Goal: Transaction & Acquisition: Download file/media

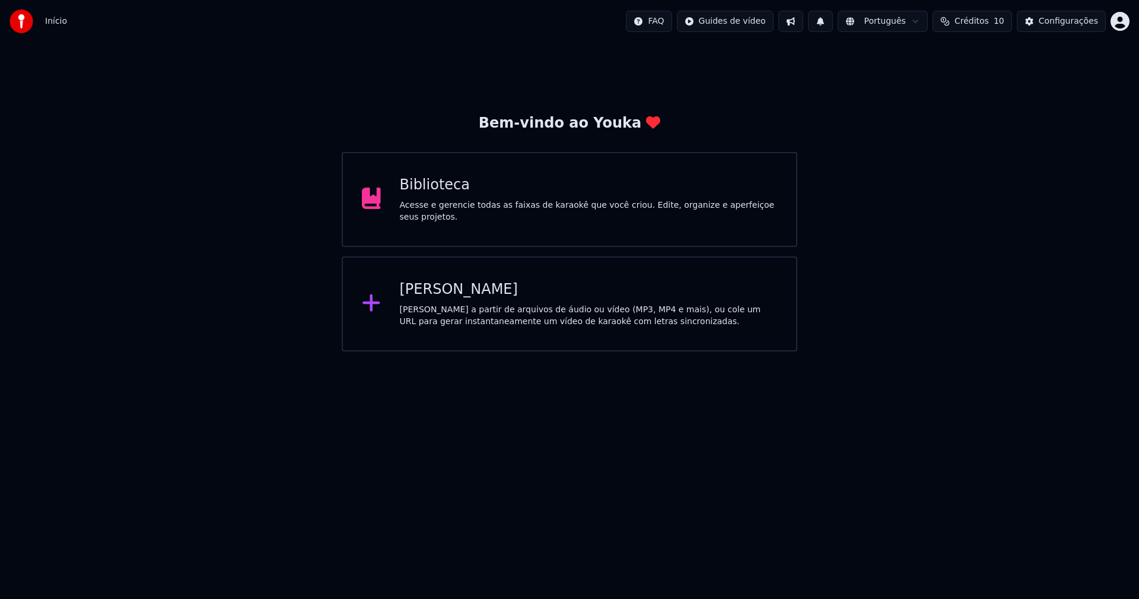
click at [433, 190] on div "Biblioteca" at bounding box center [589, 185] width 378 height 19
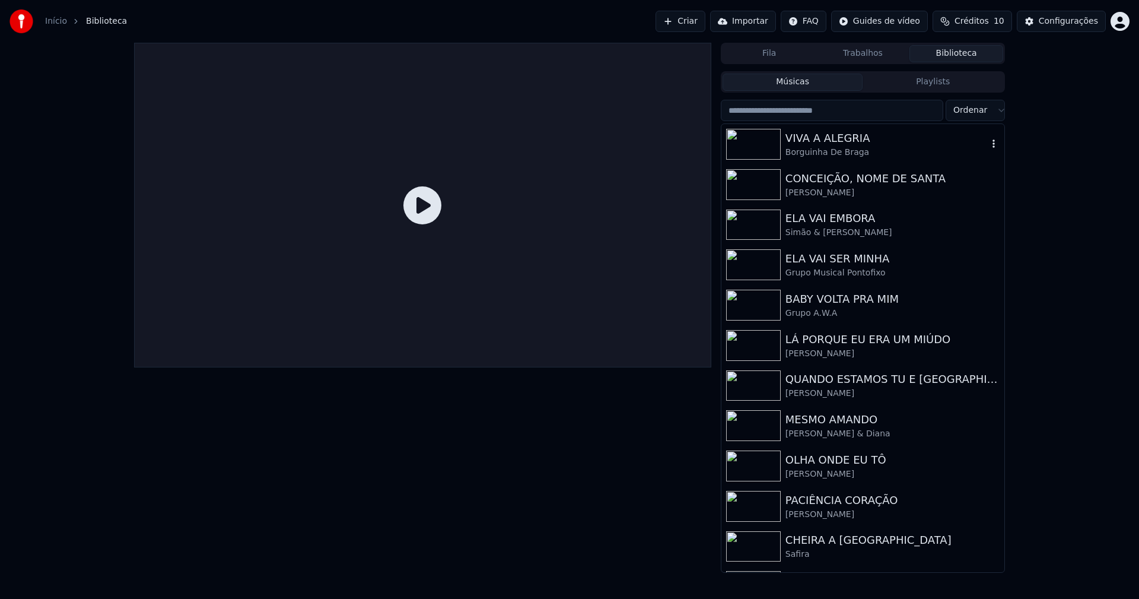
click at [826, 151] on div "Borguinha De Braga" at bounding box center [887, 153] width 202 height 12
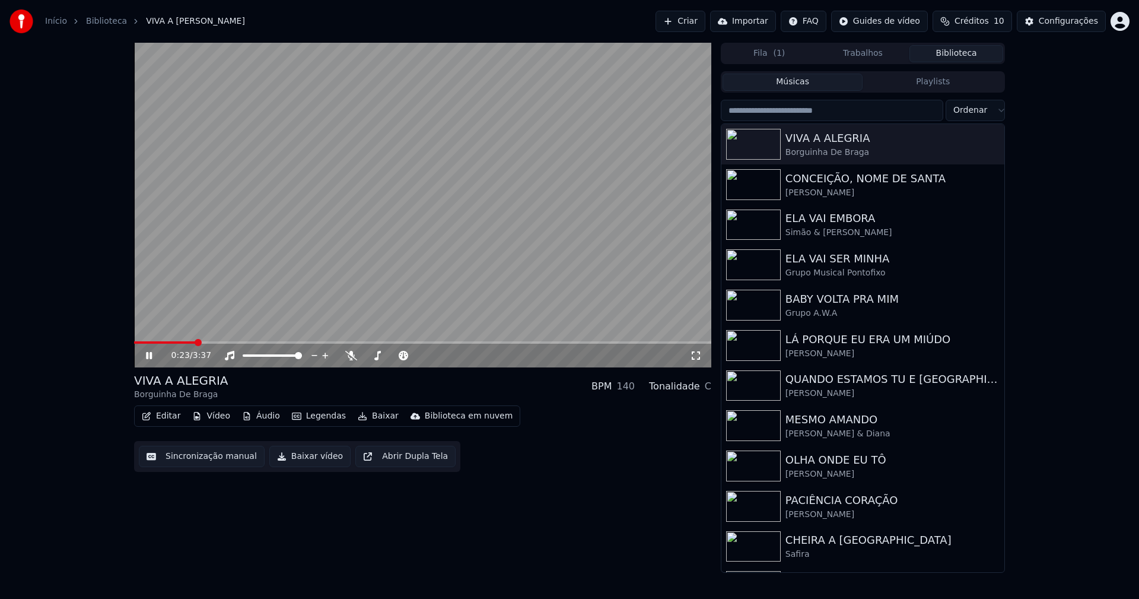
click at [196, 342] on span at bounding box center [422, 342] width 577 height 2
click at [173, 420] on button "Editar" at bounding box center [161, 416] width 48 height 17
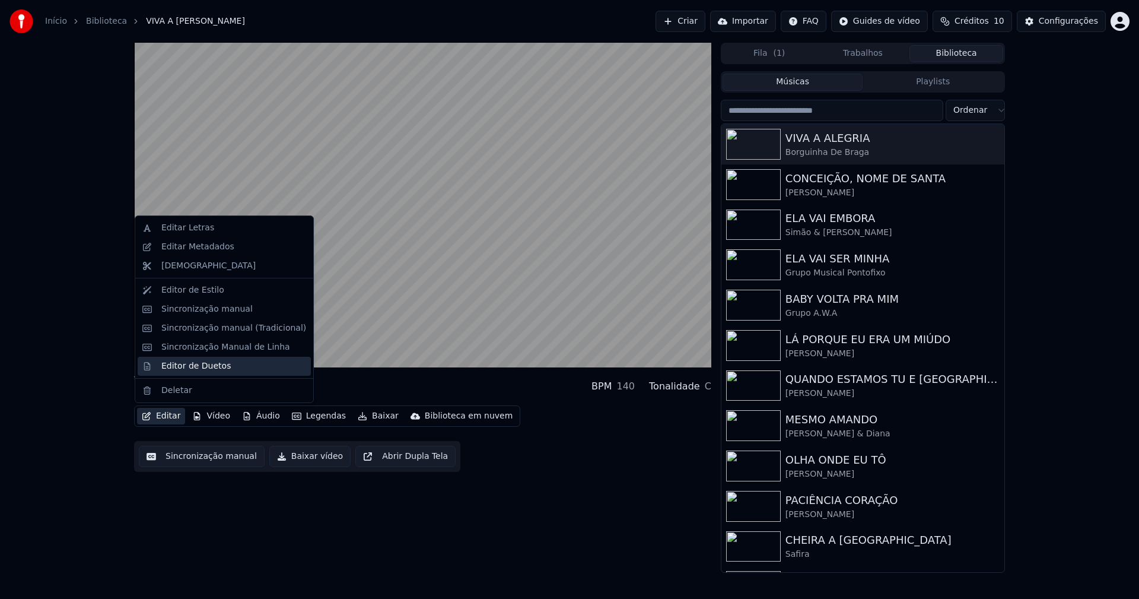
click at [189, 373] on div "Editor de Duetos" at bounding box center [224, 366] width 173 height 19
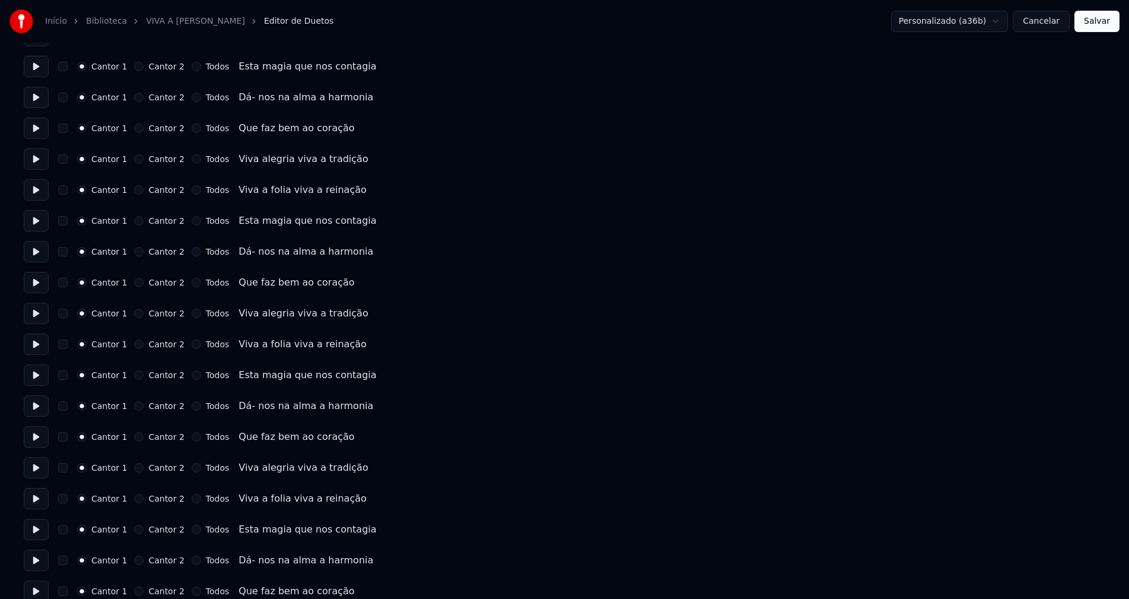
scroll to position [1710, 0]
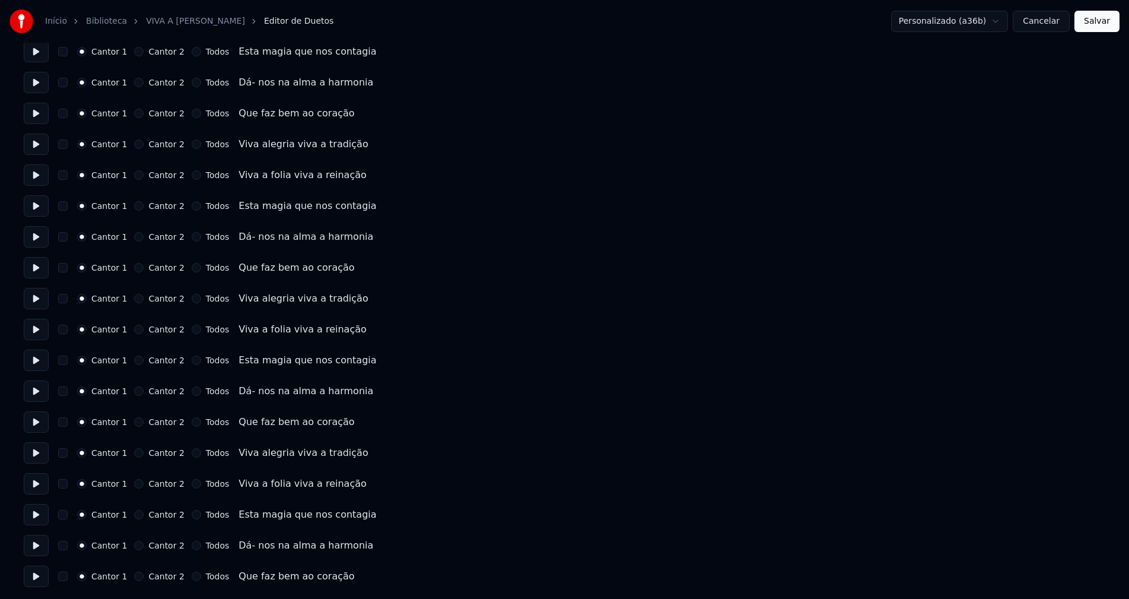
click at [1050, 23] on button "Cancelar" at bounding box center [1041, 21] width 57 height 21
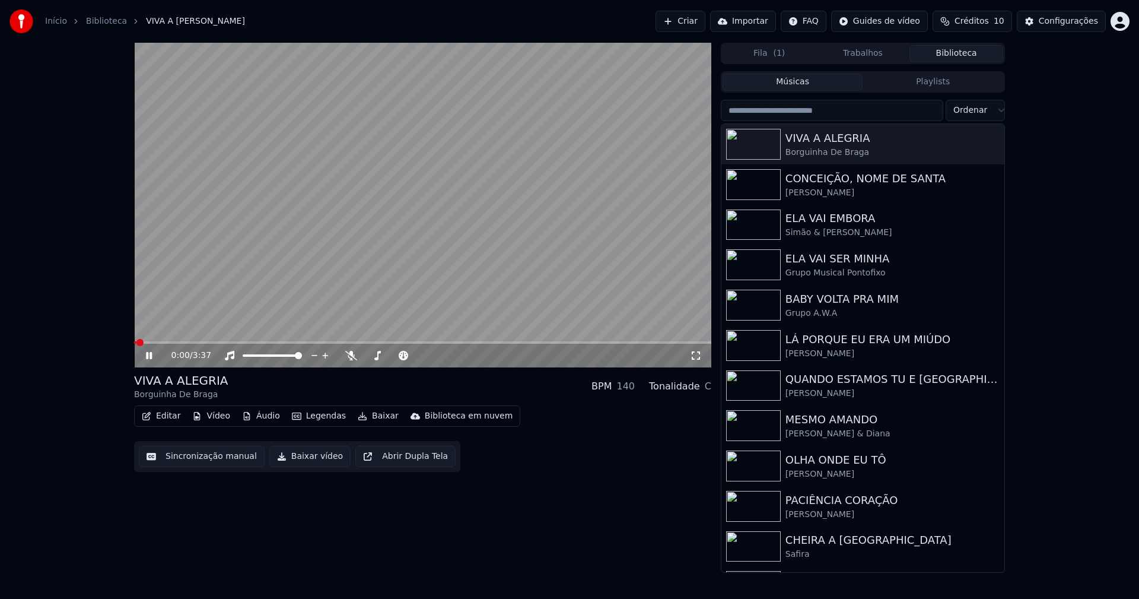
drag, startPoint x: 303, startPoint y: 456, endPoint x: 276, endPoint y: 457, distance: 27.3
click at [304, 457] on button "Baixar vídeo" at bounding box center [309, 456] width 81 height 21
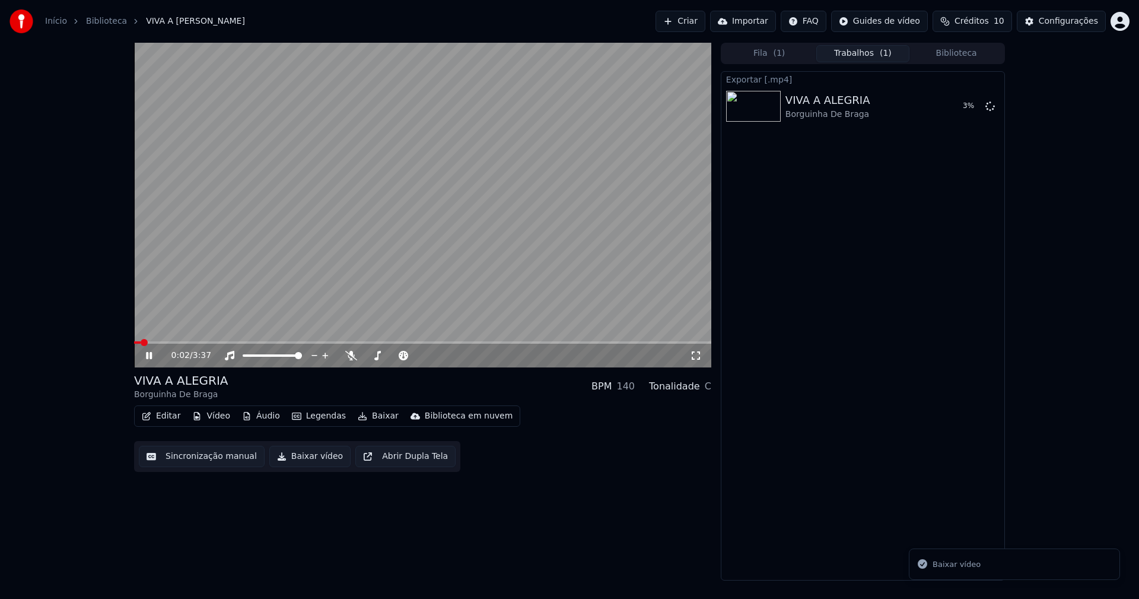
click at [971, 53] on button "Biblioteca" at bounding box center [956, 53] width 94 height 17
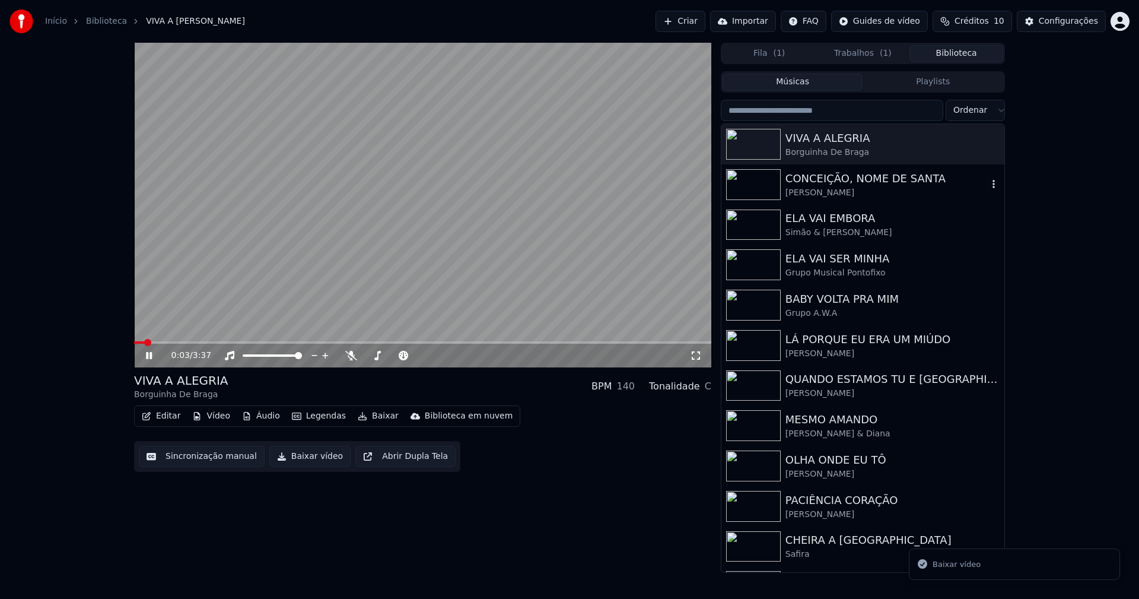
click at [841, 193] on div "[PERSON_NAME]" at bounding box center [887, 193] width 202 height 12
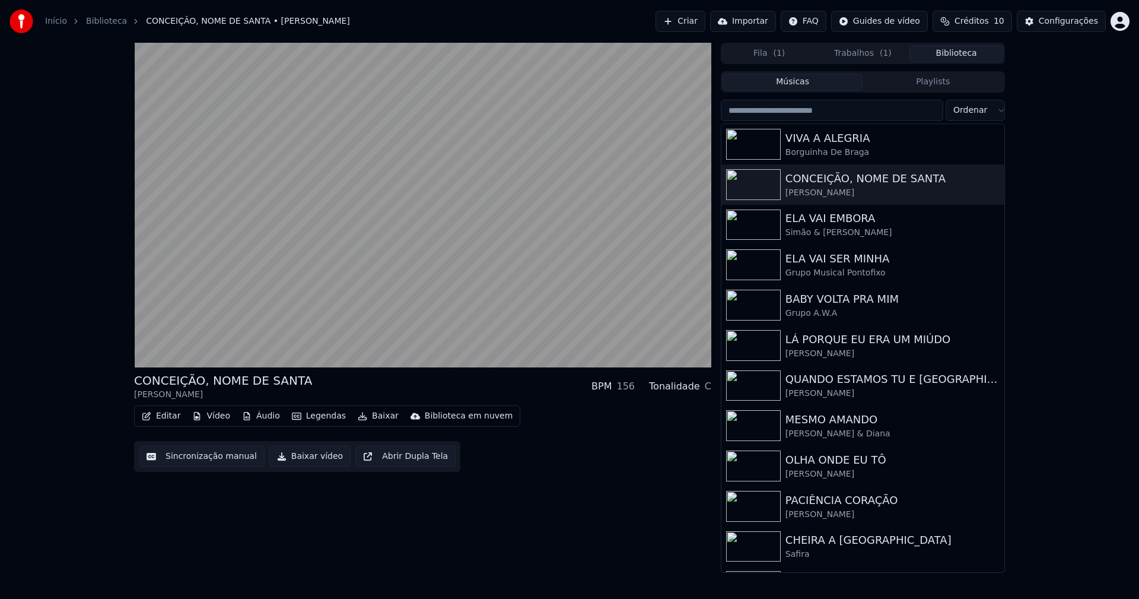
click at [310, 459] on button "Baixar vídeo" at bounding box center [309, 456] width 81 height 21
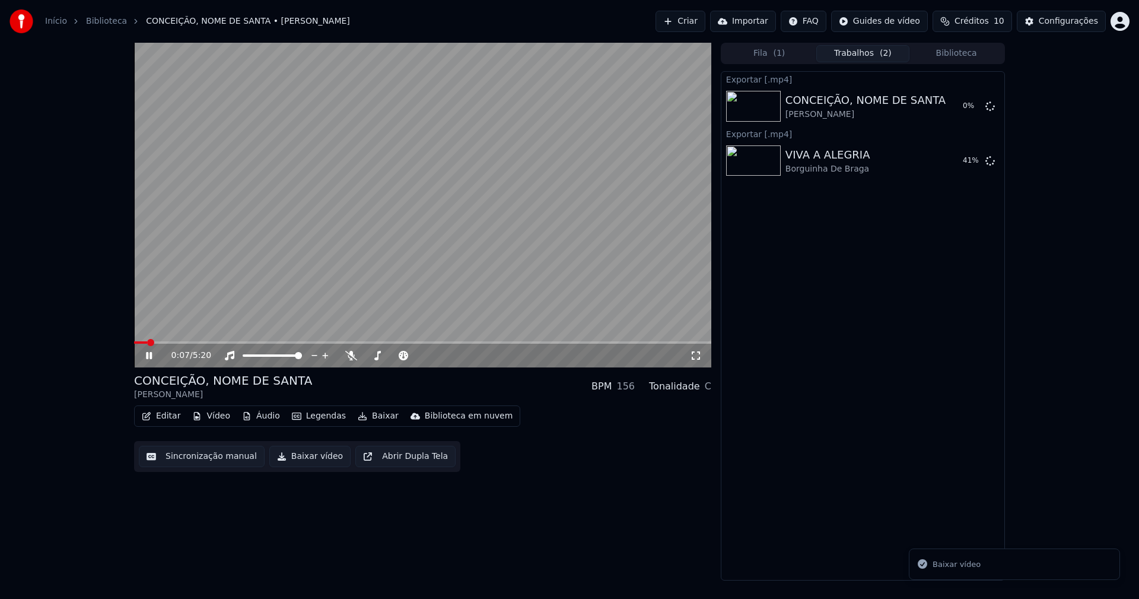
click at [969, 55] on button "Biblioteca" at bounding box center [956, 53] width 94 height 17
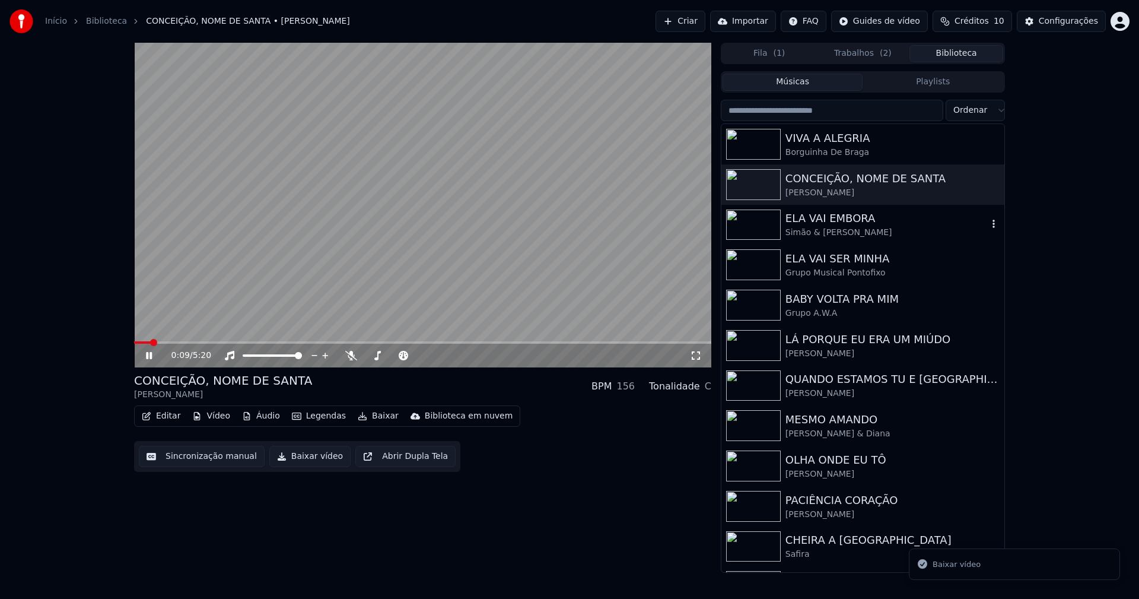
click at [841, 234] on div "Simão & [PERSON_NAME]" at bounding box center [887, 233] width 202 height 12
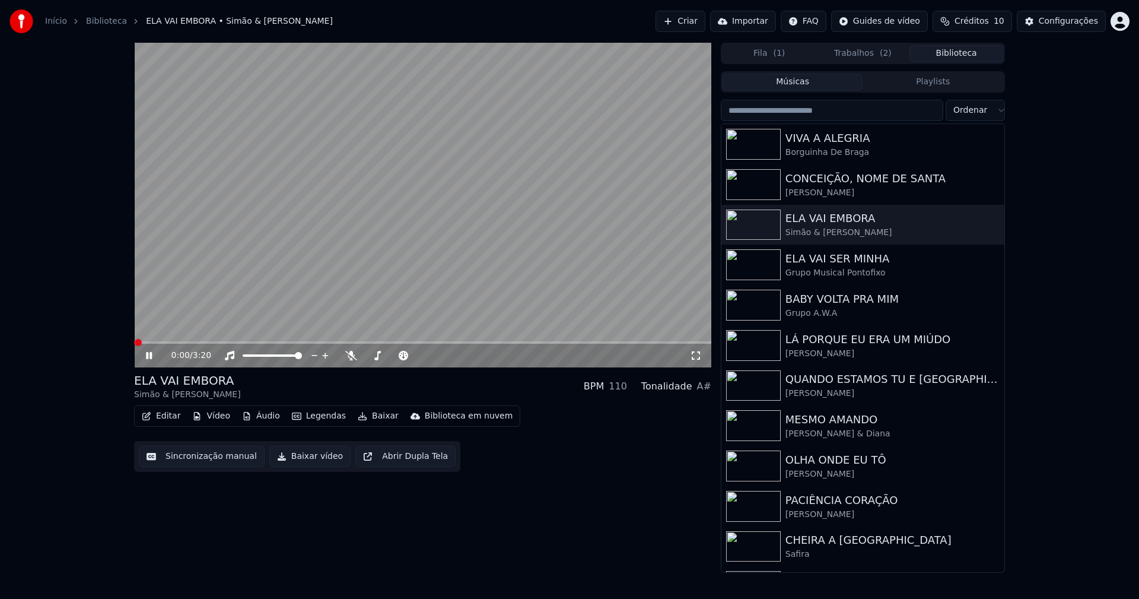
click at [300, 462] on button "Baixar vídeo" at bounding box center [309, 456] width 81 height 21
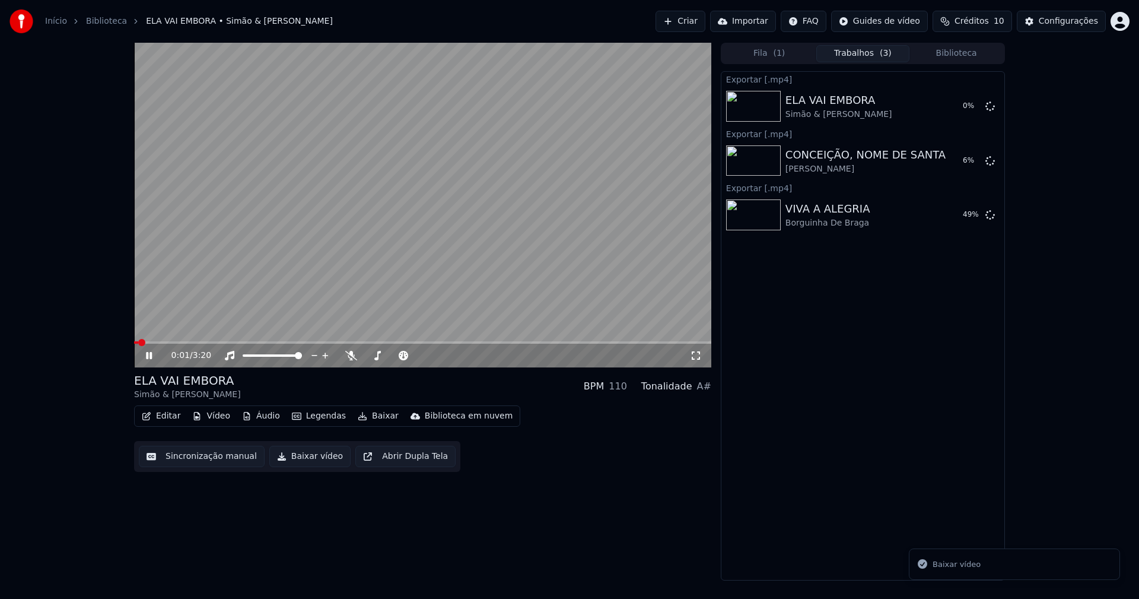
click at [970, 57] on button "Biblioteca" at bounding box center [956, 53] width 94 height 17
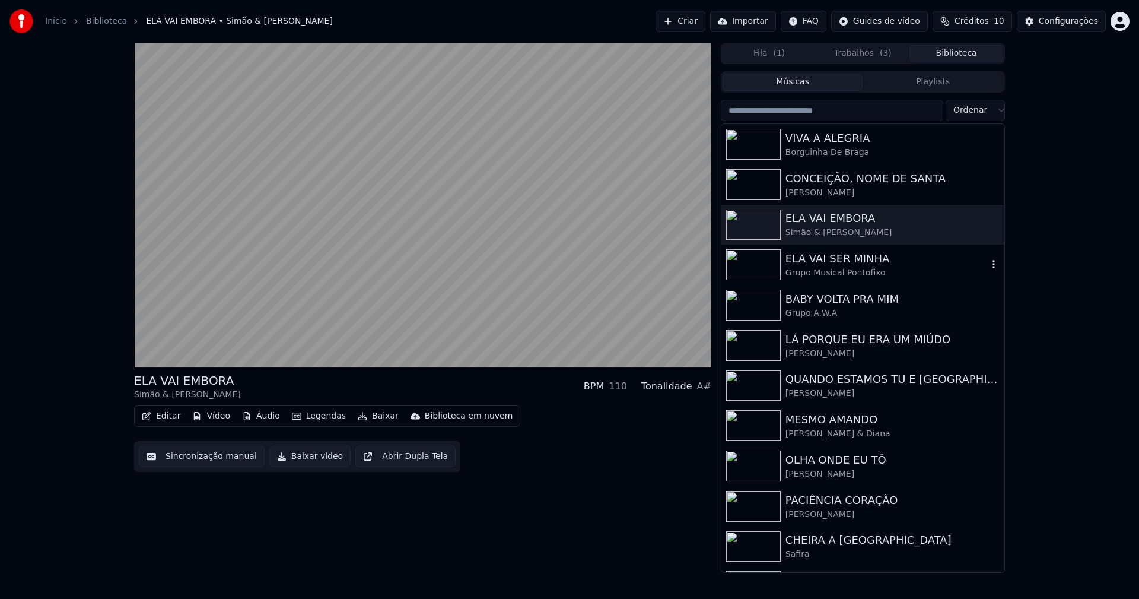
drag, startPoint x: 847, startPoint y: 273, endPoint x: 716, endPoint y: 227, distance: 139.0
click at [853, 272] on div "Grupo Musical Pontofixo" at bounding box center [887, 273] width 202 height 12
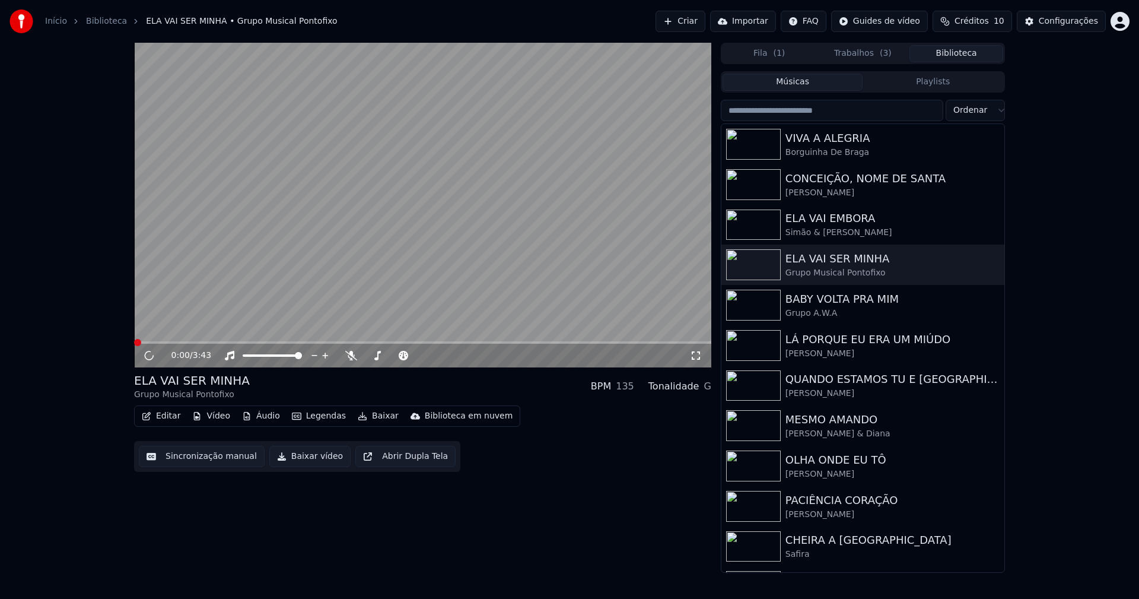
click at [230, 342] on span at bounding box center [422, 342] width 577 height 2
click at [294, 342] on span at bounding box center [422, 342] width 577 height 2
click at [367, 343] on span at bounding box center [422, 342] width 577 height 2
click at [1063, 27] on div "Configurações" at bounding box center [1068, 21] width 59 height 12
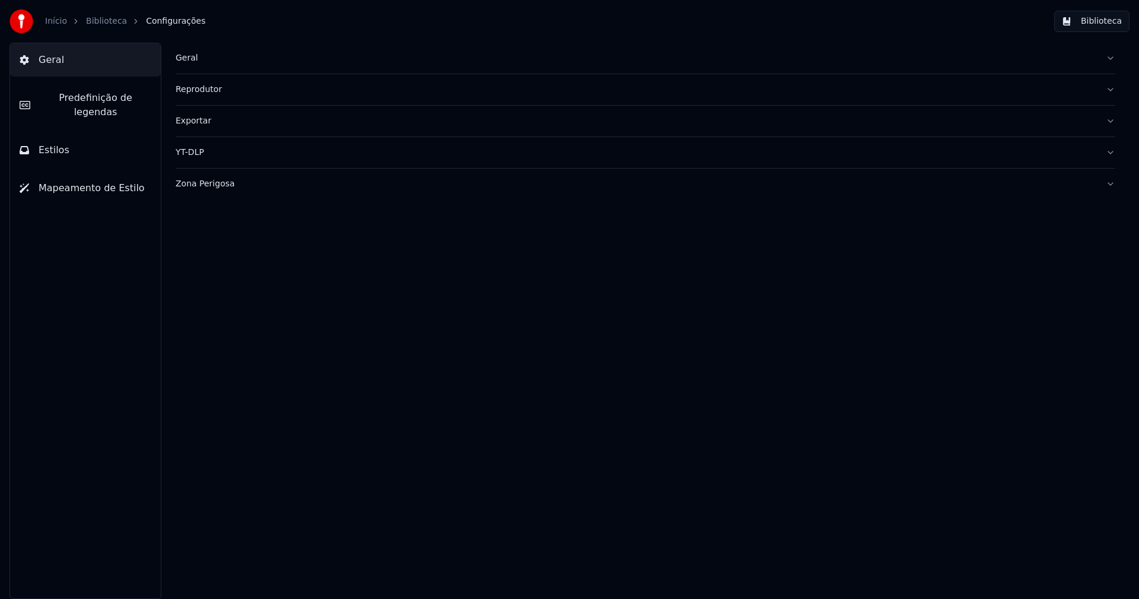
drag, startPoint x: 55, startPoint y: 136, endPoint x: 94, endPoint y: 131, distance: 39.4
click at [55, 143] on span "Estilos" at bounding box center [54, 150] width 31 height 14
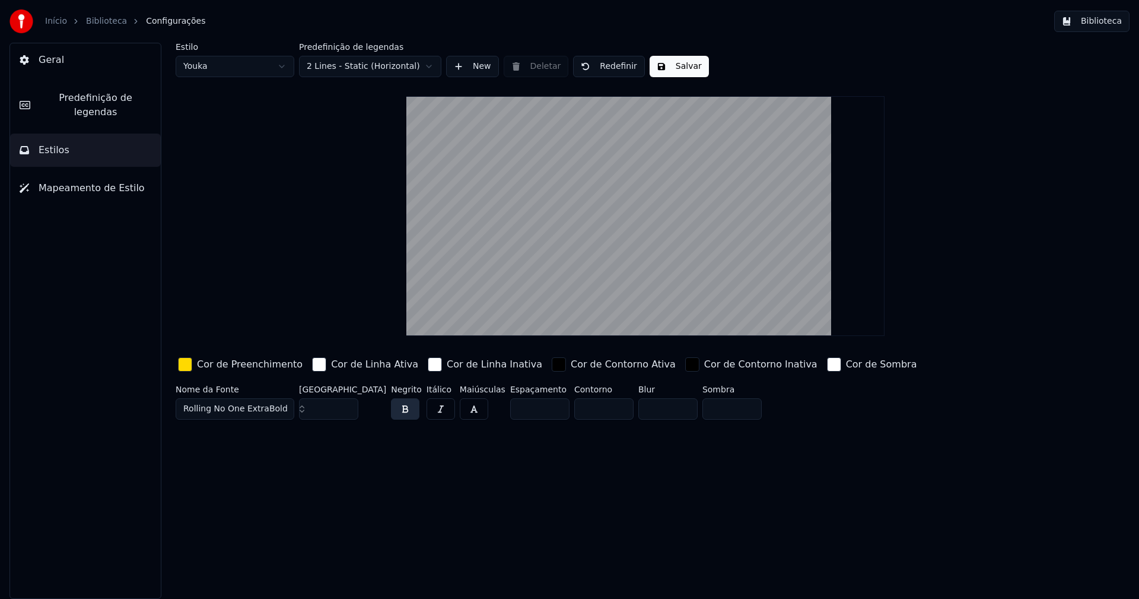
click at [227, 69] on html "Início Biblioteca Configurações Biblioteca Geral Predefinição de legendas Estil…" at bounding box center [569, 299] width 1139 height 599
click at [345, 411] on input "**" at bounding box center [328, 408] width 59 height 21
type input "**"
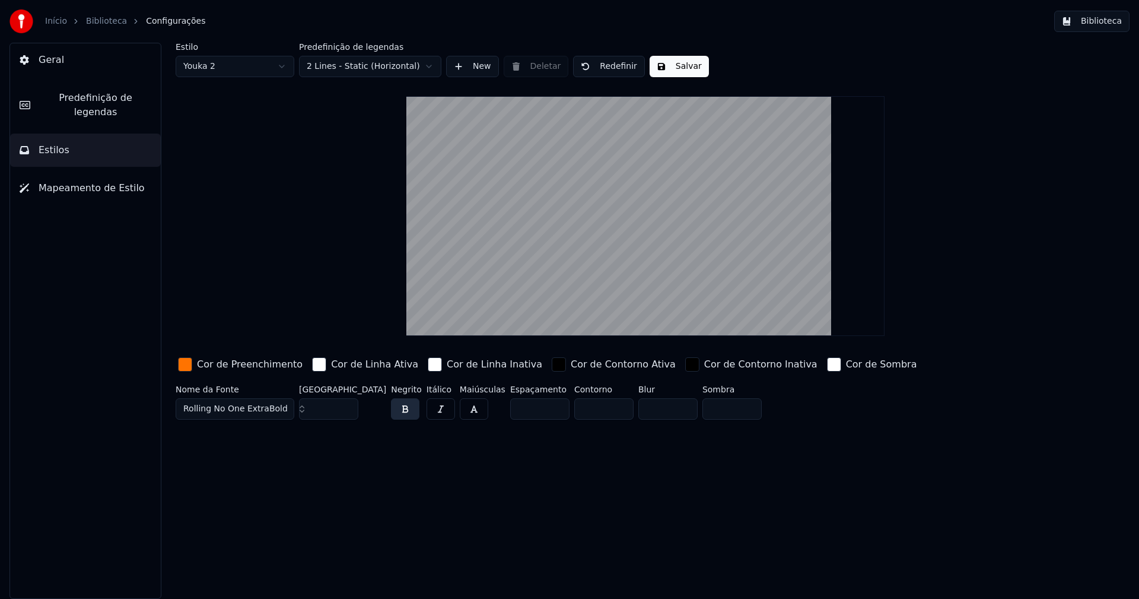
click at [345, 411] on input "**" at bounding box center [328, 408] width 59 height 21
click at [672, 67] on button "Salvar" at bounding box center [679, 66] width 59 height 21
click at [1099, 21] on button "Biblioteca" at bounding box center [1091, 21] width 75 height 21
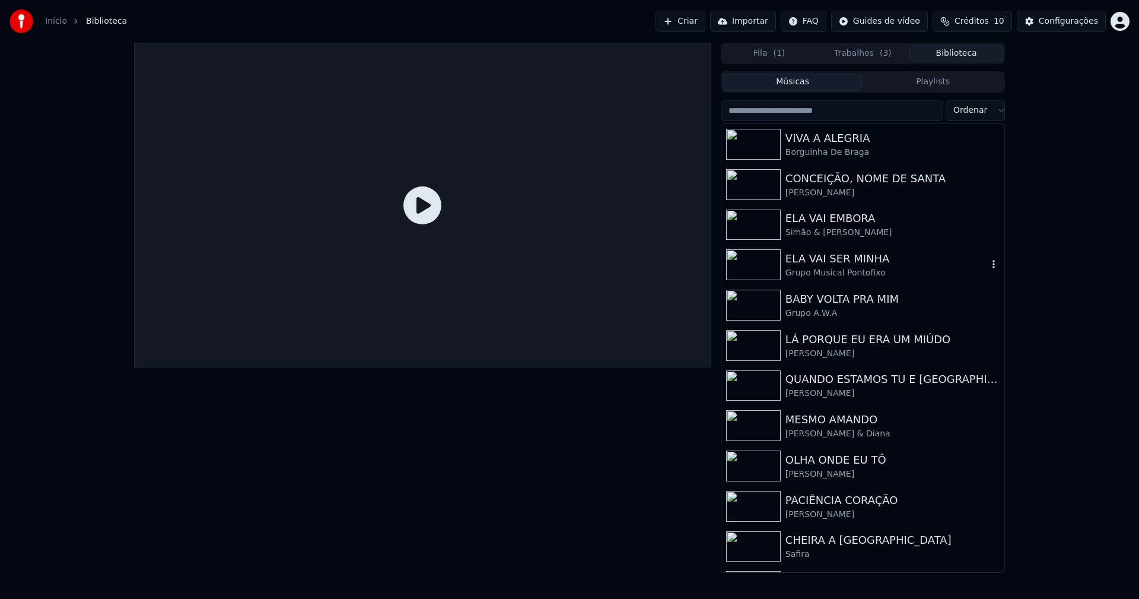
drag, startPoint x: 851, startPoint y: 275, endPoint x: 940, endPoint y: 268, distance: 89.3
click at [857, 274] on div "Grupo Musical Pontofixo" at bounding box center [887, 273] width 202 height 12
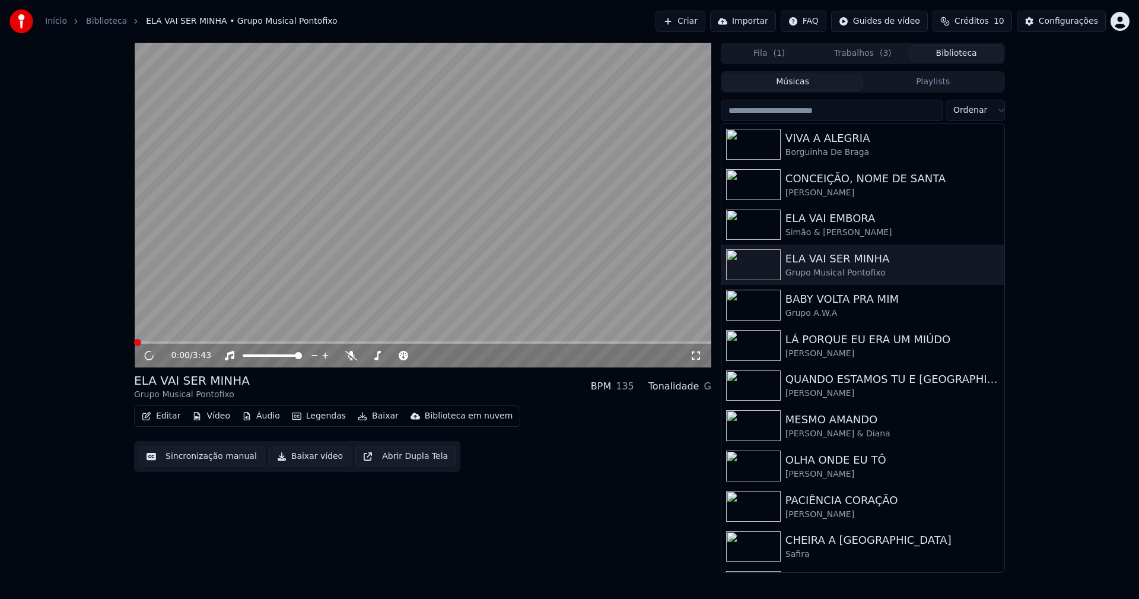
click at [335, 342] on span at bounding box center [422, 342] width 577 height 2
click at [149, 356] on icon at bounding box center [158, 355] width 28 height 9
drag, startPoint x: 301, startPoint y: 460, endPoint x: 269, endPoint y: 481, distance: 39.0
click at [301, 460] on button "Baixar vídeo" at bounding box center [309, 456] width 81 height 21
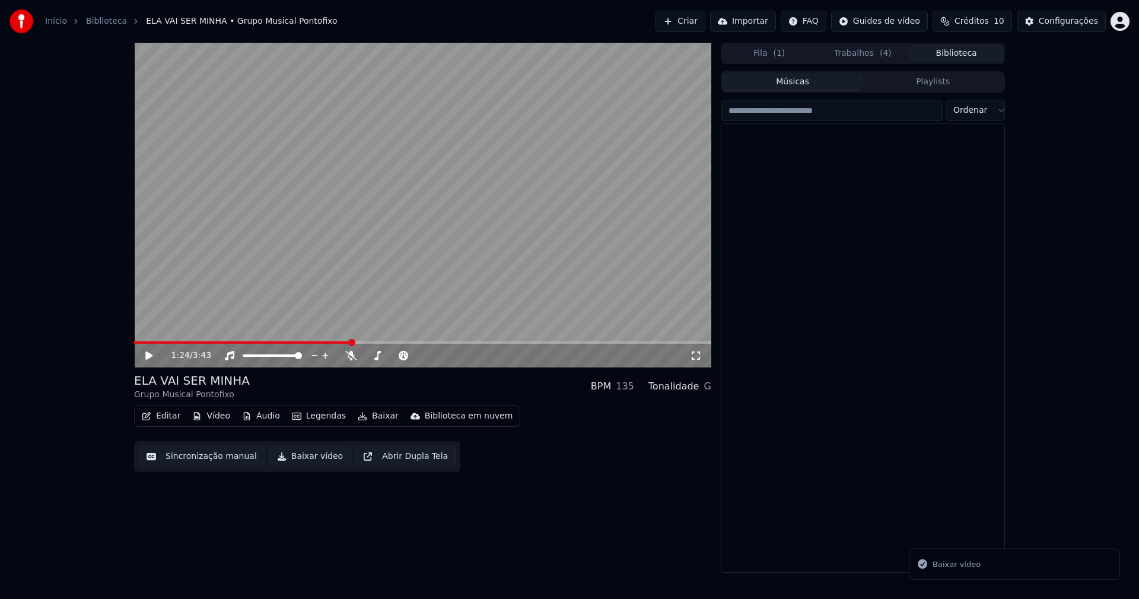
click at [962, 52] on button "Biblioteca" at bounding box center [956, 53] width 94 height 17
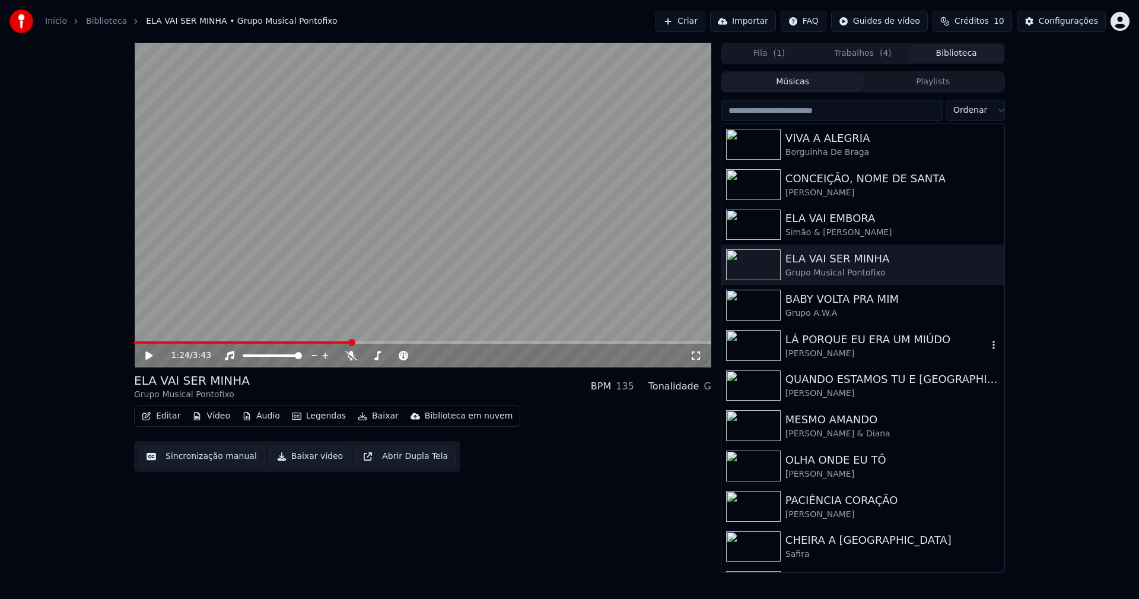
click at [829, 349] on div "[PERSON_NAME]" at bounding box center [887, 354] width 202 height 12
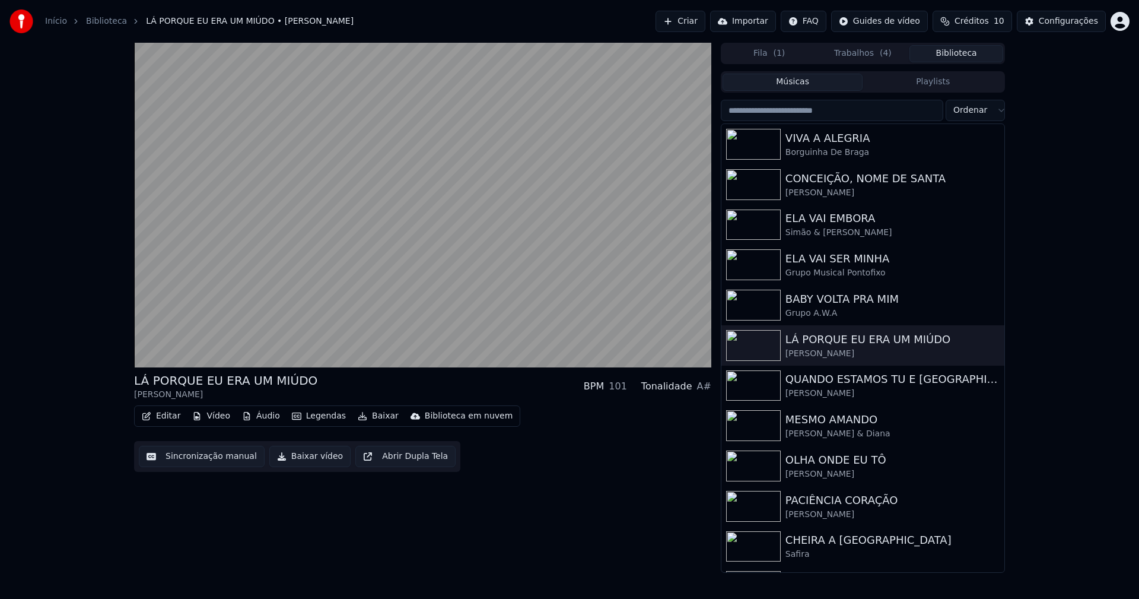
click at [313, 457] on button "Baixar vídeo" at bounding box center [309, 456] width 81 height 21
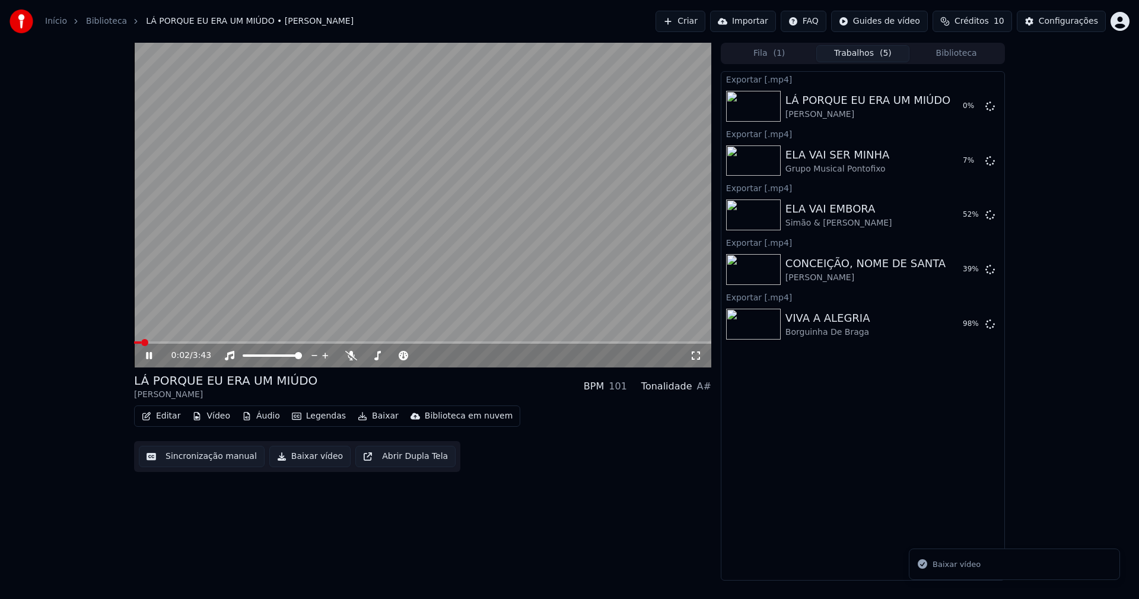
click at [971, 55] on button "Biblioteca" at bounding box center [956, 53] width 94 height 17
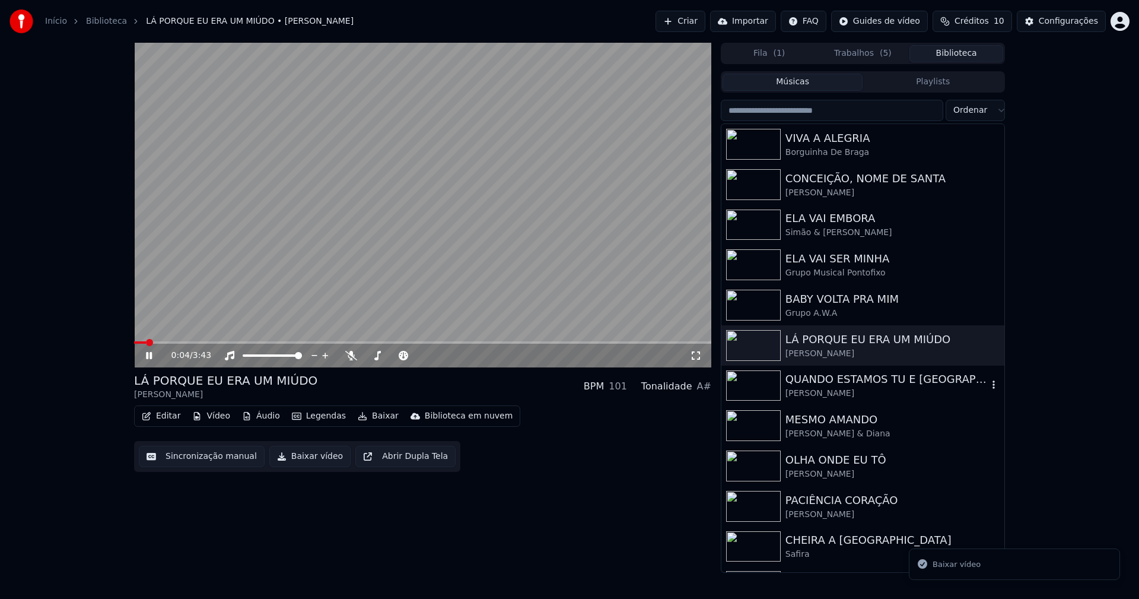
click at [828, 386] on div "QUANDO ESTAMOS TU E [GEOGRAPHIC_DATA]" at bounding box center [887, 379] width 202 height 17
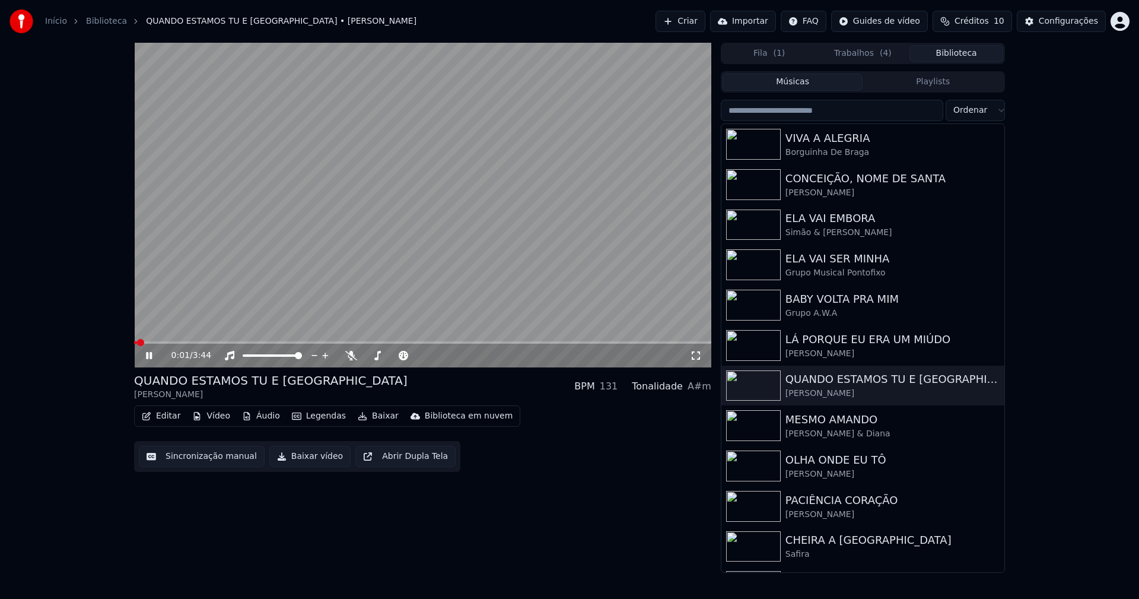
click at [302, 459] on button "Baixar vídeo" at bounding box center [309, 456] width 81 height 21
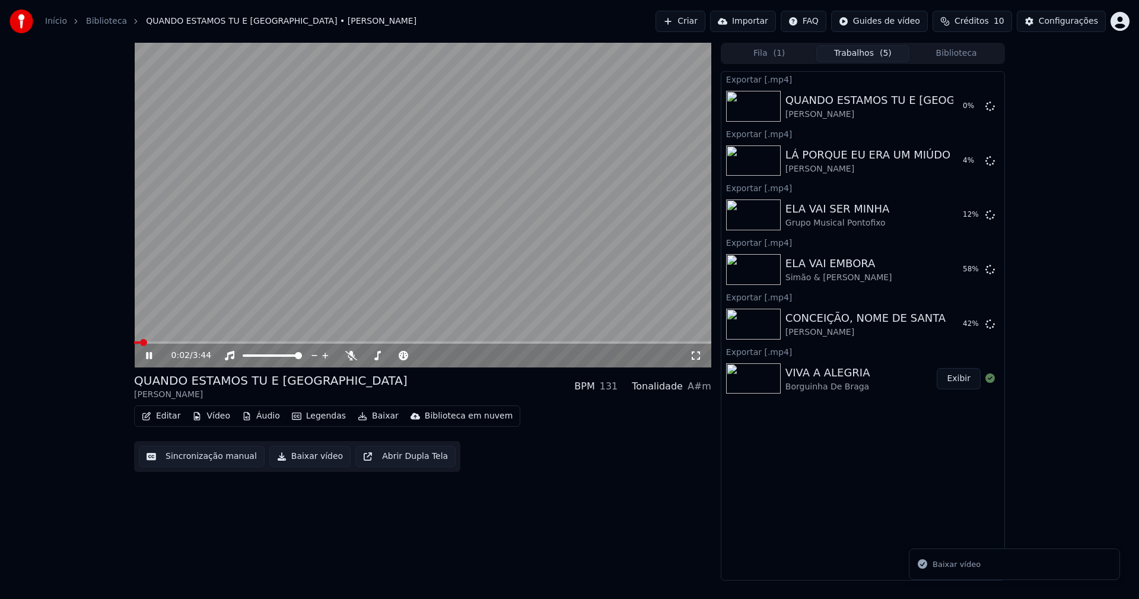
click at [150, 358] on icon at bounding box center [158, 355] width 28 height 9
click at [969, 59] on button "Biblioteca" at bounding box center [956, 53] width 94 height 17
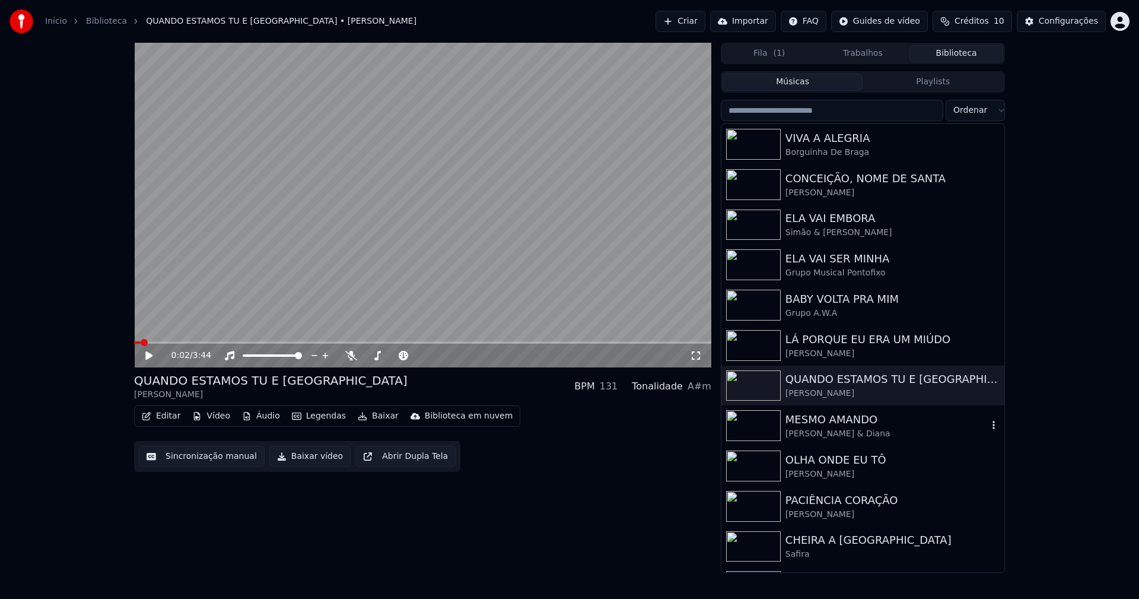
click at [822, 434] on div "[PERSON_NAME] & Diana" at bounding box center [887, 434] width 202 height 12
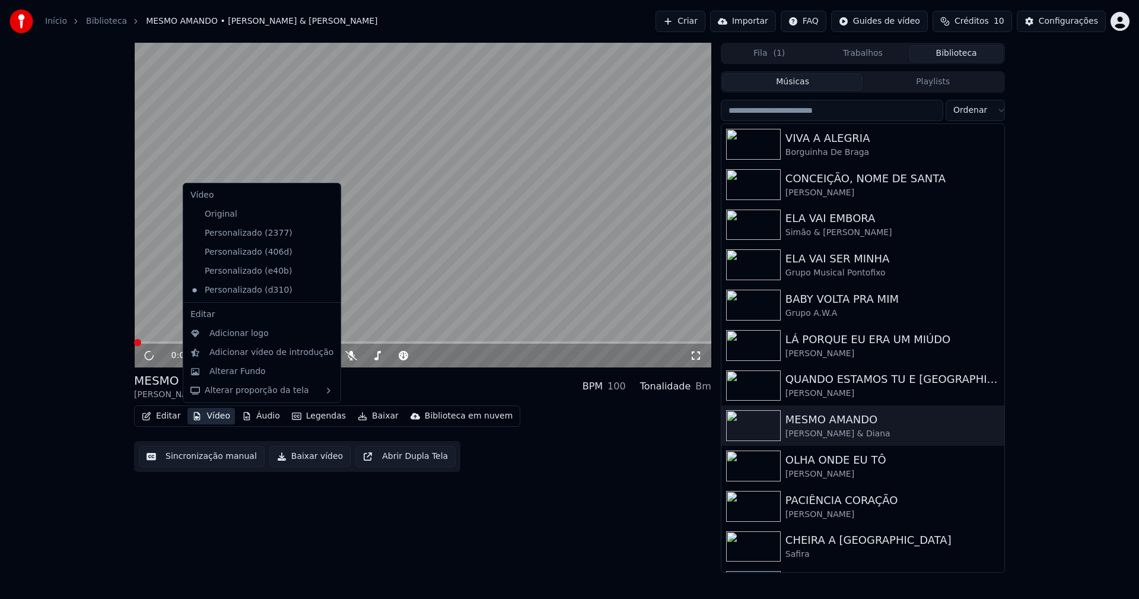
click at [207, 421] on button "Vídeo" at bounding box center [210, 416] width 47 height 17
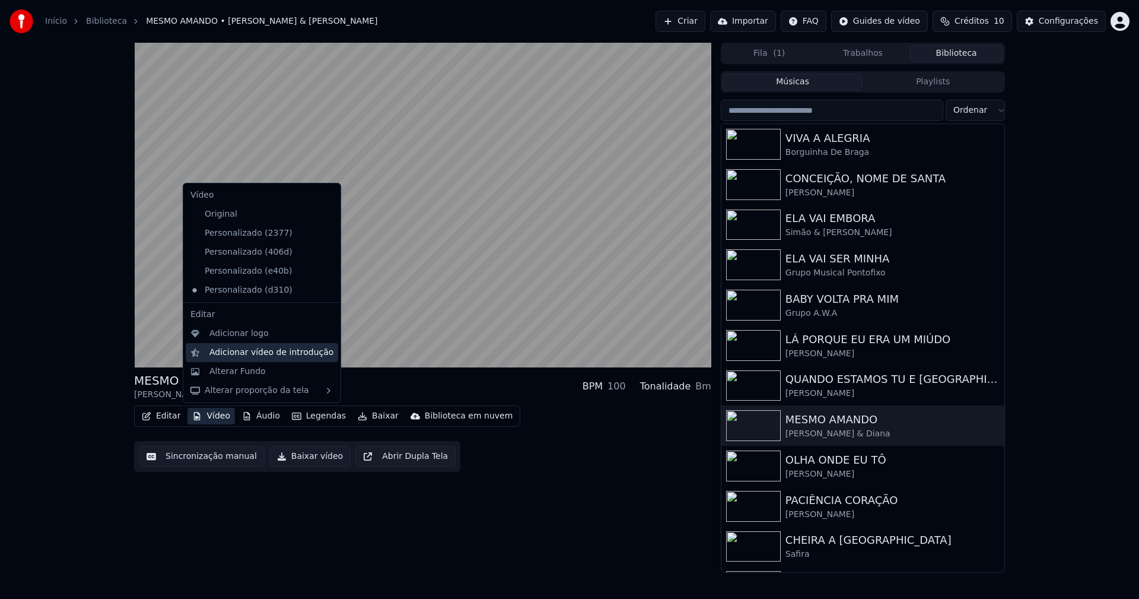
click at [227, 357] on div "Adicionar vídeo de introdução" at bounding box center [271, 352] width 124 height 12
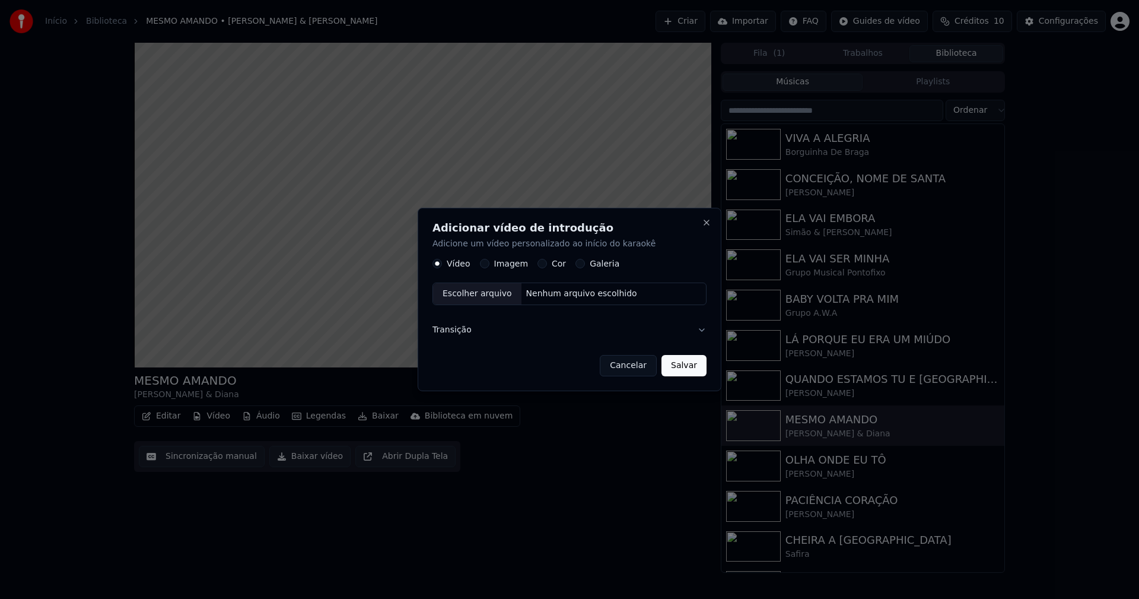
click at [638, 370] on button "Cancelar" at bounding box center [628, 365] width 57 height 21
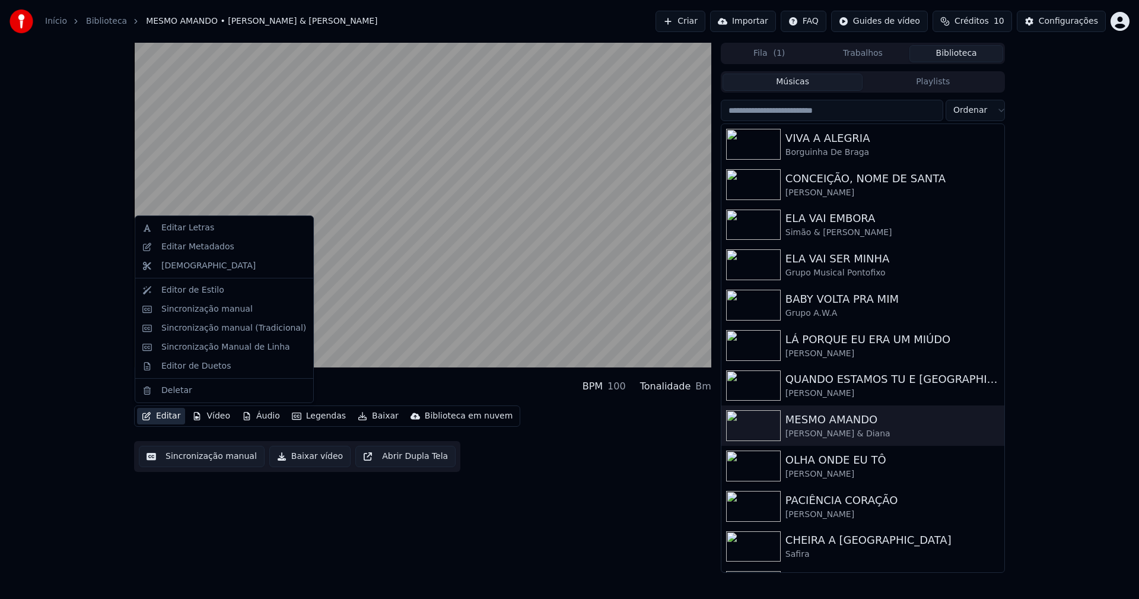
click at [168, 419] on button "Editar" at bounding box center [161, 416] width 48 height 17
click at [230, 330] on div "Sincronização manual (Tradicional)" at bounding box center [233, 328] width 145 height 12
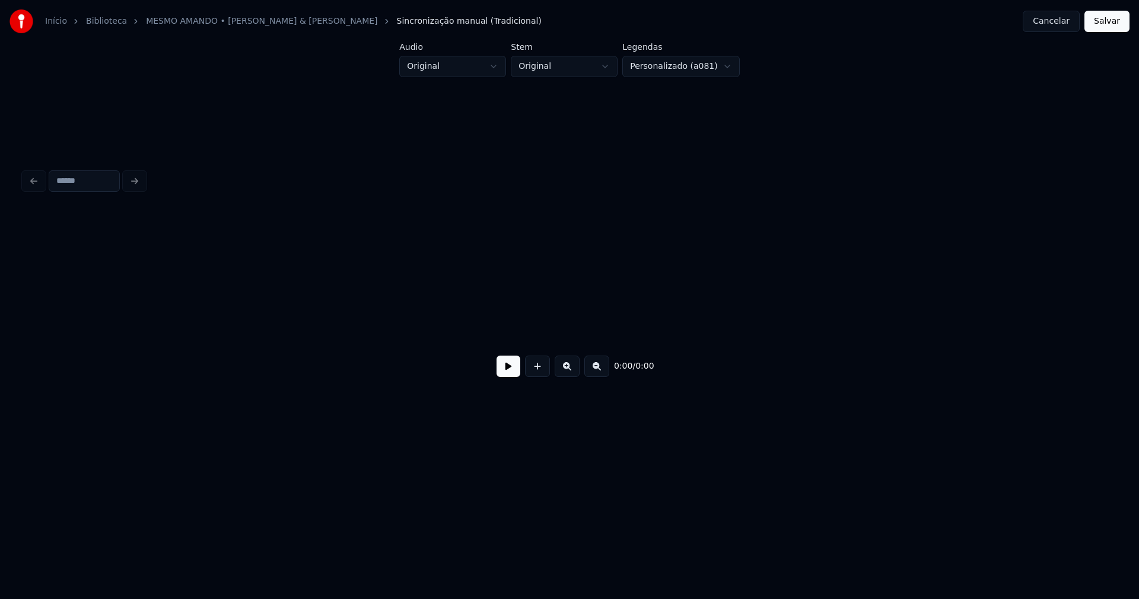
scroll to position [0, 2687]
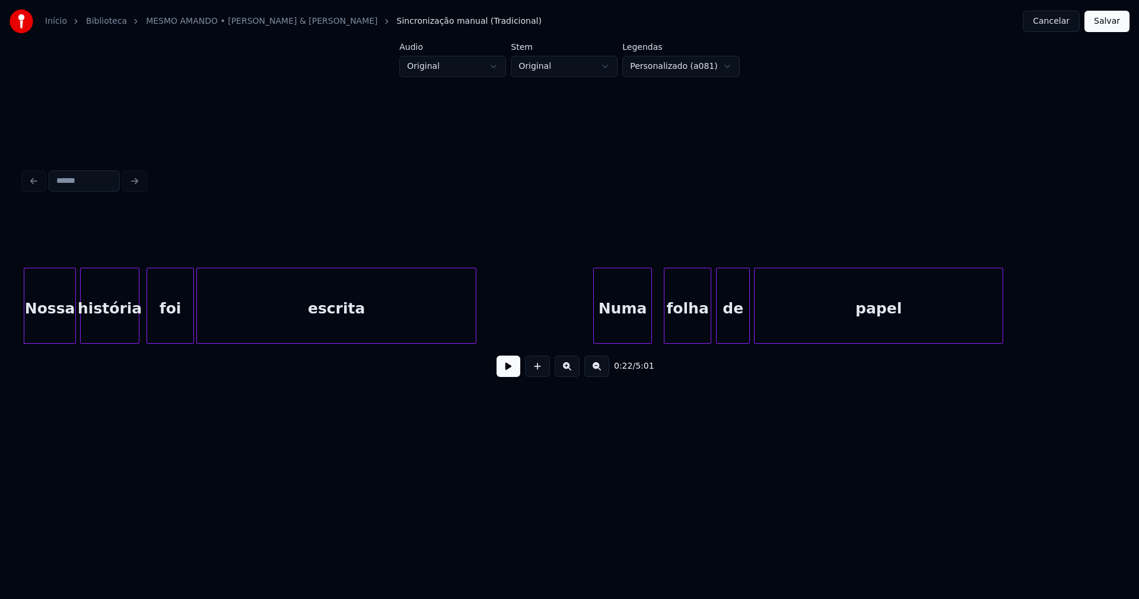
click at [501, 372] on button at bounding box center [509, 365] width 24 height 21
click at [1053, 23] on button "Cancelar" at bounding box center [1051, 21] width 57 height 21
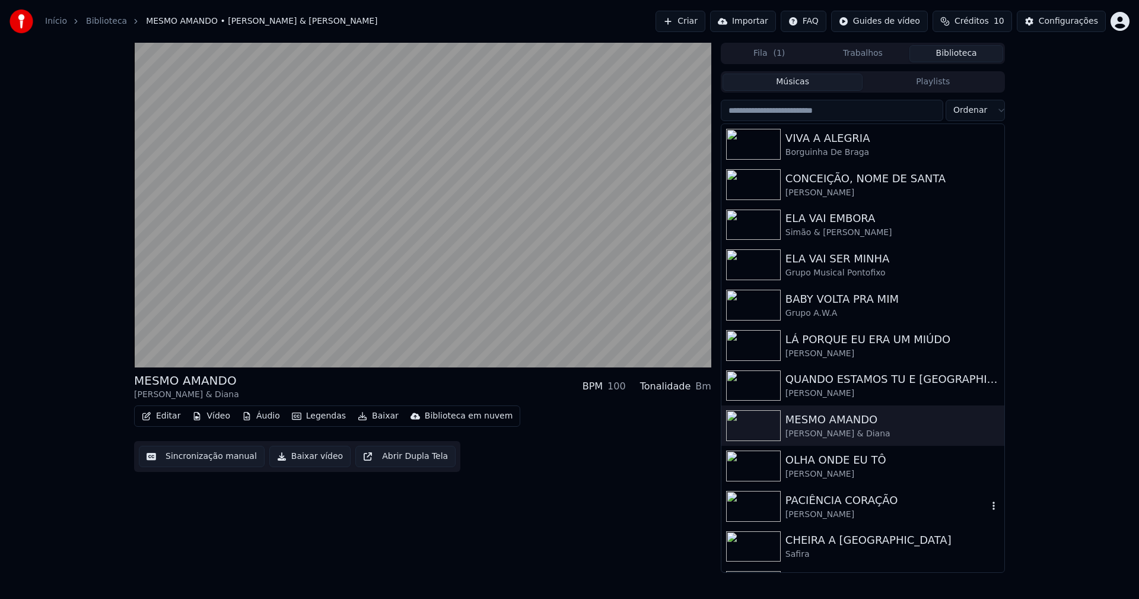
click at [851, 505] on div "PACIÊNCIA CORAÇÃO" at bounding box center [887, 500] width 202 height 17
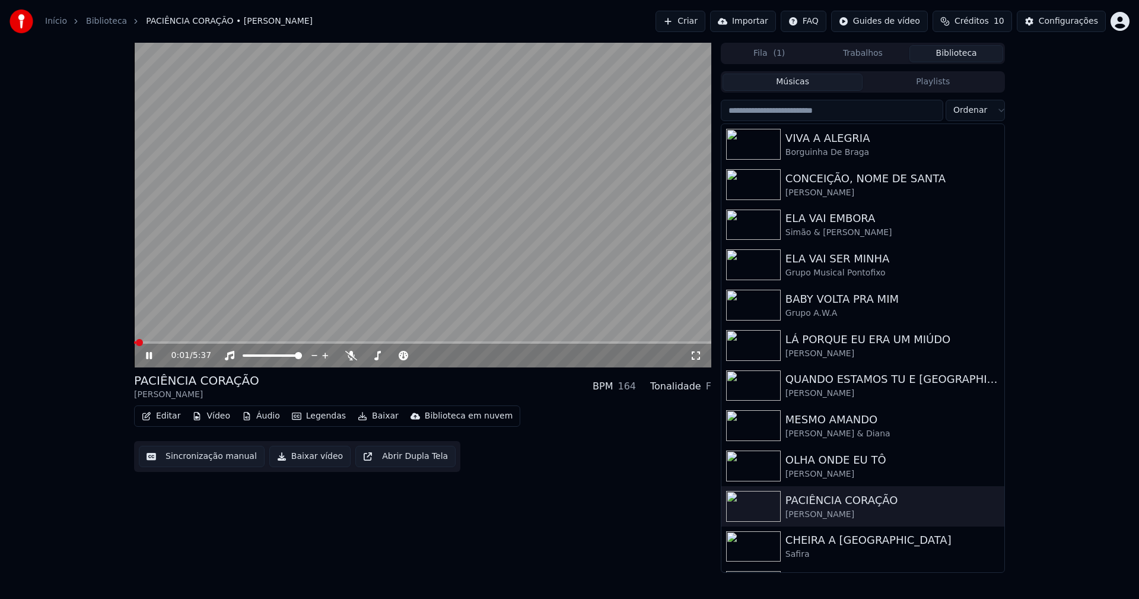
click at [309, 456] on button "Baixar vídeo" at bounding box center [309, 456] width 81 height 21
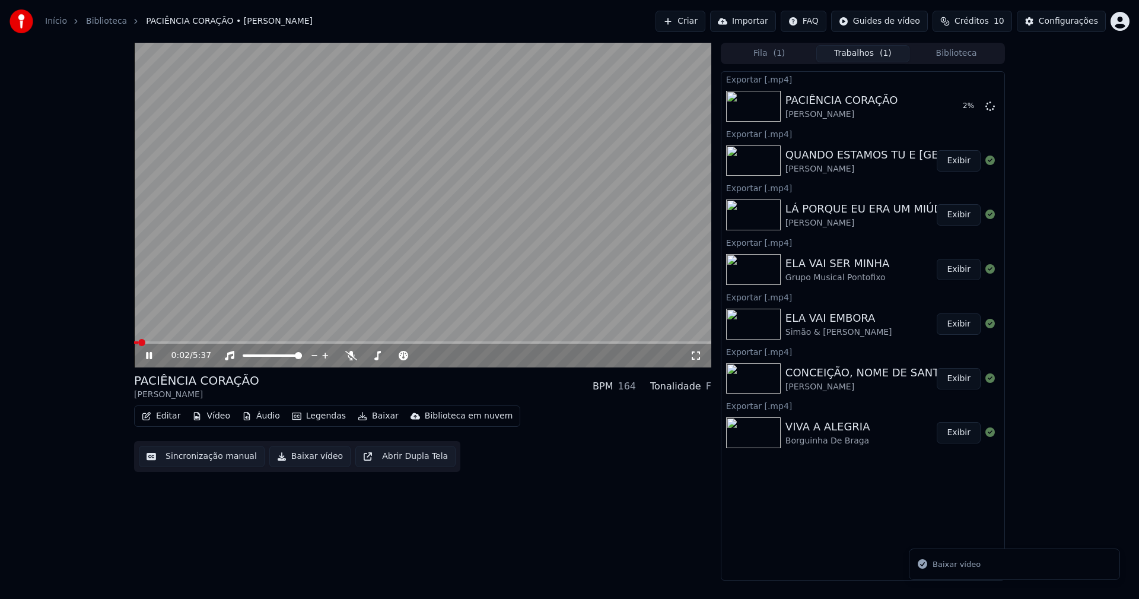
click at [978, 47] on button "Biblioteca" at bounding box center [956, 53] width 94 height 17
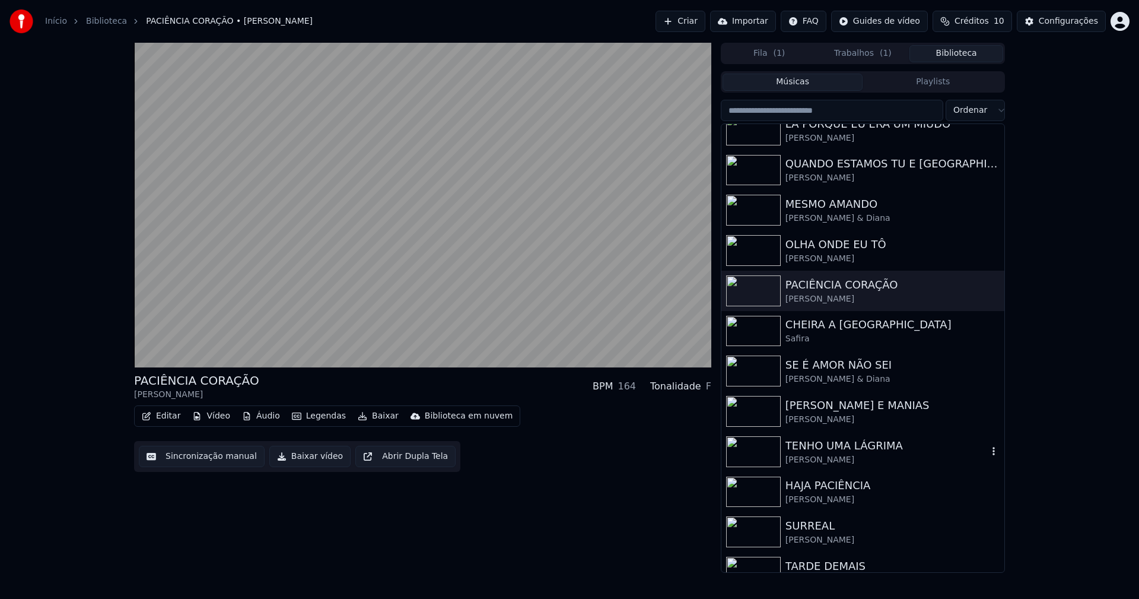
scroll to position [236, 0]
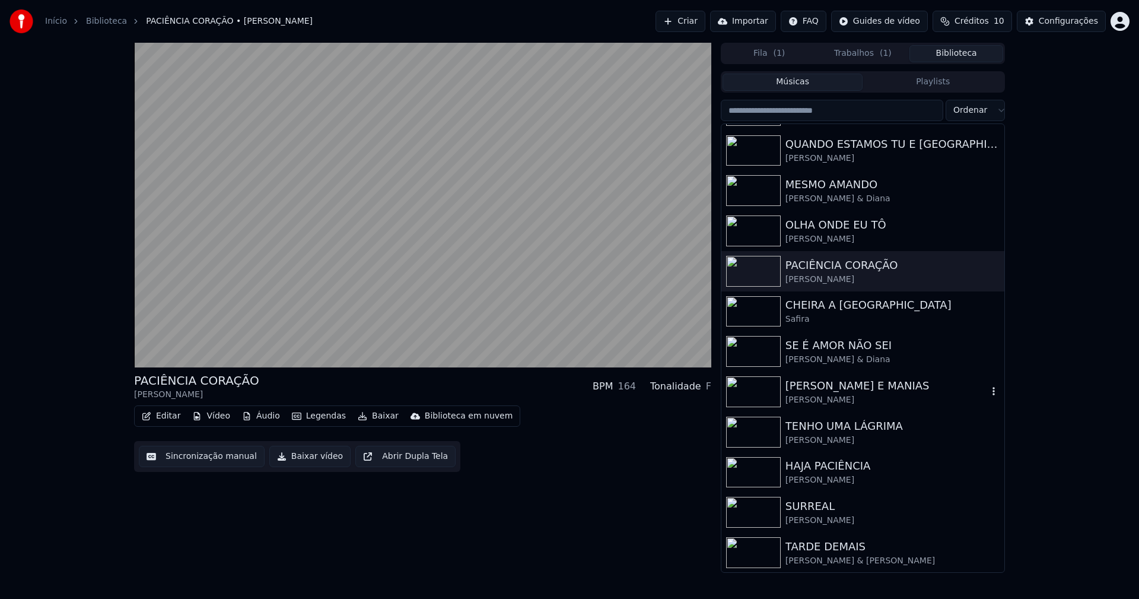
click at [816, 397] on div "[PERSON_NAME]" at bounding box center [887, 400] width 202 height 12
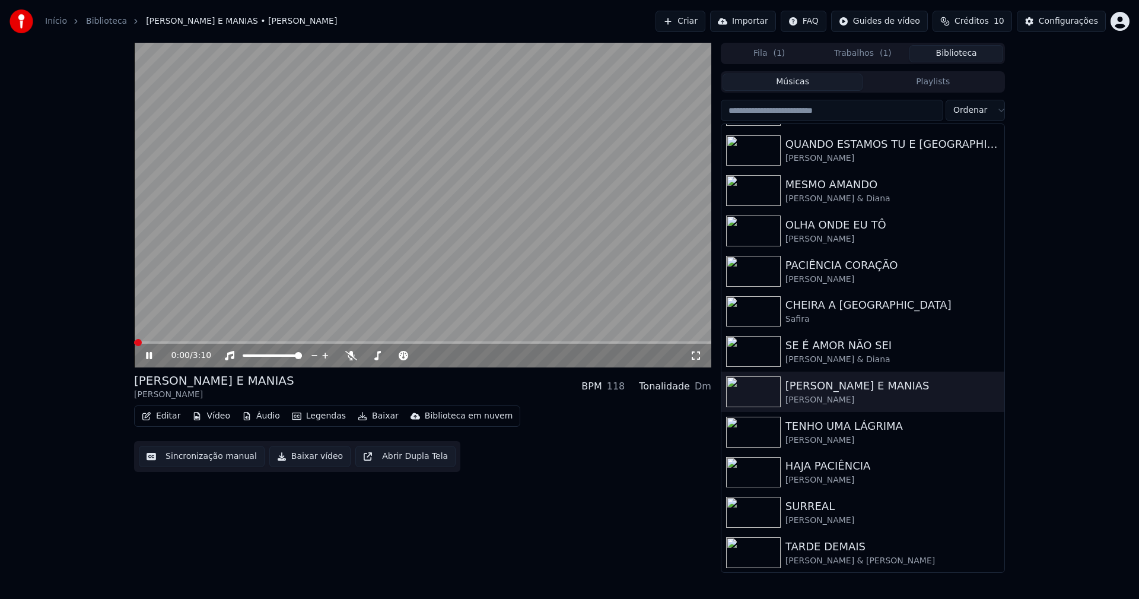
click at [309, 456] on button "Baixar vídeo" at bounding box center [309, 456] width 81 height 21
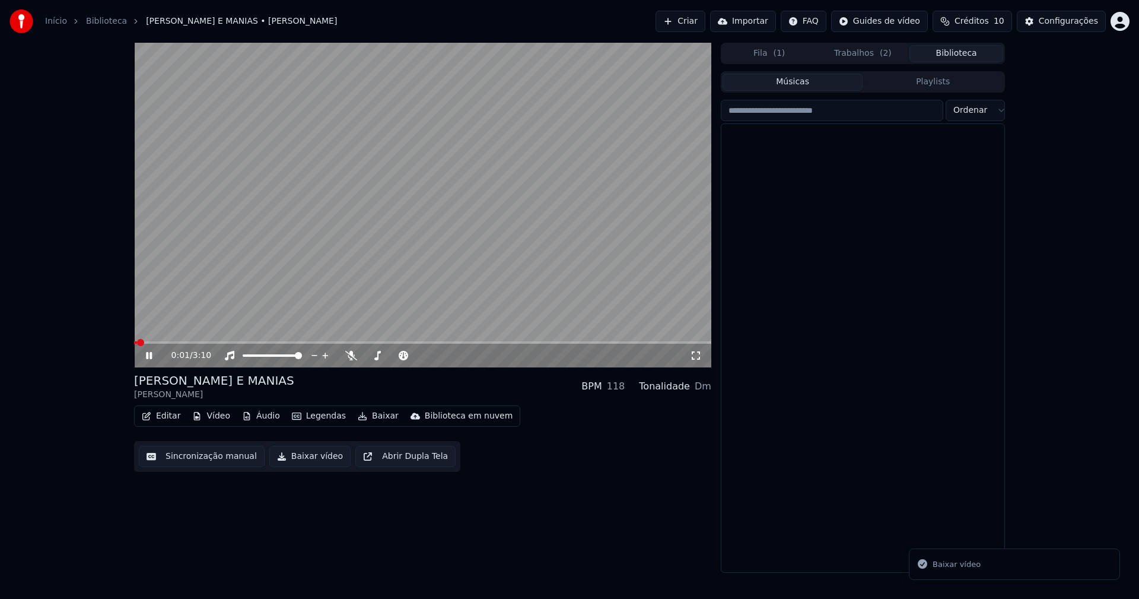
drag, startPoint x: 962, startPoint y: 48, endPoint x: 928, endPoint y: 74, distance: 42.4
click at [962, 49] on button "Biblioteca" at bounding box center [956, 53] width 94 height 17
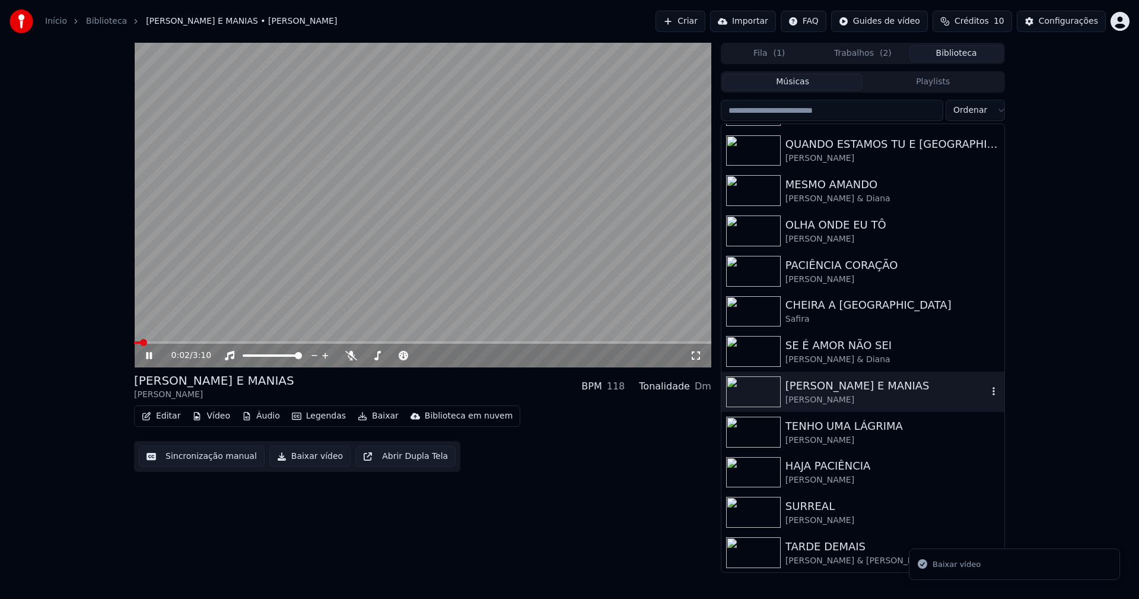
scroll to position [236, 0]
click at [806, 430] on div "TENHO UMA LÁGRIMA" at bounding box center [887, 425] width 202 height 17
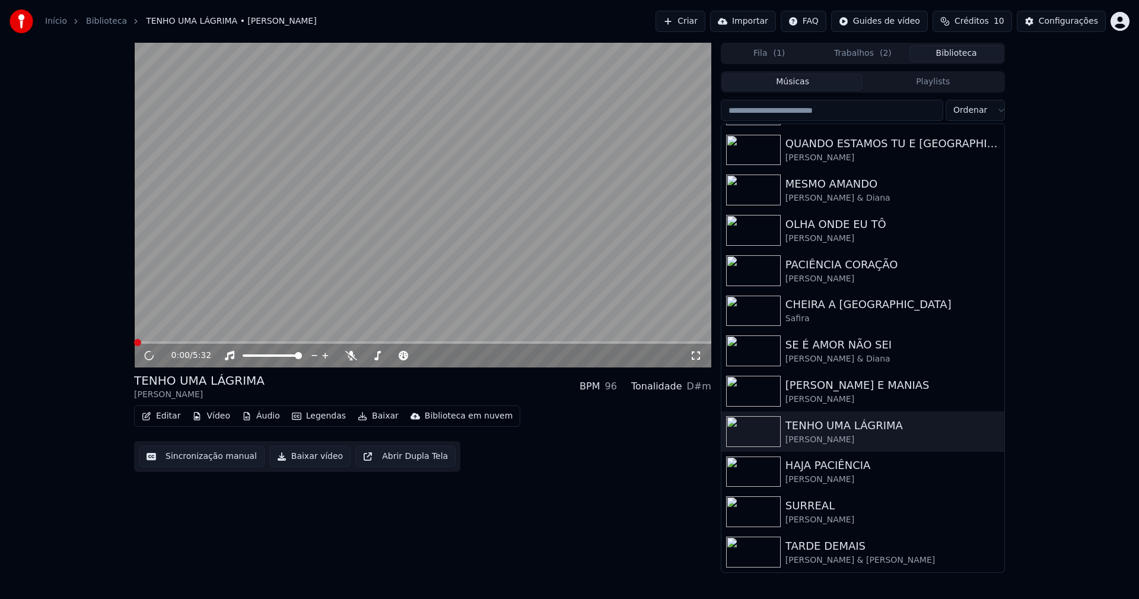
click at [305, 456] on button "Baixar vídeo" at bounding box center [309, 456] width 81 height 21
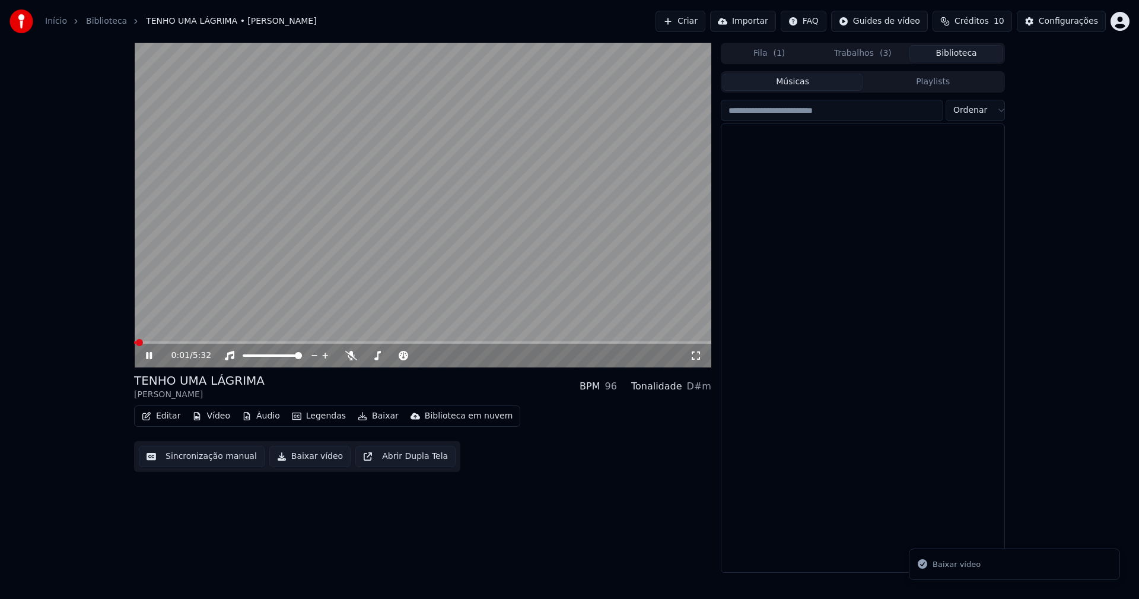
click at [969, 53] on button "Biblioteca" at bounding box center [956, 53] width 94 height 17
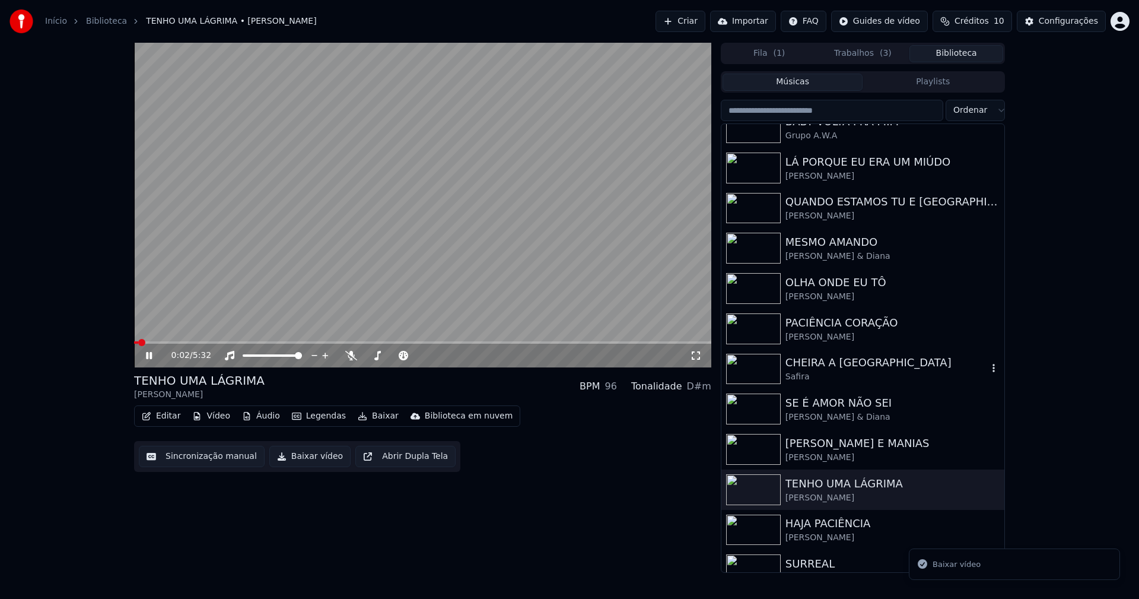
scroll to position [236, 0]
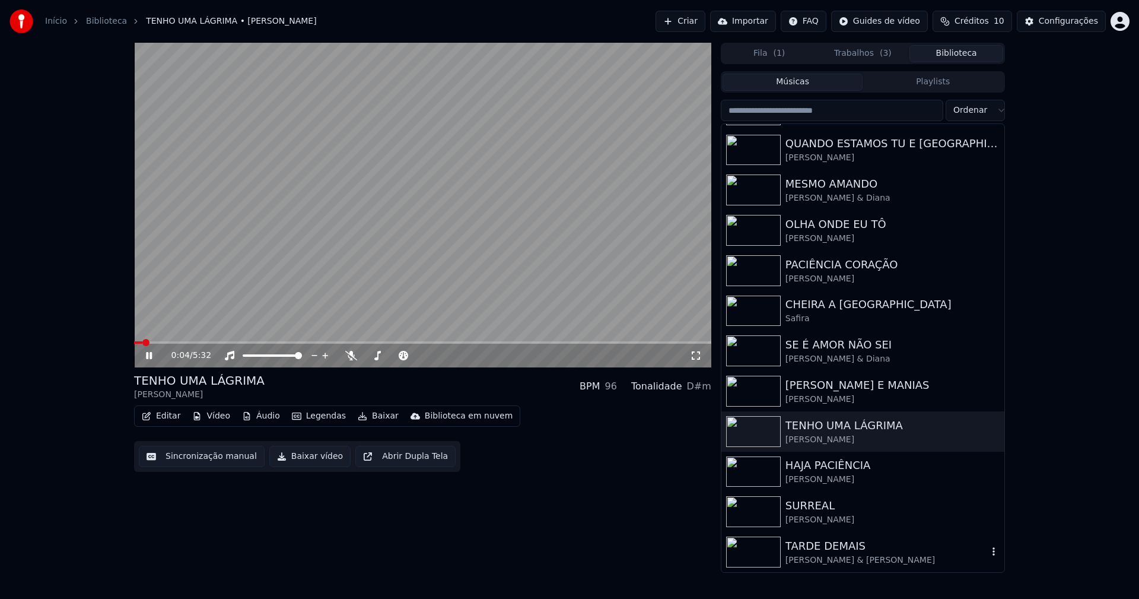
click at [847, 554] on div "[PERSON_NAME] & [PERSON_NAME]" at bounding box center [887, 560] width 202 height 12
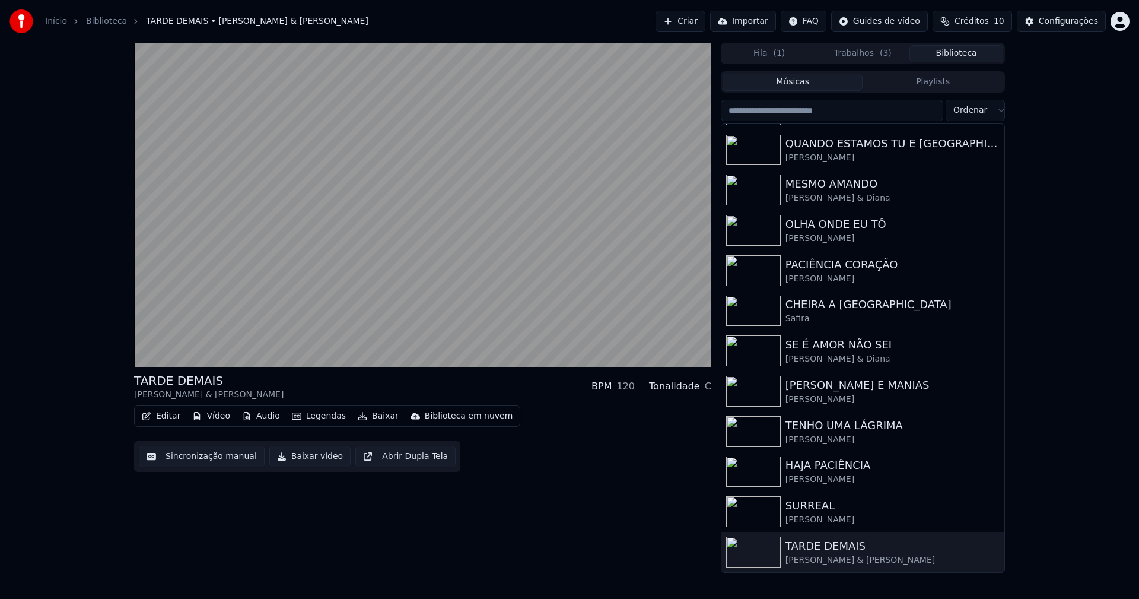
click at [298, 459] on button "Baixar vídeo" at bounding box center [309, 456] width 81 height 21
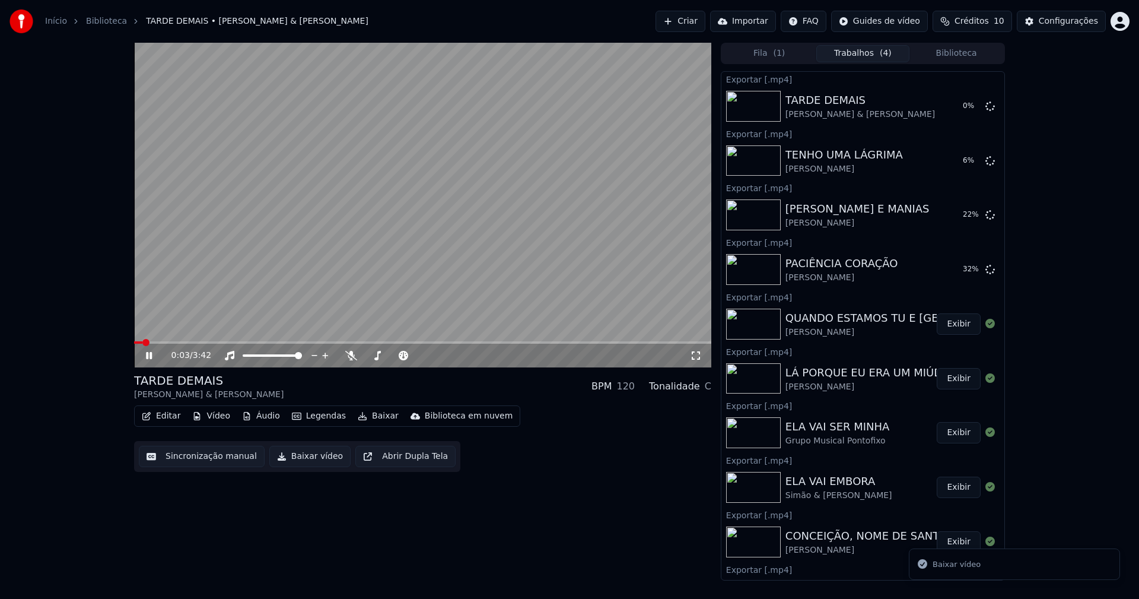
click at [147, 355] on icon at bounding box center [149, 355] width 6 height 7
click at [1062, 24] on div "Configurações" at bounding box center [1068, 21] width 59 height 12
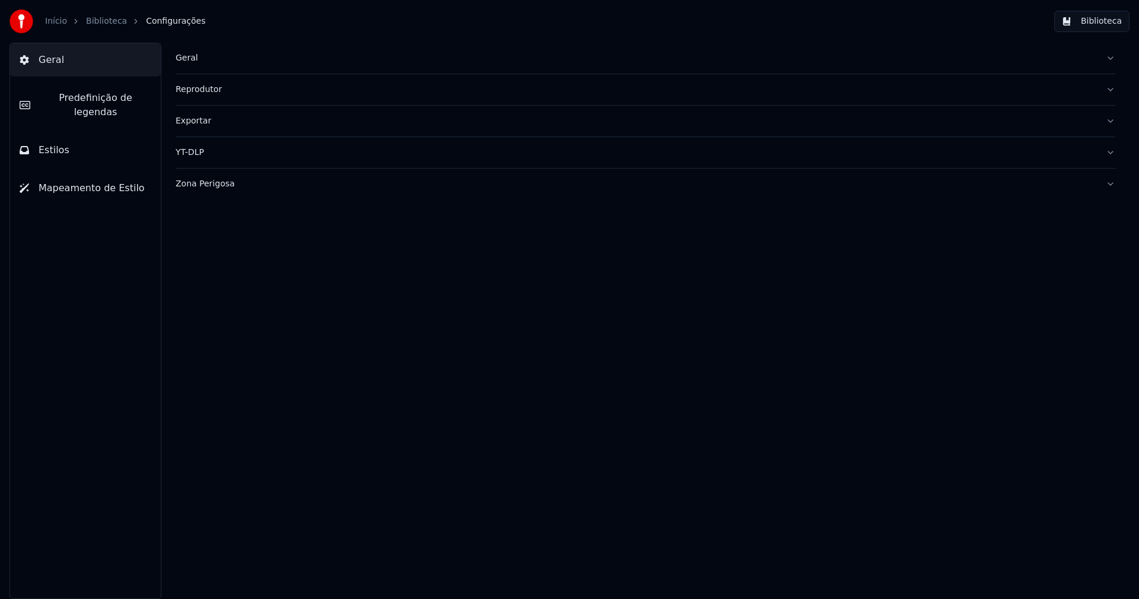
click at [107, 133] on button "Estilos" at bounding box center [85, 149] width 151 height 33
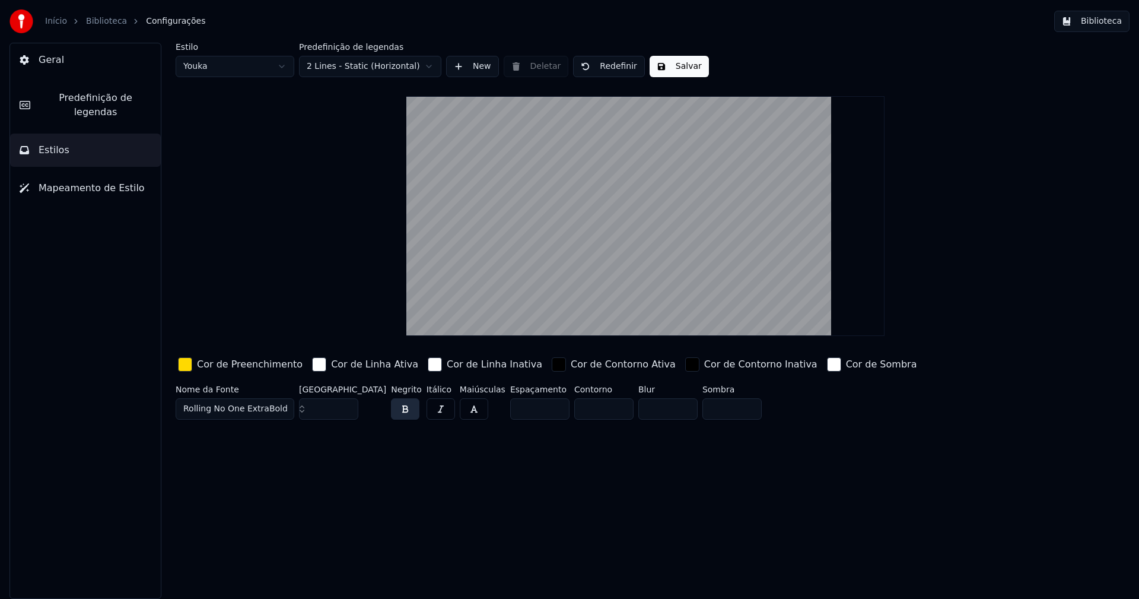
click at [192, 362] on div "Cor de Preenchimento" at bounding box center [240, 364] width 129 height 19
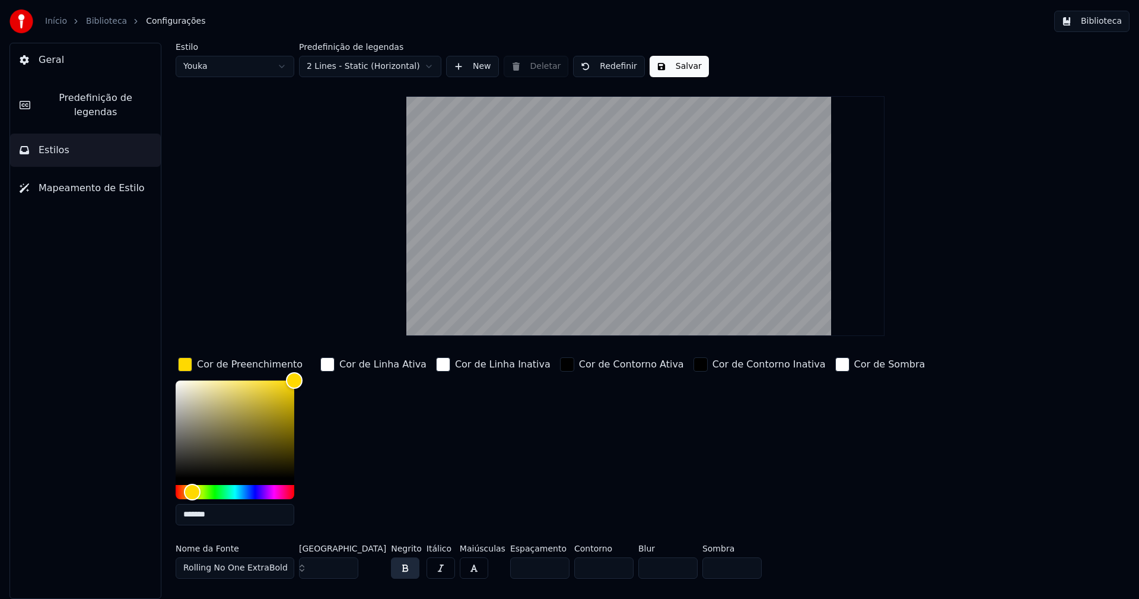
click at [234, 522] on input "*******" at bounding box center [235, 514] width 119 height 21
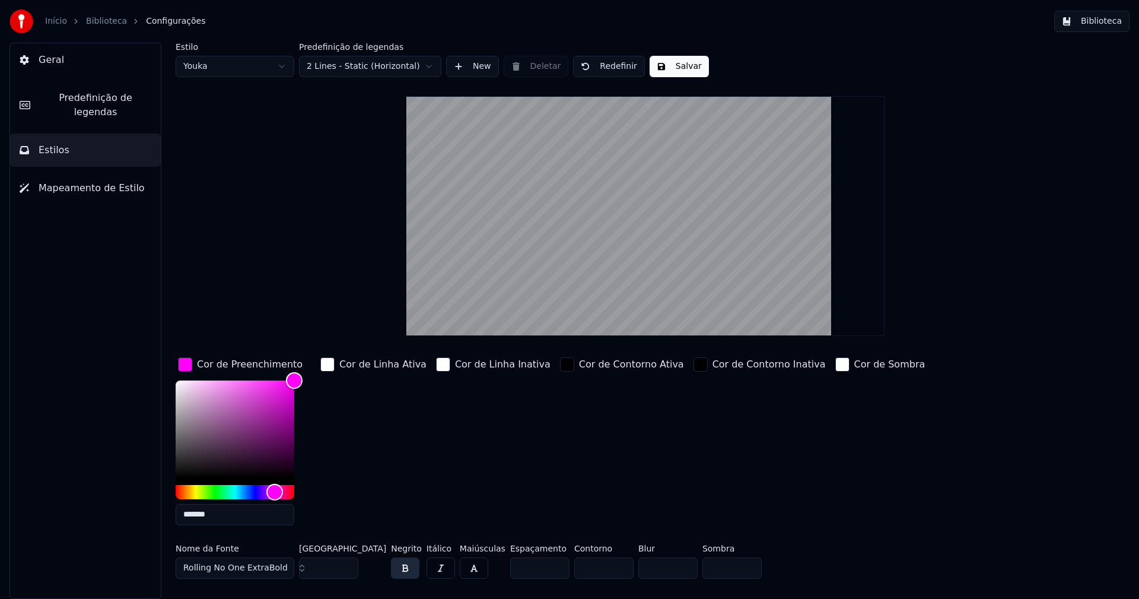
type input "*******"
click at [189, 367] on div "button" at bounding box center [185, 364] width 14 height 14
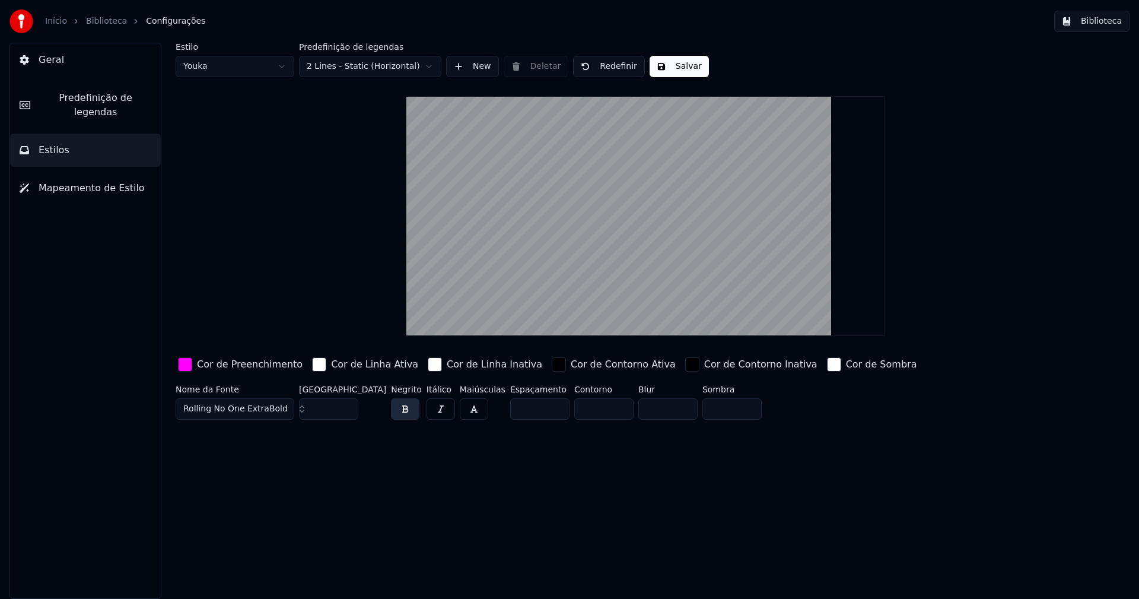
click at [680, 71] on button "Salvar" at bounding box center [679, 66] width 59 height 21
click at [1114, 20] on button "Biblioteca" at bounding box center [1091, 21] width 75 height 21
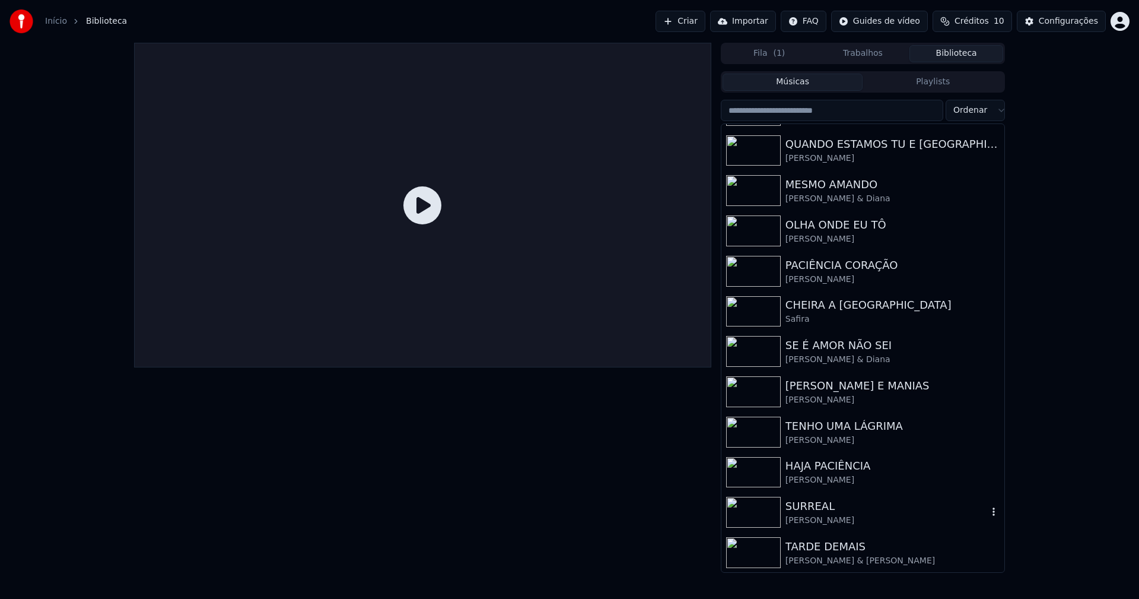
scroll to position [236, 0]
click at [807, 517] on div "[PERSON_NAME]" at bounding box center [887, 520] width 202 height 12
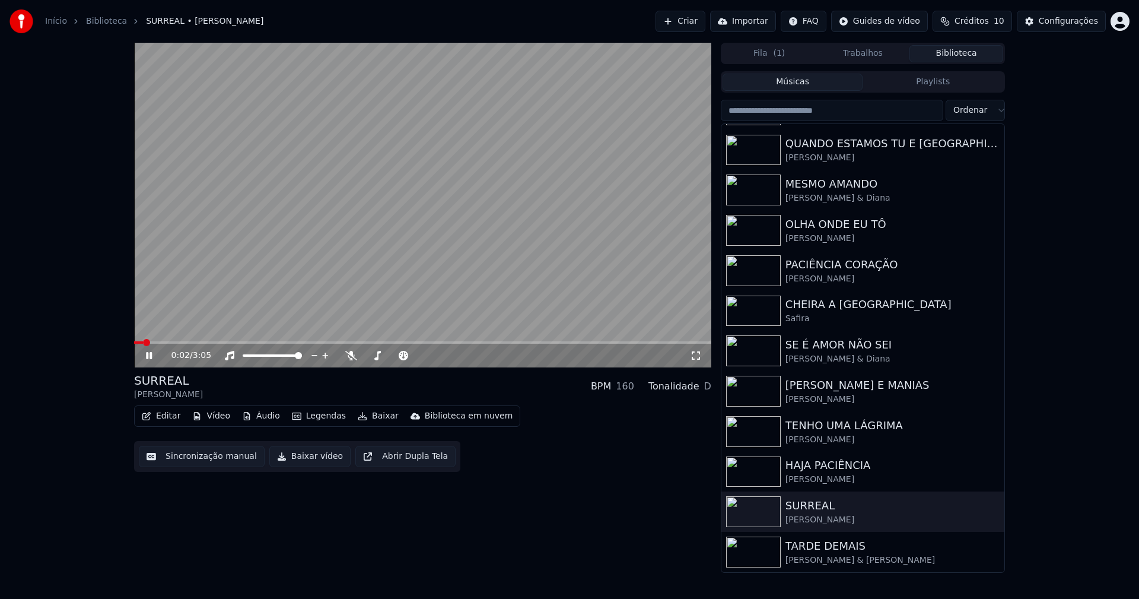
click at [262, 342] on span at bounding box center [422, 342] width 577 height 2
click at [310, 460] on button "Baixar vídeo" at bounding box center [309, 456] width 81 height 21
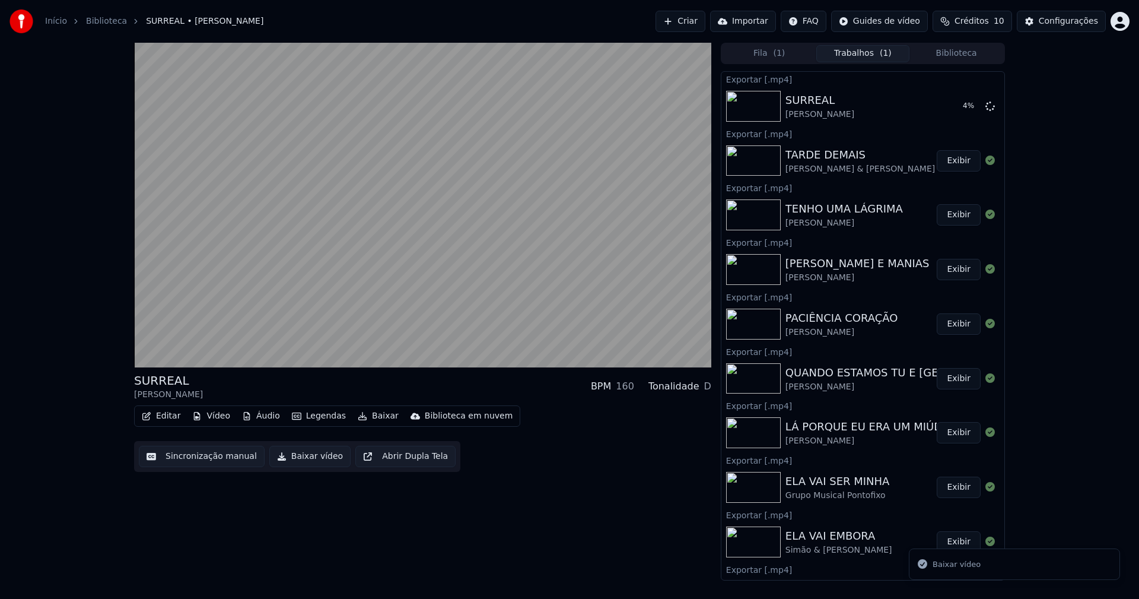
drag, startPoint x: 975, startPoint y: 55, endPoint x: 969, endPoint y: 65, distance: 11.7
click at [974, 55] on button "Biblioteca" at bounding box center [956, 53] width 94 height 17
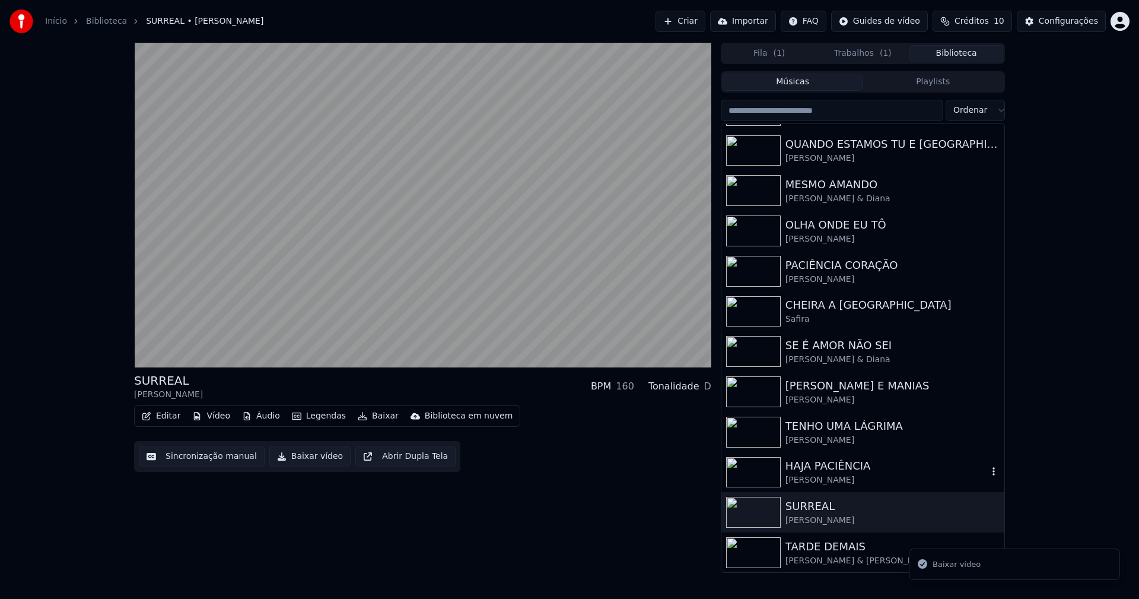
scroll to position [236, 0]
click at [801, 478] on div "[PERSON_NAME]" at bounding box center [887, 479] width 202 height 12
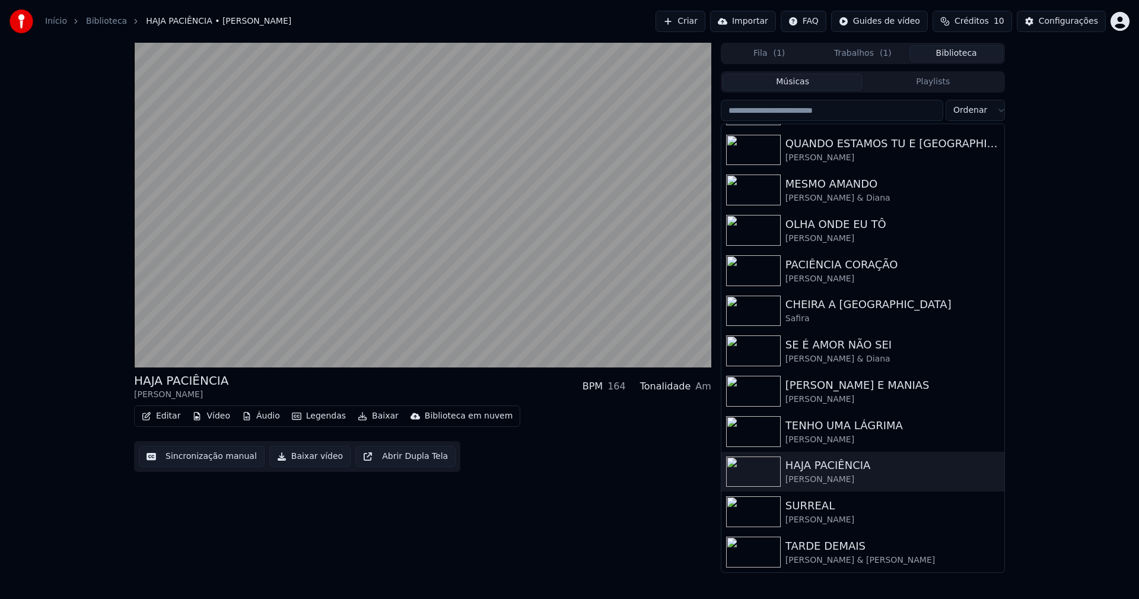
click at [308, 461] on button "Baixar vídeo" at bounding box center [309, 456] width 81 height 21
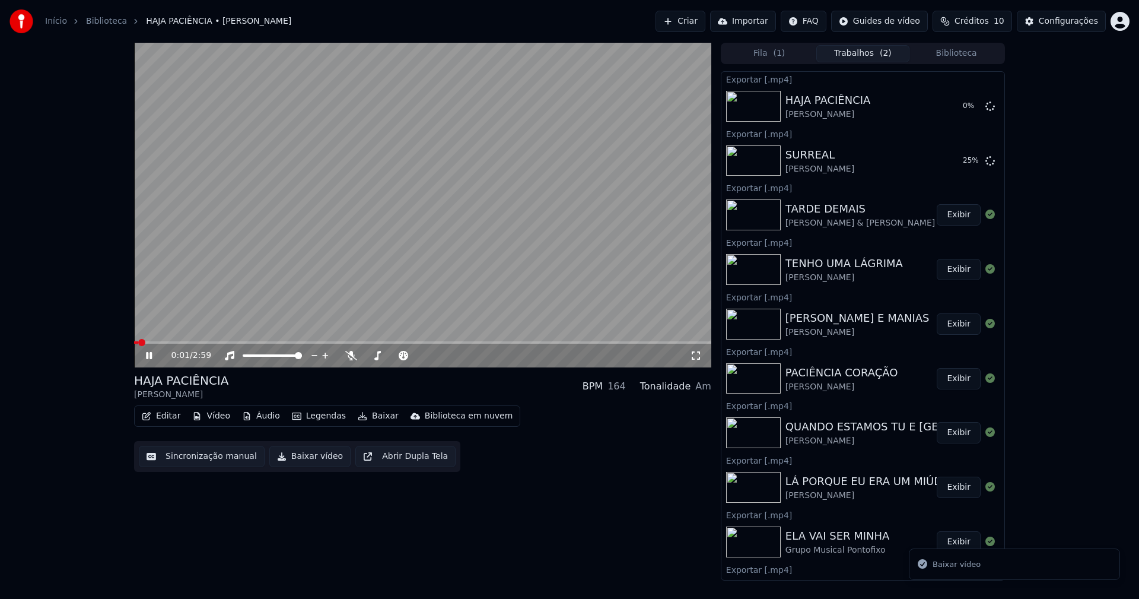
click at [969, 55] on button "Biblioteca" at bounding box center [956, 53] width 94 height 17
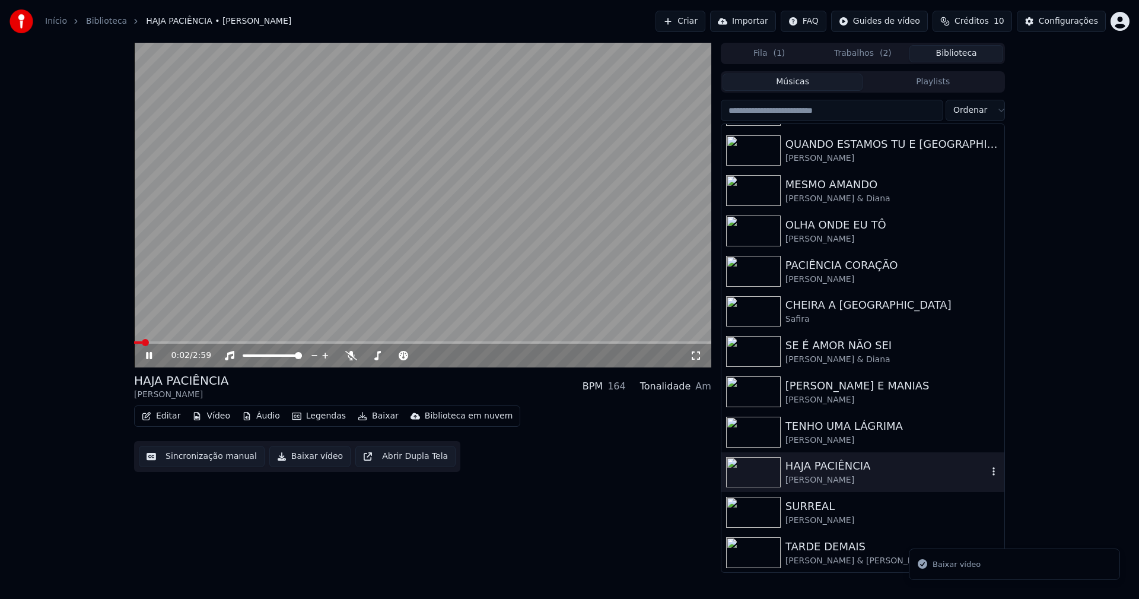
scroll to position [236, 0]
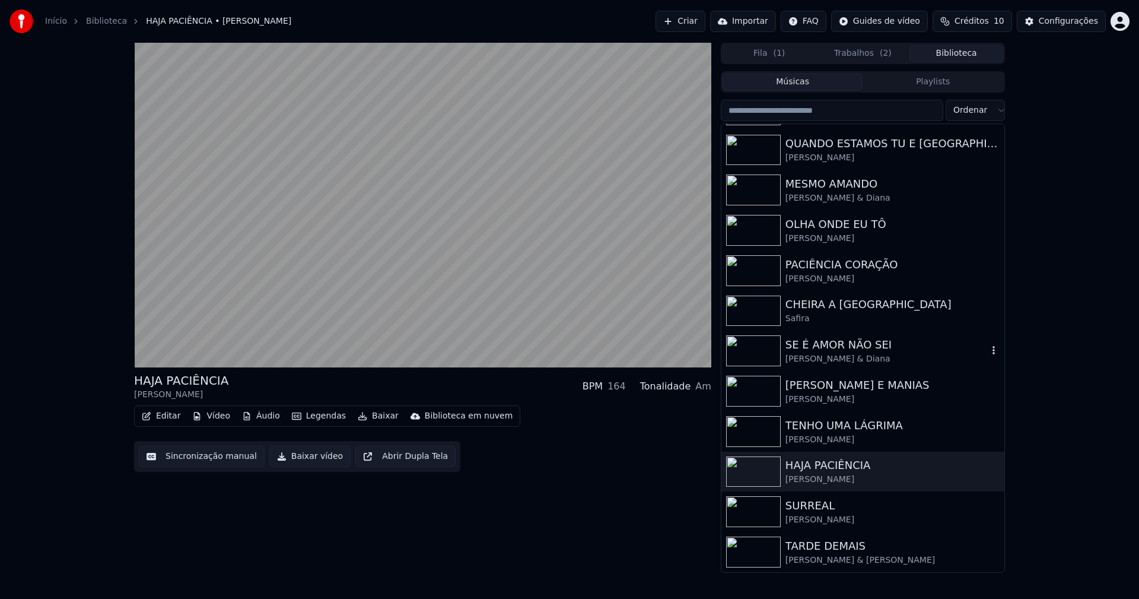
click at [828, 355] on div "[PERSON_NAME] & Diana" at bounding box center [887, 359] width 202 height 12
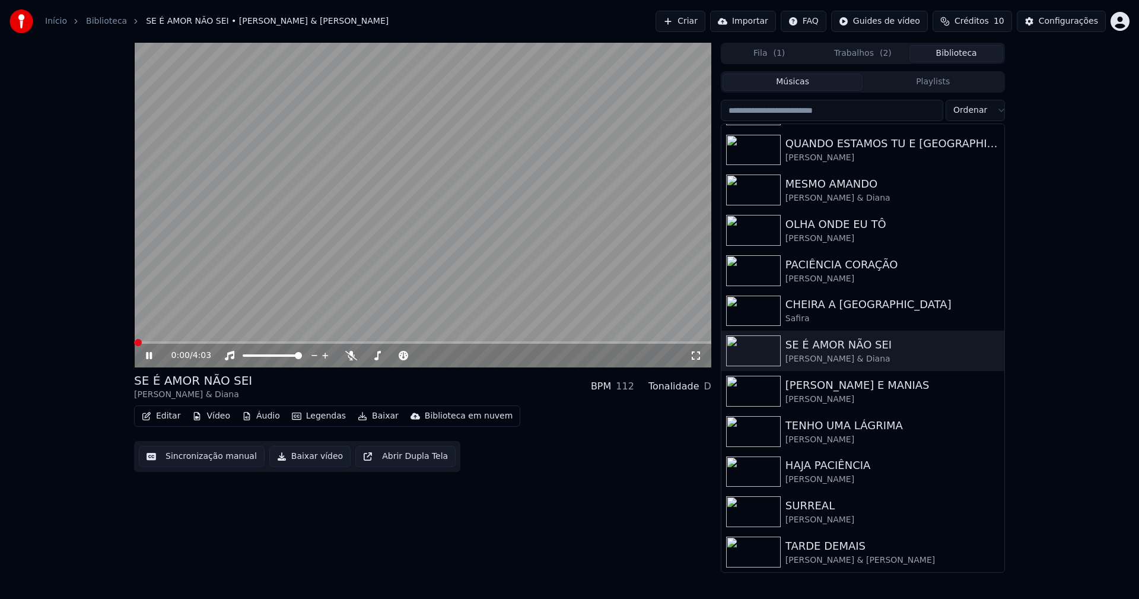
click at [258, 341] on video at bounding box center [422, 205] width 577 height 325
click at [262, 341] on span at bounding box center [422, 342] width 577 height 2
click at [152, 356] on icon at bounding box center [148, 355] width 7 height 8
click at [313, 461] on button "Baixar vídeo" at bounding box center [309, 456] width 81 height 21
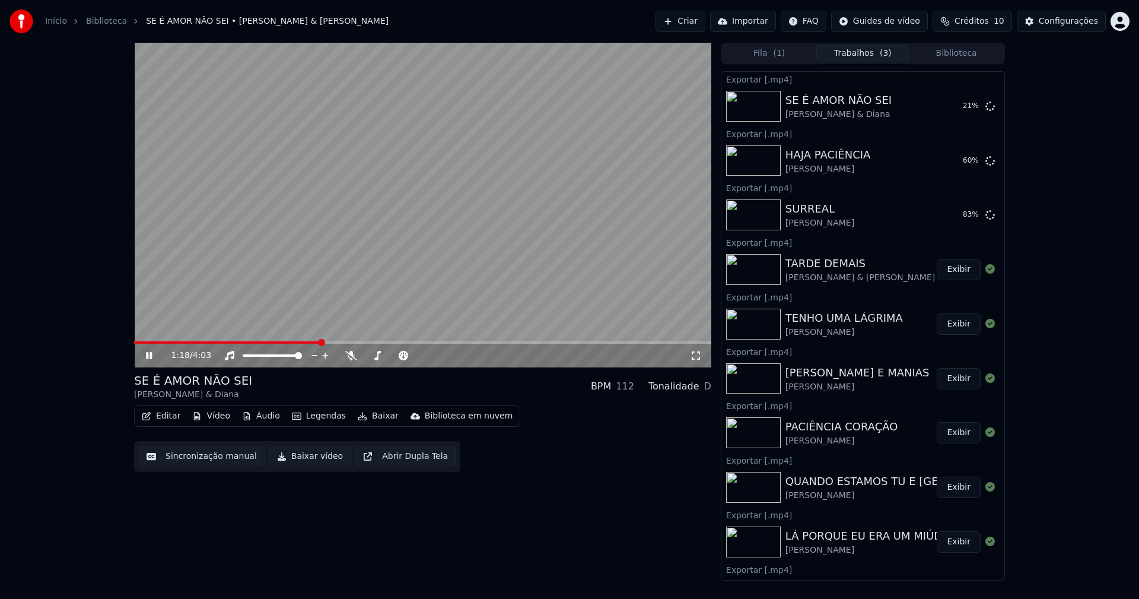
click at [964, 51] on button "Biblioteca" at bounding box center [956, 53] width 94 height 17
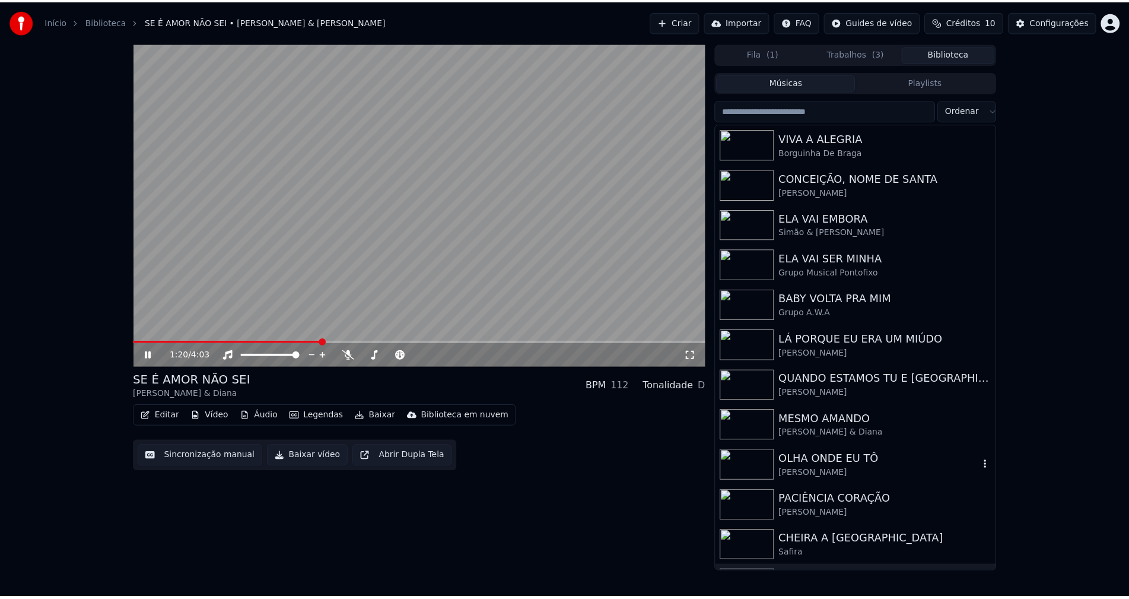
scroll to position [119, 0]
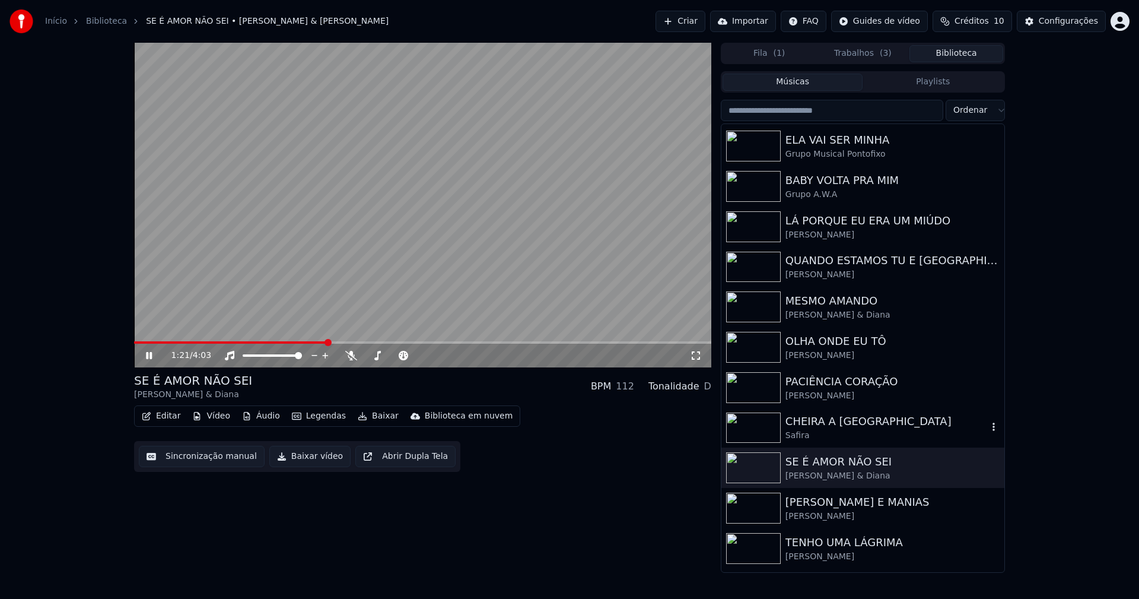
click at [811, 425] on div "CHEIRA A [GEOGRAPHIC_DATA]" at bounding box center [887, 421] width 202 height 17
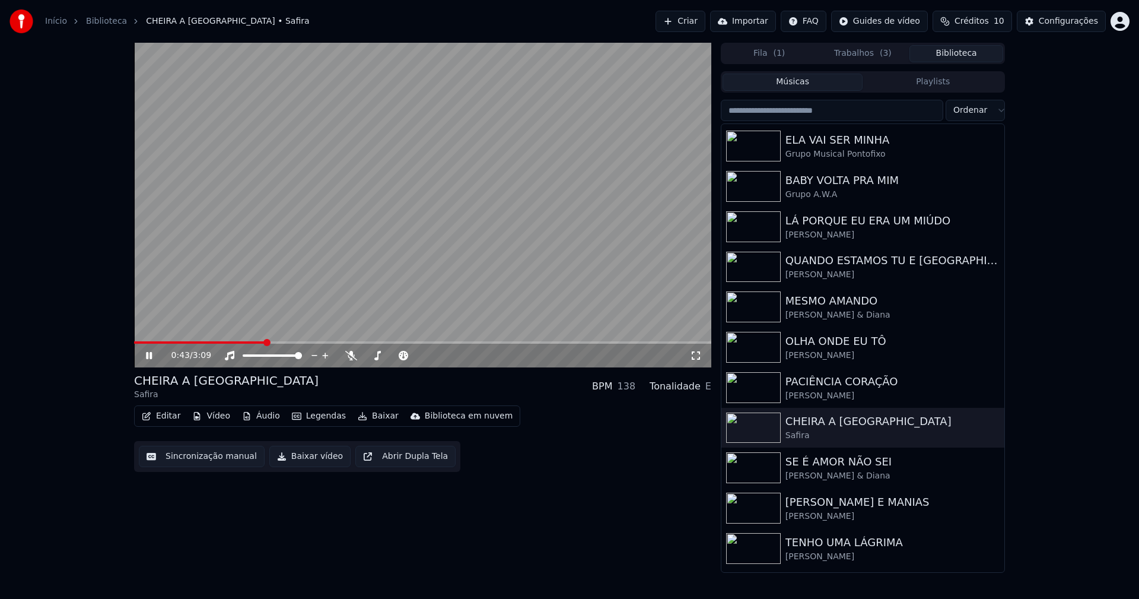
click at [265, 344] on span at bounding box center [422, 342] width 577 height 2
click at [354, 344] on span at bounding box center [422, 342] width 577 height 2
click at [435, 342] on span at bounding box center [422, 342] width 577 height 2
click at [304, 459] on button "Baixar vídeo" at bounding box center [309, 456] width 81 height 21
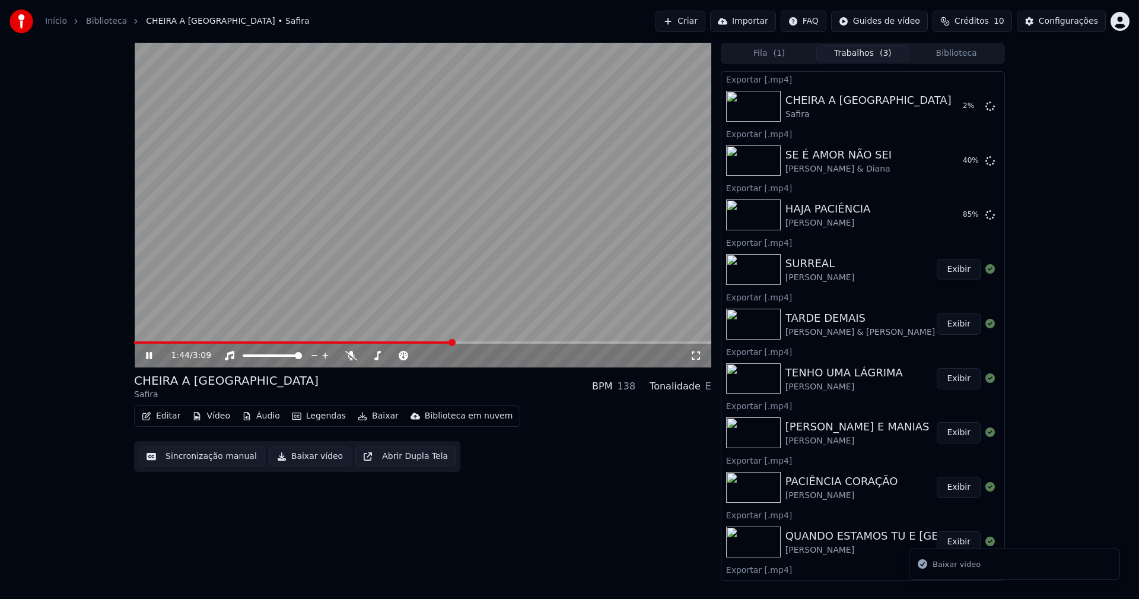
click at [970, 56] on button "Biblioteca" at bounding box center [956, 53] width 94 height 17
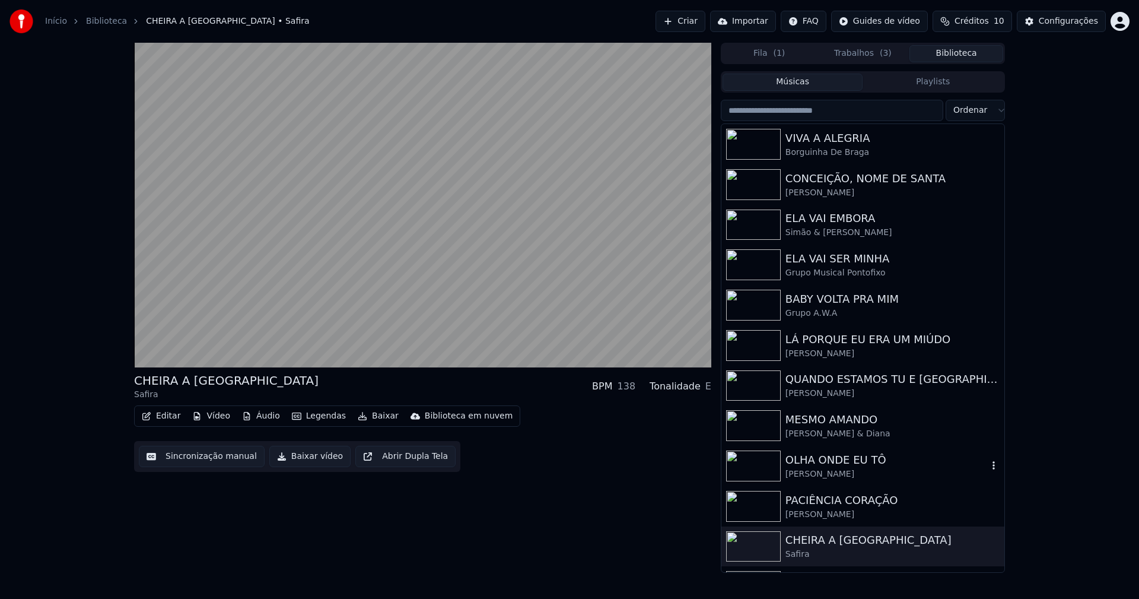
click at [813, 467] on div "OLHA ONDE EU TÔ" at bounding box center [887, 459] width 202 height 17
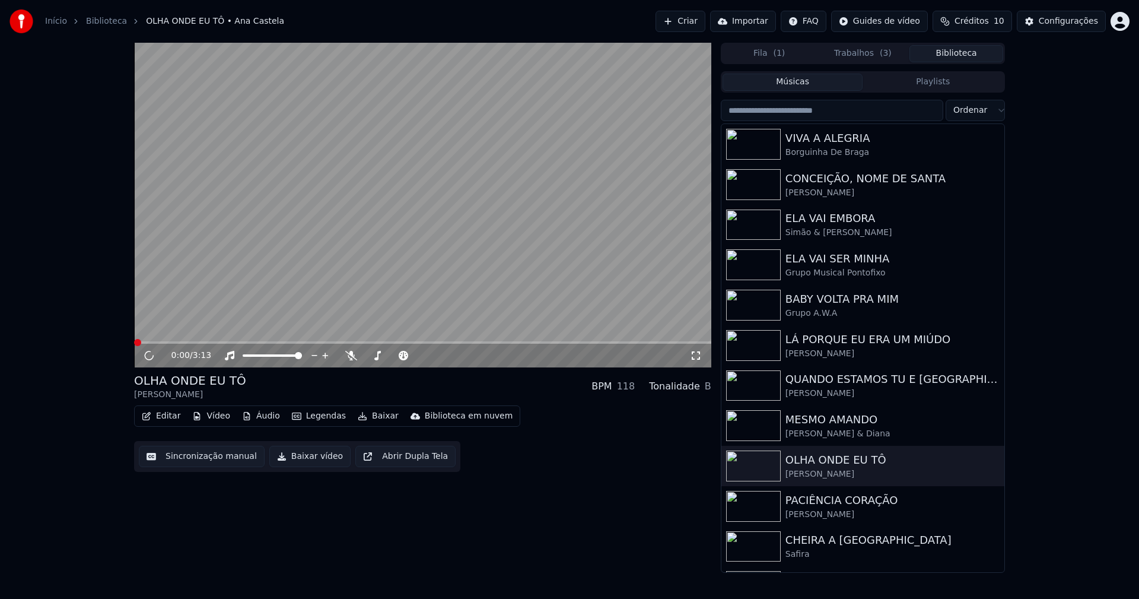
click at [307, 456] on button "Baixar vídeo" at bounding box center [309, 456] width 81 height 21
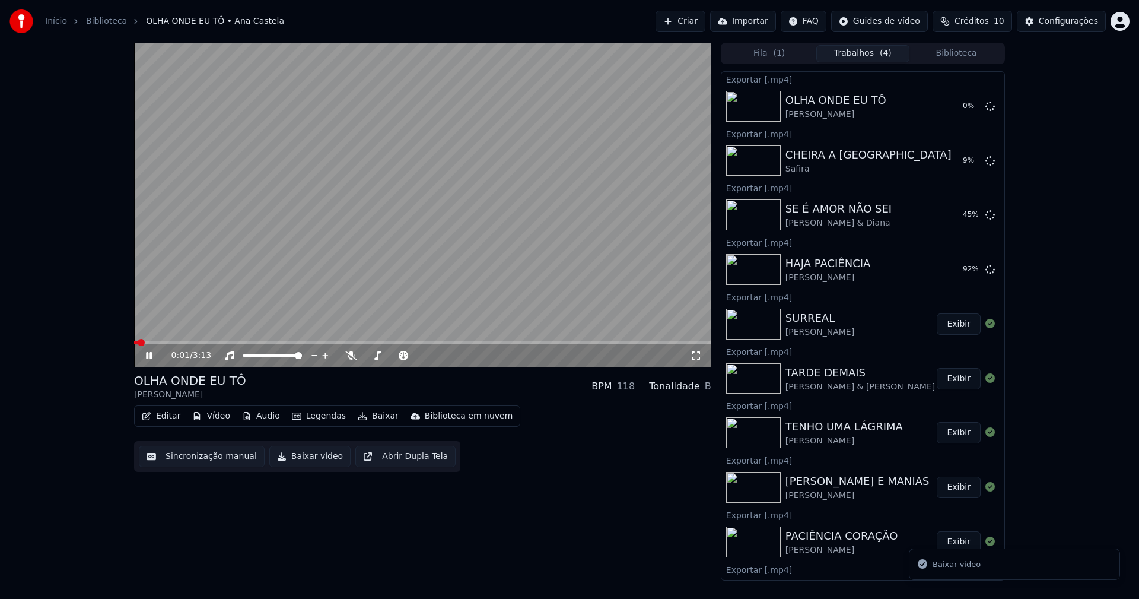
click at [960, 61] on button "Biblioteca" at bounding box center [956, 53] width 94 height 17
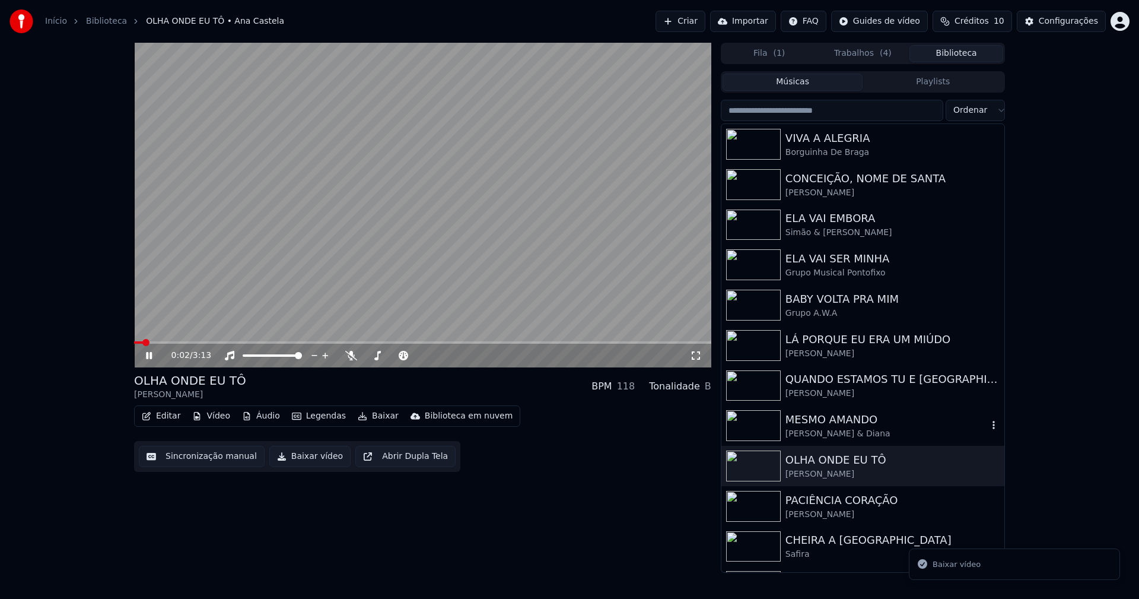
click at [823, 437] on div "[PERSON_NAME] & Diana" at bounding box center [887, 434] width 202 height 12
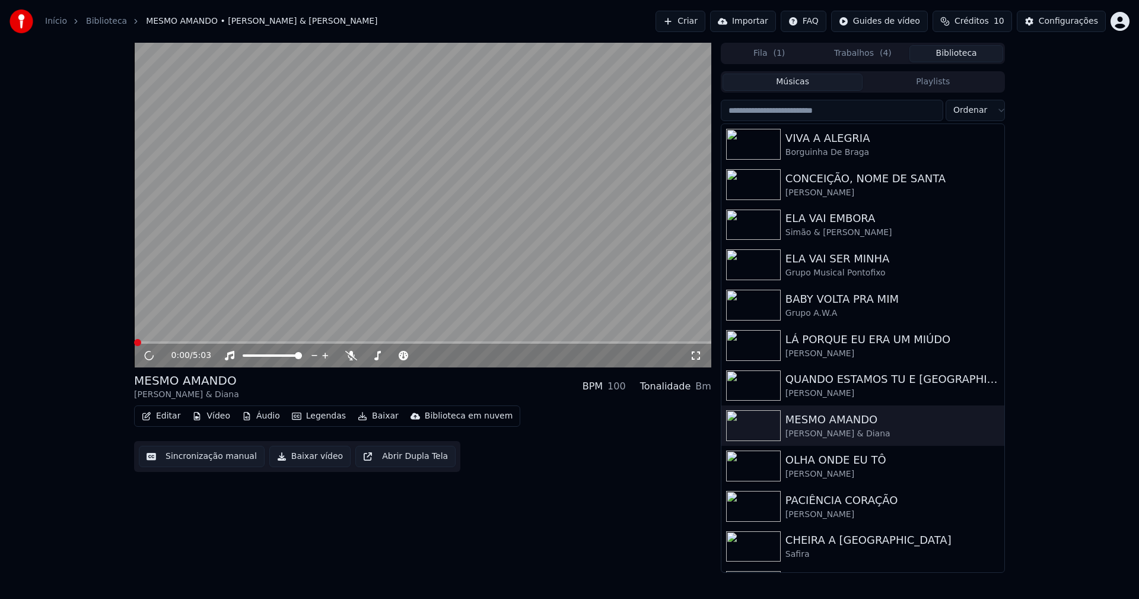
click at [300, 462] on button "Baixar vídeo" at bounding box center [309, 456] width 81 height 21
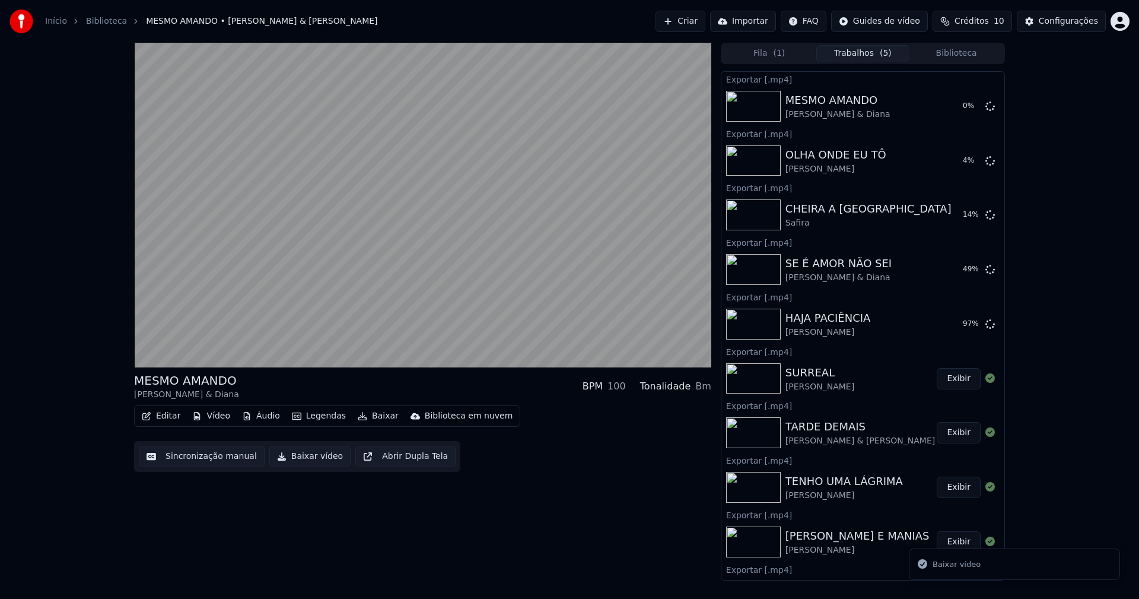
click at [978, 55] on button "Biblioteca" at bounding box center [956, 53] width 94 height 17
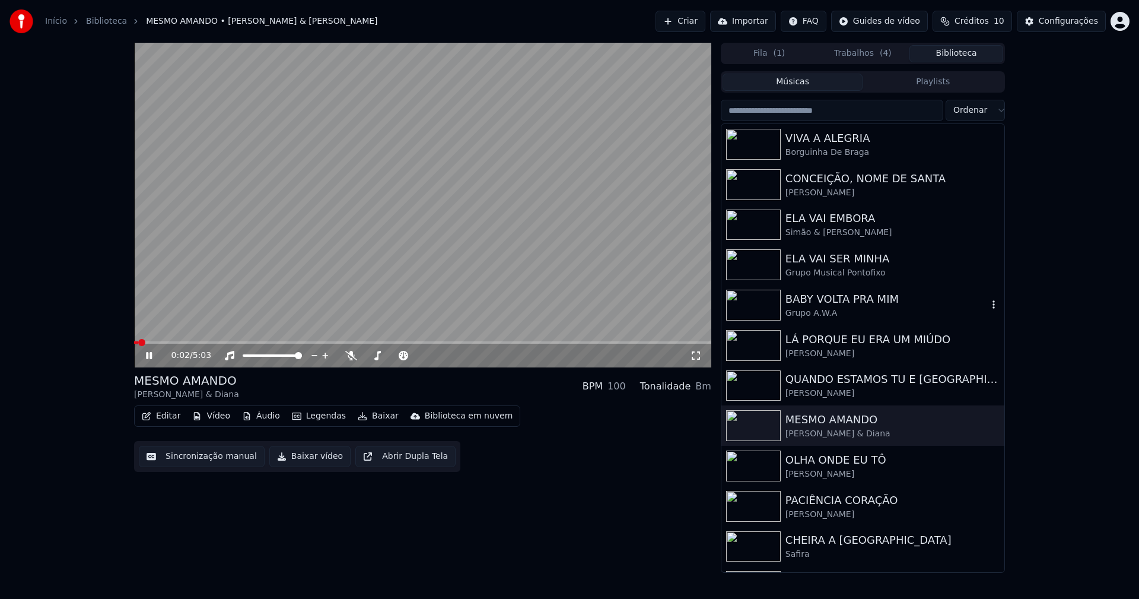
drag, startPoint x: 826, startPoint y: 301, endPoint x: 324, endPoint y: 322, distance: 502.4
click at [826, 301] on div "BABY VOLTA PRA MIM" at bounding box center [887, 299] width 202 height 17
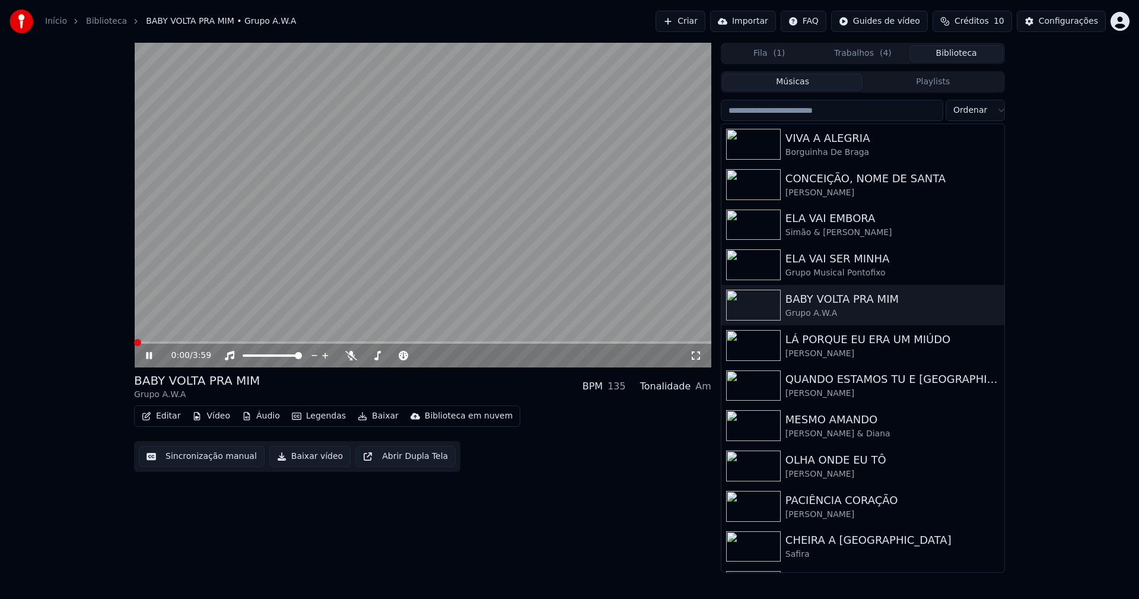
click at [148, 353] on icon at bounding box center [149, 355] width 6 height 7
click at [1072, 24] on div "Configurações" at bounding box center [1068, 21] width 59 height 12
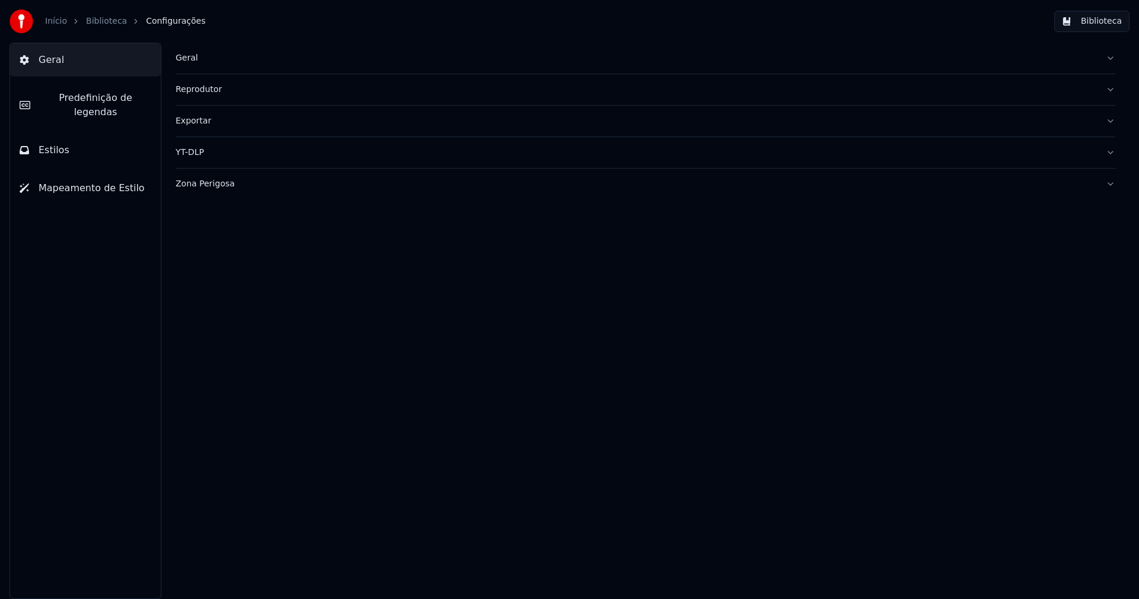
click at [101, 136] on button "Estilos" at bounding box center [85, 149] width 151 height 33
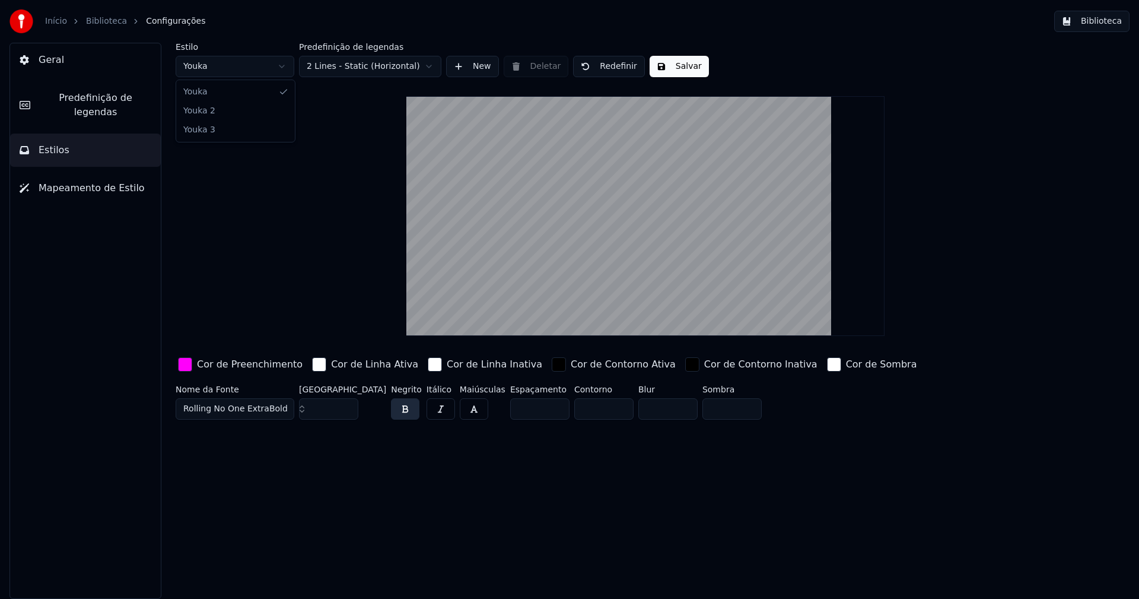
click at [244, 62] on html "Início Biblioteca Configurações Biblioteca Geral Predefinição de legendas Estil…" at bounding box center [569, 299] width 1139 height 599
click at [346, 406] on input "***" at bounding box center [328, 408] width 59 height 21
click at [346, 405] on input "***" at bounding box center [328, 408] width 59 height 21
type input "***"
click at [346, 412] on input "***" at bounding box center [328, 408] width 59 height 21
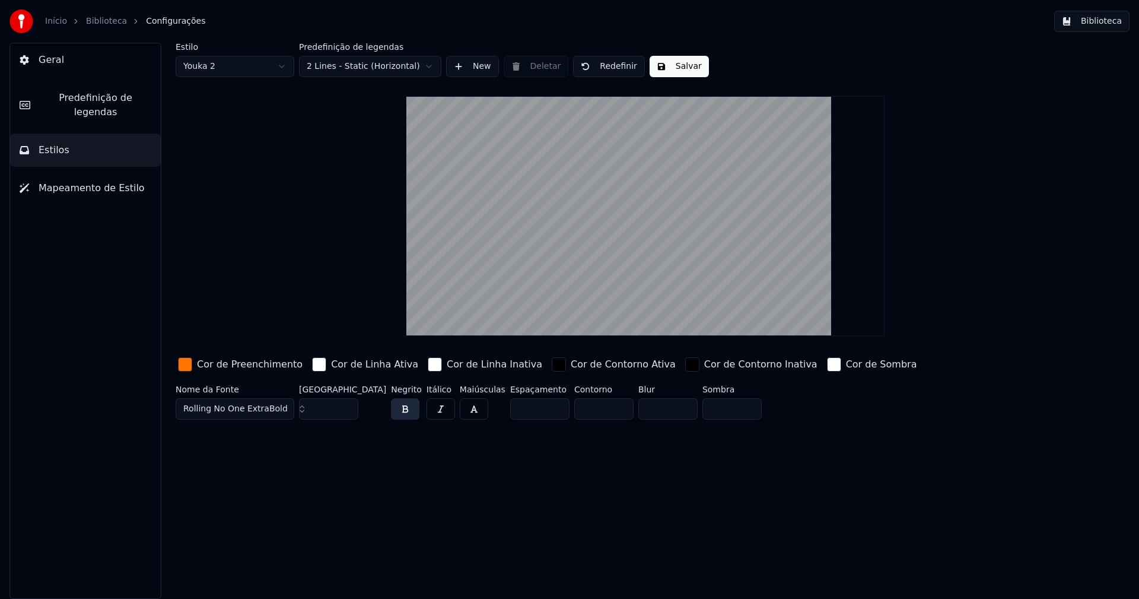
click at [263, 386] on label "Nome da Fonte" at bounding box center [235, 389] width 119 height 8
click at [184, 366] on div "button" at bounding box center [185, 364] width 14 height 14
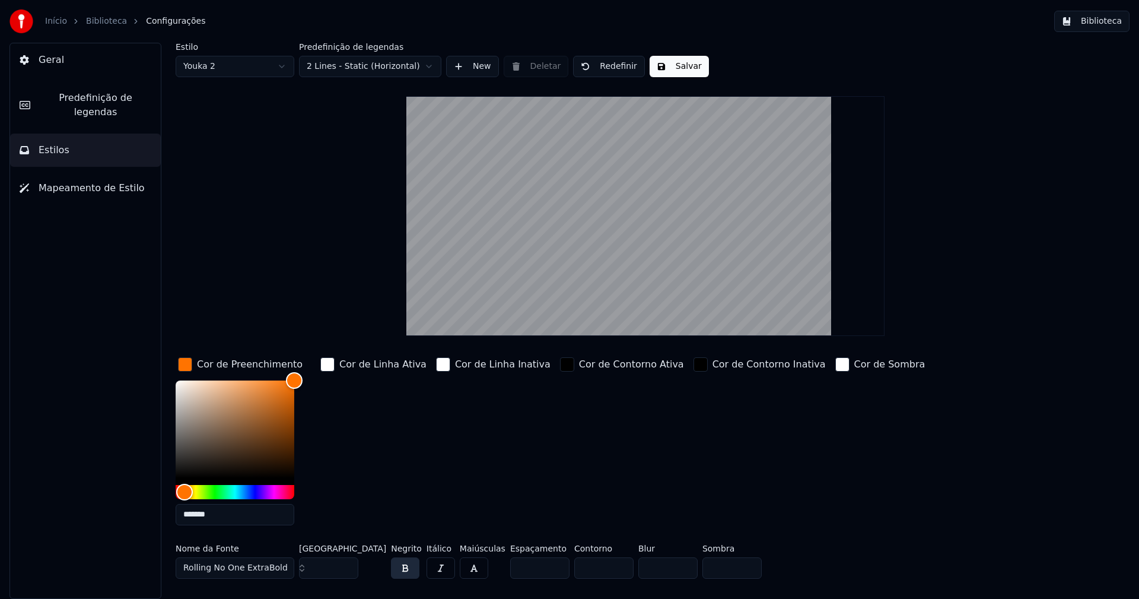
click at [220, 515] on input "*******" at bounding box center [235, 514] width 119 height 21
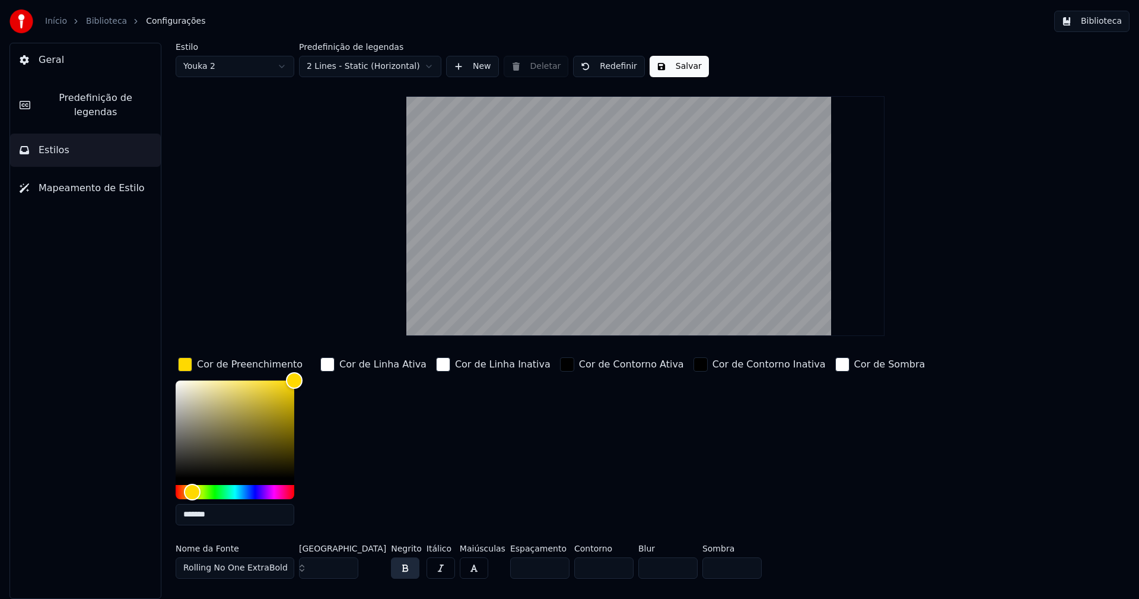
type input "*******"
click at [185, 359] on div "button" at bounding box center [185, 364] width 14 height 14
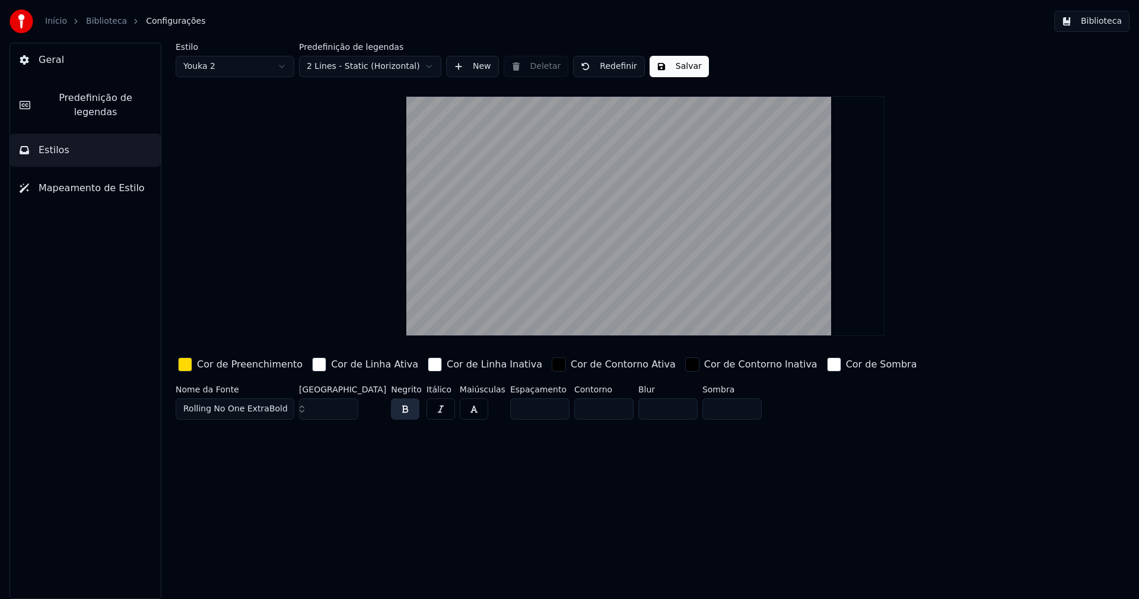
click at [688, 69] on button "Salvar" at bounding box center [679, 66] width 59 height 21
click at [1101, 19] on button "Biblioteca" at bounding box center [1091, 21] width 75 height 21
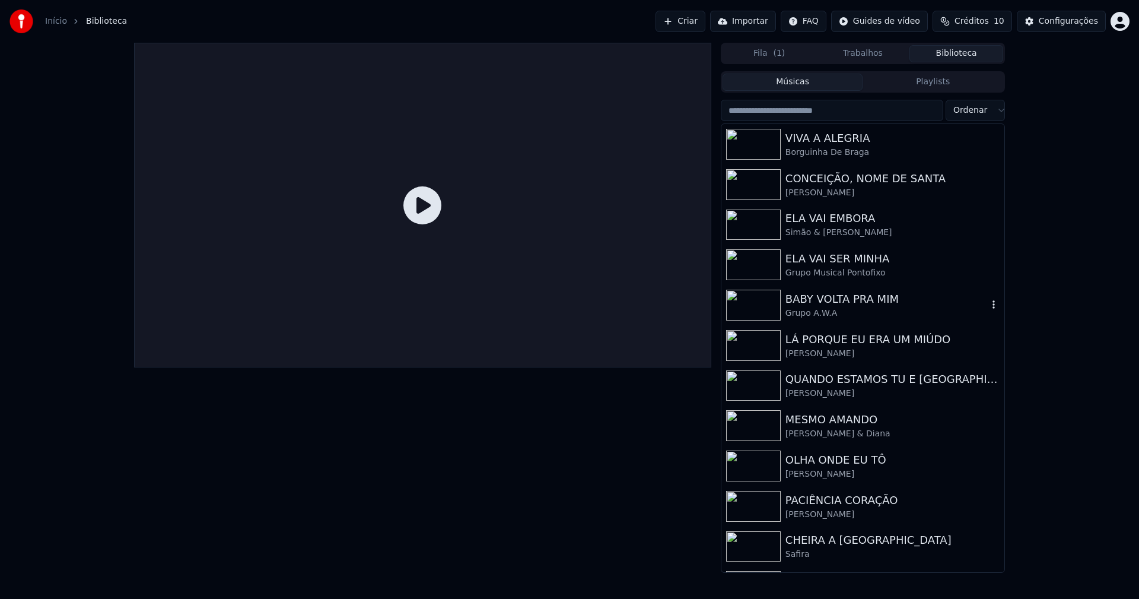
click at [813, 297] on div "BABY VOLTA PRA MIM" at bounding box center [887, 299] width 202 height 17
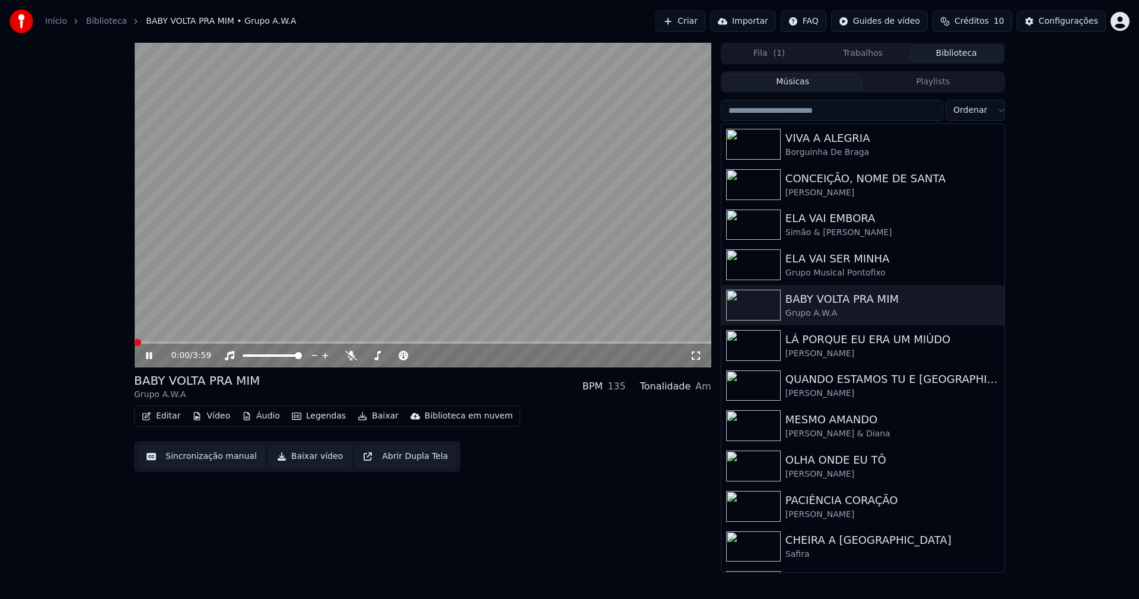
click at [352, 344] on span at bounding box center [422, 342] width 577 height 2
click at [419, 341] on span at bounding box center [422, 342] width 577 height 2
click at [515, 343] on span at bounding box center [422, 342] width 577 height 2
click at [605, 344] on span at bounding box center [422, 342] width 577 height 2
click at [271, 342] on div "100 100" at bounding box center [284, 335] width 28 height 17
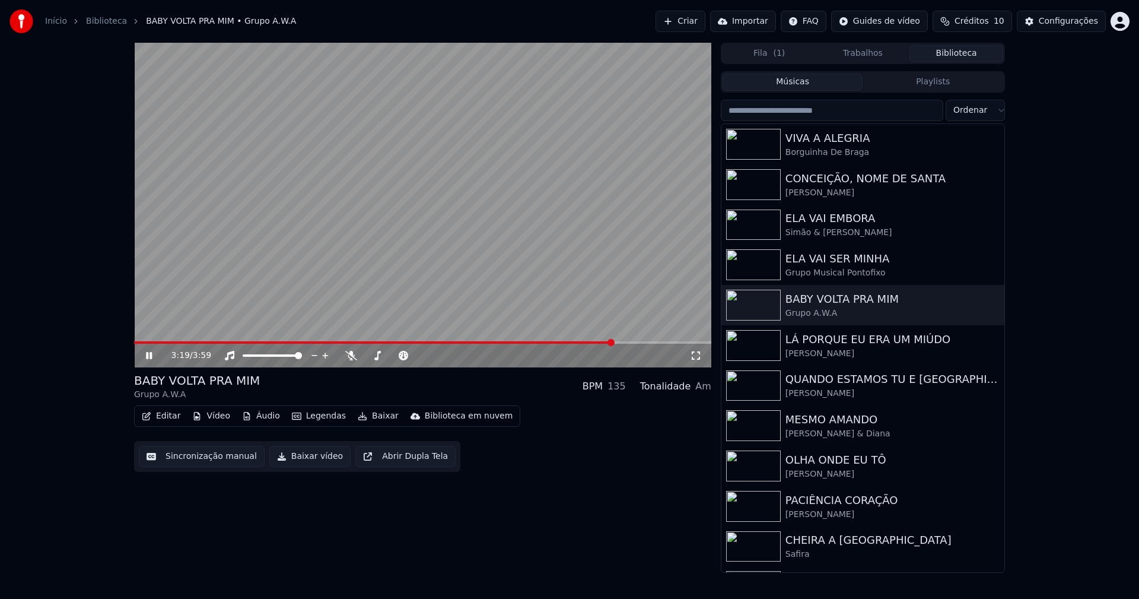
click at [164, 415] on button "Editar" at bounding box center [161, 416] width 48 height 17
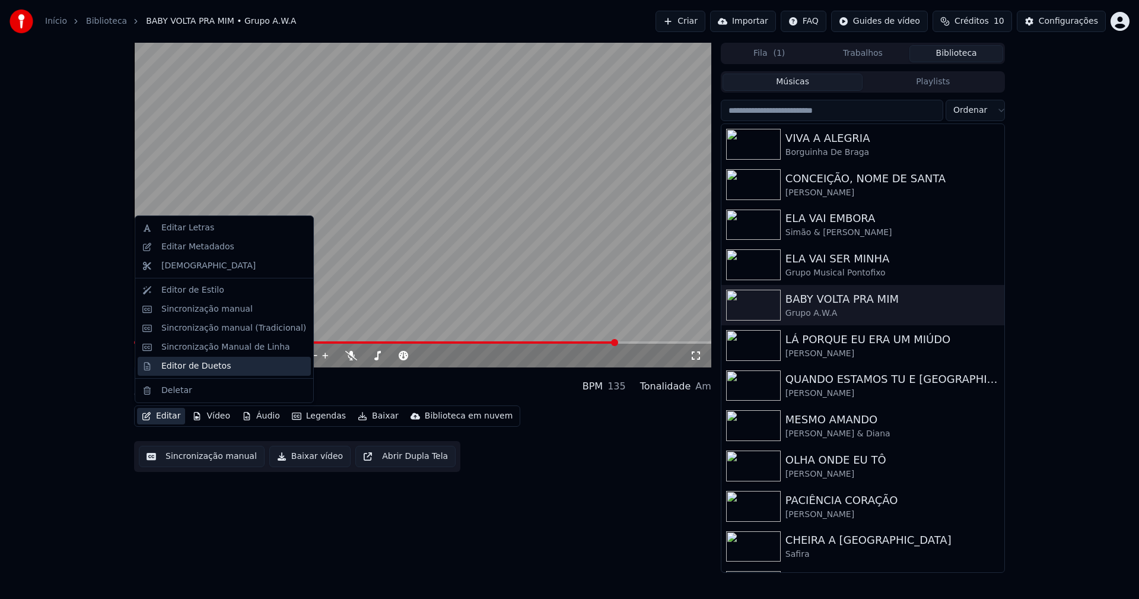
click at [183, 365] on div "Editor de Duetos" at bounding box center [195, 366] width 69 height 12
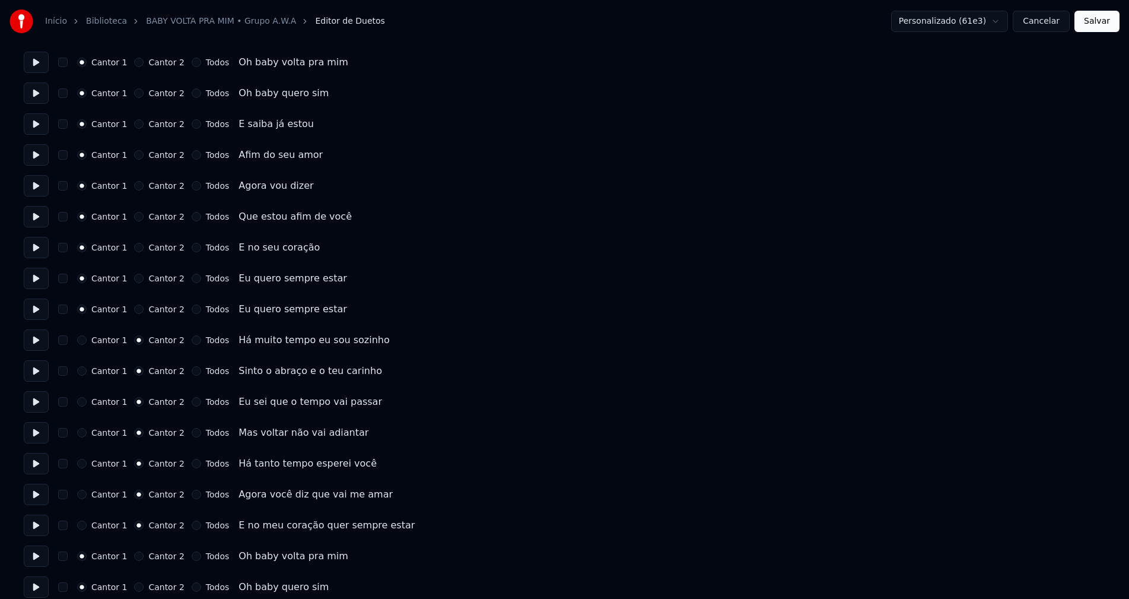
scroll to position [178, 0]
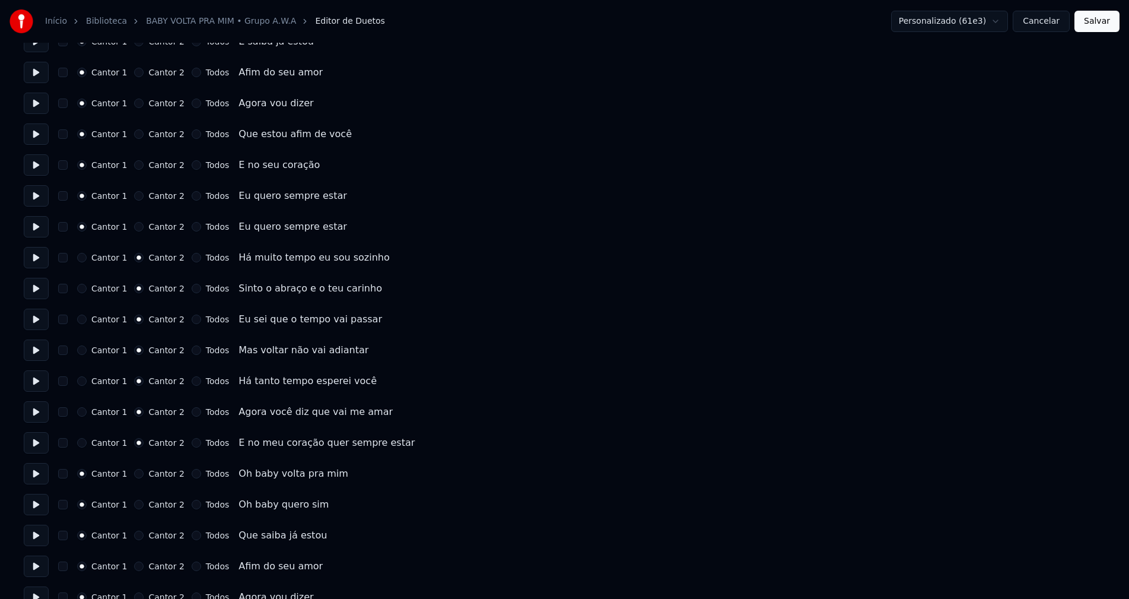
click at [1057, 25] on button "Cancelar" at bounding box center [1041, 21] width 57 height 21
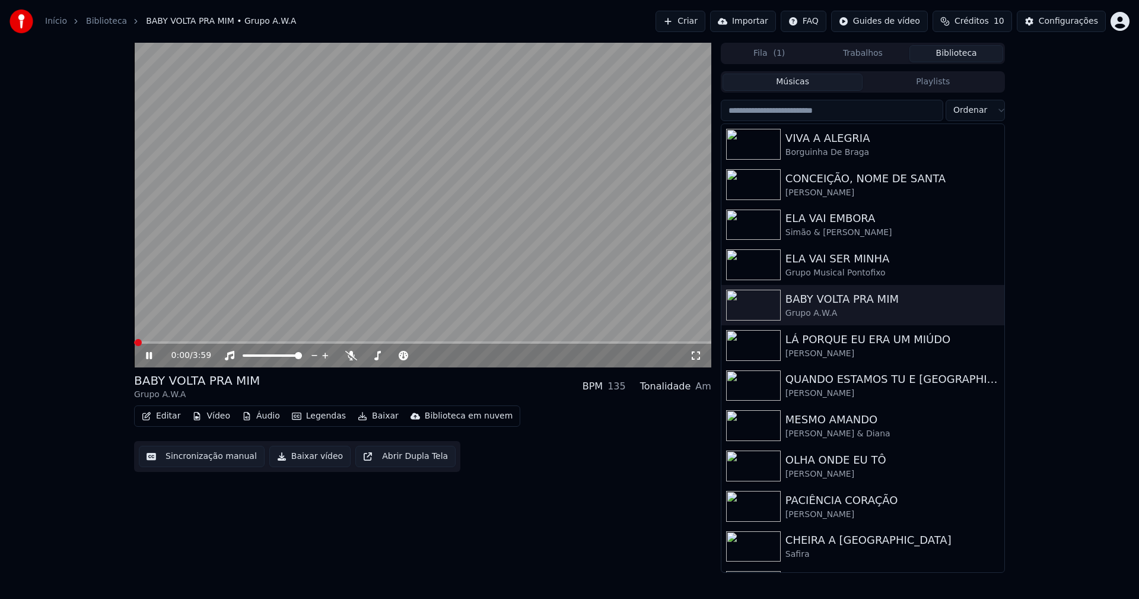
click at [299, 461] on button "Baixar vídeo" at bounding box center [309, 456] width 81 height 21
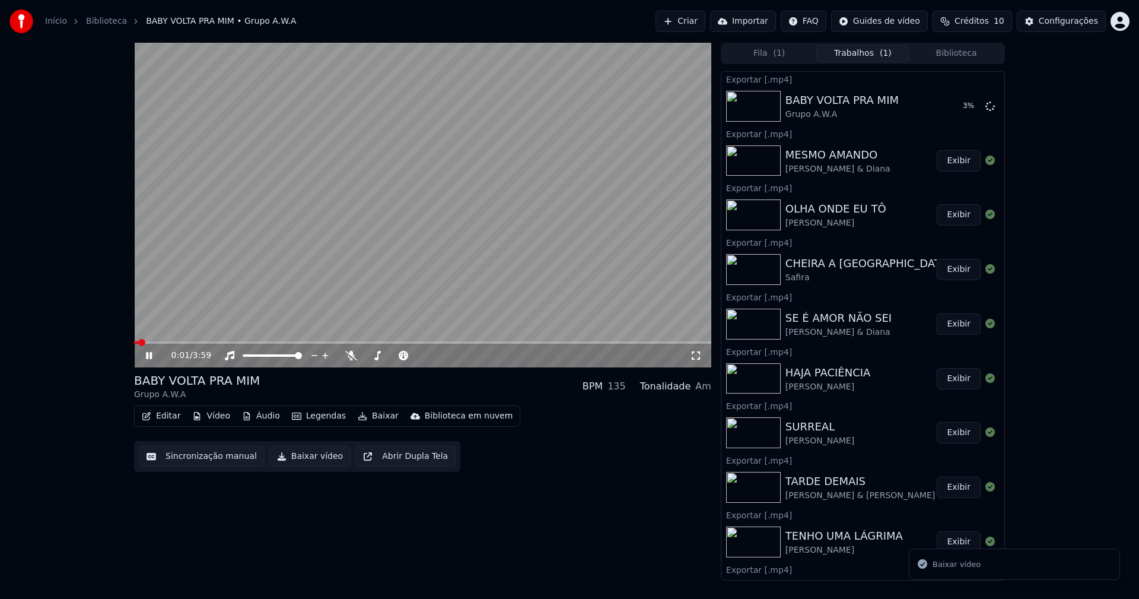
click at [148, 355] on icon at bounding box center [149, 355] width 6 height 7
click at [1070, 26] on div "Configurações" at bounding box center [1068, 21] width 59 height 12
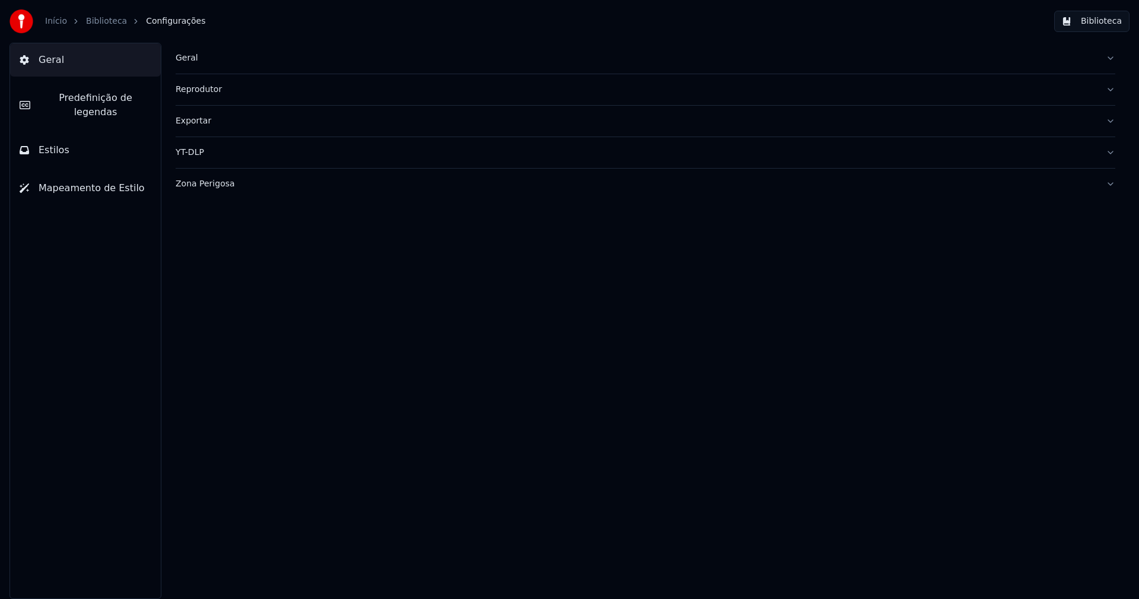
click at [175, 57] on div "Geral Reprodutor Exportar YT-DLP Zona Perigosa" at bounding box center [645, 321] width 987 height 556
click at [186, 59] on div "Geral" at bounding box center [636, 58] width 921 height 12
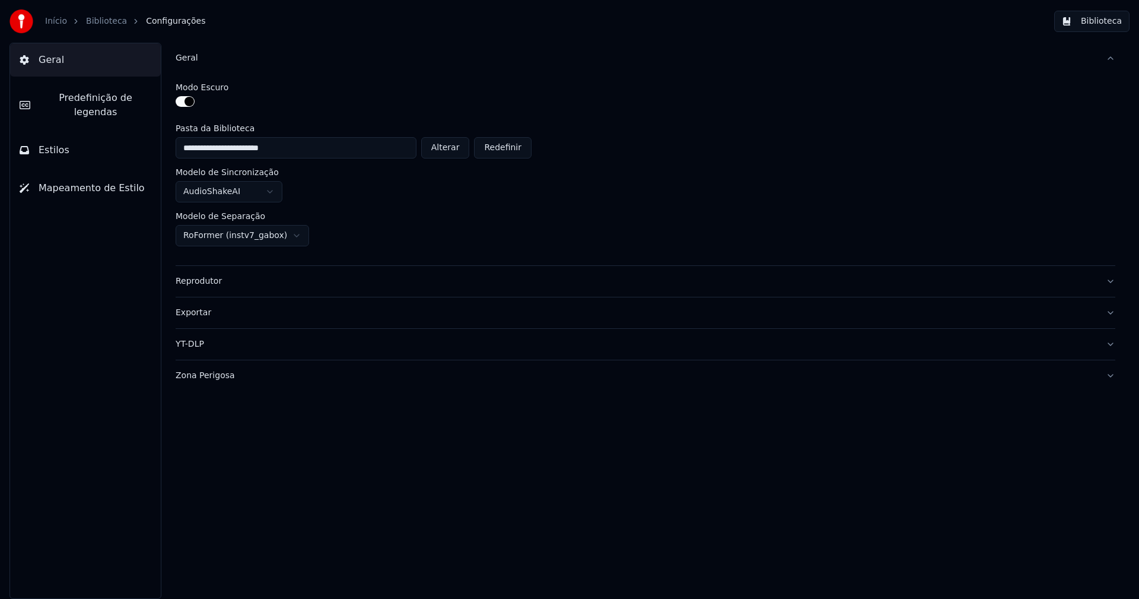
click at [453, 150] on button "Alterar" at bounding box center [445, 147] width 49 height 21
type input "**********"
click at [1111, 20] on button "Biblioteca" at bounding box center [1091, 21] width 75 height 21
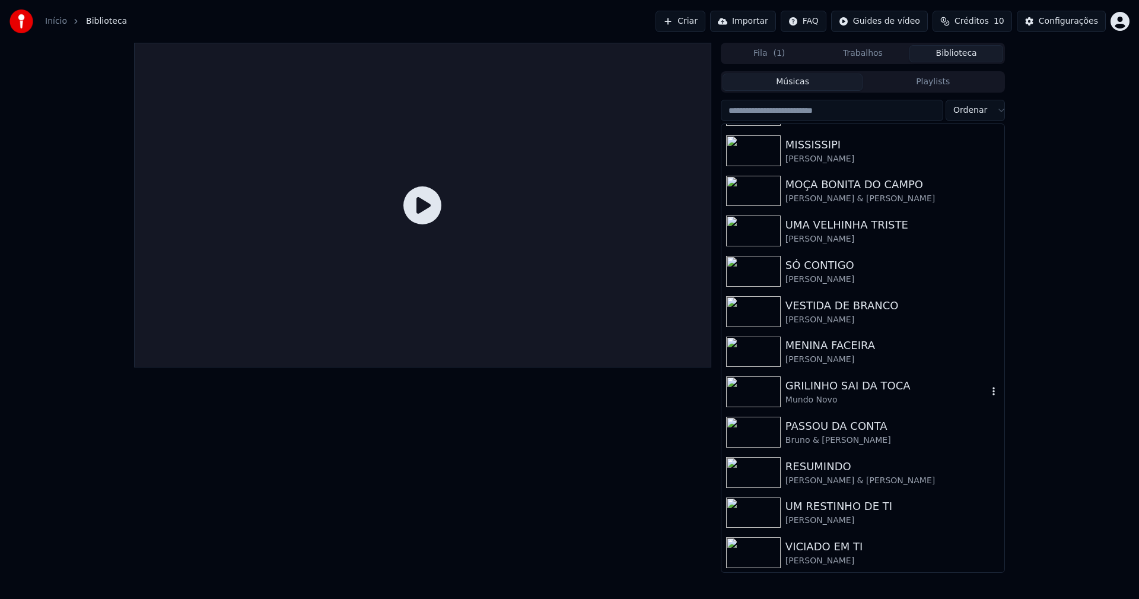
scroll to position [196, 0]
click at [818, 566] on div "[PERSON_NAME]" at bounding box center [887, 560] width 202 height 12
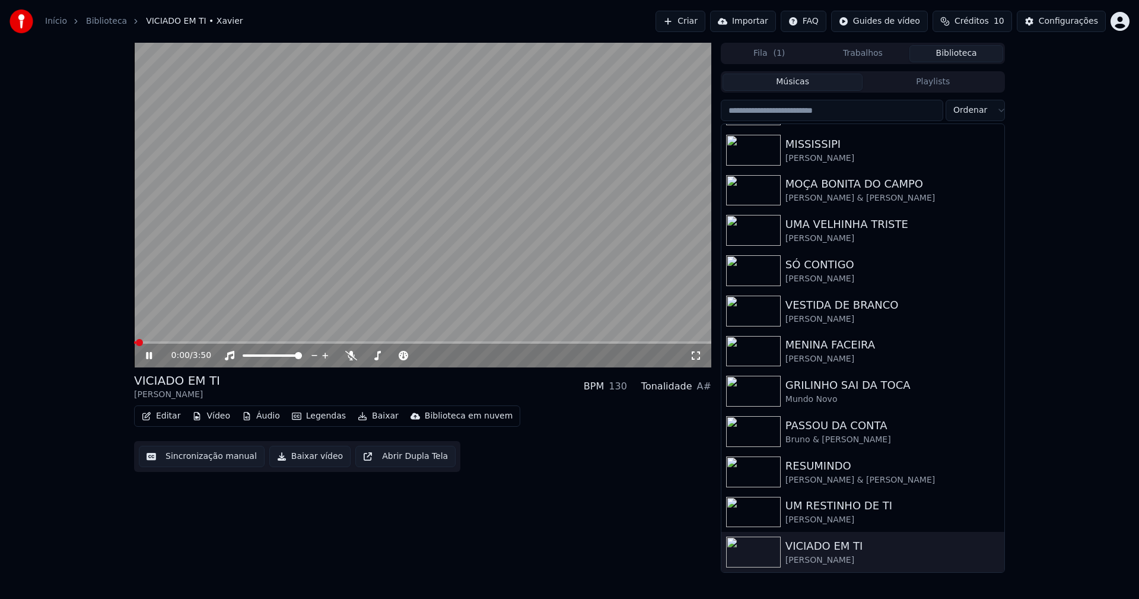
click at [145, 356] on icon at bounding box center [158, 355] width 28 height 9
click at [1059, 23] on div "Configurações" at bounding box center [1068, 21] width 59 height 12
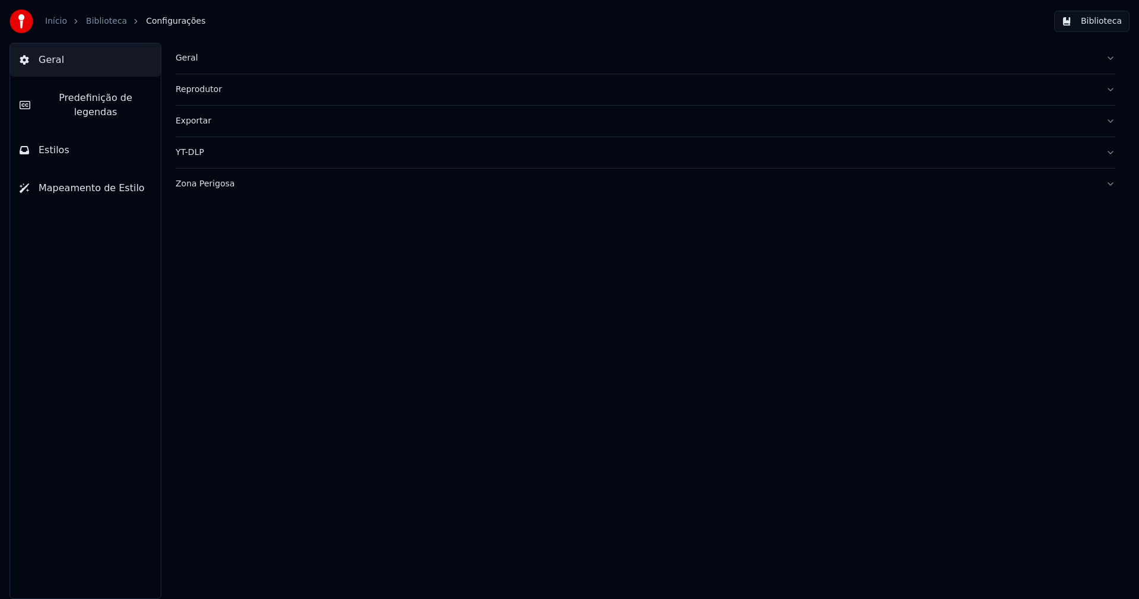
click at [85, 134] on button "Estilos" at bounding box center [85, 149] width 151 height 33
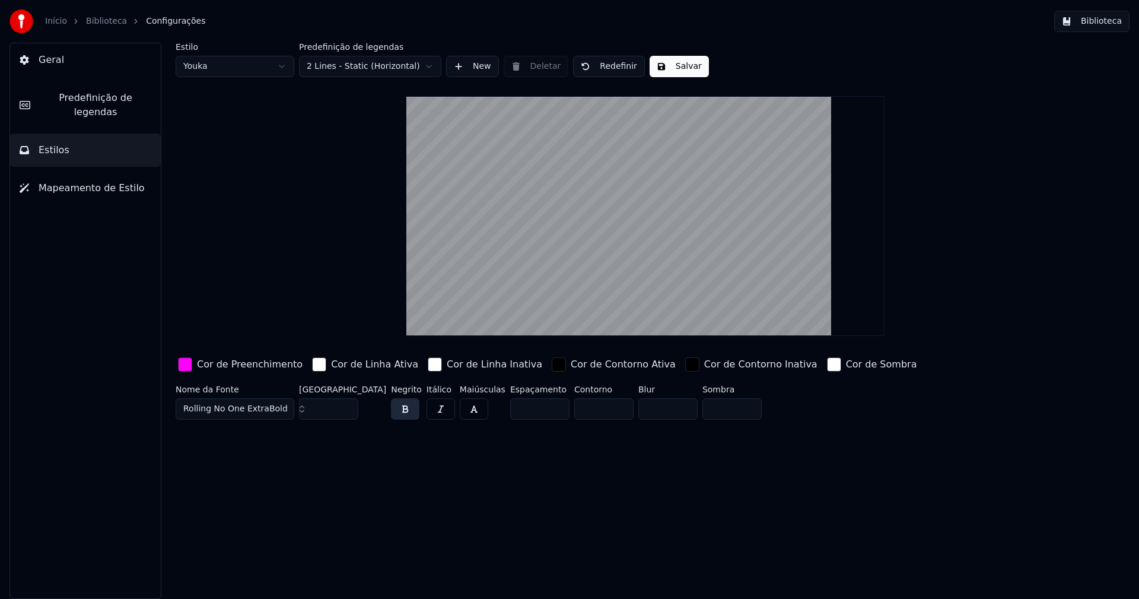
drag, startPoint x: 185, startPoint y: 364, endPoint x: 197, endPoint y: 367, distance: 12.1
click at [187, 364] on div "button" at bounding box center [185, 364] width 14 height 14
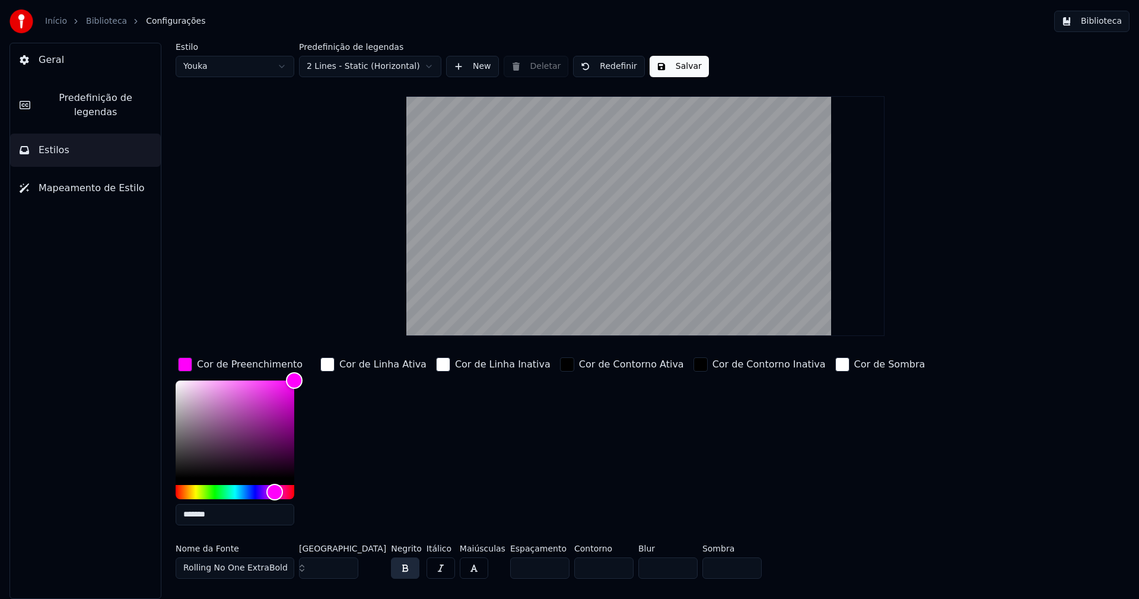
click at [222, 514] on input "*******" at bounding box center [235, 514] width 119 height 21
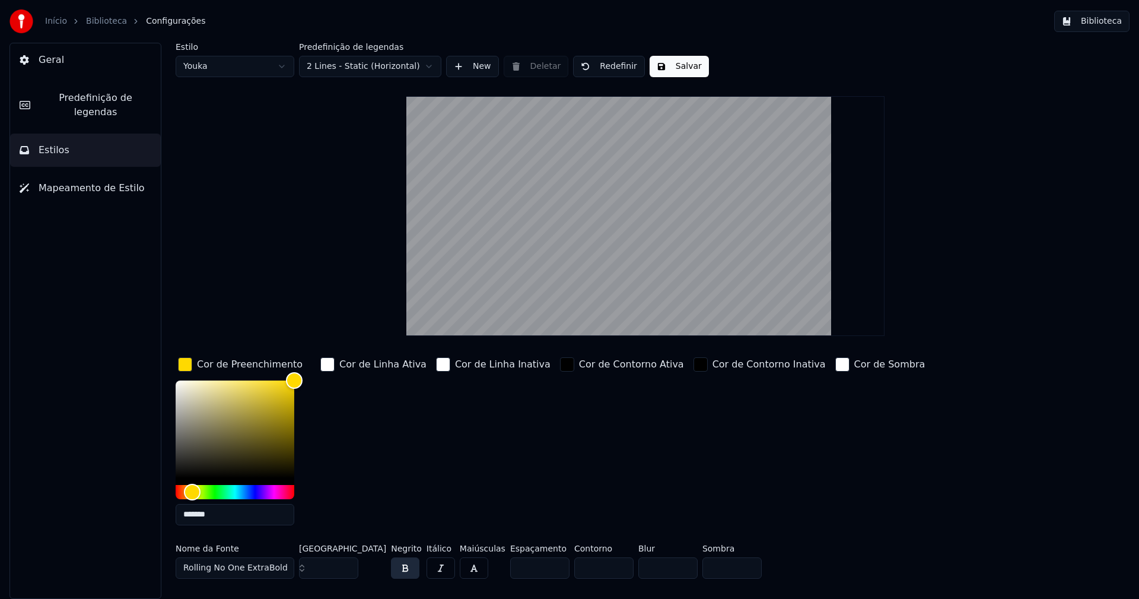
type input "*******"
click at [186, 366] on div "button" at bounding box center [185, 364] width 14 height 14
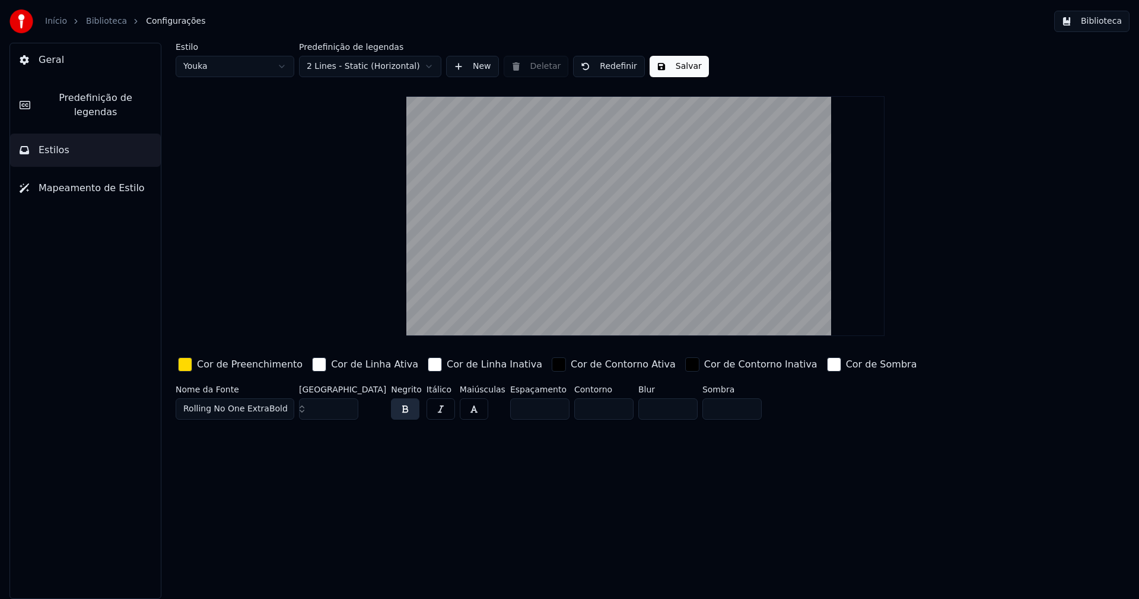
click at [675, 66] on button "Salvar" at bounding box center [679, 66] width 59 height 21
click at [246, 66] on html "Início Biblioteca Configurações Biblioteca Geral Predefinição de legendas Estil…" at bounding box center [569, 299] width 1139 height 599
click at [344, 411] on input "**" at bounding box center [328, 408] width 59 height 21
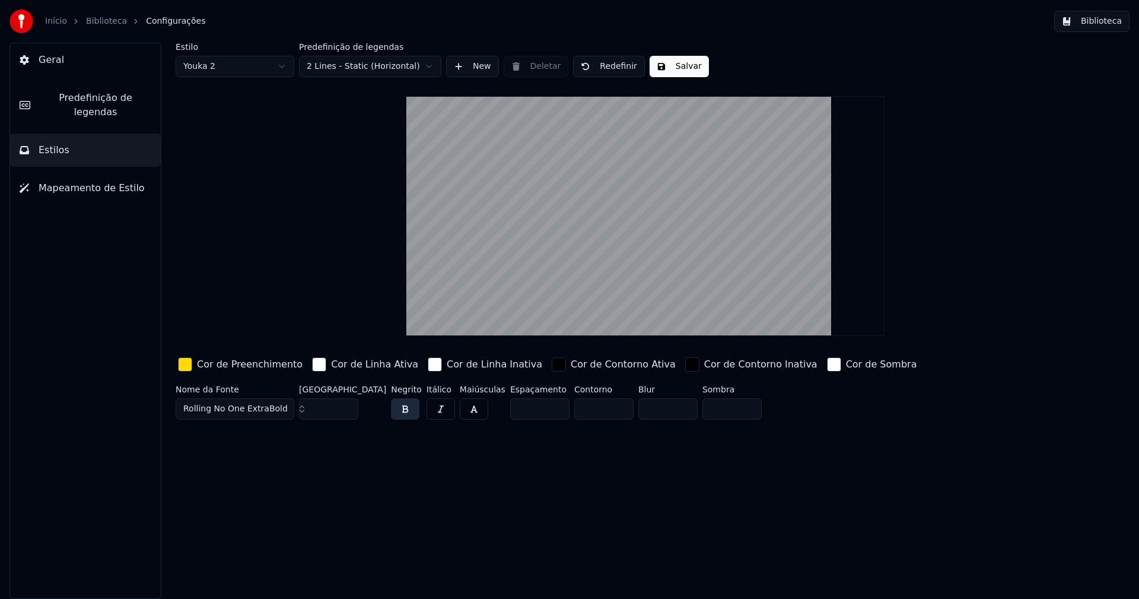
click at [344, 411] on input "**" at bounding box center [328, 408] width 59 height 21
type input "**"
click at [344, 411] on input "**" at bounding box center [328, 408] width 59 height 21
click at [187, 367] on div "button" at bounding box center [185, 364] width 14 height 14
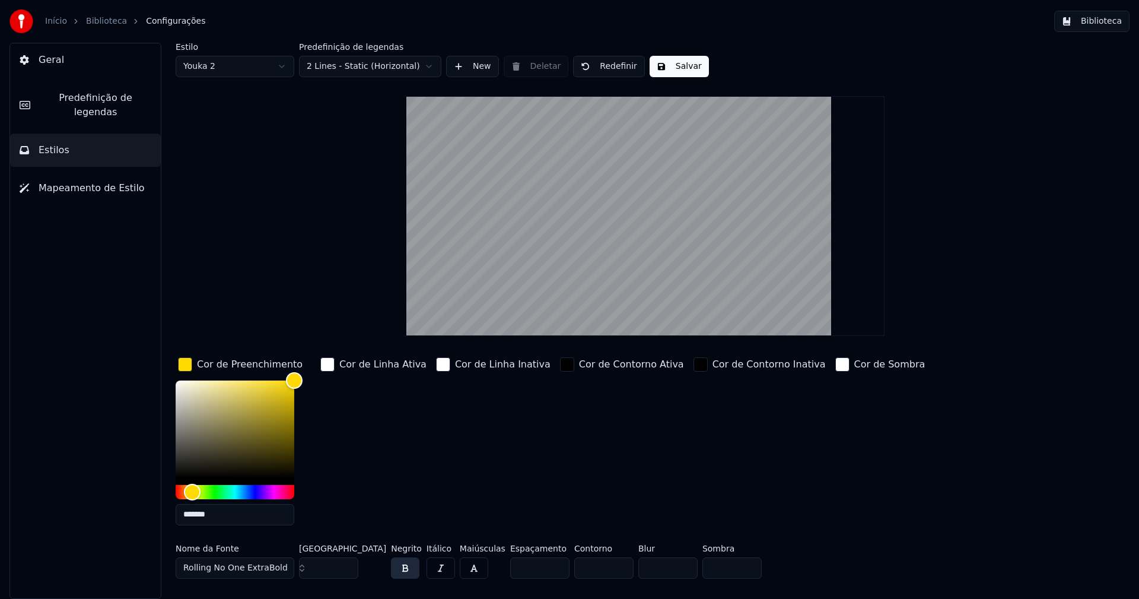
click at [223, 512] on input "*******" at bounding box center [235, 514] width 119 height 21
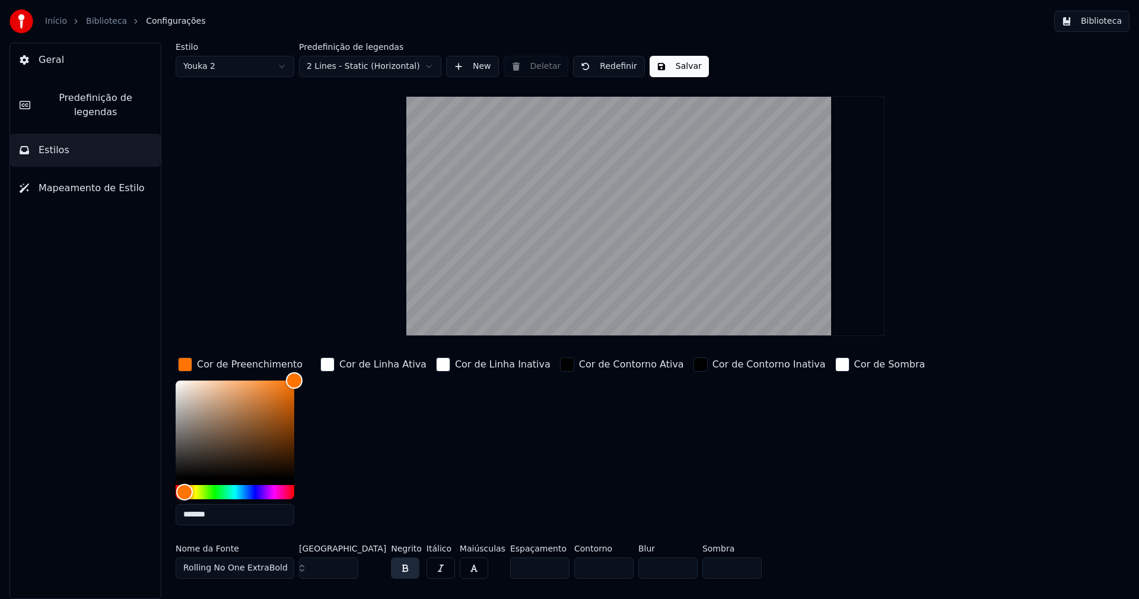
type input "*******"
click at [186, 361] on div "button" at bounding box center [185, 364] width 14 height 14
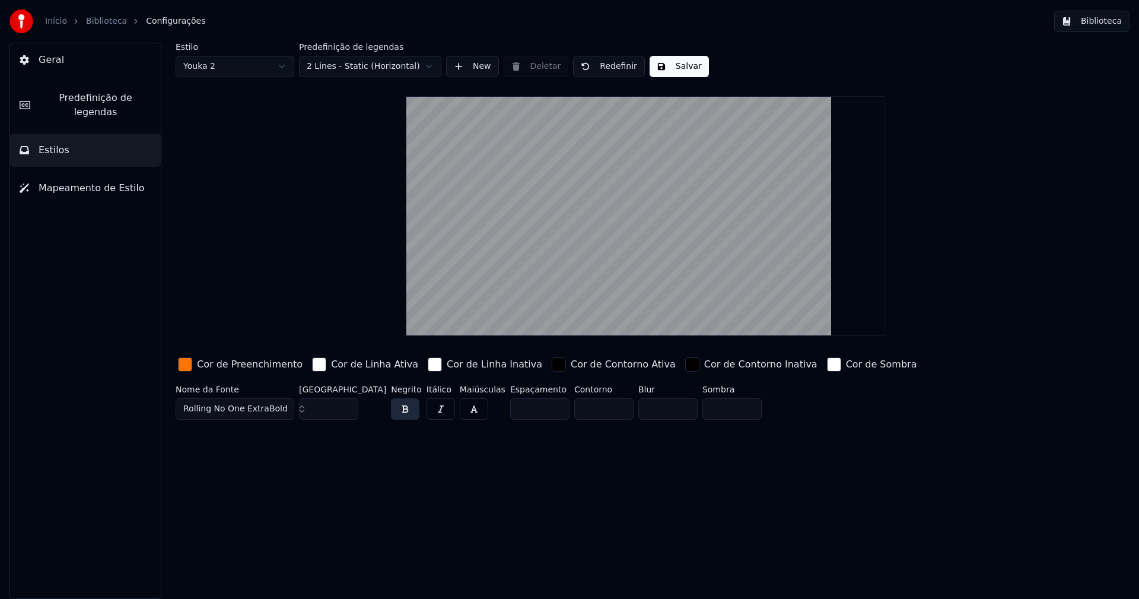
click at [675, 68] on button "Salvar" at bounding box center [679, 66] width 59 height 21
click at [1102, 23] on button "Biblioteca" at bounding box center [1091, 21] width 75 height 21
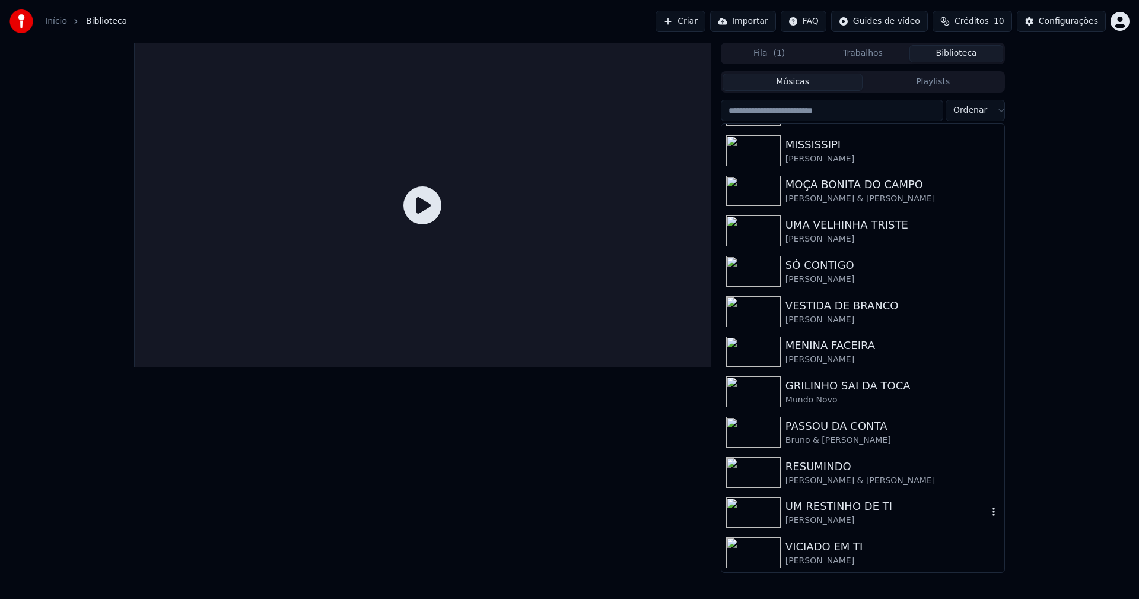
scroll to position [196, 0]
click at [830, 549] on div "VICIADO EM TI" at bounding box center [887, 546] width 202 height 17
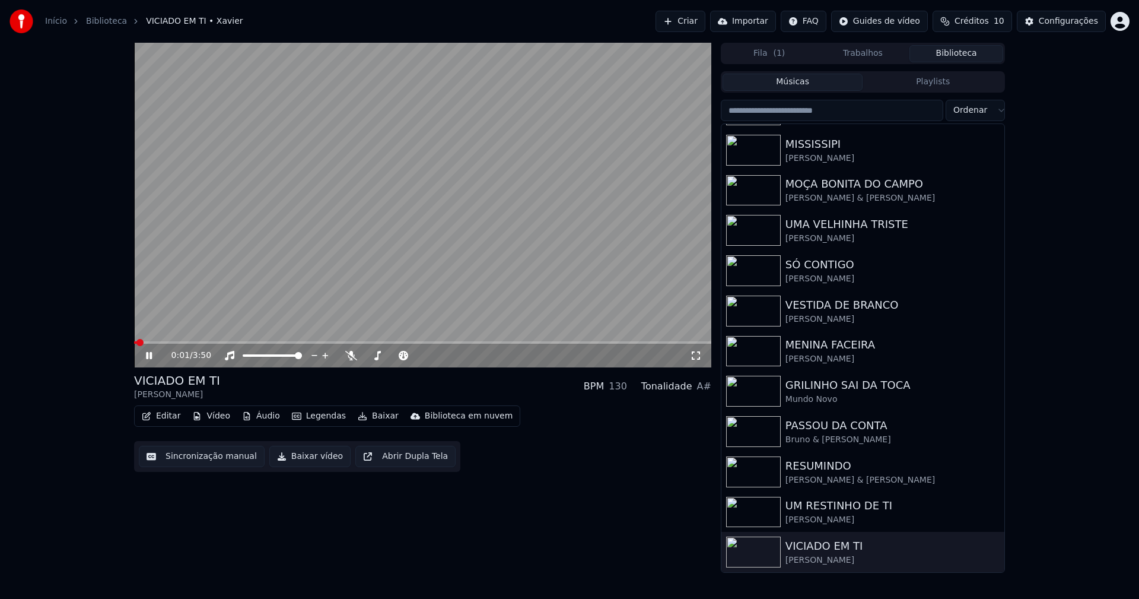
click at [274, 343] on span at bounding box center [422, 342] width 577 height 2
click at [152, 355] on icon at bounding box center [158, 355] width 28 height 9
click at [309, 461] on button "Baixar vídeo" at bounding box center [309, 456] width 81 height 21
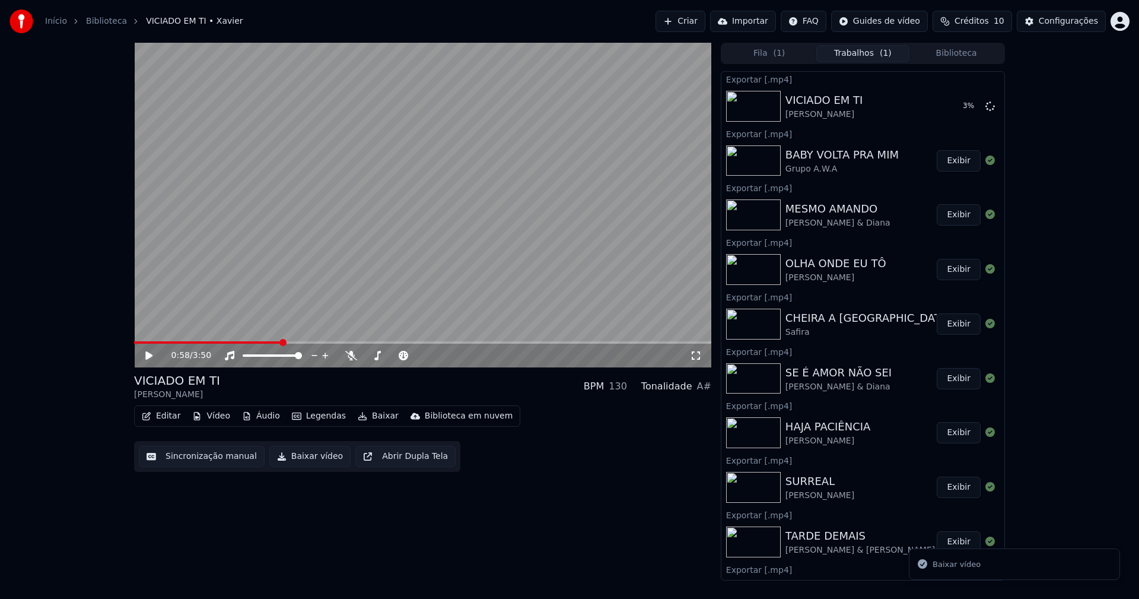
click at [968, 56] on button "Biblioteca" at bounding box center [956, 53] width 94 height 17
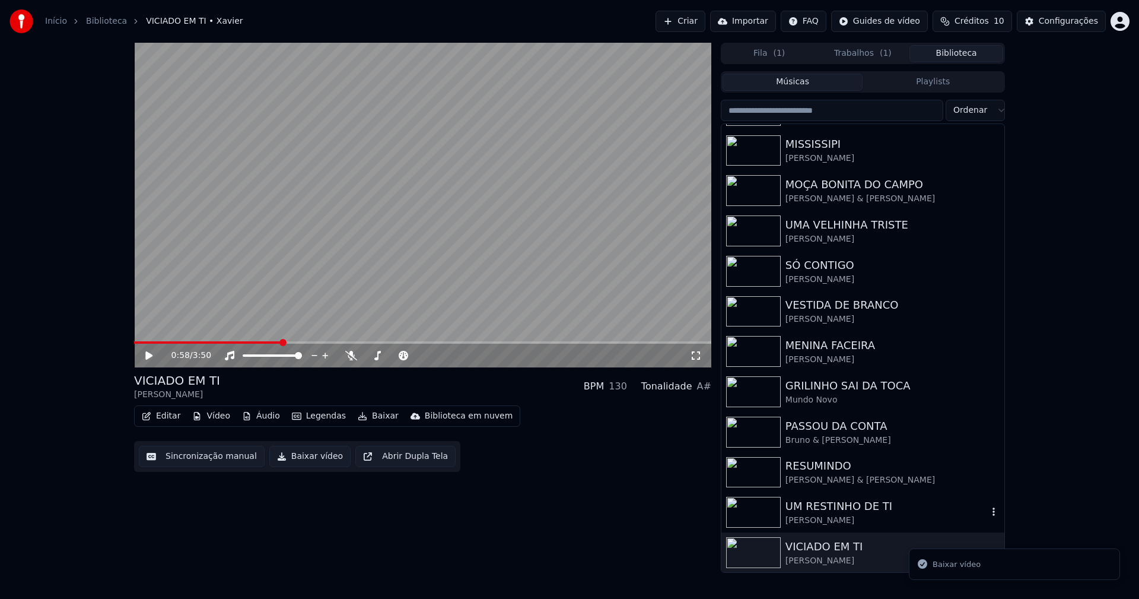
scroll to position [196, 0]
click at [812, 523] on div "[PERSON_NAME]" at bounding box center [887, 520] width 202 height 12
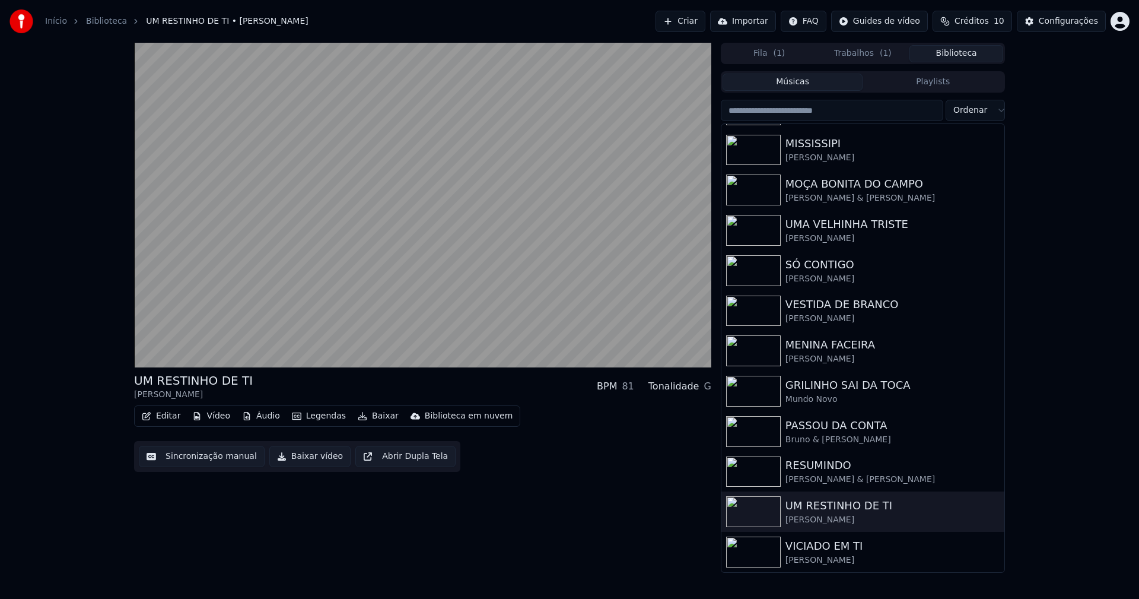
click at [295, 460] on button "Baixar vídeo" at bounding box center [309, 456] width 81 height 21
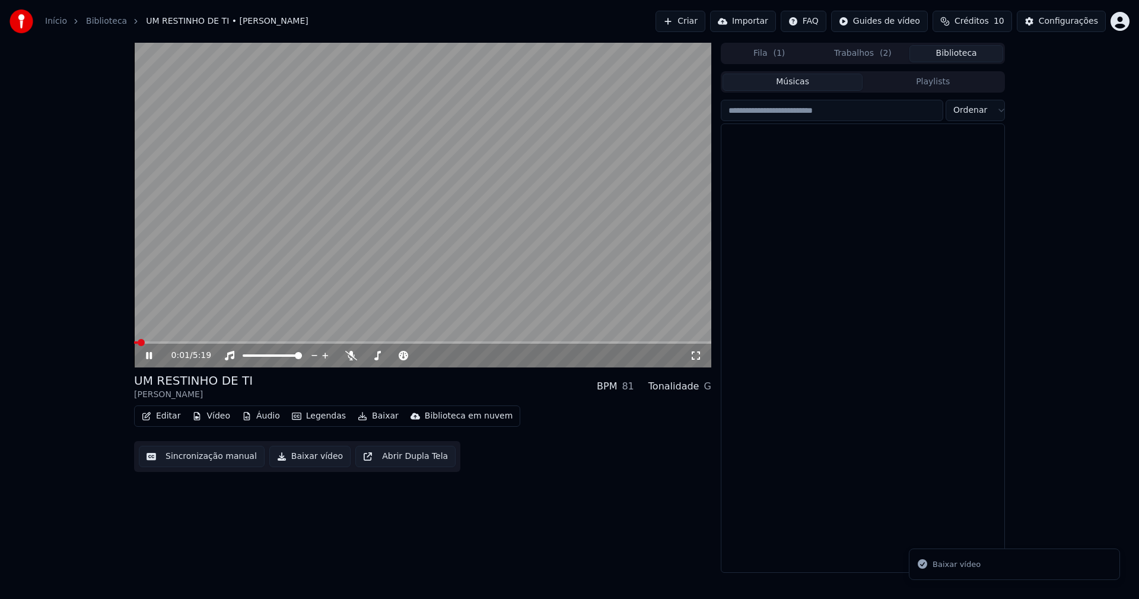
click at [977, 57] on button "Biblioteca" at bounding box center [956, 53] width 94 height 17
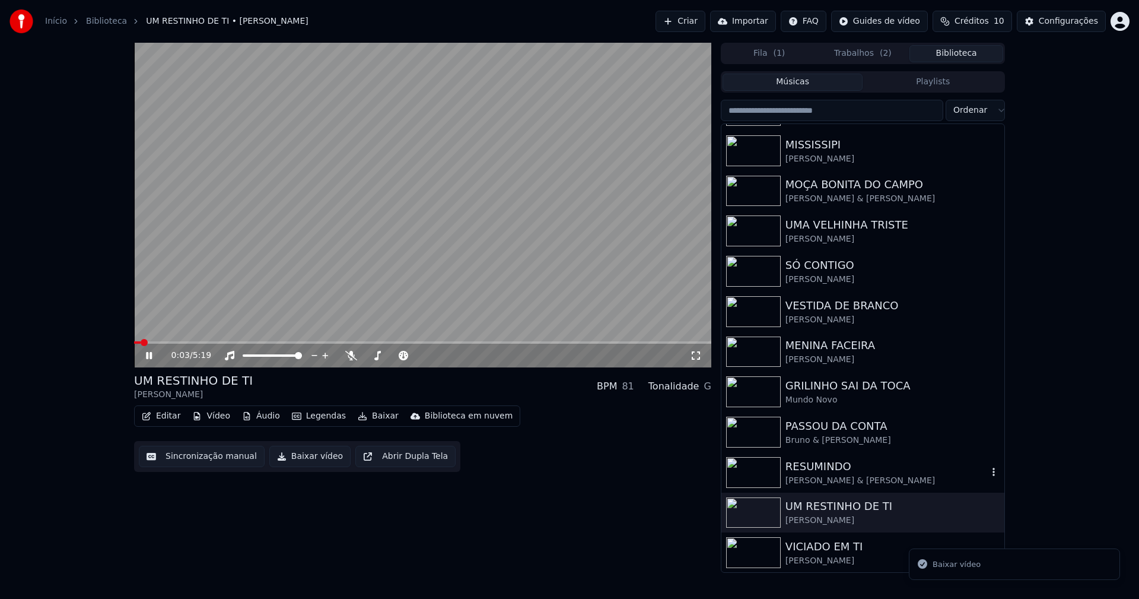
scroll to position [196, 0]
click at [827, 478] on div "[PERSON_NAME] & [PERSON_NAME]" at bounding box center [887, 480] width 202 height 12
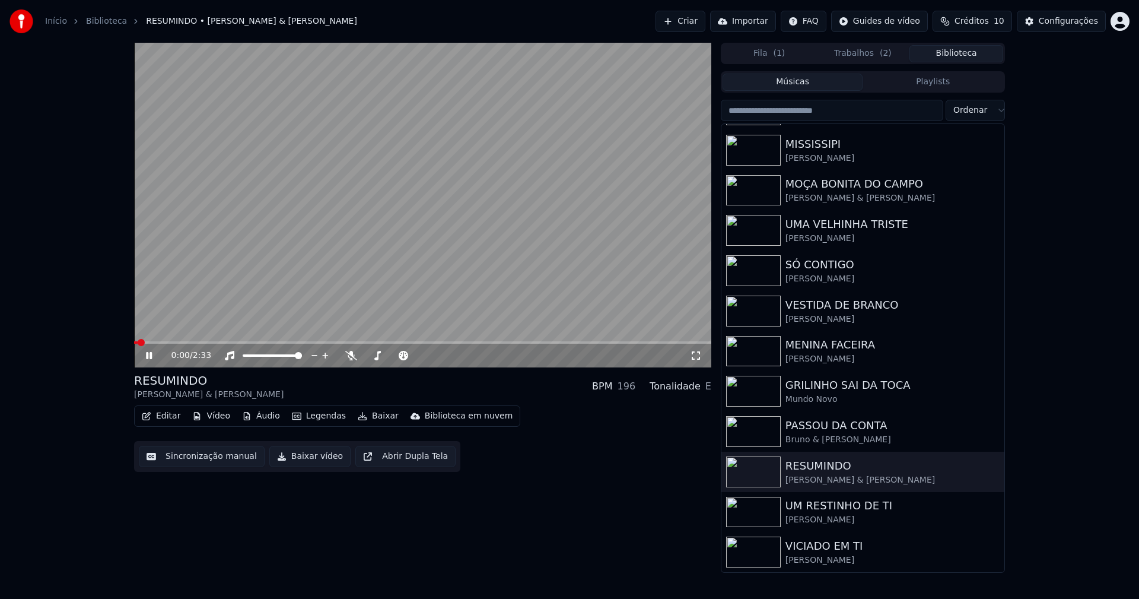
click at [300, 458] on button "Baixar vídeo" at bounding box center [309, 456] width 81 height 21
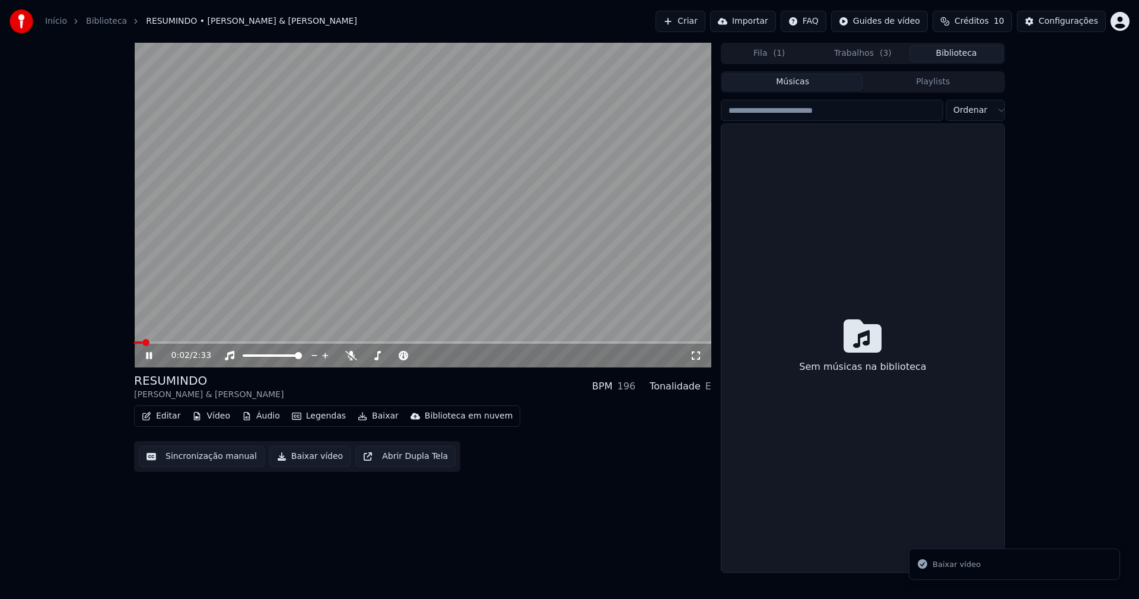
click at [971, 55] on button "Biblioteca" at bounding box center [956, 53] width 94 height 17
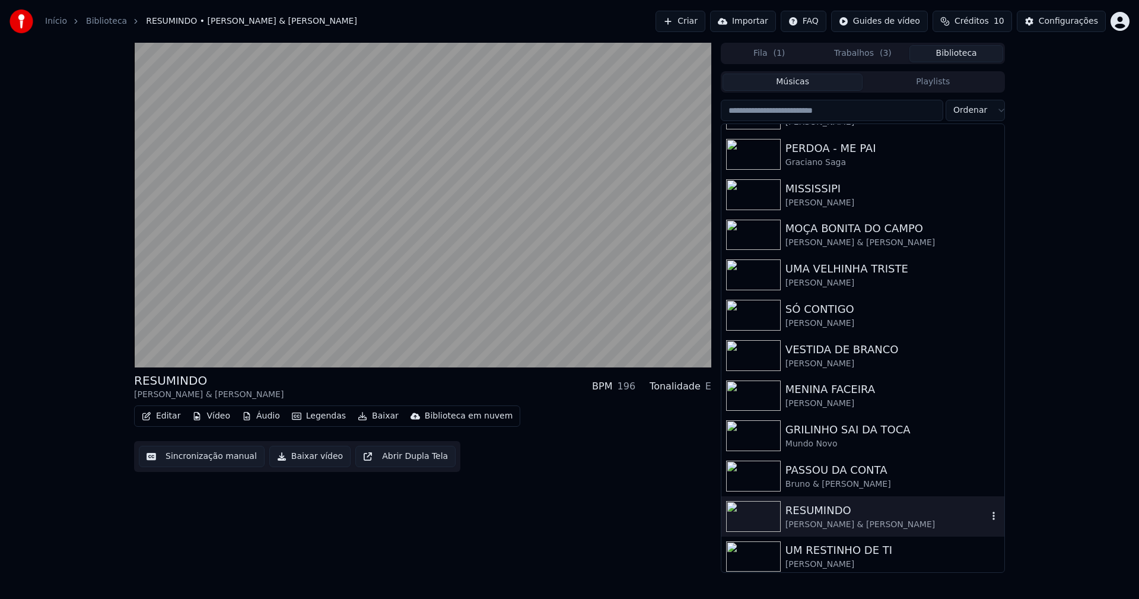
scroll to position [178, 0]
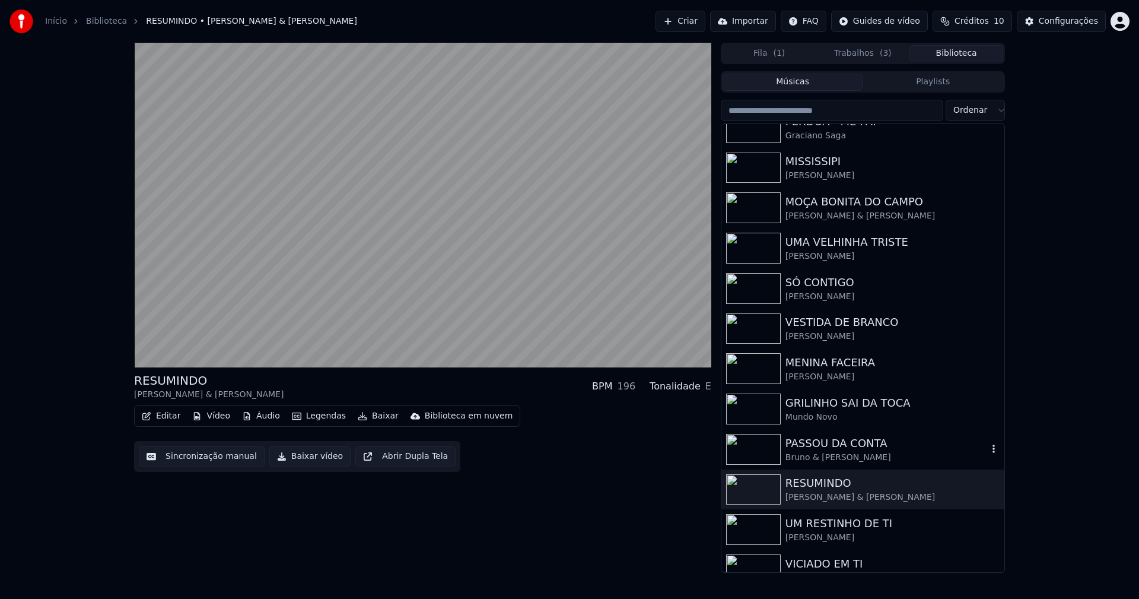
click at [839, 450] on div "PASSOU DA CONTA" at bounding box center [887, 443] width 202 height 17
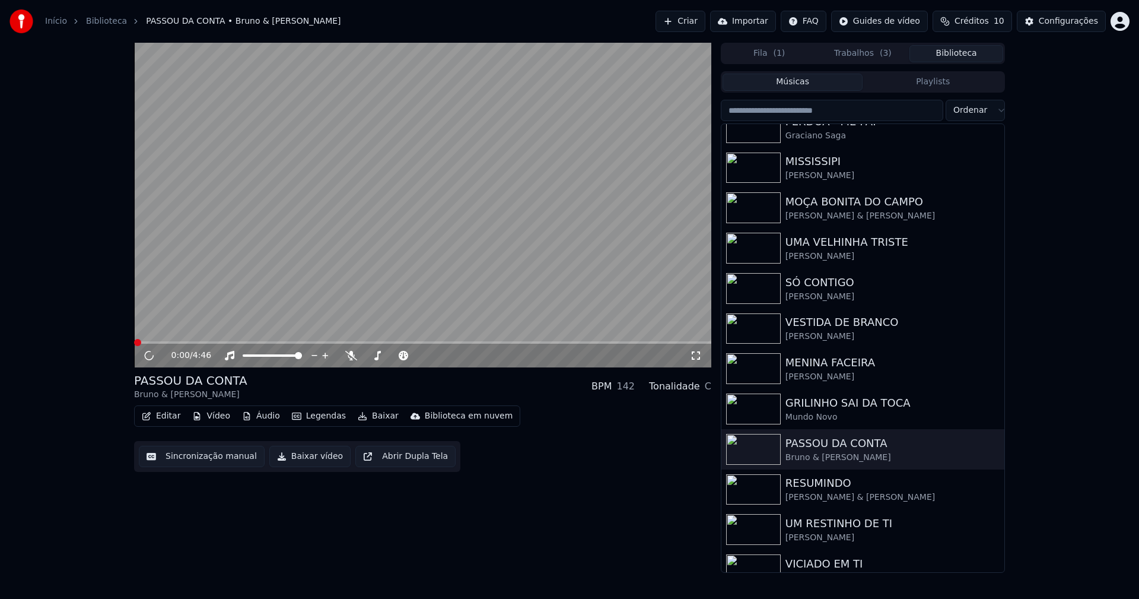
click at [301, 456] on button "Baixar vídeo" at bounding box center [309, 456] width 81 height 21
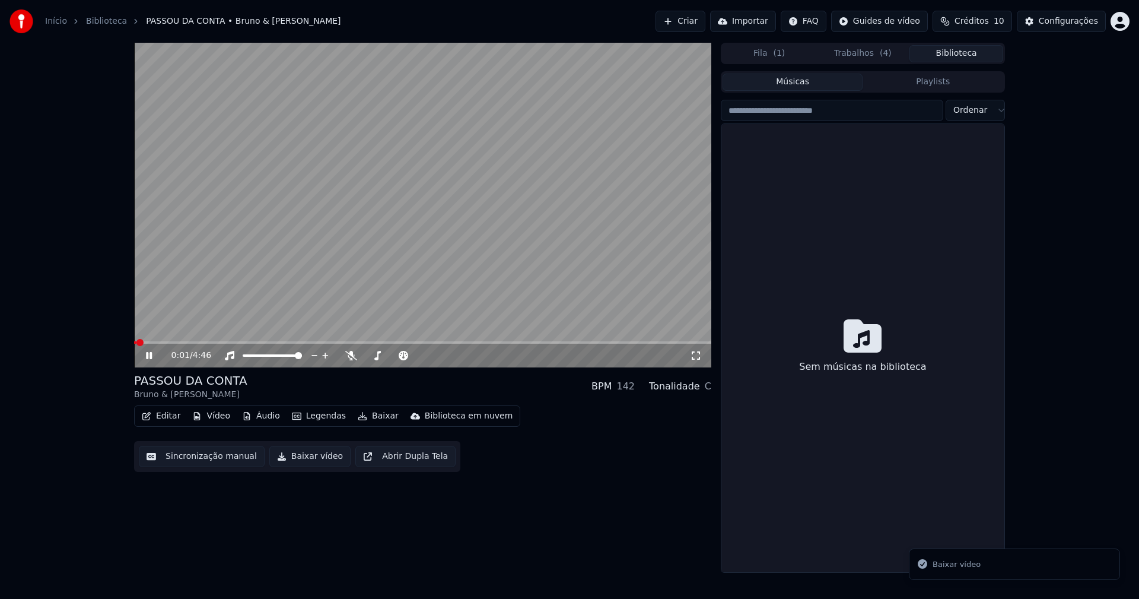
click at [958, 52] on button "Biblioteca" at bounding box center [956, 53] width 94 height 17
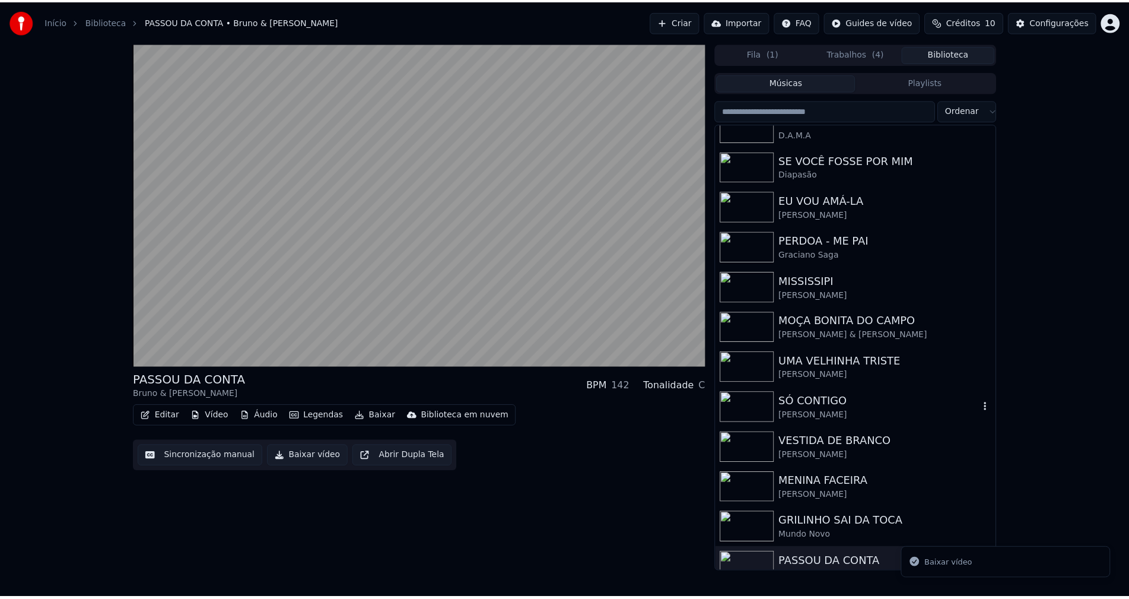
scroll to position [59, 0]
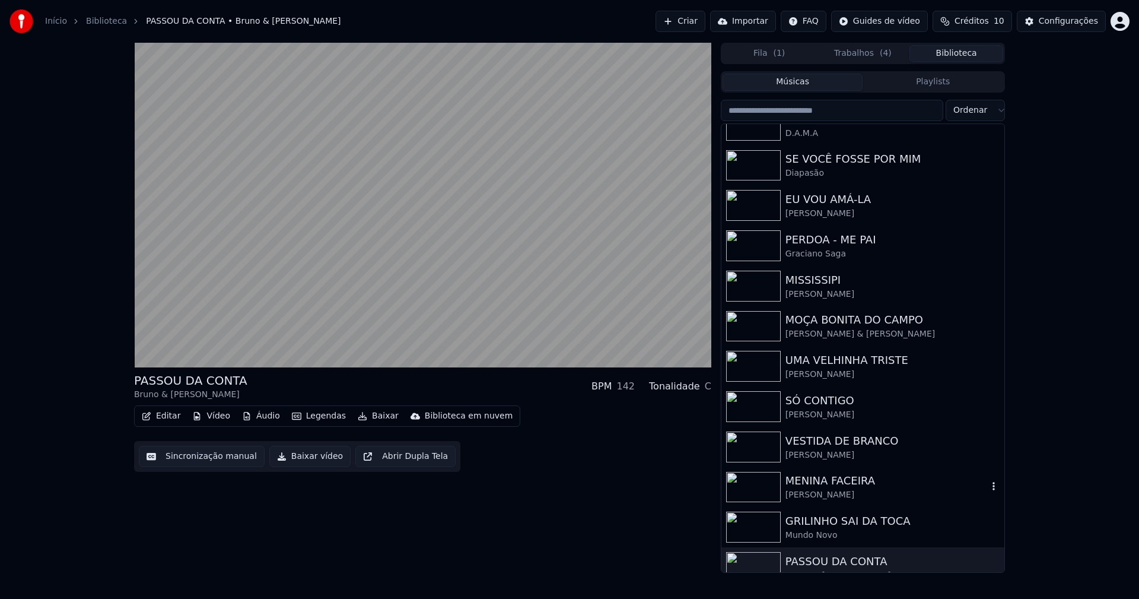
drag, startPoint x: 815, startPoint y: 489, endPoint x: 645, endPoint y: 397, distance: 193.5
click at [816, 489] on div "[PERSON_NAME]" at bounding box center [887, 495] width 202 height 12
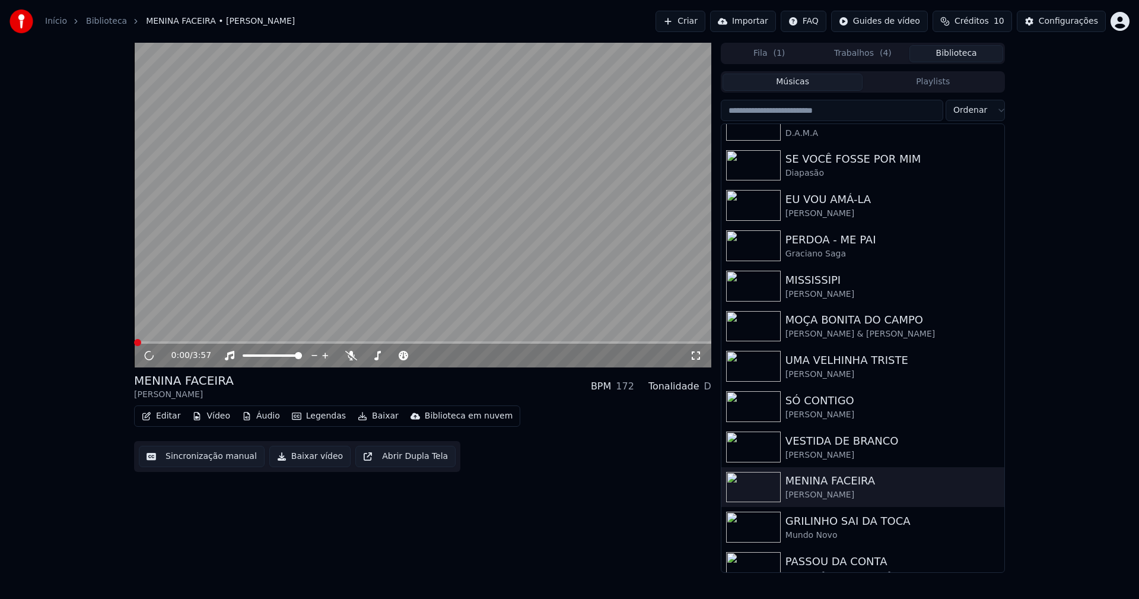
drag, startPoint x: 293, startPoint y: 458, endPoint x: 359, endPoint y: 503, distance: 79.5
click at [294, 458] on button "Baixar vídeo" at bounding box center [309, 456] width 81 height 21
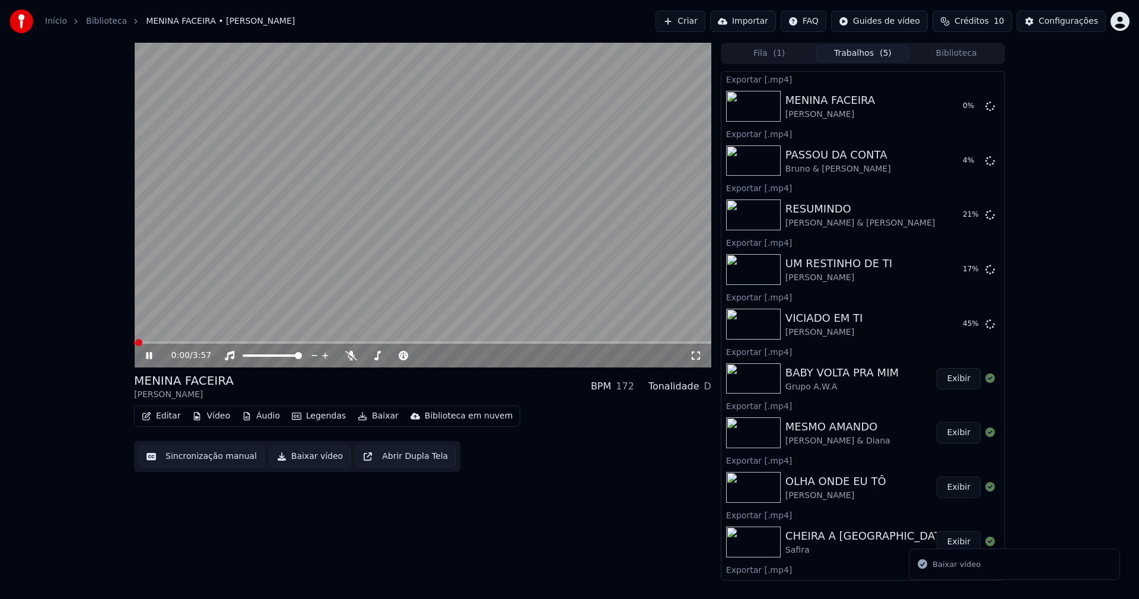
click at [966, 56] on button "Biblioteca" at bounding box center [956, 53] width 94 height 17
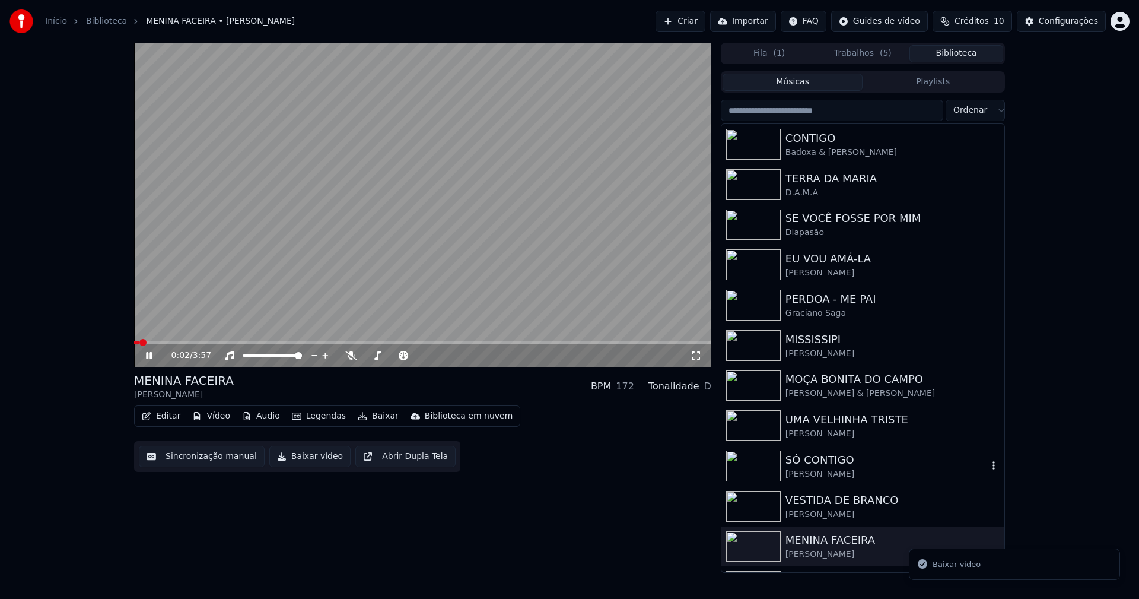
click at [818, 472] on div "[PERSON_NAME]" at bounding box center [887, 474] width 202 height 12
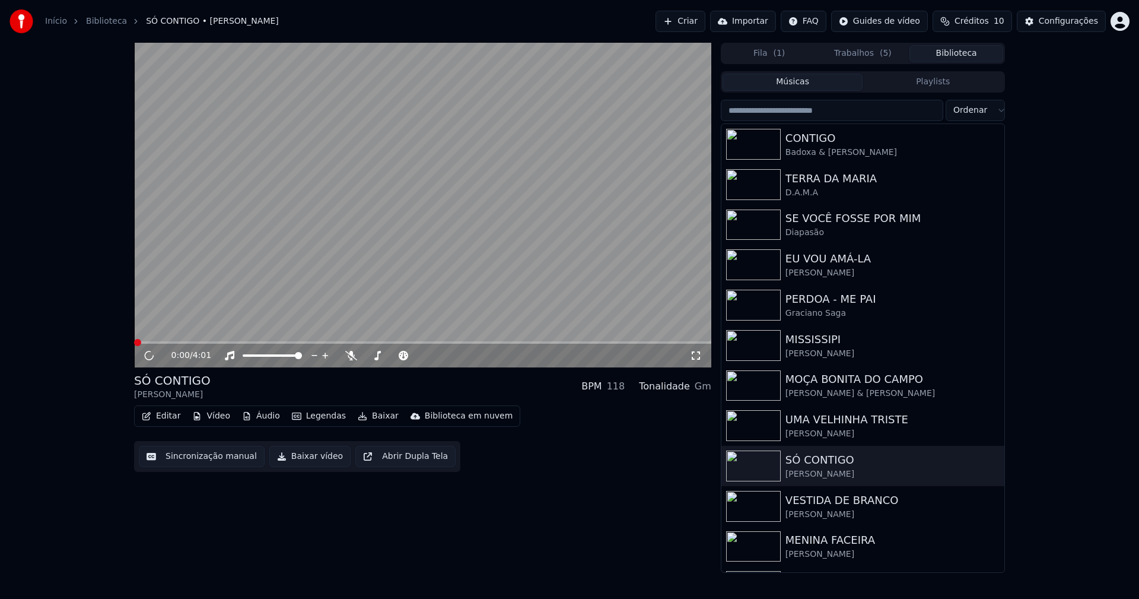
click at [294, 455] on button "Baixar vídeo" at bounding box center [309, 456] width 81 height 21
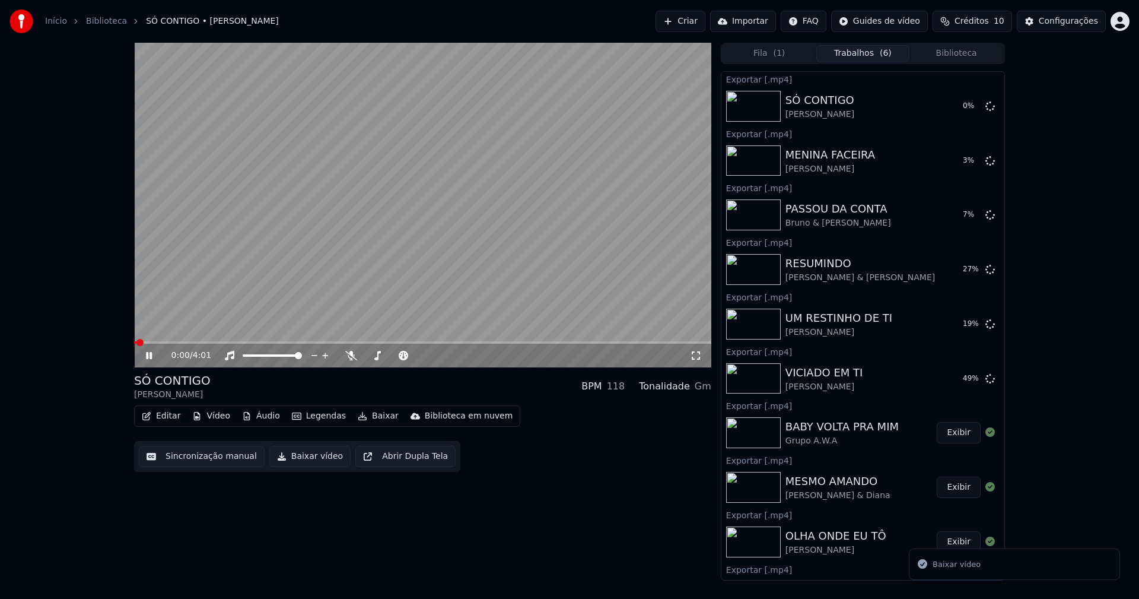
click at [150, 359] on icon at bounding box center [158, 355] width 28 height 9
click at [956, 53] on button "Biblioteca" at bounding box center [956, 53] width 94 height 17
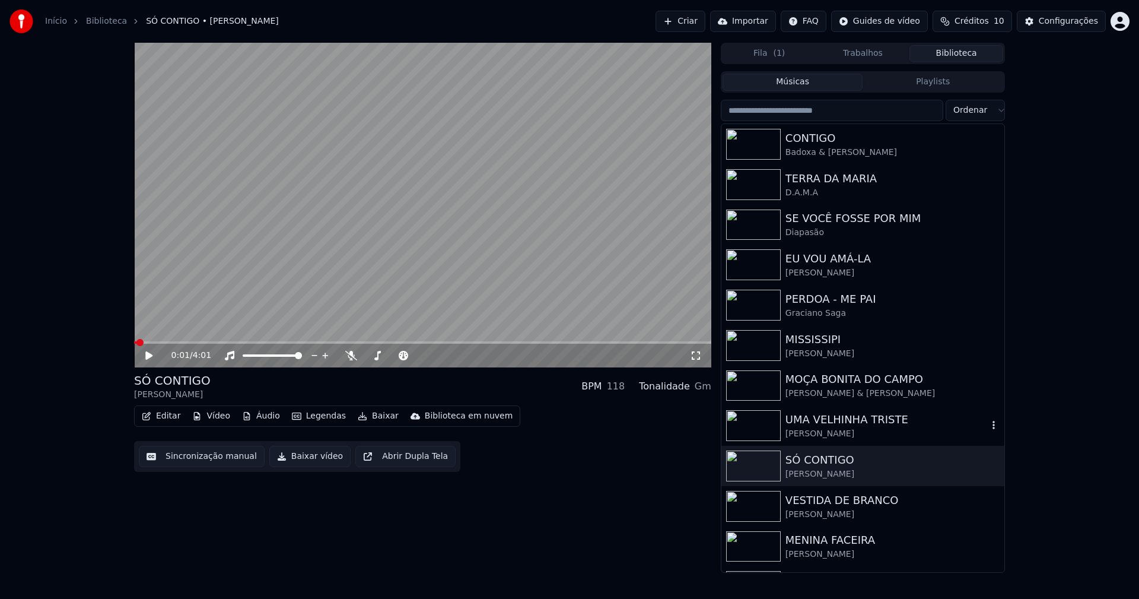
click at [836, 432] on div "[PERSON_NAME]" at bounding box center [887, 434] width 202 height 12
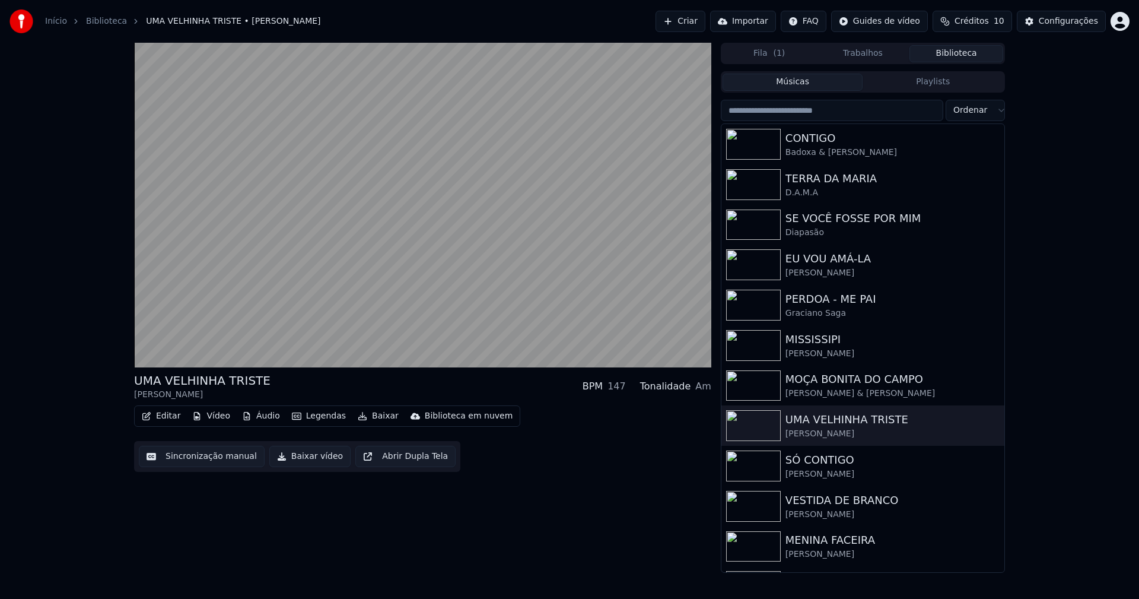
click at [308, 459] on button "Baixar vídeo" at bounding box center [309, 456] width 81 height 21
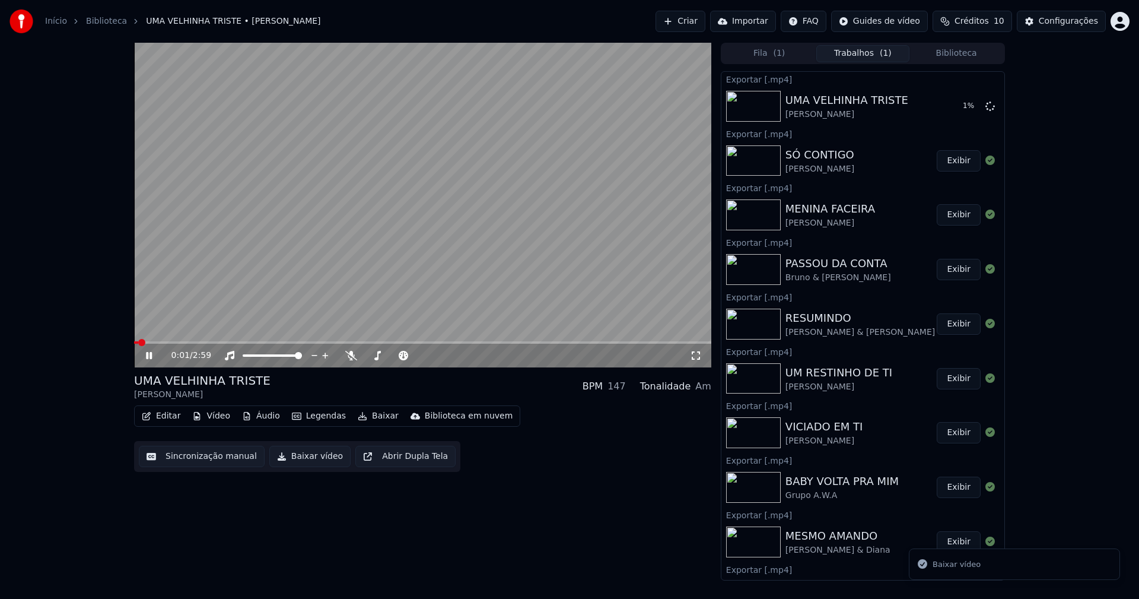
click at [969, 54] on button "Biblioteca" at bounding box center [956, 53] width 94 height 17
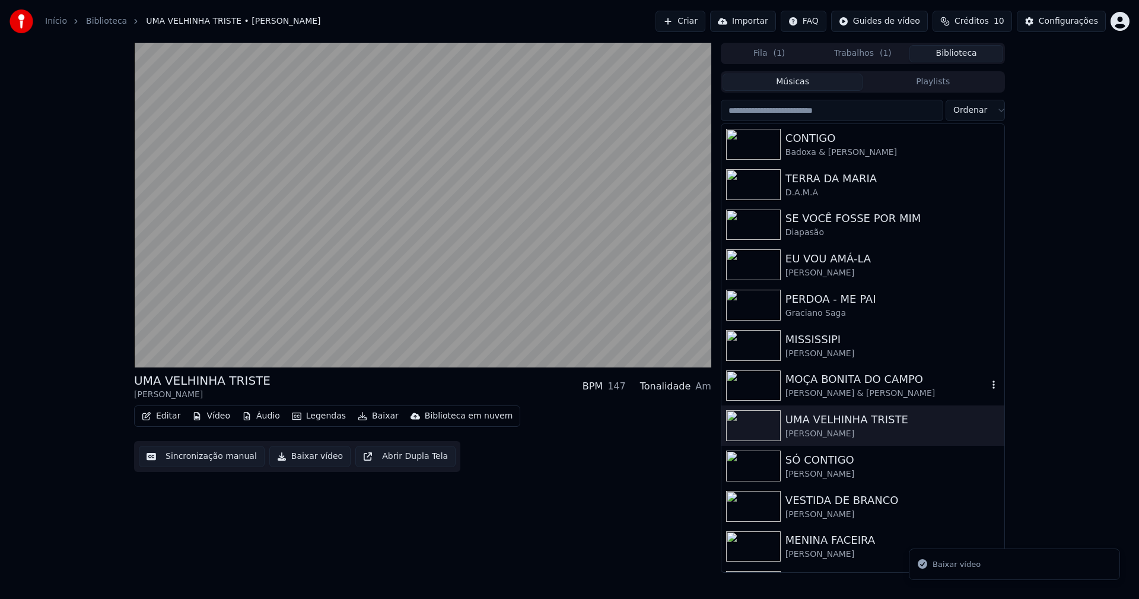
click at [826, 396] on div "[PERSON_NAME] & [PERSON_NAME]" at bounding box center [887, 393] width 202 height 12
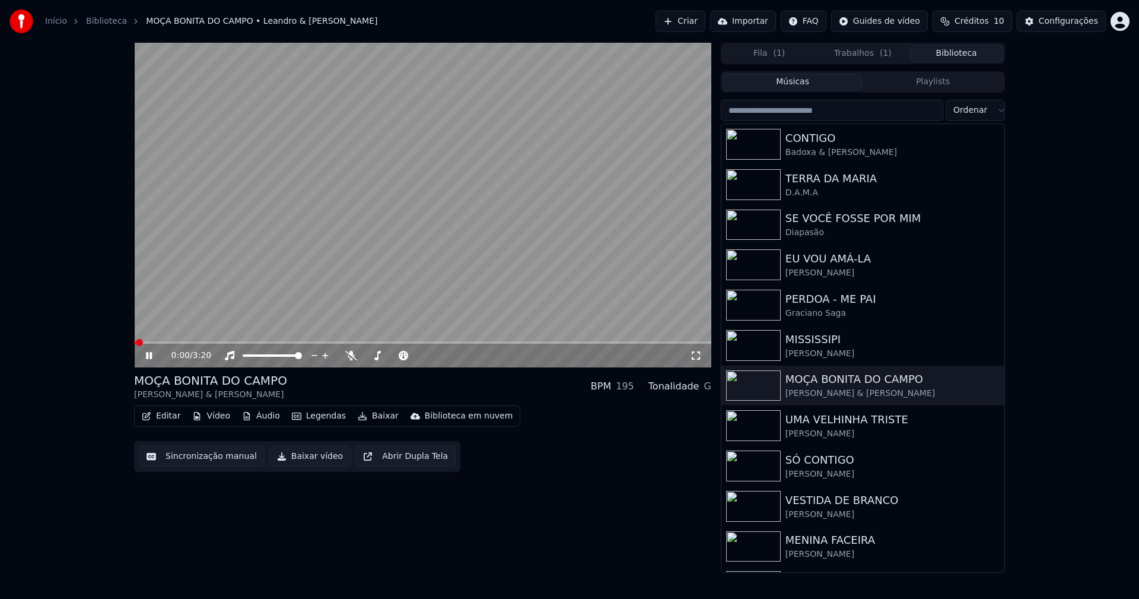
click at [306, 463] on button "Baixar vídeo" at bounding box center [309, 456] width 81 height 21
click at [968, 53] on button "Biblioteca" at bounding box center [956, 53] width 94 height 17
click at [810, 355] on div "[PERSON_NAME]" at bounding box center [887, 354] width 202 height 12
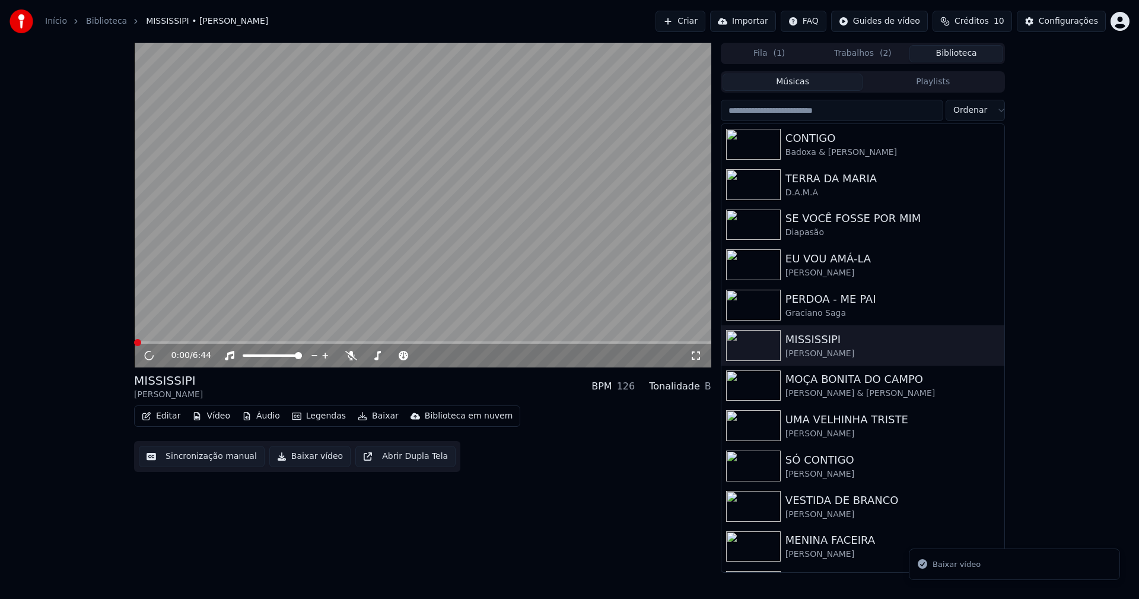
click at [298, 460] on button "Baixar vídeo" at bounding box center [309, 456] width 81 height 21
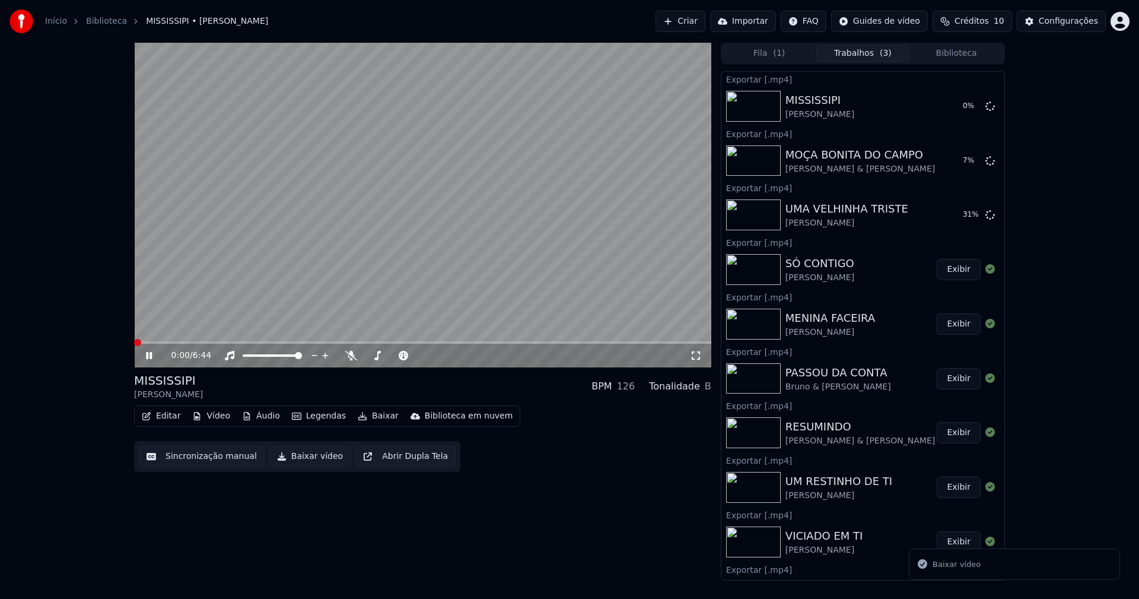
click at [961, 58] on button "Biblioteca" at bounding box center [956, 53] width 94 height 17
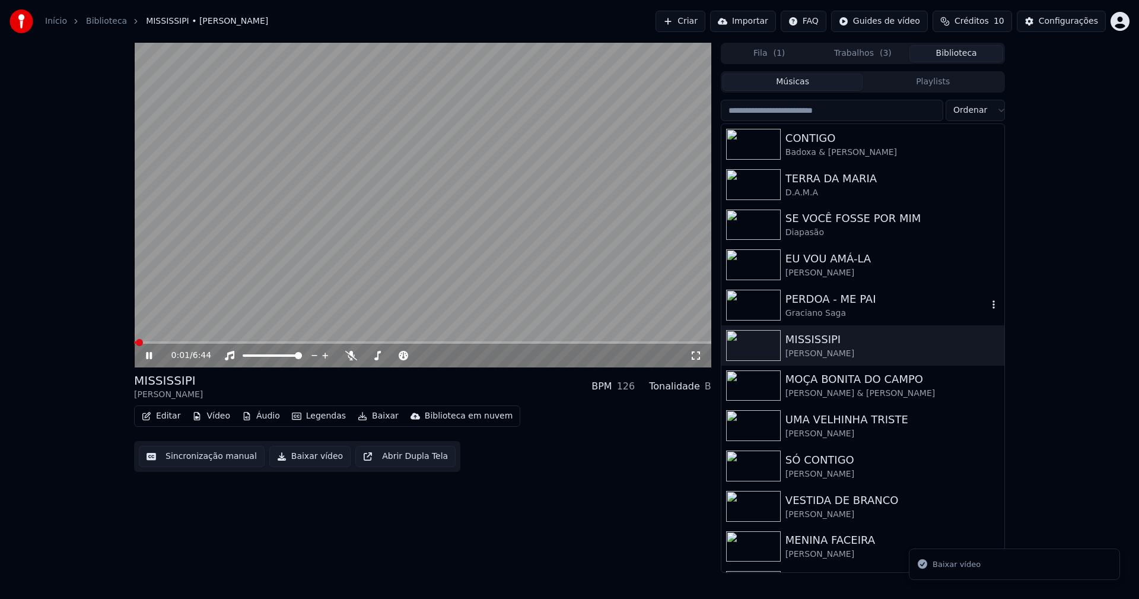
click at [823, 316] on div "Graciano Saga" at bounding box center [887, 313] width 202 height 12
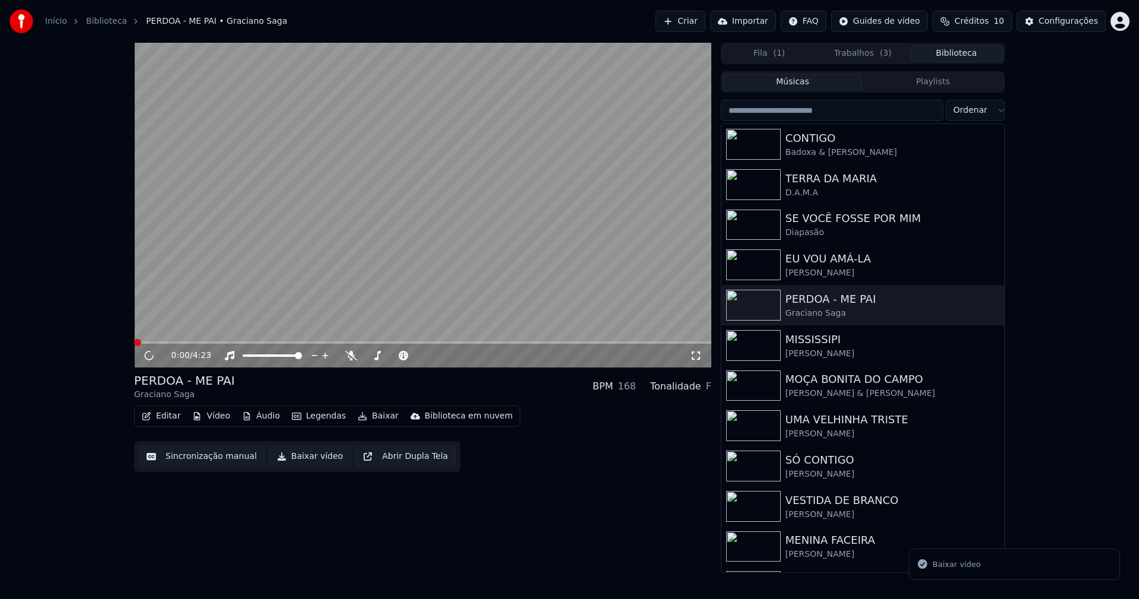
click at [301, 457] on button "Baixar vídeo" at bounding box center [309, 456] width 81 height 21
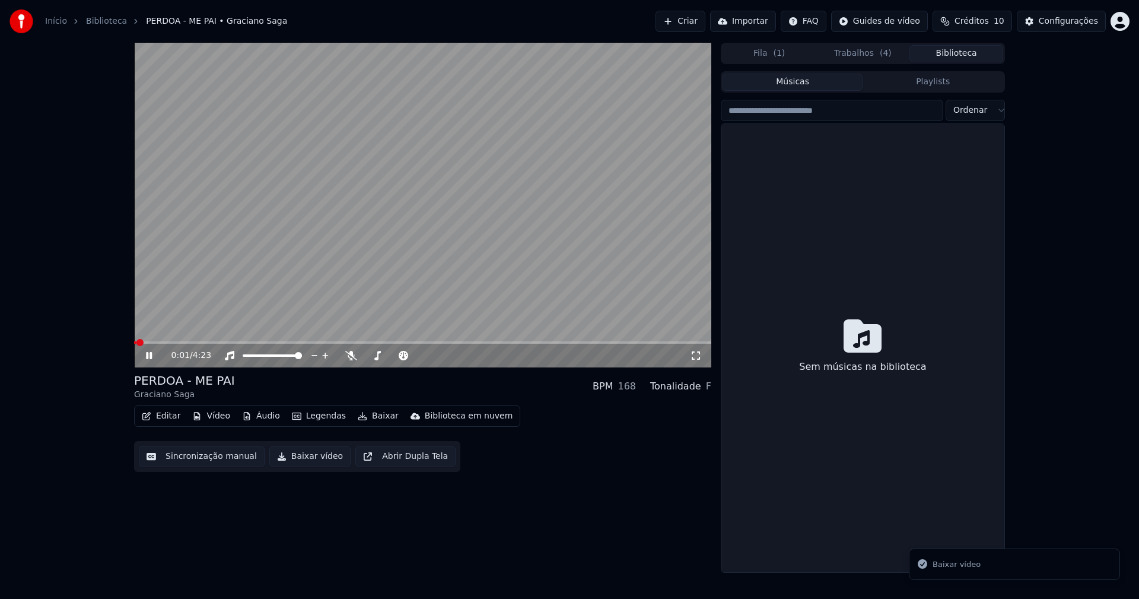
click at [973, 60] on button "Biblioteca" at bounding box center [956, 53] width 94 height 17
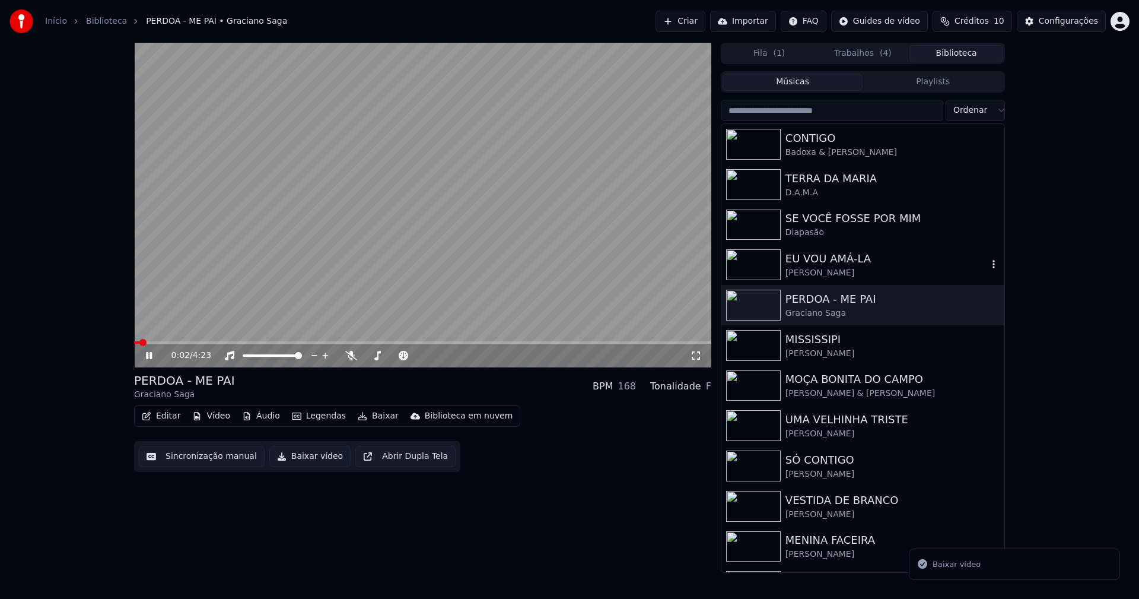
click at [825, 276] on div "[PERSON_NAME]" at bounding box center [887, 273] width 202 height 12
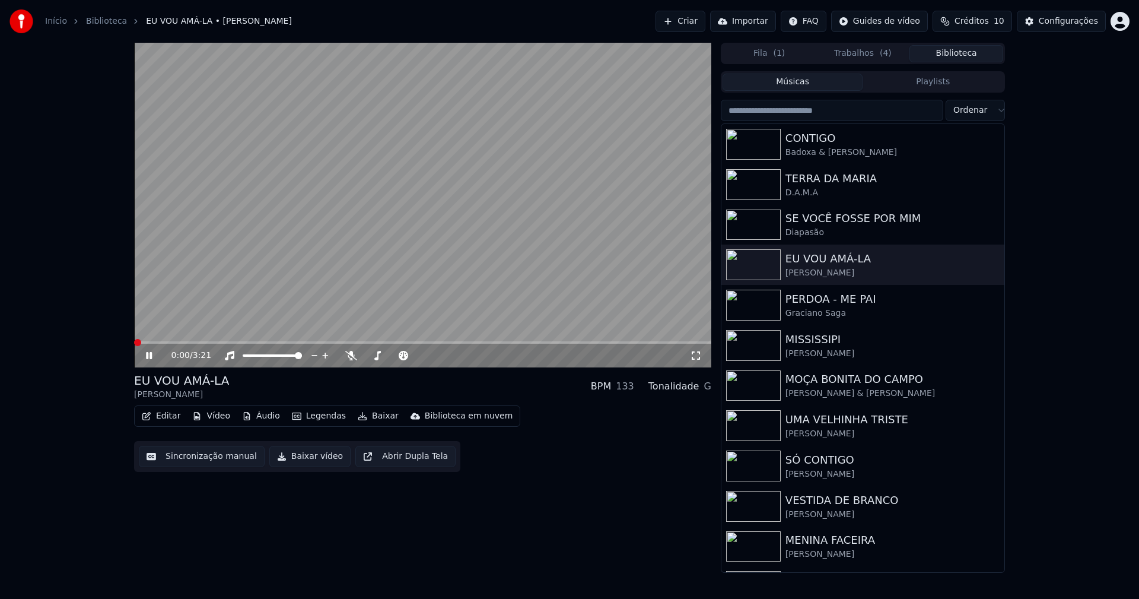
click at [301, 457] on button "Baixar vídeo" at bounding box center [309, 456] width 81 height 21
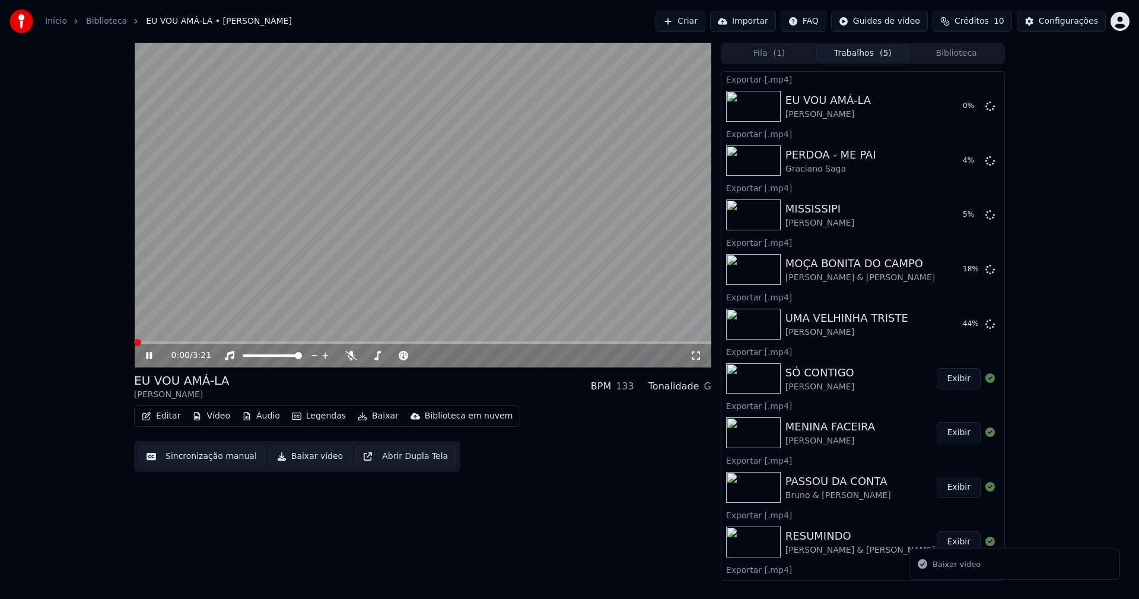
click at [969, 51] on button "Biblioteca" at bounding box center [956, 53] width 94 height 17
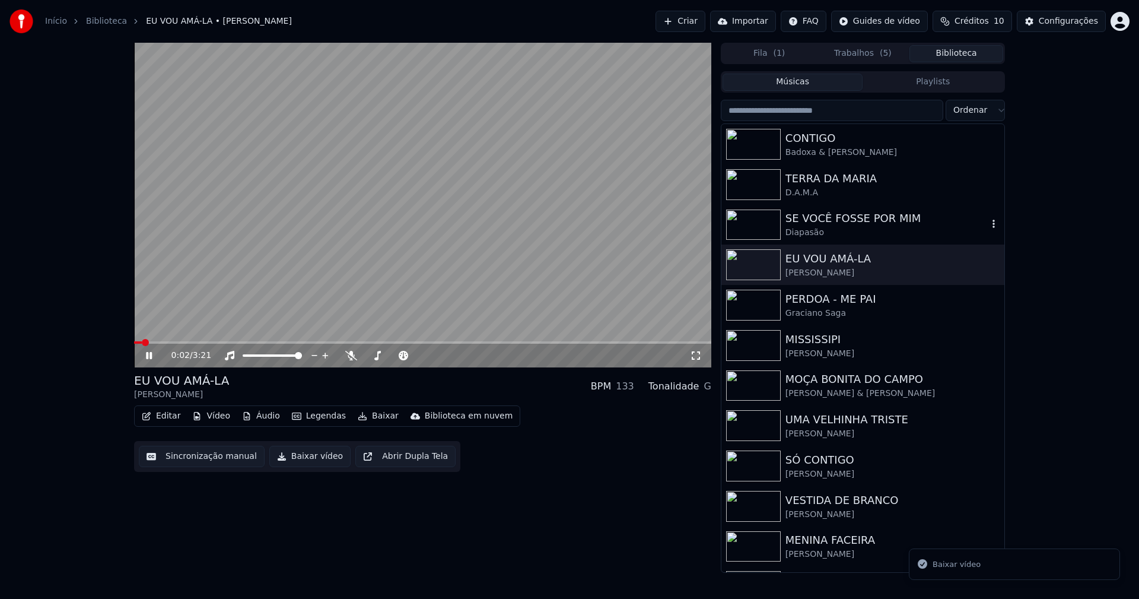
click at [821, 232] on div "Diapasão" at bounding box center [887, 233] width 202 height 12
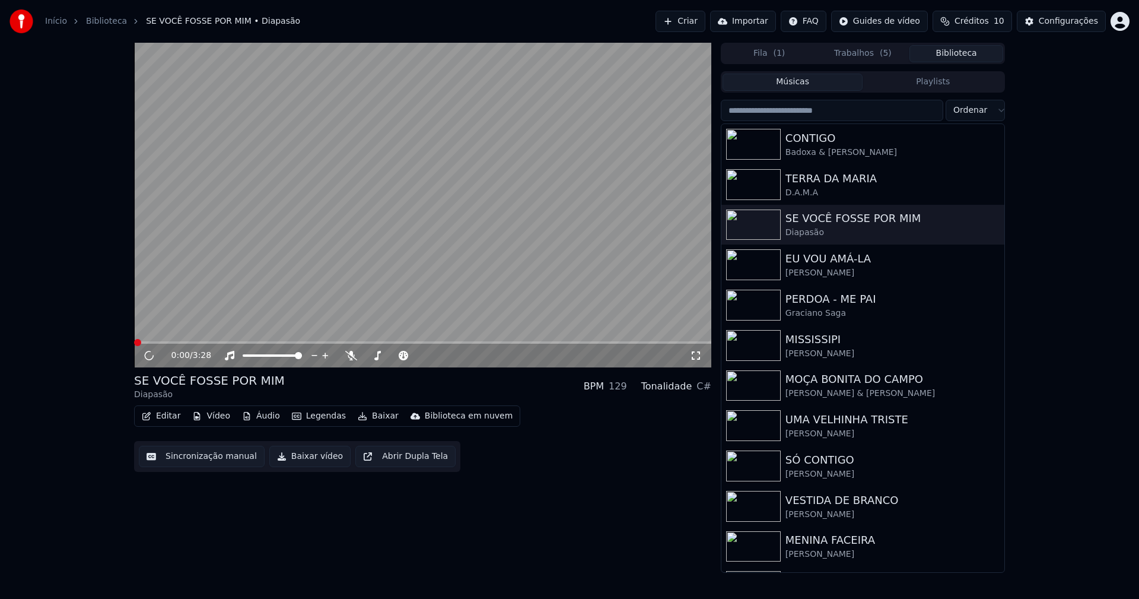
click at [297, 456] on button "Baixar vídeo" at bounding box center [309, 456] width 81 height 21
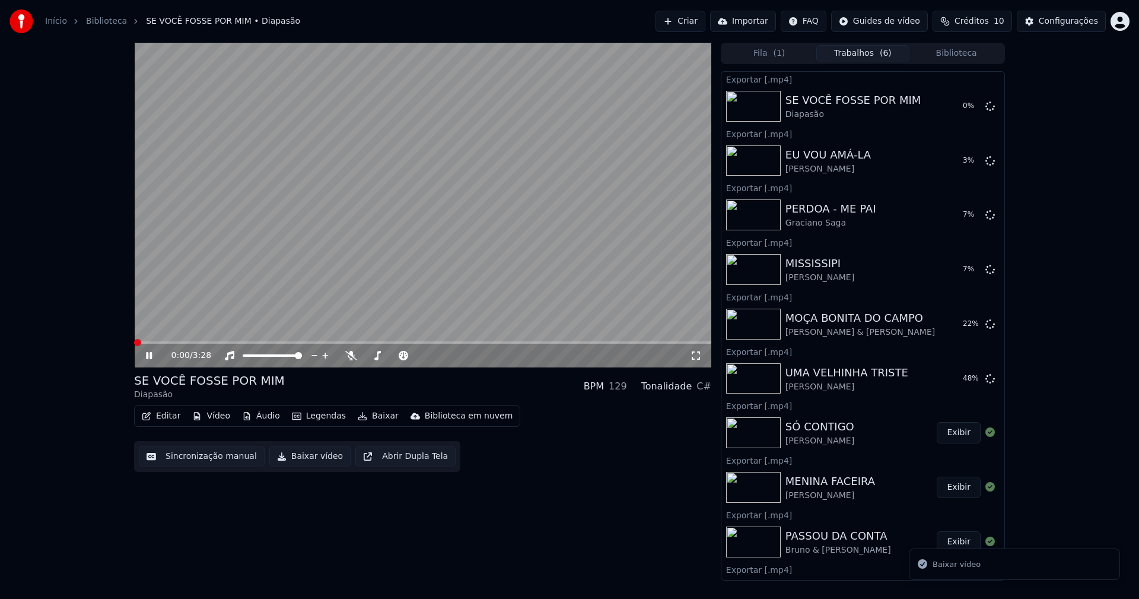
click at [148, 357] on icon at bounding box center [149, 355] width 6 height 7
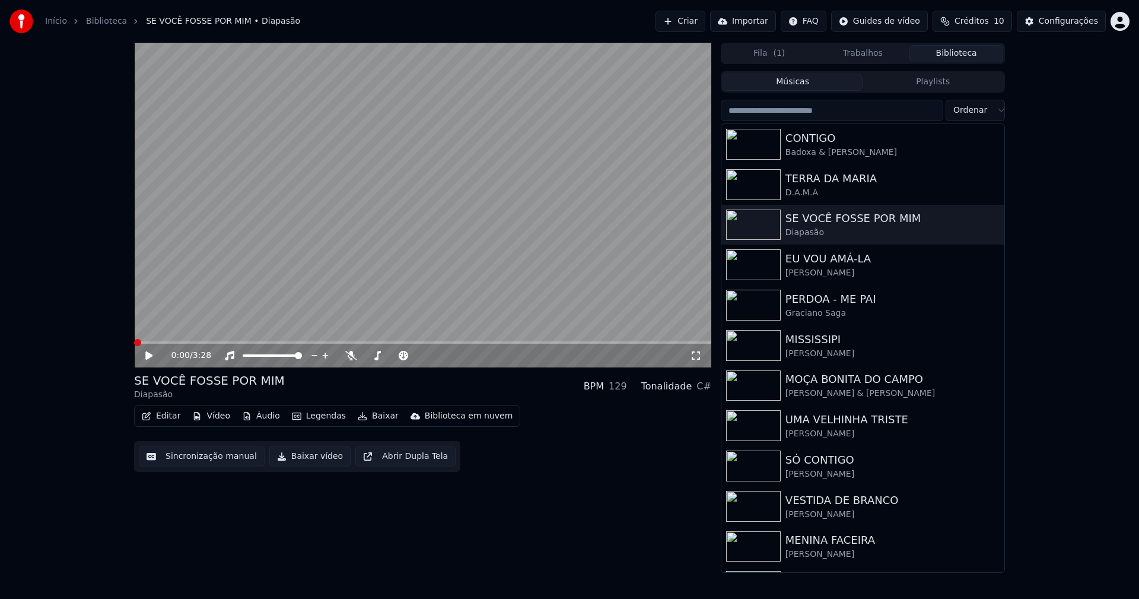
click at [973, 57] on button "Biblioteca" at bounding box center [956, 53] width 94 height 17
click at [831, 191] on div "D.A.M.A" at bounding box center [887, 193] width 202 height 12
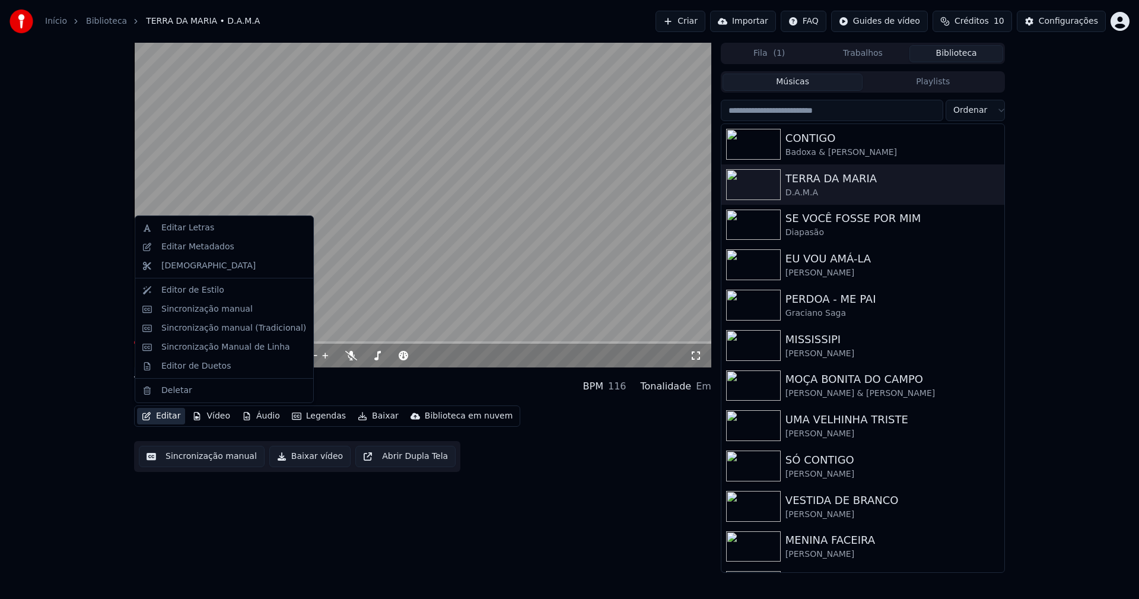
click at [169, 420] on button "Editar" at bounding box center [161, 416] width 48 height 17
click at [191, 371] on div "Editor de Duetos" at bounding box center [195, 366] width 69 height 12
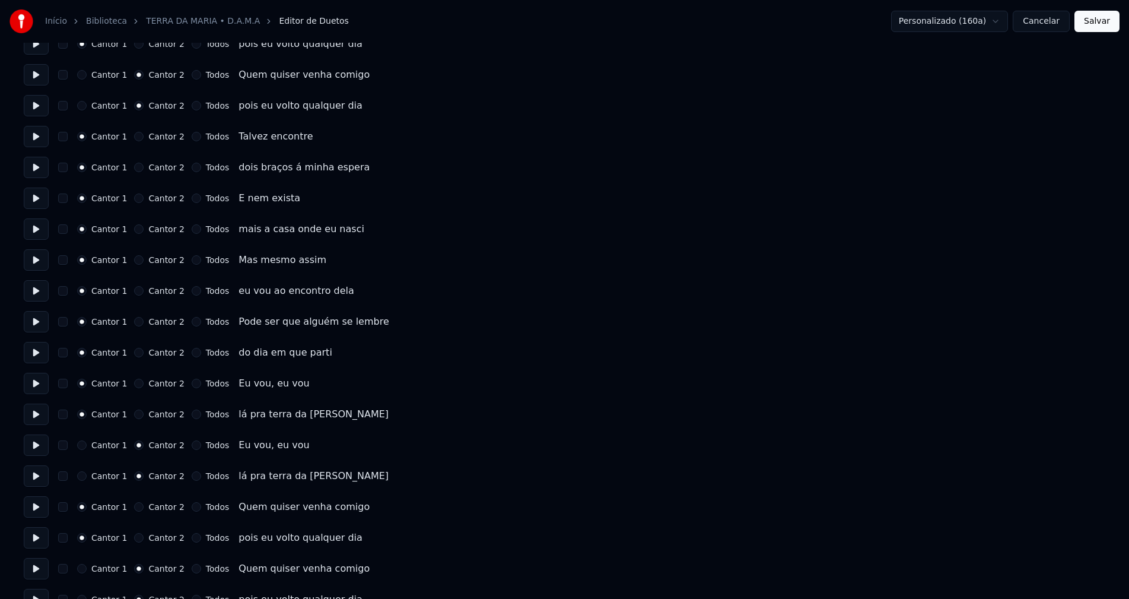
scroll to position [1032, 0]
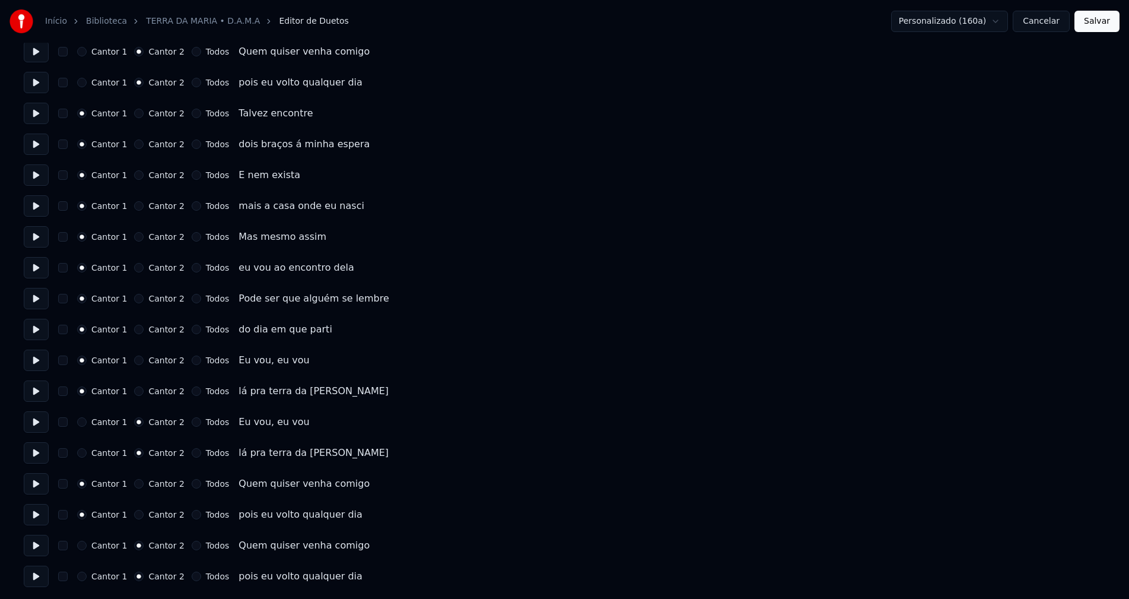
click at [1061, 24] on button "Cancelar" at bounding box center [1041, 21] width 57 height 21
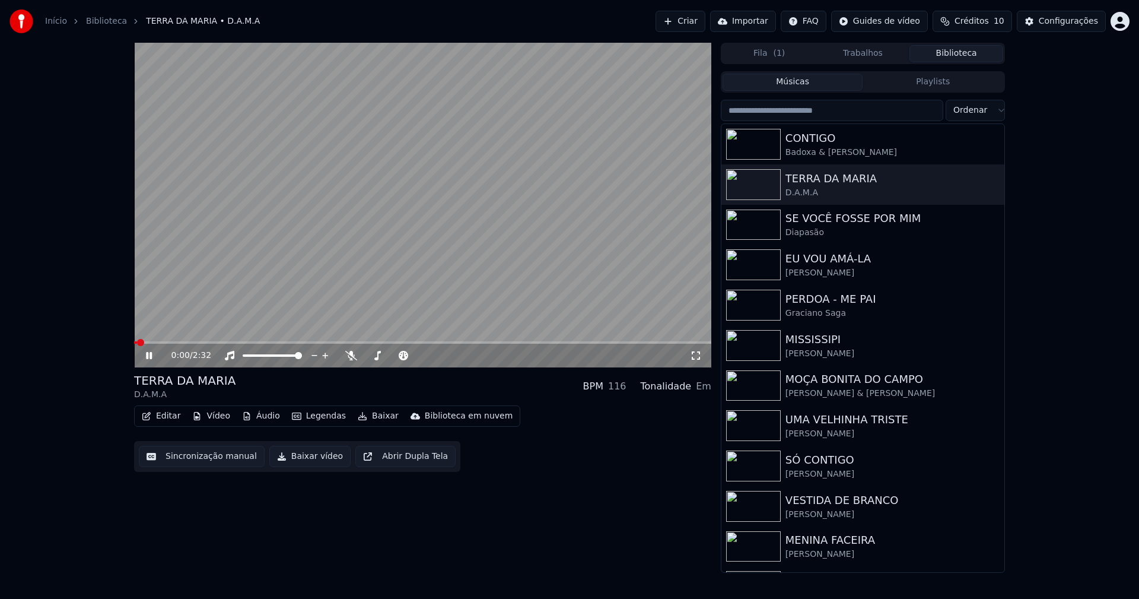
click at [205, 342] on span at bounding box center [422, 342] width 577 height 2
drag, startPoint x: 151, startPoint y: 356, endPoint x: 615, endPoint y: 77, distance: 541.6
click at [150, 355] on icon at bounding box center [149, 355] width 6 height 7
click at [1079, 24] on div "Configurações" at bounding box center [1068, 21] width 59 height 12
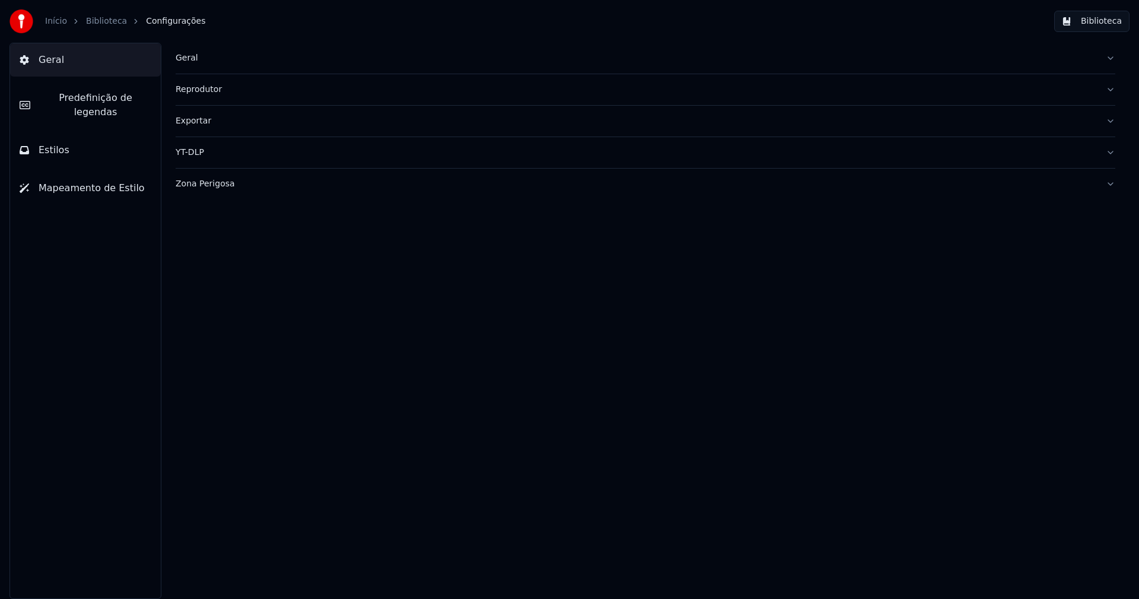
click at [100, 136] on button "Estilos" at bounding box center [85, 149] width 151 height 33
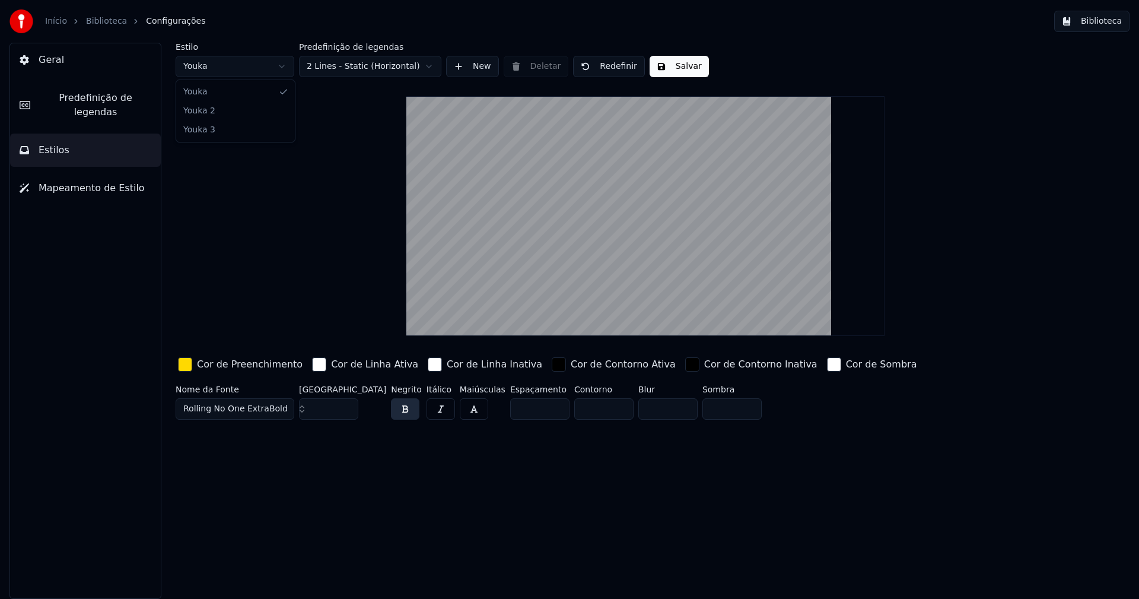
click at [257, 68] on html "Início Biblioteca Configurações Biblioteca Geral Predefinição de legendas Estil…" at bounding box center [569, 299] width 1139 height 599
type input "***"
click at [347, 403] on input "***" at bounding box center [328, 408] width 59 height 21
drag, startPoint x: 672, startPoint y: 62, endPoint x: 867, endPoint y: 42, distance: 195.6
click at [673, 62] on button "Salvar" at bounding box center [679, 66] width 59 height 21
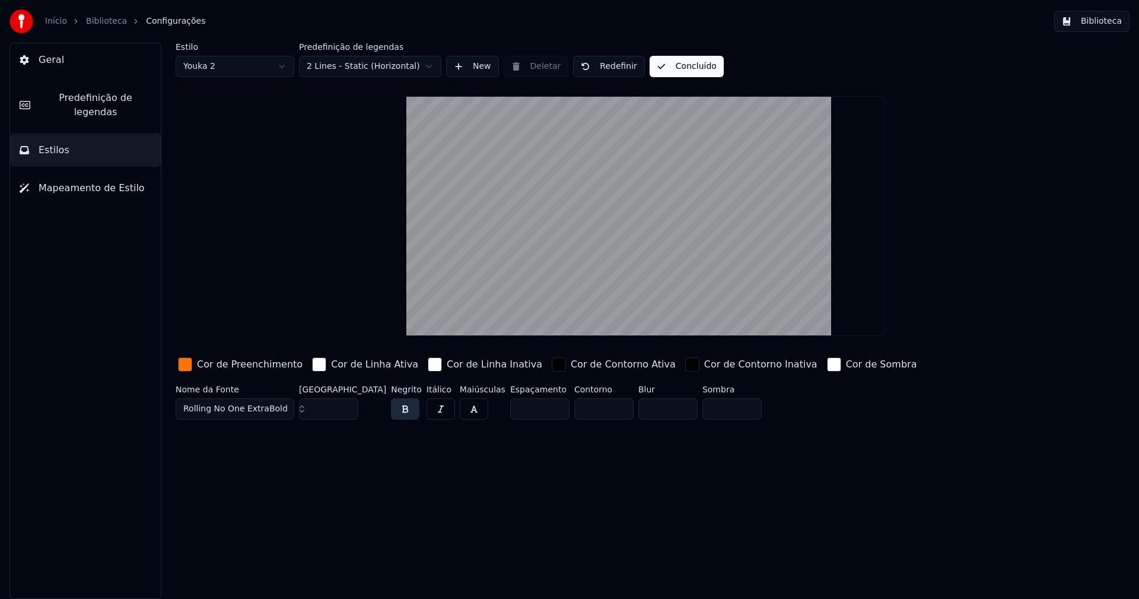
click at [1111, 22] on button "Biblioteca" at bounding box center [1091, 21] width 75 height 21
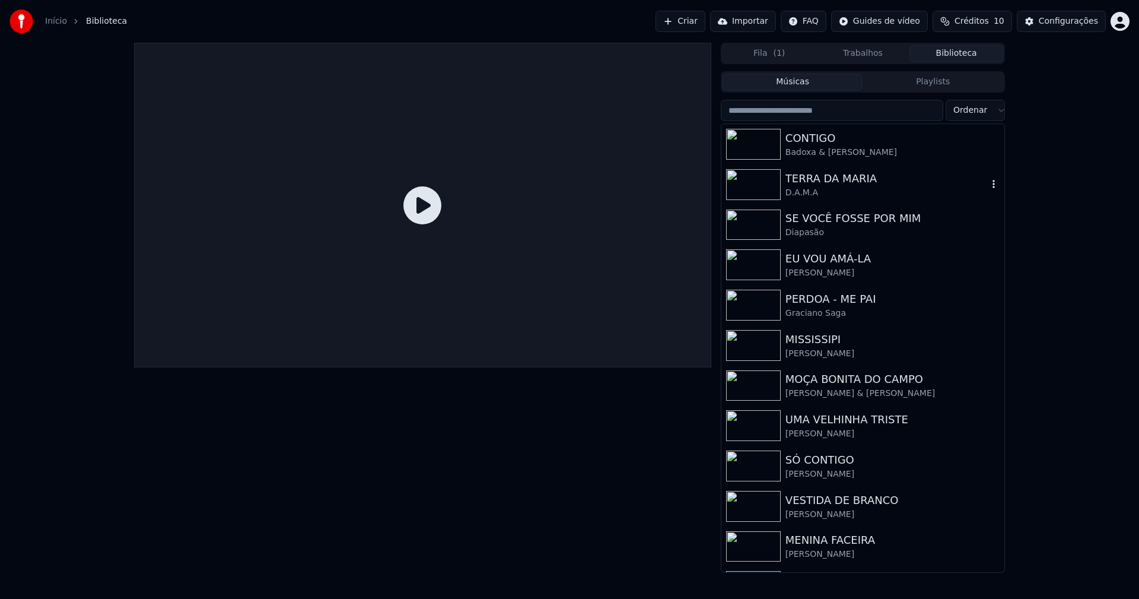
click at [839, 185] on div "TERRA DA MARIA" at bounding box center [887, 178] width 202 height 17
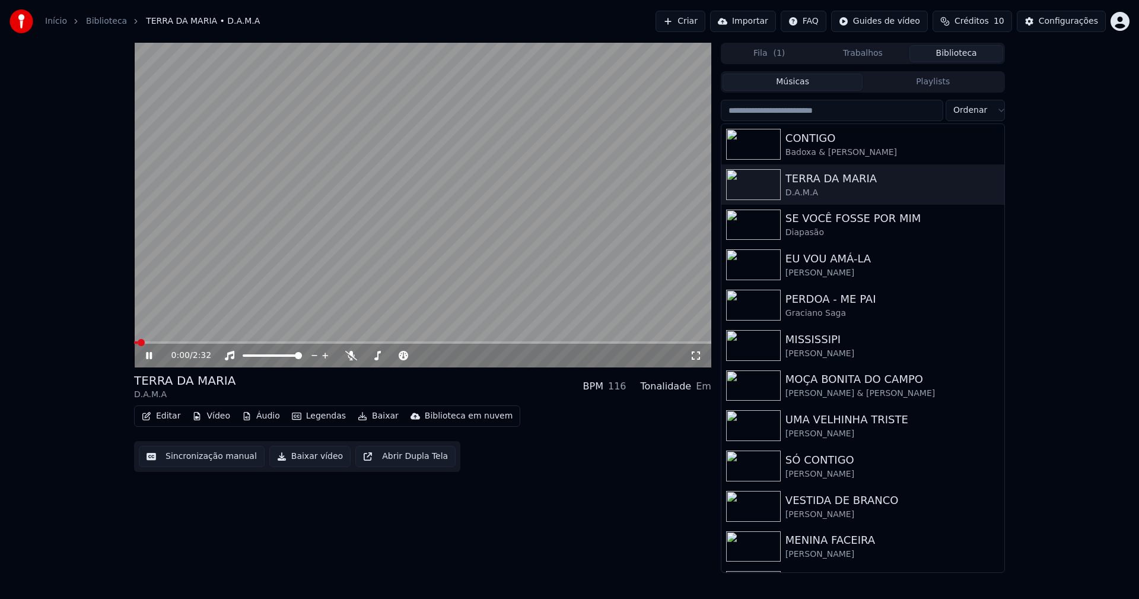
click at [295, 461] on button "Baixar vídeo" at bounding box center [309, 456] width 81 height 21
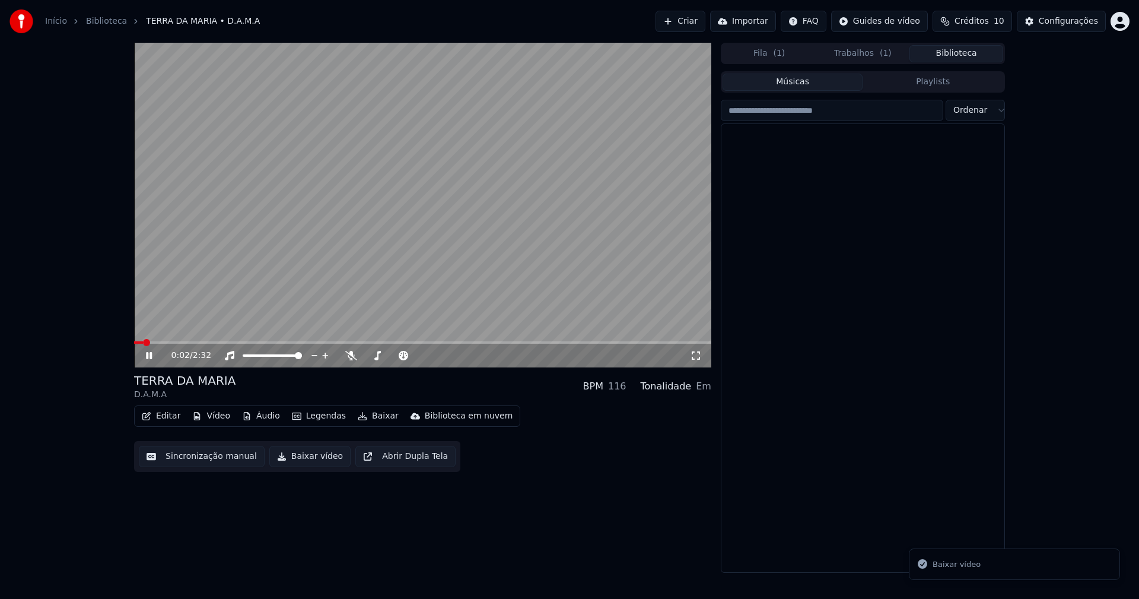
click at [966, 55] on button "Biblioteca" at bounding box center [956, 53] width 94 height 17
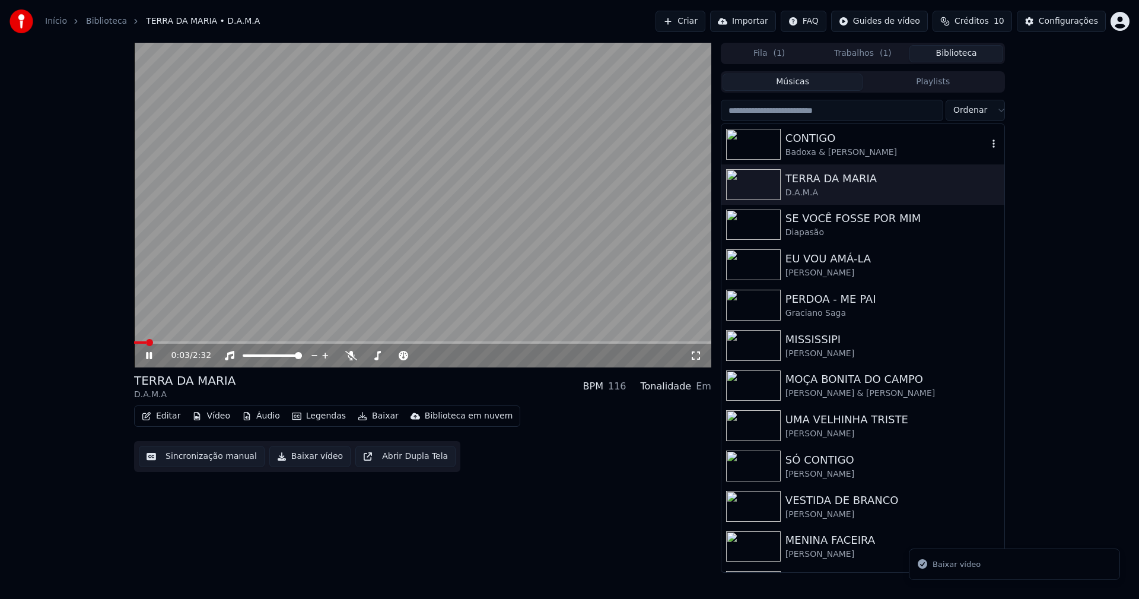
click at [854, 147] on div "Badoxa & [PERSON_NAME]" at bounding box center [887, 153] width 202 height 12
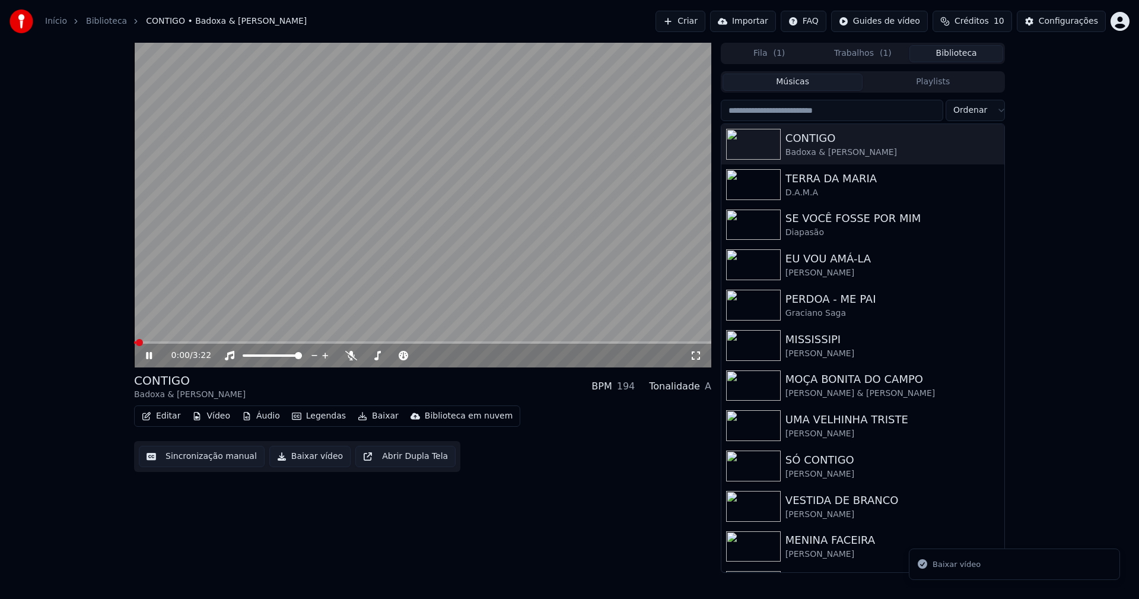
click at [266, 343] on span at bounding box center [422, 342] width 577 height 2
click at [148, 355] on icon at bounding box center [149, 355] width 6 height 7
click at [170, 422] on button "Editar" at bounding box center [161, 416] width 48 height 17
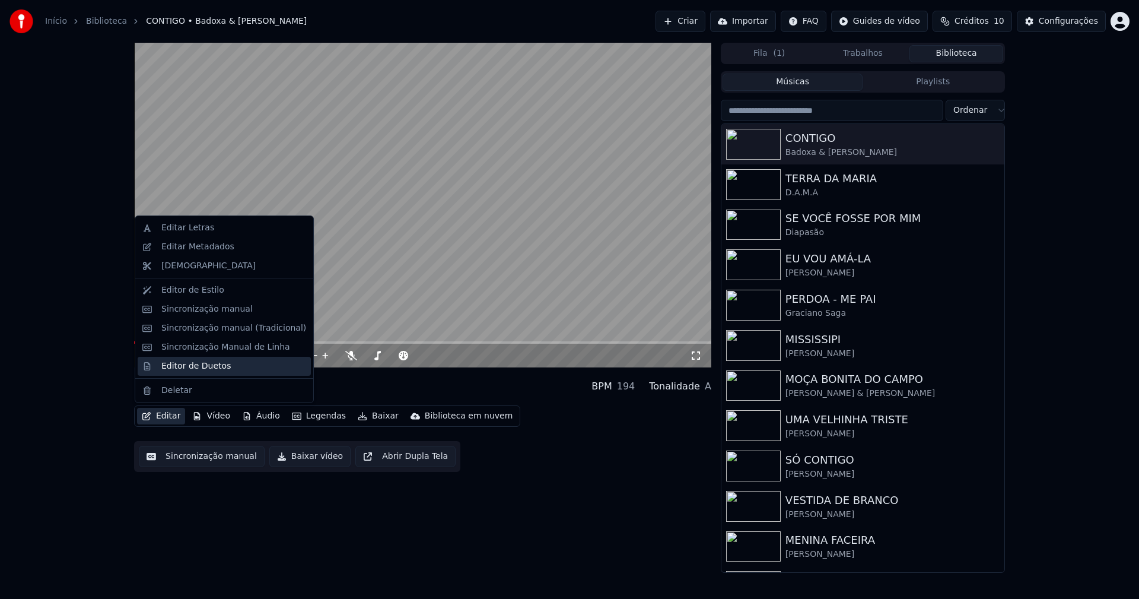
click at [187, 365] on div "Editor de Duetos" at bounding box center [195, 366] width 69 height 12
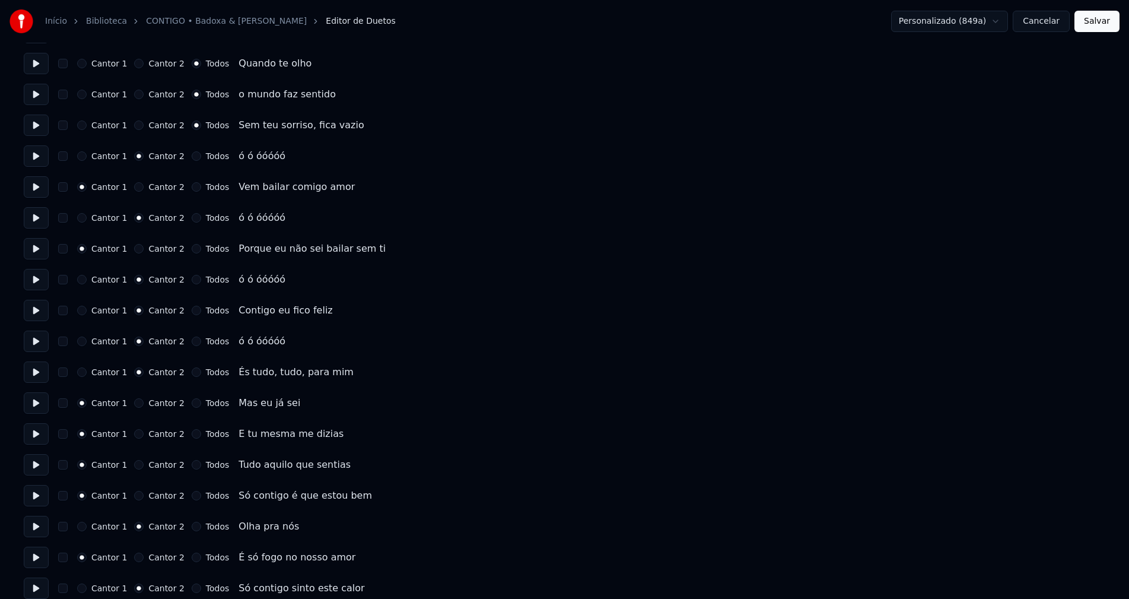
scroll to position [890, 0]
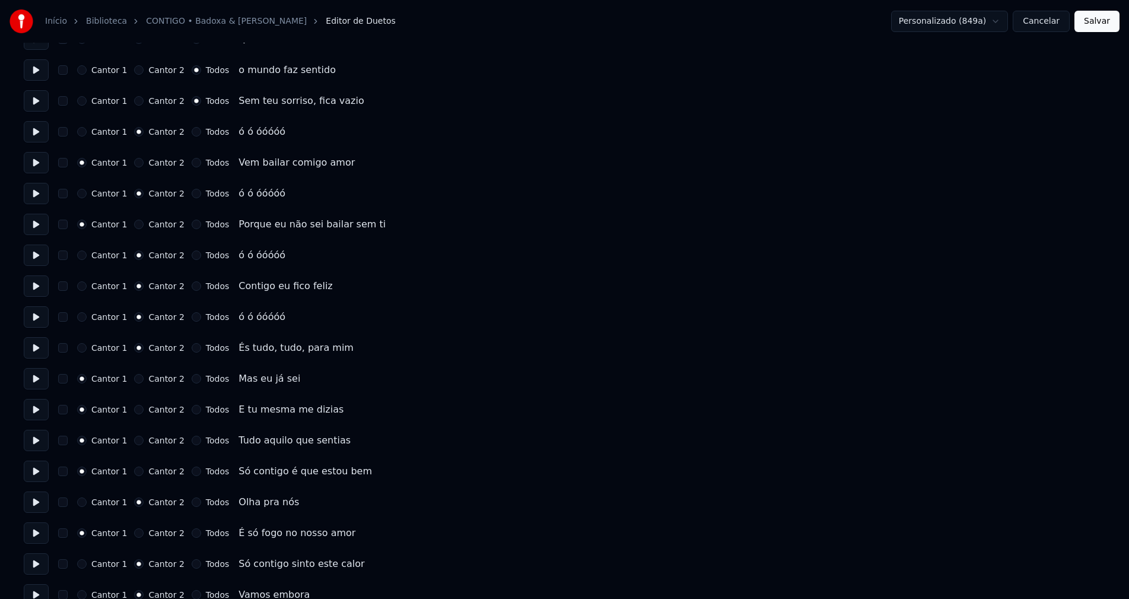
click at [1045, 21] on button "Cancelar" at bounding box center [1041, 21] width 57 height 21
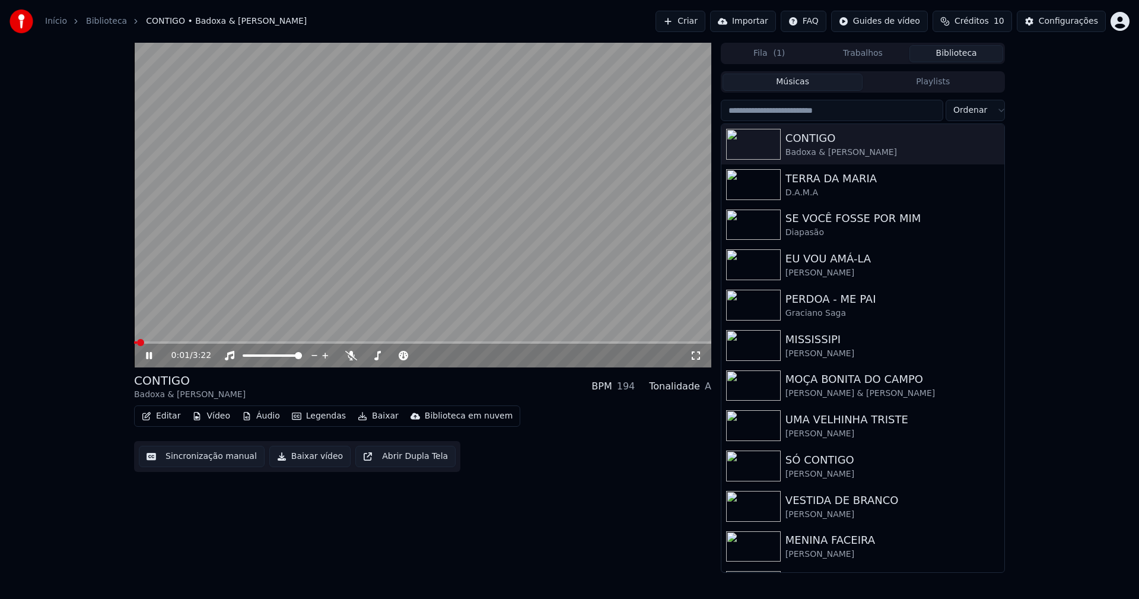
click at [309, 462] on button "Baixar vídeo" at bounding box center [309, 456] width 81 height 21
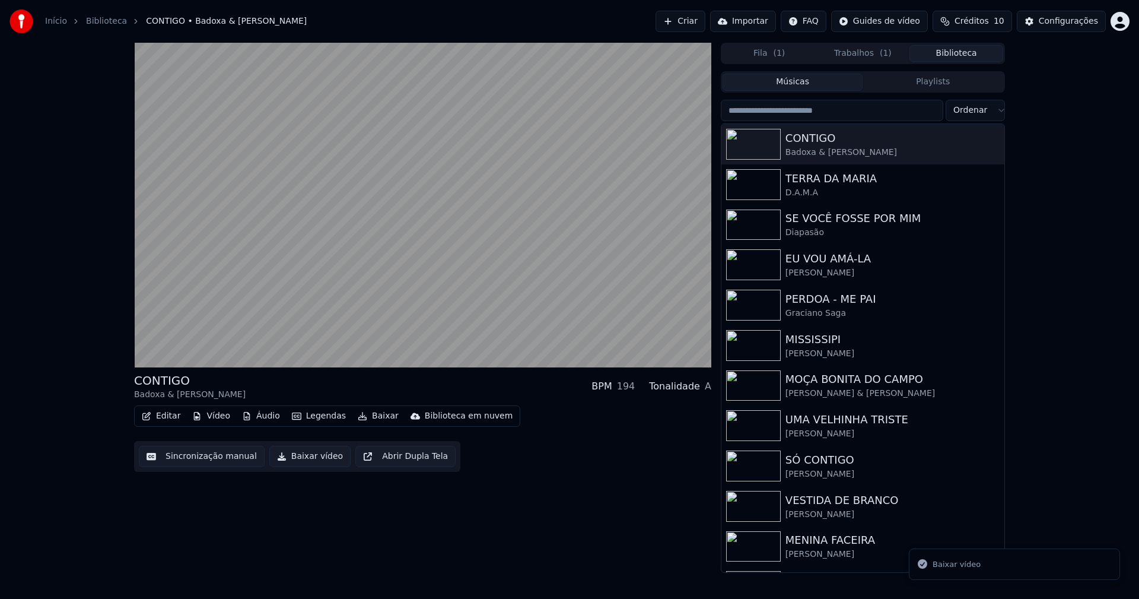
click at [956, 53] on button "Biblioteca" at bounding box center [956, 53] width 94 height 17
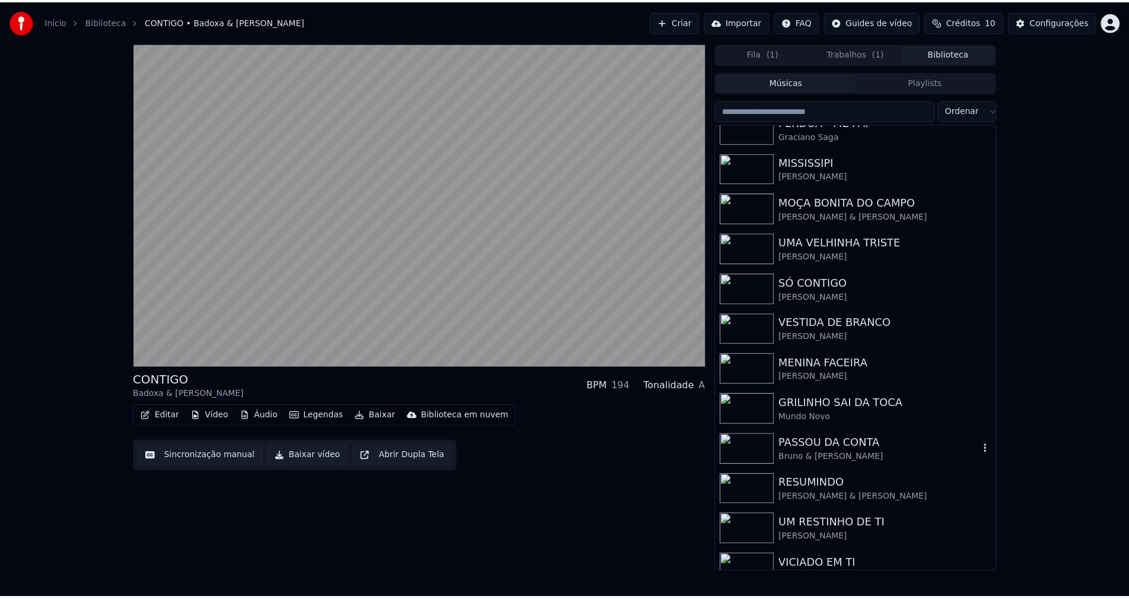
scroll to position [178, 0]
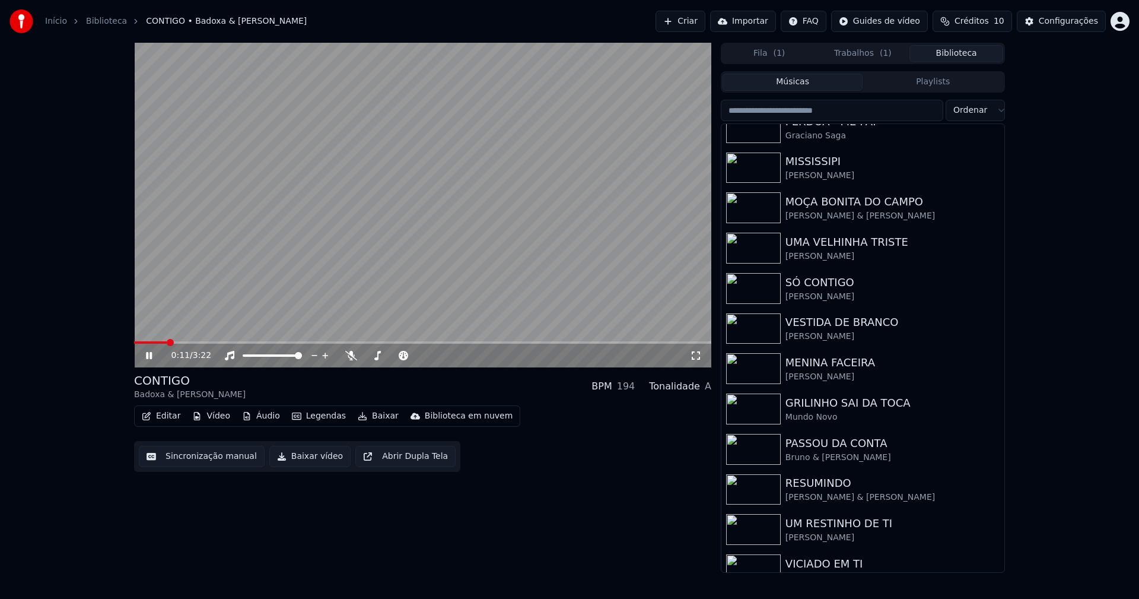
click at [151, 352] on icon at bounding box center [149, 355] width 6 height 7
click at [1066, 27] on div "Configurações" at bounding box center [1068, 21] width 59 height 12
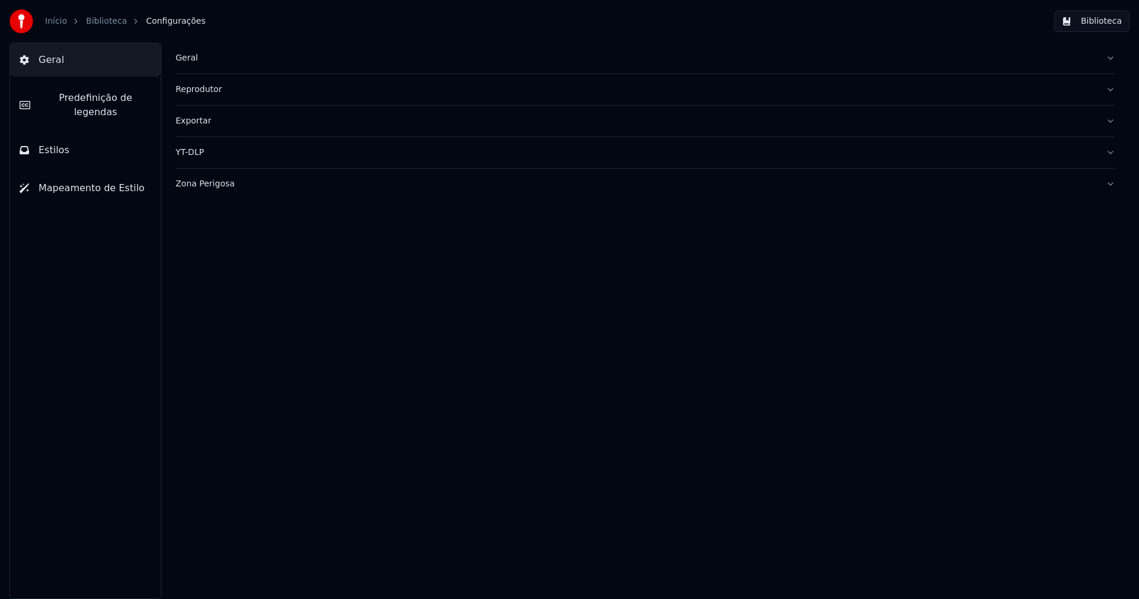
click at [85, 144] on button "Estilos" at bounding box center [85, 149] width 151 height 33
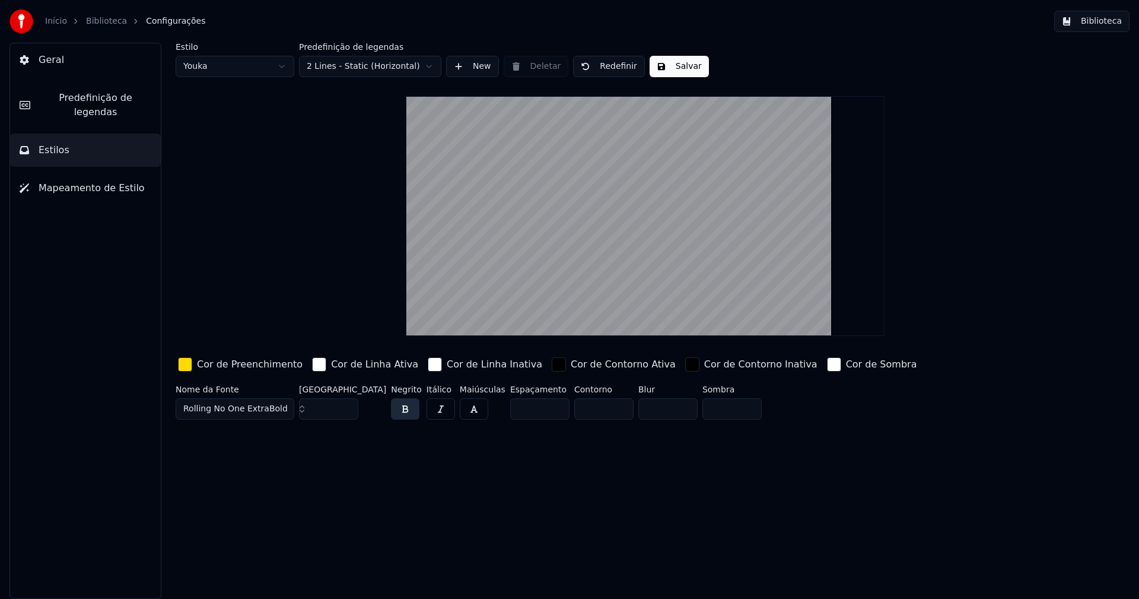
click at [190, 362] on div "button" at bounding box center [185, 364] width 14 height 14
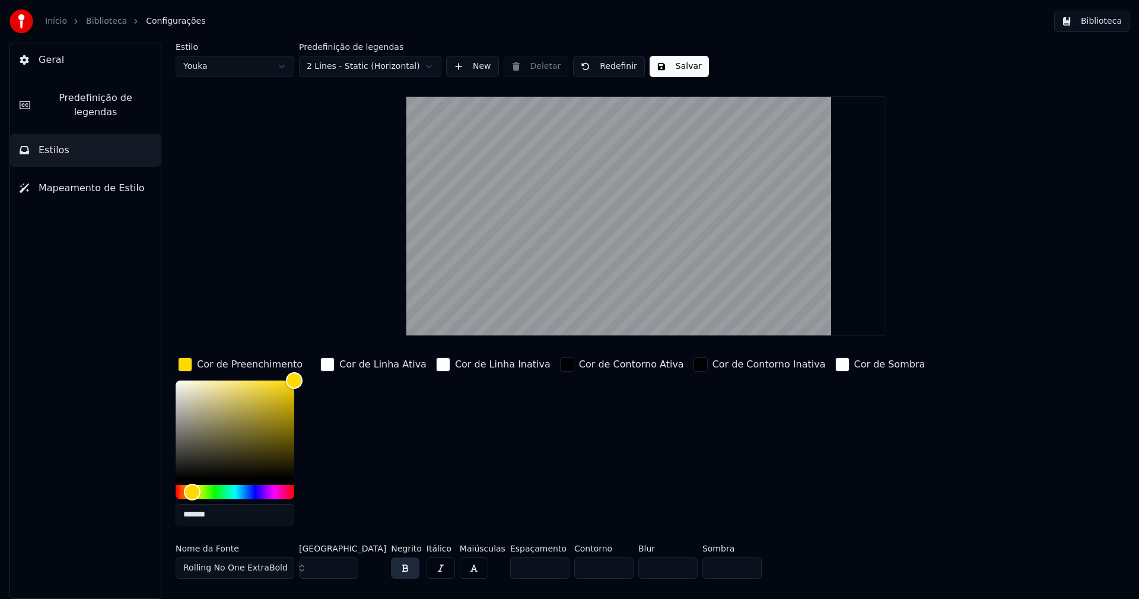
click at [227, 521] on input "*******" at bounding box center [235, 514] width 119 height 21
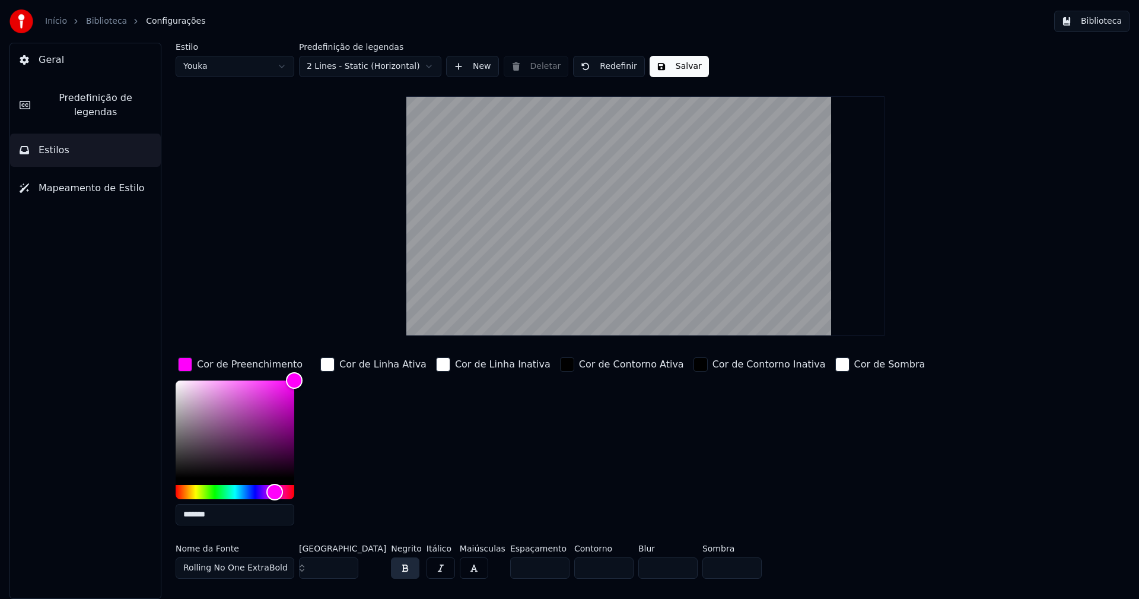
type input "*******"
click at [189, 367] on div "button" at bounding box center [185, 364] width 14 height 14
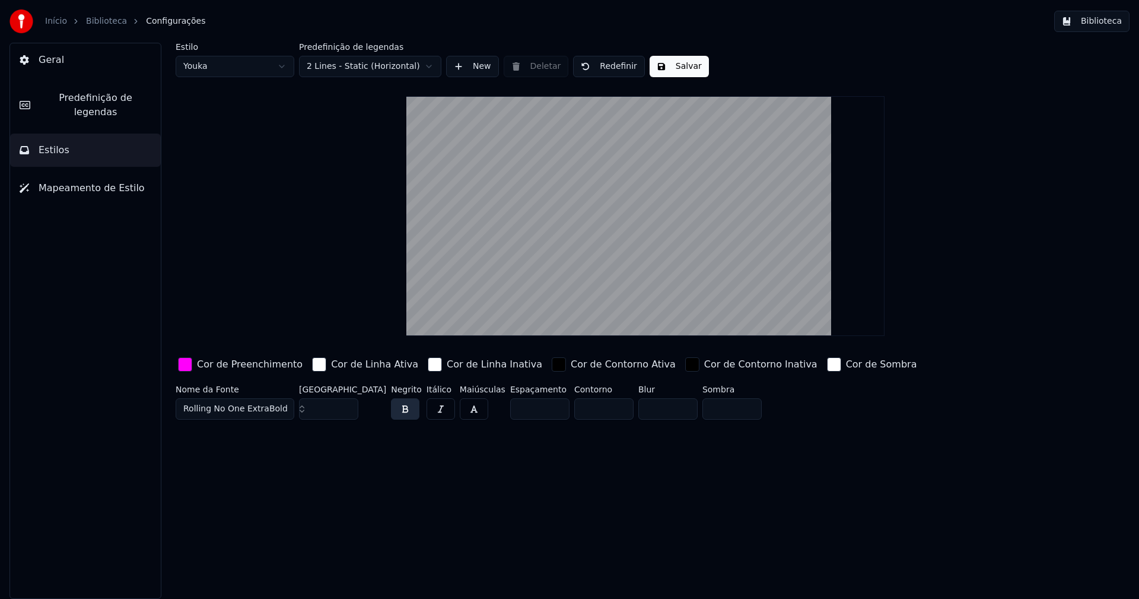
click at [679, 63] on button "Salvar" at bounding box center [679, 66] width 59 height 21
click at [250, 67] on html "Início Biblioteca Configurações Biblioteca Geral Predefinição de legendas Estil…" at bounding box center [569, 299] width 1139 height 599
click at [347, 411] on input "**" at bounding box center [328, 408] width 59 height 21
type input "**"
click at [346, 411] on input "**" at bounding box center [328, 408] width 59 height 21
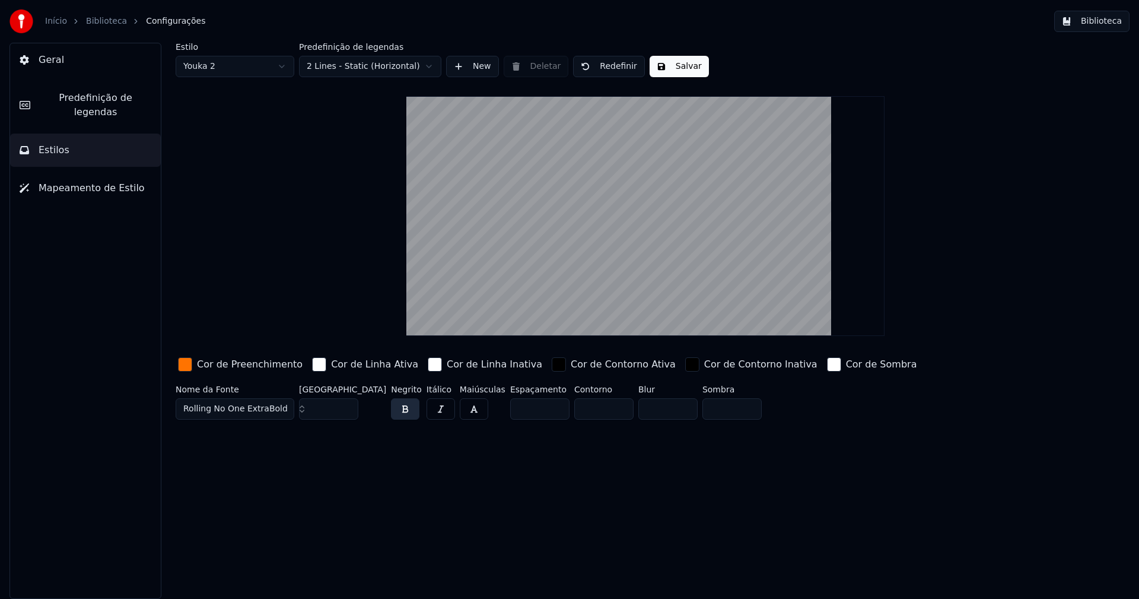
drag, startPoint x: 679, startPoint y: 67, endPoint x: 1064, endPoint y: 32, distance: 386.6
click at [679, 66] on button "Salvar" at bounding box center [679, 66] width 59 height 21
click at [1114, 18] on button "Biblioteca" at bounding box center [1091, 21] width 75 height 21
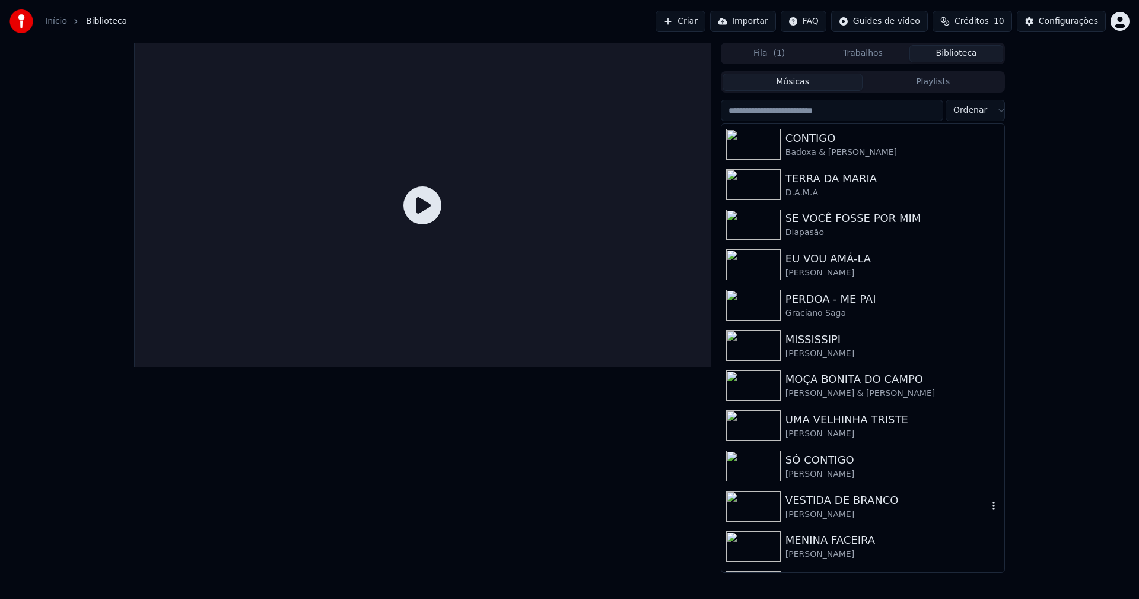
drag, startPoint x: 832, startPoint y: 500, endPoint x: 914, endPoint y: 473, distance: 86.5
click at [832, 500] on div "VESTIDA DE BRANCO" at bounding box center [887, 500] width 202 height 17
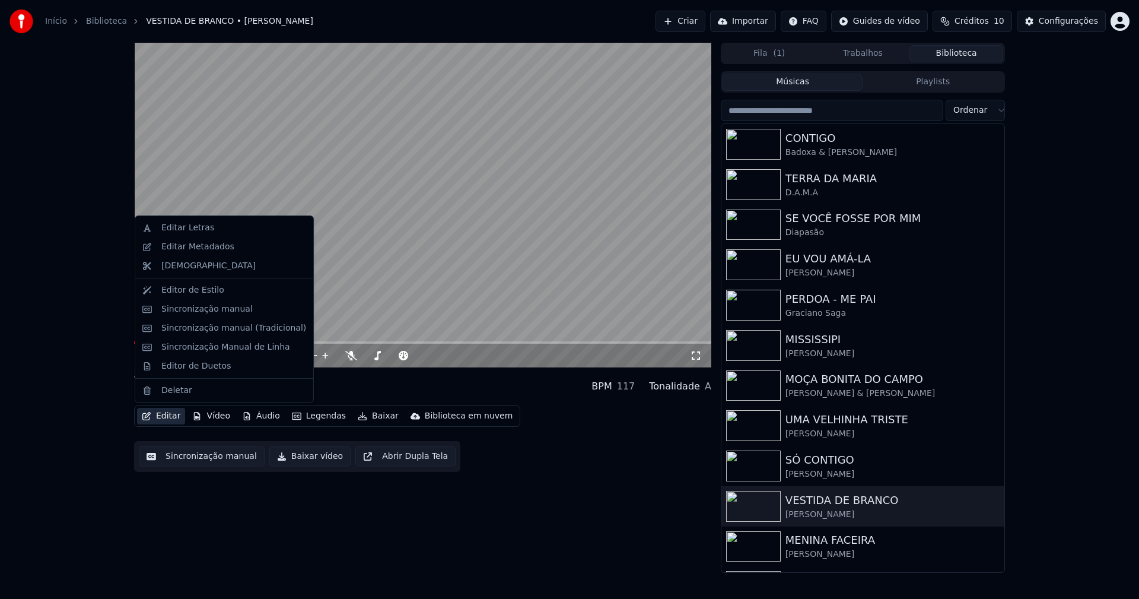
click at [170, 415] on button "Editar" at bounding box center [161, 416] width 48 height 17
click at [181, 371] on div "Editor de Duetos" at bounding box center [195, 366] width 69 height 12
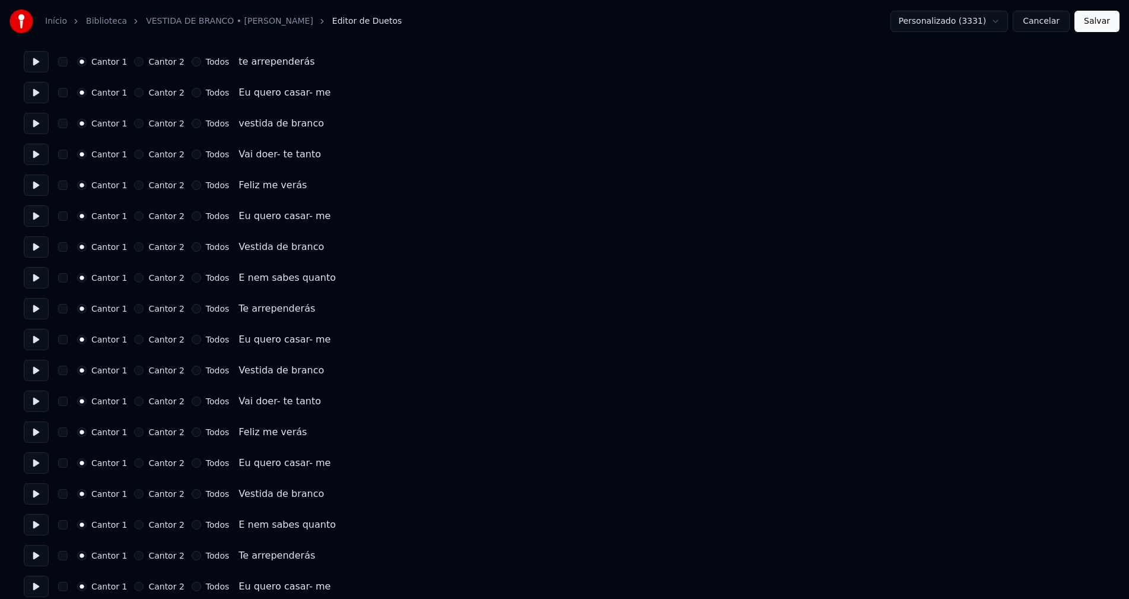
scroll to position [1309, 0]
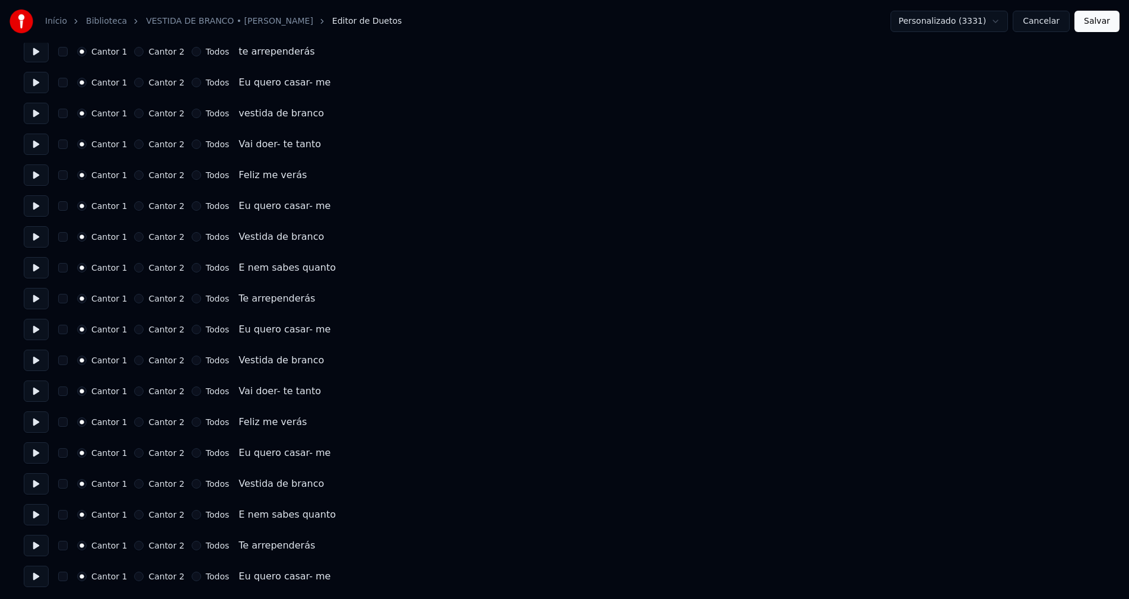
click at [1047, 22] on button "Cancelar" at bounding box center [1041, 21] width 57 height 21
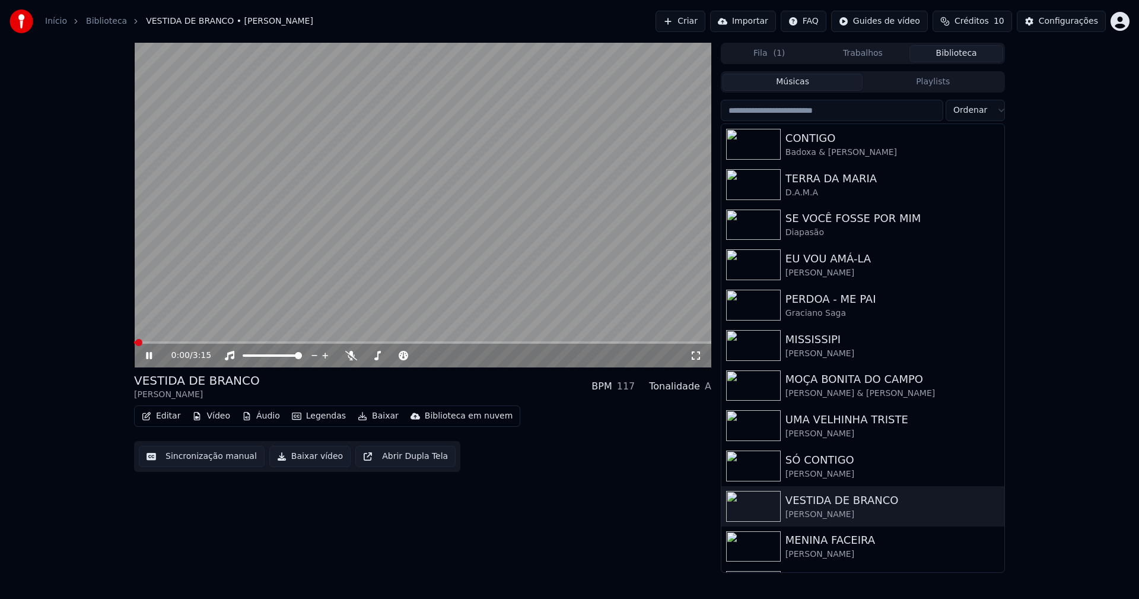
click at [309, 460] on button "Baixar vídeo" at bounding box center [309, 456] width 81 height 21
click at [966, 54] on button "Biblioteca" at bounding box center [956, 53] width 94 height 17
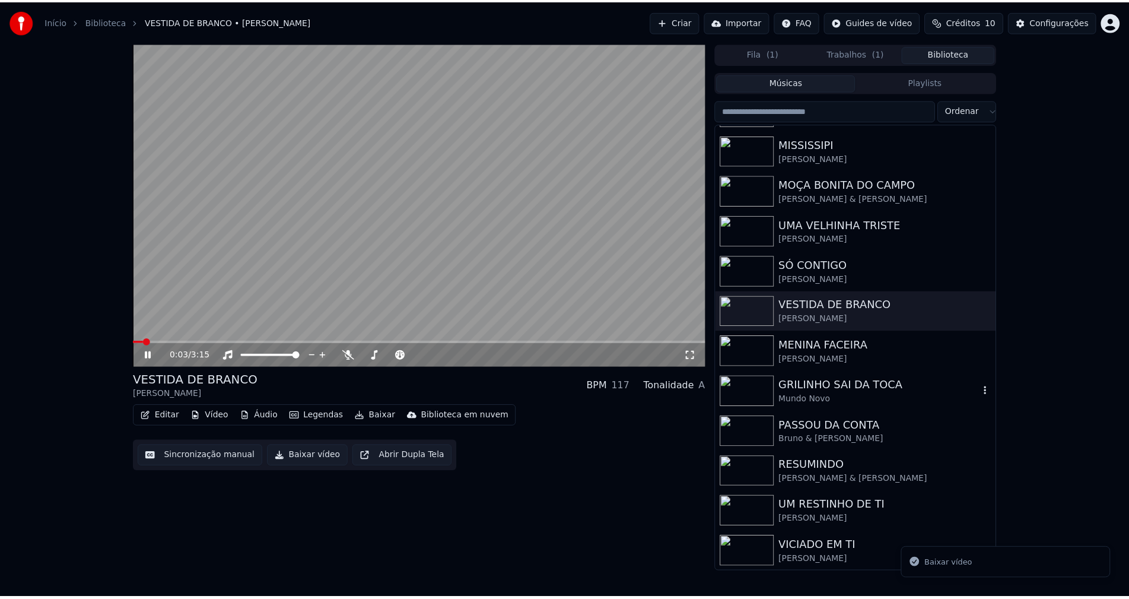
scroll to position [196, 0]
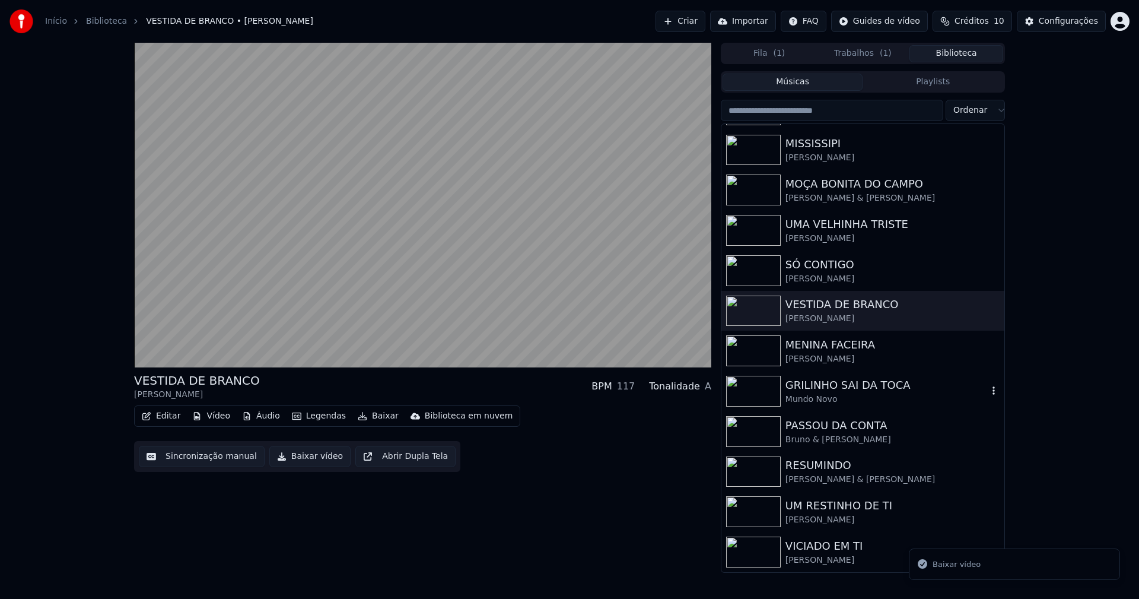
click at [829, 393] on div "Mundo Novo" at bounding box center [887, 399] width 202 height 12
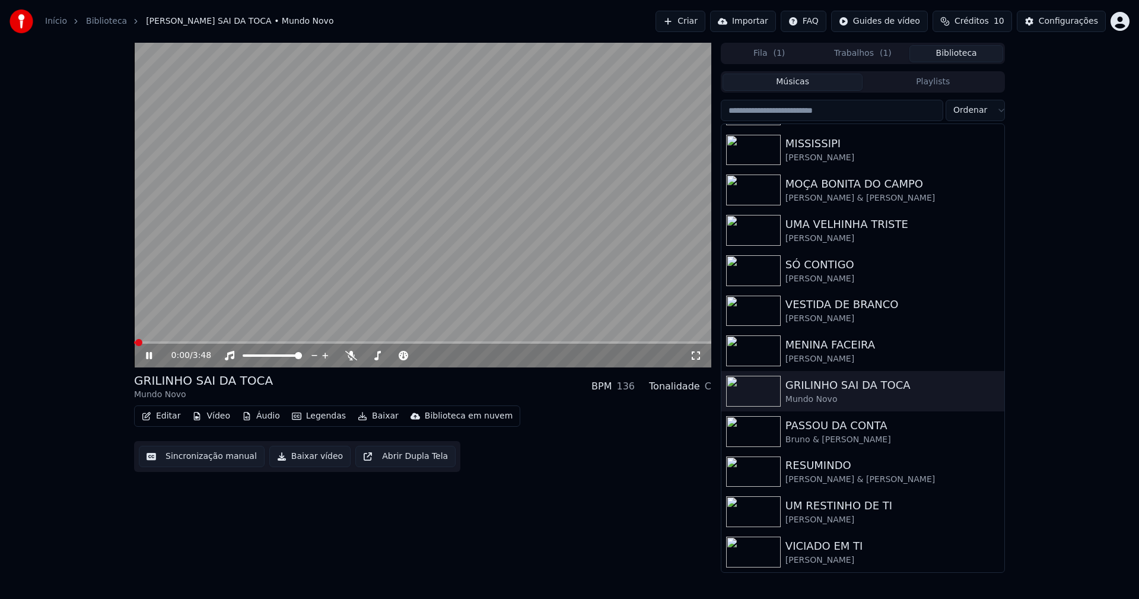
click at [160, 419] on button "Editar" at bounding box center [161, 416] width 48 height 17
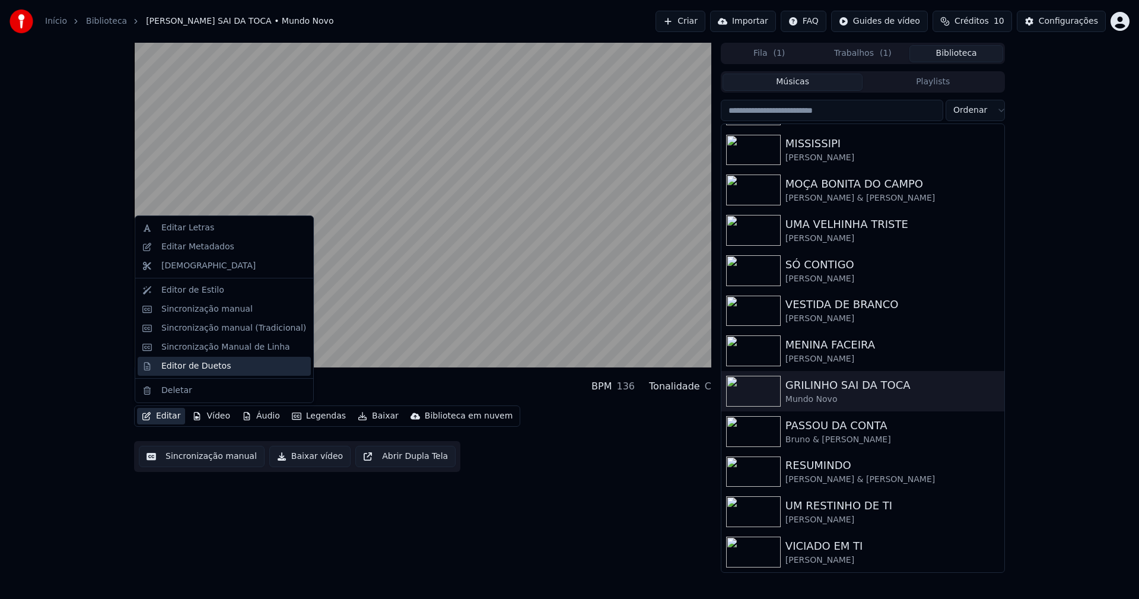
click at [190, 365] on div "Editor de Duetos" at bounding box center [195, 366] width 69 height 12
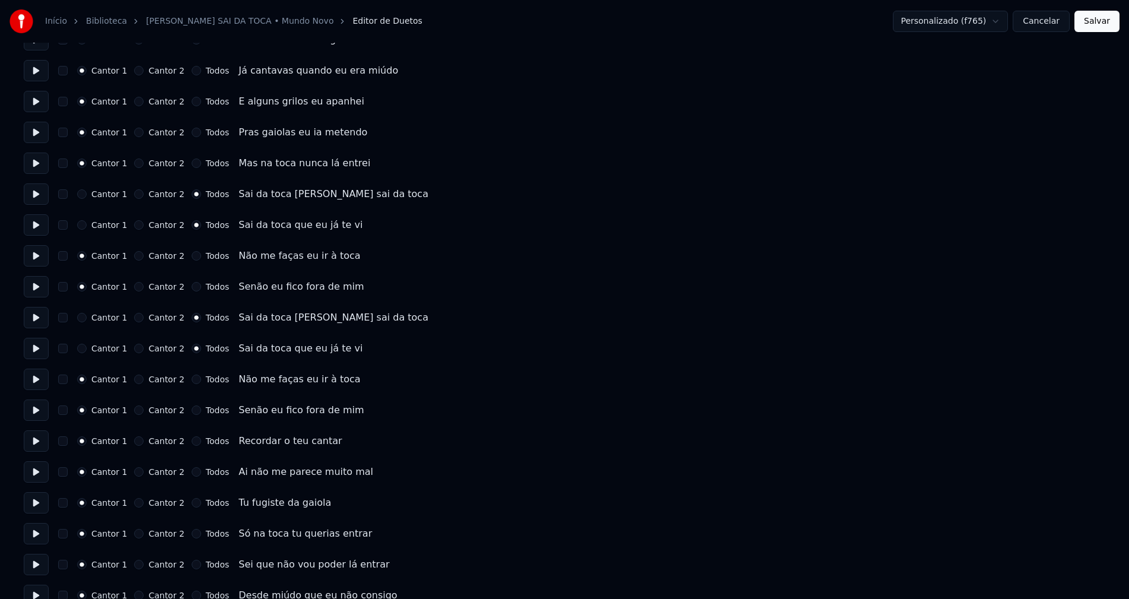
scroll to position [237, 0]
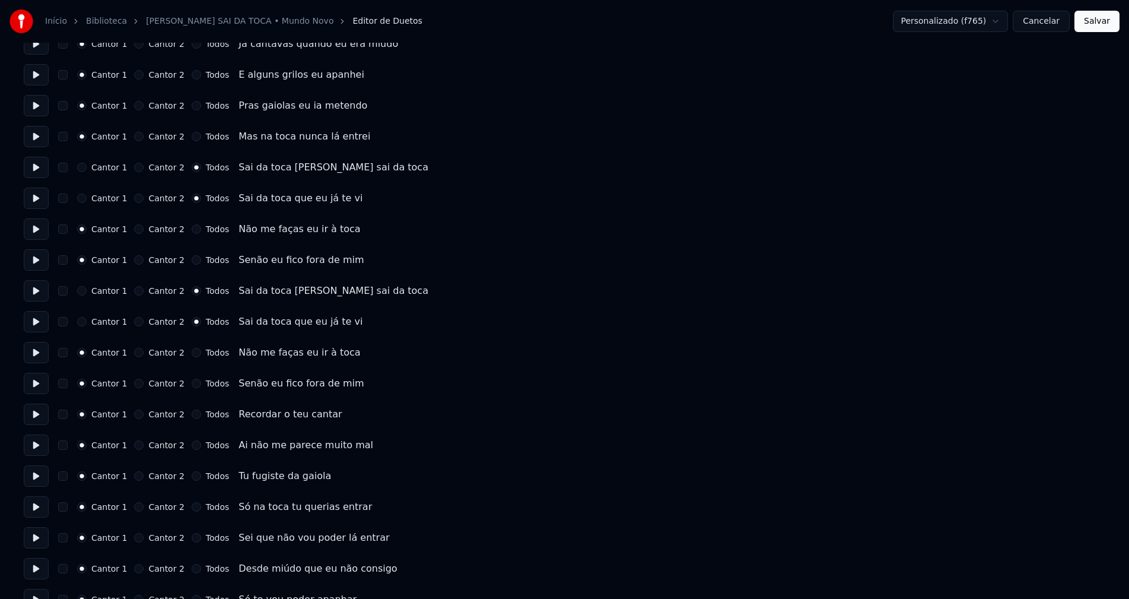
click at [1054, 24] on button "Cancelar" at bounding box center [1041, 21] width 57 height 21
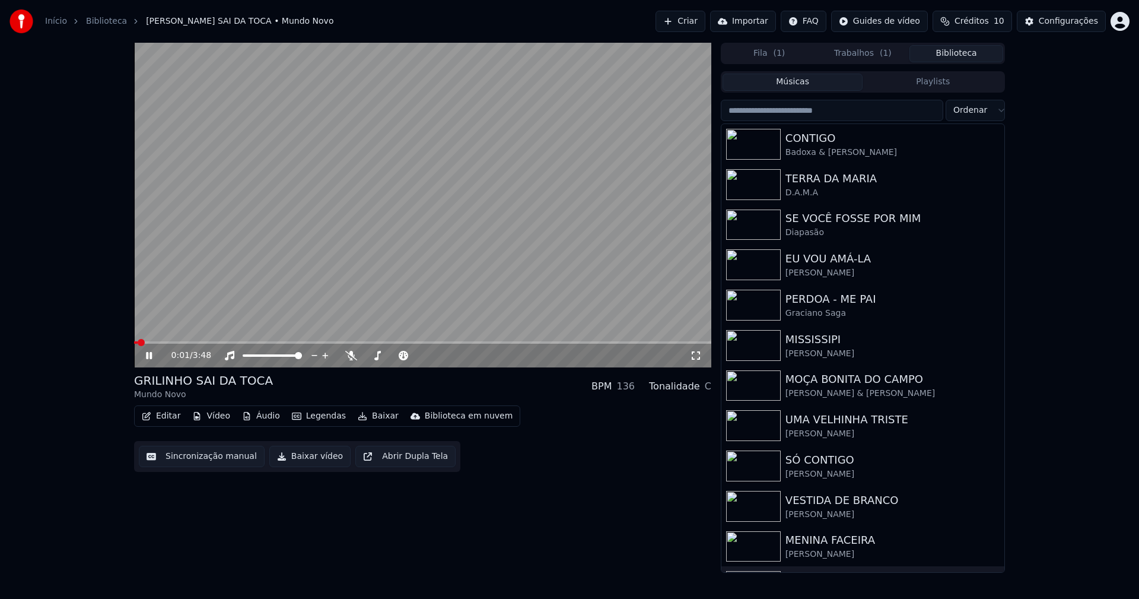
click at [306, 343] on span at bounding box center [422, 342] width 577 height 2
click at [372, 344] on span at bounding box center [422, 342] width 577 height 2
click at [411, 343] on span at bounding box center [422, 342] width 577 height 2
click at [444, 343] on span at bounding box center [422, 342] width 577 height 2
click at [148, 362] on div "2:17 / 3:48" at bounding box center [422, 356] width 577 height 24
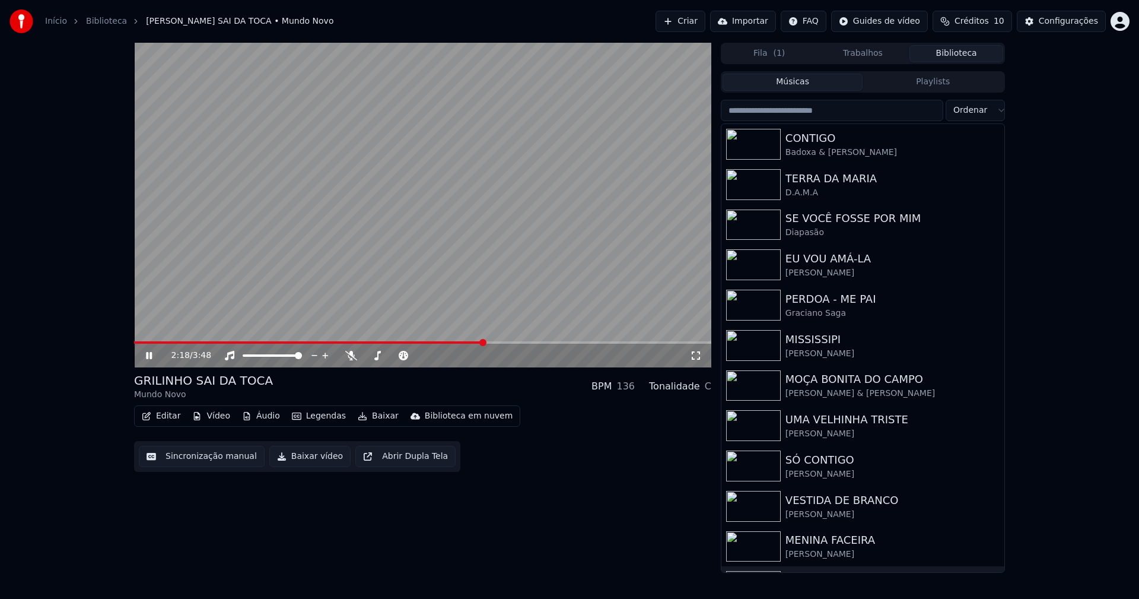
click at [292, 463] on button "Baixar vídeo" at bounding box center [309, 456] width 81 height 21
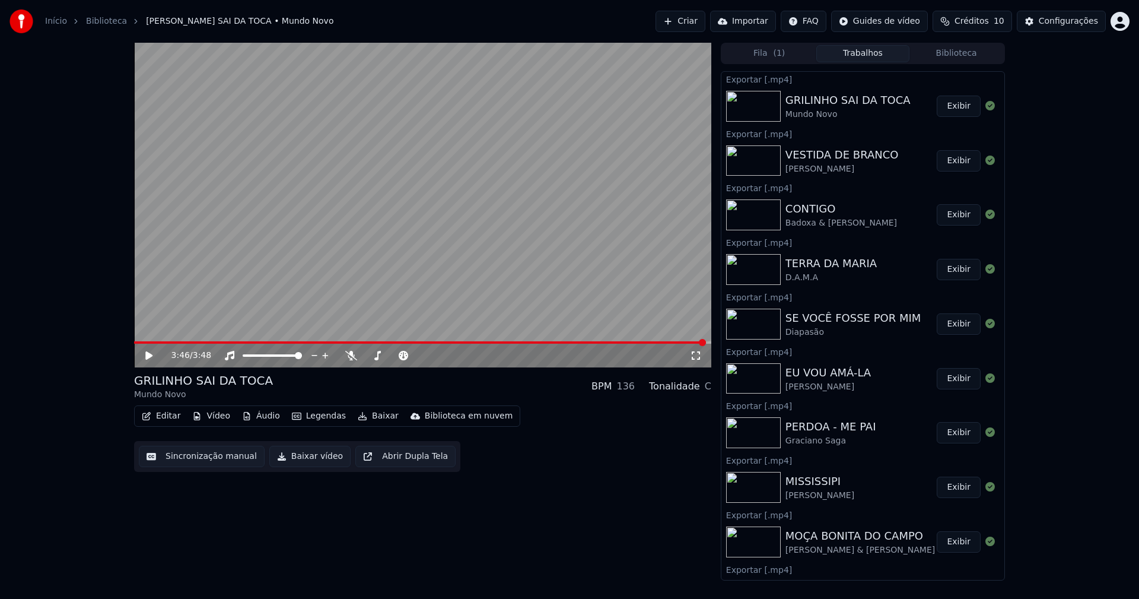
click at [981, 50] on button "Biblioteca" at bounding box center [956, 53] width 94 height 17
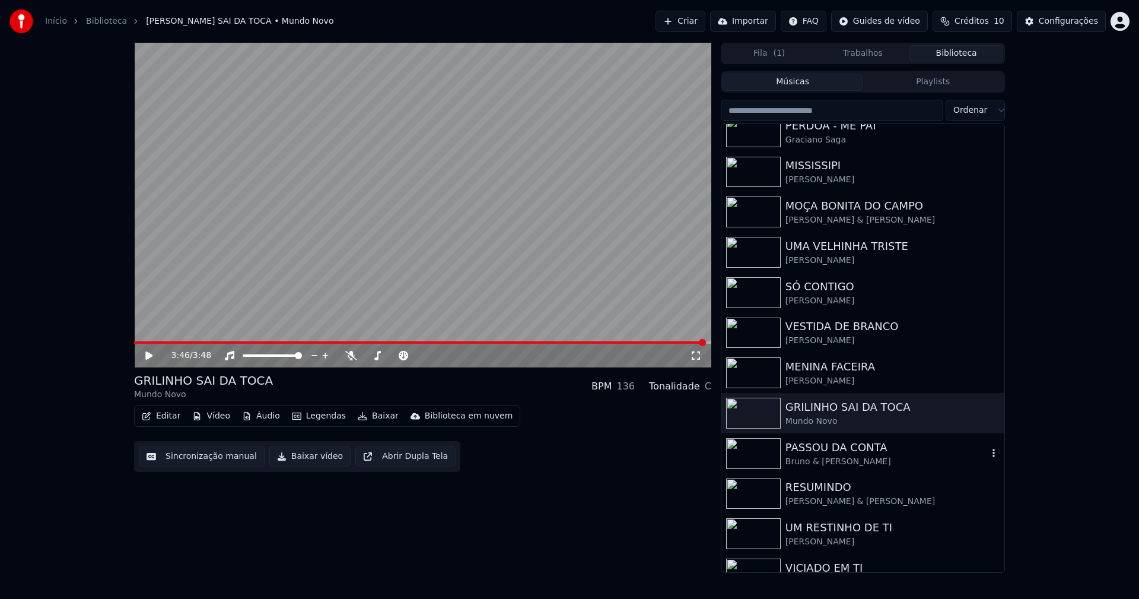
scroll to position [195, 0]
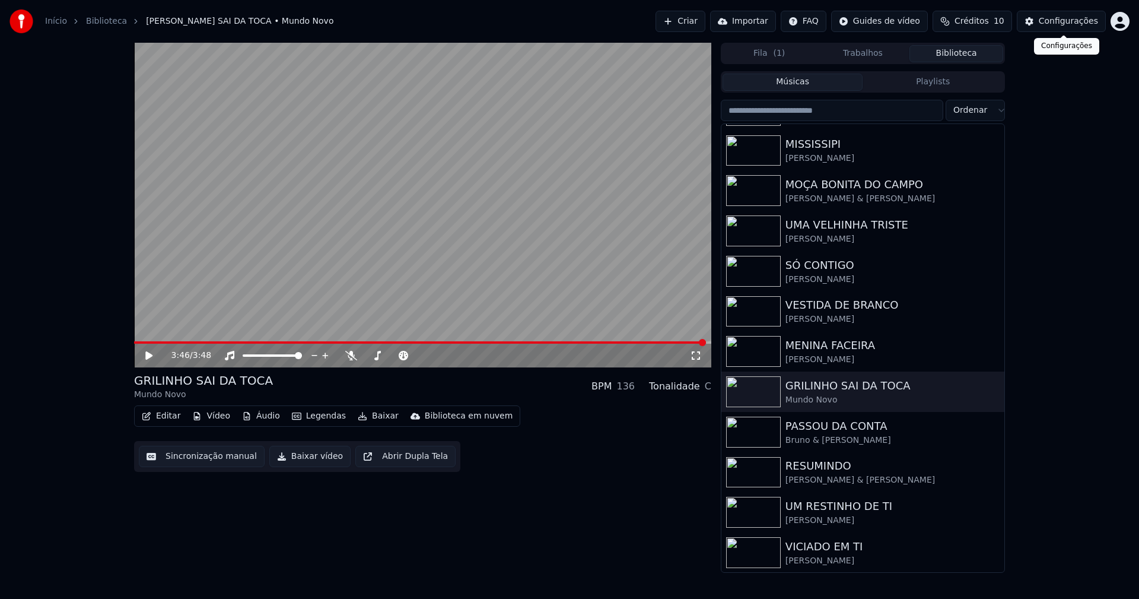
click at [1084, 21] on div "Configurações" at bounding box center [1068, 21] width 59 height 12
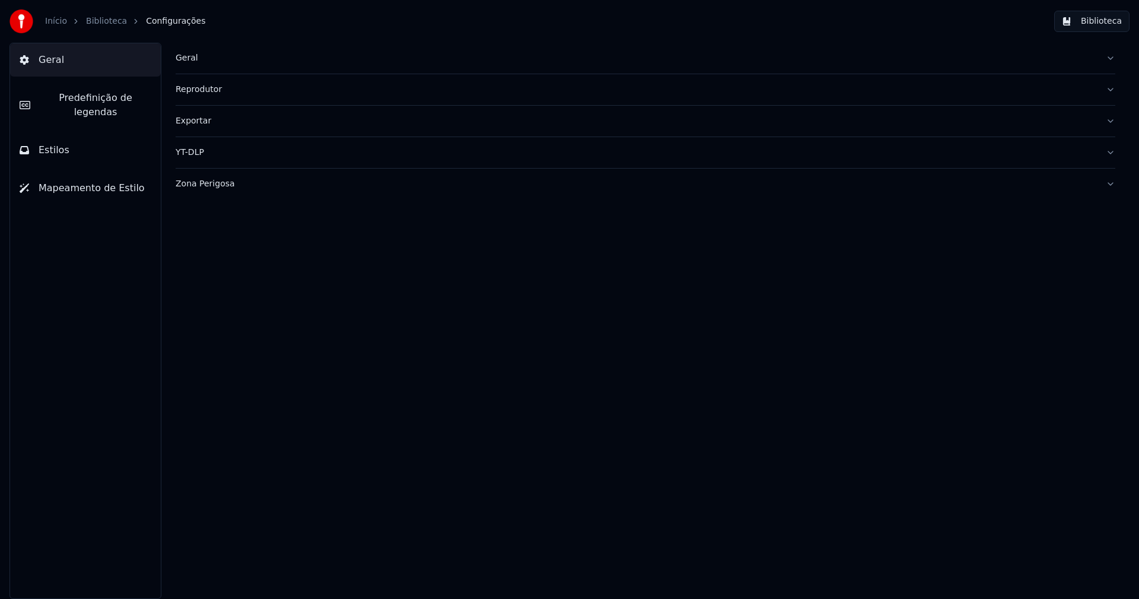
click at [192, 56] on div "Geral" at bounding box center [636, 58] width 921 height 12
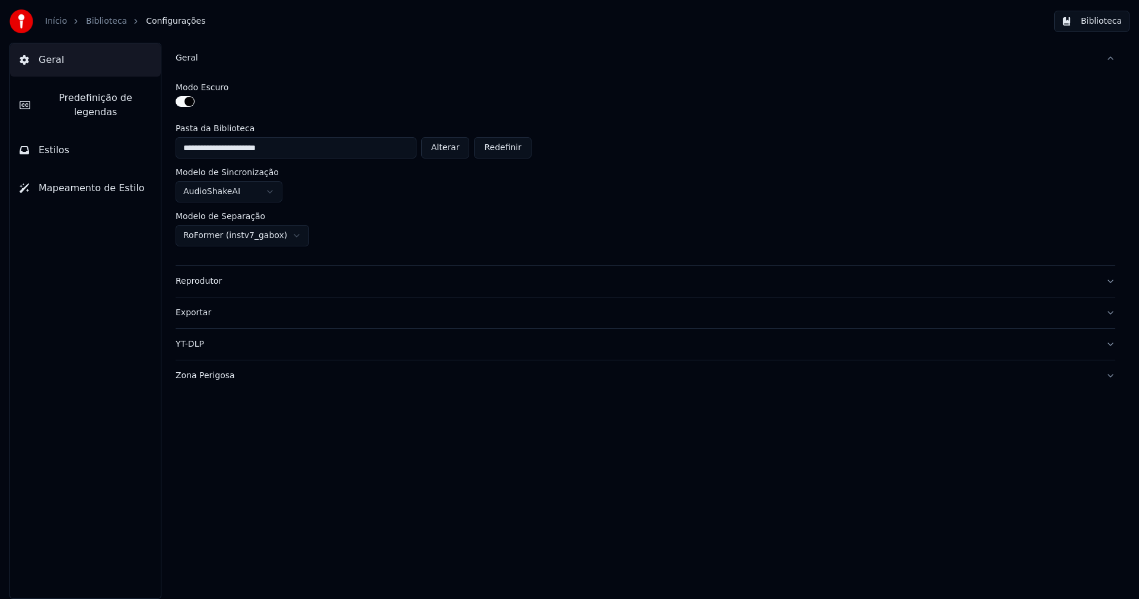
click at [452, 147] on button "Alterar" at bounding box center [445, 147] width 49 height 21
type input "**********"
click at [1112, 26] on button "Biblioteca" at bounding box center [1091, 21] width 75 height 21
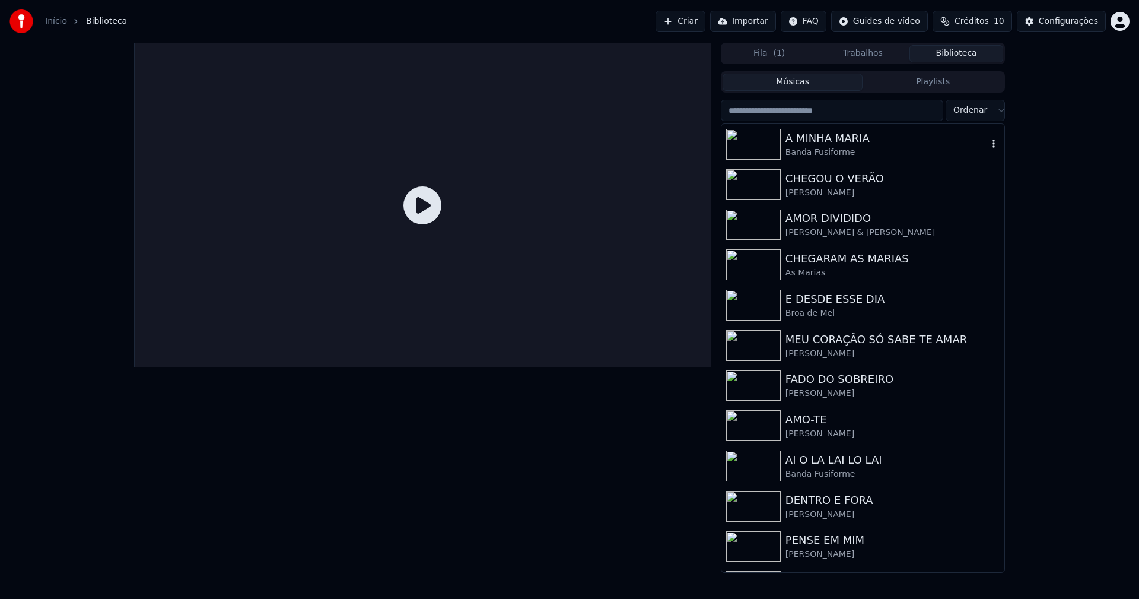
click at [818, 147] on div "Banda Fusiforme" at bounding box center [887, 153] width 202 height 12
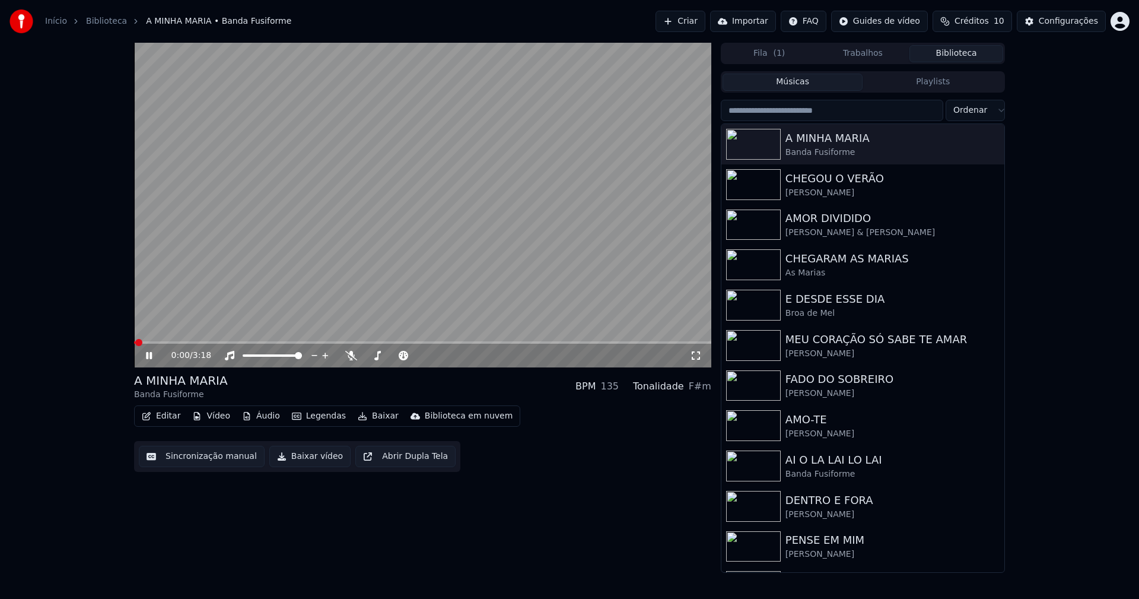
click at [268, 342] on span at bounding box center [422, 342] width 577 height 2
click at [1064, 23] on div "Configurações" at bounding box center [1068, 21] width 59 height 12
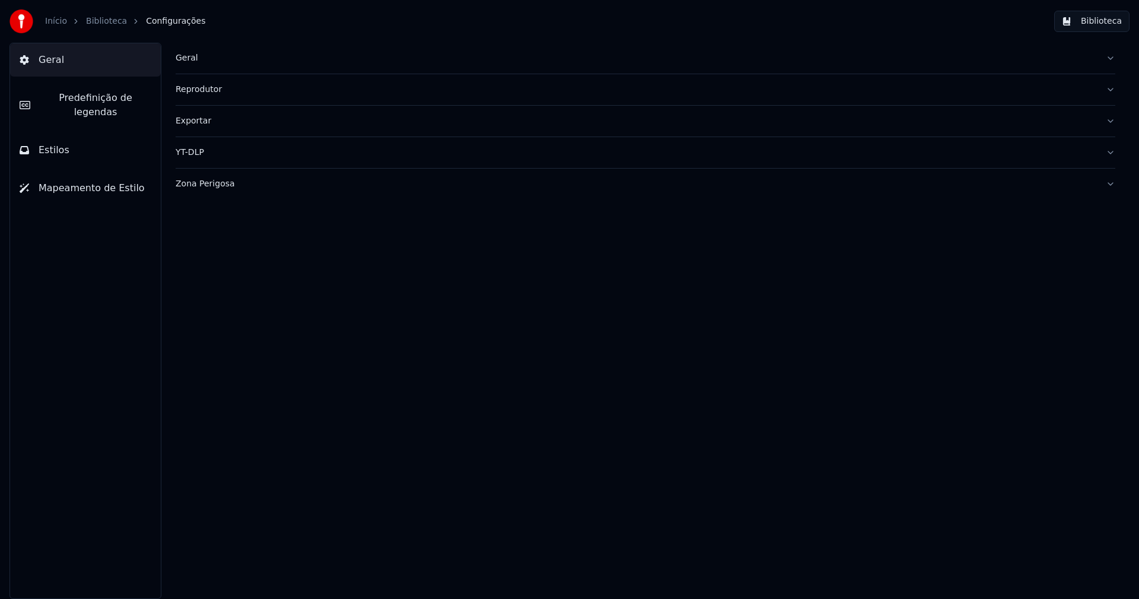
click at [67, 136] on button "Estilos" at bounding box center [85, 149] width 151 height 33
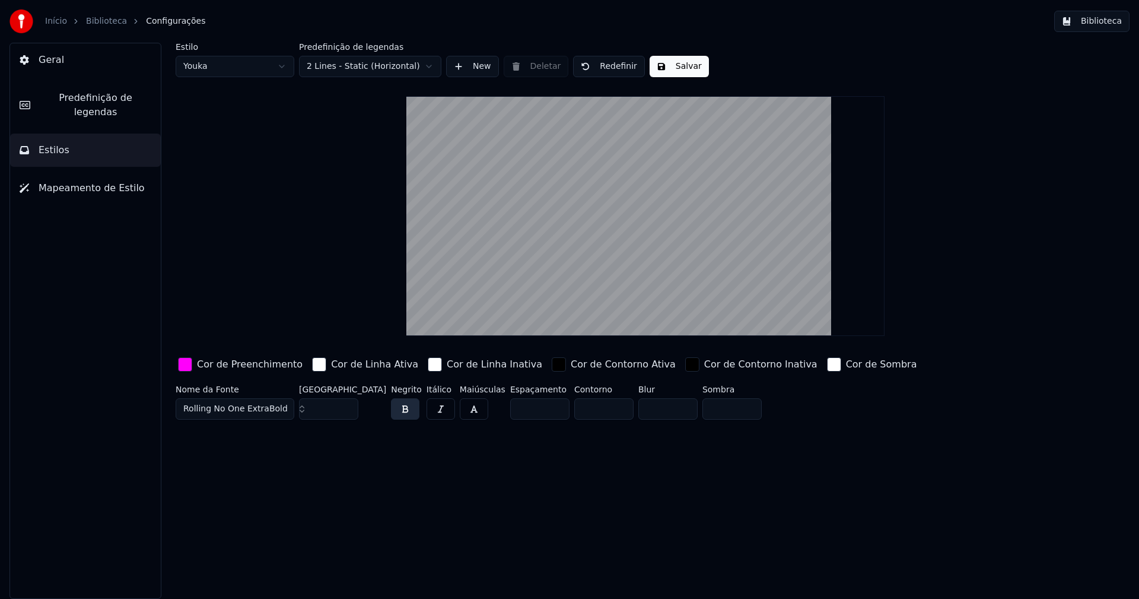
click at [182, 365] on div "button" at bounding box center [185, 364] width 14 height 14
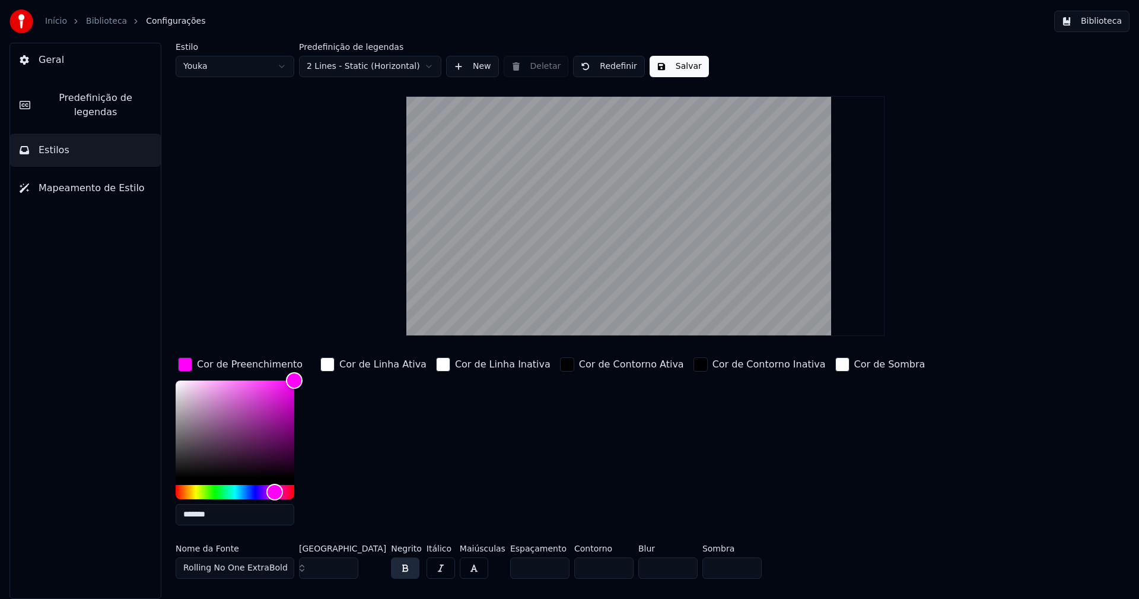
drag, startPoint x: 218, startPoint y: 515, endPoint x: 225, endPoint y: 517, distance: 6.8
click at [219, 515] on input "*******" at bounding box center [235, 514] width 119 height 21
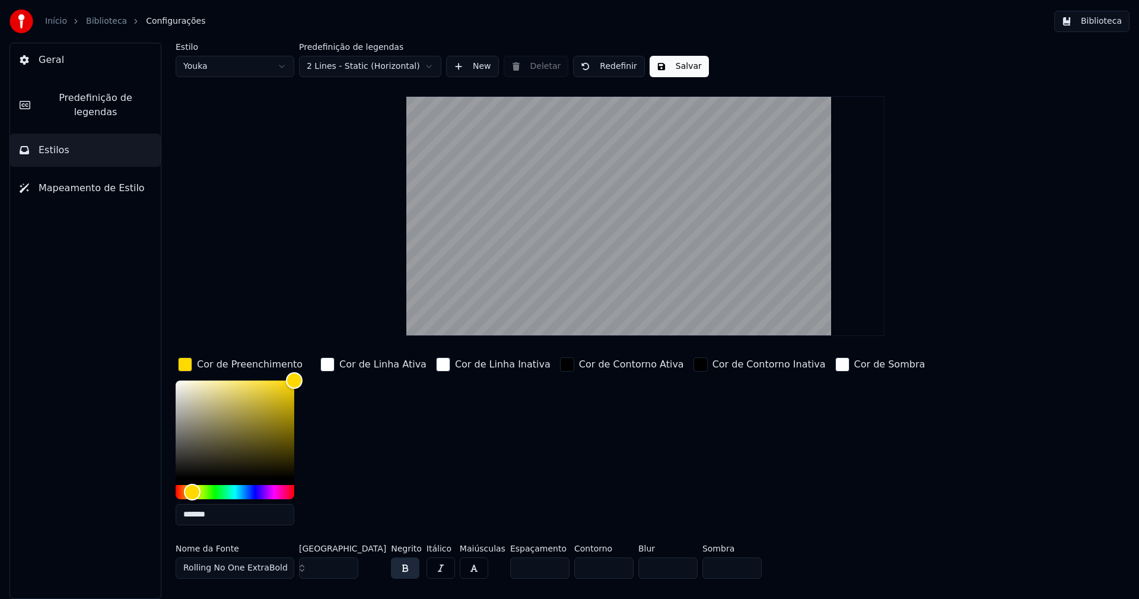
type input "*******"
click at [185, 363] on div "button" at bounding box center [185, 364] width 14 height 14
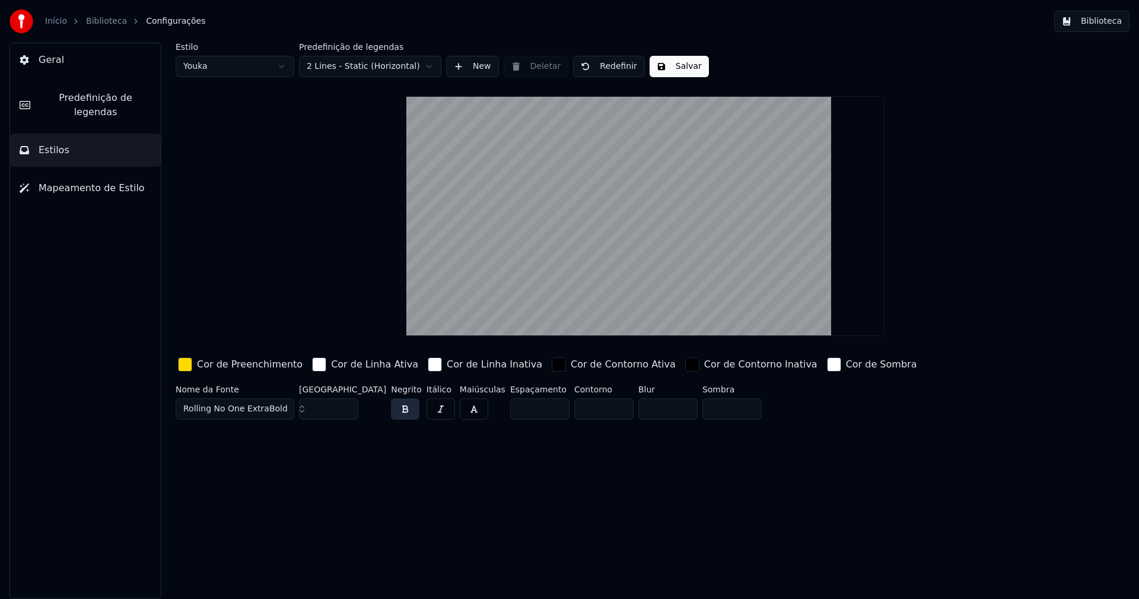
click at [676, 66] on button "Salvar" at bounding box center [679, 66] width 59 height 21
click at [1107, 19] on button "Biblioteca" at bounding box center [1091, 21] width 75 height 21
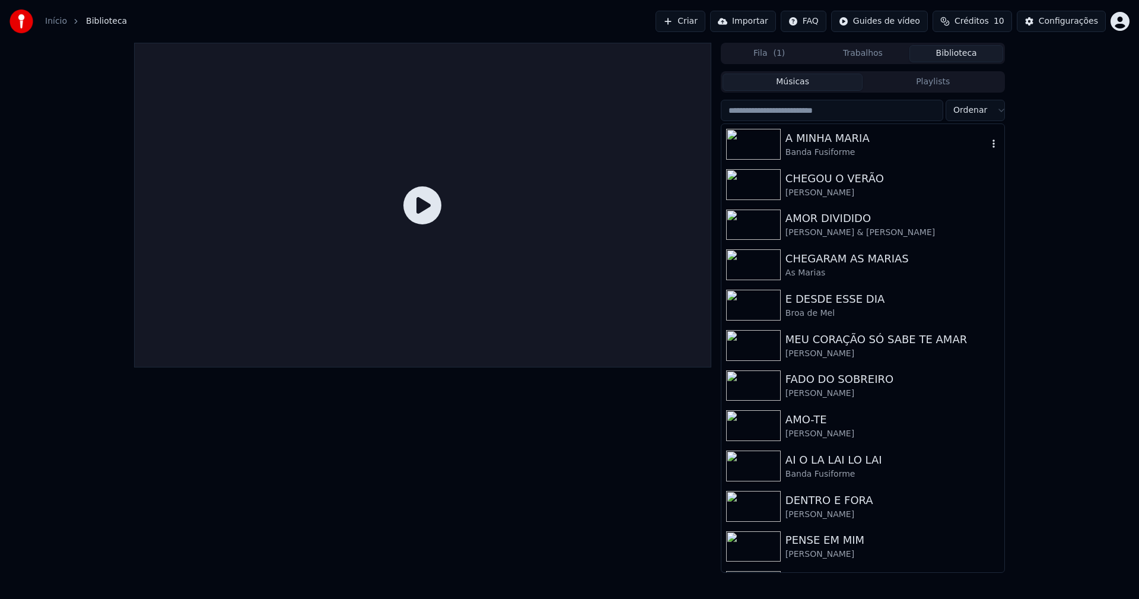
click at [829, 142] on div "A MINHA MARIA" at bounding box center [887, 138] width 202 height 17
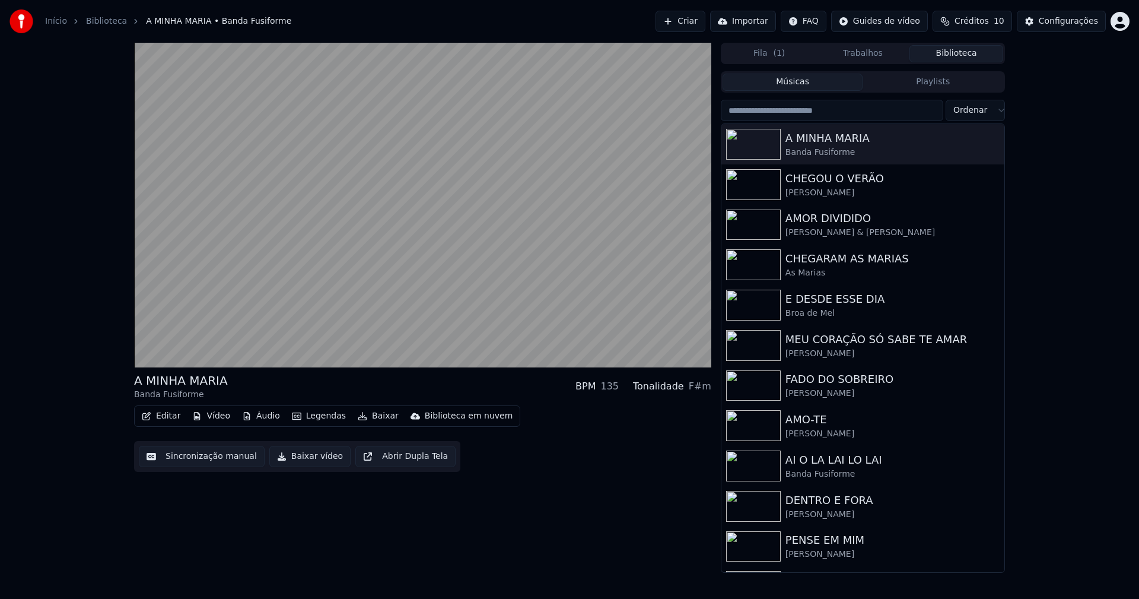
click at [307, 460] on button "Baixar vídeo" at bounding box center [309, 456] width 81 height 21
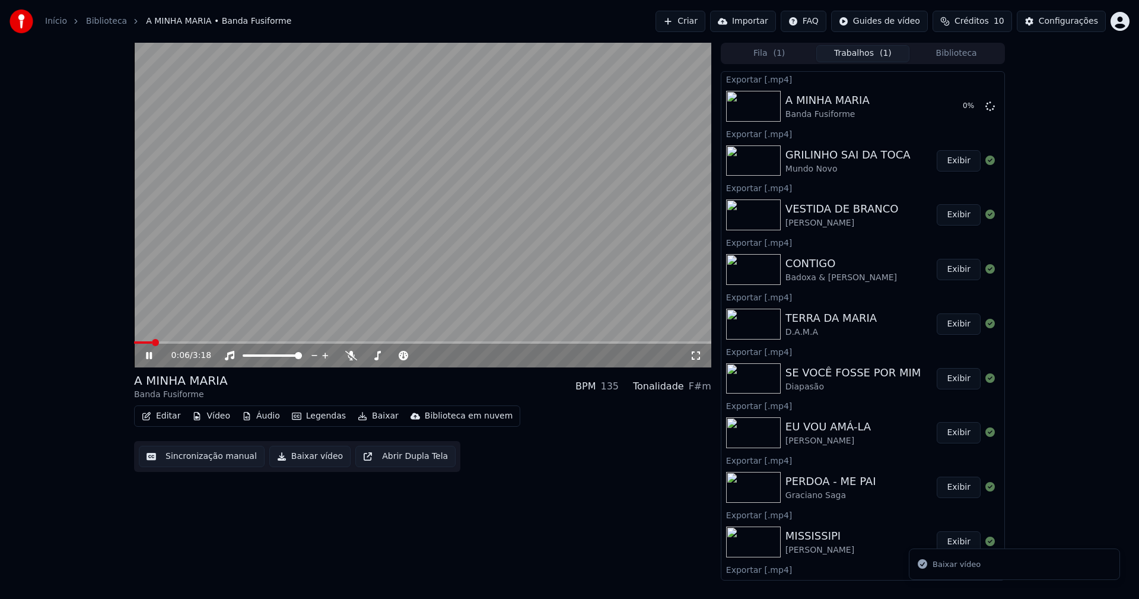
click at [958, 52] on button "Biblioteca" at bounding box center [956, 53] width 94 height 17
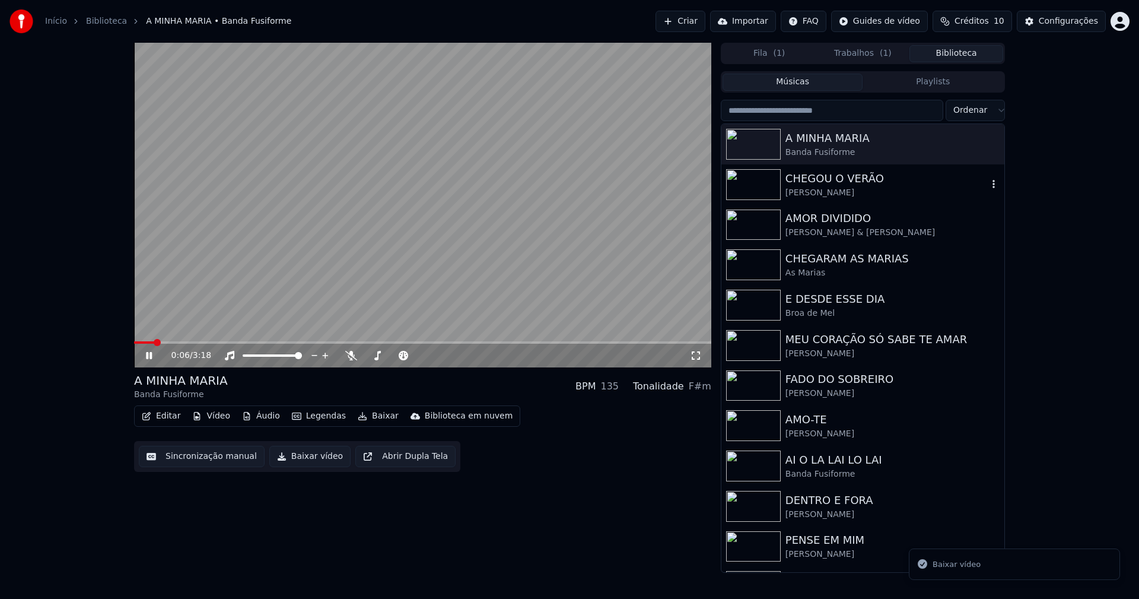
click at [836, 189] on div "[PERSON_NAME]" at bounding box center [887, 193] width 202 height 12
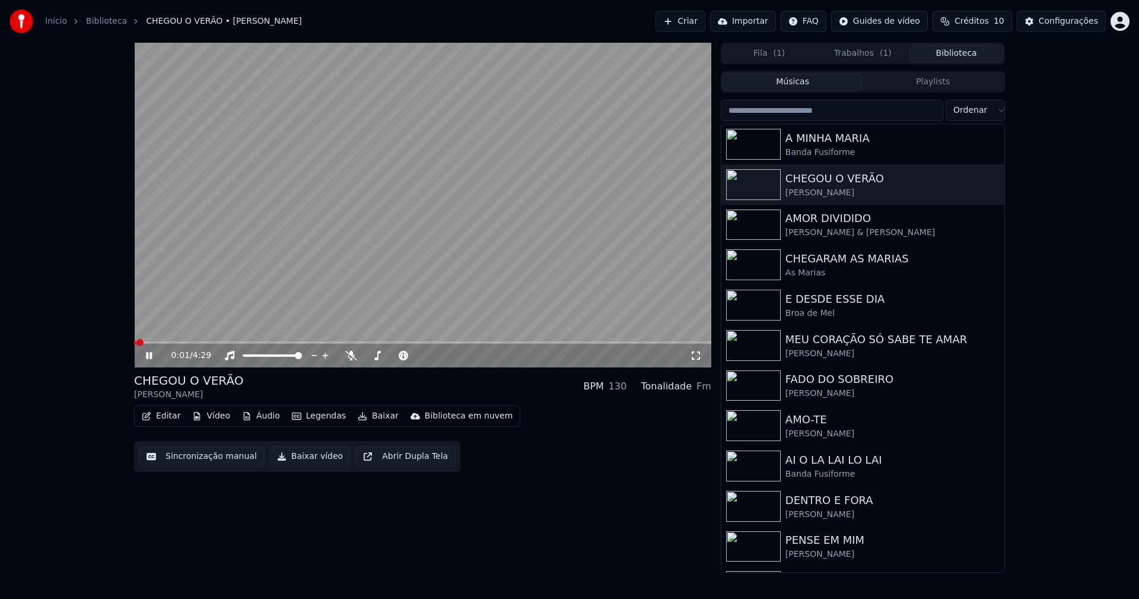
drag, startPoint x: 297, startPoint y: 459, endPoint x: 314, endPoint y: 458, distance: 17.2
click at [297, 459] on button "Baixar vídeo" at bounding box center [309, 456] width 81 height 21
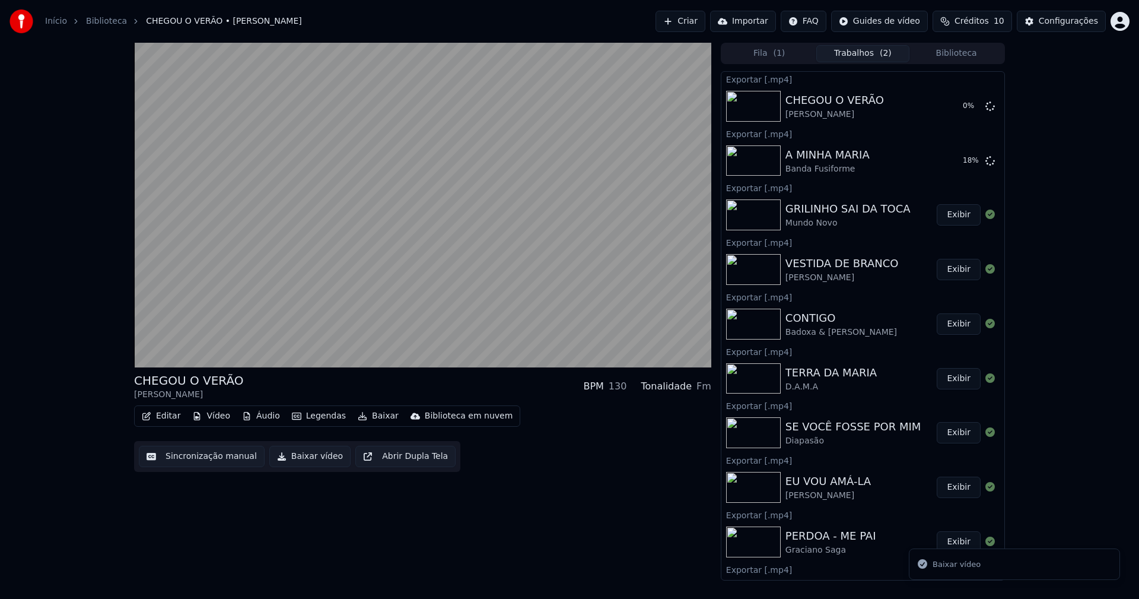
click at [984, 62] on button "Biblioteca" at bounding box center [956, 53] width 94 height 17
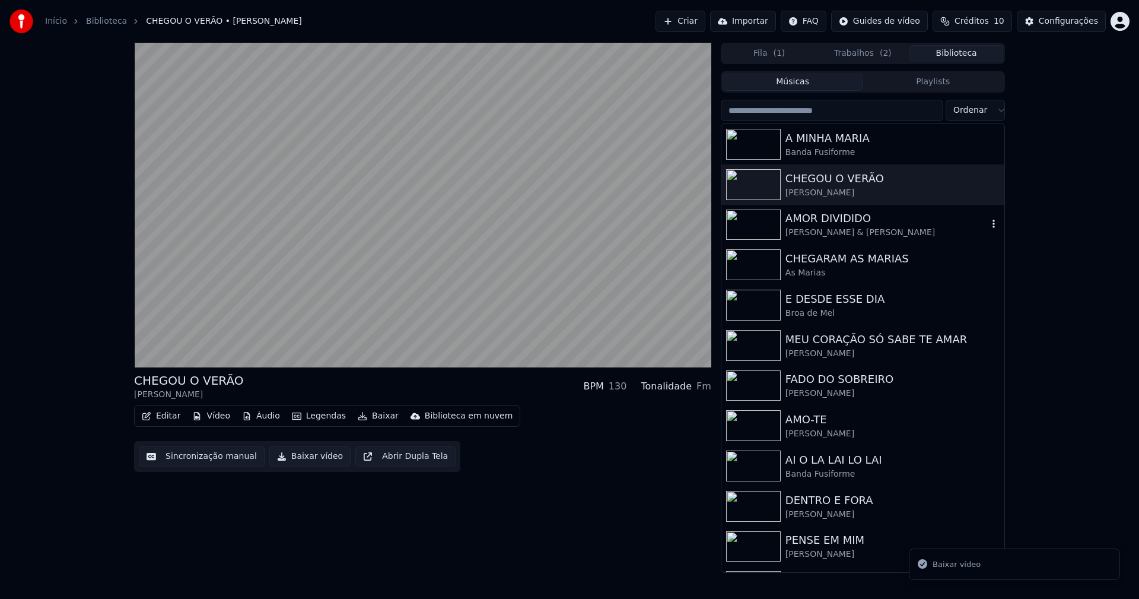
click at [851, 235] on div "[PERSON_NAME] & [PERSON_NAME]" at bounding box center [887, 233] width 202 height 12
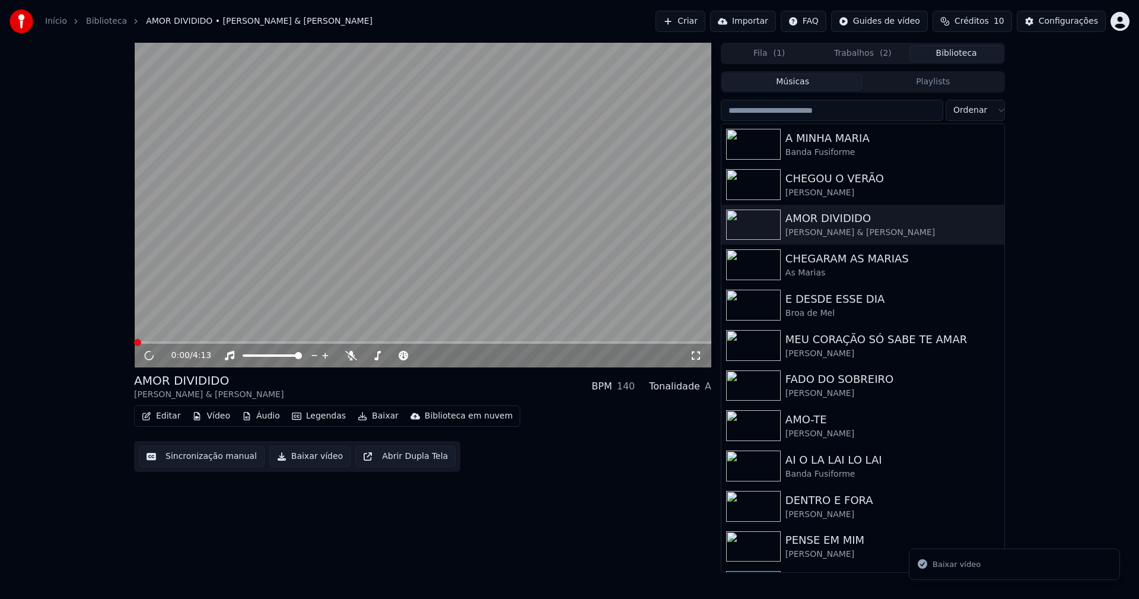
click at [304, 459] on button "Baixar vídeo" at bounding box center [309, 456] width 81 height 21
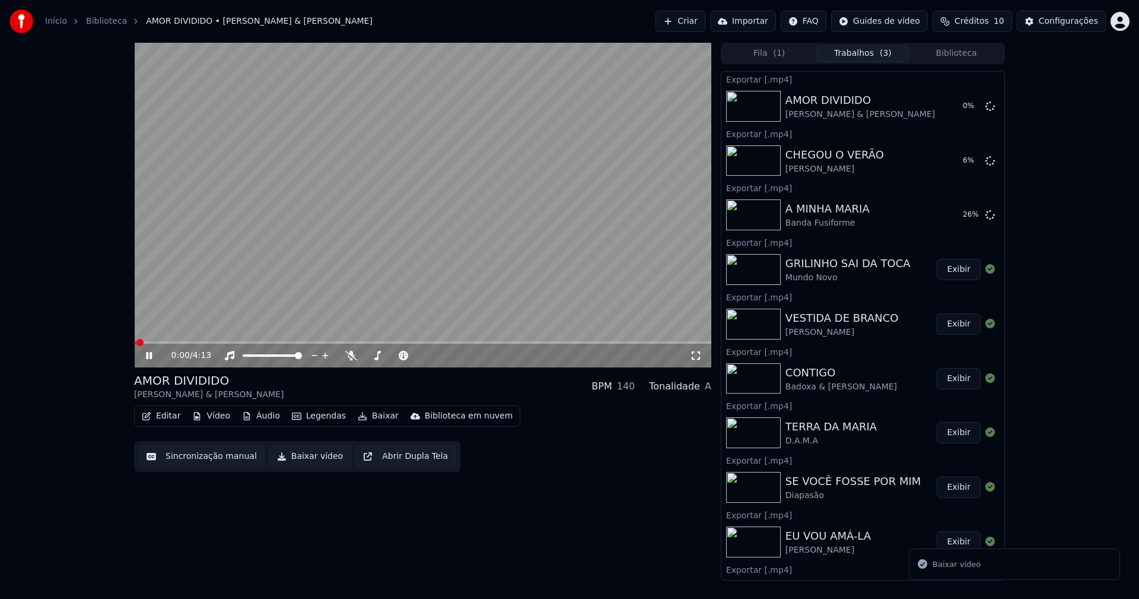
drag, startPoint x: 972, startPoint y: 57, endPoint x: 939, endPoint y: 55, distance: 32.7
click at [972, 56] on button "Biblioteca" at bounding box center [956, 53] width 94 height 17
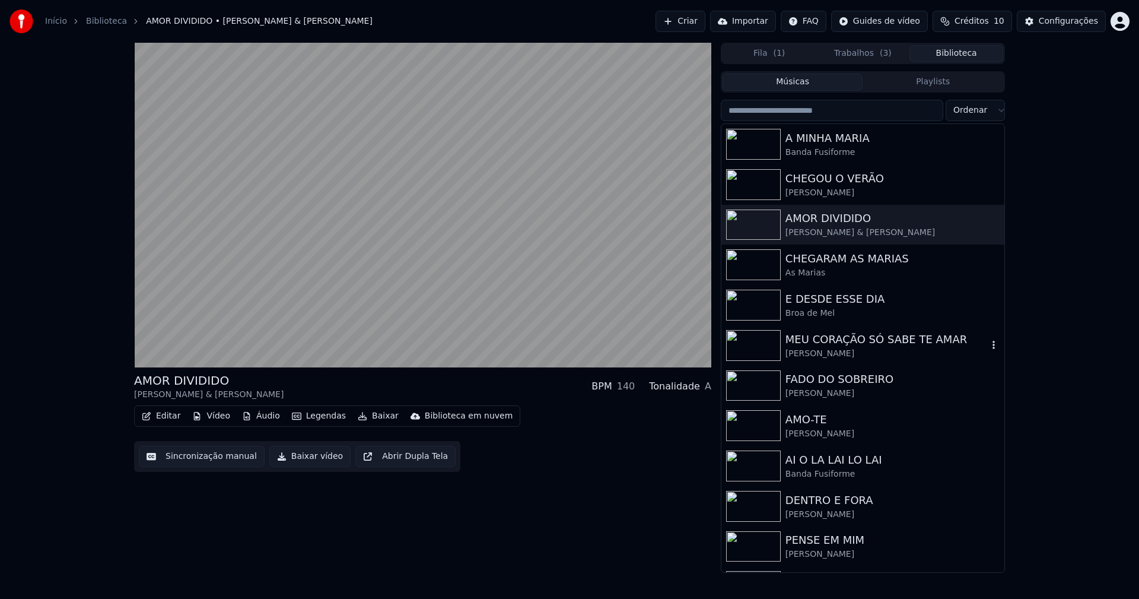
click at [848, 349] on div "[PERSON_NAME]" at bounding box center [887, 354] width 202 height 12
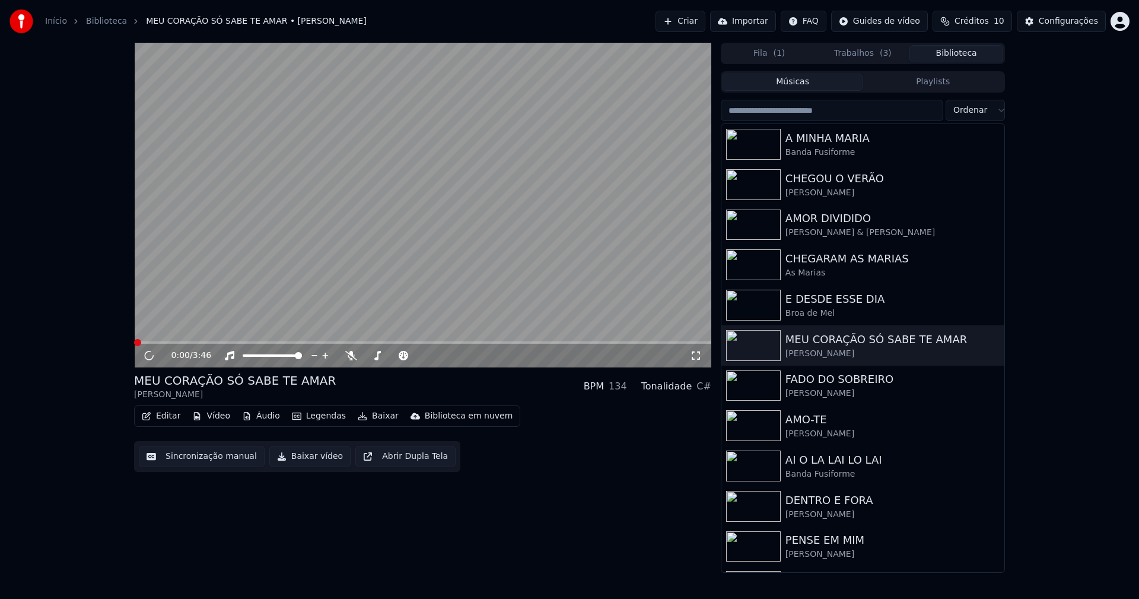
drag, startPoint x: 309, startPoint y: 463, endPoint x: 518, endPoint y: 416, distance: 214.6
click at [309, 464] on button "Baixar vídeo" at bounding box center [309, 456] width 81 height 21
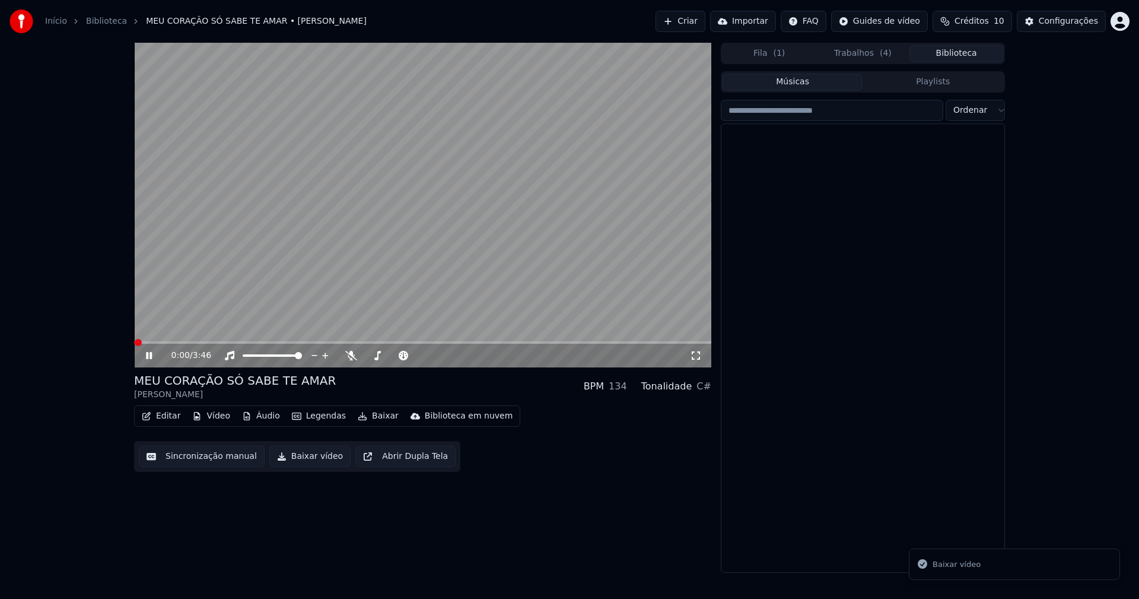
click at [980, 55] on button "Biblioteca" at bounding box center [956, 53] width 94 height 17
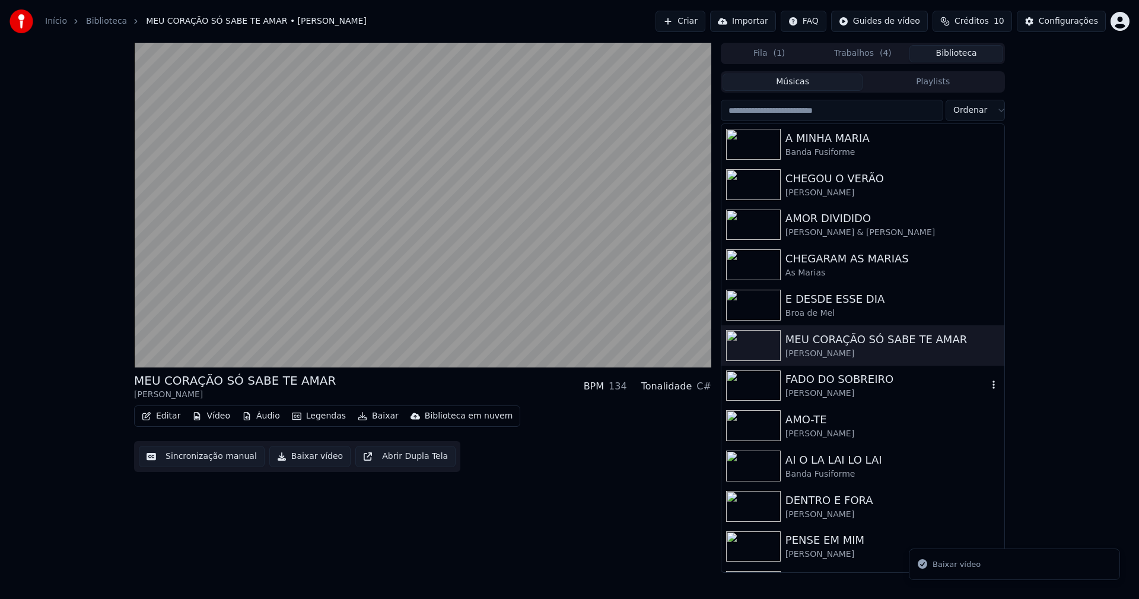
click at [840, 389] on div "[PERSON_NAME]" at bounding box center [887, 393] width 202 height 12
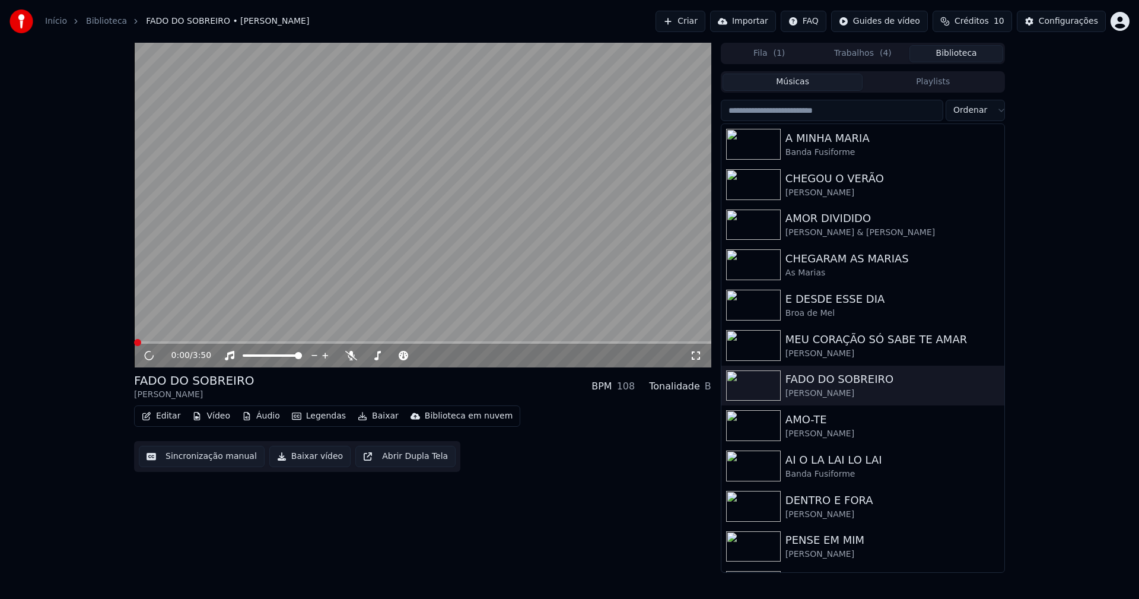
click at [309, 459] on button "Baixar vídeo" at bounding box center [309, 456] width 81 height 21
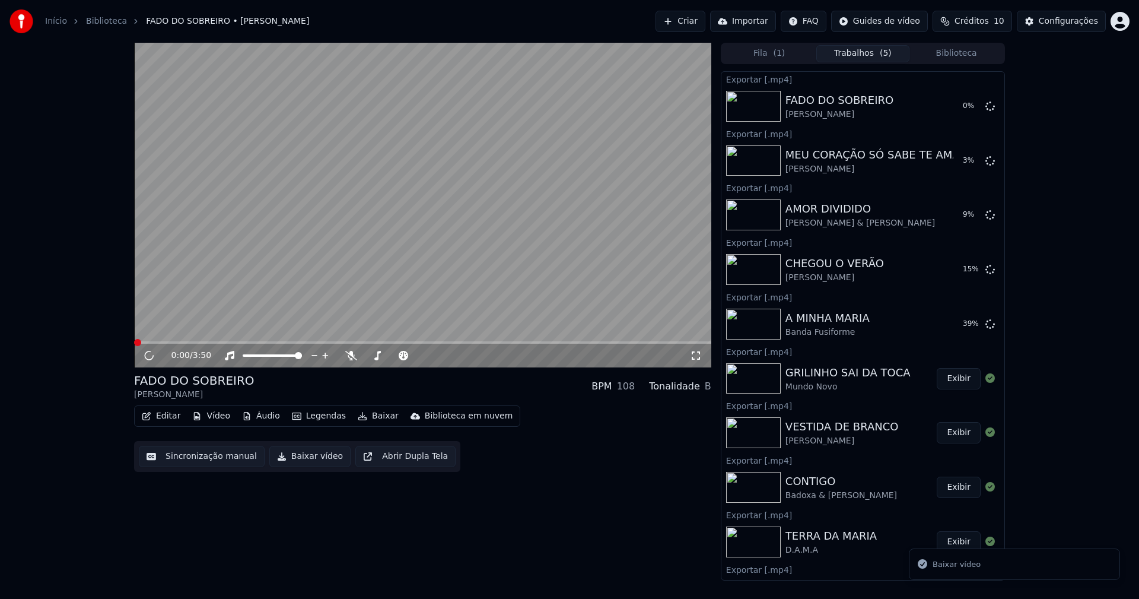
click at [969, 54] on button "Biblioteca" at bounding box center [956, 53] width 94 height 17
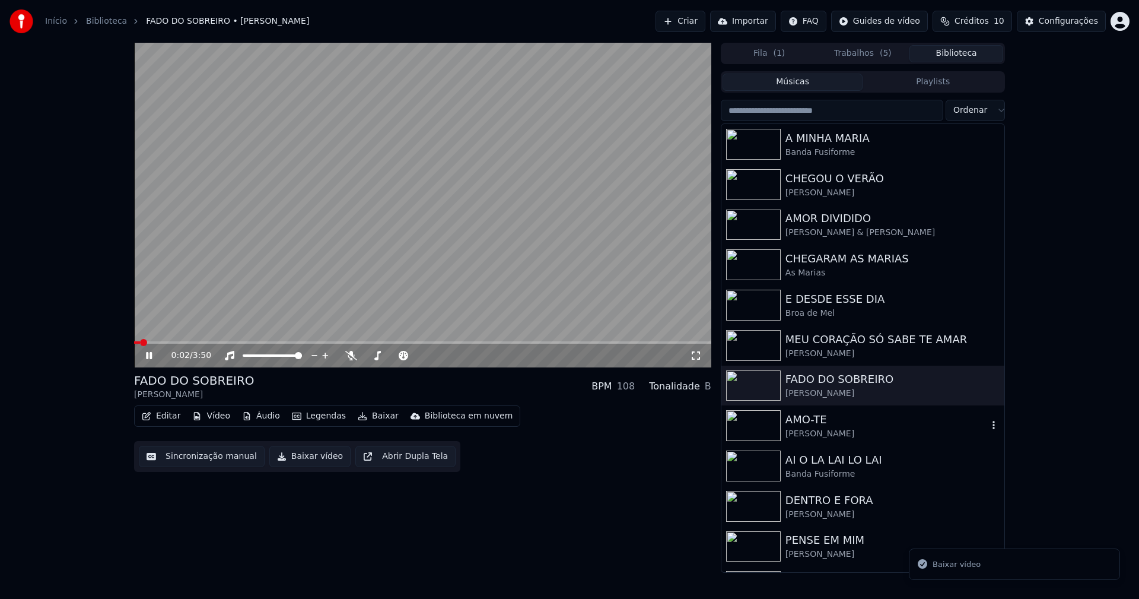
click at [842, 433] on div "[PERSON_NAME]" at bounding box center [887, 434] width 202 height 12
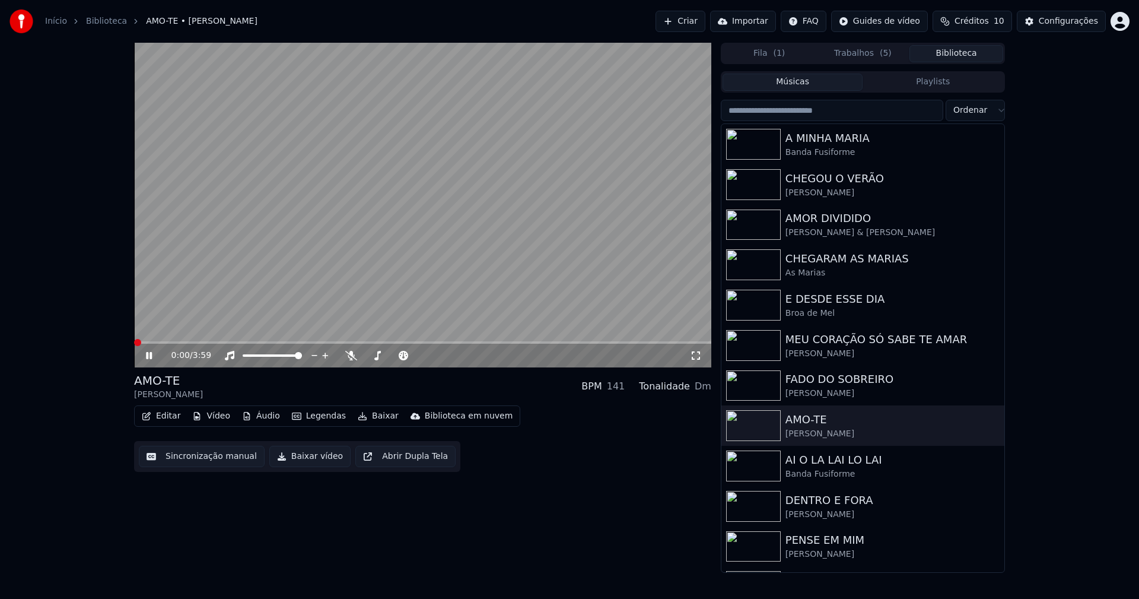
click at [305, 458] on button "Baixar vídeo" at bounding box center [309, 456] width 81 height 21
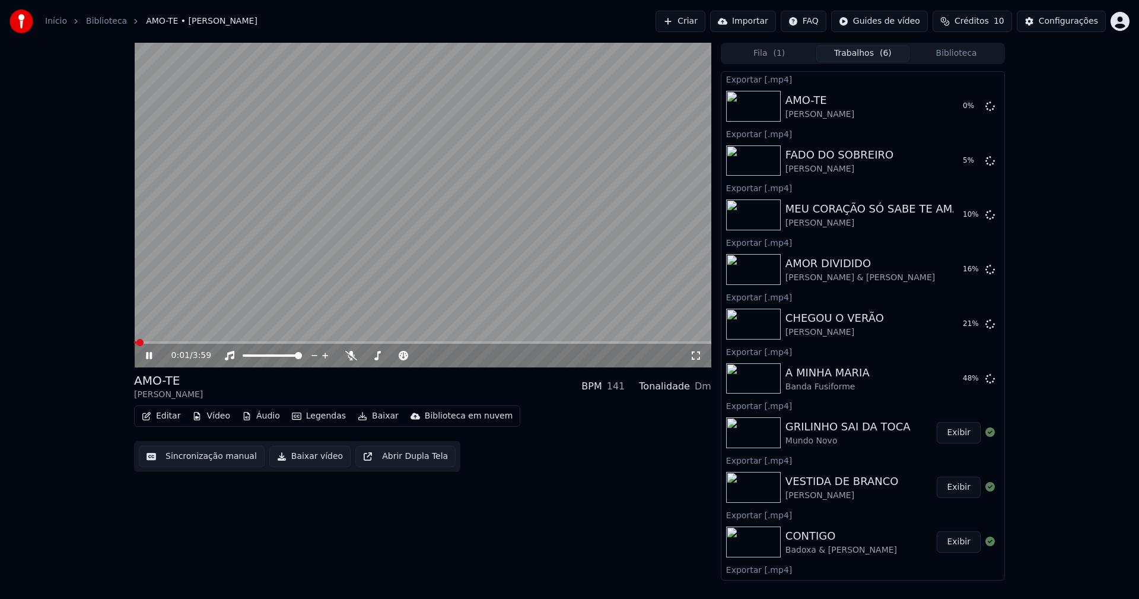
click at [147, 355] on icon at bounding box center [149, 355] width 6 height 7
click at [966, 54] on button "Biblioteca" at bounding box center [956, 53] width 94 height 17
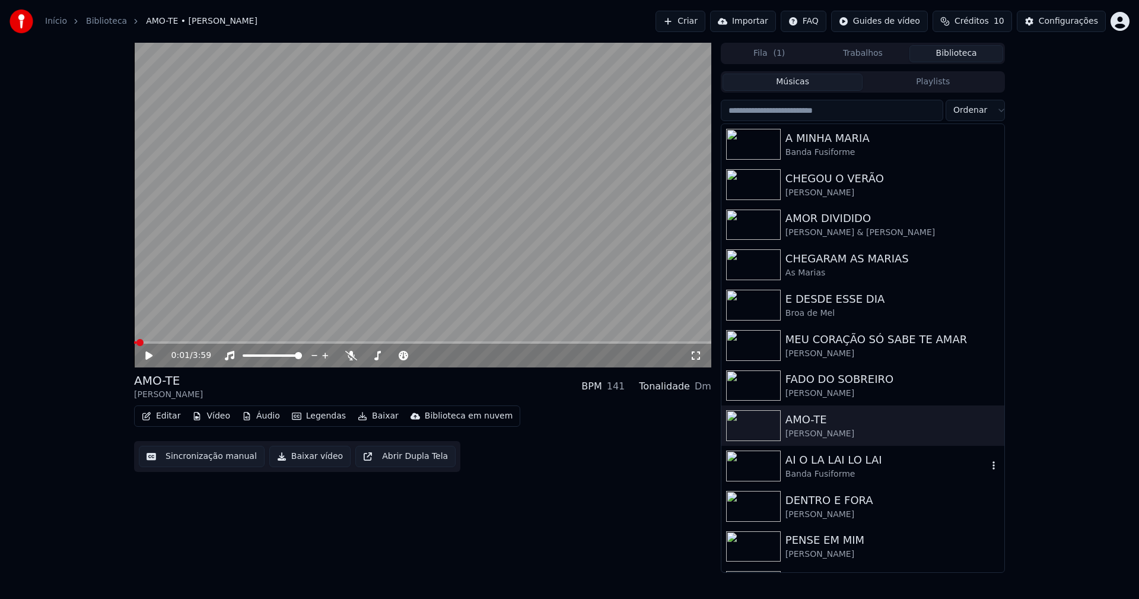
click at [825, 472] on div "Banda Fusiforme" at bounding box center [887, 474] width 202 height 12
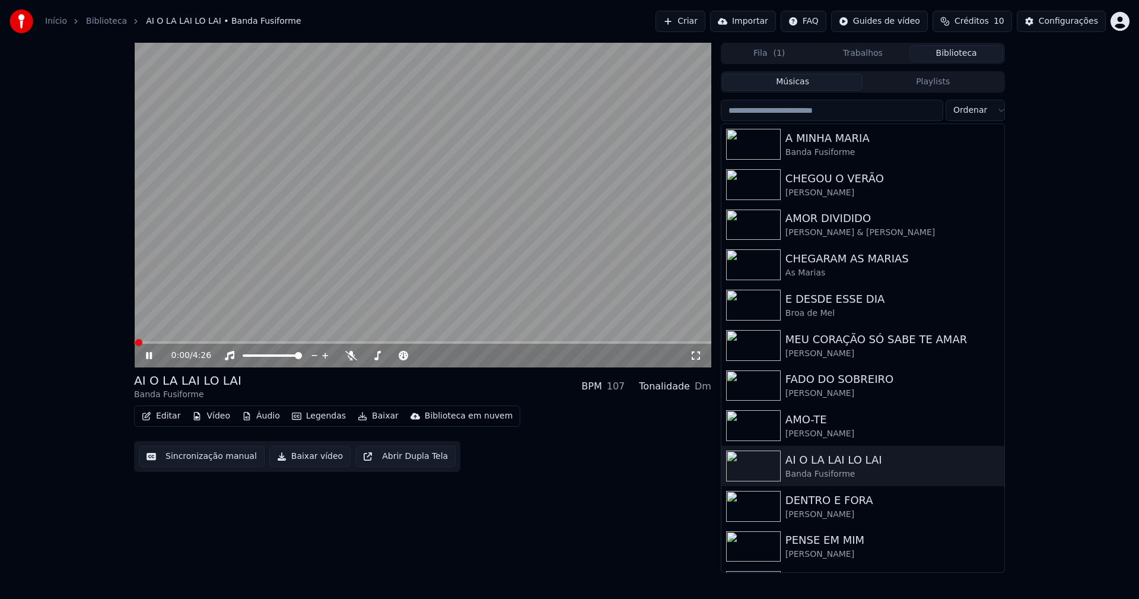
click at [303, 459] on button "Baixar vídeo" at bounding box center [309, 456] width 81 height 21
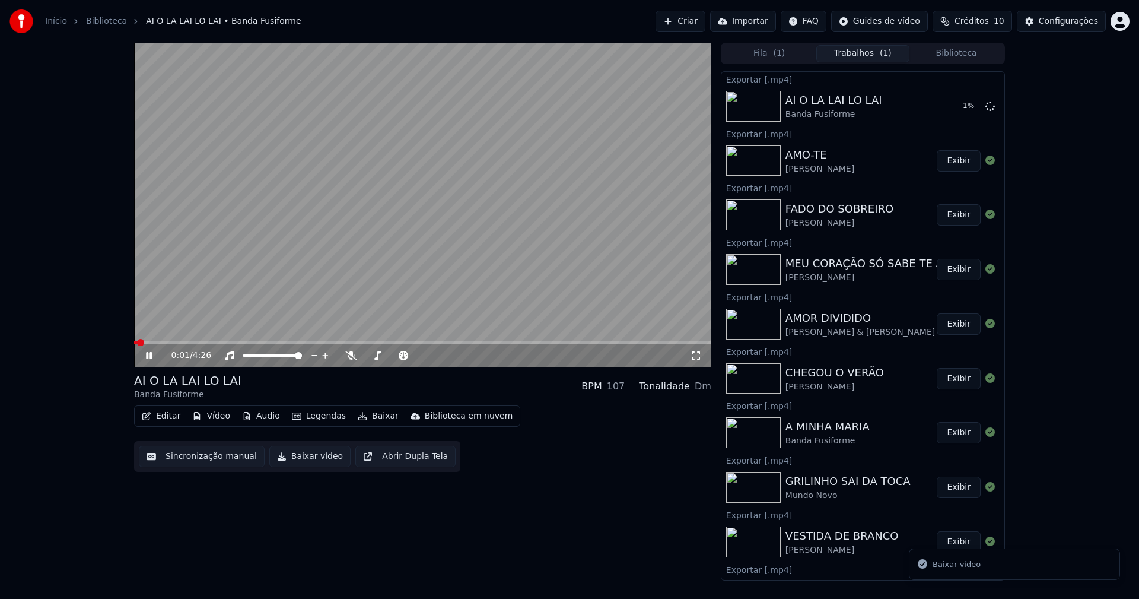
click at [972, 58] on button "Biblioteca" at bounding box center [956, 53] width 94 height 17
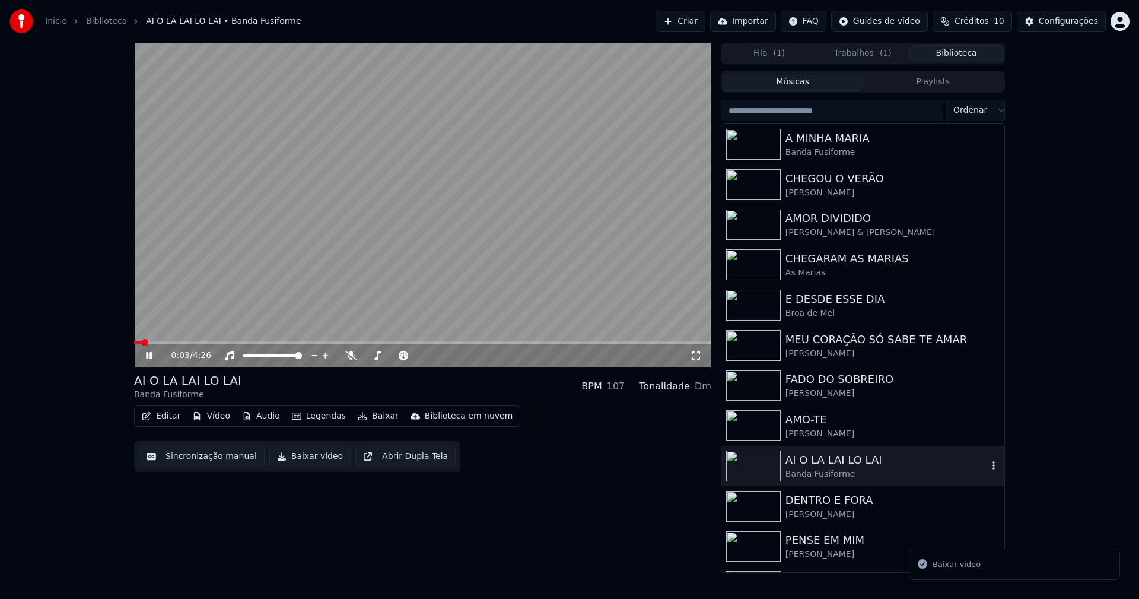
scroll to position [59, 0]
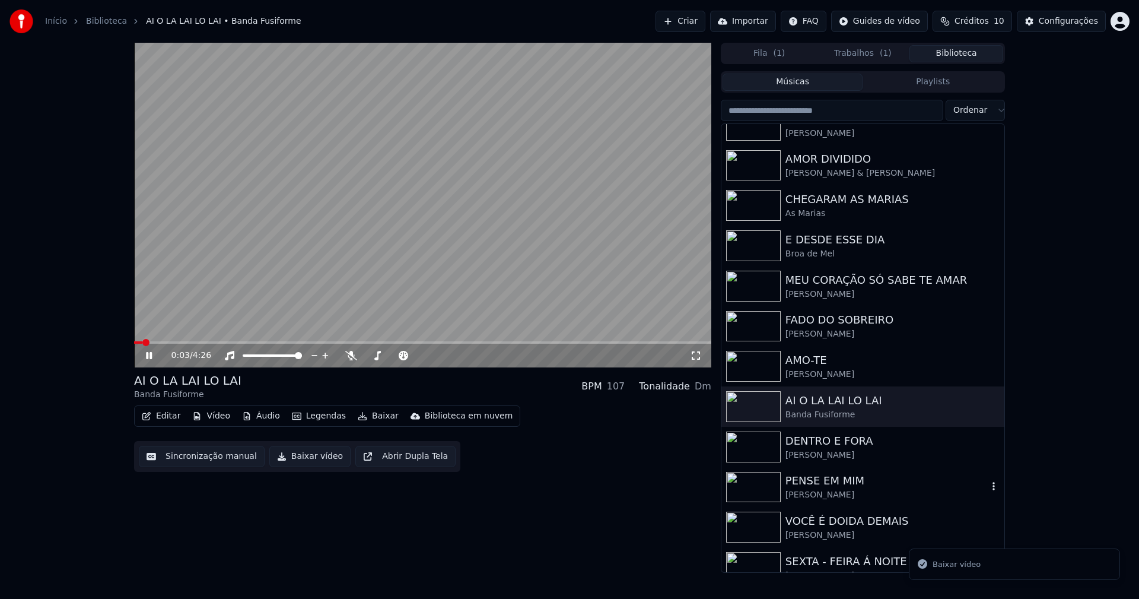
click at [839, 486] on div "PENSE EM MIM" at bounding box center [887, 480] width 202 height 17
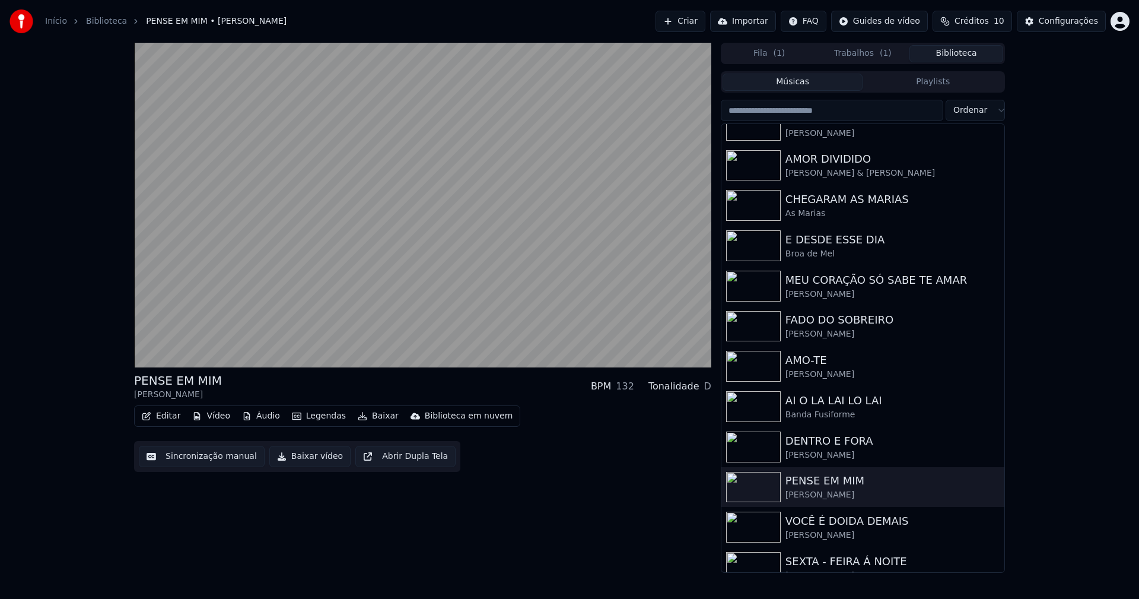
click at [310, 458] on button "Baixar vídeo" at bounding box center [309, 456] width 81 height 21
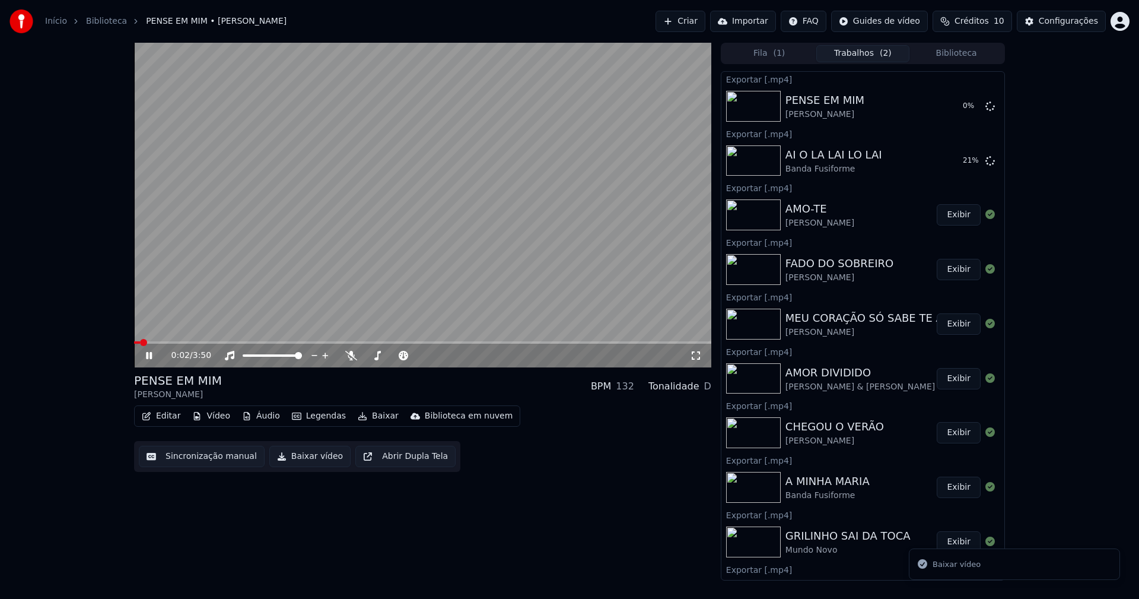
click at [972, 53] on button "Biblioteca" at bounding box center [956, 53] width 94 height 17
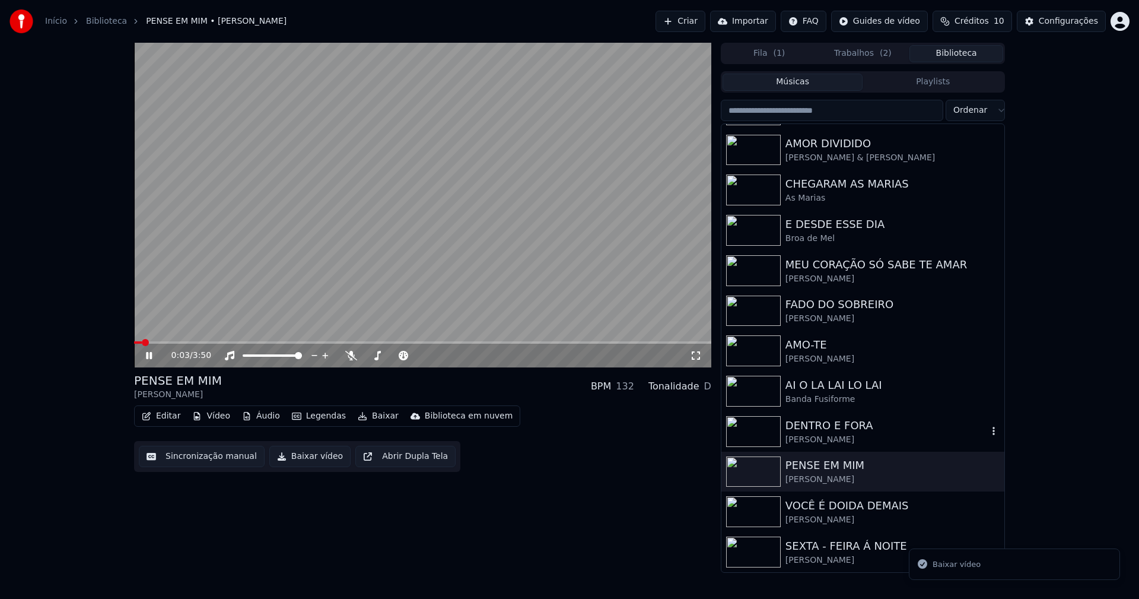
scroll to position [115, 0]
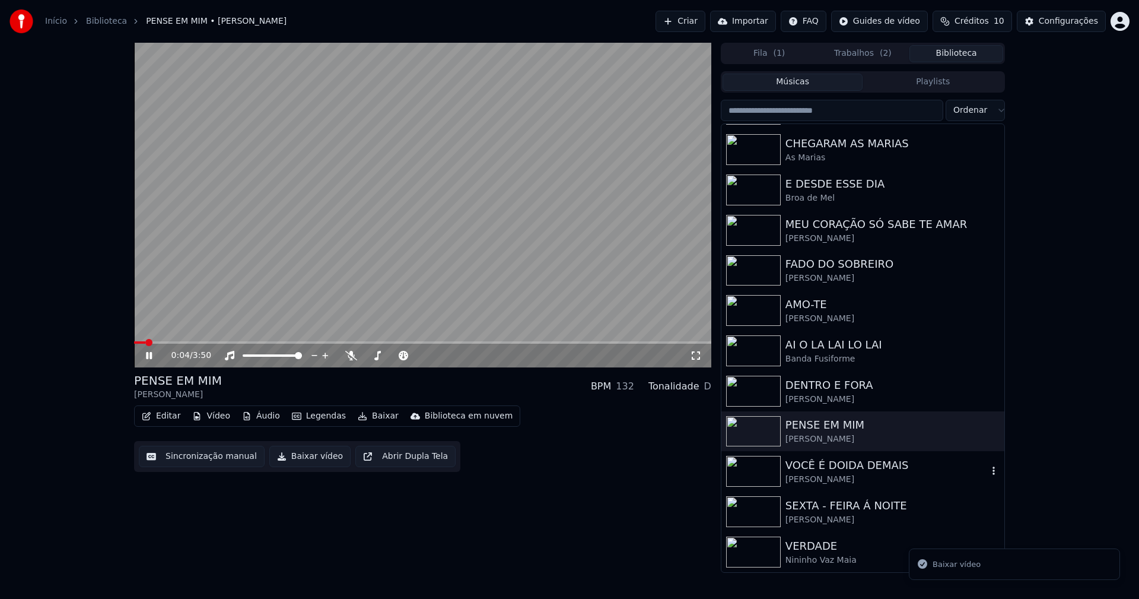
click at [858, 473] on div "[PERSON_NAME]" at bounding box center [887, 479] width 202 height 12
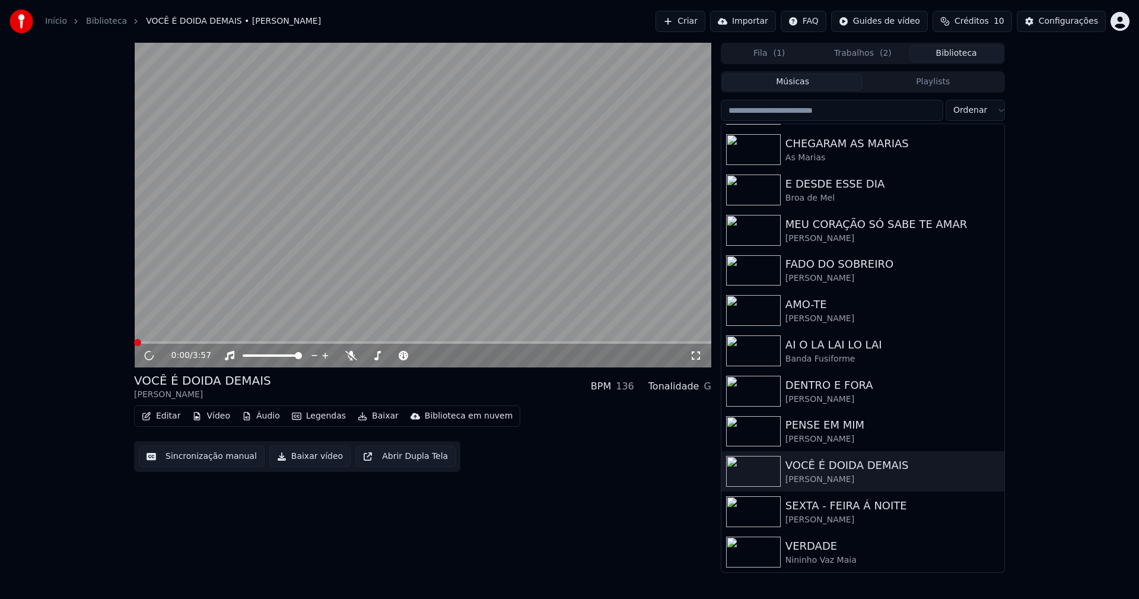
click at [300, 454] on button "Baixar vídeo" at bounding box center [309, 456] width 81 height 21
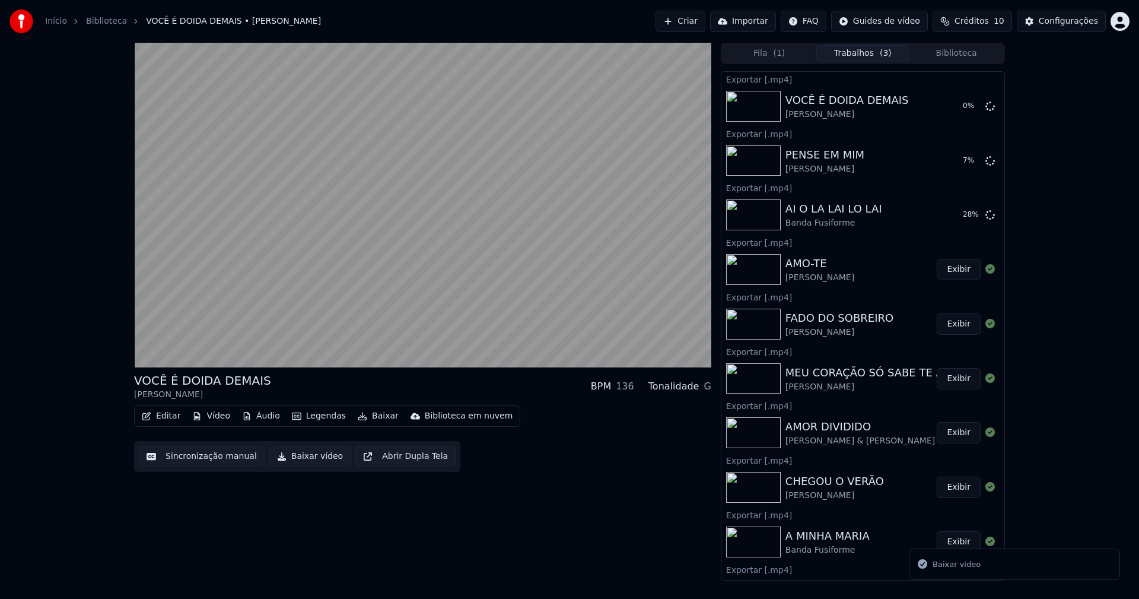
click at [975, 56] on button "Biblioteca" at bounding box center [956, 53] width 94 height 17
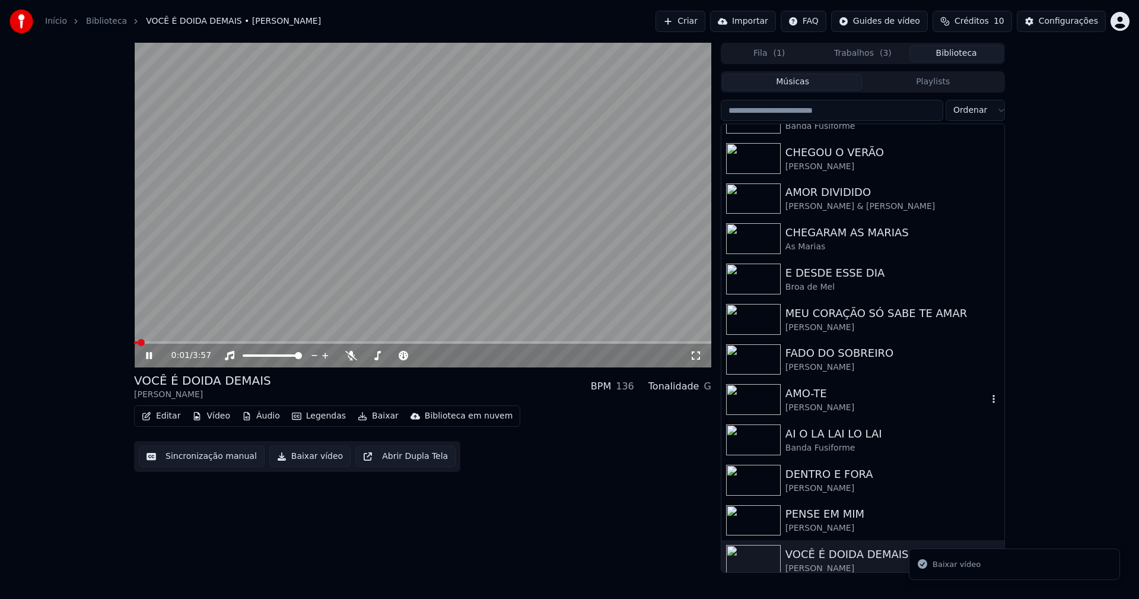
scroll to position [115, 0]
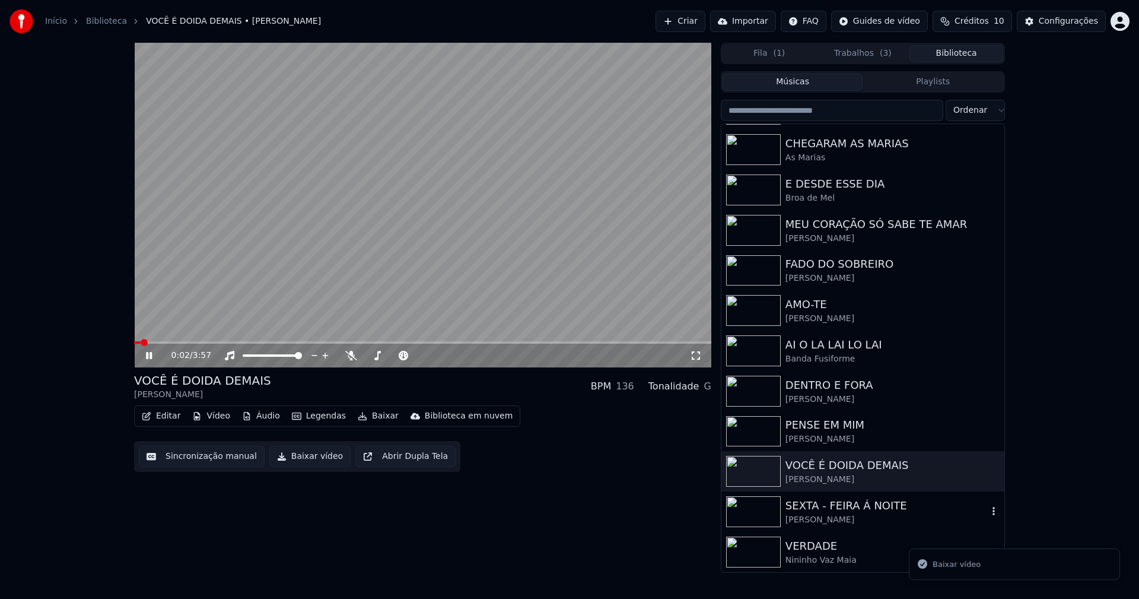
drag, startPoint x: 826, startPoint y: 514, endPoint x: 765, endPoint y: 481, distance: 69.8
click at [827, 514] on div "[PERSON_NAME]" at bounding box center [887, 520] width 202 height 12
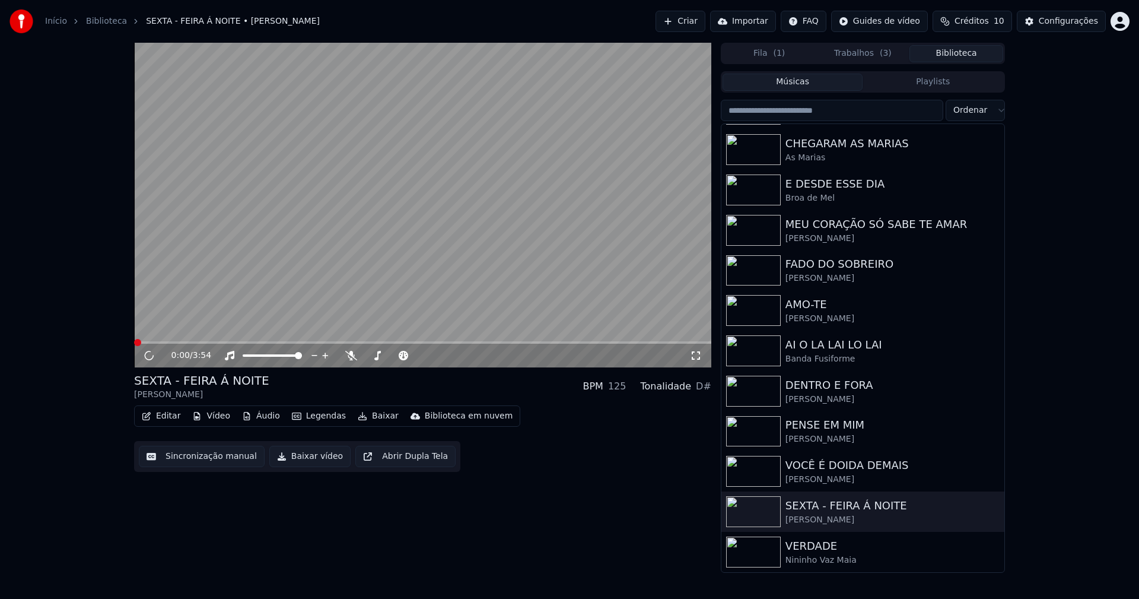
click at [294, 456] on button "Baixar vídeo" at bounding box center [309, 456] width 81 height 21
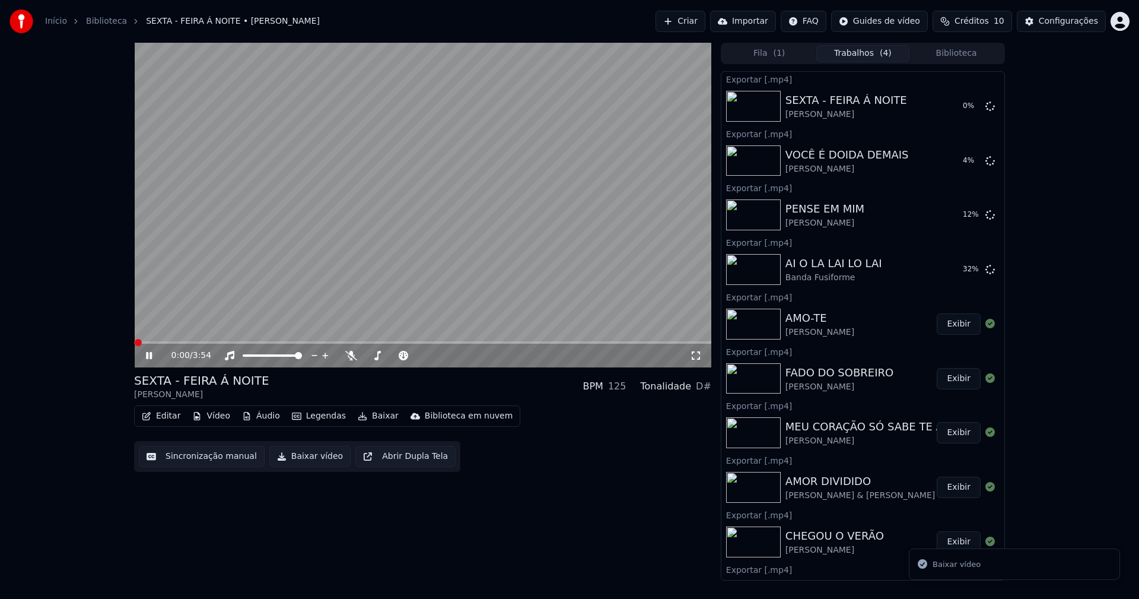
click at [961, 58] on button "Biblioteca" at bounding box center [956, 53] width 94 height 17
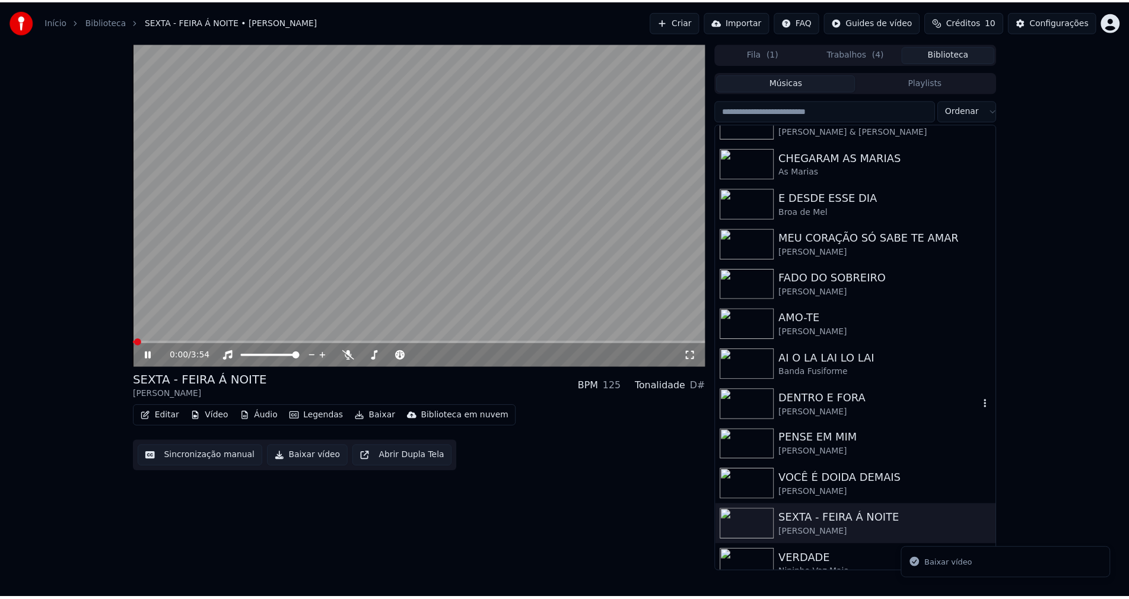
scroll to position [115, 0]
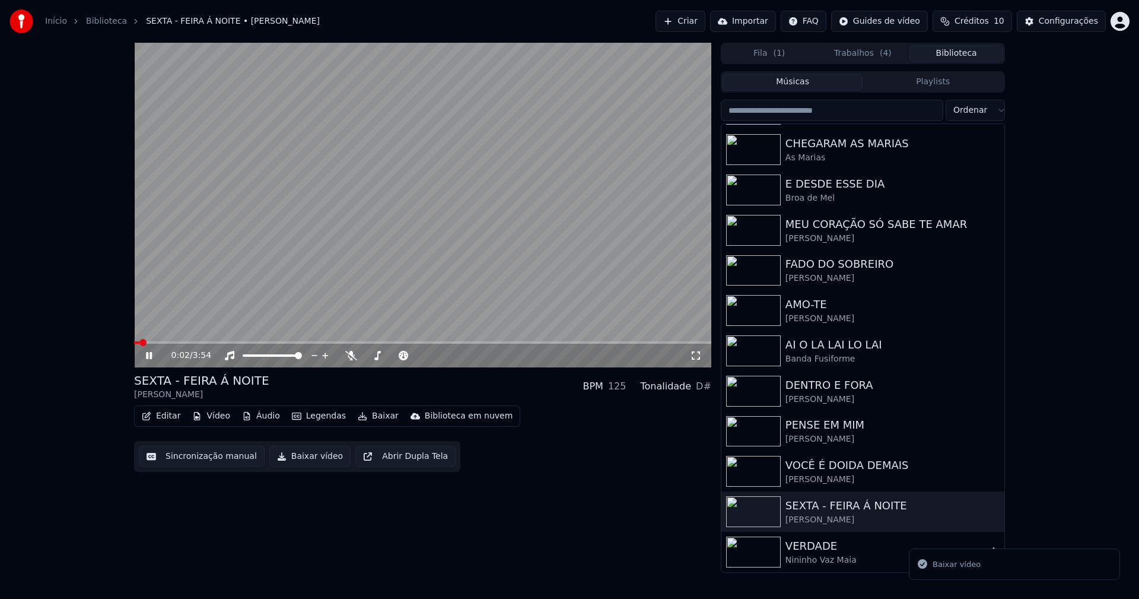
click at [815, 555] on div "Nininho Vaz Maia" at bounding box center [887, 560] width 202 height 12
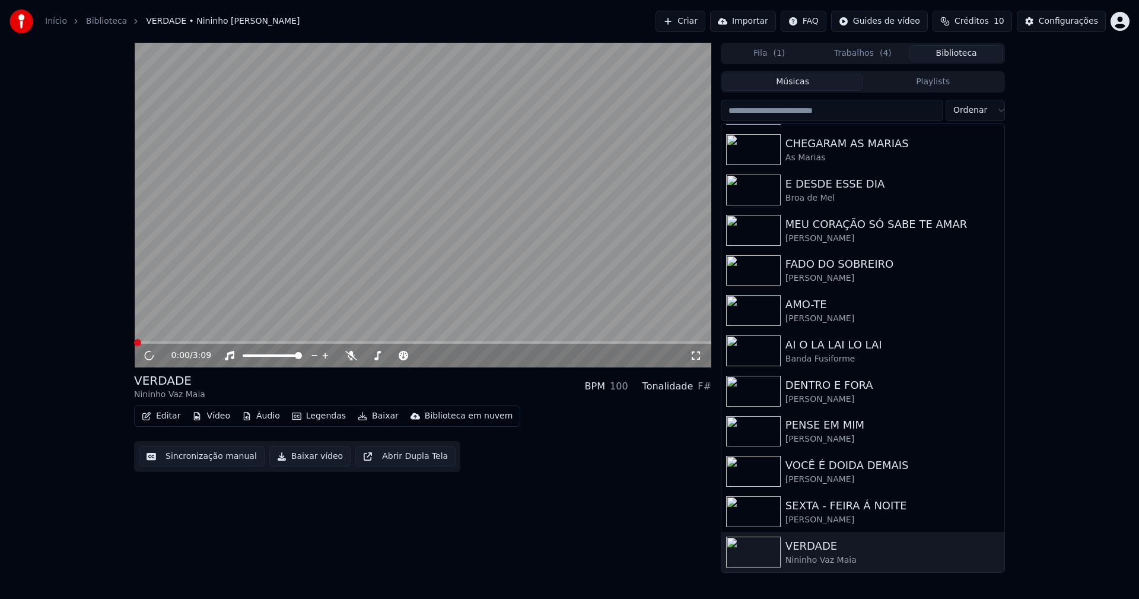
click at [306, 457] on button "Baixar vídeo" at bounding box center [309, 456] width 81 height 21
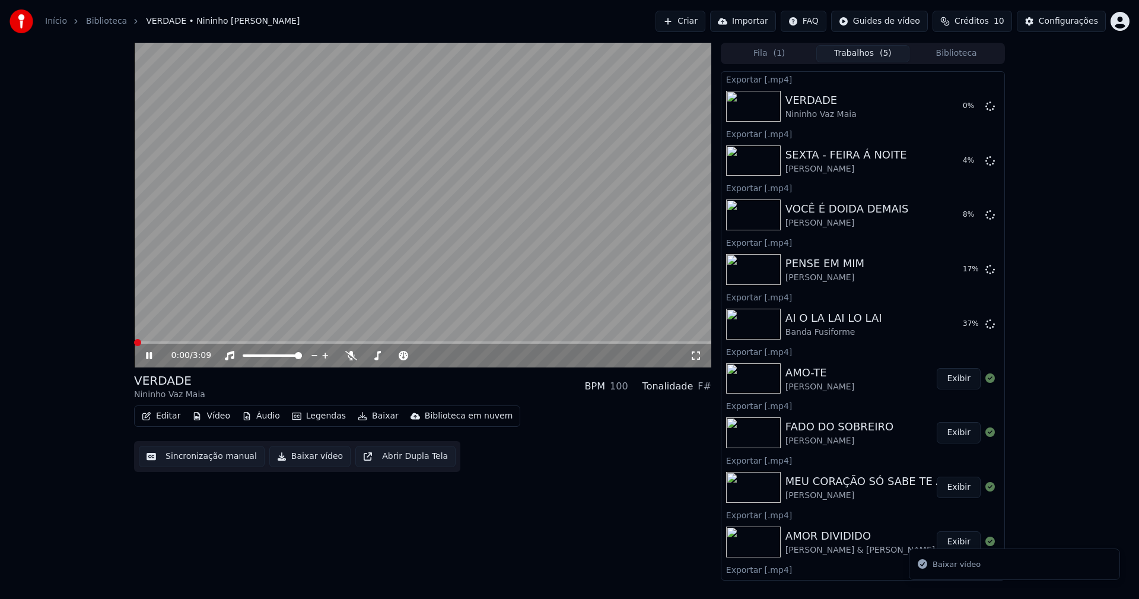
click at [150, 359] on icon at bounding box center [158, 355] width 28 height 9
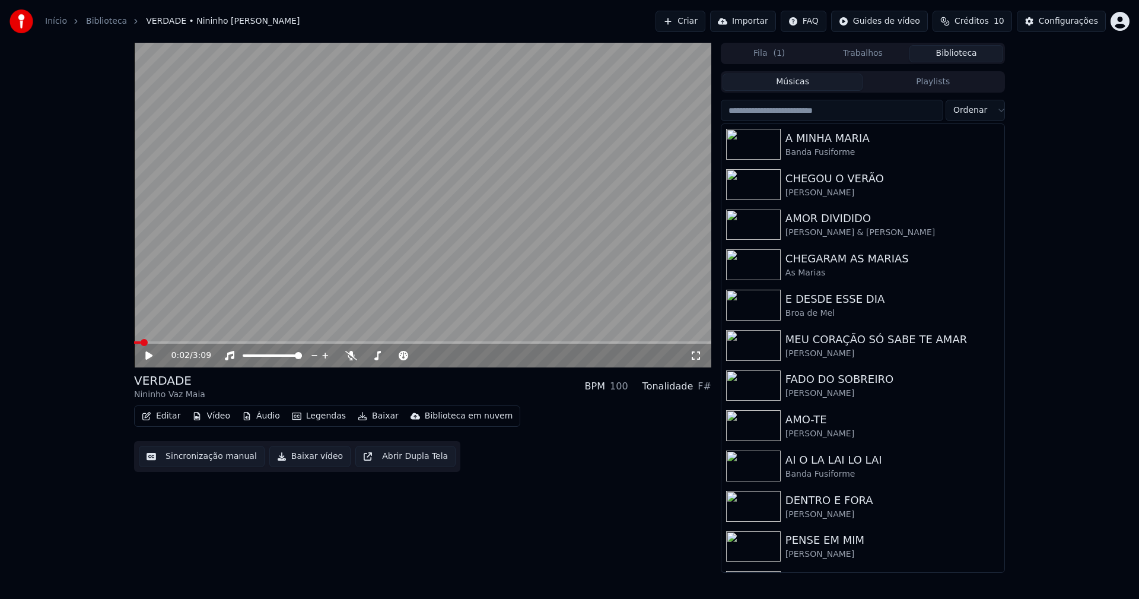
click at [972, 57] on button "Biblioteca" at bounding box center [956, 53] width 94 height 17
drag, startPoint x: 851, startPoint y: 303, endPoint x: 940, endPoint y: 270, distance: 95.0
click at [854, 303] on div "E DESDE ESSE DIA" at bounding box center [887, 299] width 202 height 17
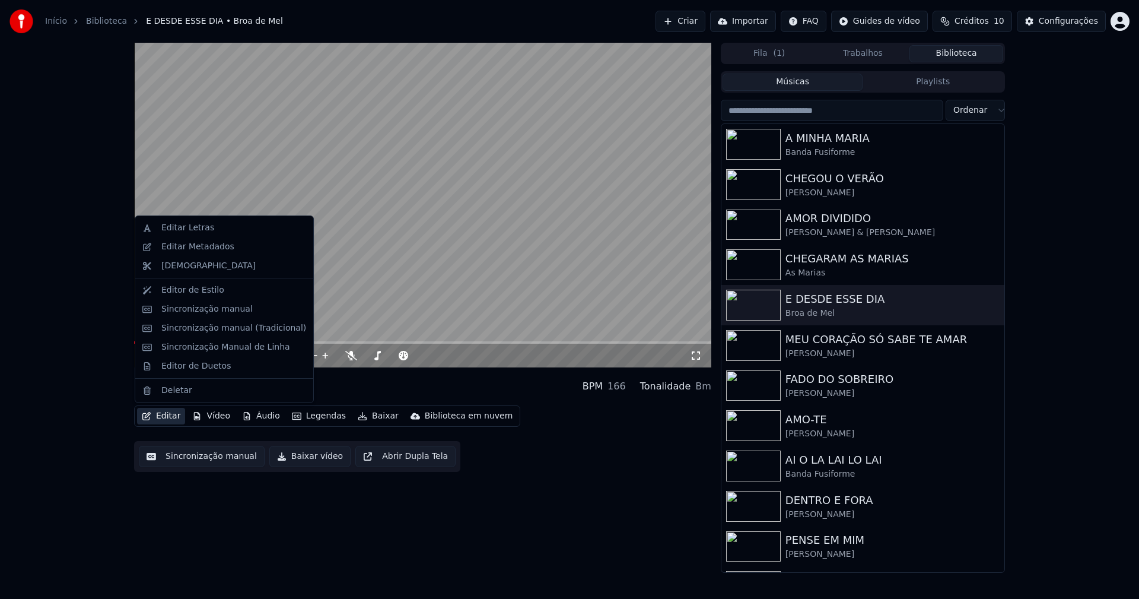
click at [166, 416] on button "Editar" at bounding box center [161, 416] width 48 height 17
drag, startPoint x: 190, startPoint y: 368, endPoint x: 193, endPoint y: 362, distance: 6.9
click at [191, 366] on div "Editor de Duetos" at bounding box center [195, 366] width 69 height 12
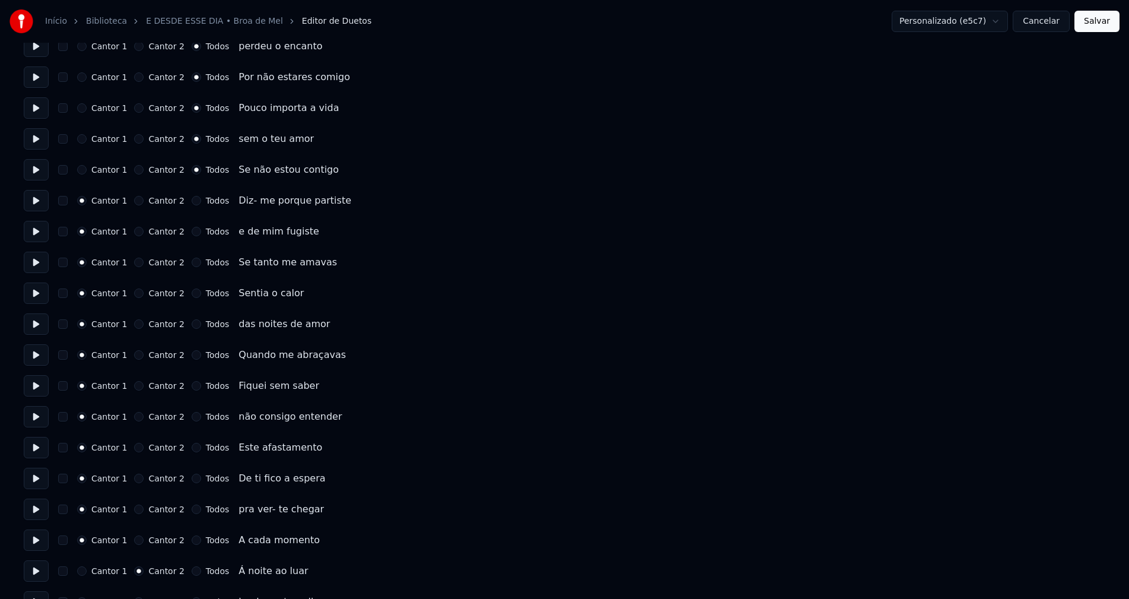
scroll to position [1187, 0]
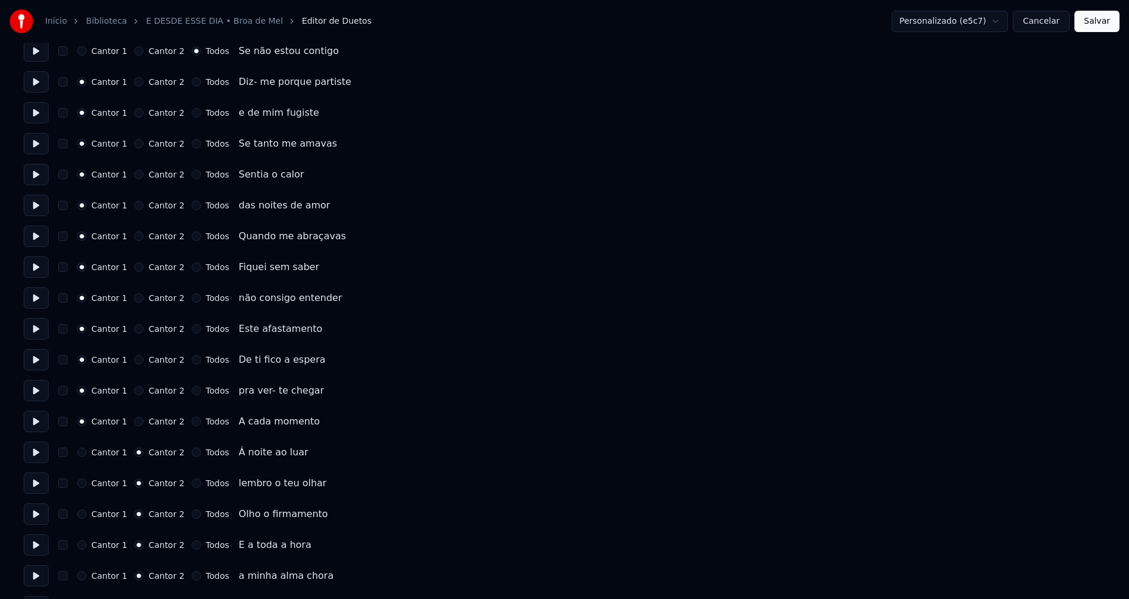
click at [1049, 26] on button "Cancelar" at bounding box center [1041, 21] width 57 height 21
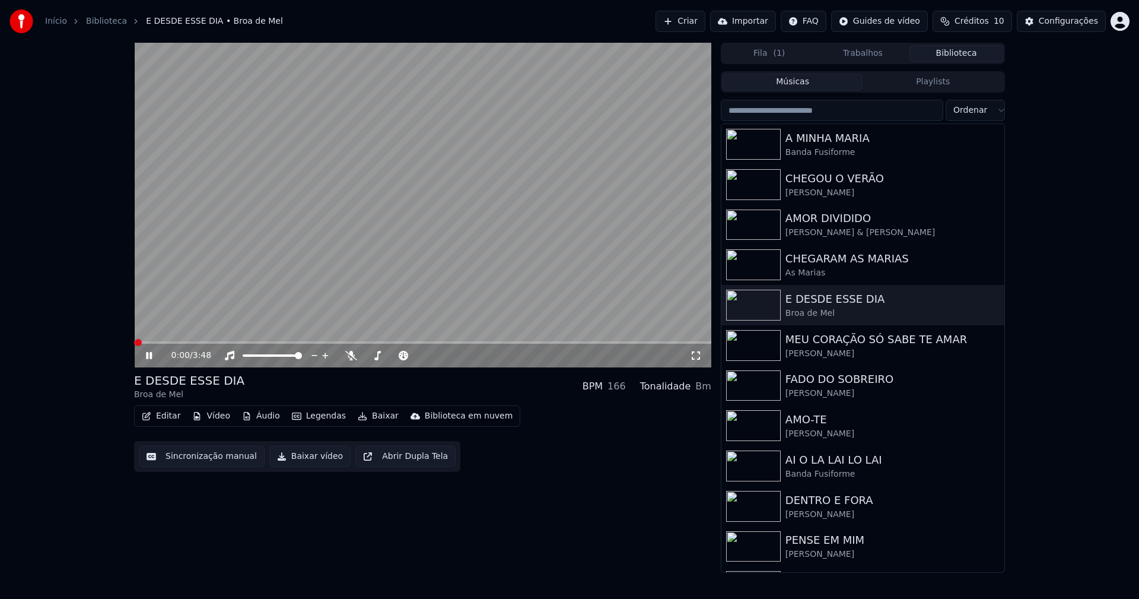
click at [171, 415] on button "Editar" at bounding box center [161, 416] width 48 height 17
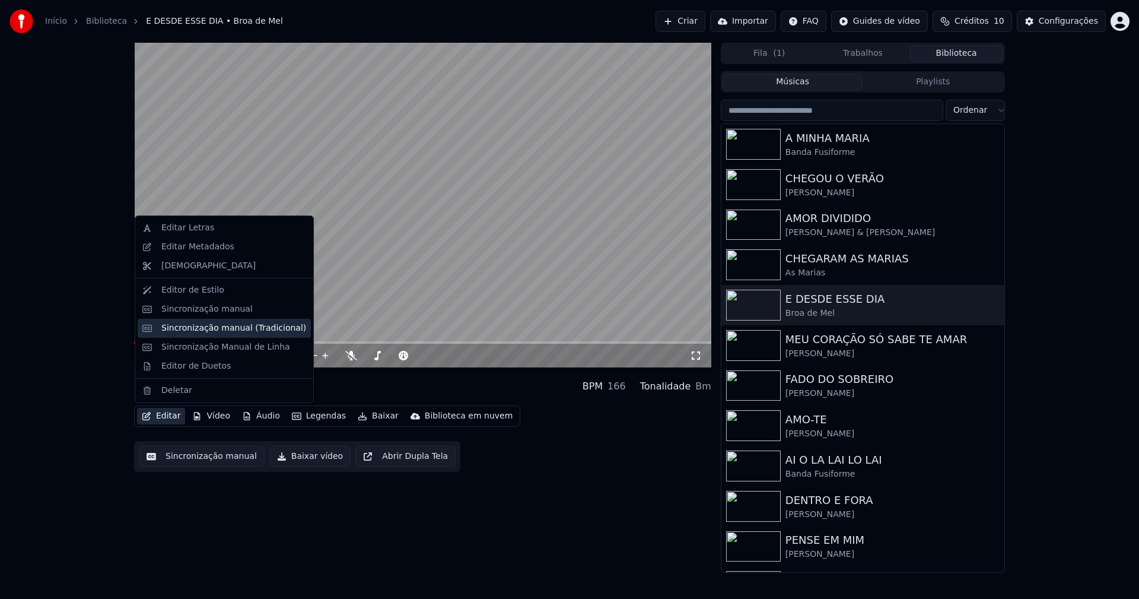
click at [203, 326] on div "Sincronização manual (Tradicional)" at bounding box center [233, 328] width 145 height 12
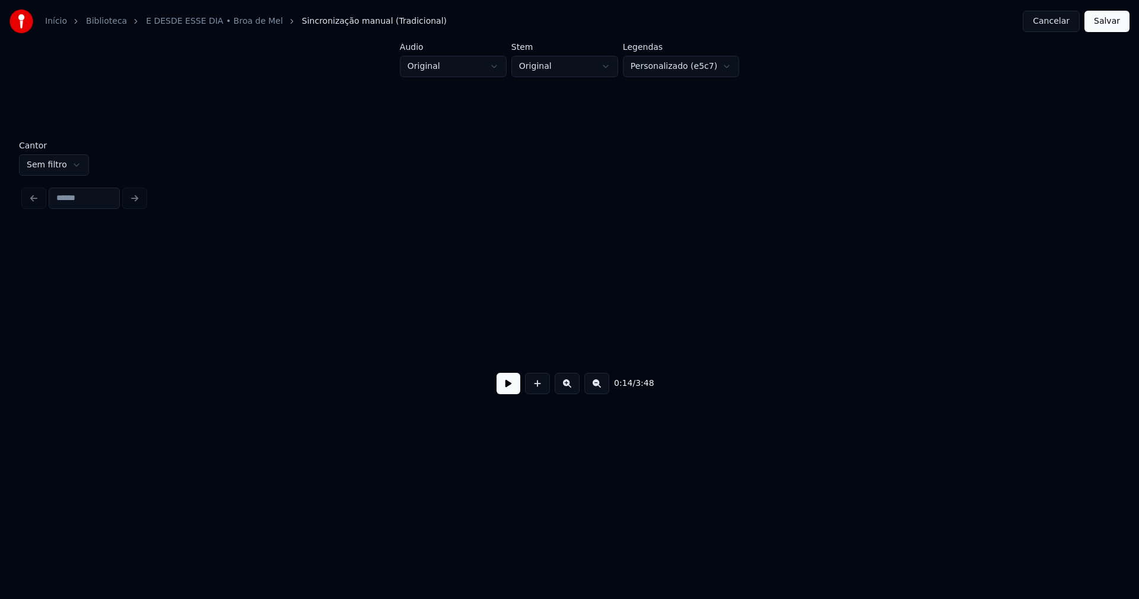
scroll to position [0, 1726]
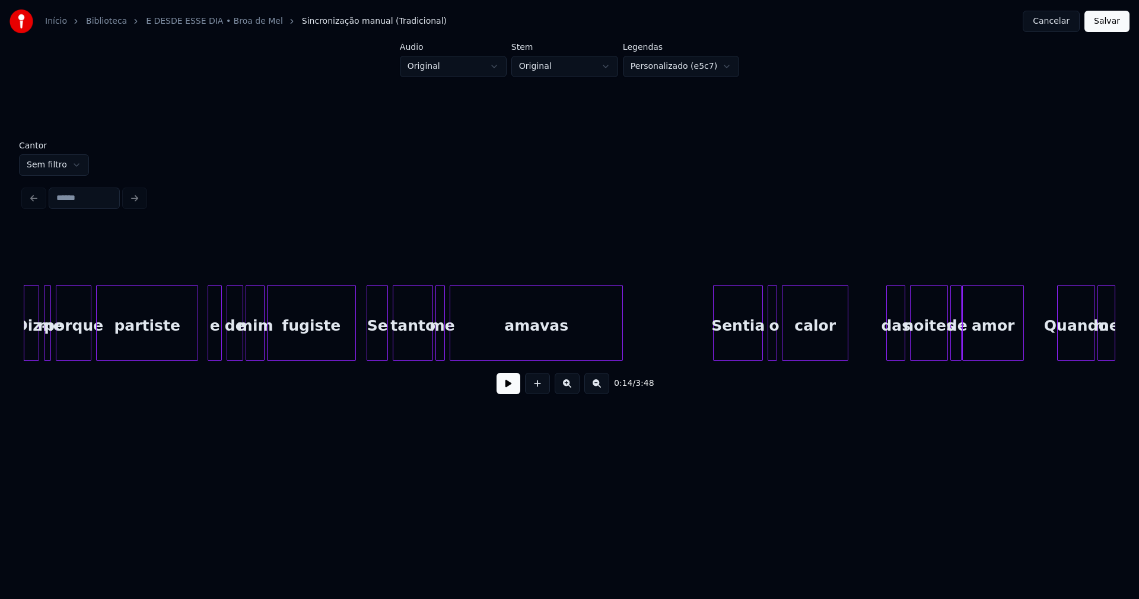
click at [507, 392] on button at bounding box center [509, 383] width 24 height 21
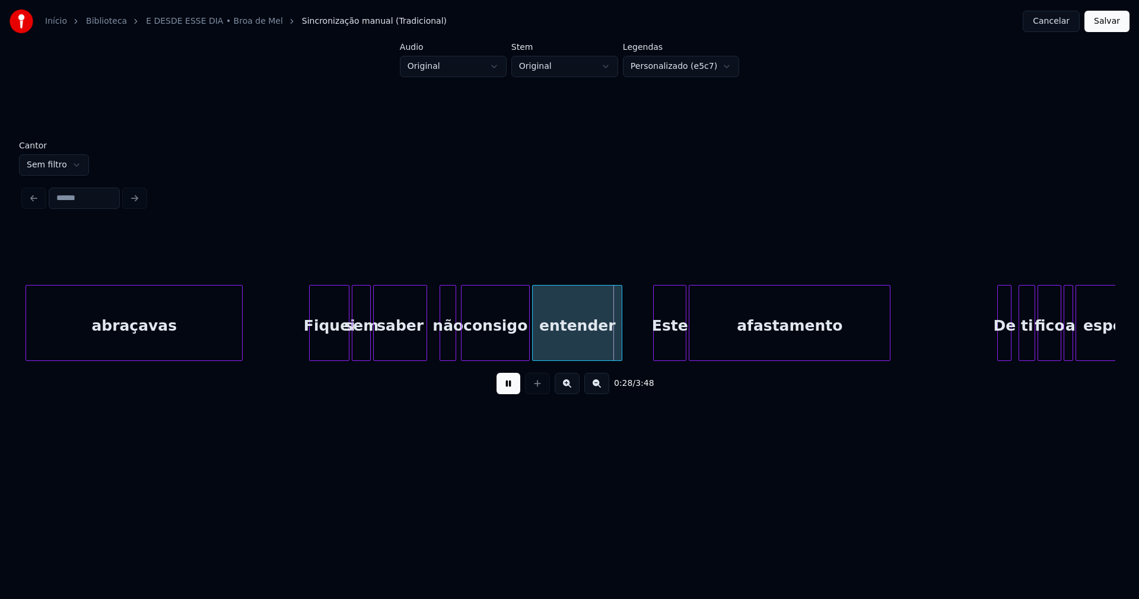
drag, startPoint x: 505, startPoint y: 389, endPoint x: 804, endPoint y: 176, distance: 366.8
click at [506, 387] on button at bounding box center [509, 383] width 24 height 21
click at [1054, 25] on button "Cancelar" at bounding box center [1051, 21] width 57 height 21
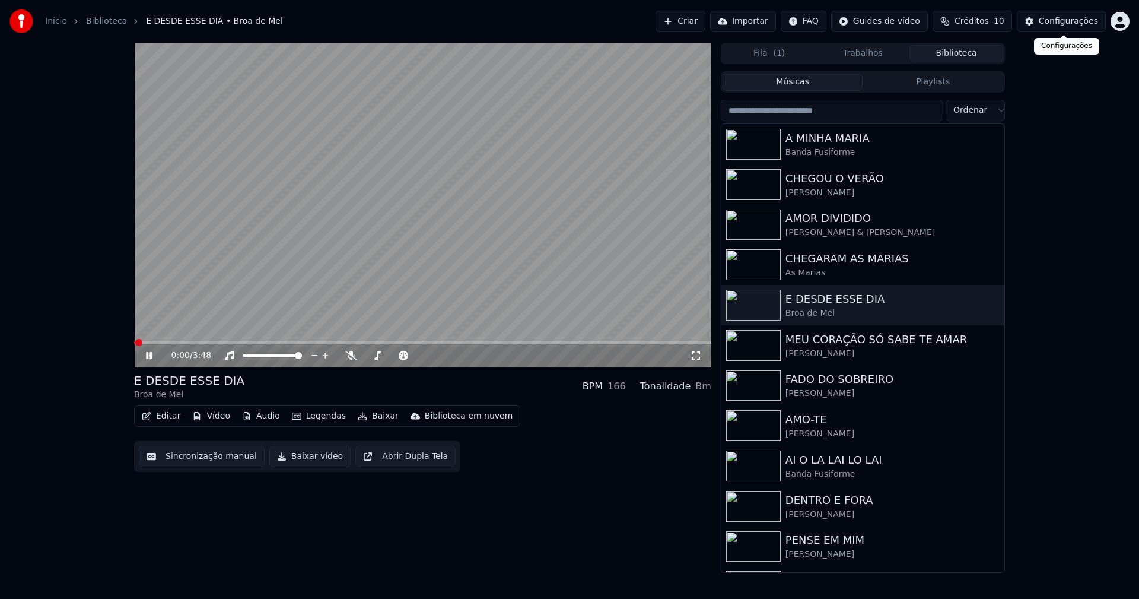
click at [1063, 22] on div "Configurações" at bounding box center [1068, 21] width 59 height 12
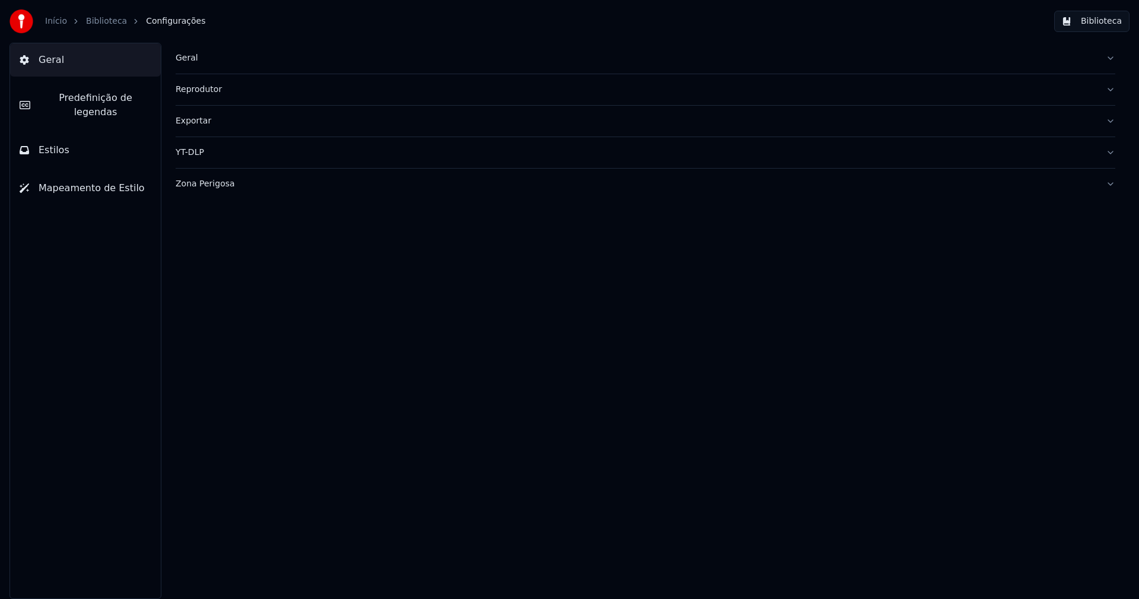
click at [113, 139] on button "Estilos" at bounding box center [85, 149] width 151 height 33
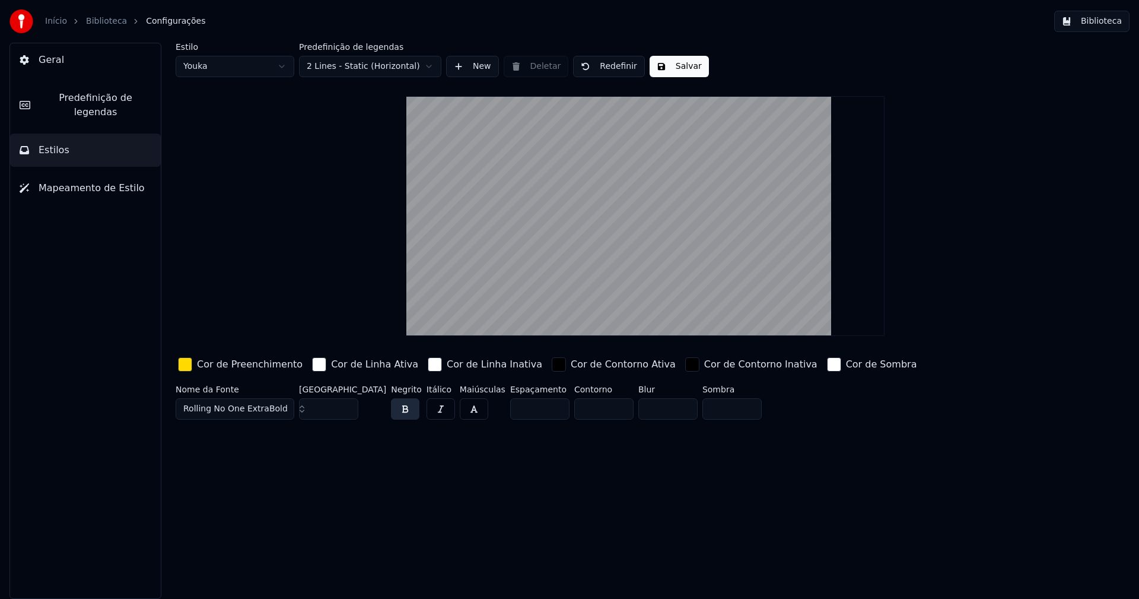
click at [188, 364] on div "button" at bounding box center [185, 364] width 14 height 14
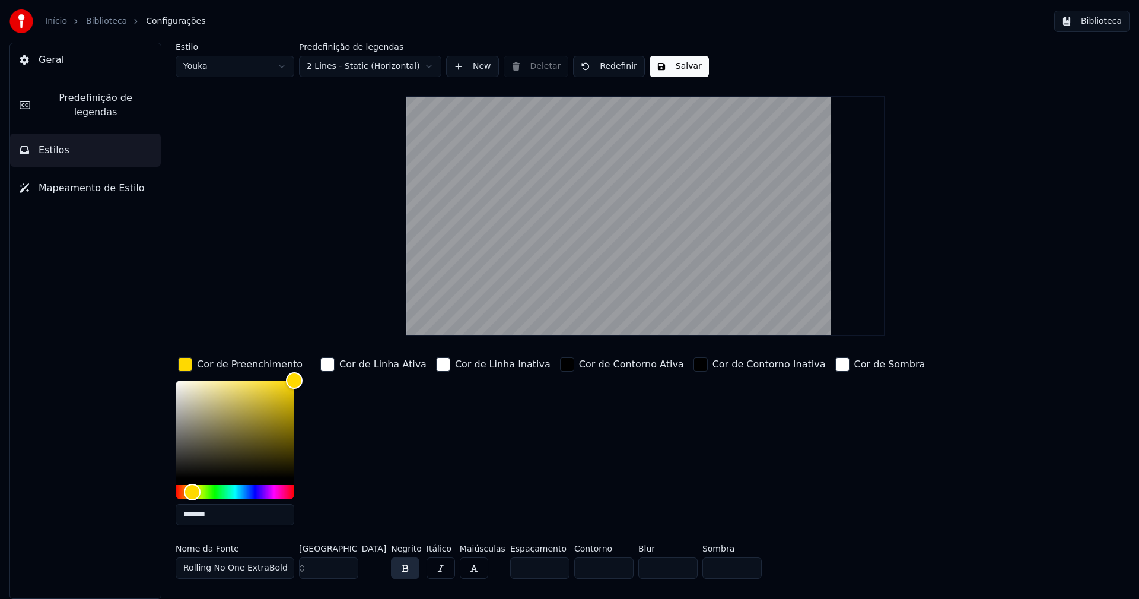
click at [231, 513] on input "*******" at bounding box center [235, 514] width 119 height 21
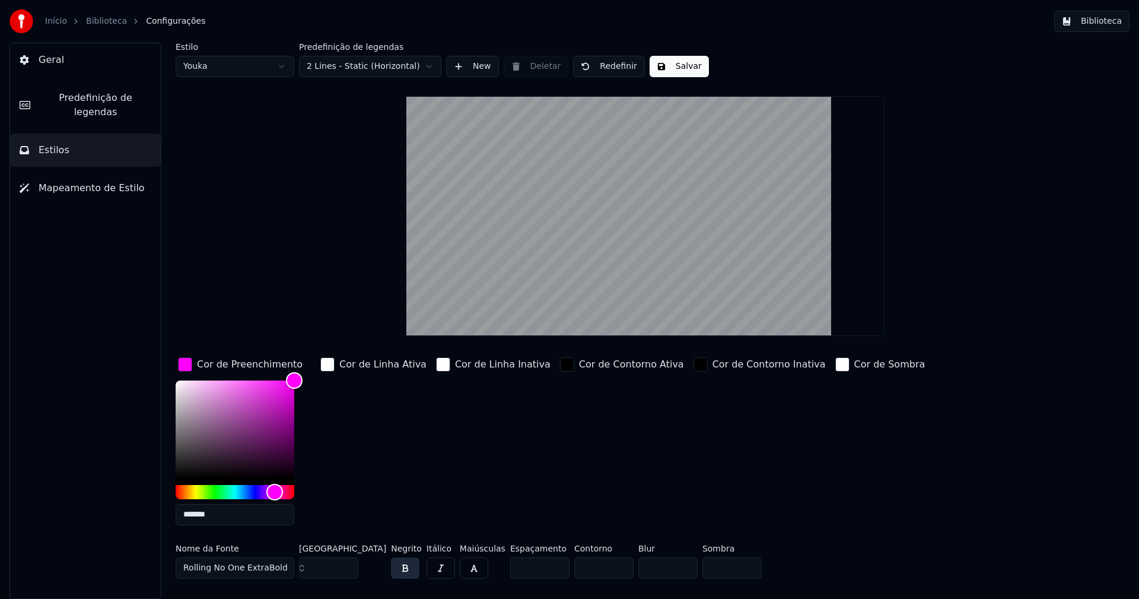
type input "*******"
click at [188, 361] on div "button" at bounding box center [185, 364] width 14 height 14
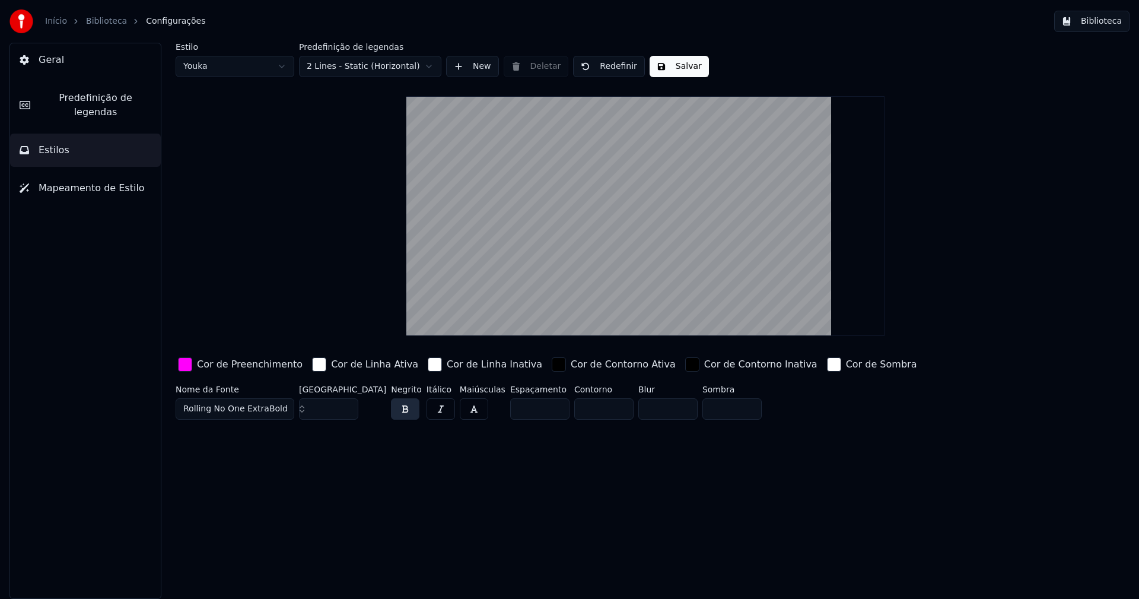
click at [682, 61] on button "Salvar" at bounding box center [679, 66] width 59 height 21
click at [257, 65] on html "Início Biblioteca Configurações Biblioteca Geral Predefinição de legendas Estil…" at bounding box center [569, 299] width 1139 height 599
drag, startPoint x: 218, startPoint y: 114, endPoint x: 168, endPoint y: 103, distance: 51.1
click at [345, 403] on input "***" at bounding box center [328, 408] width 59 height 21
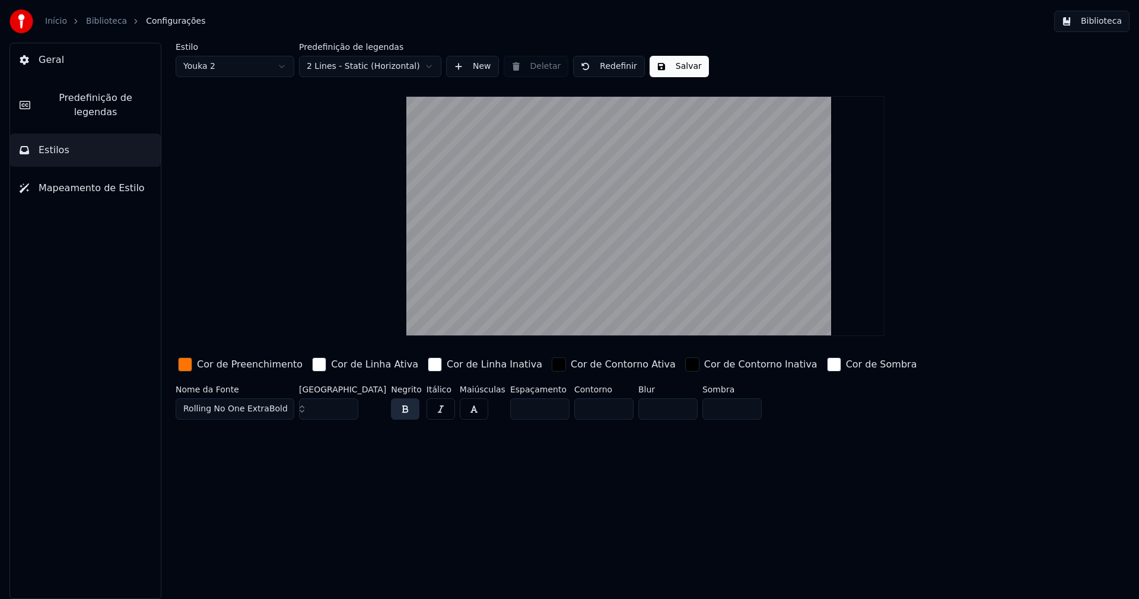
type input "***"
click at [345, 403] on input "***" at bounding box center [328, 408] width 59 height 21
click at [186, 361] on div "button" at bounding box center [185, 364] width 14 height 14
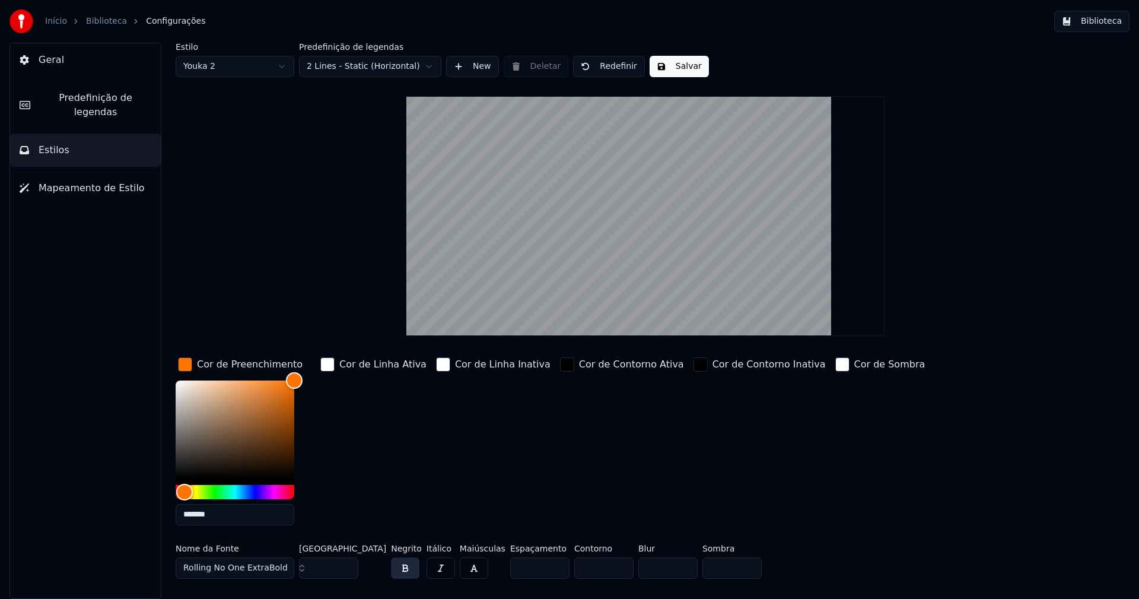
click at [226, 514] on input "*******" at bounding box center [235, 514] width 119 height 21
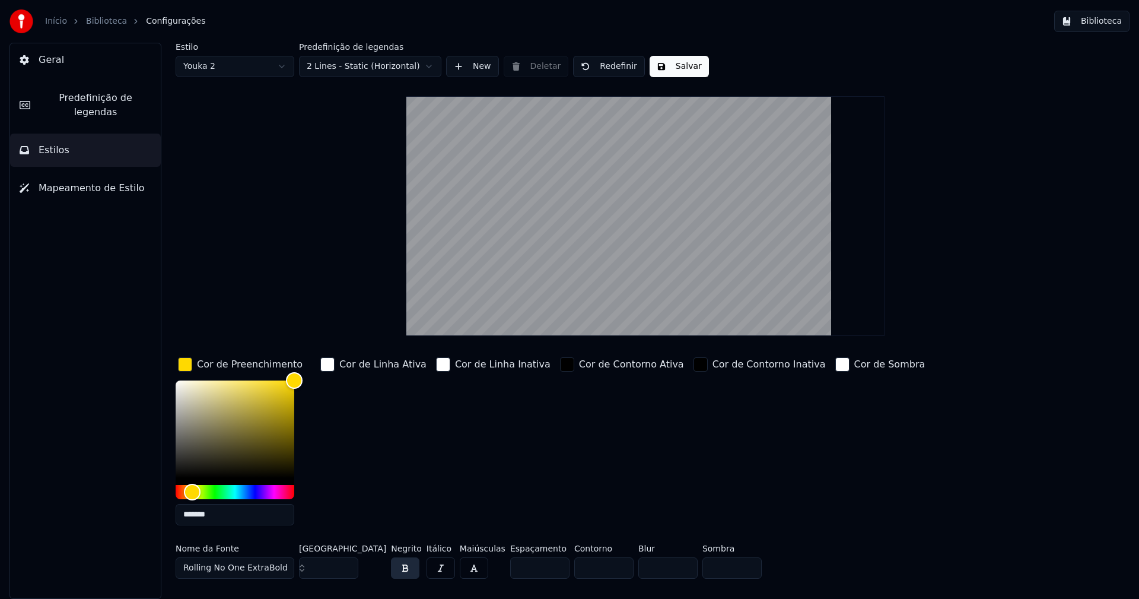
type input "*******"
click at [183, 370] on div "button" at bounding box center [185, 364] width 14 height 14
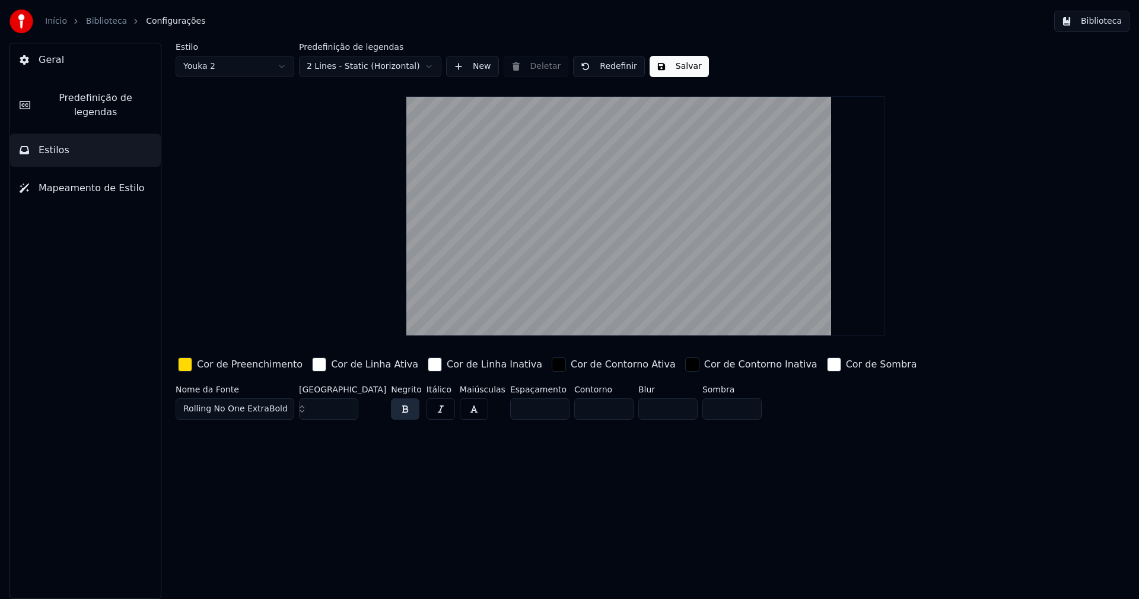
click at [688, 75] on button "Salvar" at bounding box center [679, 66] width 59 height 21
click at [1099, 26] on button "Biblioteca" at bounding box center [1091, 21] width 75 height 21
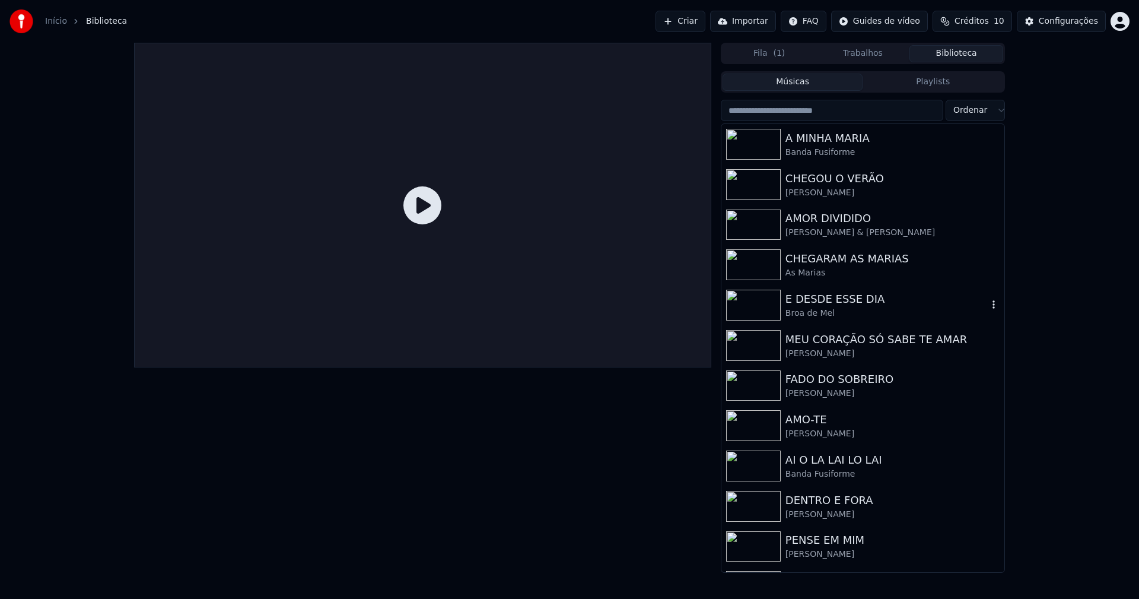
drag, startPoint x: 843, startPoint y: 313, endPoint x: 903, endPoint y: 249, distance: 87.7
click at [847, 311] on div "Broa de Mel" at bounding box center [887, 313] width 202 height 12
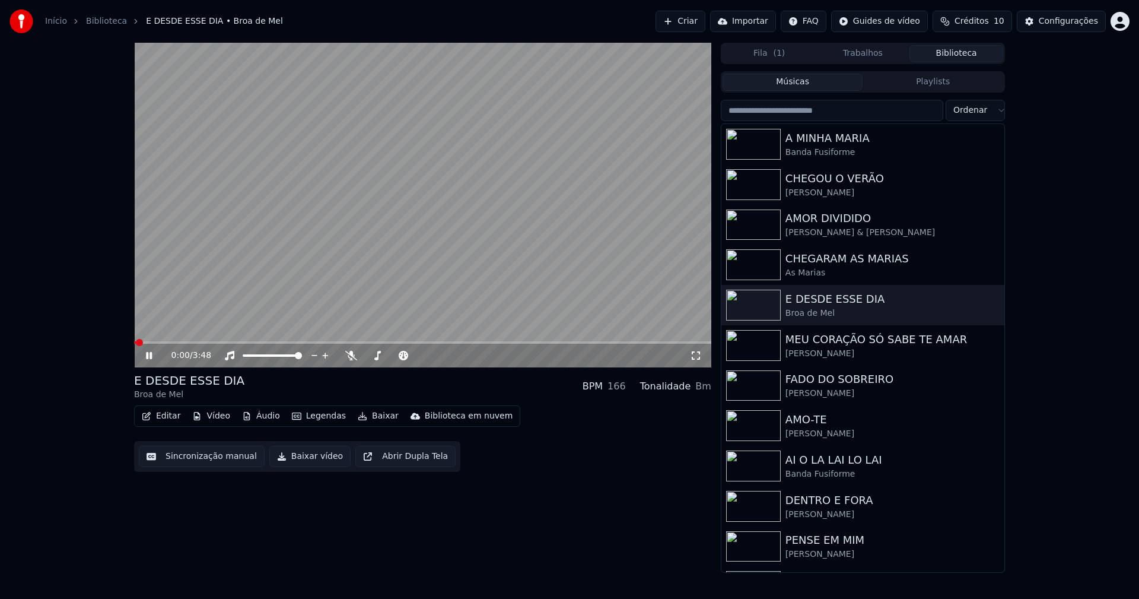
click at [299, 462] on button "Baixar vídeo" at bounding box center [309, 456] width 81 height 21
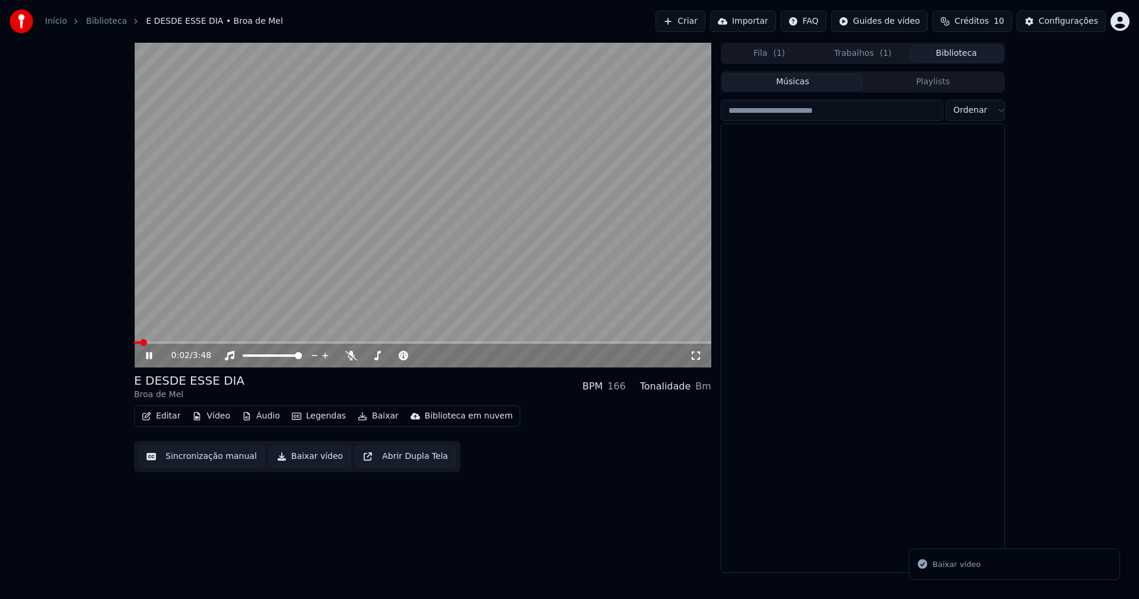
click at [960, 51] on button "Biblioteca" at bounding box center [956, 53] width 94 height 17
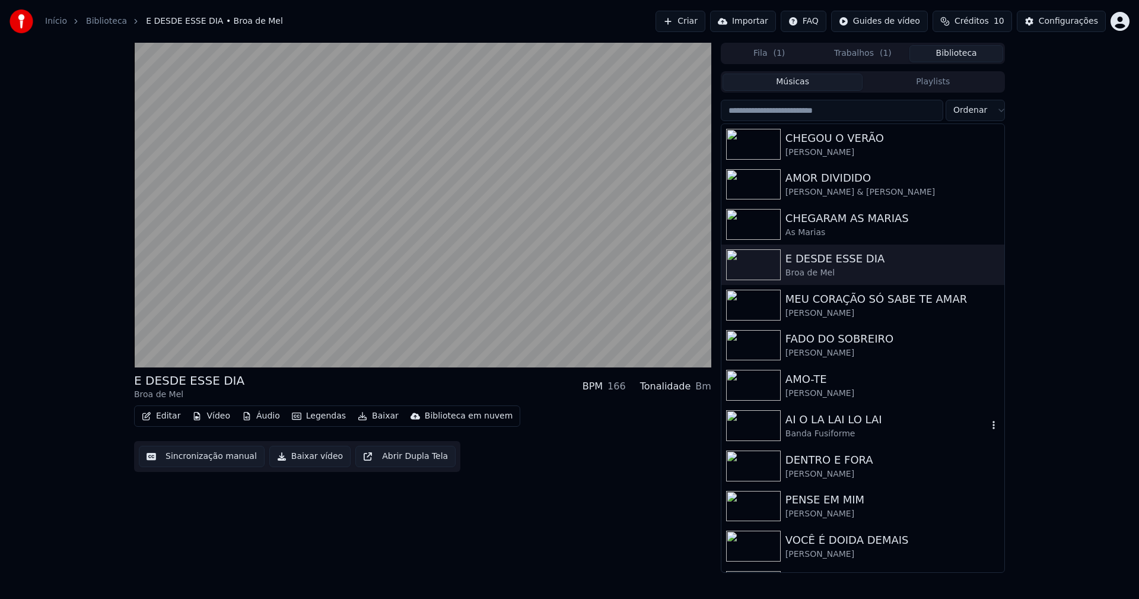
scroll to position [59, 0]
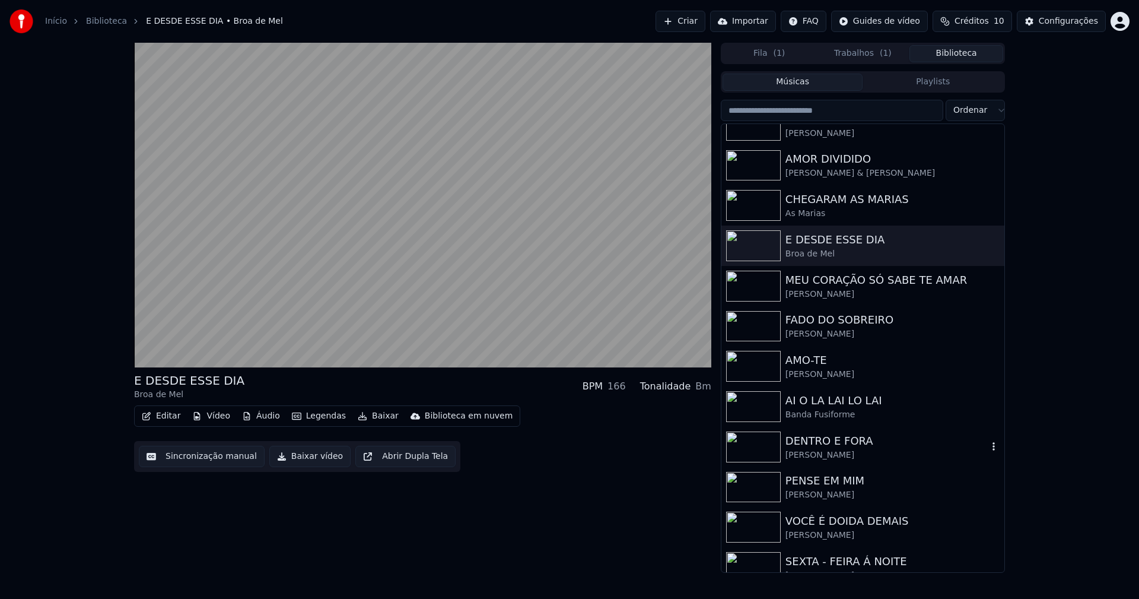
drag, startPoint x: 830, startPoint y: 443, endPoint x: 840, endPoint y: 440, distance: 10.5
click at [831, 443] on div "DENTRO E FORA" at bounding box center [887, 441] width 202 height 17
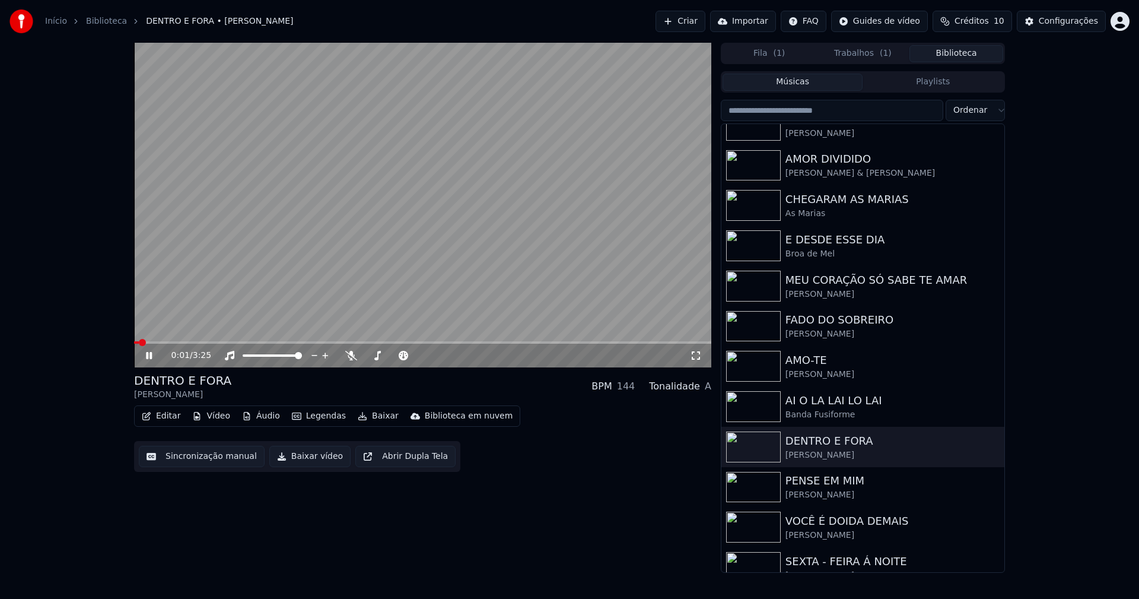
click at [221, 342] on span at bounding box center [422, 342] width 577 height 2
click at [150, 355] on icon at bounding box center [149, 355] width 6 height 7
click at [949, 56] on button "Biblioteca" at bounding box center [956, 53] width 94 height 17
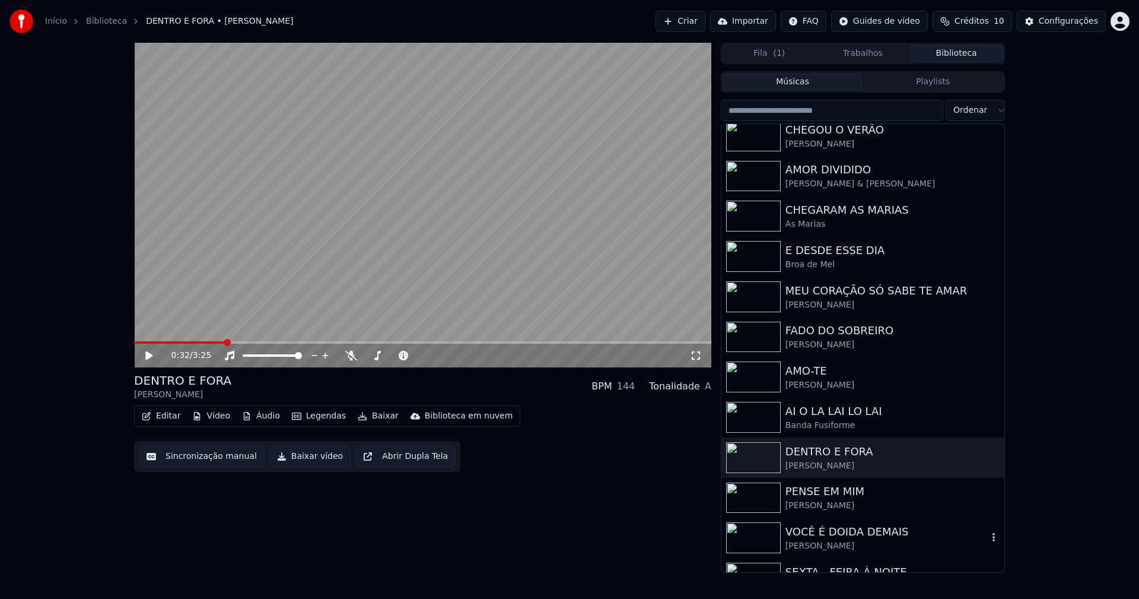
scroll to position [115, 0]
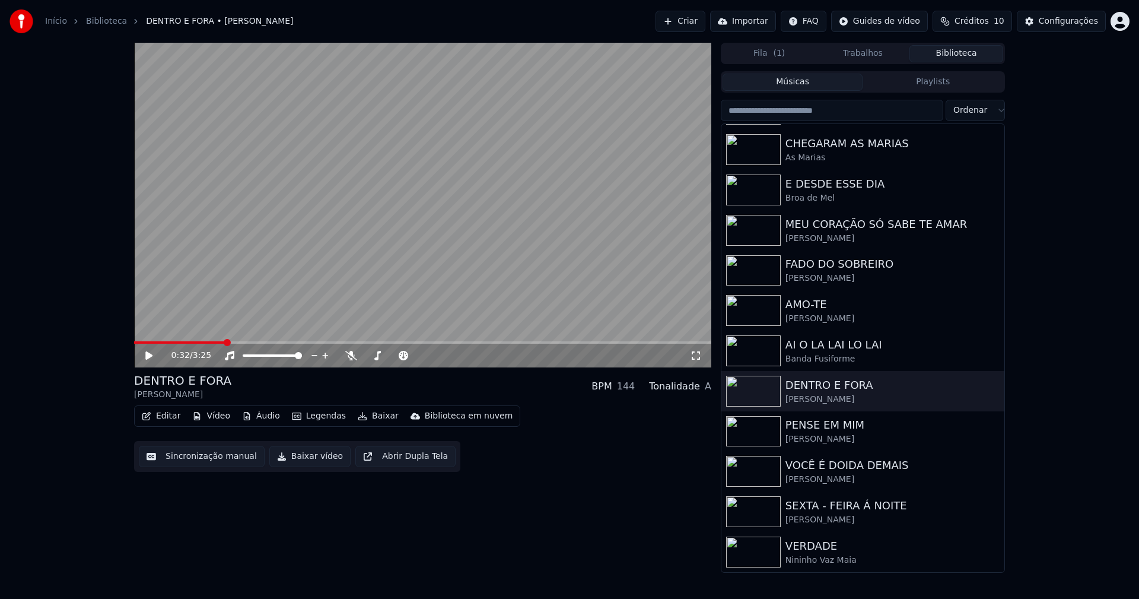
click at [868, 52] on button "Trabalhos" at bounding box center [863, 53] width 94 height 17
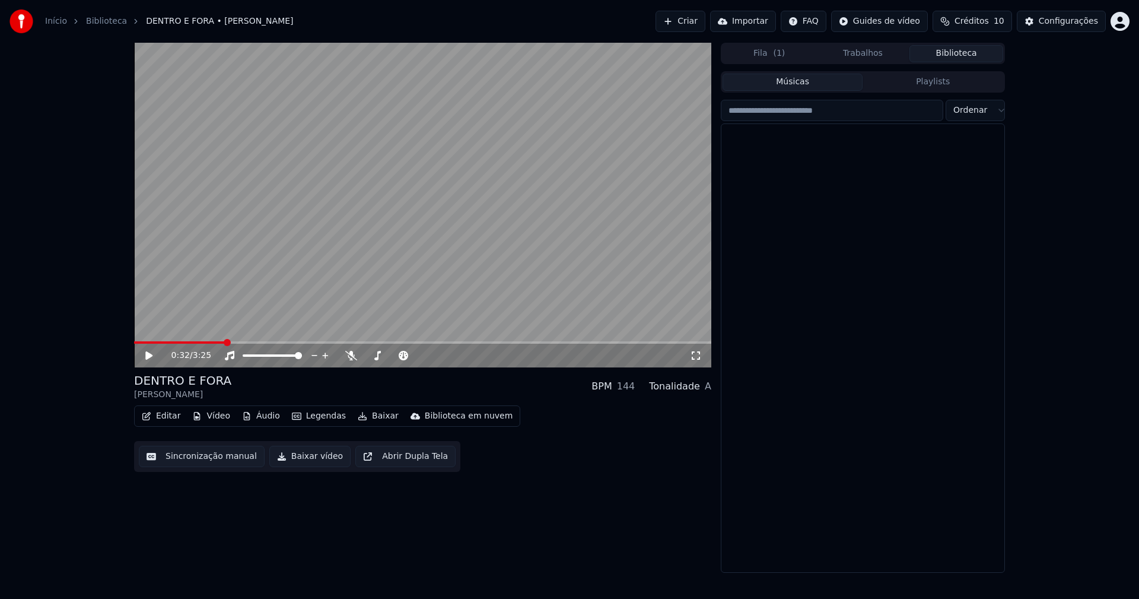
click at [967, 53] on button "Biblioteca" at bounding box center [956, 53] width 94 height 17
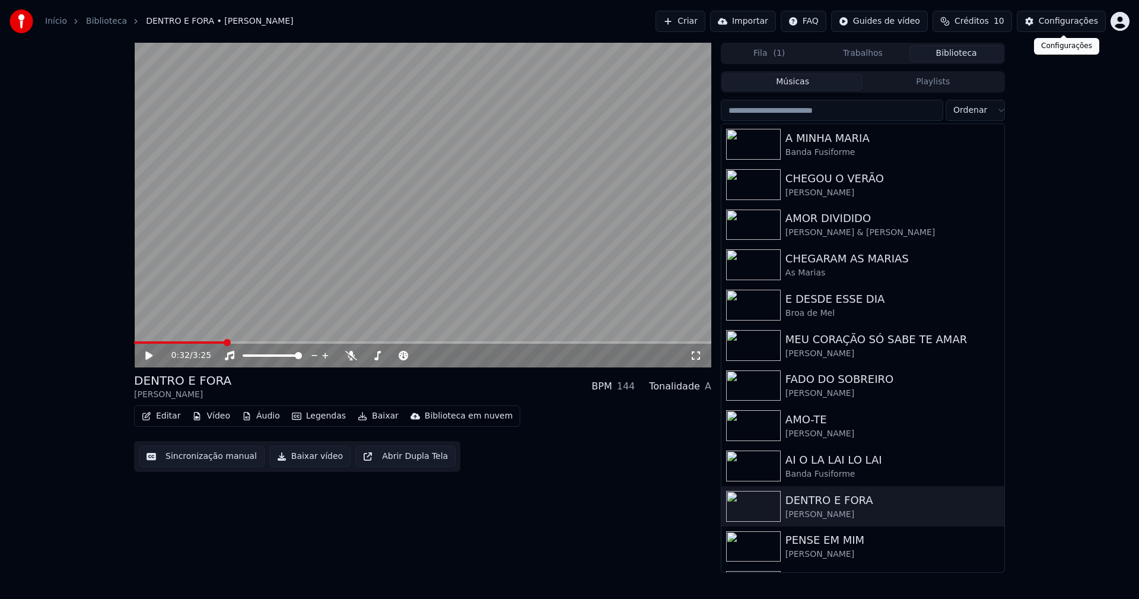
click at [1073, 20] on div "Configurações" at bounding box center [1068, 21] width 59 height 12
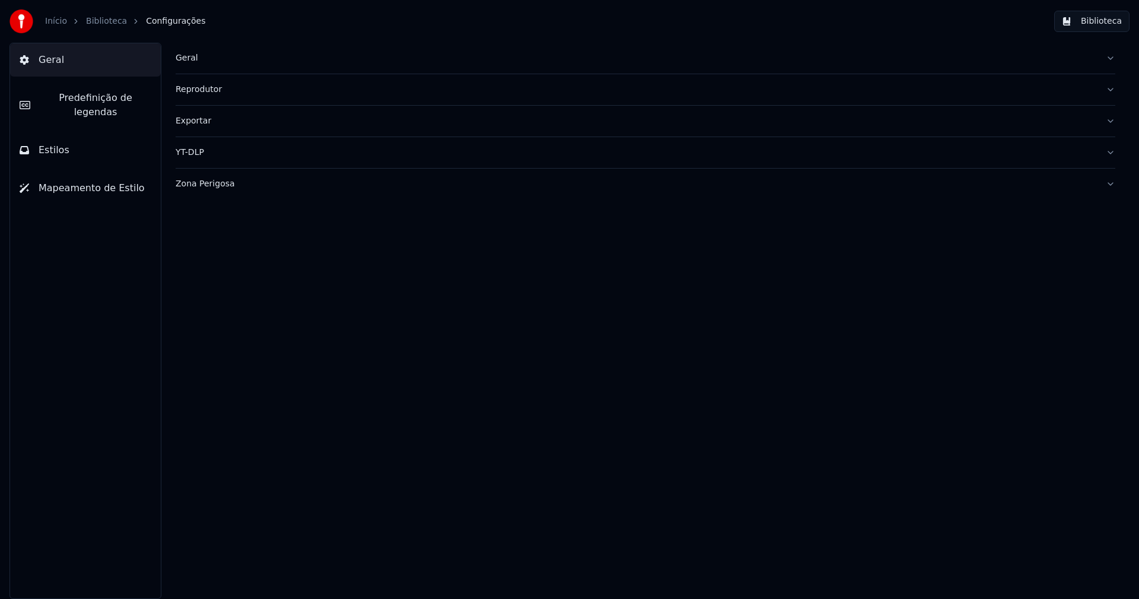
click at [82, 139] on button "Estilos" at bounding box center [85, 149] width 151 height 33
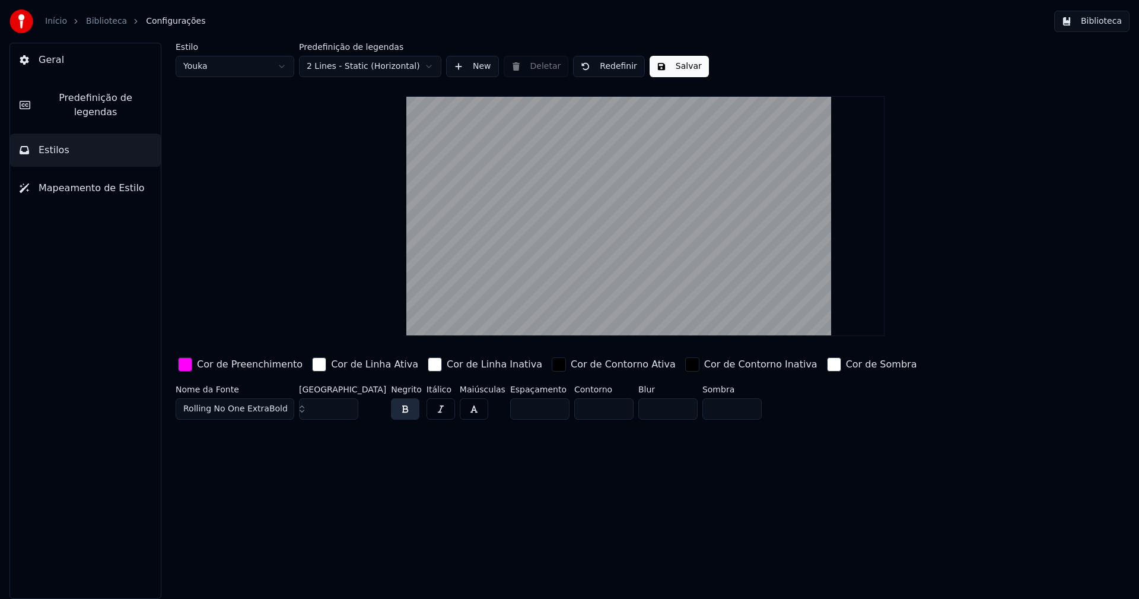
click at [242, 63] on html "Início Biblioteca Configurações Biblioteca Geral Predefinição de legendas Estil…" at bounding box center [569, 299] width 1139 height 599
click at [187, 366] on div "button" at bounding box center [185, 364] width 14 height 14
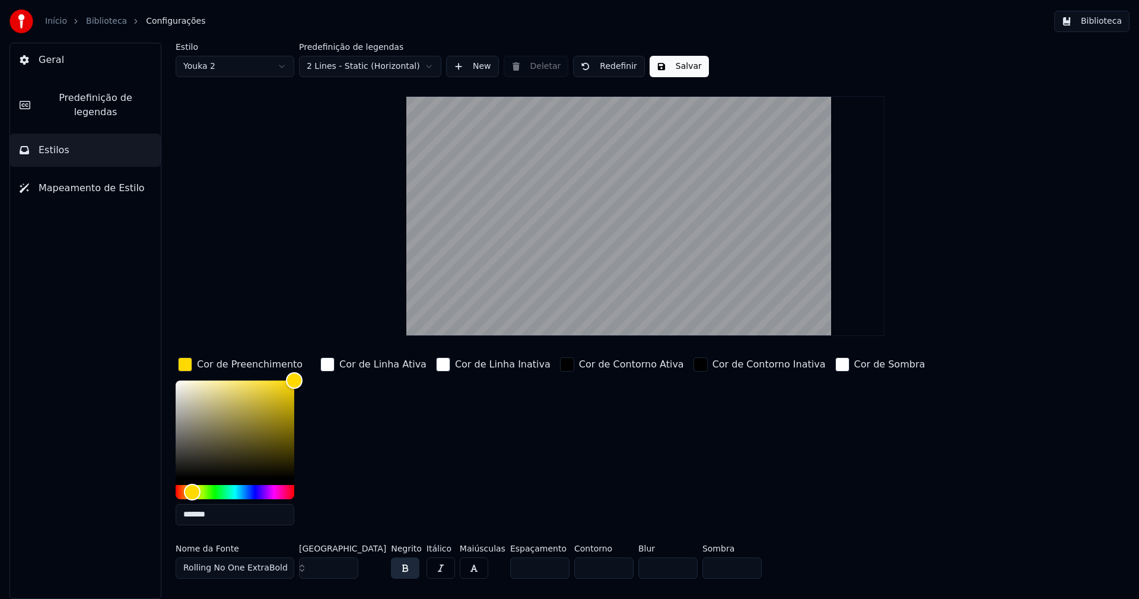
click at [237, 517] on input "*******" at bounding box center [235, 514] width 119 height 21
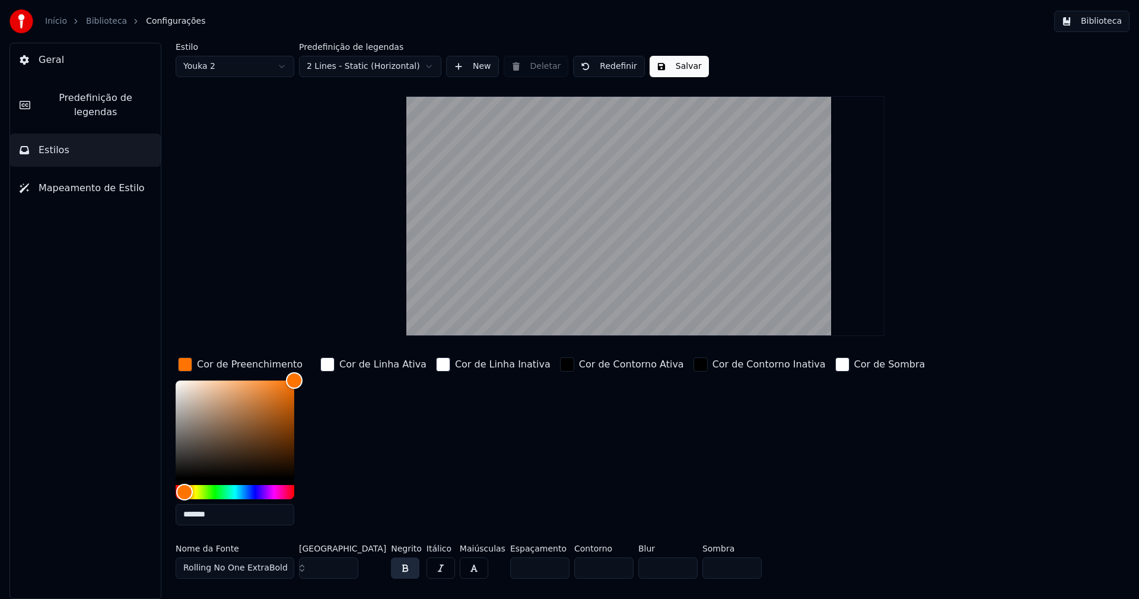
type input "*******"
click at [184, 361] on div "button" at bounding box center [185, 364] width 14 height 14
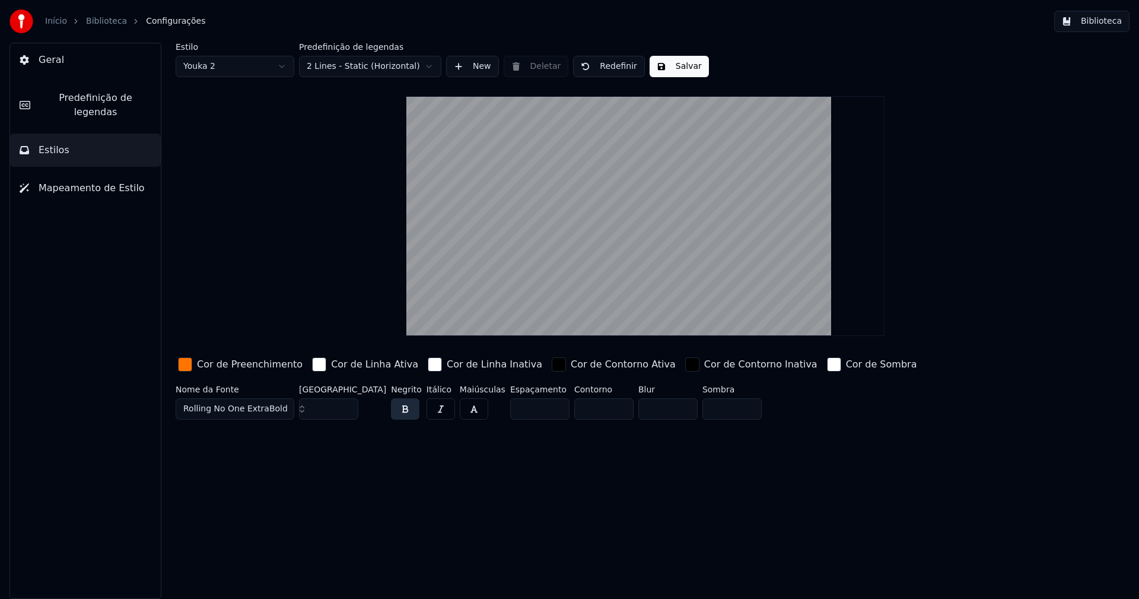
click at [344, 411] on input "**" at bounding box center [328, 408] width 59 height 21
click at [345, 411] on input "**" at bounding box center [328, 408] width 59 height 21
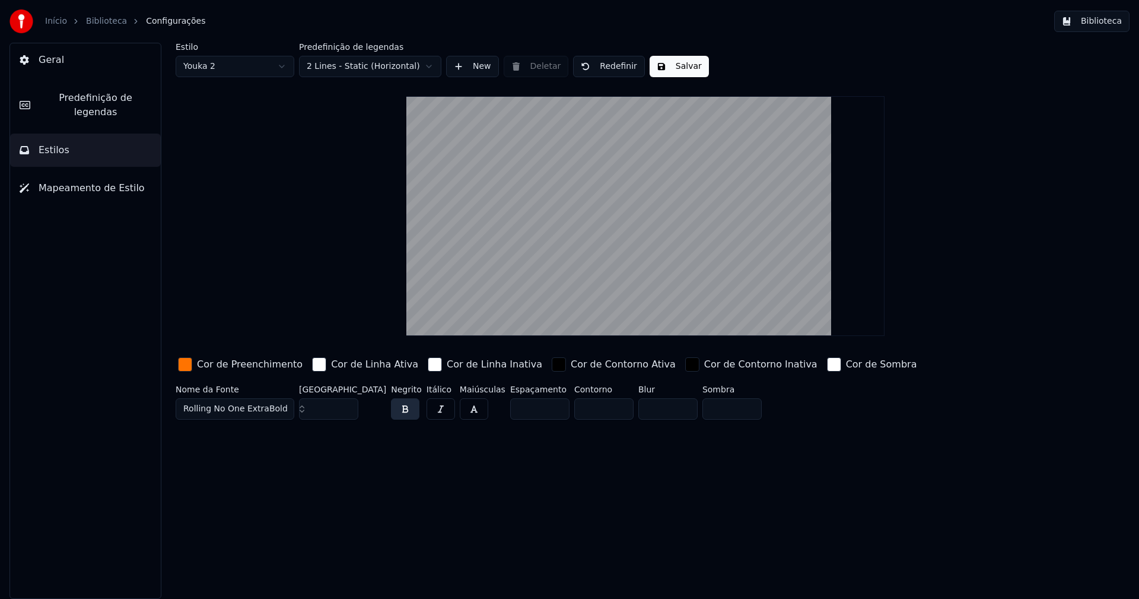
type input "**"
click at [345, 411] on input "**" at bounding box center [328, 408] width 59 height 21
click at [671, 67] on button "Salvar" at bounding box center [679, 66] width 59 height 21
click at [1108, 21] on button "Biblioteca" at bounding box center [1091, 21] width 75 height 21
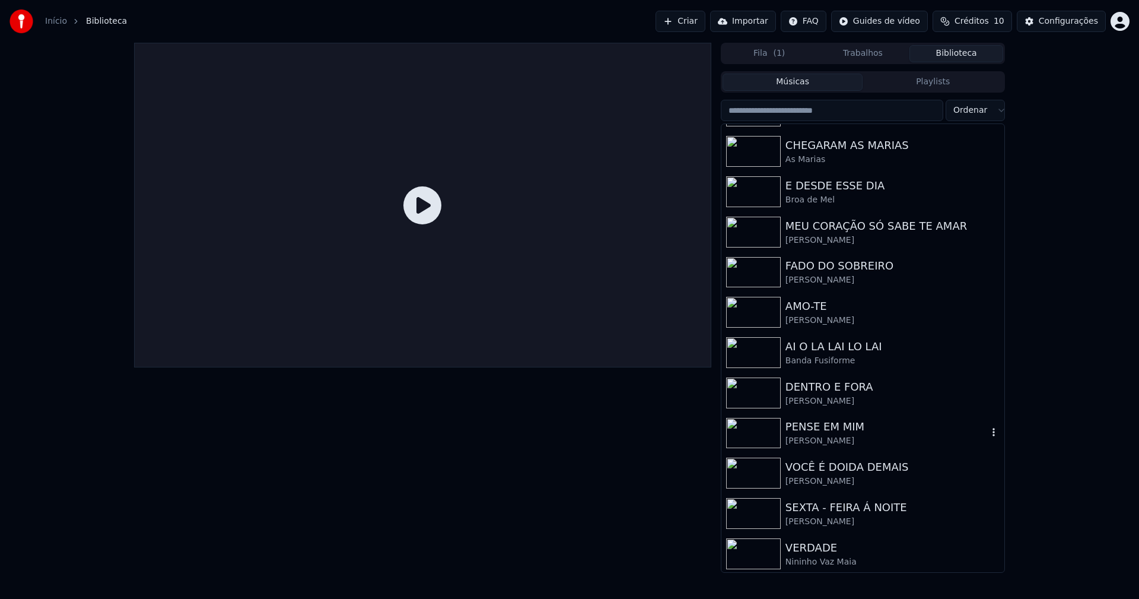
scroll to position [115, 0]
drag, startPoint x: 835, startPoint y: 392, endPoint x: 780, endPoint y: 336, distance: 78.0
click at [835, 391] on div "DENTRO E FORA" at bounding box center [887, 385] width 202 height 17
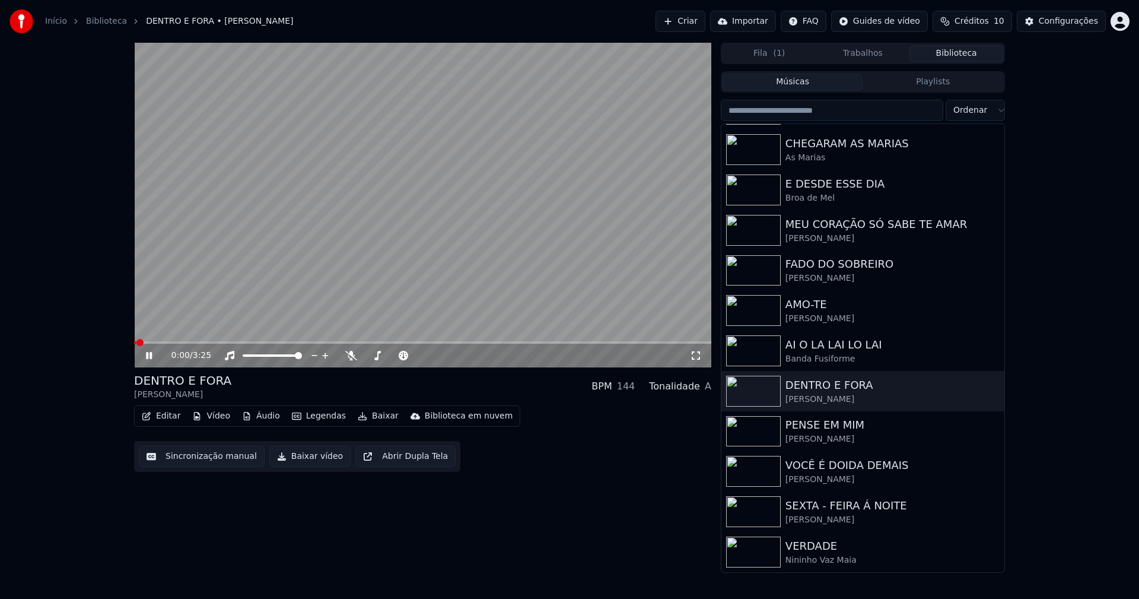
click at [302, 457] on button "Baixar vídeo" at bounding box center [309, 456] width 81 height 21
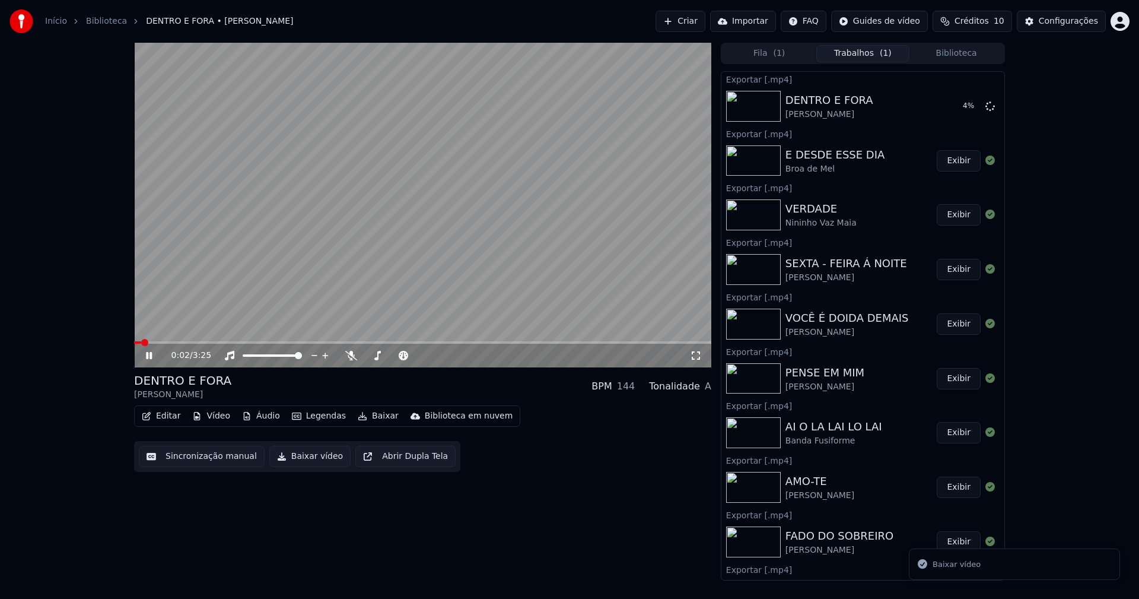
click at [149, 360] on icon at bounding box center [158, 355] width 28 height 9
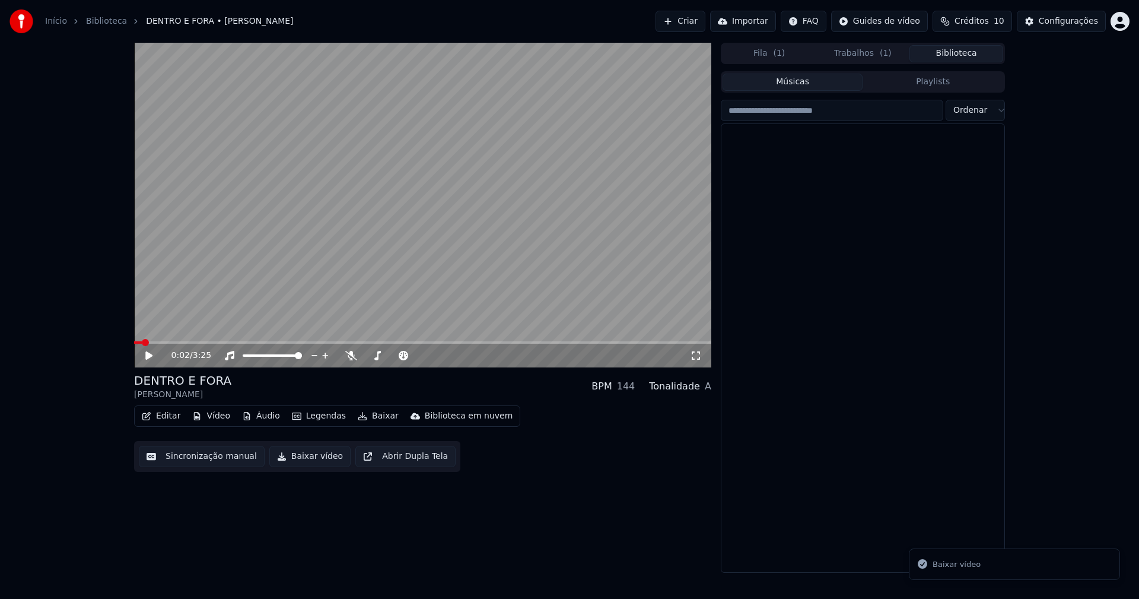
click at [968, 55] on button "Biblioteca" at bounding box center [956, 53] width 94 height 17
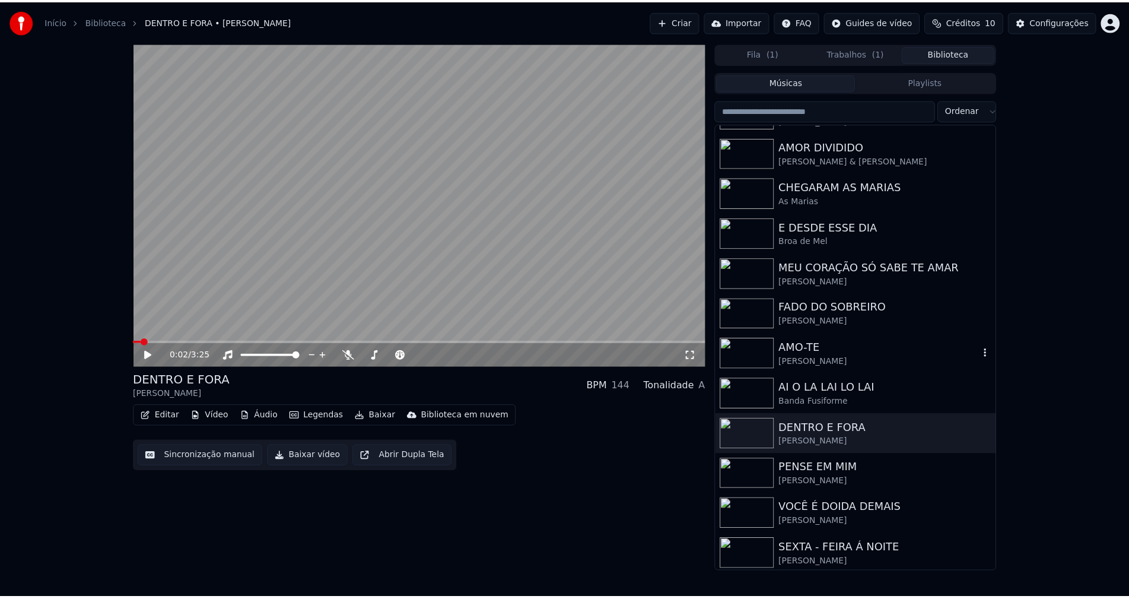
scroll to position [115, 0]
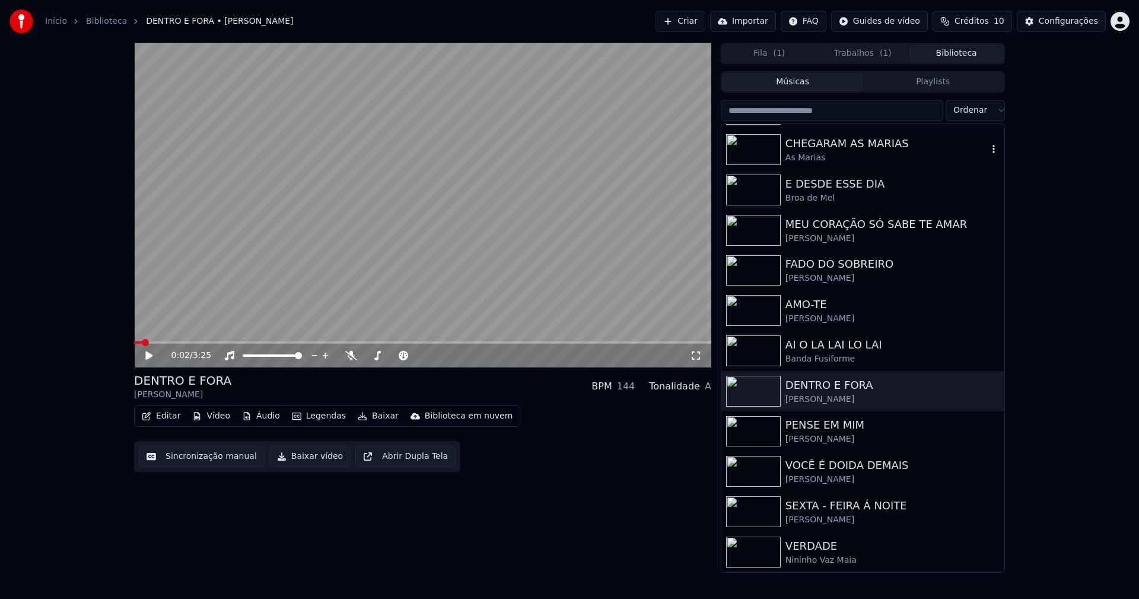
click at [810, 151] on div "CHEGARAM AS MARIAS" at bounding box center [887, 143] width 202 height 17
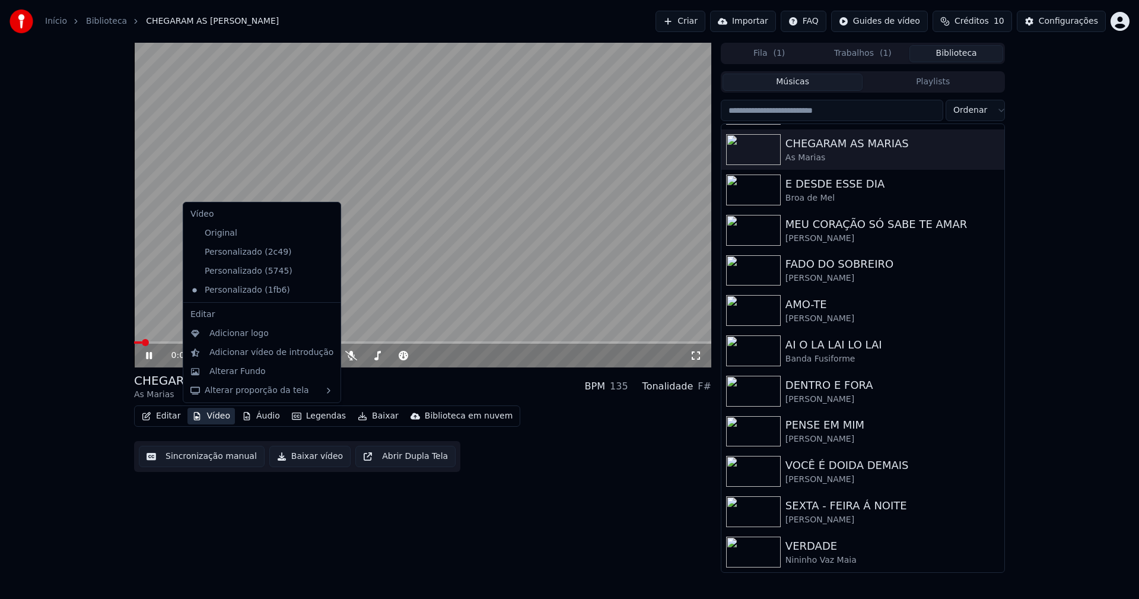
click at [216, 421] on button "Vídeo" at bounding box center [210, 416] width 47 height 17
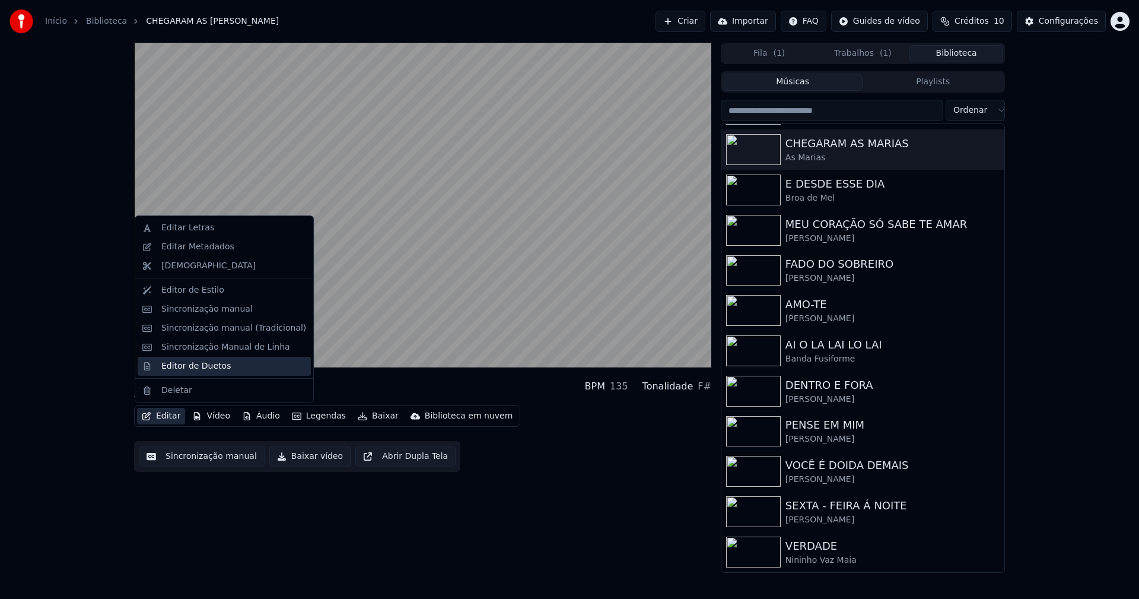
click at [176, 368] on div "Editor de Duetos" at bounding box center [195, 366] width 69 height 12
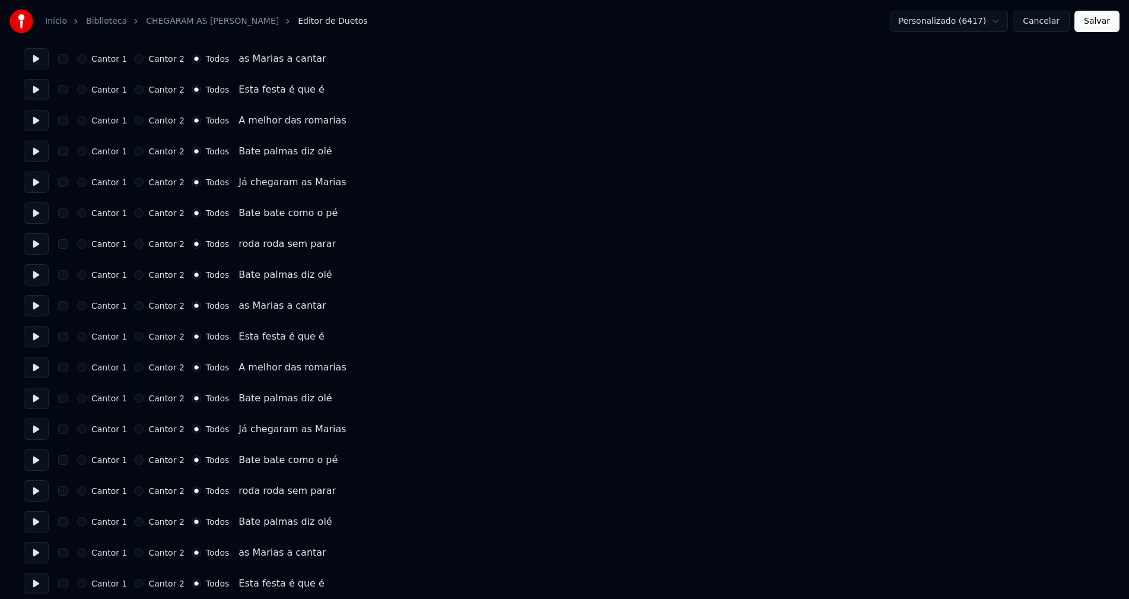
scroll to position [1246, 0]
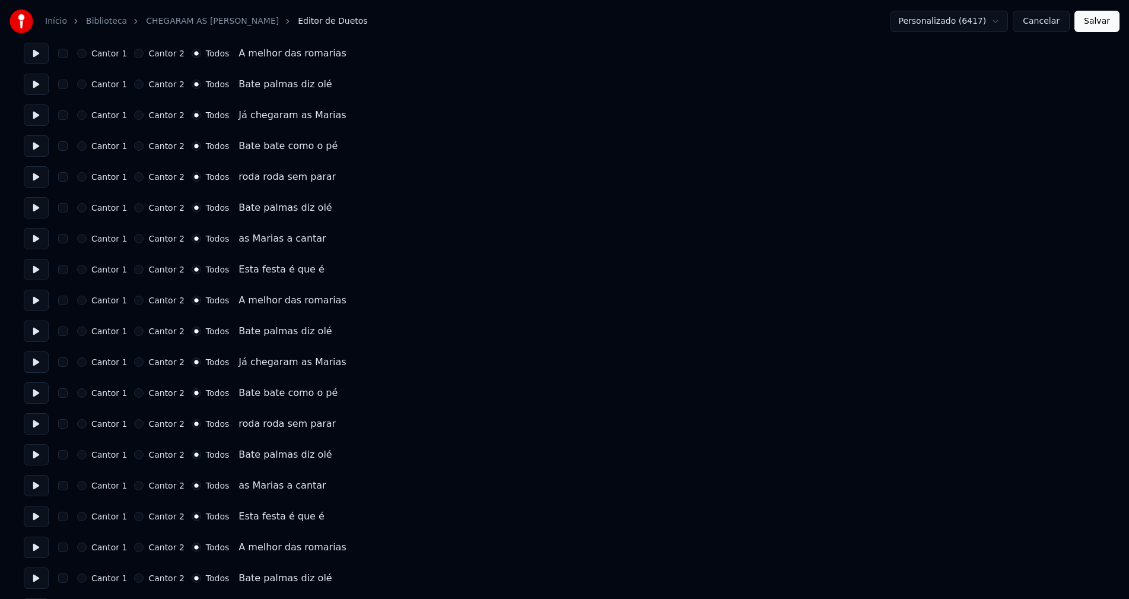
click at [1044, 21] on button "Cancelar" at bounding box center [1041, 21] width 57 height 21
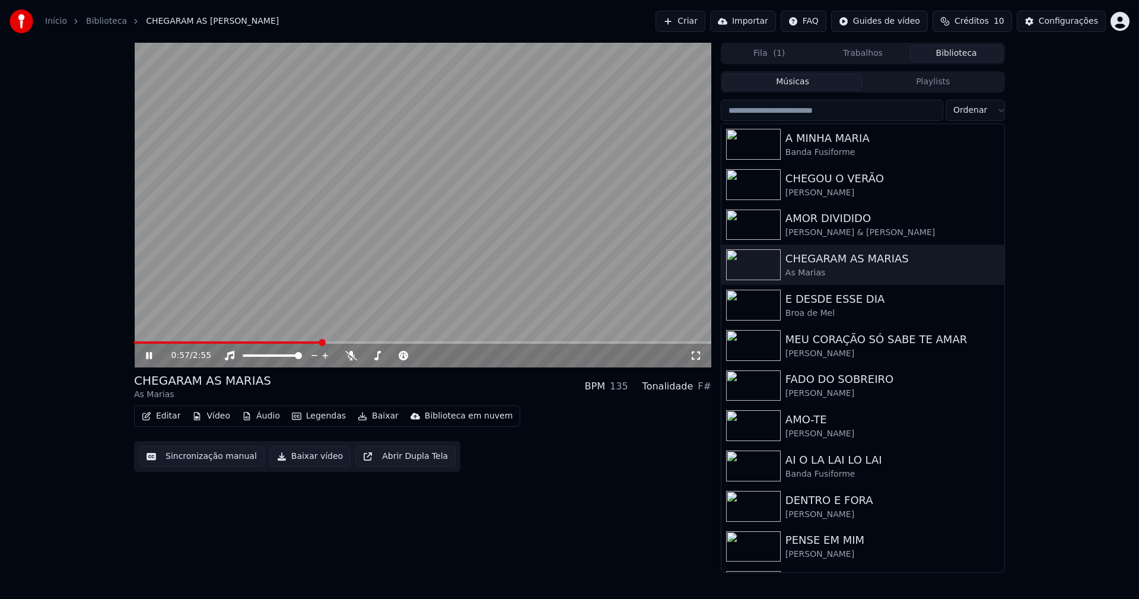
click at [322, 344] on span at bounding box center [422, 342] width 577 height 2
click at [150, 355] on icon at bounding box center [158, 355] width 28 height 9
click at [300, 460] on button "Baixar vídeo" at bounding box center [309, 456] width 81 height 21
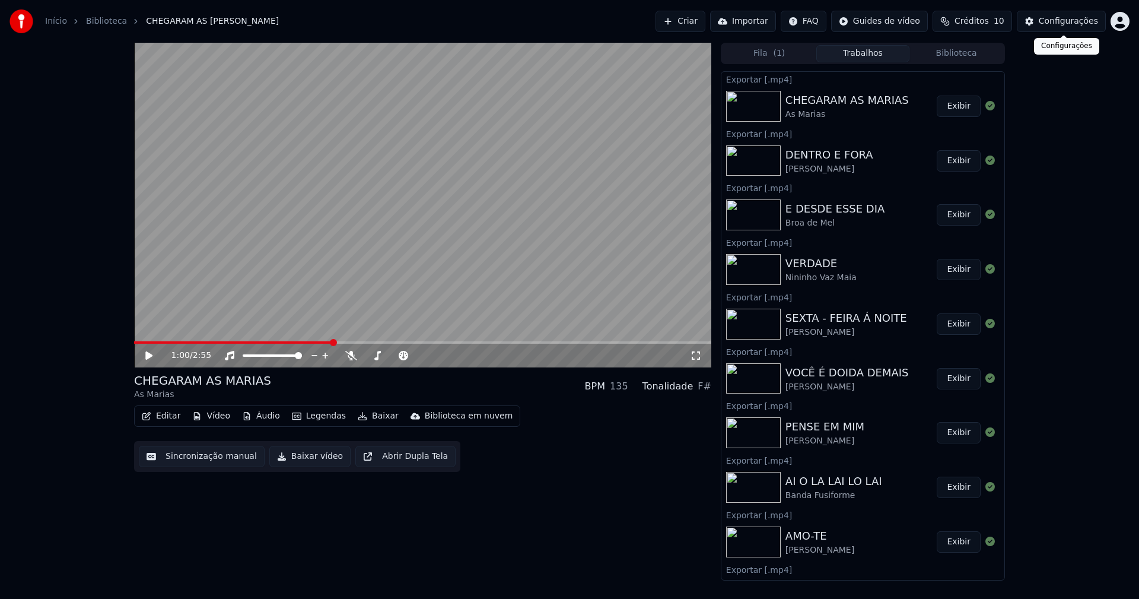
click at [1086, 21] on div "Configurações" at bounding box center [1068, 21] width 59 height 12
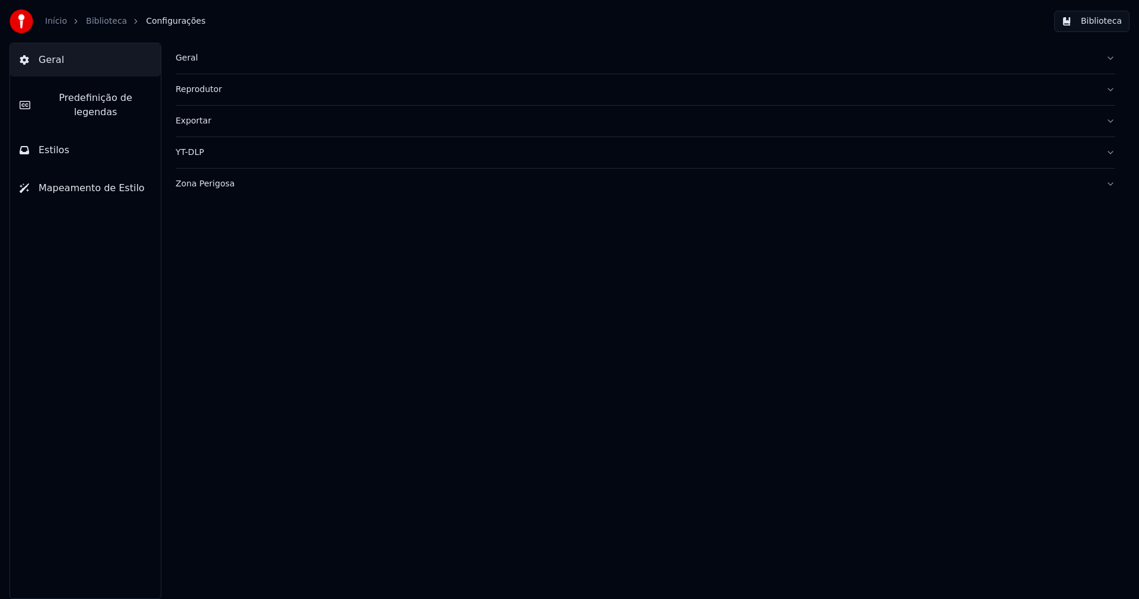
click at [190, 56] on div "Geral" at bounding box center [636, 58] width 921 height 12
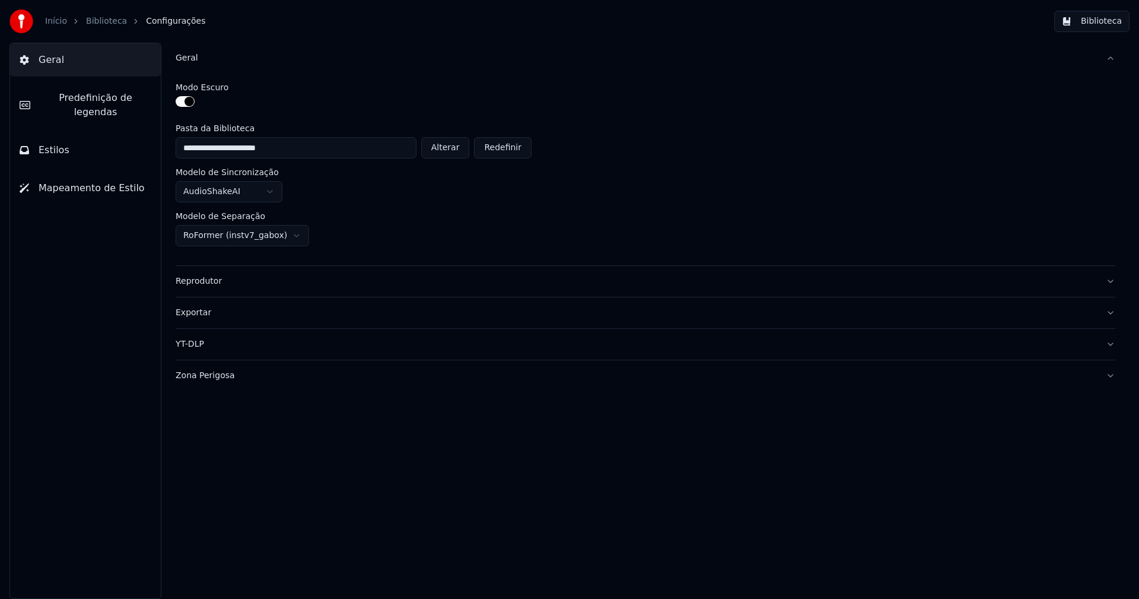
click at [445, 149] on button "Alterar" at bounding box center [445, 147] width 49 height 21
type input "**********"
click at [1114, 22] on button "Biblioteca" at bounding box center [1091, 21] width 75 height 21
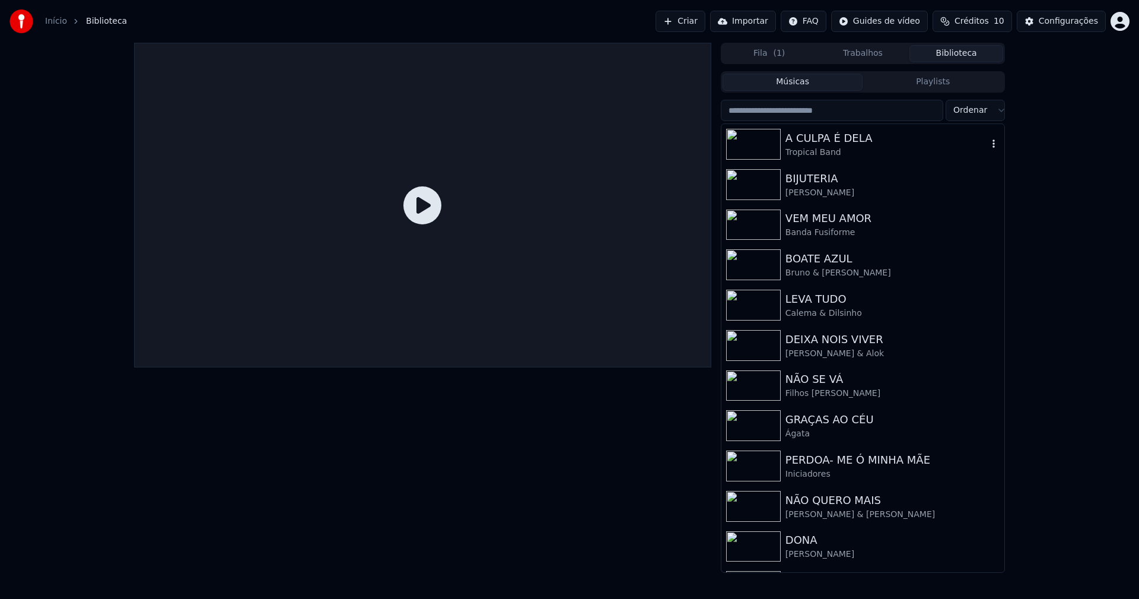
click at [827, 150] on div "Tropical Band" at bounding box center [887, 153] width 202 height 12
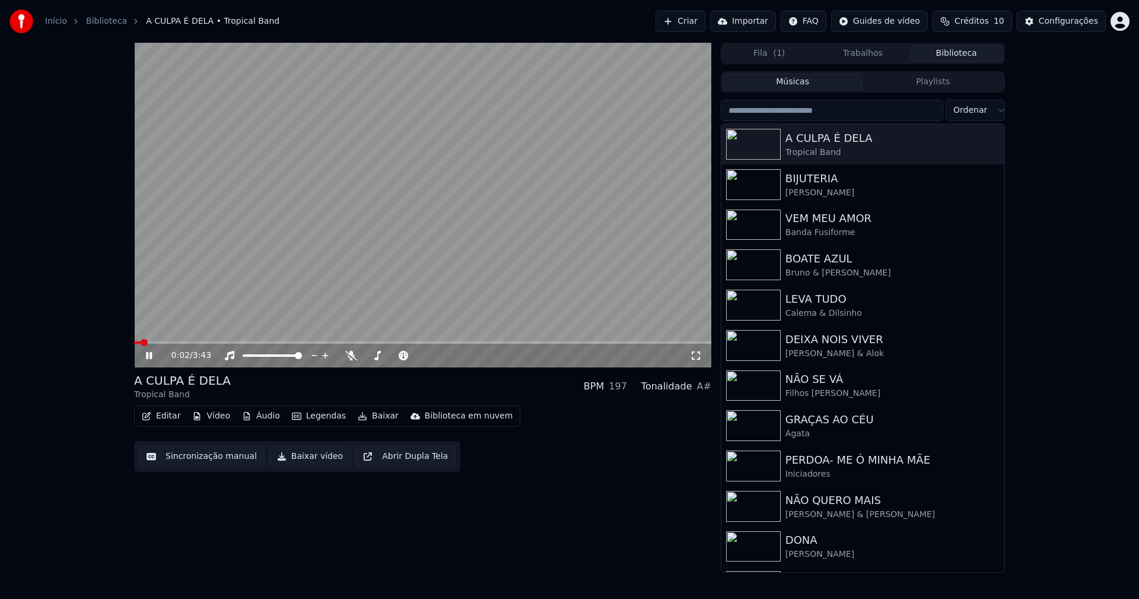
click at [296, 454] on button "Baixar vídeo" at bounding box center [309, 456] width 81 height 21
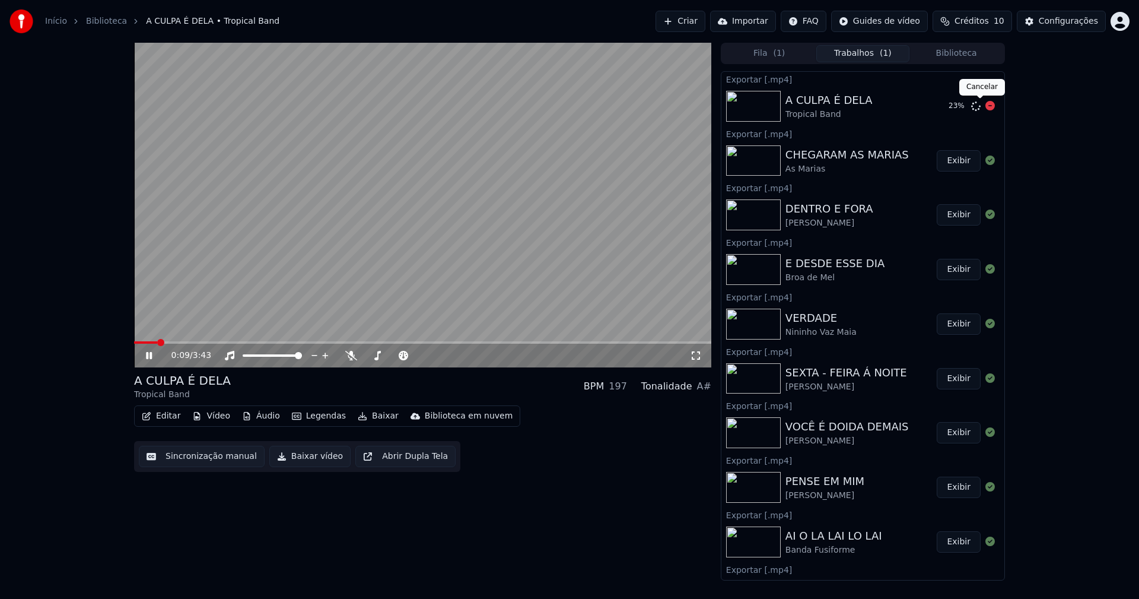
click at [985, 103] on icon at bounding box center [989, 105] width 9 height 9
click at [1049, 24] on div "Configurações" at bounding box center [1068, 21] width 59 height 12
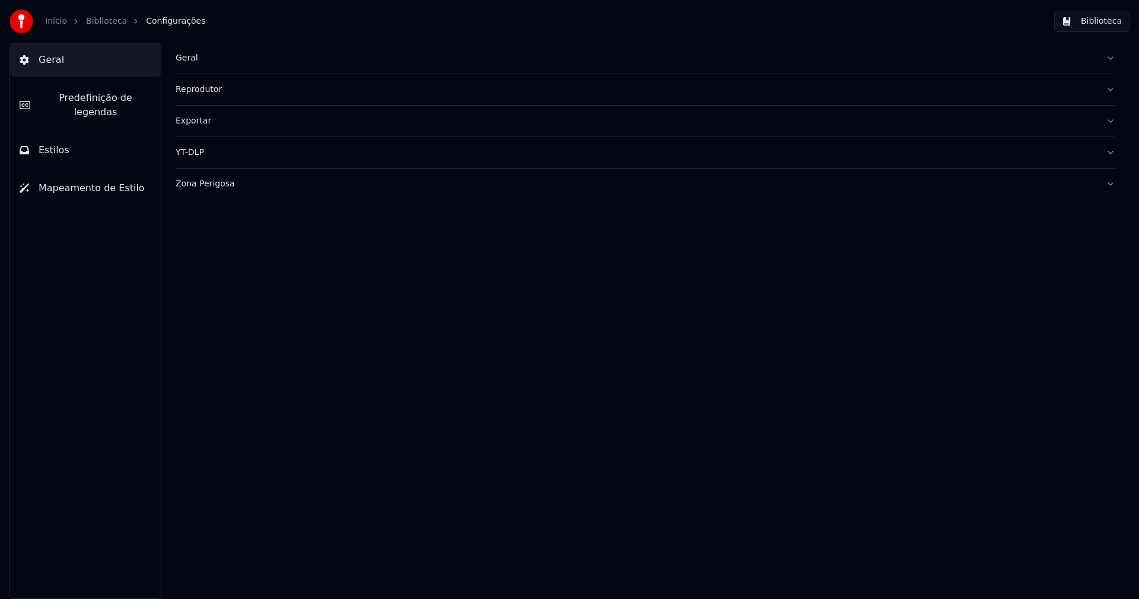
click at [72, 135] on button "Estilos" at bounding box center [85, 149] width 151 height 33
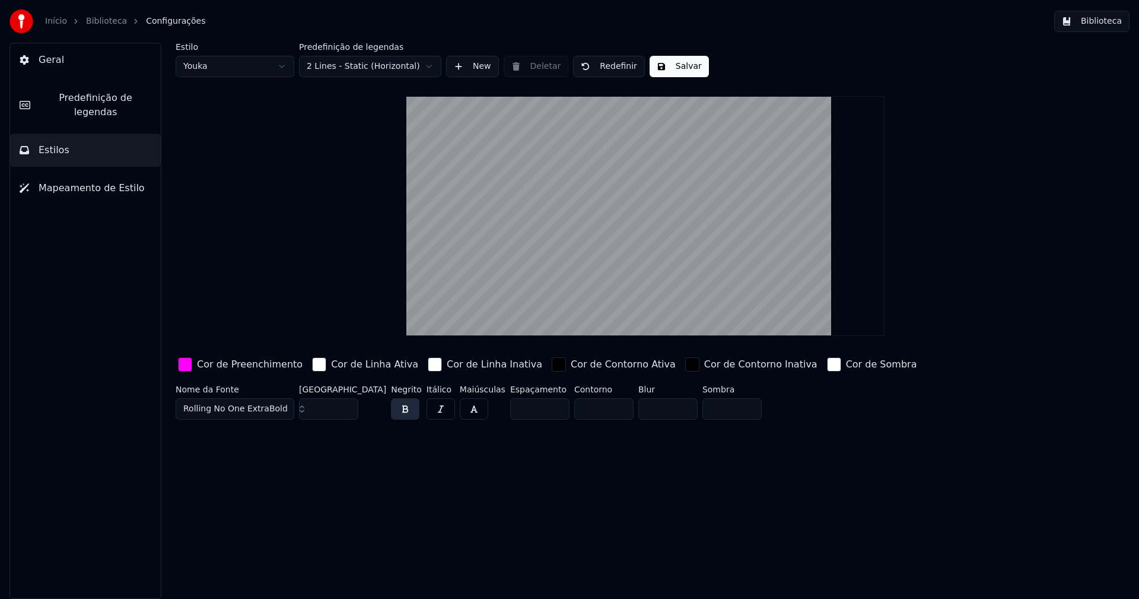
click at [186, 365] on div "button" at bounding box center [185, 364] width 14 height 14
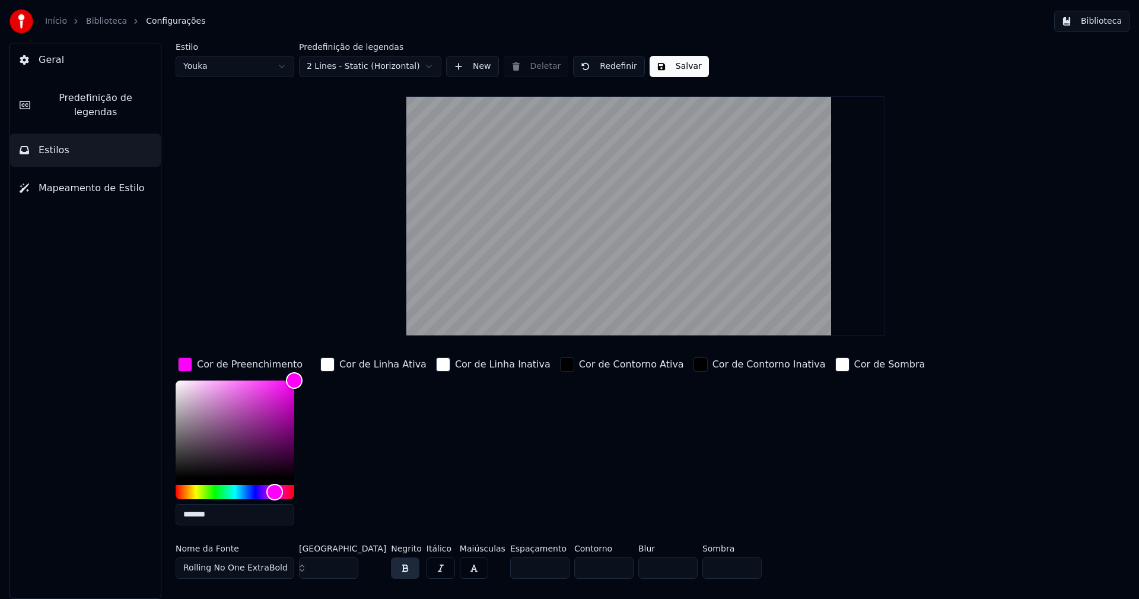
click at [221, 517] on input "*******" at bounding box center [235, 514] width 119 height 21
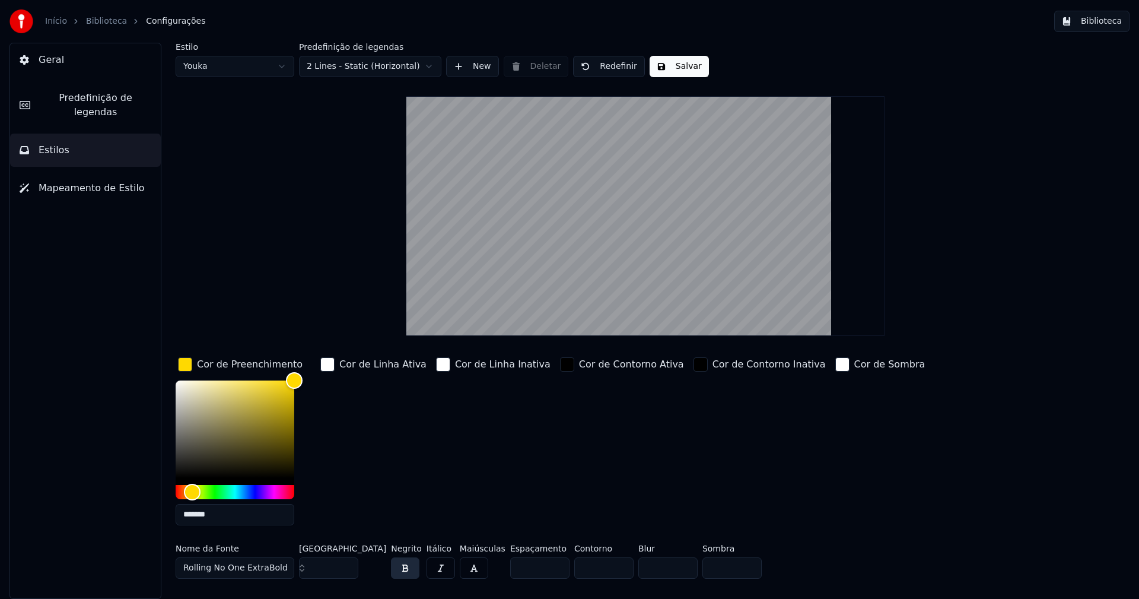
type input "*******"
click at [189, 362] on div "button" at bounding box center [185, 364] width 14 height 14
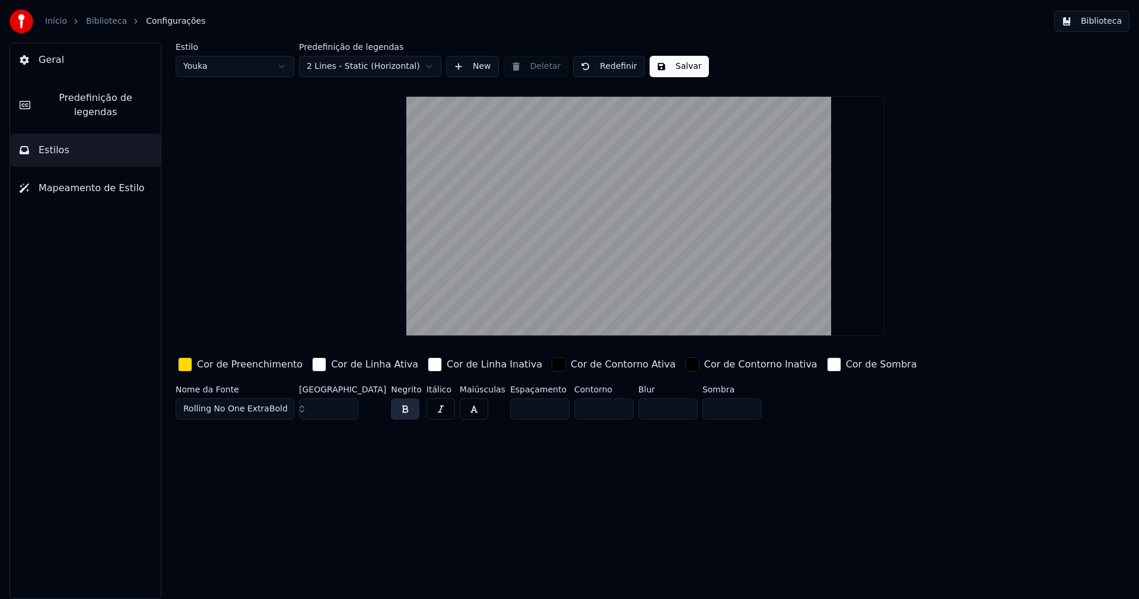
click at [682, 66] on button "Salvar" at bounding box center [679, 66] width 59 height 21
click at [1107, 24] on button "Biblioteca" at bounding box center [1091, 21] width 75 height 21
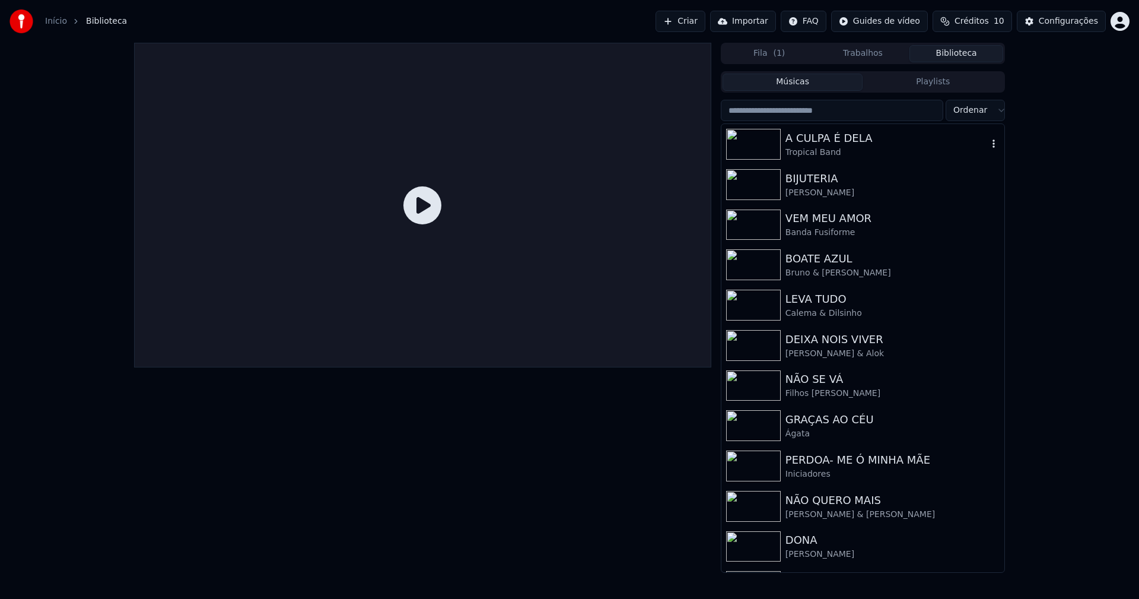
click at [838, 138] on div "A CULPA É DELA" at bounding box center [887, 138] width 202 height 17
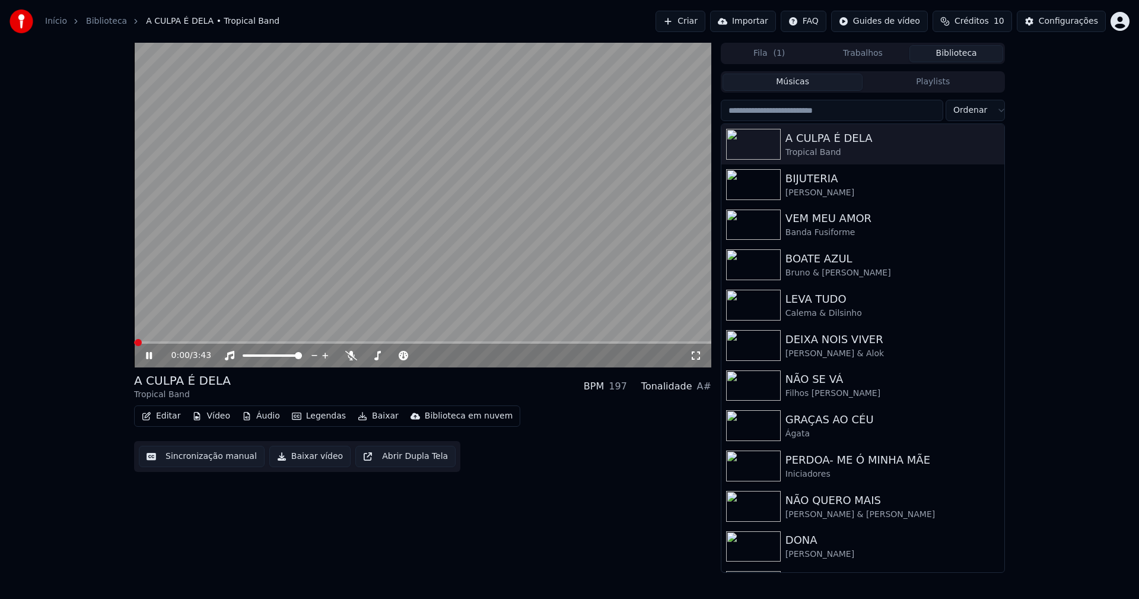
click at [170, 418] on button "Editar" at bounding box center [161, 416] width 48 height 17
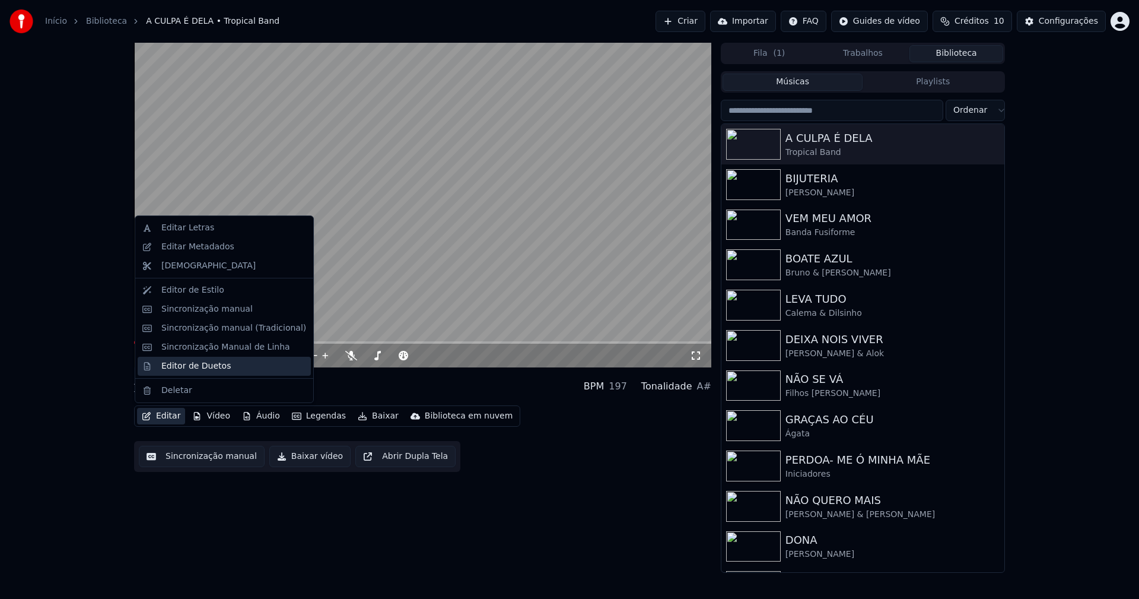
click at [187, 367] on div "Editor de Duetos" at bounding box center [195, 366] width 69 height 12
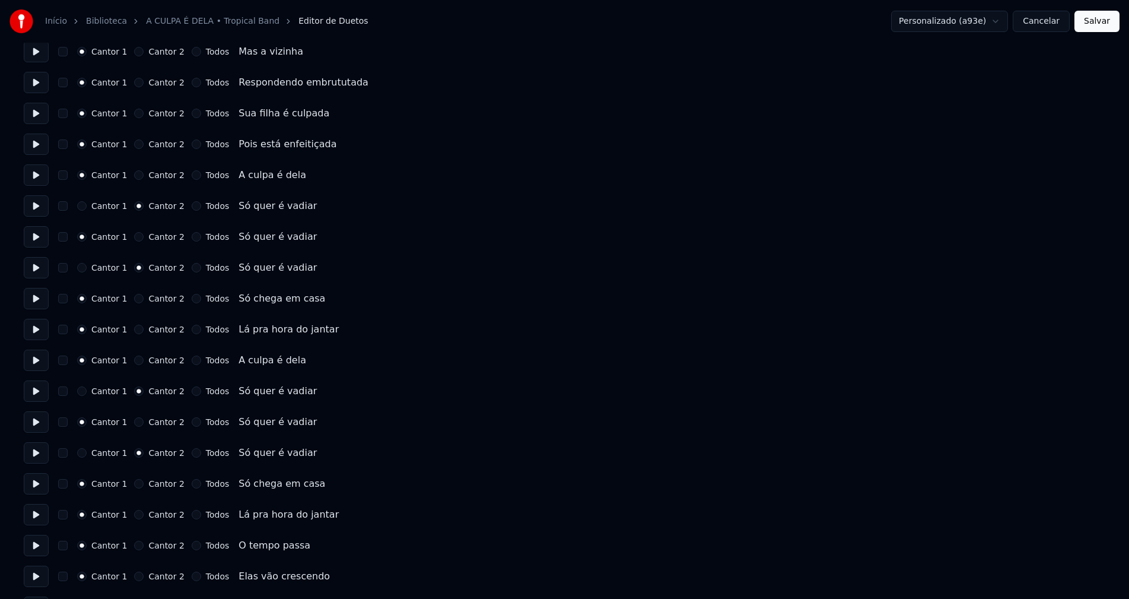
scroll to position [712, 0]
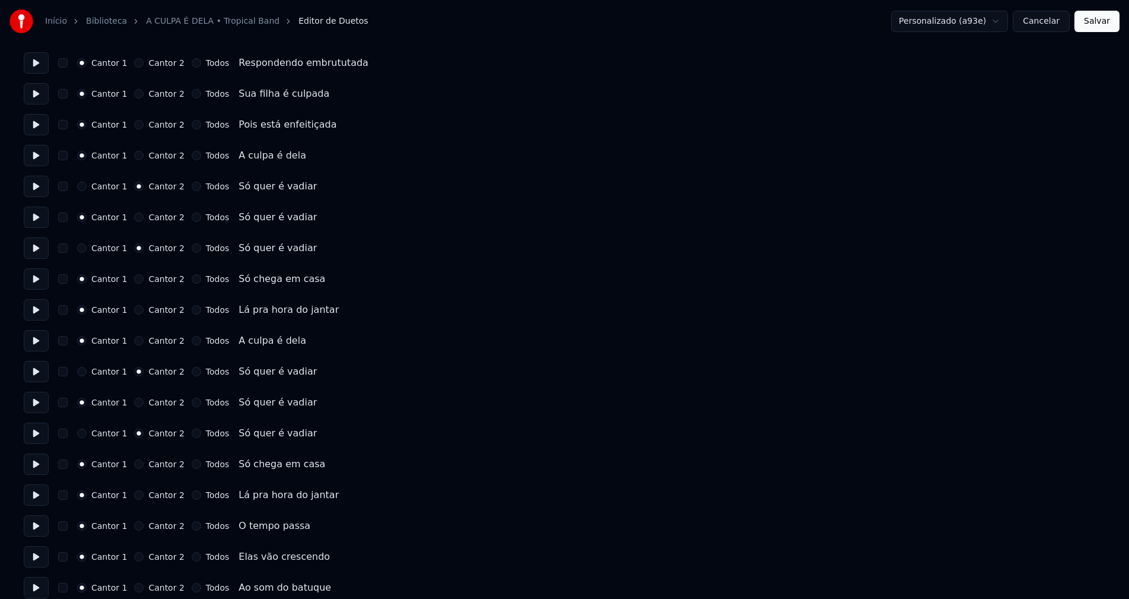
click at [1058, 21] on button "Cancelar" at bounding box center [1041, 21] width 57 height 21
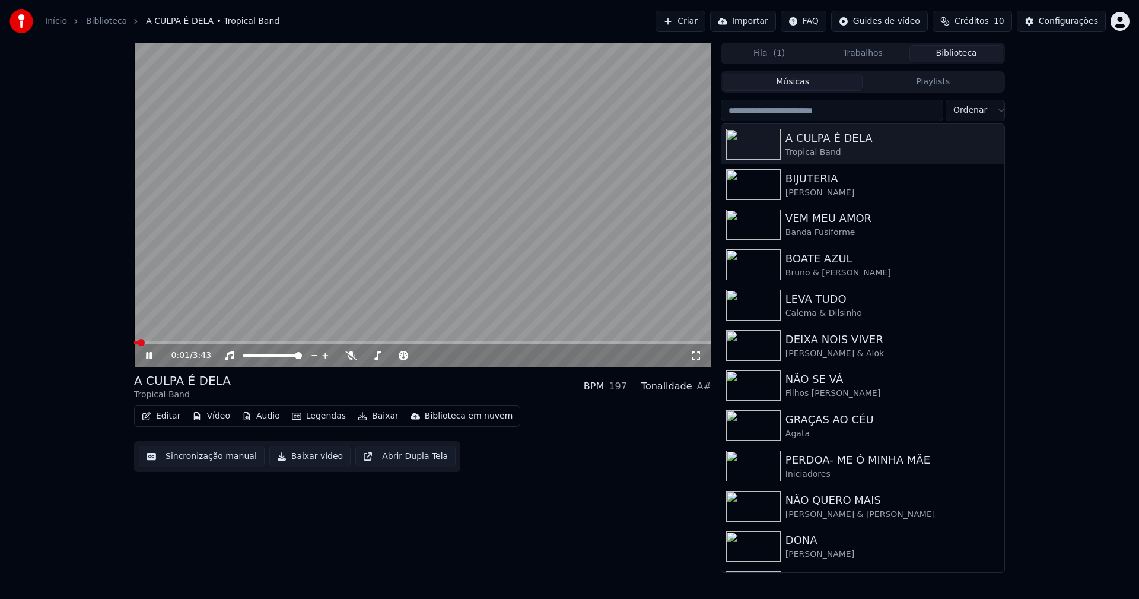
click at [300, 458] on button "Baixar vídeo" at bounding box center [309, 456] width 81 height 21
click at [966, 52] on button "Biblioteca" at bounding box center [956, 53] width 94 height 17
click at [819, 187] on div "[PERSON_NAME]" at bounding box center [887, 193] width 202 height 12
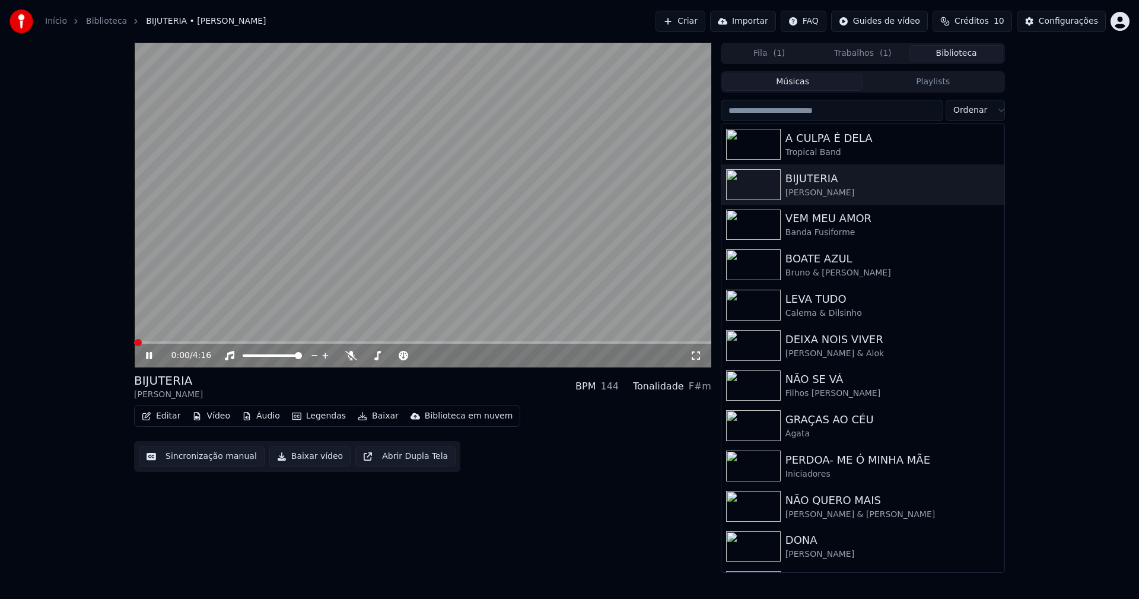
click at [298, 460] on button "Baixar vídeo" at bounding box center [309, 456] width 81 height 21
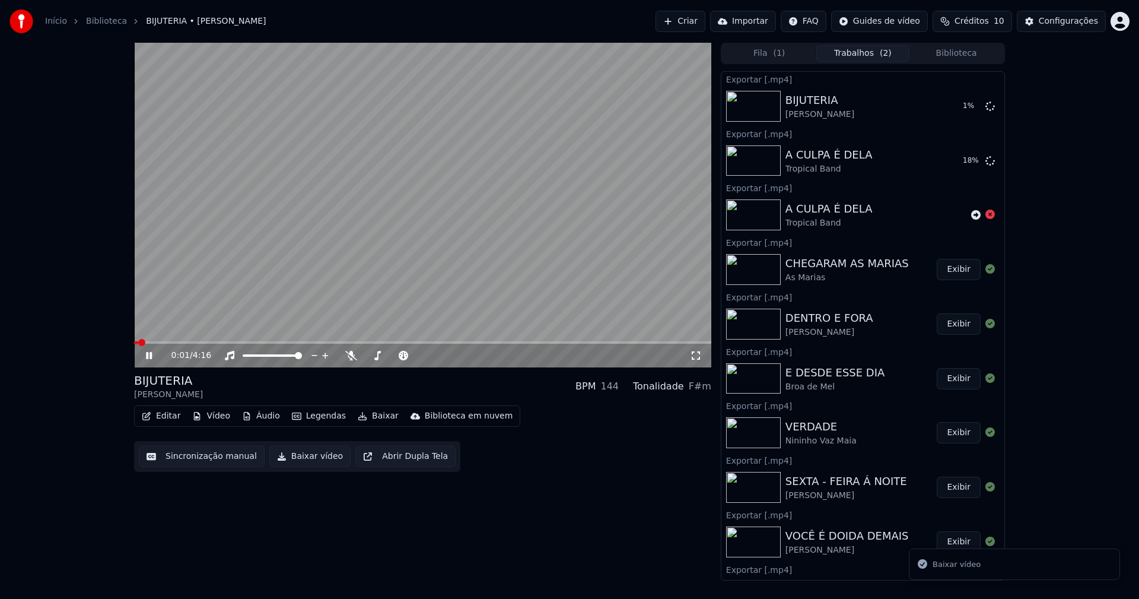
click at [966, 55] on button "Biblioteca" at bounding box center [956, 53] width 94 height 17
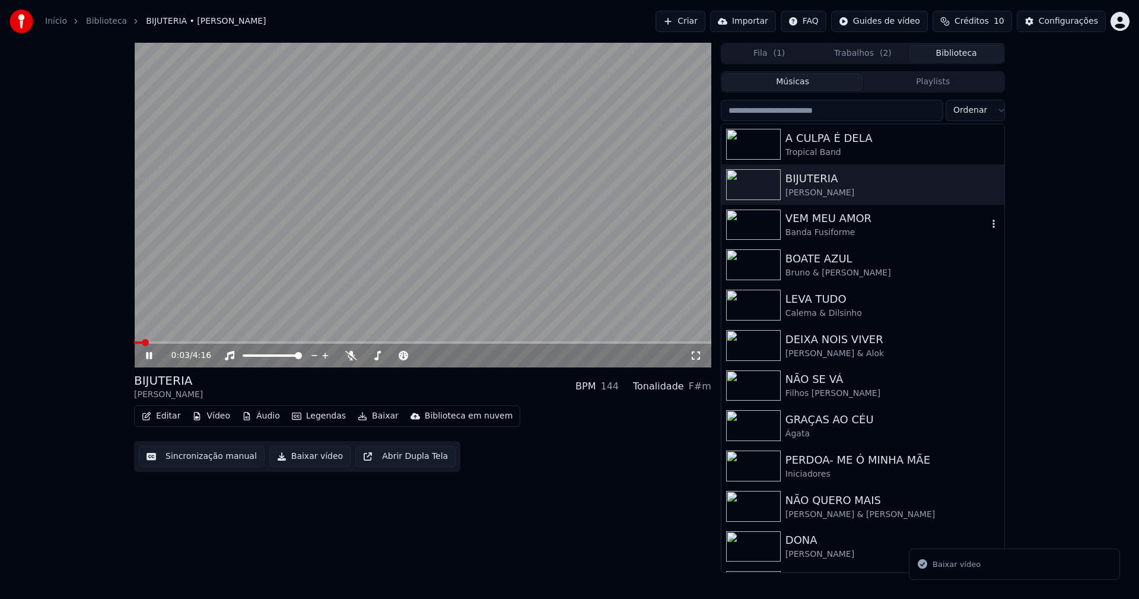
click at [850, 230] on div "Banda Fusiforme" at bounding box center [887, 233] width 202 height 12
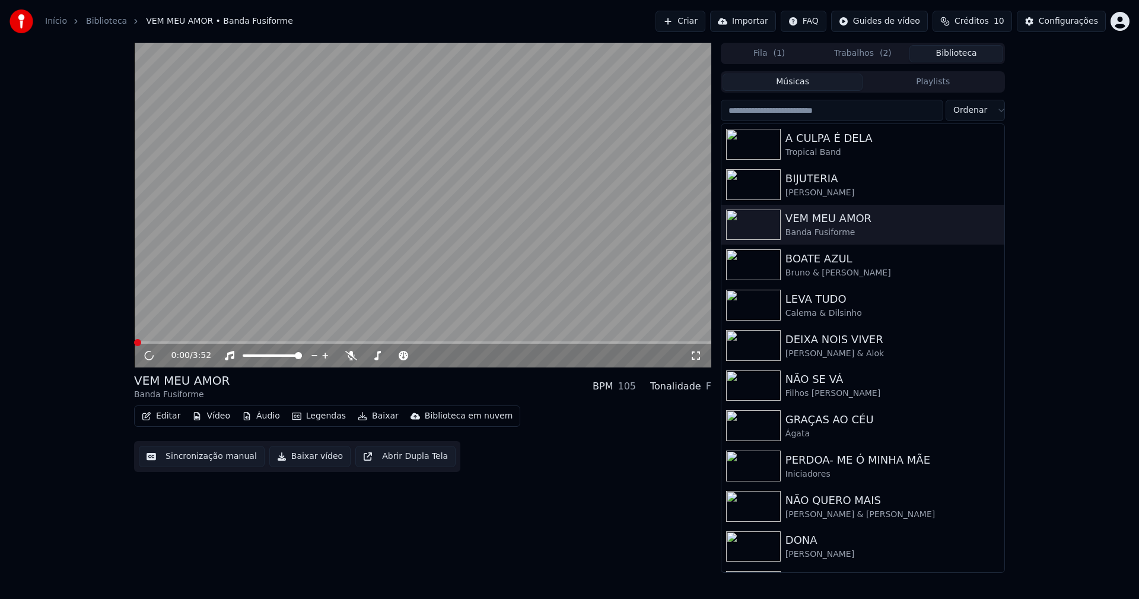
click at [302, 465] on button "Baixar vídeo" at bounding box center [309, 456] width 81 height 21
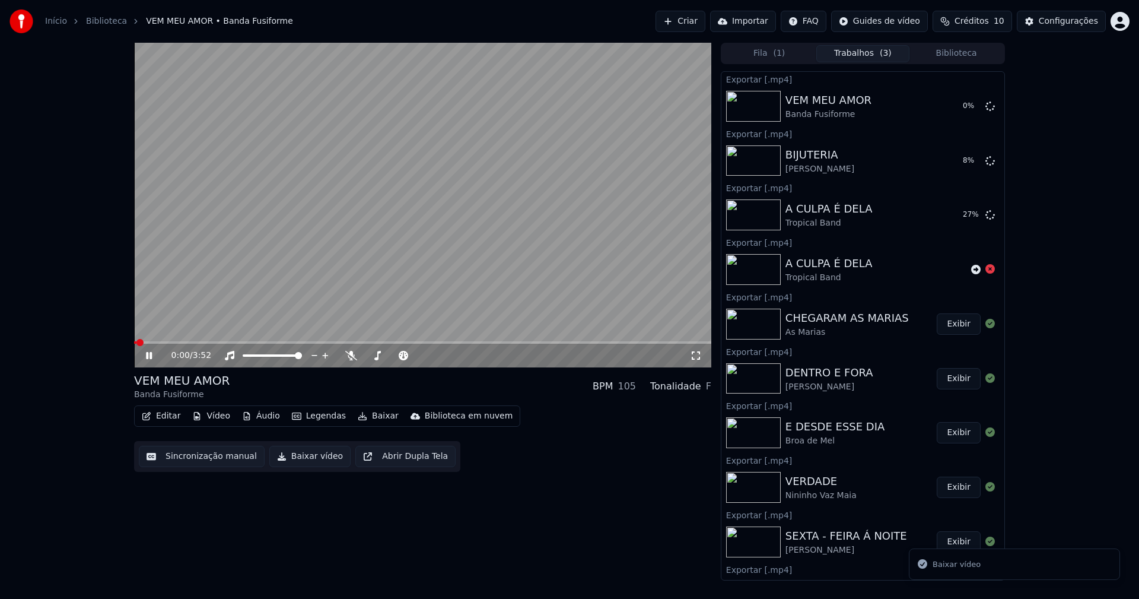
click at [971, 53] on button "Biblioteca" at bounding box center [956, 53] width 94 height 17
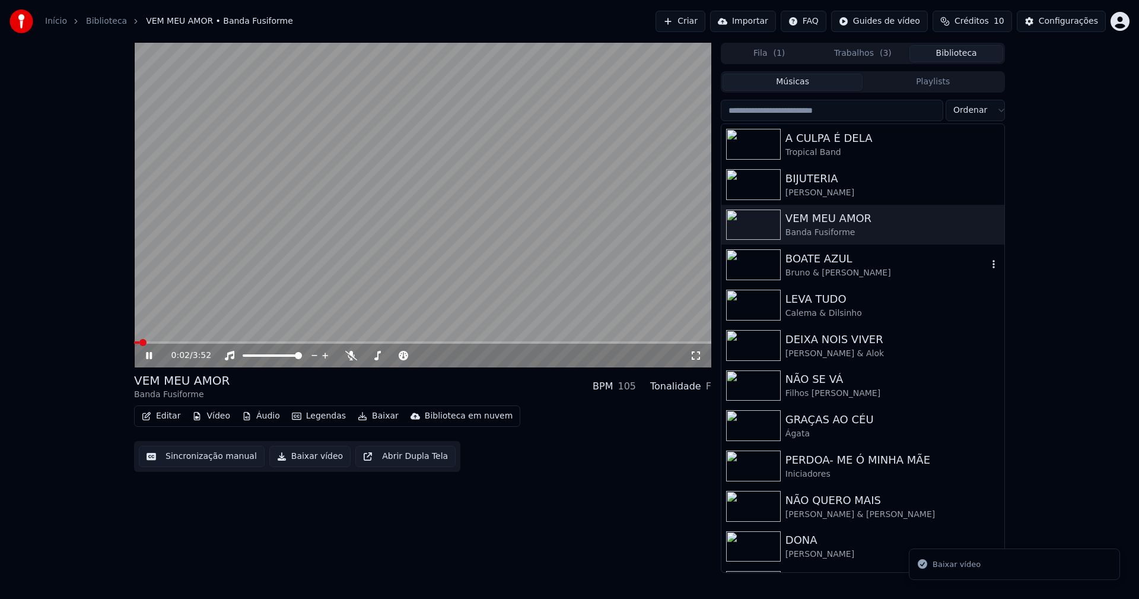
drag, startPoint x: 842, startPoint y: 269, endPoint x: 910, endPoint y: 205, distance: 92.8
click at [844, 269] on div "Bruno & [PERSON_NAME]" at bounding box center [887, 273] width 202 height 12
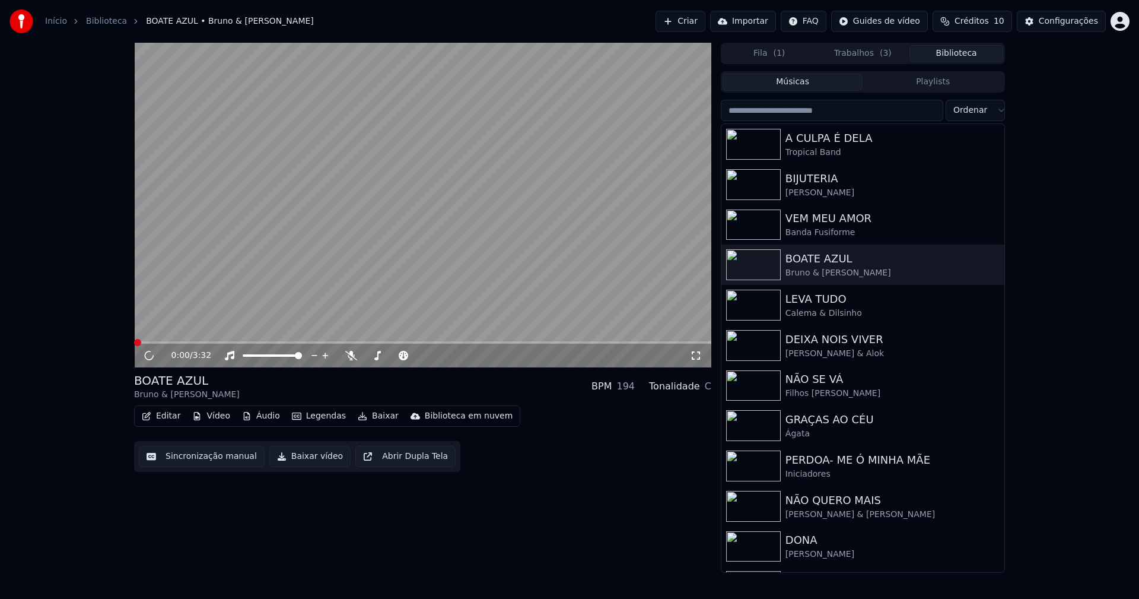
click at [310, 456] on button "Baixar vídeo" at bounding box center [309, 456] width 81 height 21
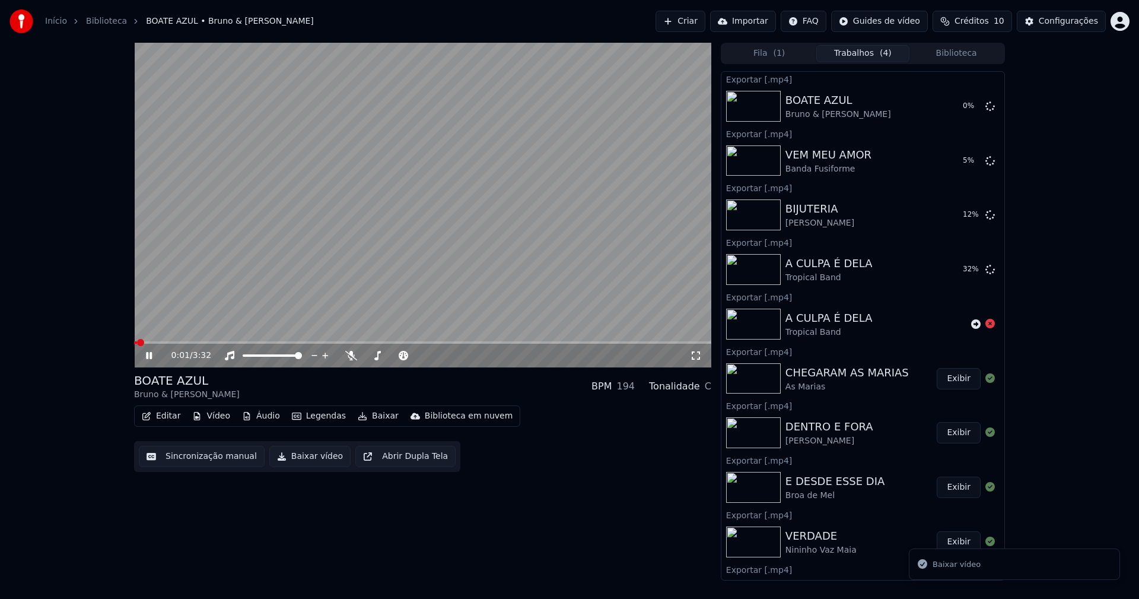
click at [973, 58] on button "Biblioteca" at bounding box center [956, 53] width 94 height 17
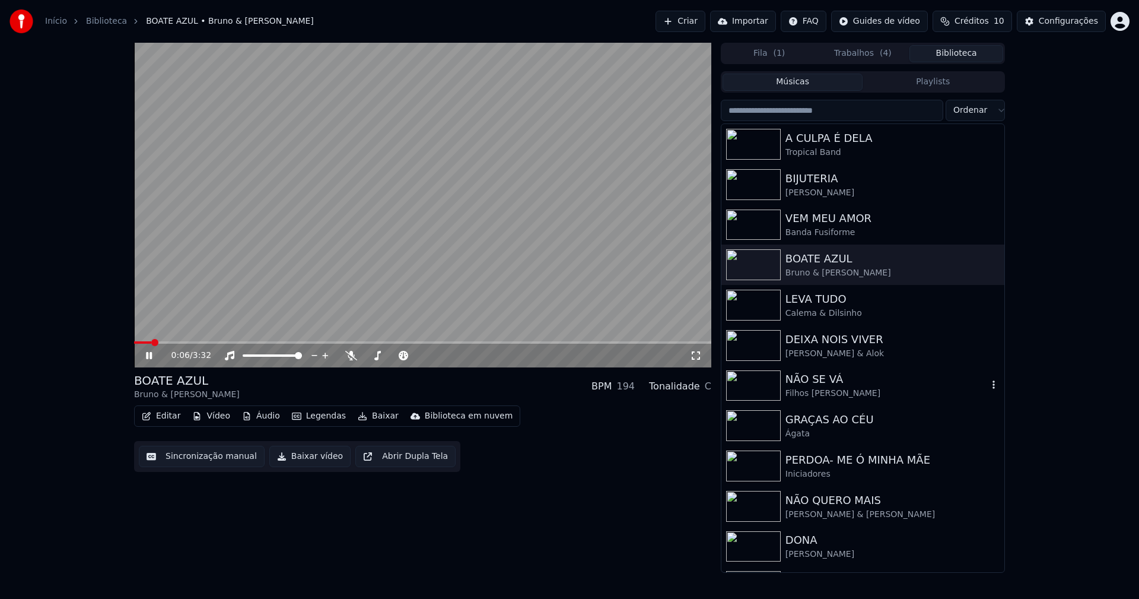
click at [832, 395] on div "Filhos [PERSON_NAME]" at bounding box center [887, 393] width 202 height 12
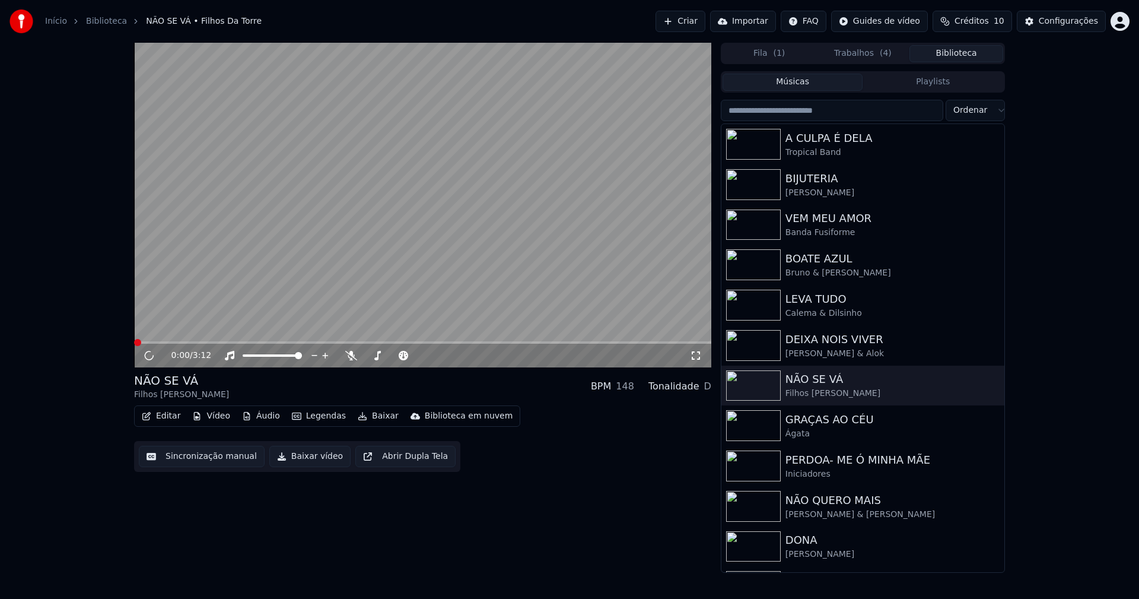
drag, startPoint x: 308, startPoint y: 462, endPoint x: 434, endPoint y: 508, distance: 134.6
click at [308, 462] on button "Baixar vídeo" at bounding box center [309, 456] width 81 height 21
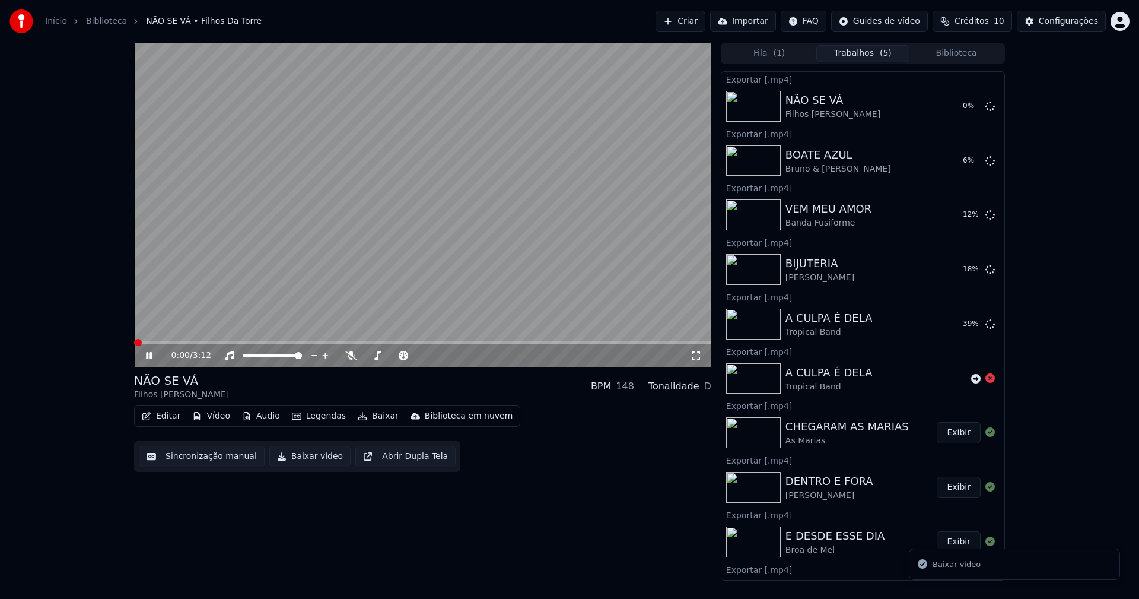
click at [150, 358] on icon at bounding box center [149, 355] width 6 height 7
click at [166, 418] on button "Editar" at bounding box center [161, 416] width 48 height 17
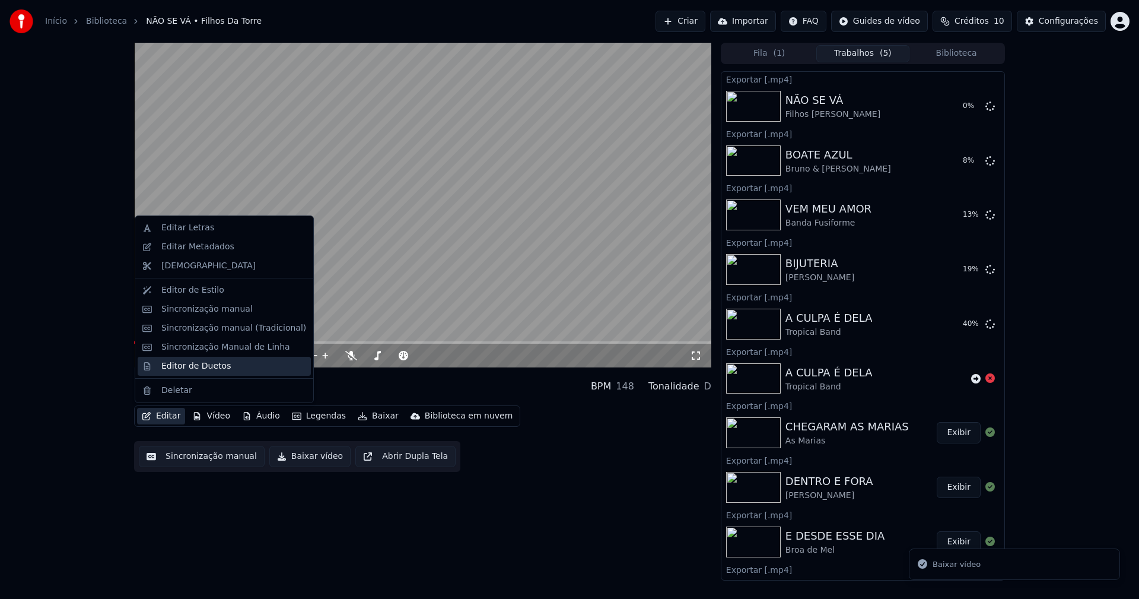
click at [175, 365] on div "Editor de Duetos" at bounding box center [195, 366] width 69 height 12
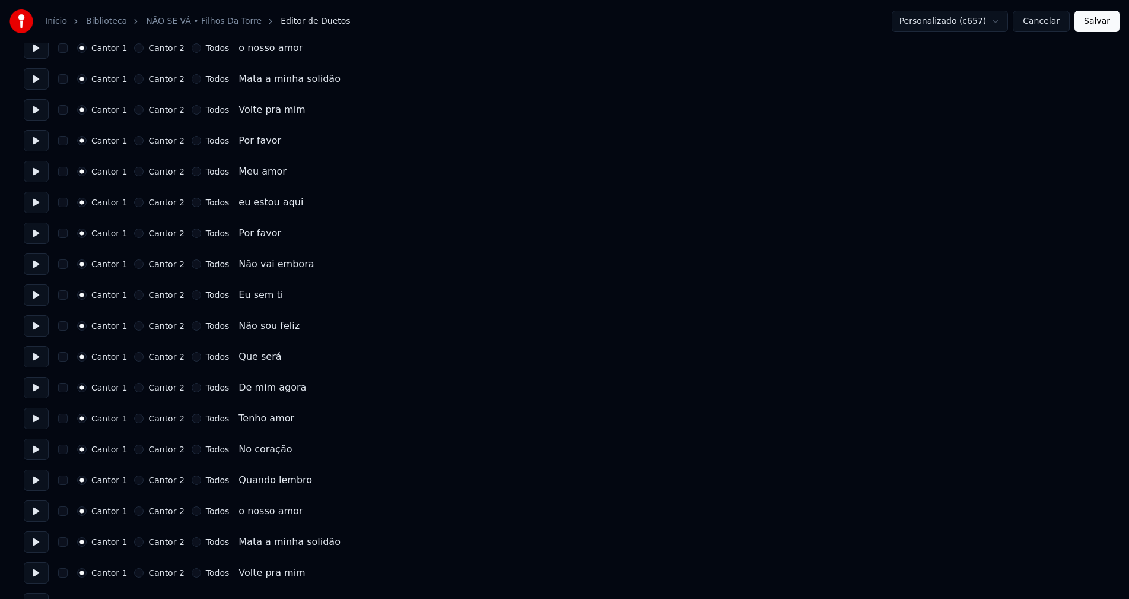
scroll to position [476, 0]
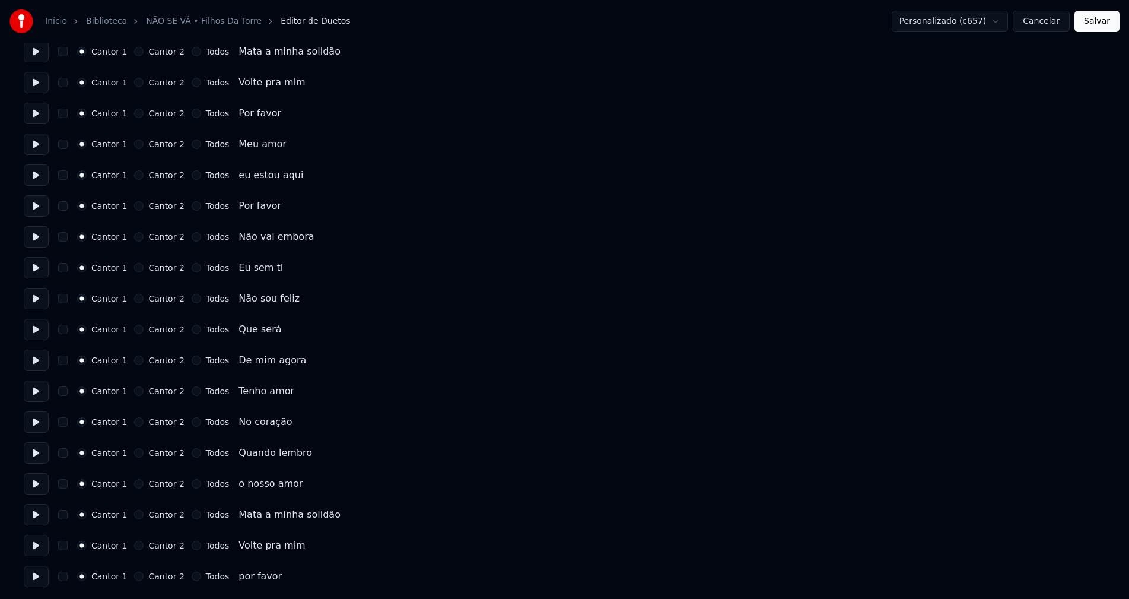
click at [1038, 21] on button "Cancelar" at bounding box center [1041, 21] width 57 height 21
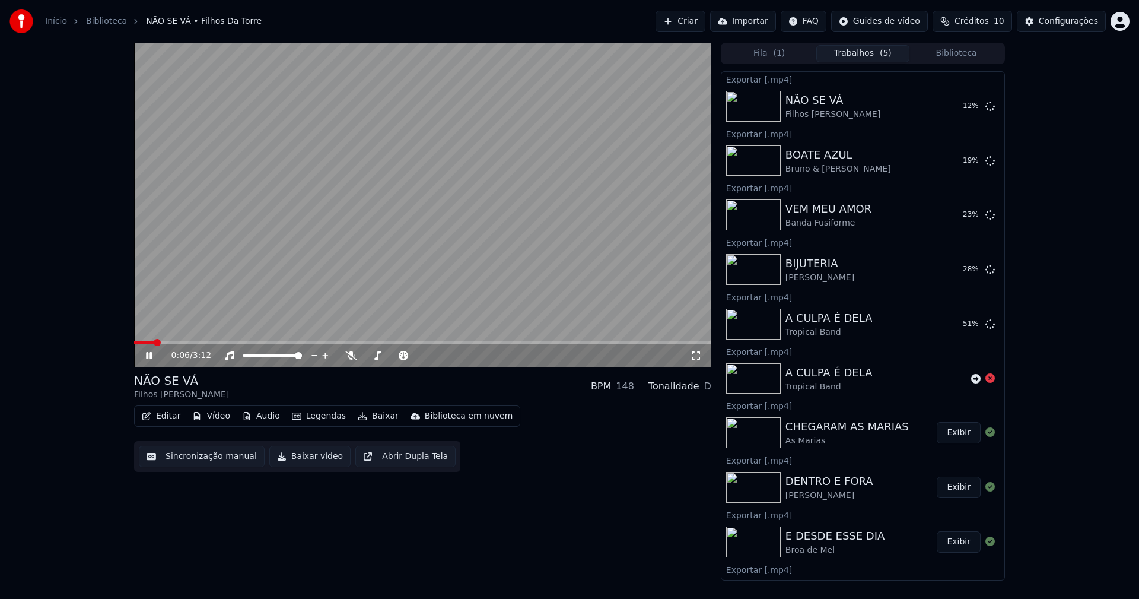
click at [150, 356] on icon at bounding box center [149, 355] width 6 height 7
click at [965, 56] on button "Biblioteca" at bounding box center [956, 53] width 94 height 17
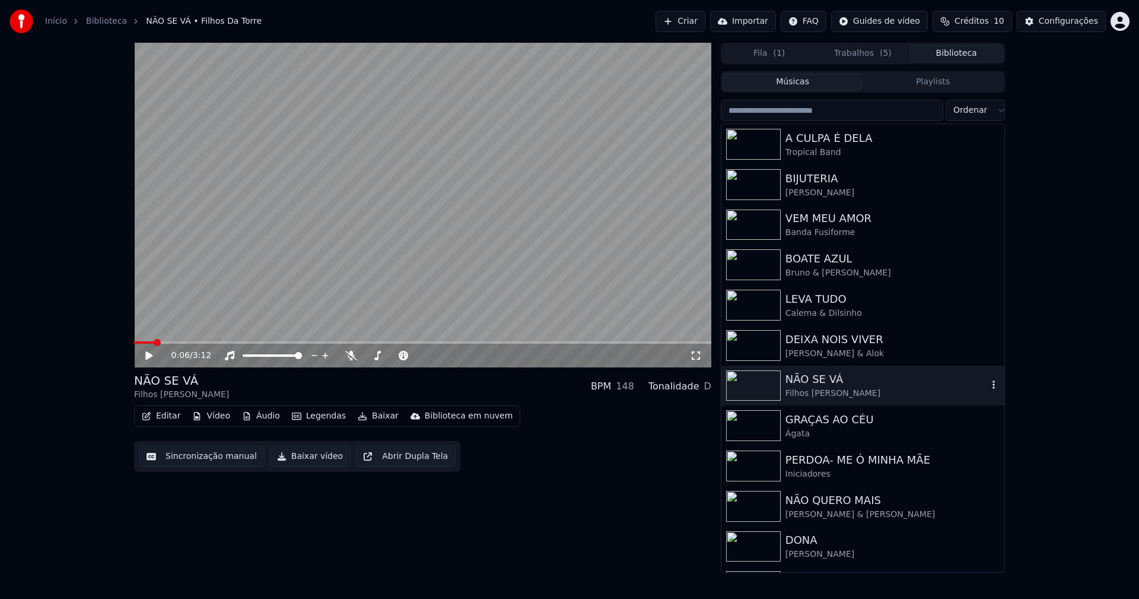
scroll to position [59, 0]
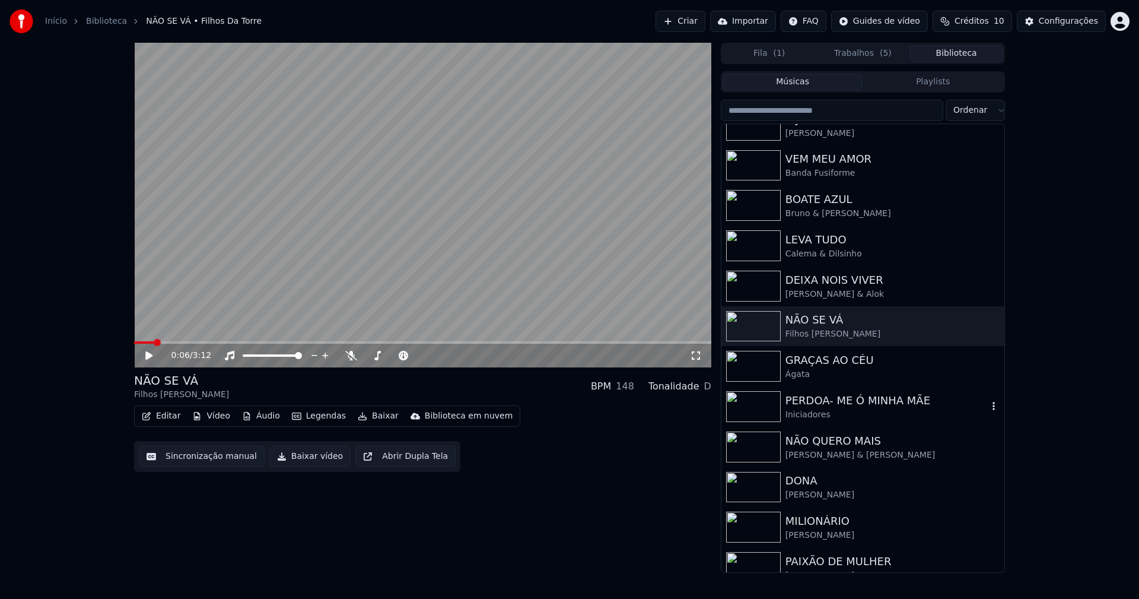
drag, startPoint x: 851, startPoint y: 403, endPoint x: 607, endPoint y: 300, distance: 265.3
click at [853, 403] on div "PERDOA- ME Ó MINHA MÃE" at bounding box center [887, 400] width 202 height 17
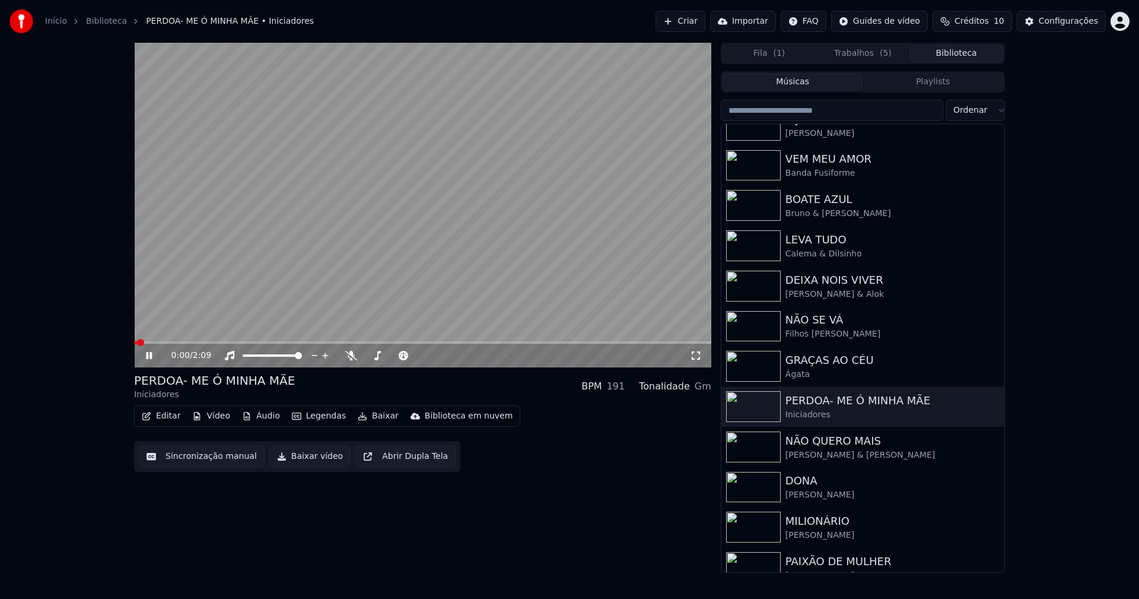
click at [150, 355] on icon at bounding box center [158, 355] width 28 height 9
click at [301, 460] on button "Baixar vídeo" at bounding box center [309, 456] width 81 height 21
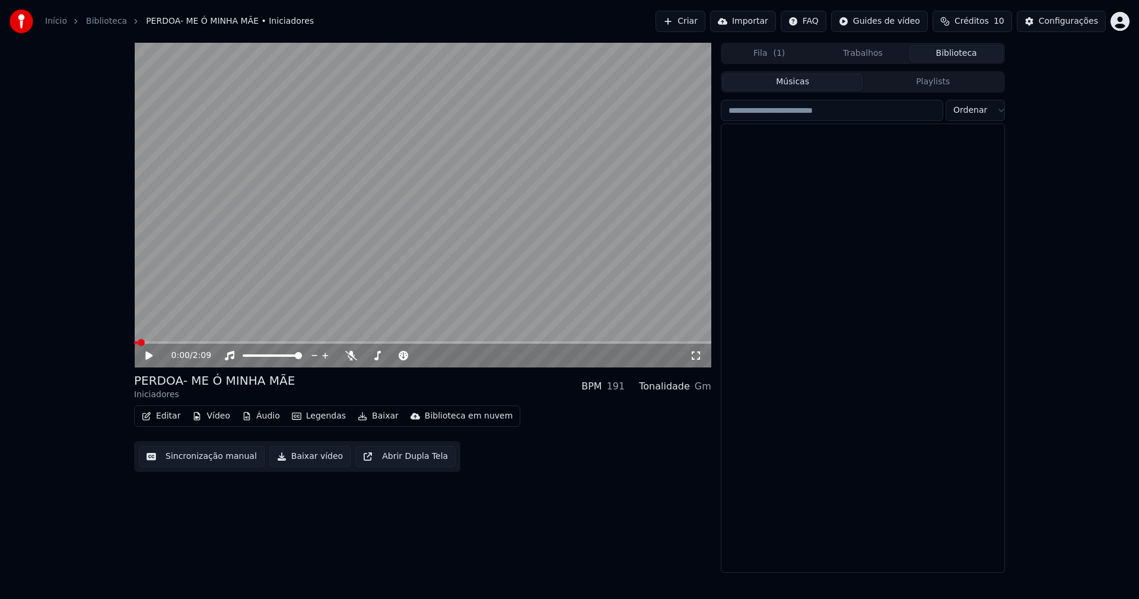
click at [971, 50] on button "Biblioteca" at bounding box center [956, 53] width 94 height 17
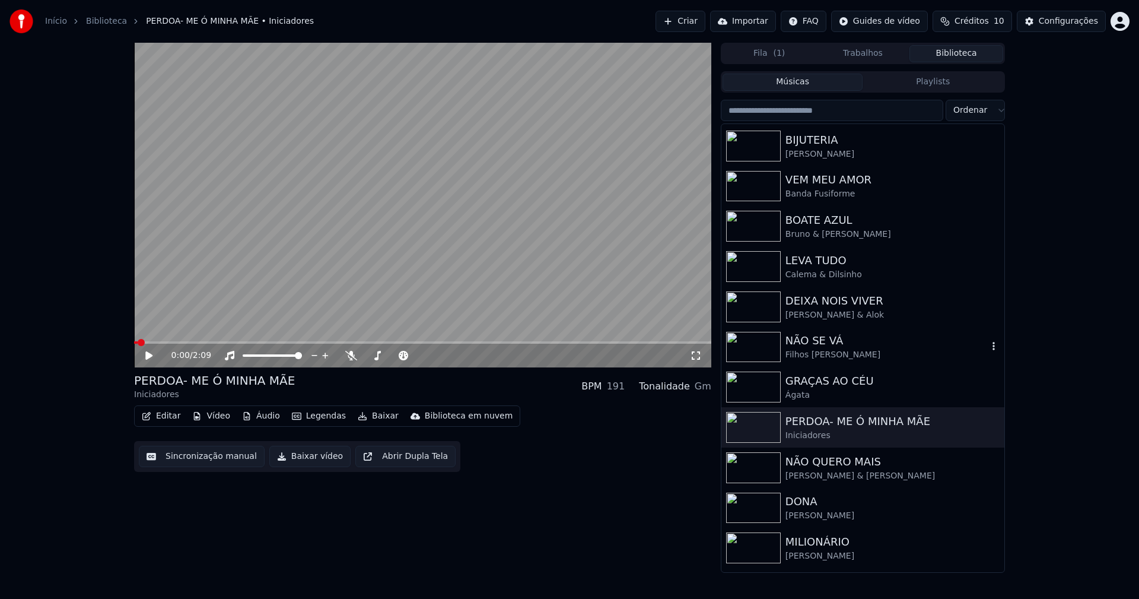
scroll to position [59, 0]
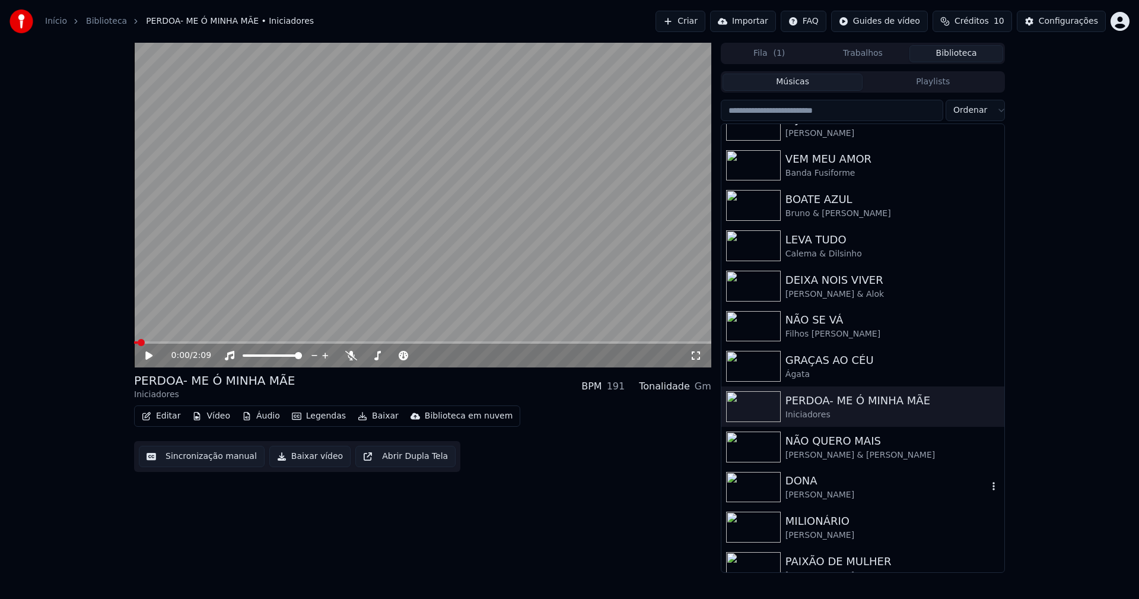
click at [830, 489] on div "[PERSON_NAME]" at bounding box center [887, 495] width 202 height 12
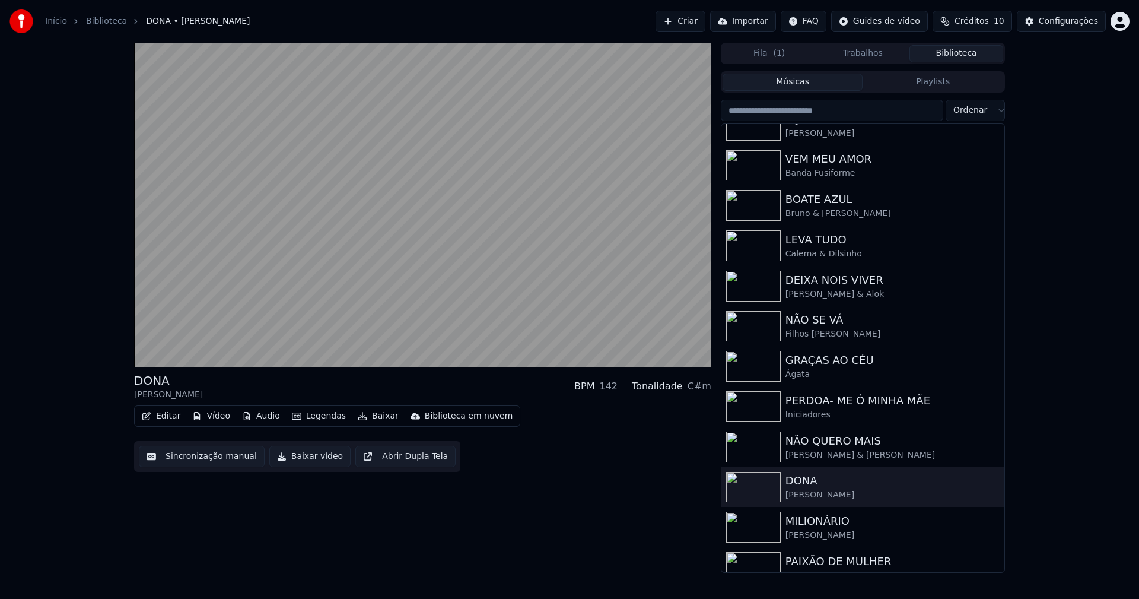
click at [310, 457] on button "Baixar vídeo" at bounding box center [309, 456] width 81 height 21
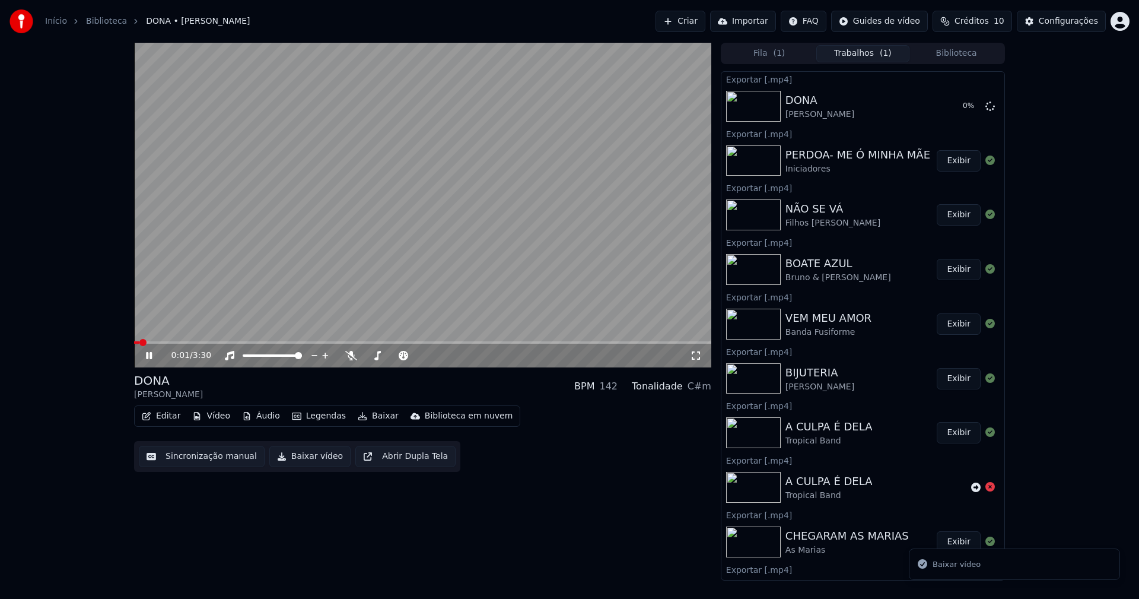
click at [974, 50] on button "Biblioteca" at bounding box center [956, 53] width 94 height 17
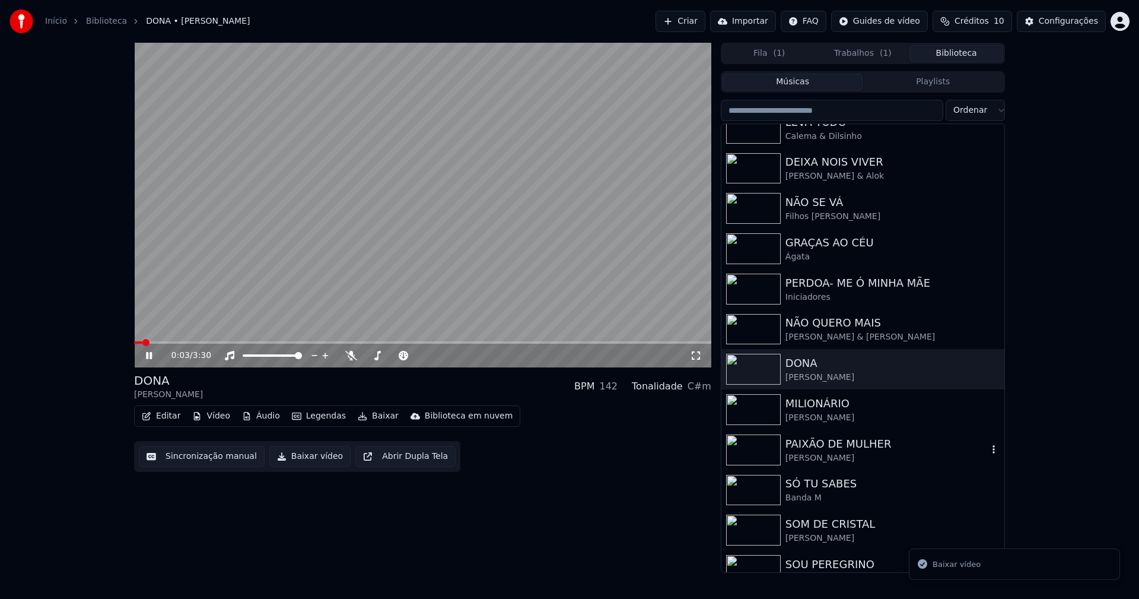
scroll to position [178, 0]
drag, startPoint x: 824, startPoint y: 416, endPoint x: 855, endPoint y: 398, distance: 35.6
click at [825, 415] on div "[PERSON_NAME]" at bounding box center [887, 417] width 202 height 12
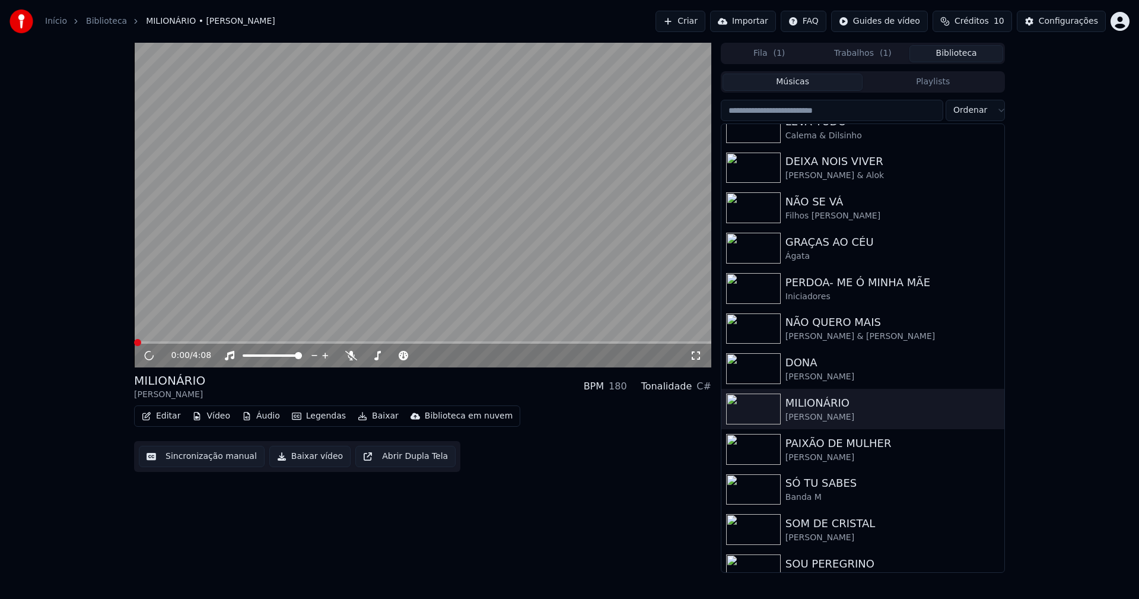
click at [320, 455] on button "Baixar vídeo" at bounding box center [309, 456] width 81 height 21
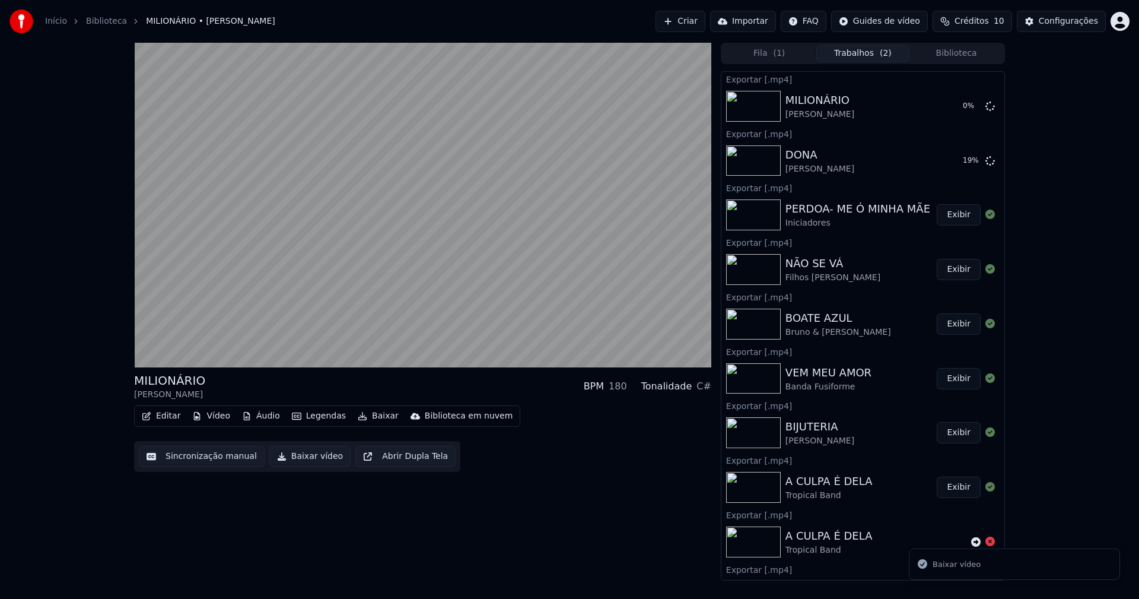
click at [962, 61] on button "Biblioteca" at bounding box center [956, 53] width 94 height 17
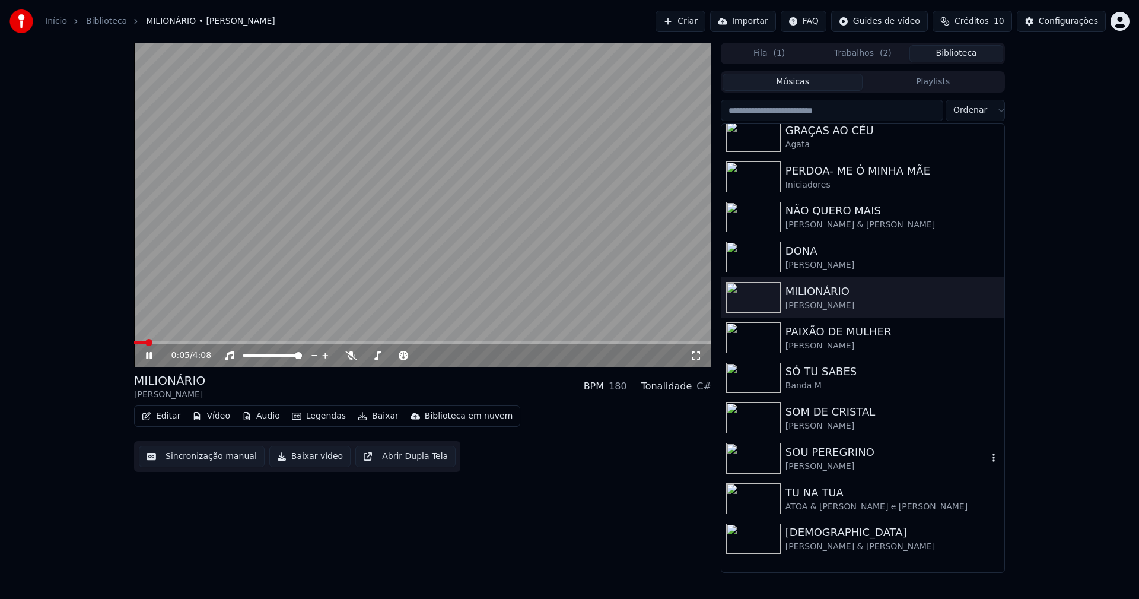
scroll to position [297, 0]
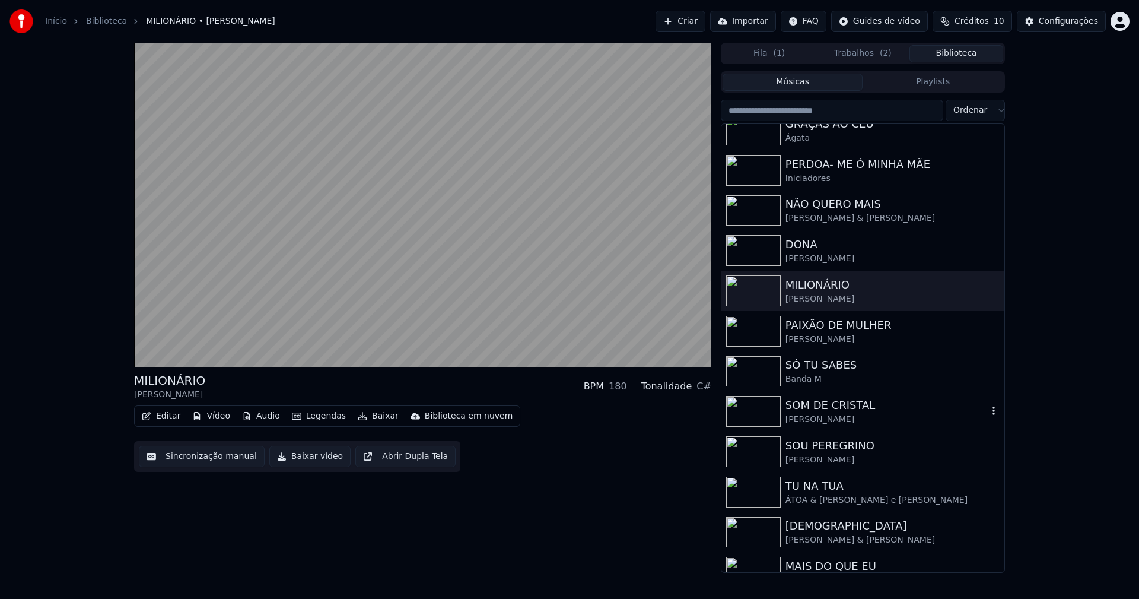
click at [823, 410] on div "SOM DE CRISTAL" at bounding box center [887, 405] width 202 height 17
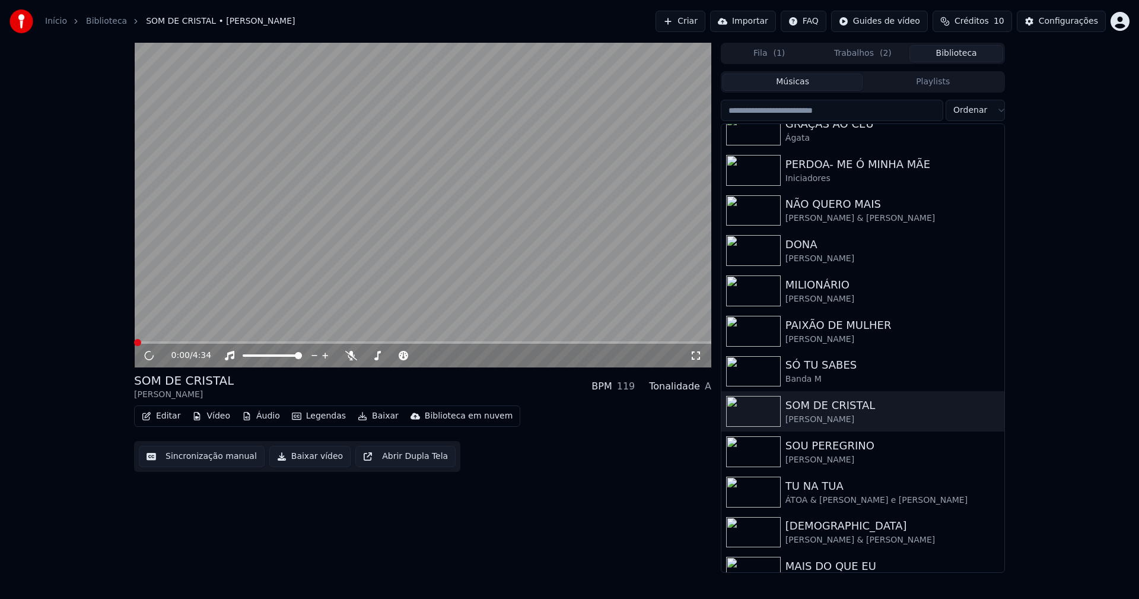
click at [294, 456] on button "Baixar vídeo" at bounding box center [309, 456] width 81 height 21
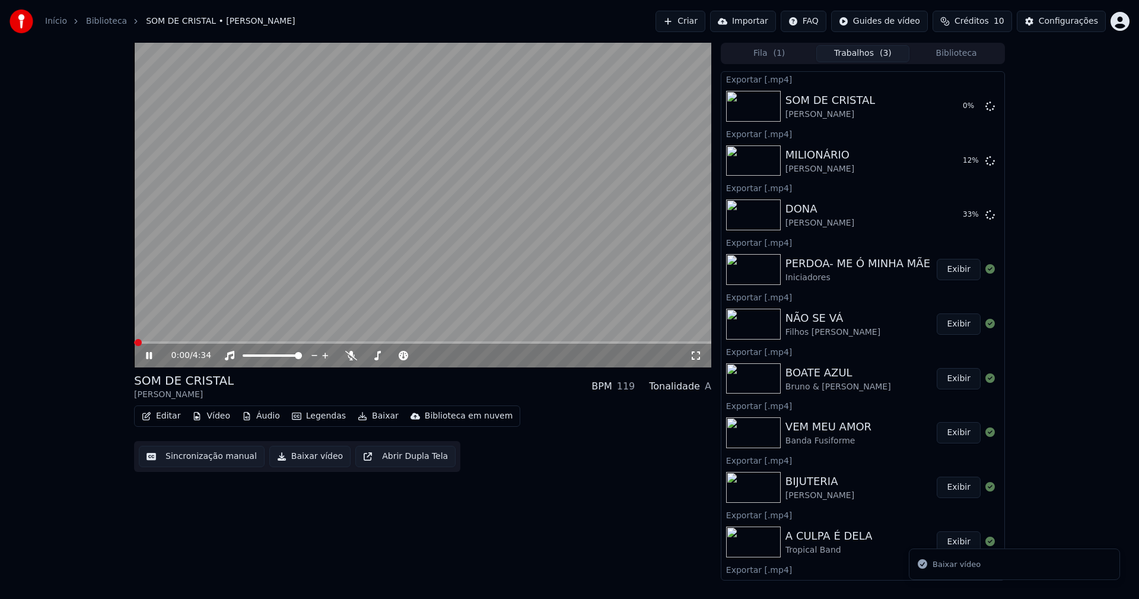
click at [965, 56] on button "Biblioteca" at bounding box center [956, 53] width 94 height 17
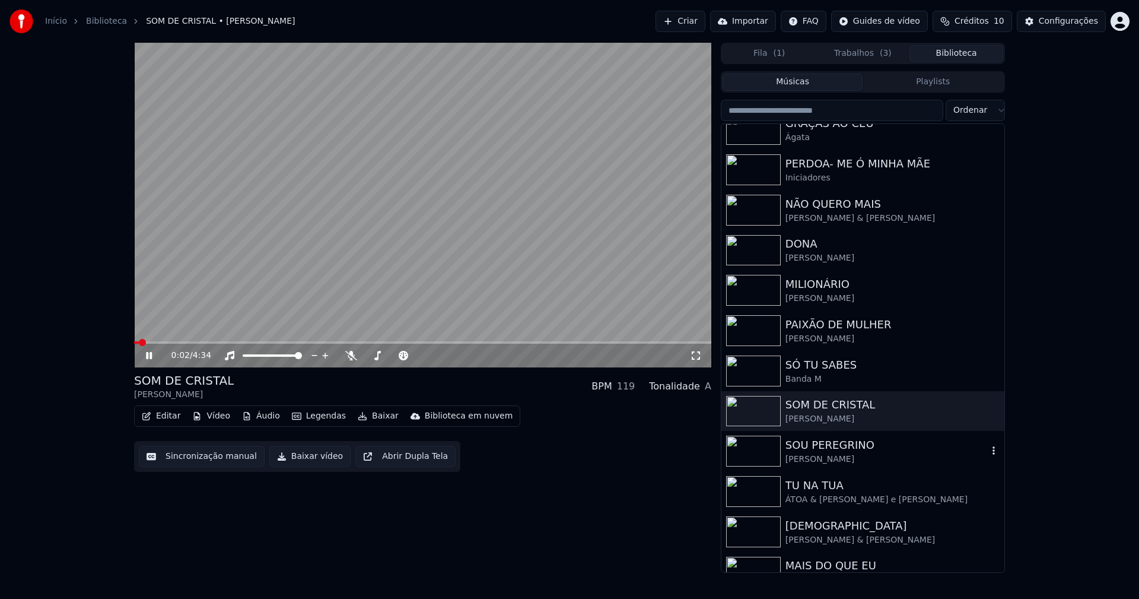
scroll to position [316, 0]
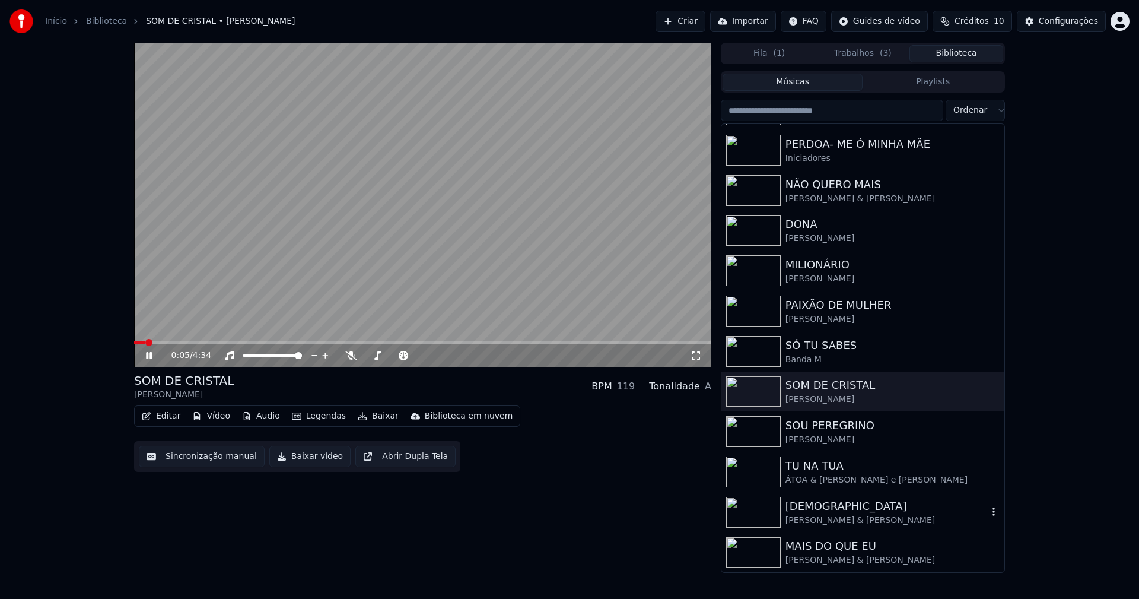
click at [828, 517] on div "[PERSON_NAME] & [PERSON_NAME]" at bounding box center [887, 520] width 202 height 12
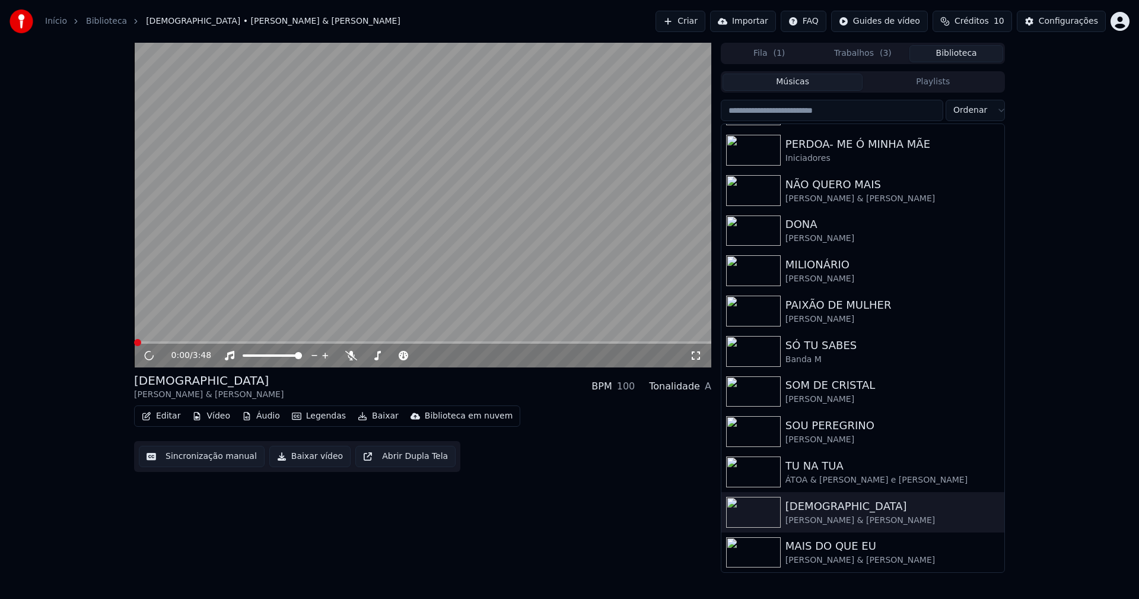
click at [303, 457] on button "Baixar vídeo" at bounding box center [309, 456] width 81 height 21
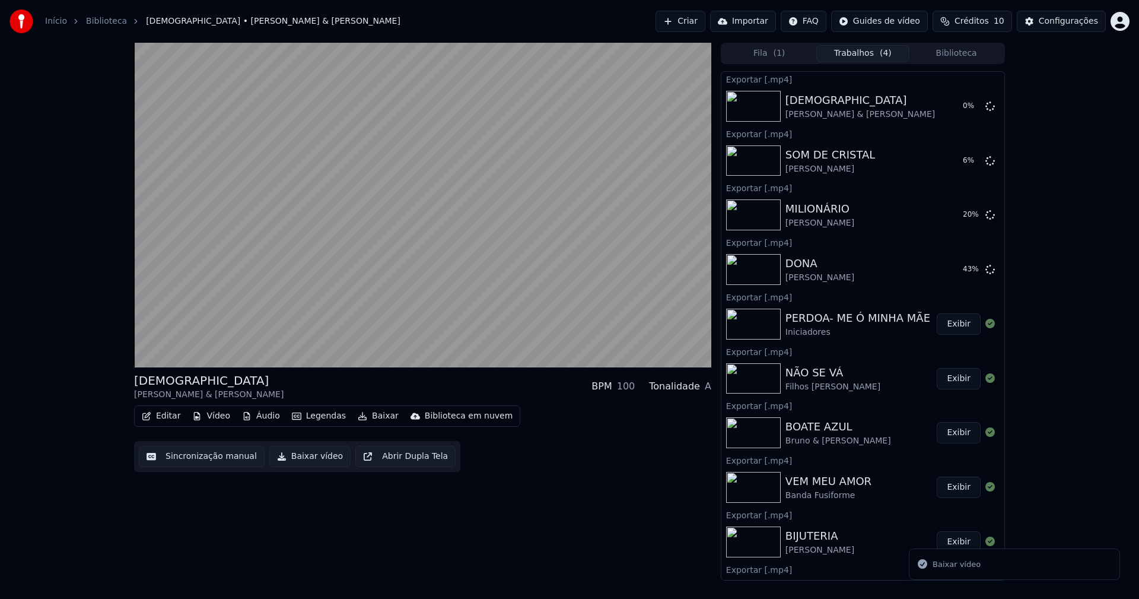
click at [971, 57] on button "Biblioteca" at bounding box center [956, 53] width 94 height 17
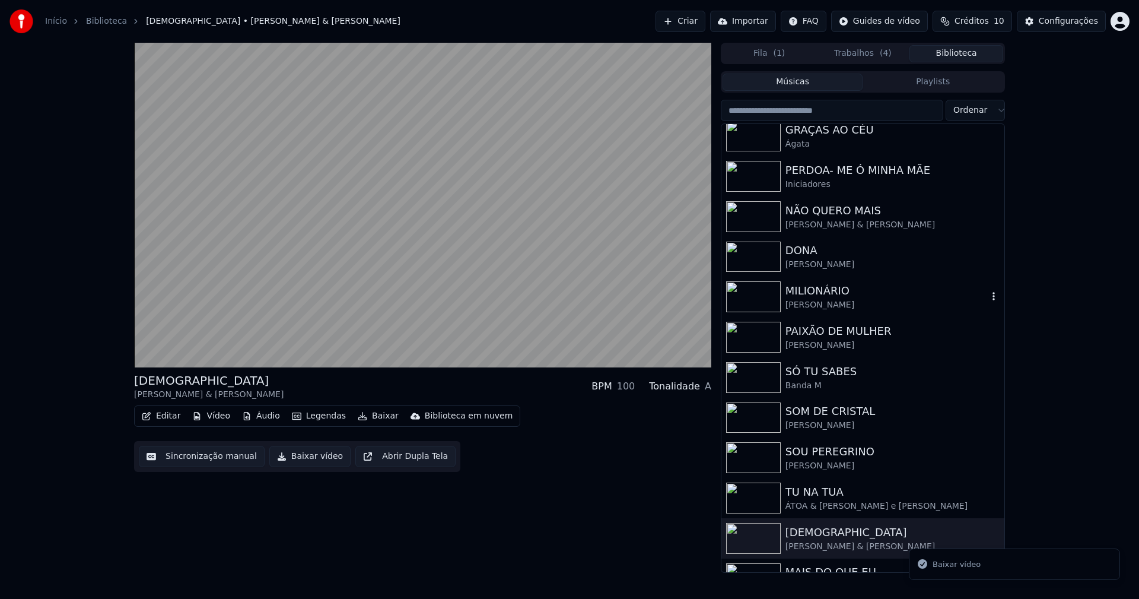
scroll to position [316, 0]
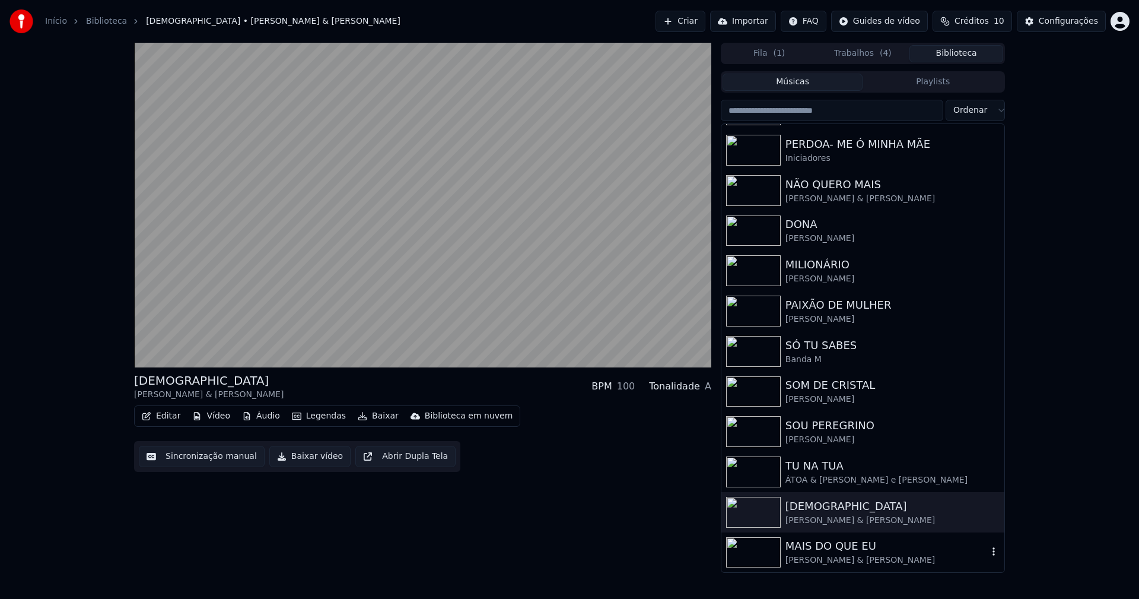
click at [851, 561] on div "[PERSON_NAME] & [PERSON_NAME]" at bounding box center [887, 560] width 202 height 12
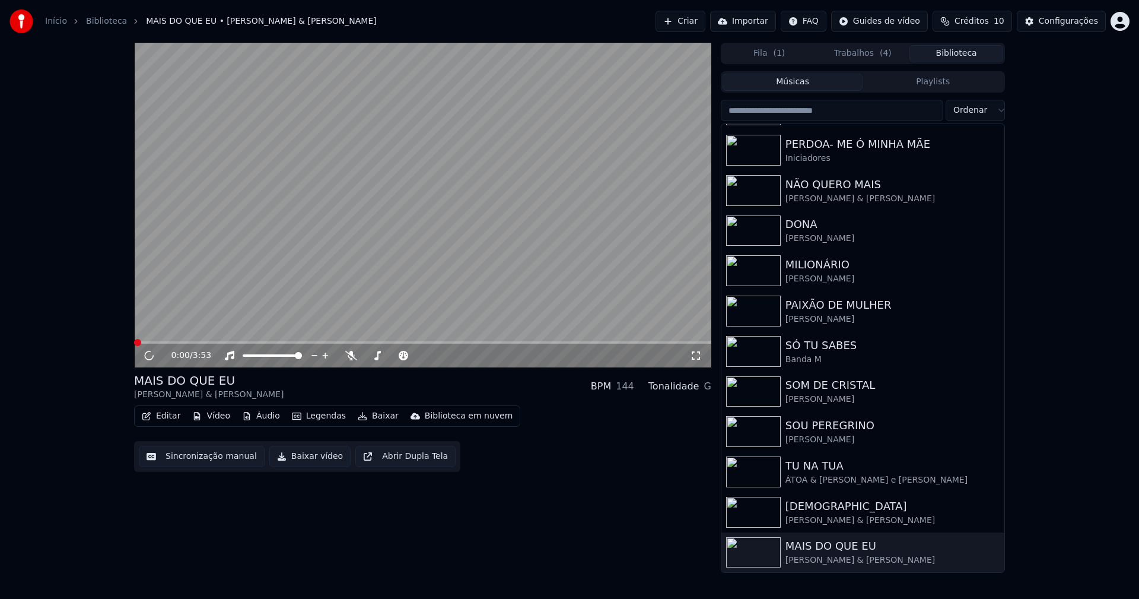
click at [313, 454] on button "Baixar vídeo" at bounding box center [309, 456] width 81 height 21
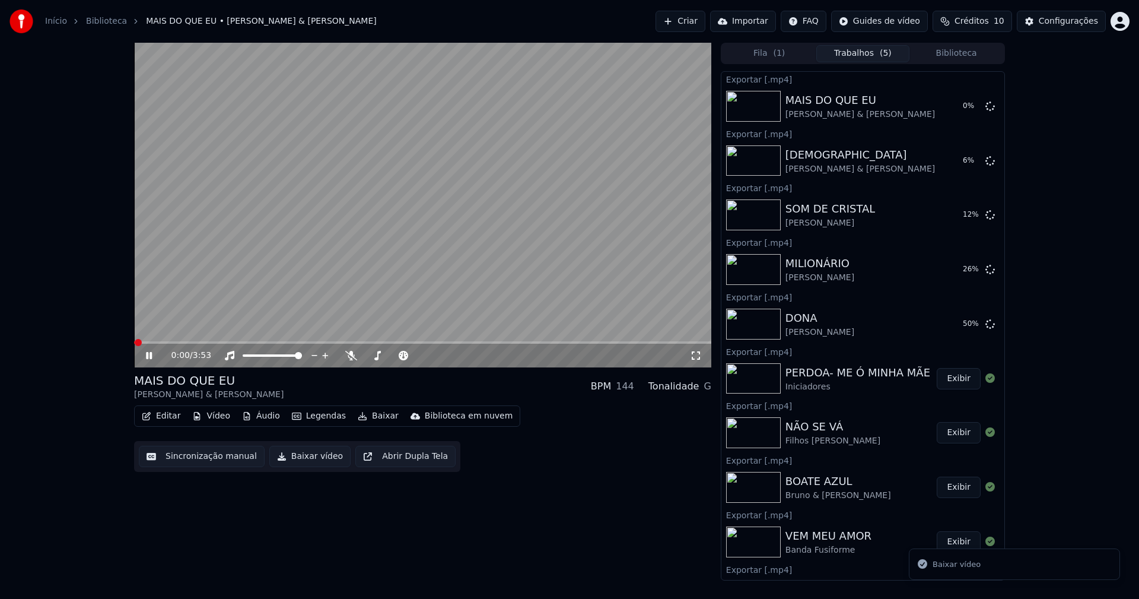
click at [148, 354] on icon at bounding box center [149, 355] width 6 height 7
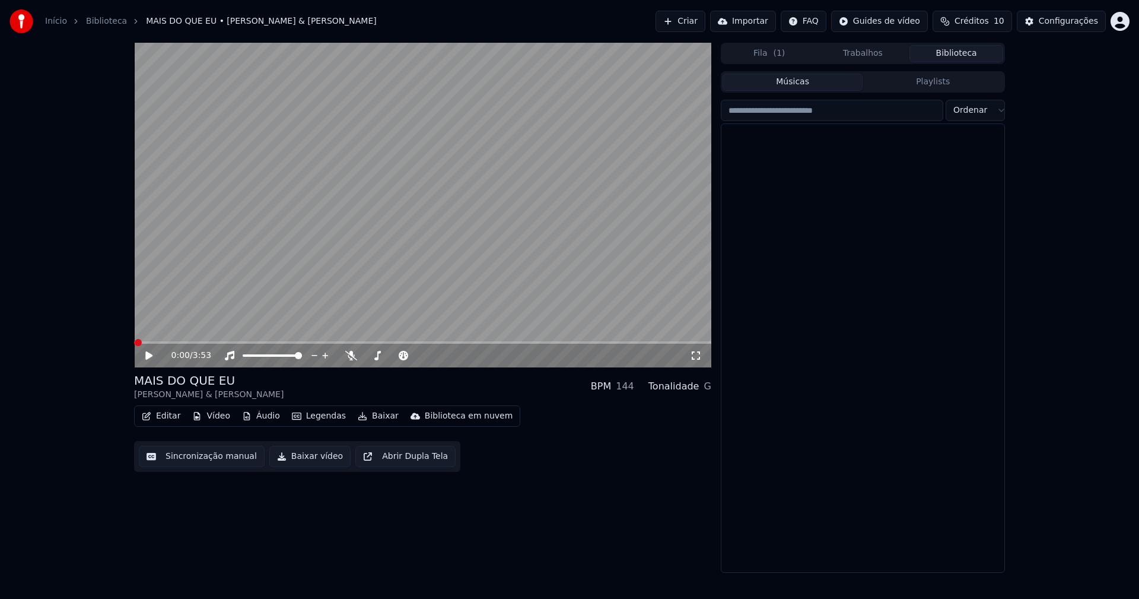
click at [954, 54] on button "Biblioteca" at bounding box center [956, 53] width 94 height 17
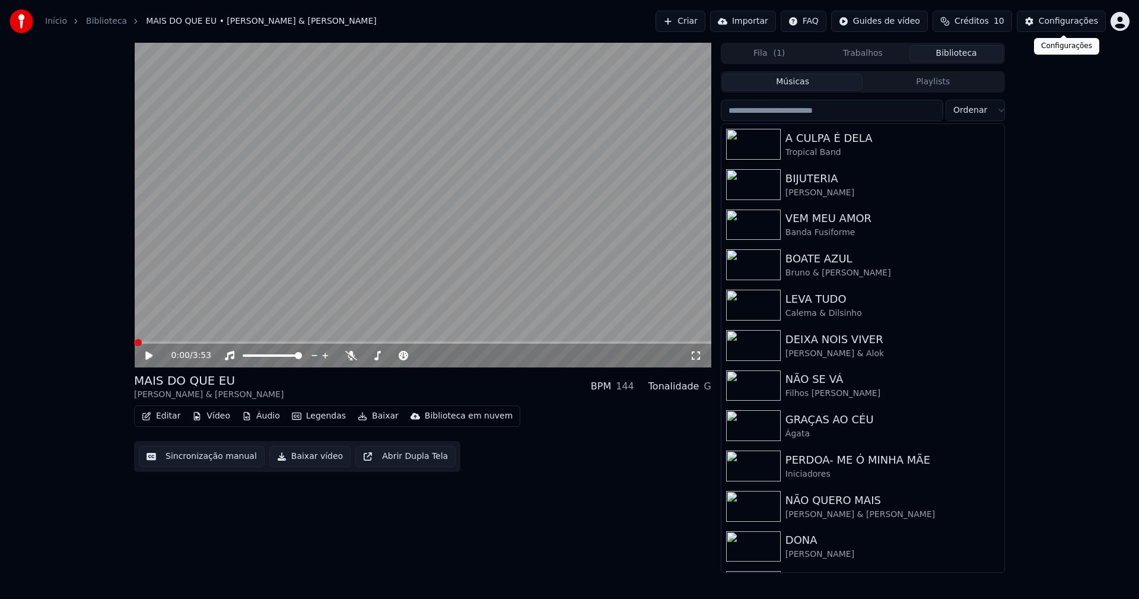
click at [1069, 23] on div "Configurações" at bounding box center [1068, 21] width 59 height 12
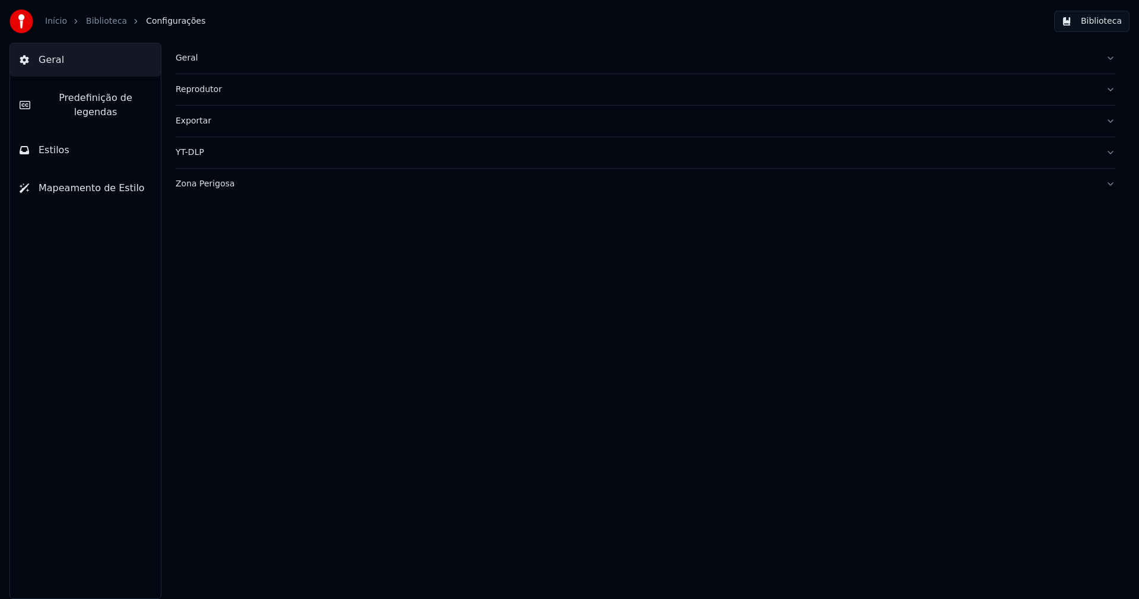
click at [106, 137] on button "Estilos" at bounding box center [85, 149] width 151 height 33
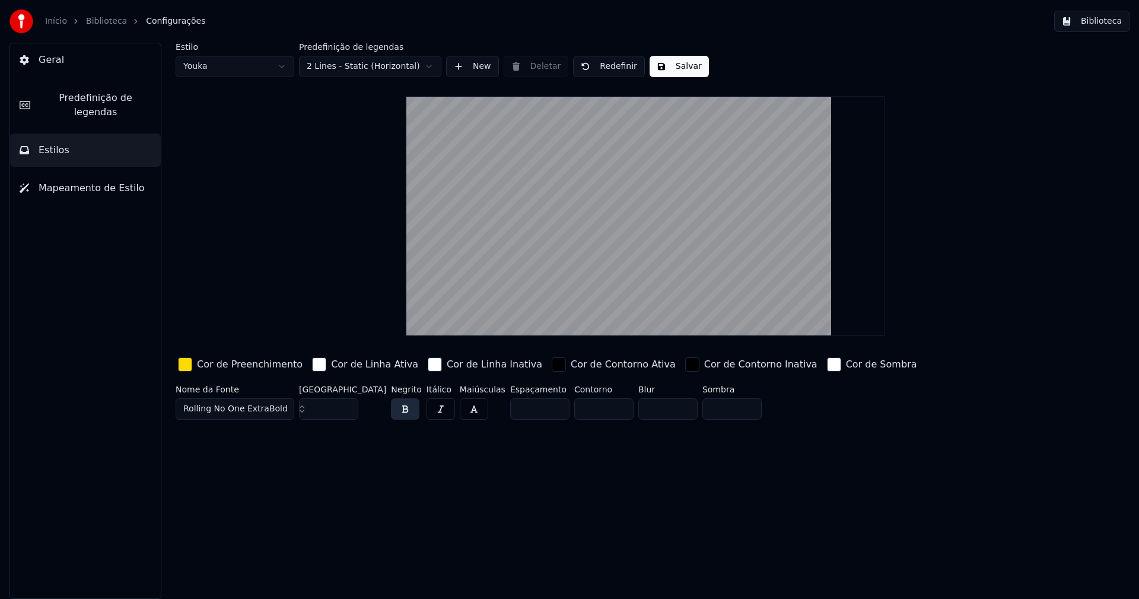
click at [187, 366] on div "button" at bounding box center [185, 364] width 14 height 14
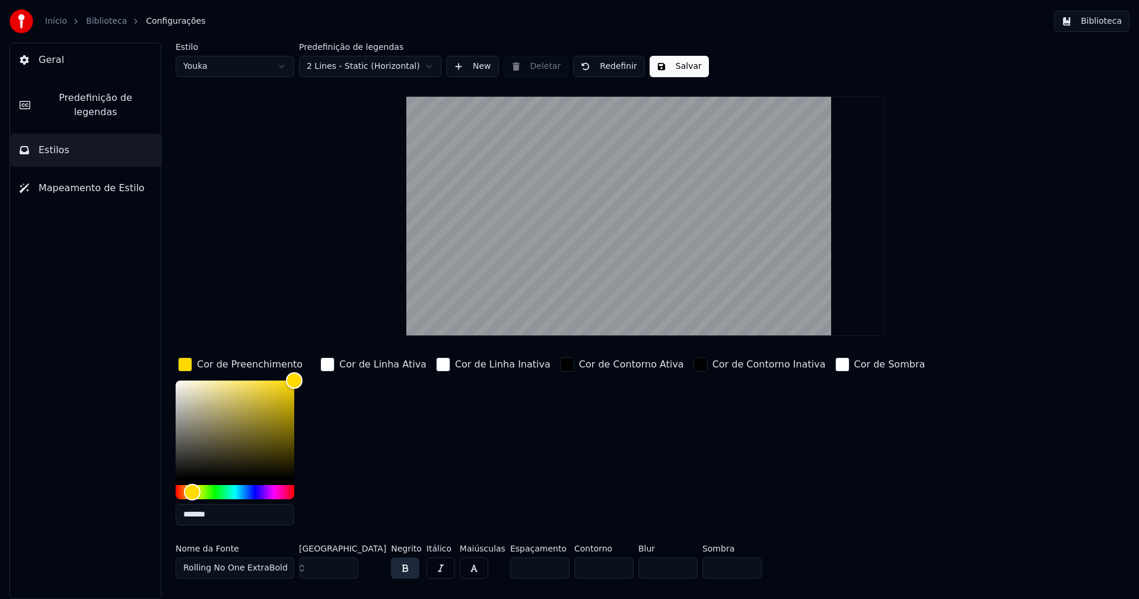
click at [218, 513] on input "*******" at bounding box center [235, 514] width 119 height 21
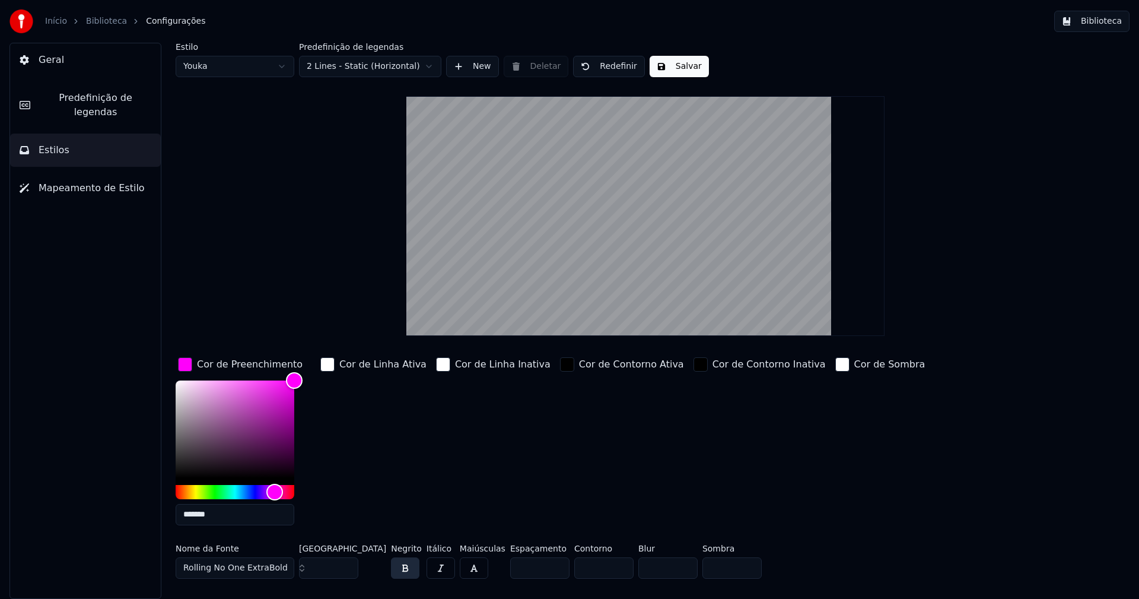
type input "*******"
click at [178, 367] on div "button" at bounding box center [185, 364] width 14 height 14
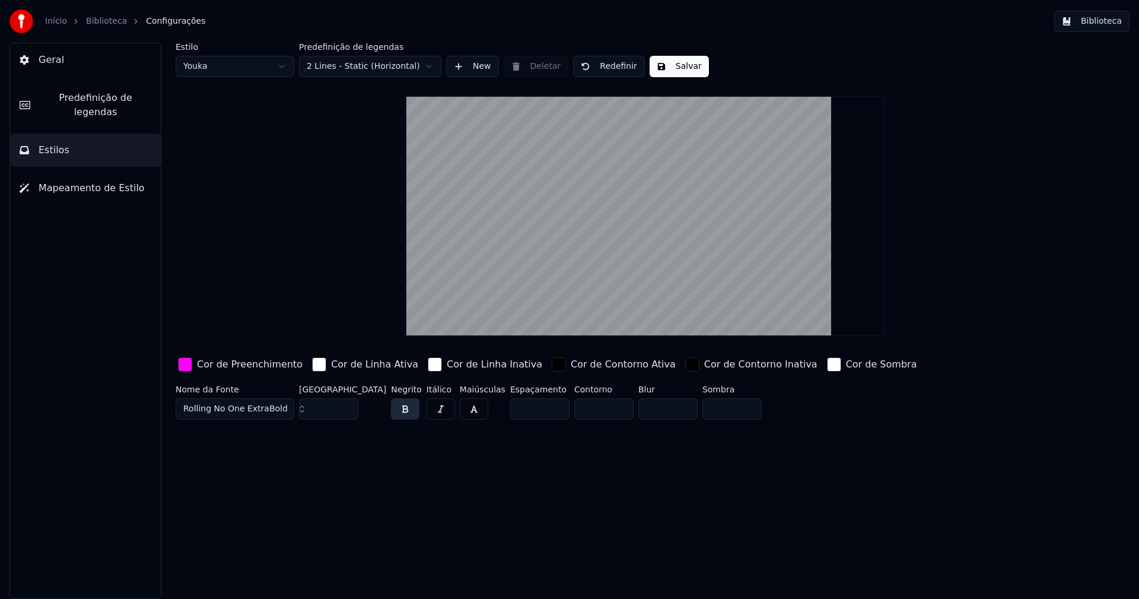
click at [692, 71] on button "Salvar" at bounding box center [679, 66] width 59 height 21
click at [1107, 23] on button "Biblioteca" at bounding box center [1091, 21] width 75 height 21
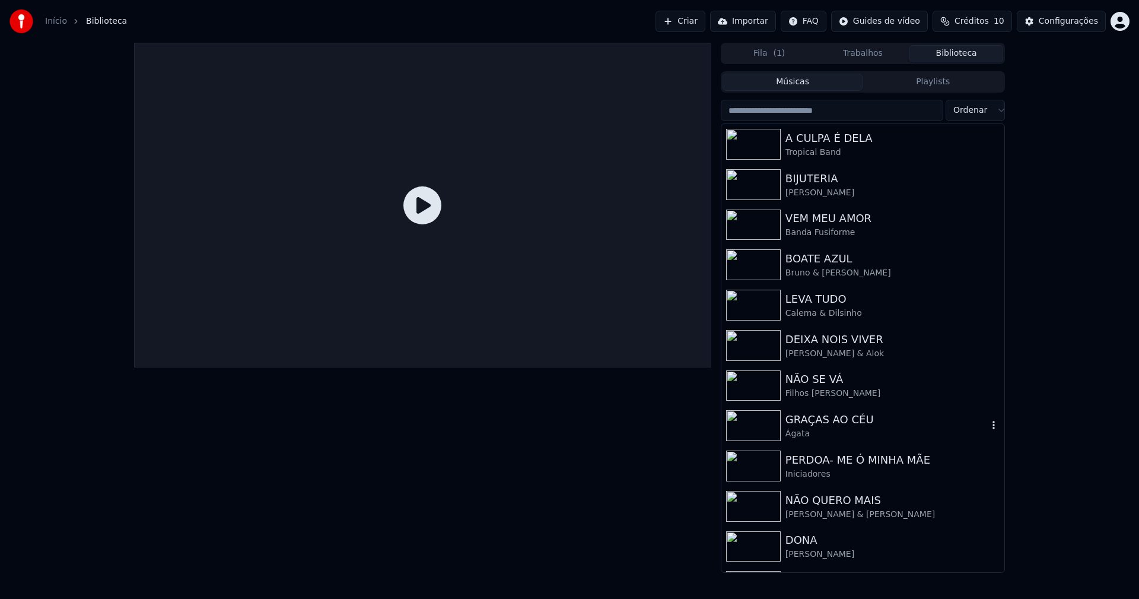
click at [809, 427] on div "GRAÇAS AO CÉU" at bounding box center [887, 419] width 202 height 17
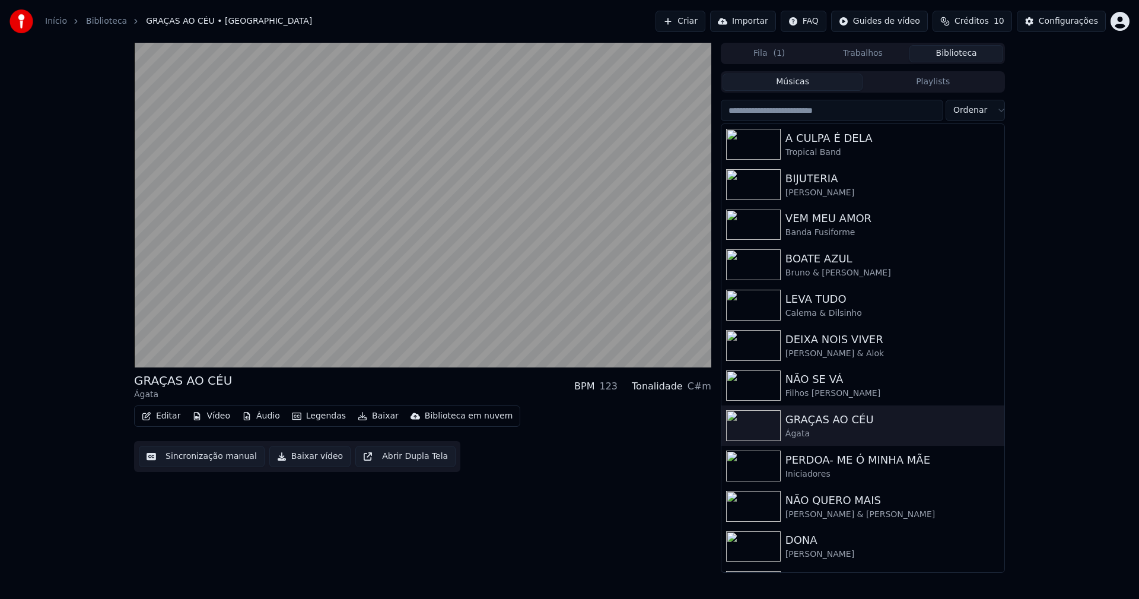
click at [292, 460] on button "Baixar vídeo" at bounding box center [309, 456] width 81 height 21
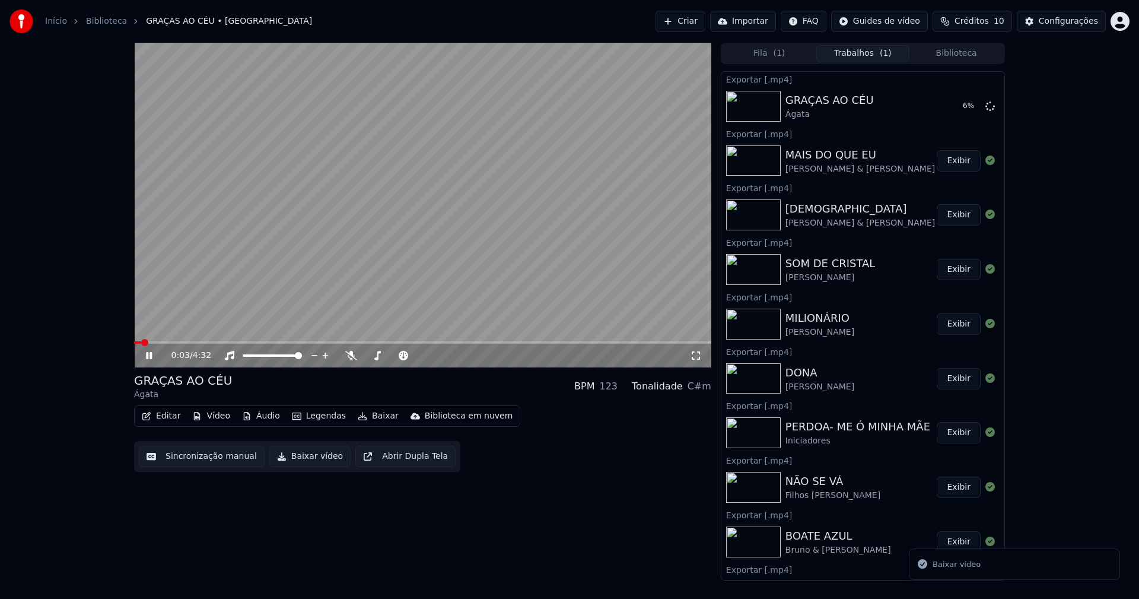
click at [150, 357] on icon at bounding box center [158, 355] width 28 height 9
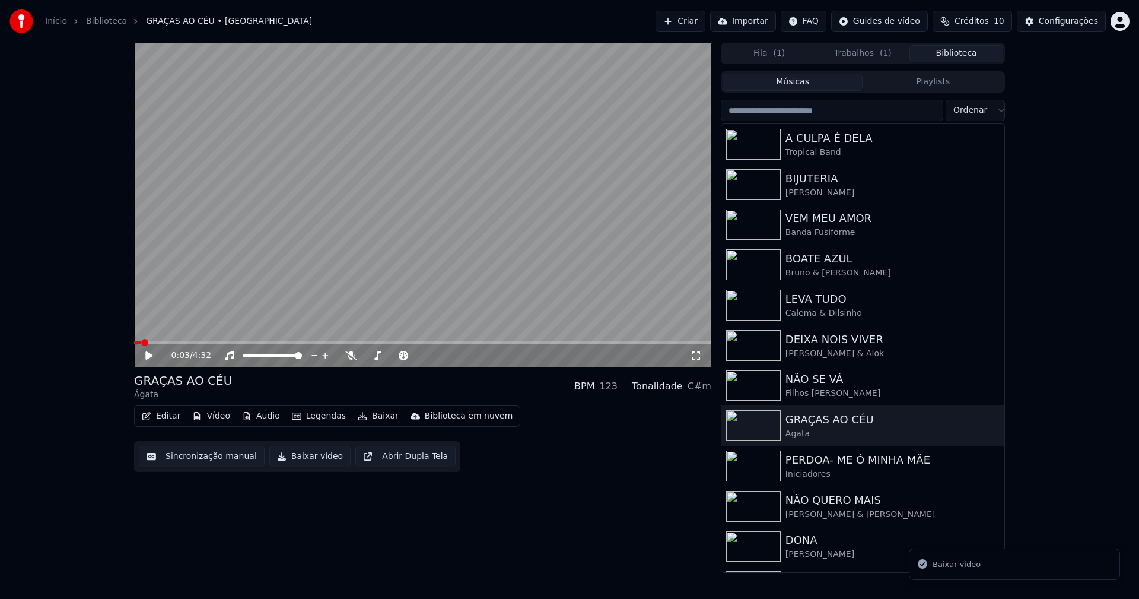
click at [969, 46] on button "Biblioteca" at bounding box center [956, 53] width 94 height 17
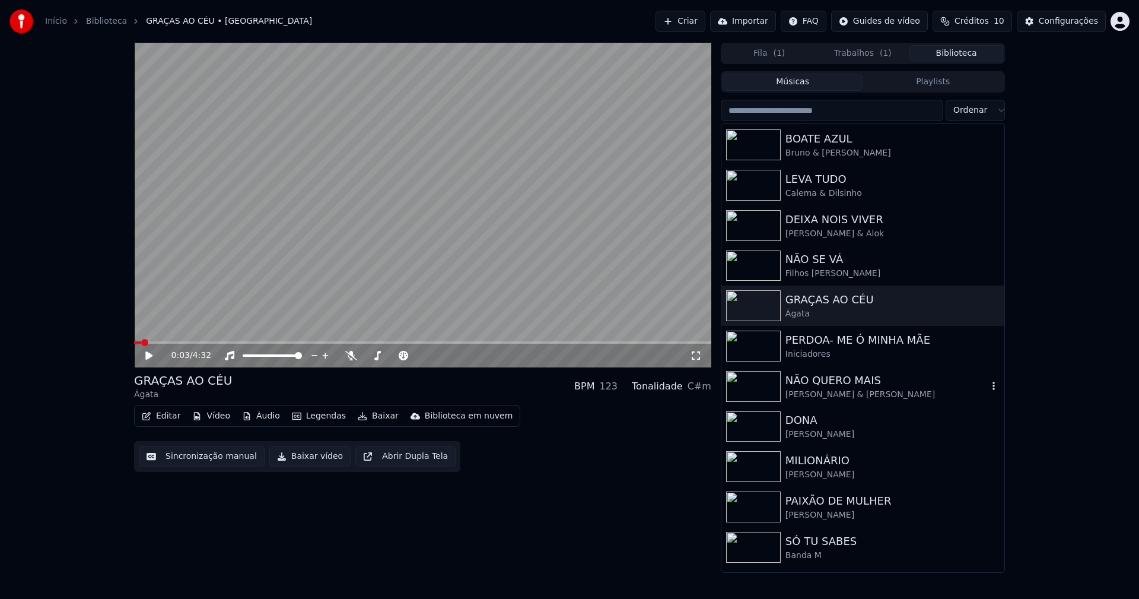
scroll to position [178, 0]
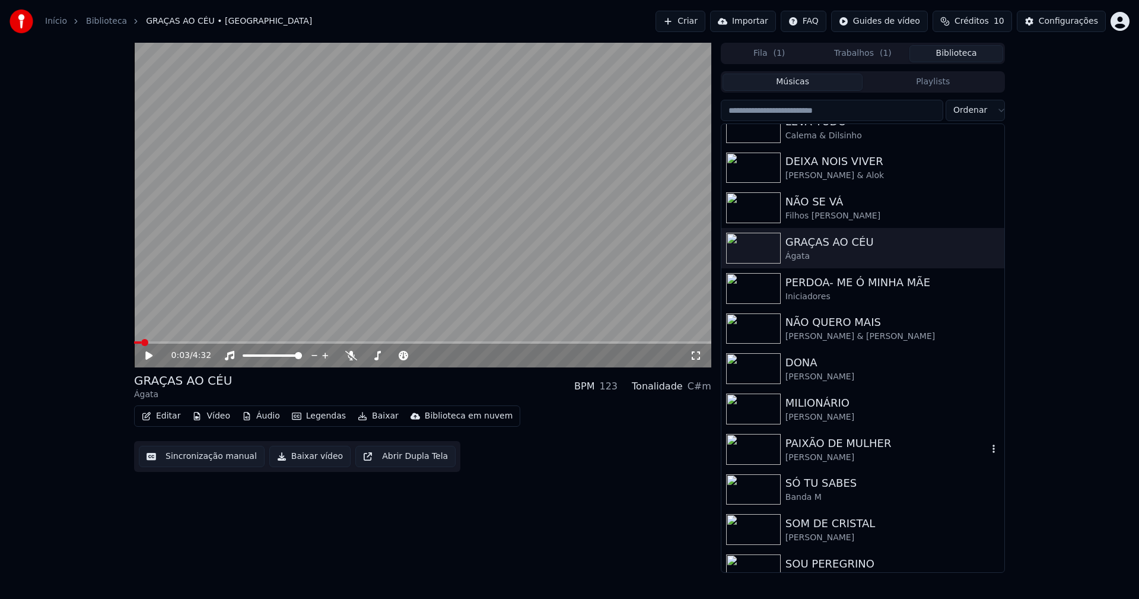
click at [826, 444] on div "PAIXÃO DE MULHER" at bounding box center [887, 443] width 202 height 17
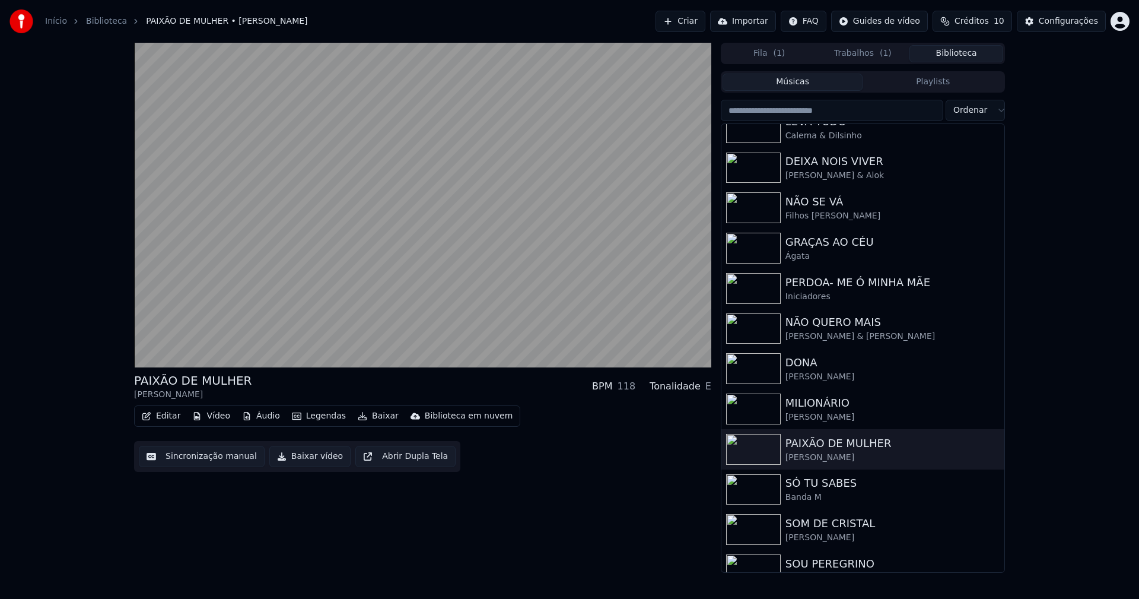
click at [310, 457] on button "Baixar vídeo" at bounding box center [309, 456] width 81 height 21
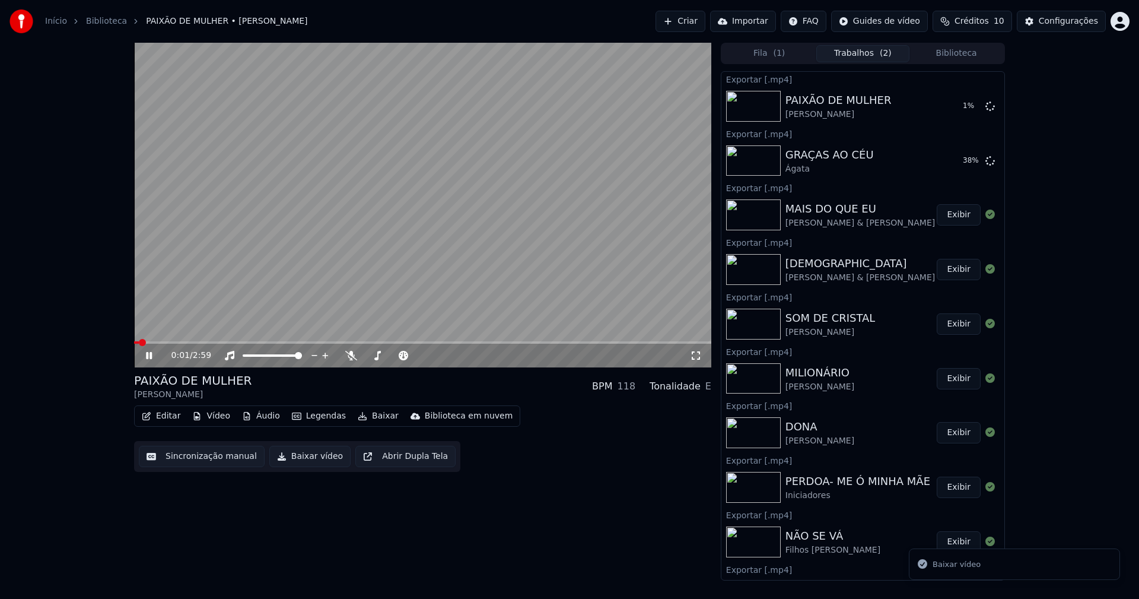
click at [151, 355] on icon at bounding box center [149, 355] width 6 height 7
click at [962, 53] on button "Biblioteca" at bounding box center [956, 53] width 94 height 17
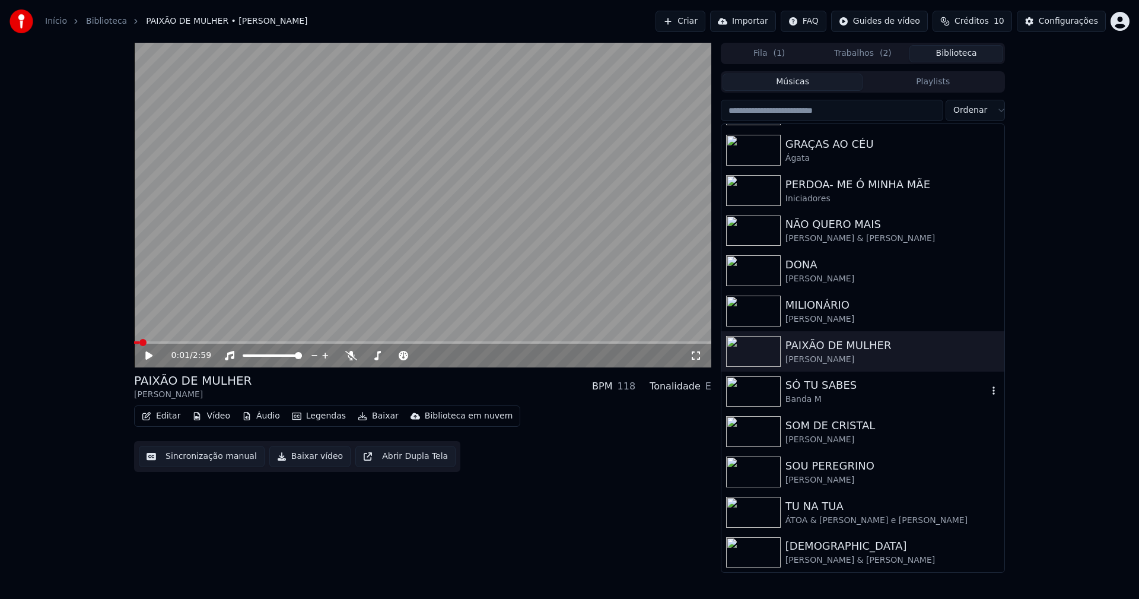
scroll to position [297, 0]
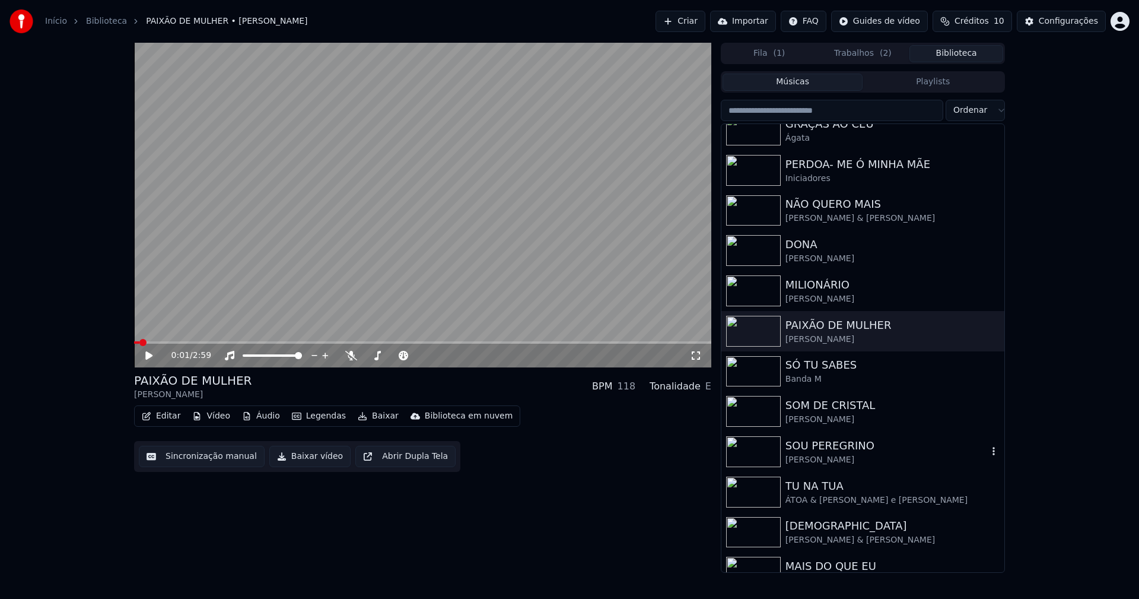
drag, startPoint x: 831, startPoint y: 449, endPoint x: 858, endPoint y: 441, distance: 28.4
click at [838, 447] on div "SOU PEREGRINO" at bounding box center [887, 445] width 202 height 17
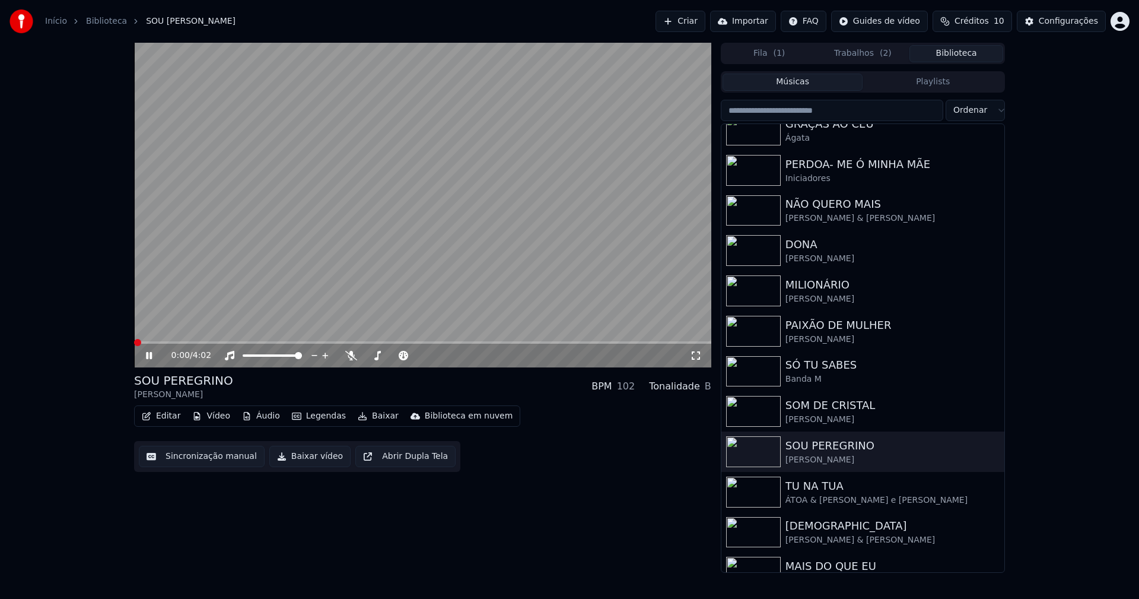
drag, startPoint x: 295, startPoint y: 458, endPoint x: 299, endPoint y: 467, distance: 9.8
click at [295, 458] on button "Baixar vídeo" at bounding box center [309, 456] width 81 height 21
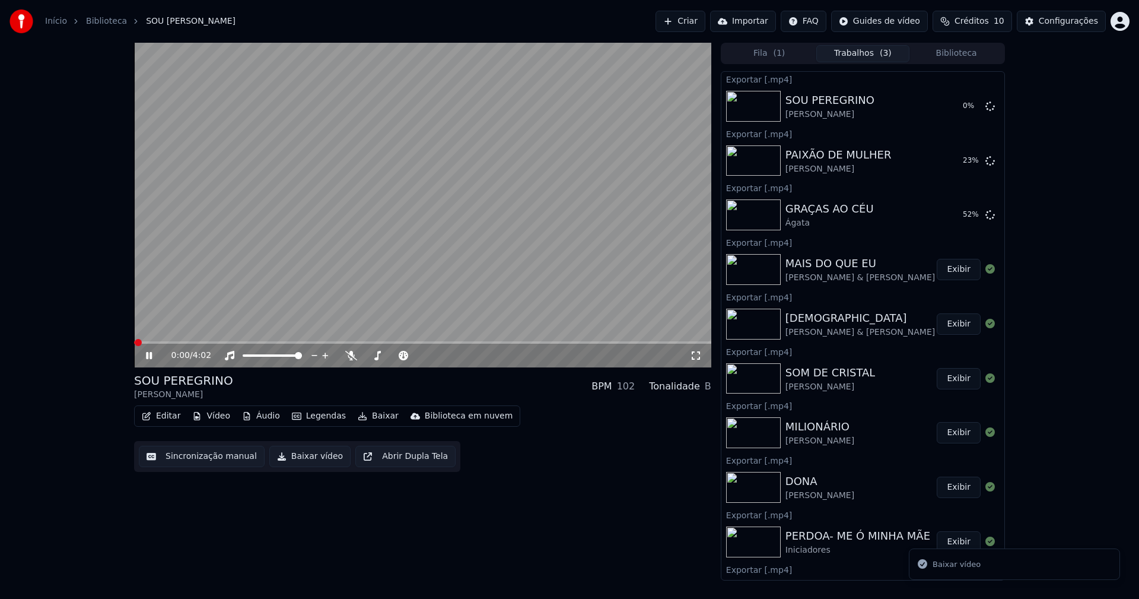
click at [966, 53] on button "Biblioteca" at bounding box center [956, 53] width 94 height 17
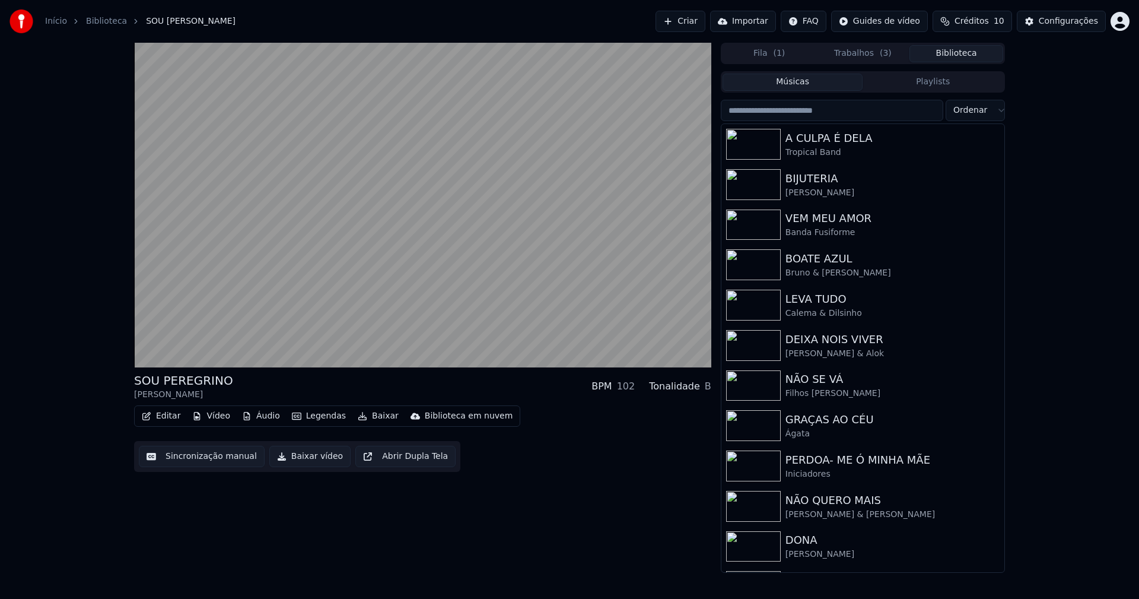
click at [161, 418] on button "Editar" at bounding box center [161, 416] width 48 height 17
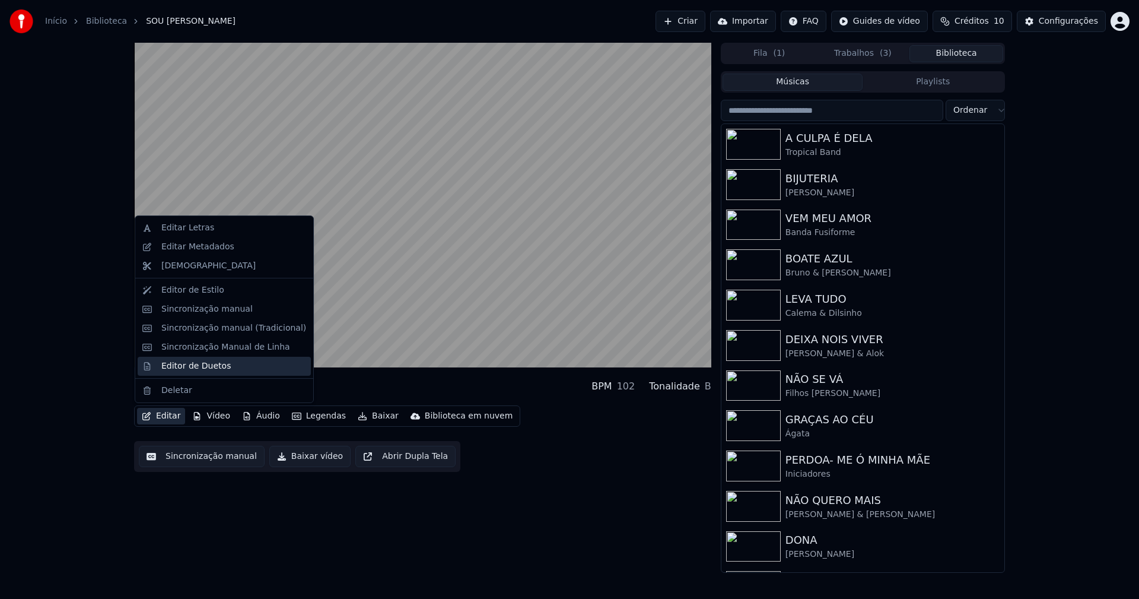
click at [187, 367] on div "Editor de Duetos" at bounding box center [195, 366] width 69 height 12
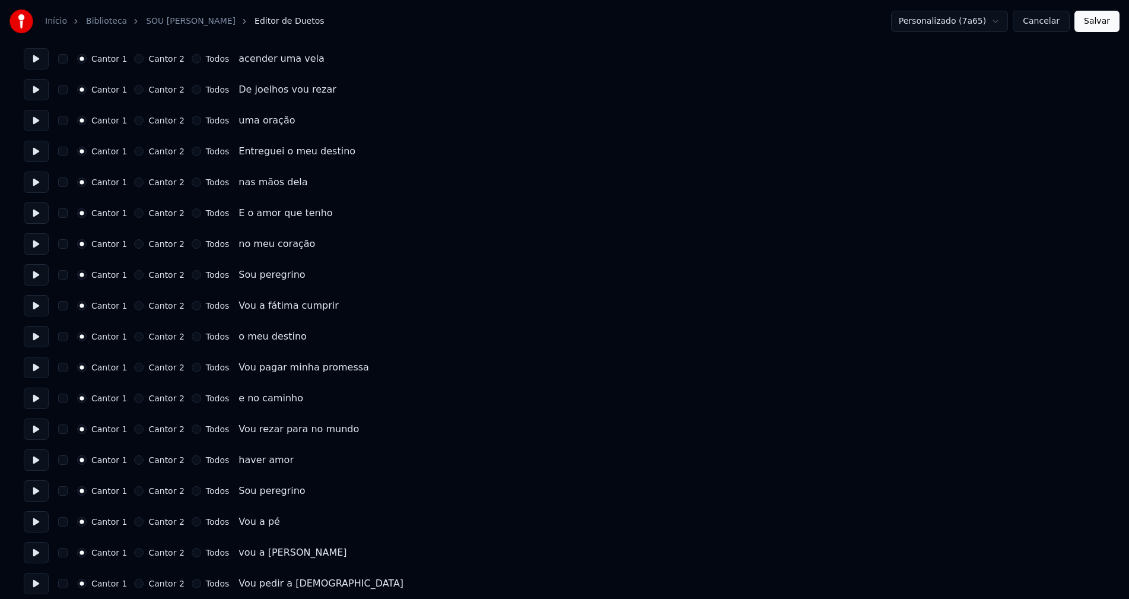
scroll to position [1127, 0]
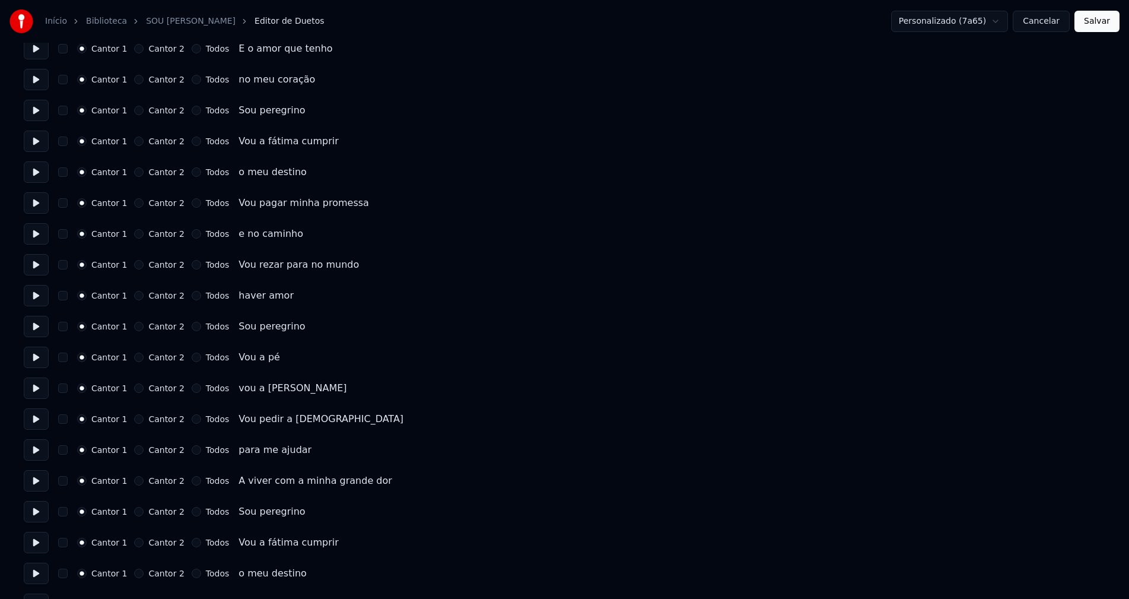
click at [1053, 23] on button "Cancelar" at bounding box center [1041, 21] width 57 height 21
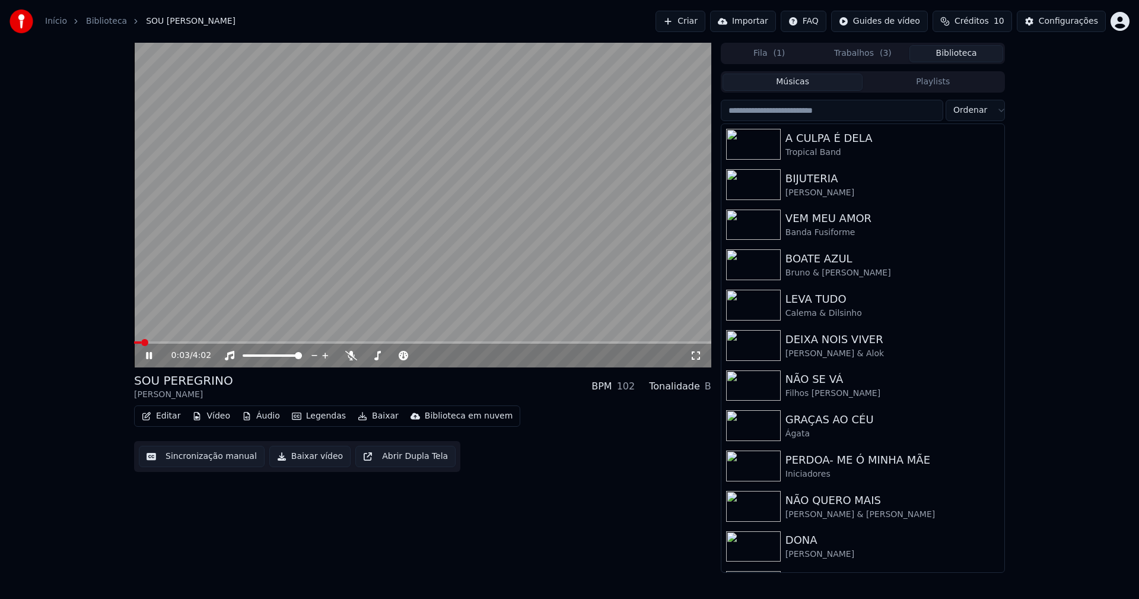
click at [150, 355] on icon at bounding box center [149, 355] width 6 height 7
click at [826, 343] on div "DEIXA NOIS VIVER" at bounding box center [887, 339] width 202 height 17
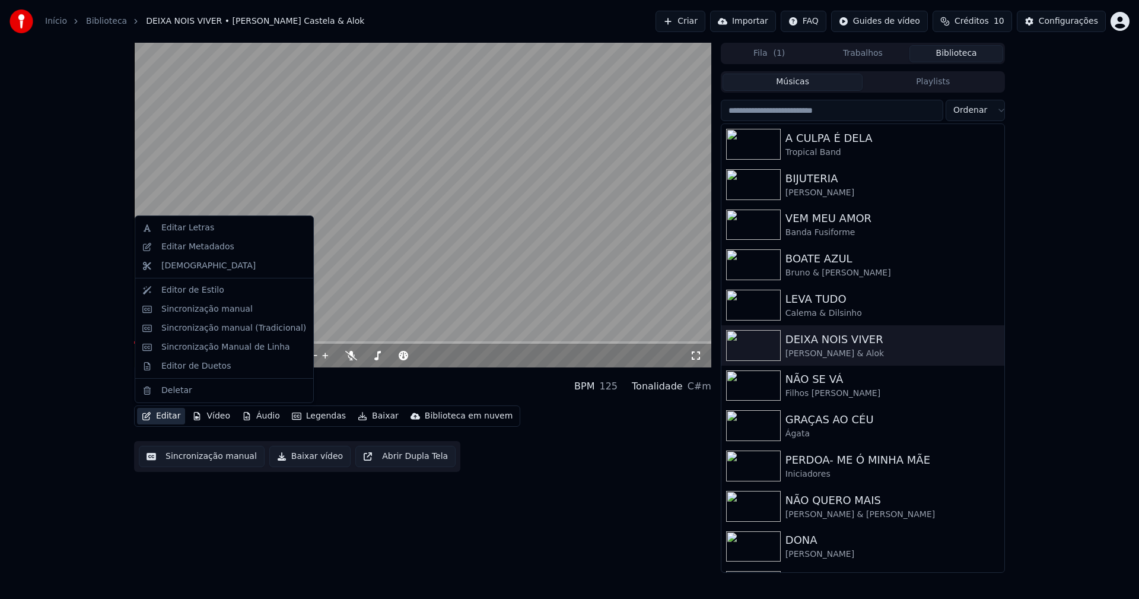
click at [167, 418] on button "Editar" at bounding box center [161, 416] width 48 height 17
click at [201, 371] on div "Editor de Duetos" at bounding box center [195, 366] width 69 height 12
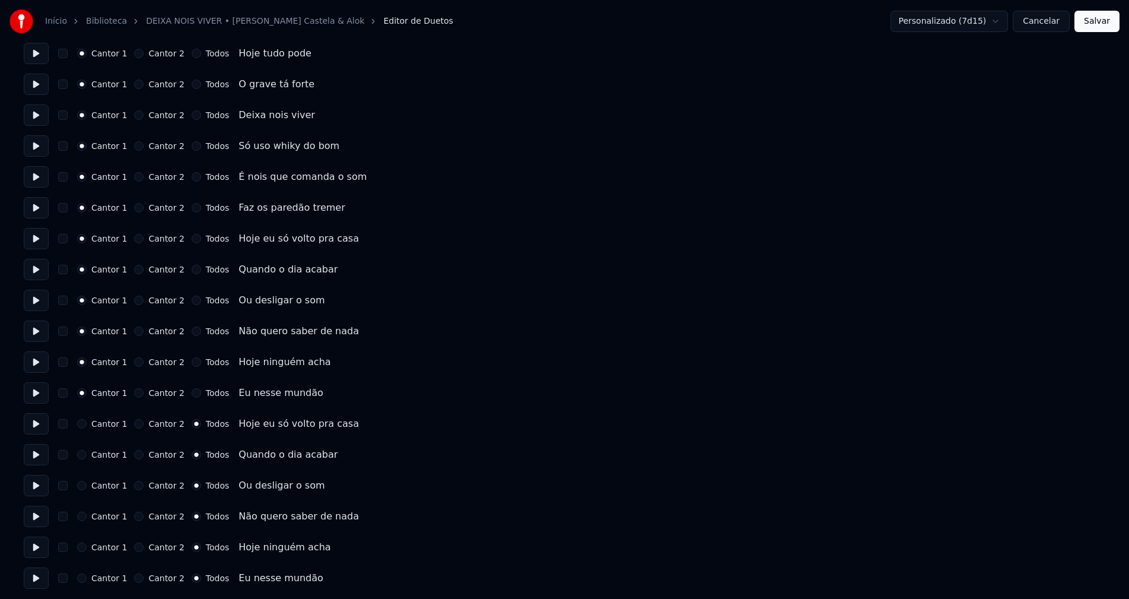
scroll to position [476, 0]
click at [1047, 26] on button "Cancelar" at bounding box center [1041, 21] width 57 height 21
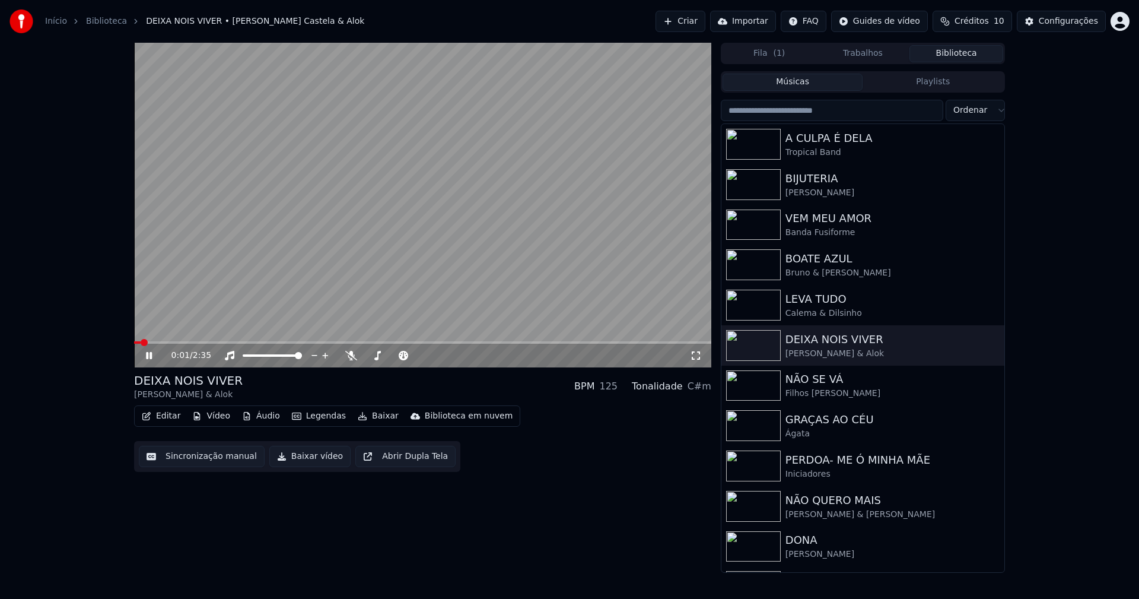
click at [304, 343] on span at bounding box center [422, 342] width 577 height 2
click at [313, 456] on button "Baixar vídeo" at bounding box center [309, 456] width 81 height 21
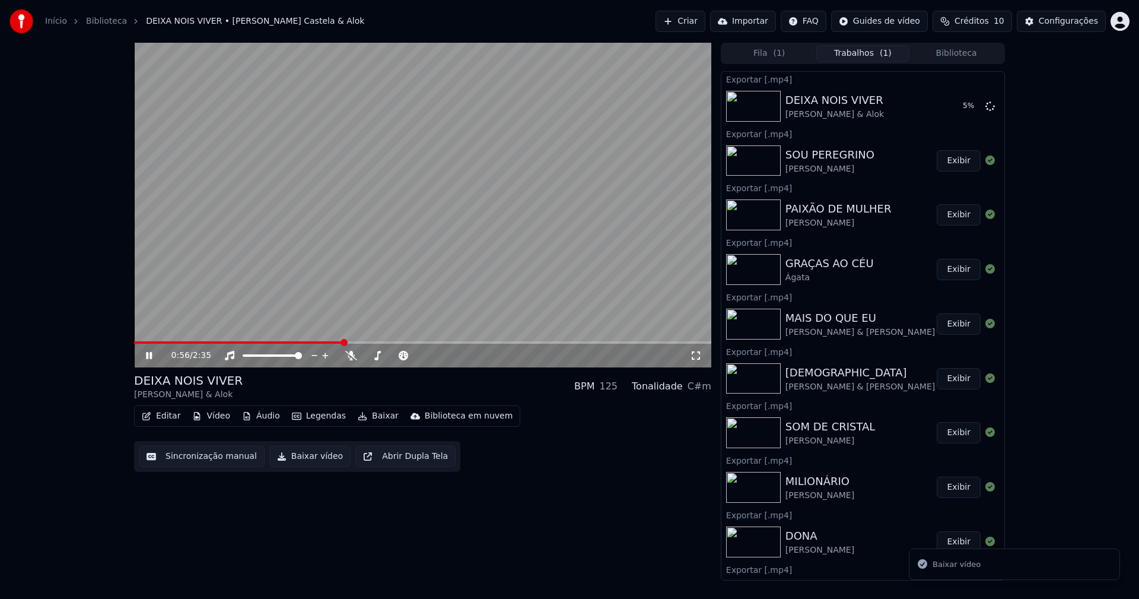
click at [150, 357] on icon at bounding box center [149, 355] width 6 height 7
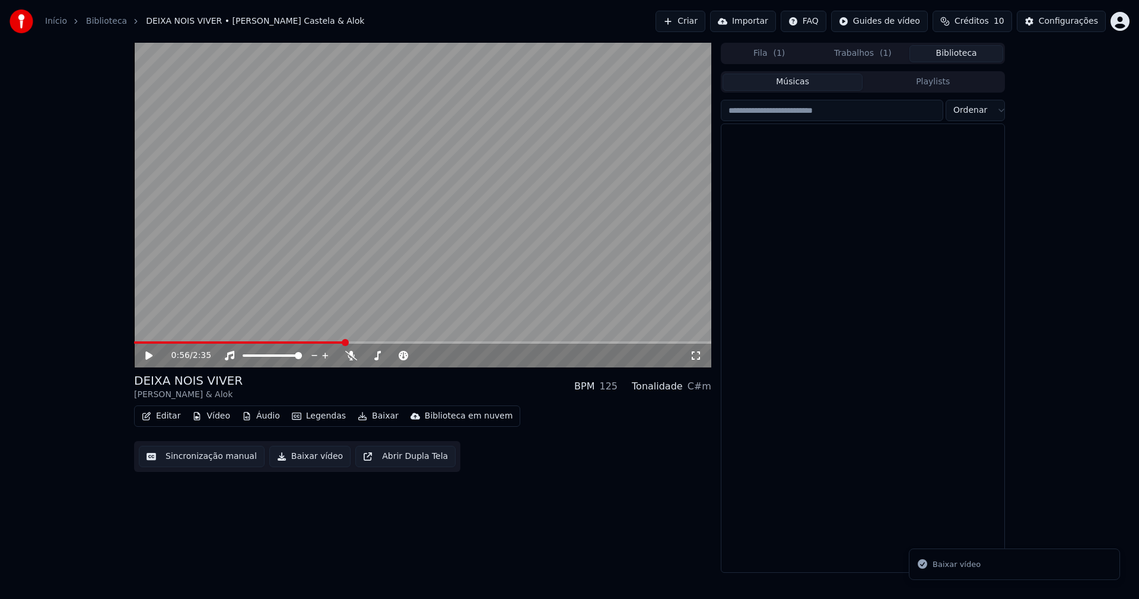
click at [956, 53] on button "Biblioteca" at bounding box center [956, 53] width 94 height 17
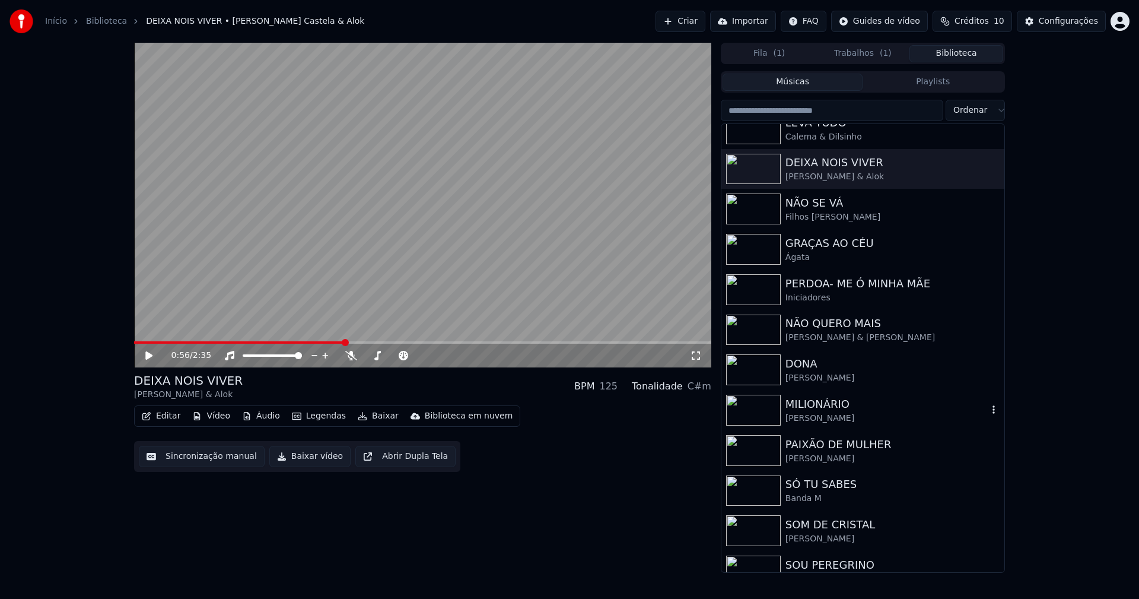
scroll to position [178, 0]
click at [826, 486] on div "SÓ TU SABES" at bounding box center [887, 483] width 202 height 17
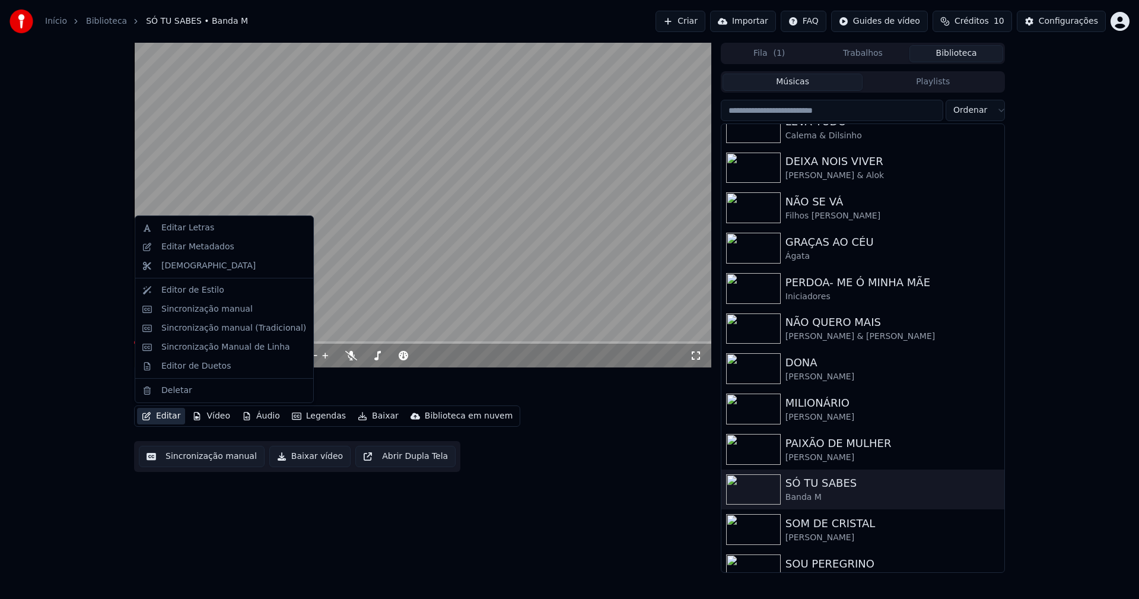
click at [169, 418] on button "Editar" at bounding box center [161, 416] width 48 height 17
click at [207, 329] on div "Sincronização manual (Tradicional)" at bounding box center [233, 328] width 145 height 12
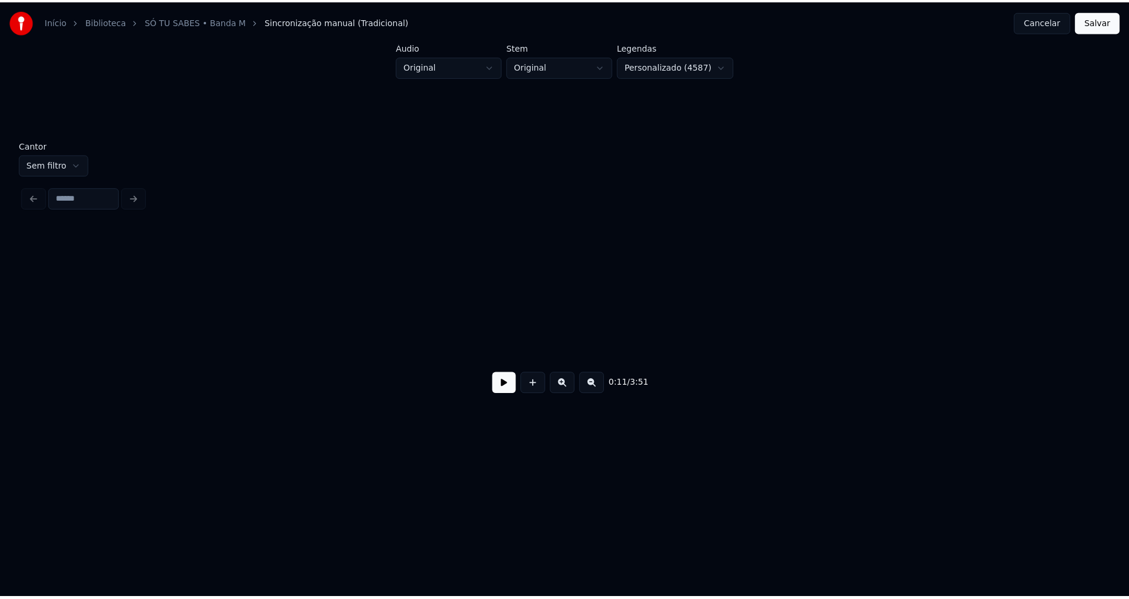
scroll to position [0, 1384]
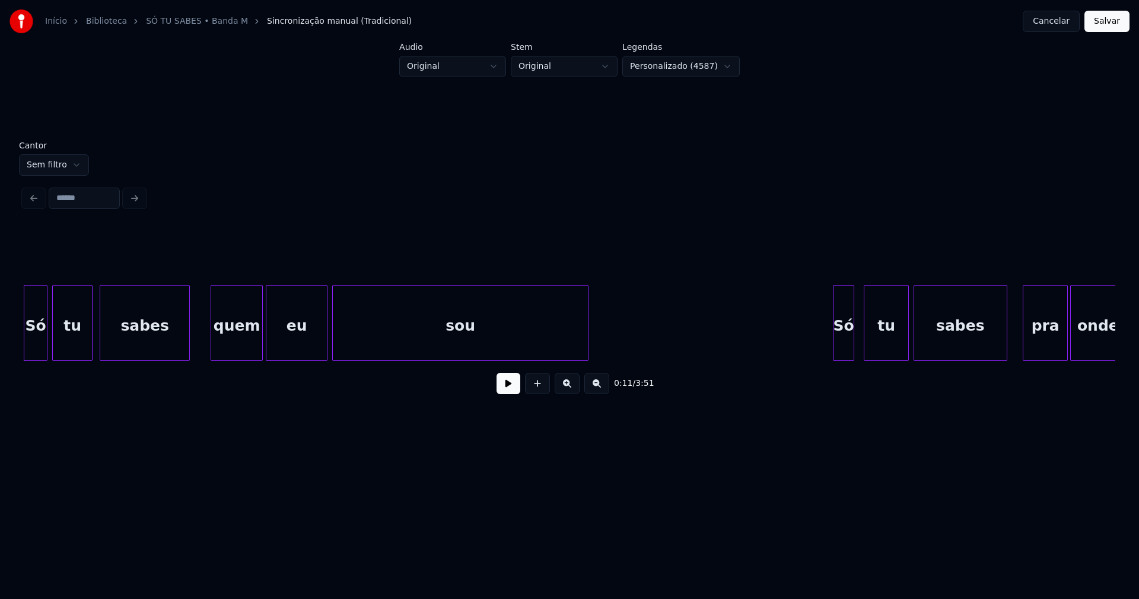
click at [517, 392] on button at bounding box center [509, 383] width 24 height 21
click at [1055, 26] on button "Cancelar" at bounding box center [1051, 21] width 57 height 21
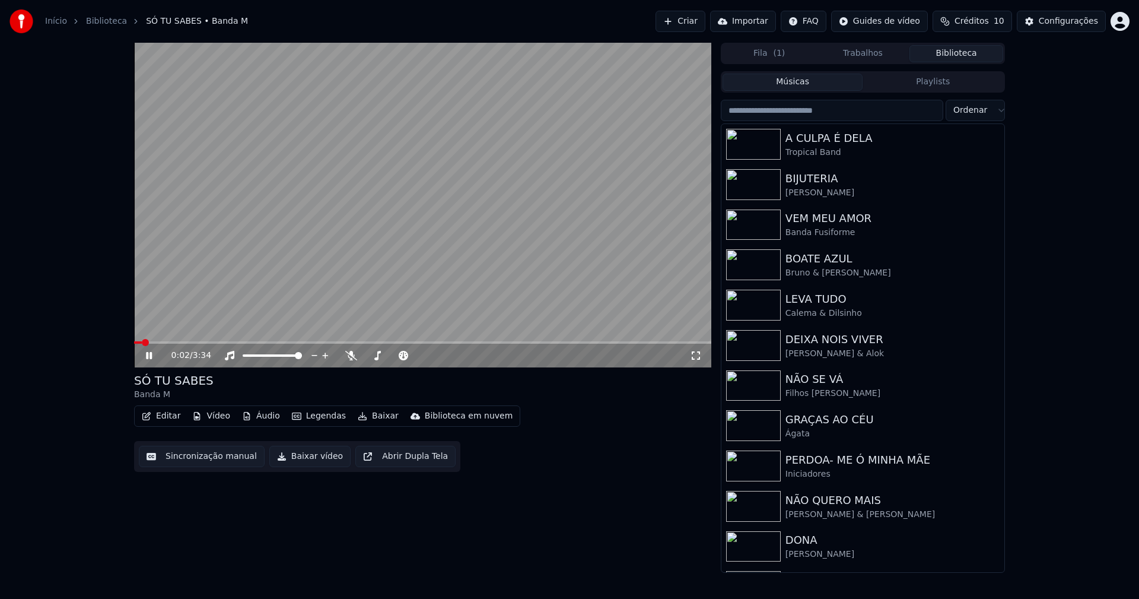
click at [167, 415] on button "Editar" at bounding box center [161, 416] width 48 height 17
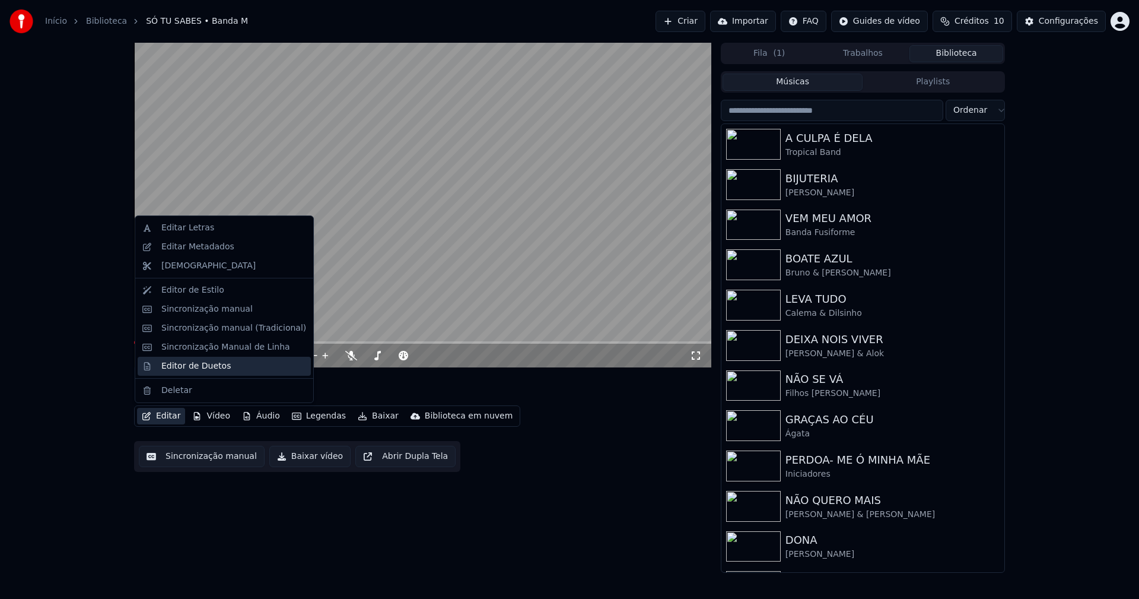
click at [186, 367] on div "Editor de Duetos" at bounding box center [195, 366] width 69 height 12
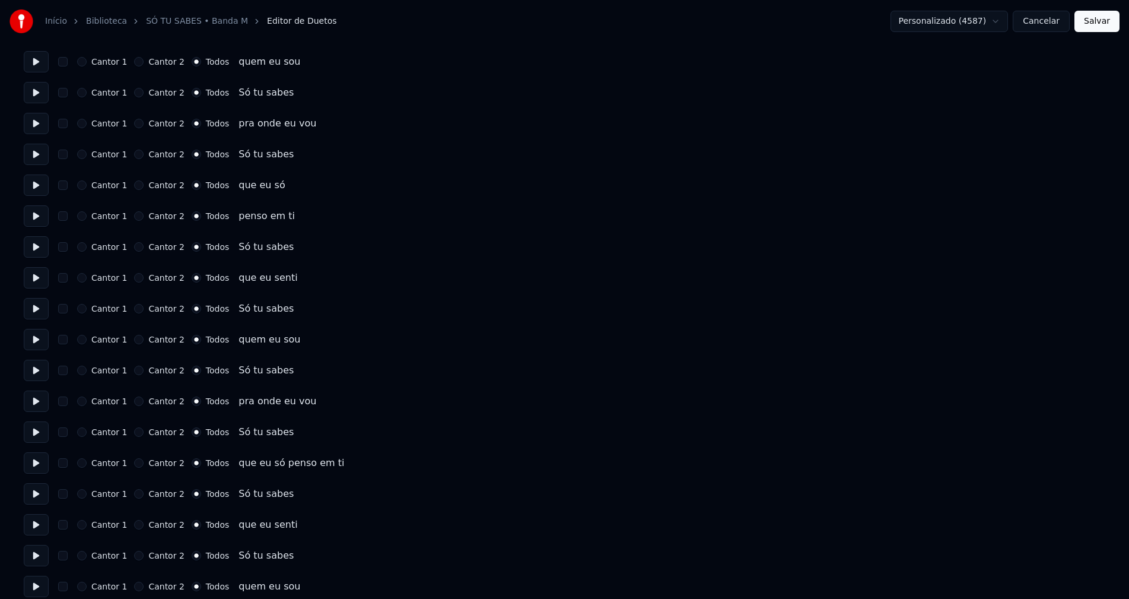
scroll to position [1127, 0]
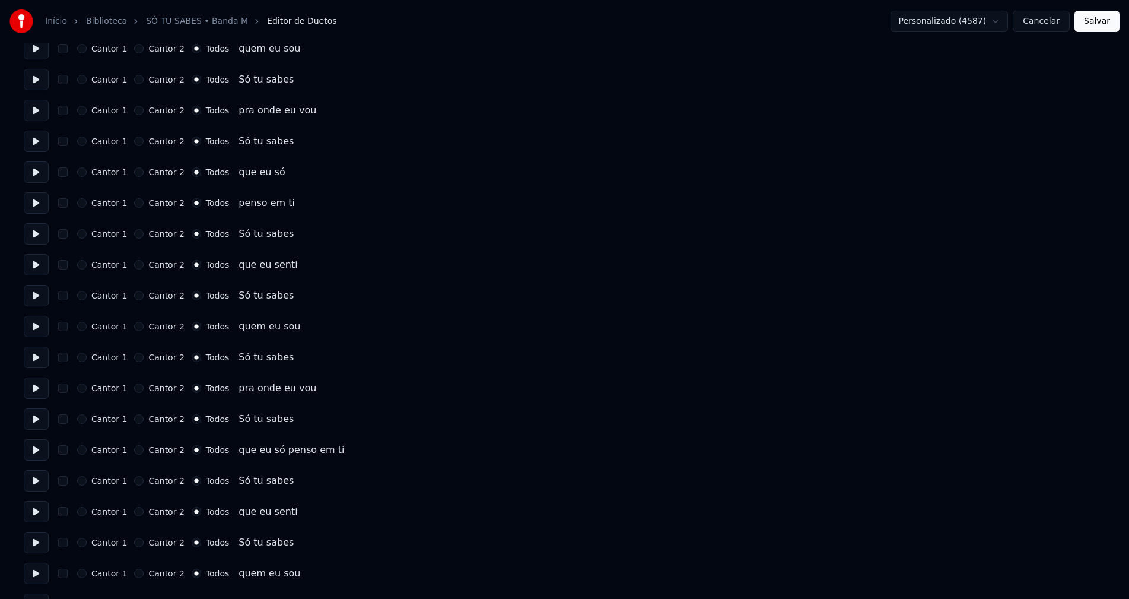
click at [1050, 27] on button "Cancelar" at bounding box center [1041, 21] width 57 height 21
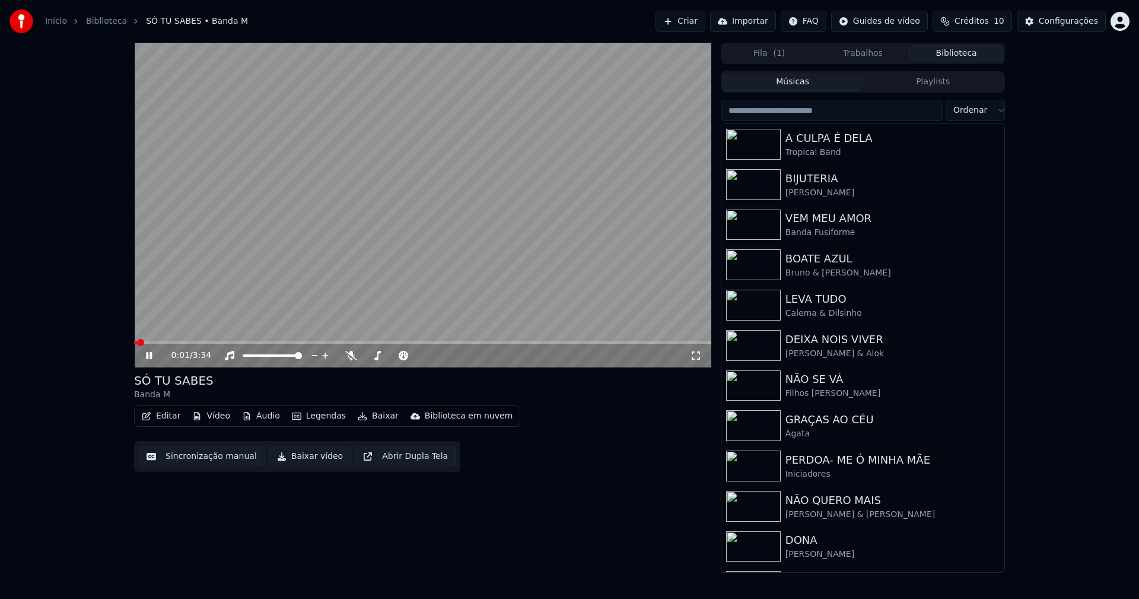
click at [298, 460] on button "Baixar vídeo" at bounding box center [309, 456] width 81 height 21
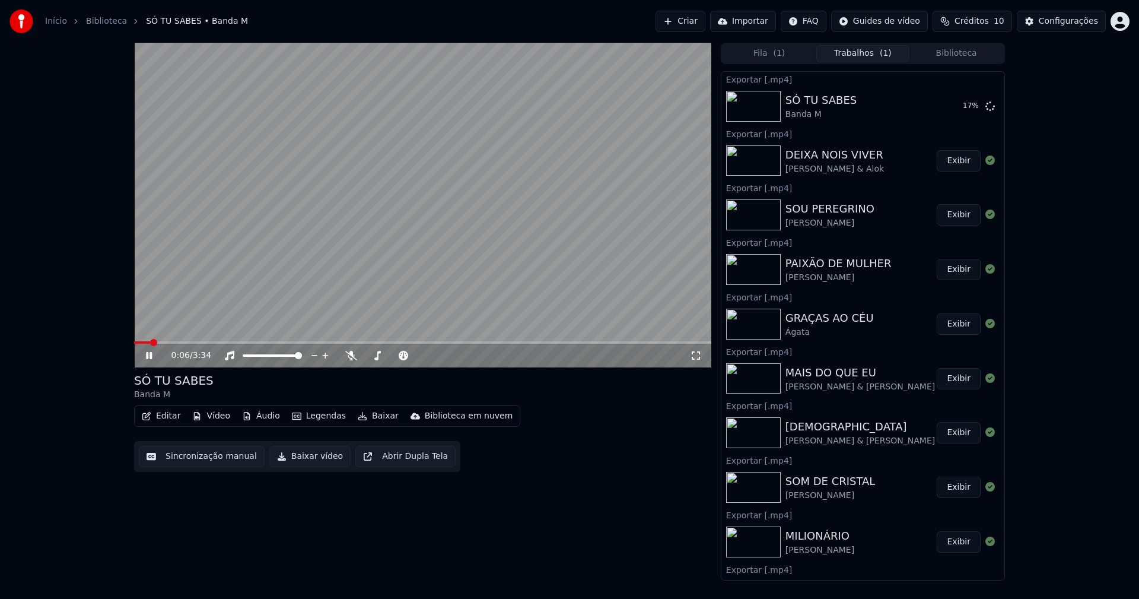
click at [149, 358] on icon at bounding box center [158, 355] width 28 height 9
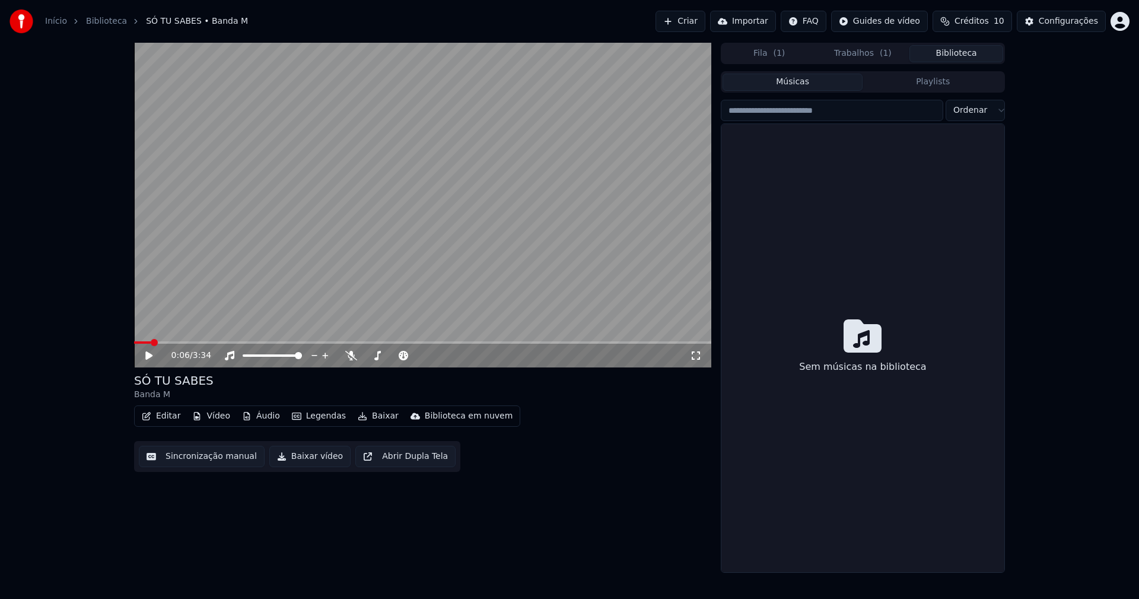
click at [966, 52] on button "Biblioteca" at bounding box center [956, 53] width 94 height 17
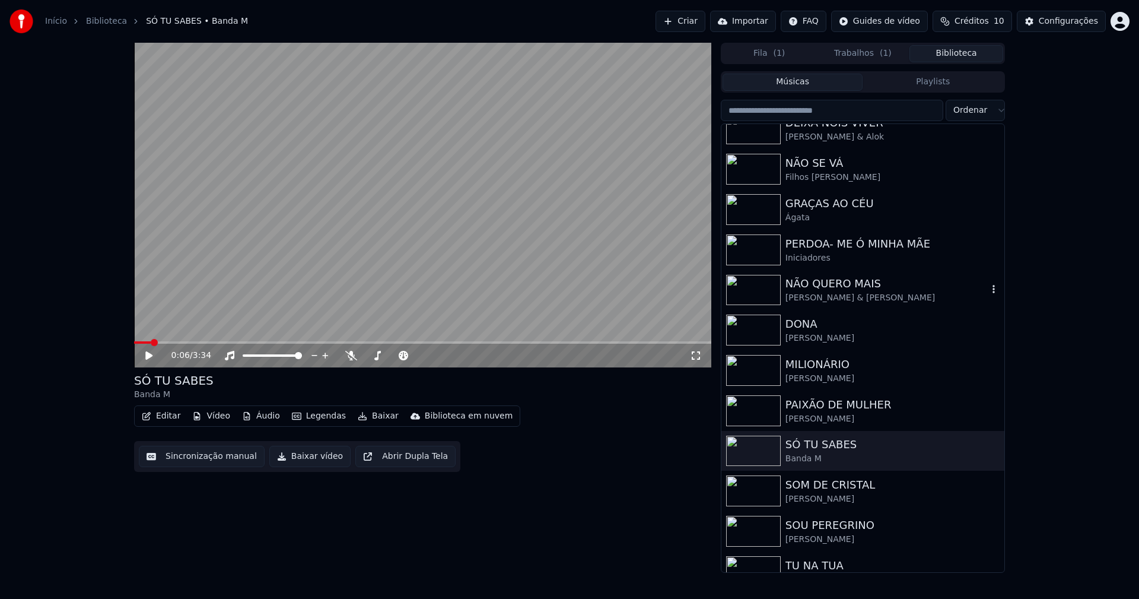
scroll to position [237, 0]
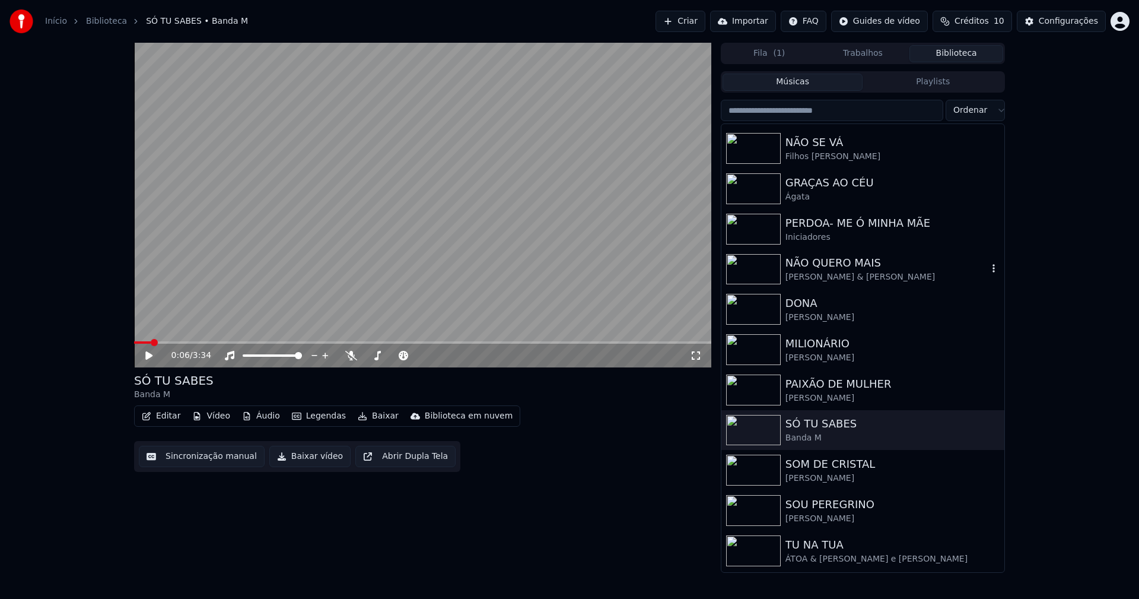
click at [842, 270] on div "NÃO QUERO MAIS" at bounding box center [887, 263] width 202 height 17
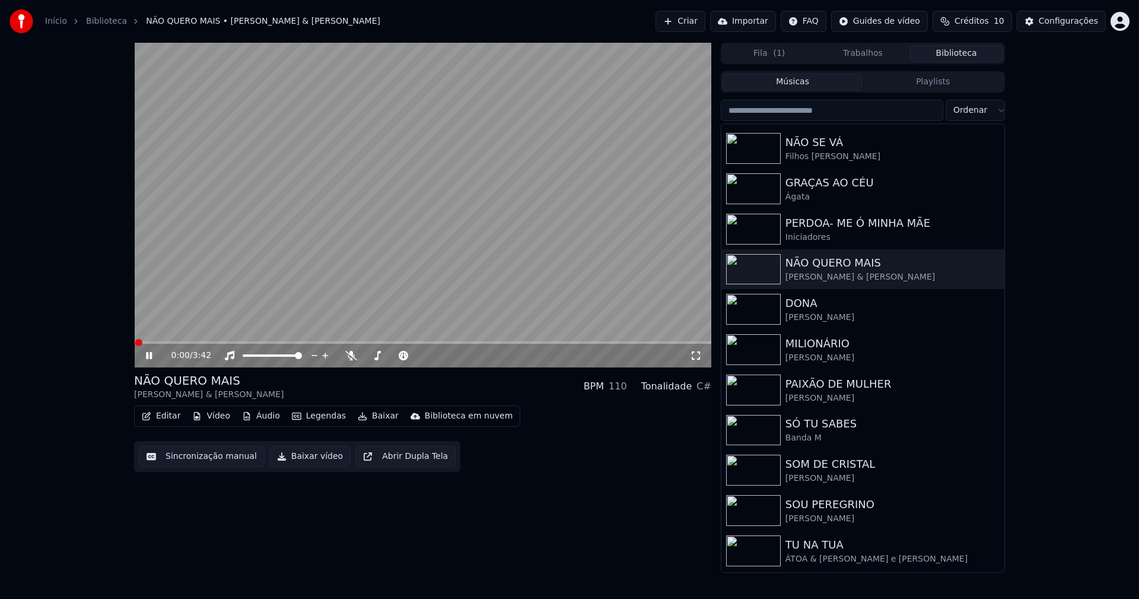
click at [169, 417] on button "Editar" at bounding box center [161, 416] width 48 height 17
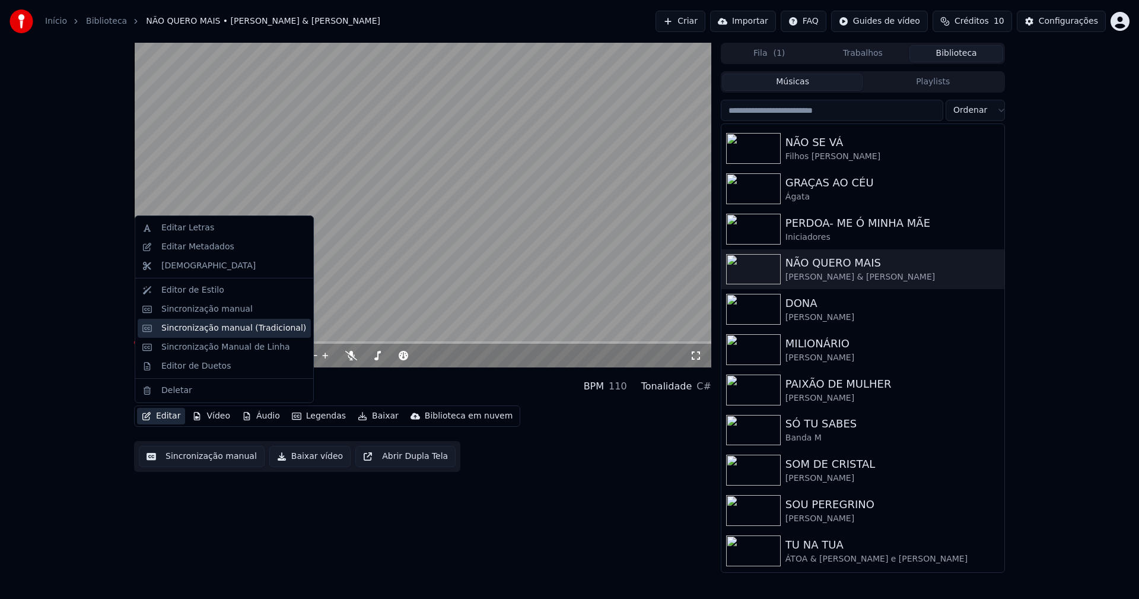
click at [220, 329] on div "Sincronização manual (Tradicional)" at bounding box center [233, 328] width 145 height 12
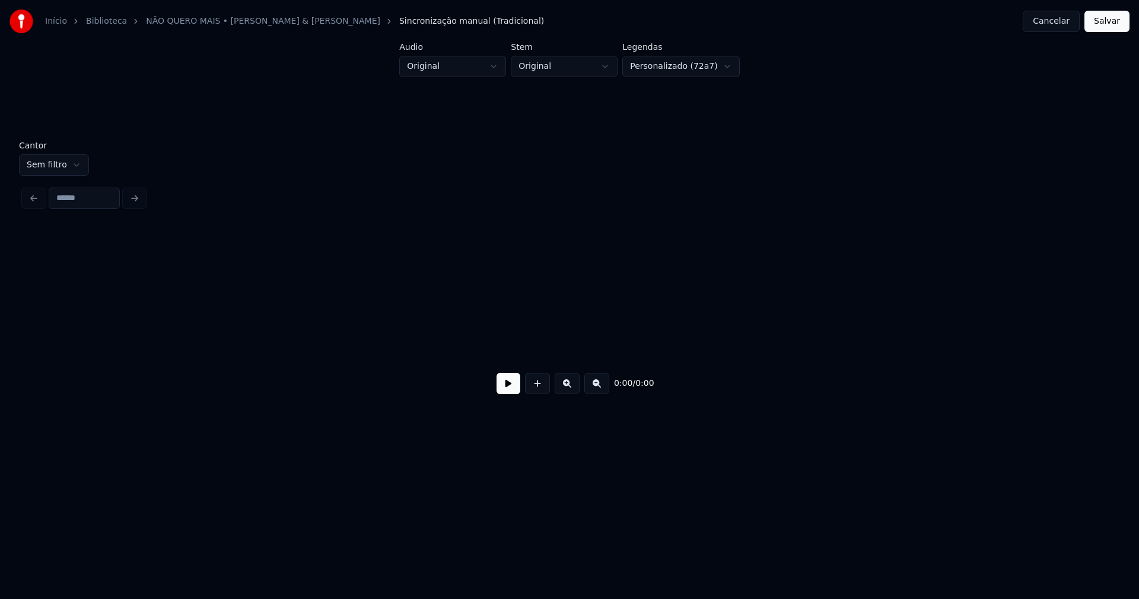
scroll to position [0, 2809]
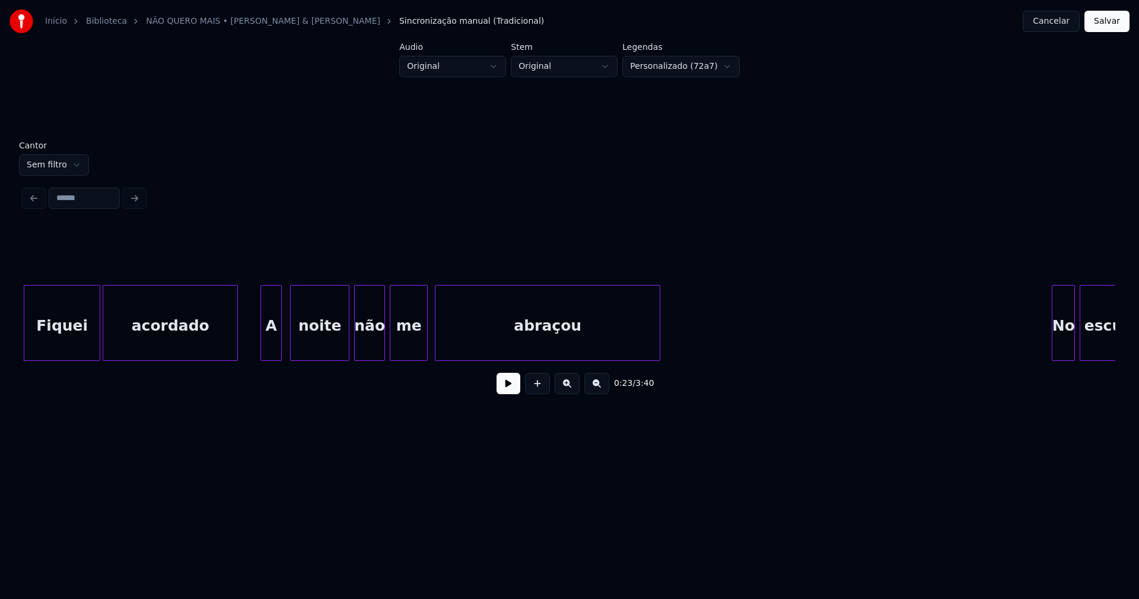
click at [511, 389] on button at bounding box center [509, 383] width 24 height 21
click at [1060, 22] on button "Cancelar" at bounding box center [1051, 21] width 57 height 21
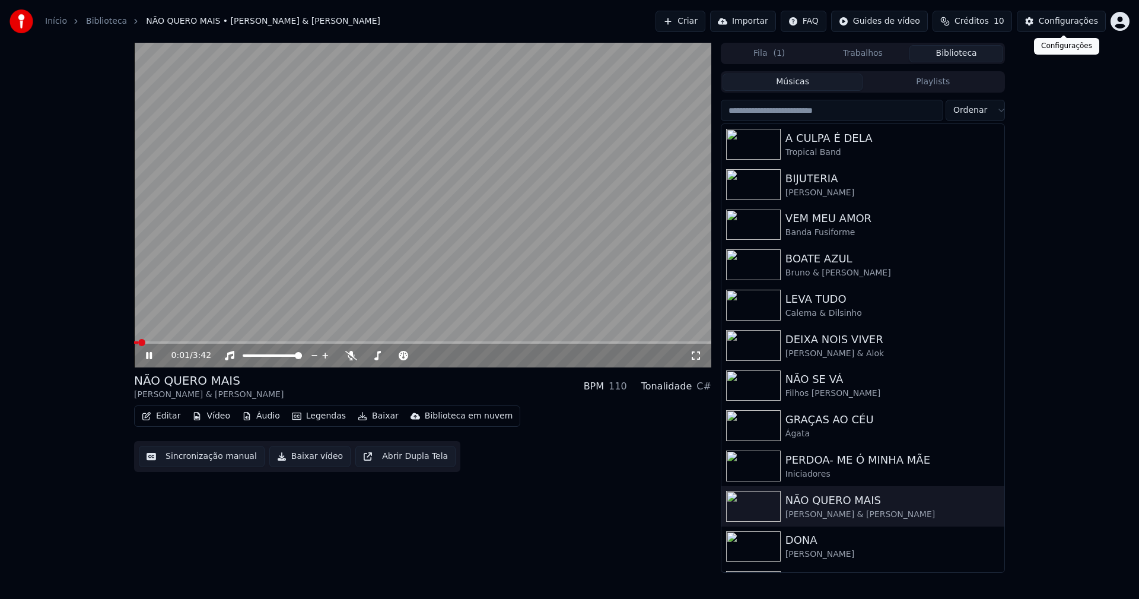
click at [1066, 23] on div "Configurações" at bounding box center [1068, 21] width 59 height 12
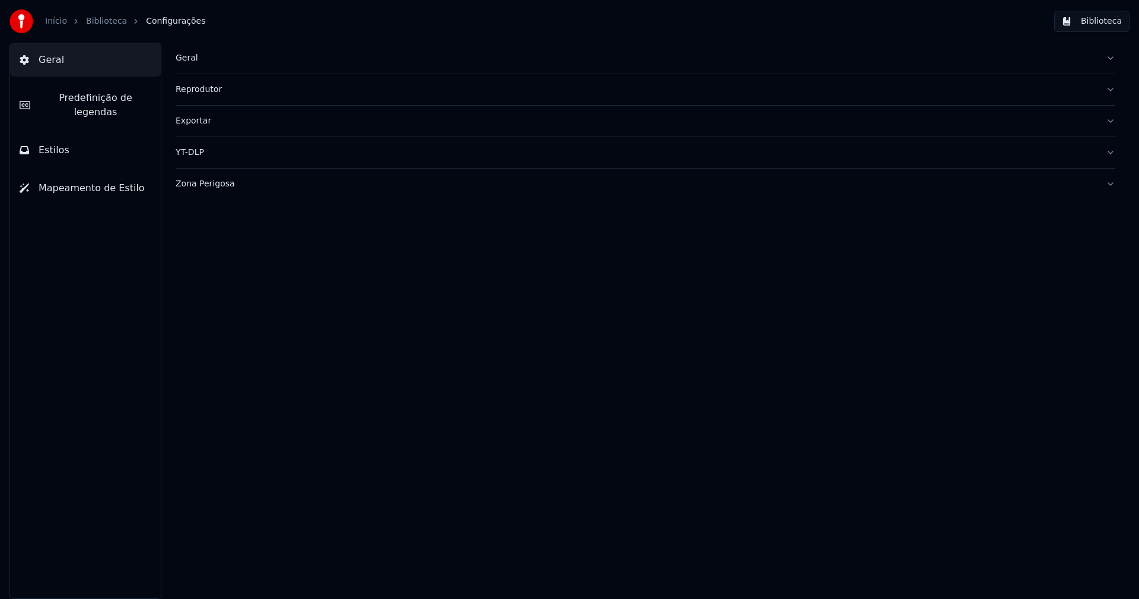
click at [98, 136] on button "Estilos" at bounding box center [85, 149] width 151 height 33
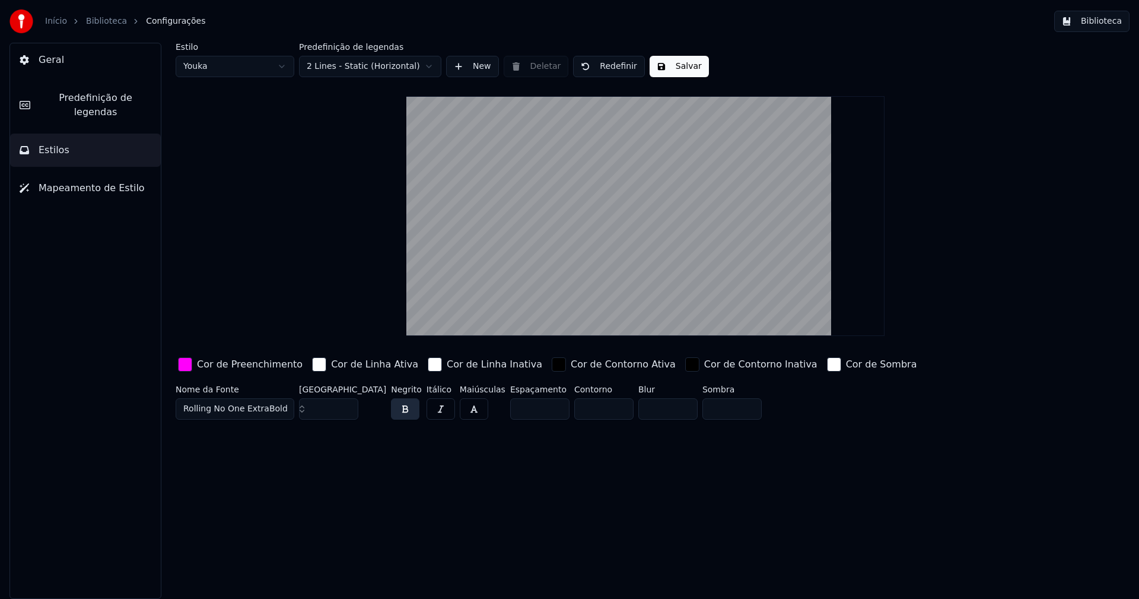
click at [190, 366] on div "button" at bounding box center [185, 364] width 14 height 14
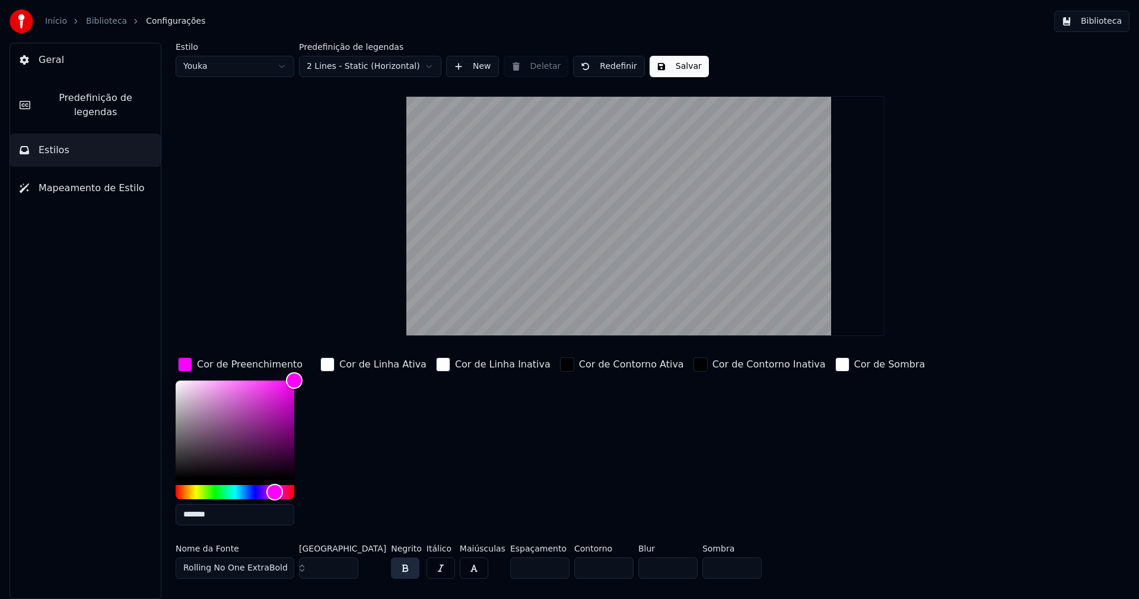
click at [220, 513] on input "*******" at bounding box center [235, 514] width 119 height 21
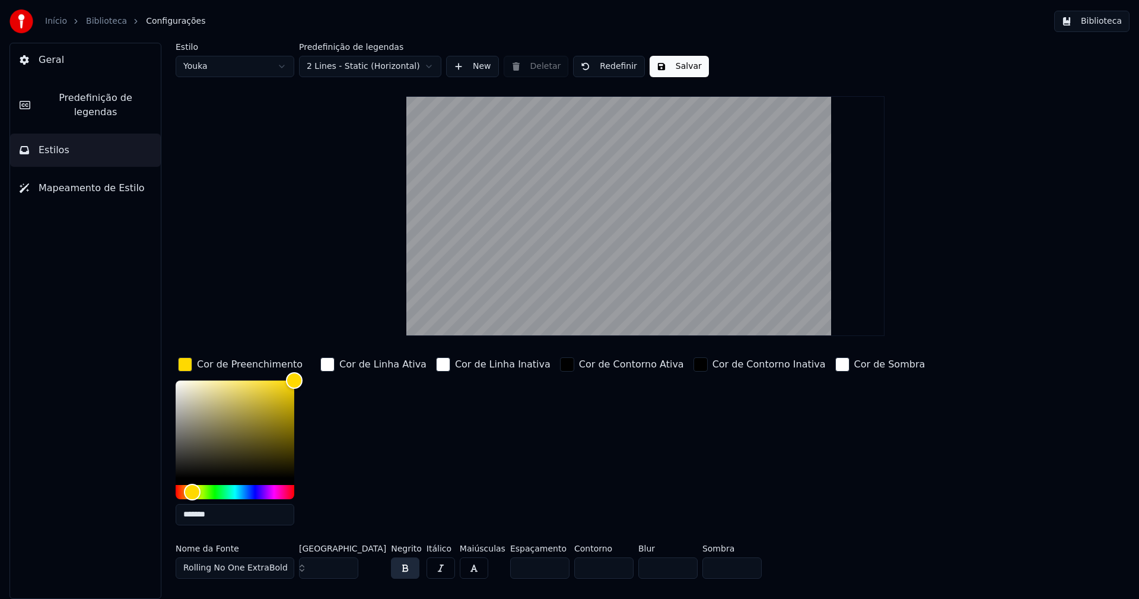
type input "*******"
click at [189, 362] on div "button" at bounding box center [185, 364] width 14 height 14
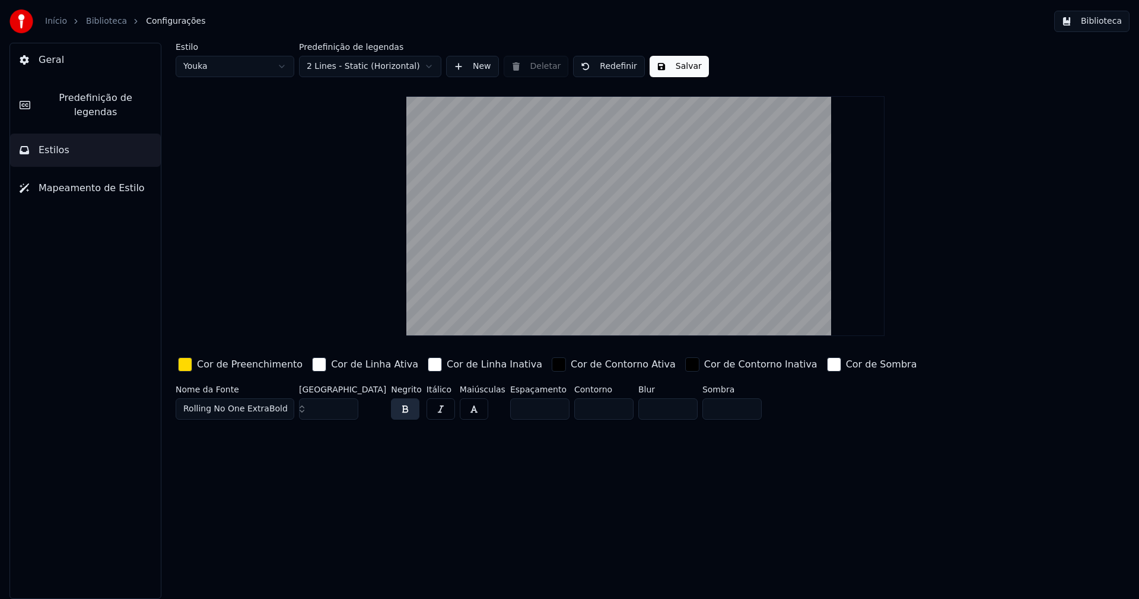
click at [676, 67] on button "Salvar" at bounding box center [679, 66] width 59 height 21
click at [257, 63] on html "Início Biblioteca Configurações Biblioteca Geral Predefinição de legendas Estil…" at bounding box center [569, 299] width 1139 height 599
click at [346, 404] on input "**" at bounding box center [328, 408] width 59 height 21
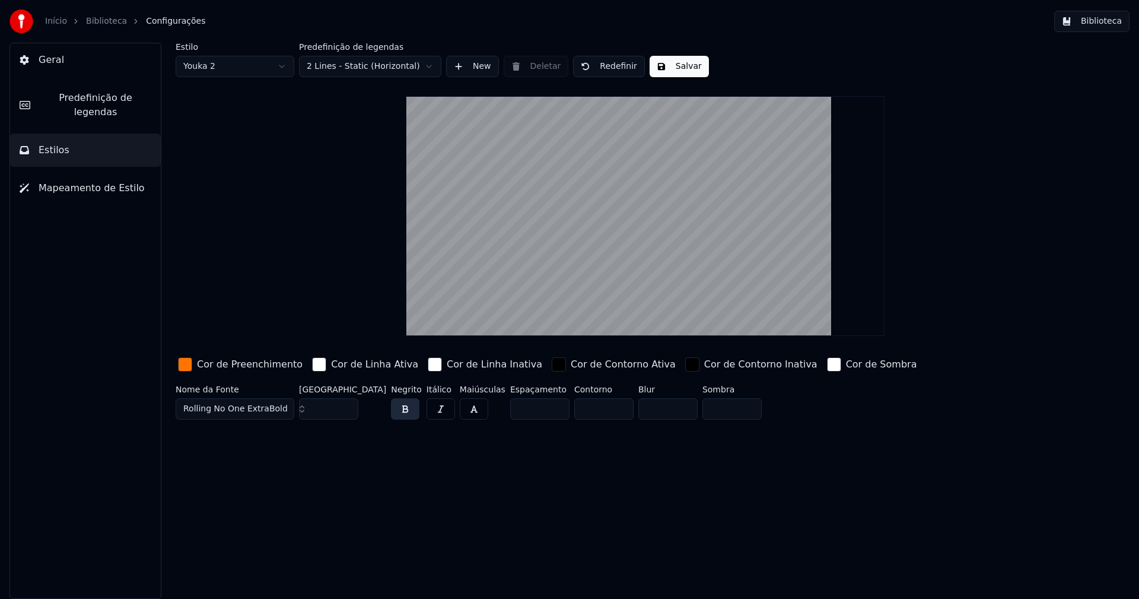
click at [346, 404] on input "**" at bounding box center [328, 408] width 59 height 21
click at [346, 404] on input "***" at bounding box center [328, 408] width 59 height 21
type input "***"
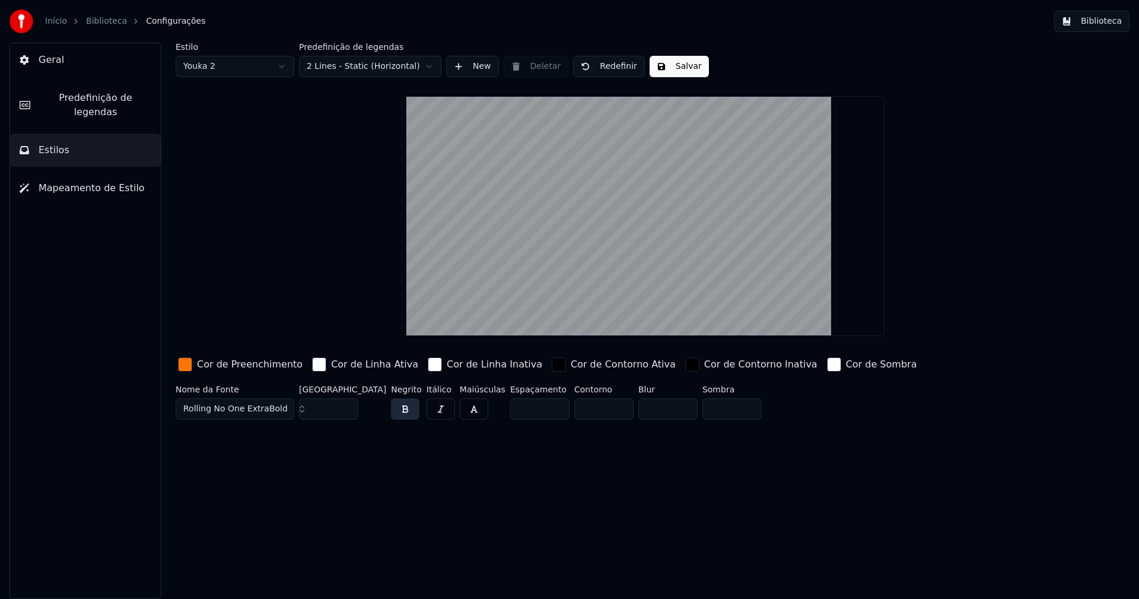
click at [346, 404] on input "***" at bounding box center [328, 408] width 59 height 21
click at [186, 364] on div "button" at bounding box center [185, 364] width 14 height 14
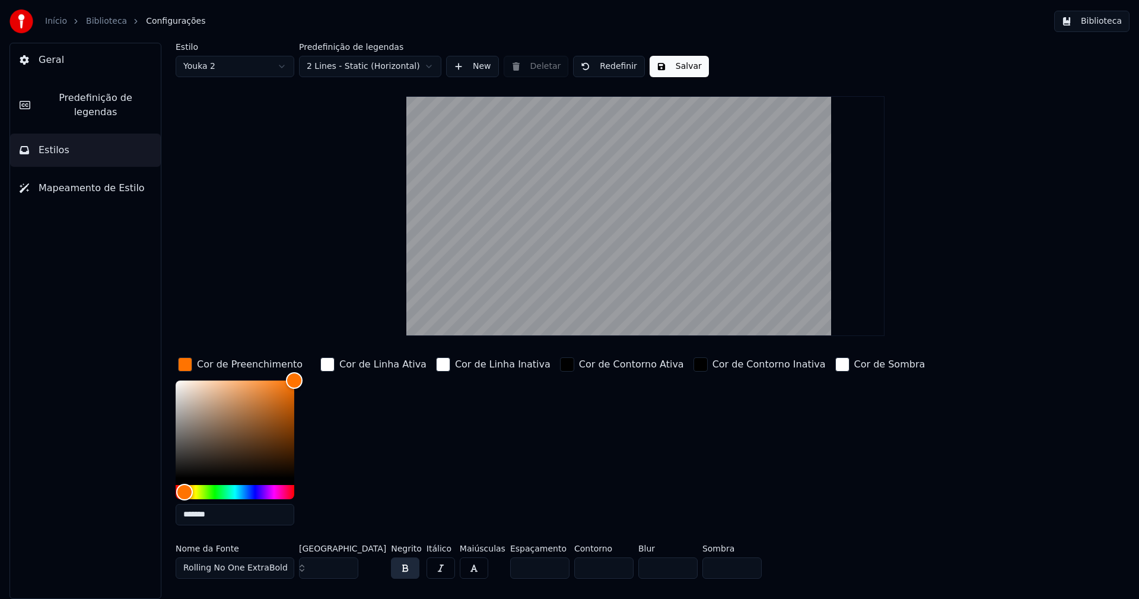
click at [217, 517] on input "*******" at bounding box center [235, 514] width 119 height 21
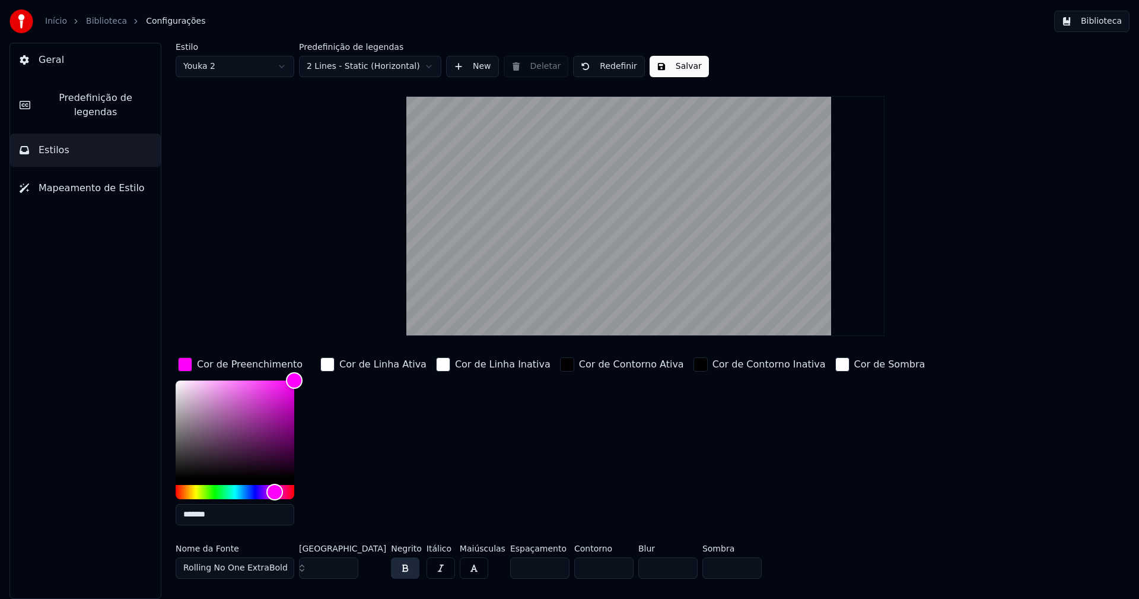
type input "*******"
click at [184, 362] on div "button" at bounding box center [185, 364] width 14 height 14
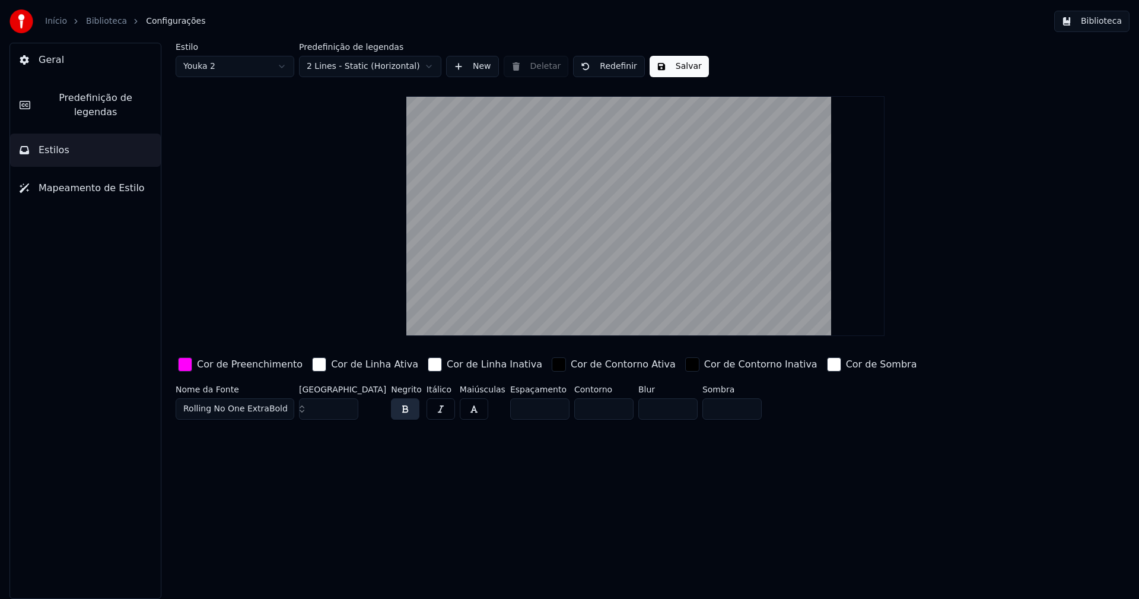
click at [669, 69] on button "Salvar" at bounding box center [679, 66] width 59 height 21
click at [1096, 20] on button "Biblioteca" at bounding box center [1091, 21] width 75 height 21
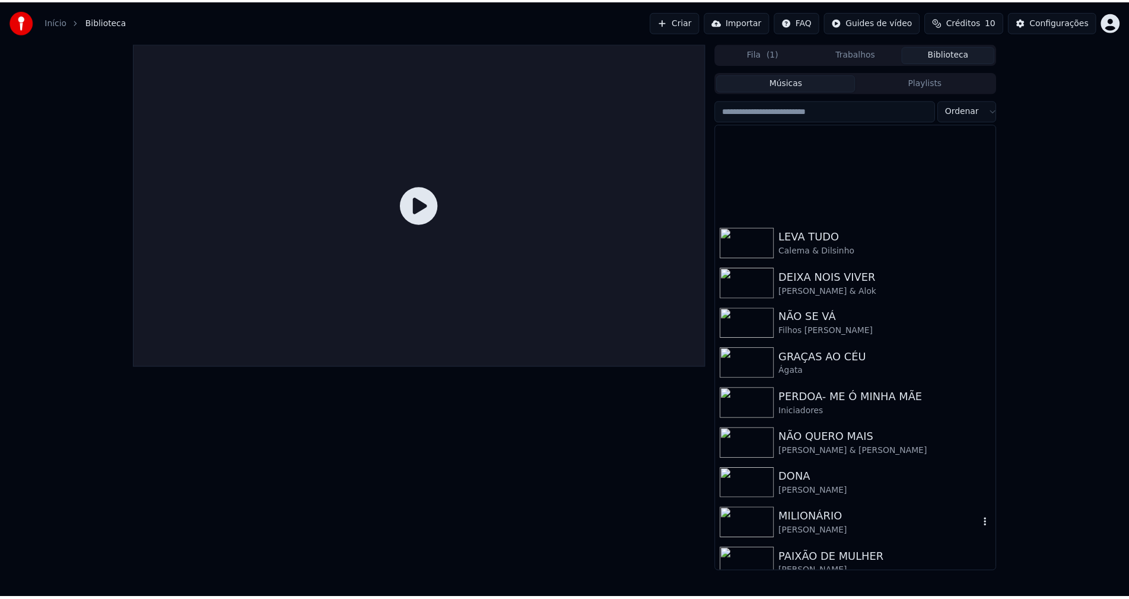
scroll to position [237, 0]
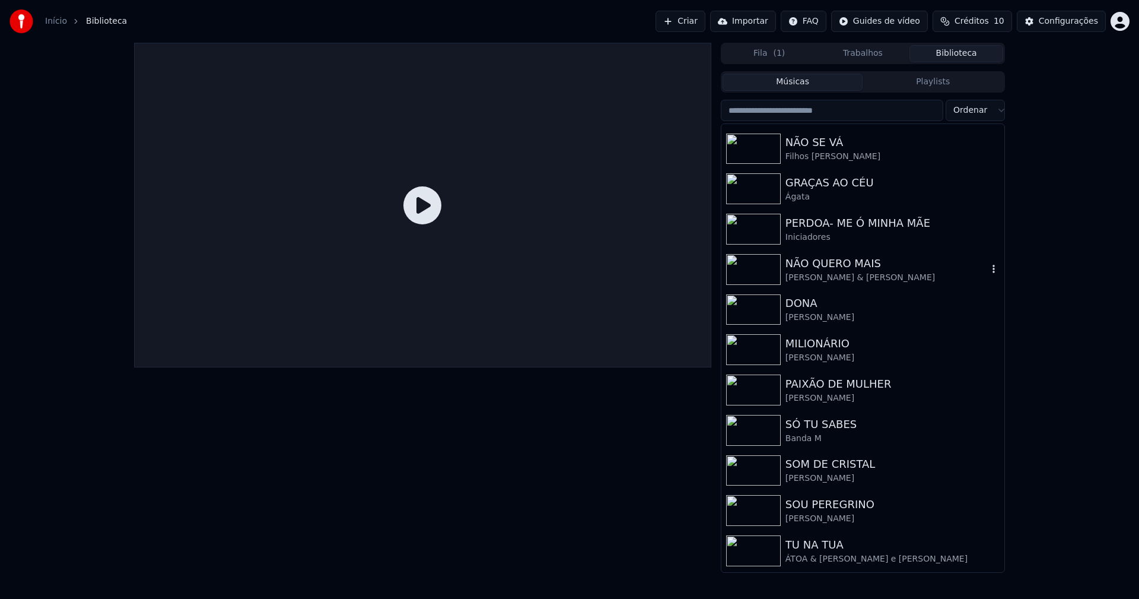
drag, startPoint x: 846, startPoint y: 277, endPoint x: 840, endPoint y: 267, distance: 11.7
click at [847, 276] on div "[PERSON_NAME] & [PERSON_NAME]" at bounding box center [887, 278] width 202 height 12
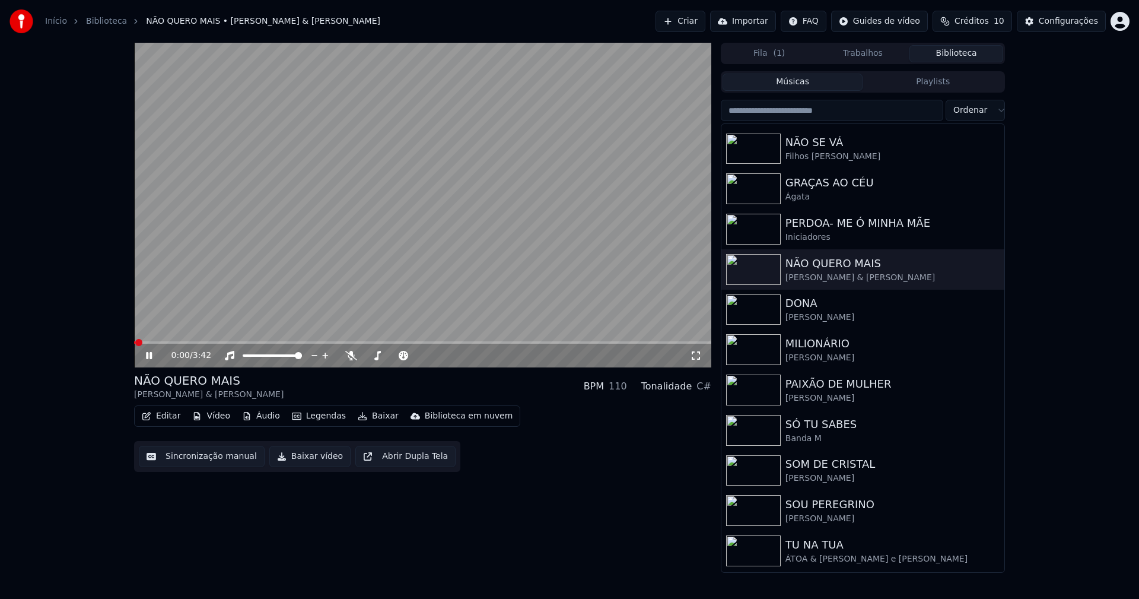
click at [169, 418] on button "Editar" at bounding box center [161, 416] width 48 height 17
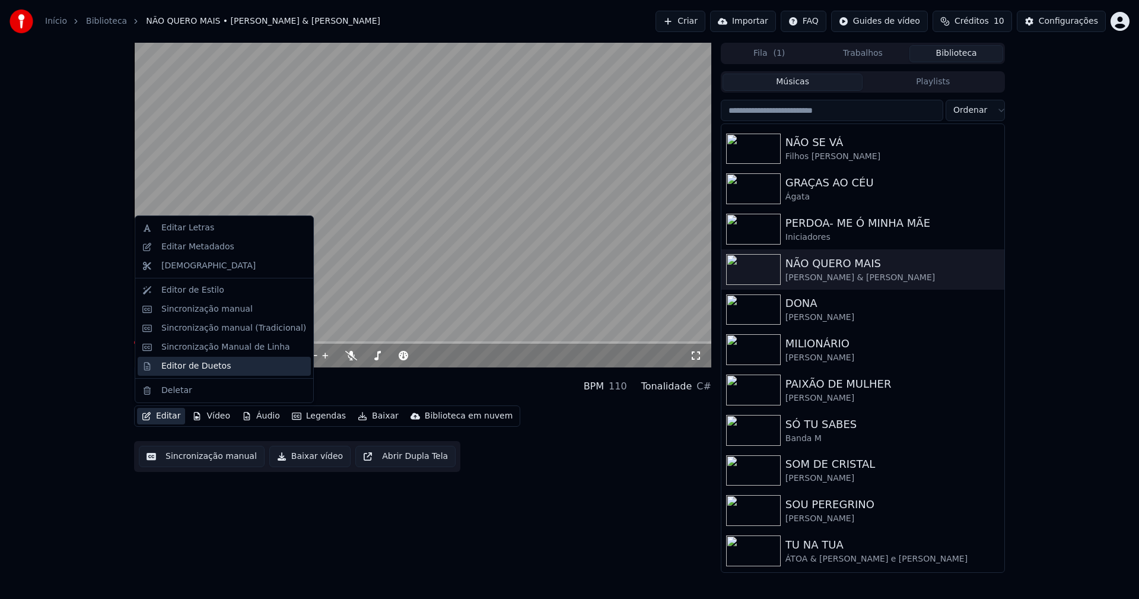
click at [186, 365] on div "Editor de Duetos" at bounding box center [195, 366] width 69 height 12
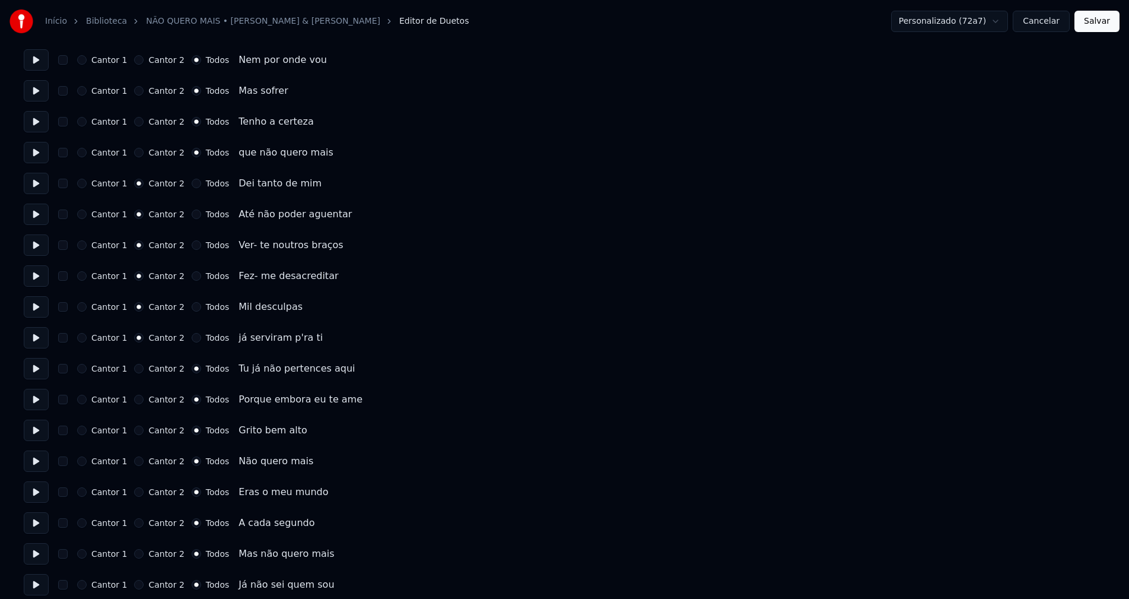
scroll to position [498, 0]
click at [1048, 24] on button "Cancelar" at bounding box center [1041, 21] width 57 height 21
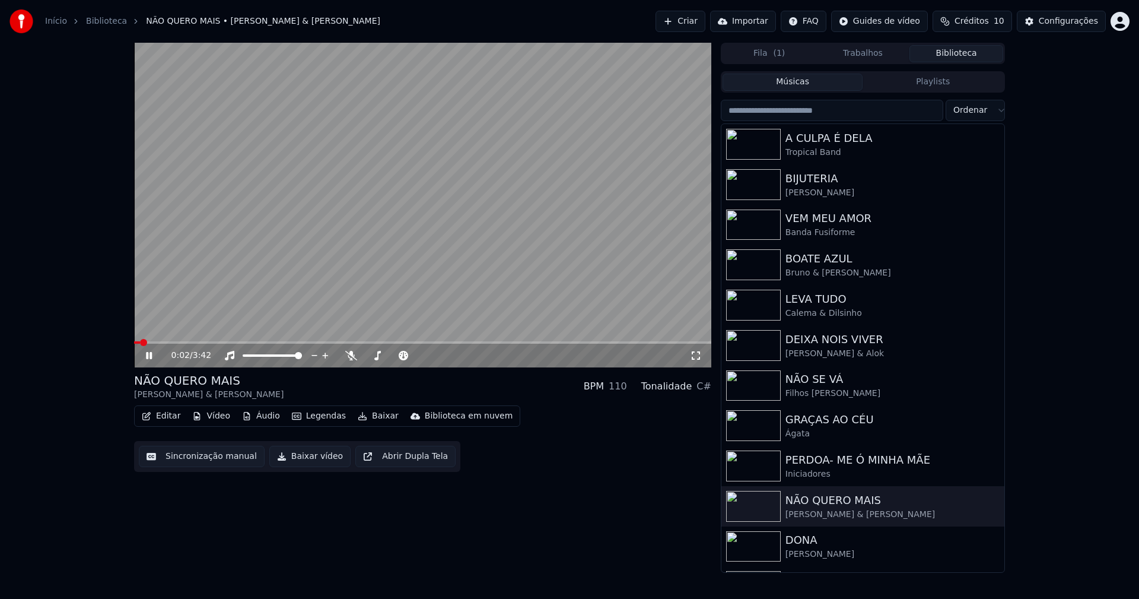
click at [380, 343] on span at bounding box center [422, 342] width 577 height 2
click at [152, 354] on icon at bounding box center [158, 355] width 28 height 9
click at [307, 456] on button "Baixar vídeo" at bounding box center [309, 456] width 81 height 21
click at [975, 51] on button "Biblioteca" at bounding box center [956, 53] width 94 height 17
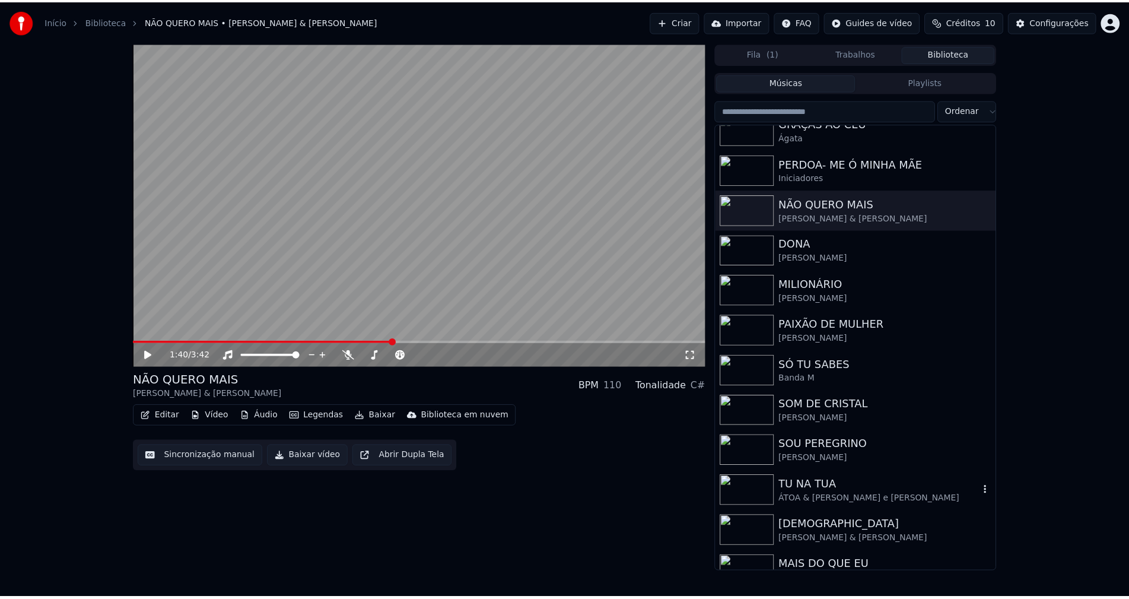
scroll to position [316, 0]
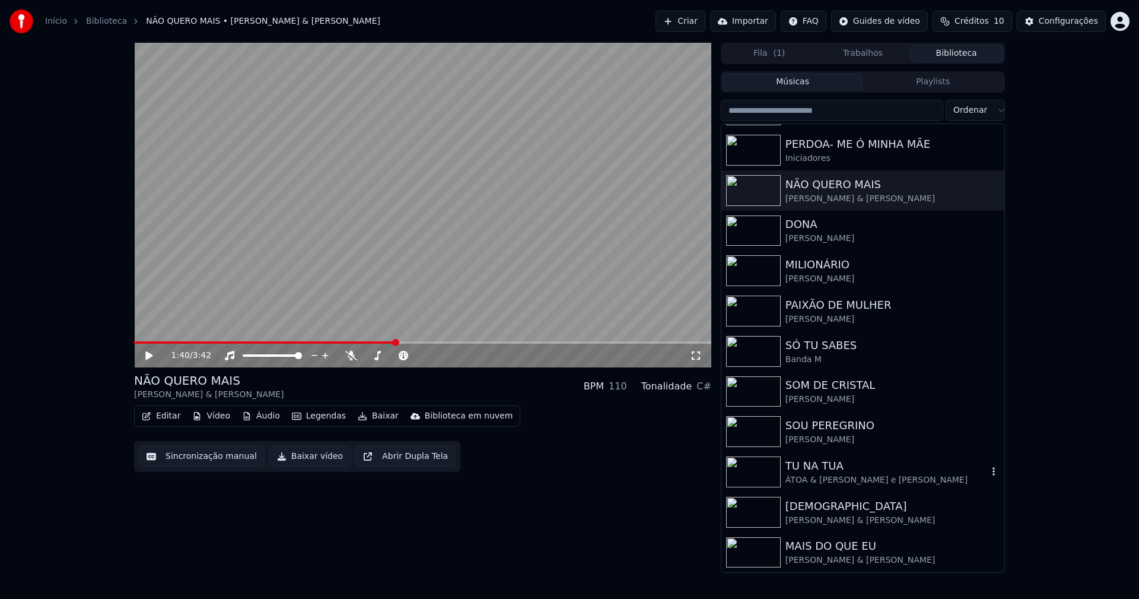
click at [876, 480] on div "ÁTOA & [PERSON_NAME] e [PERSON_NAME]" at bounding box center [887, 480] width 202 height 12
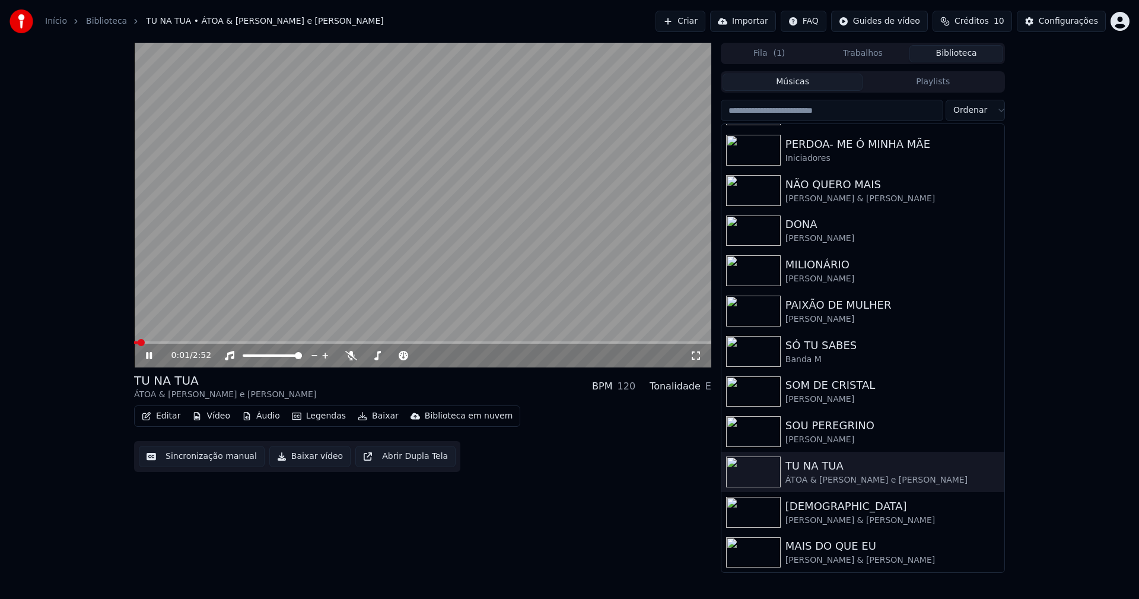
click at [151, 355] on icon at bounding box center [149, 355] width 6 height 7
click at [170, 419] on button "Editar" at bounding box center [161, 416] width 48 height 17
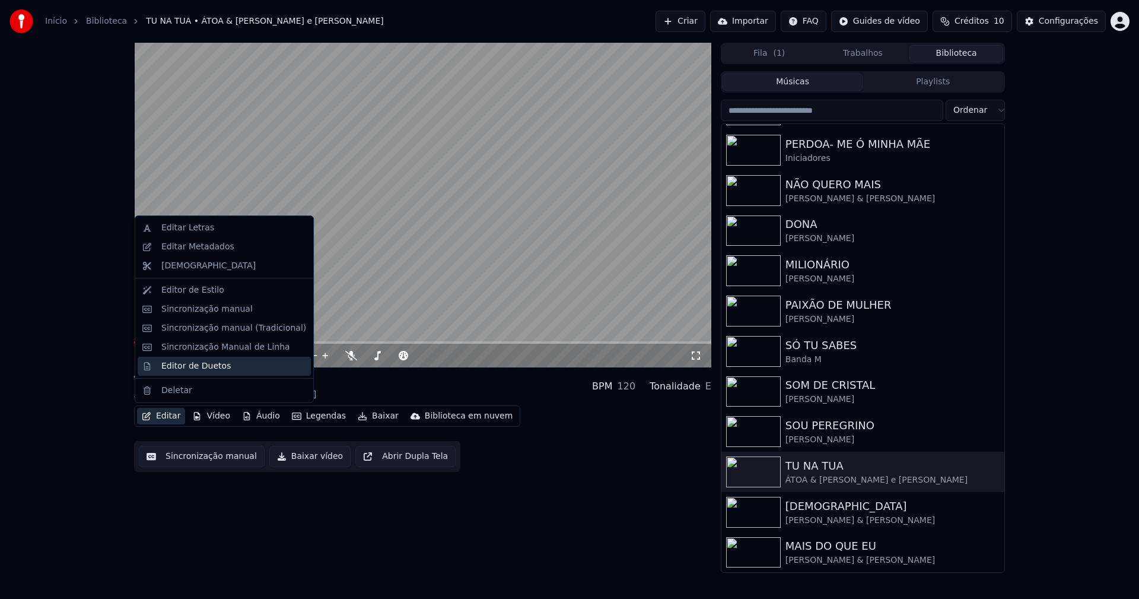
click at [183, 367] on div "Editor de Duetos" at bounding box center [195, 366] width 69 height 12
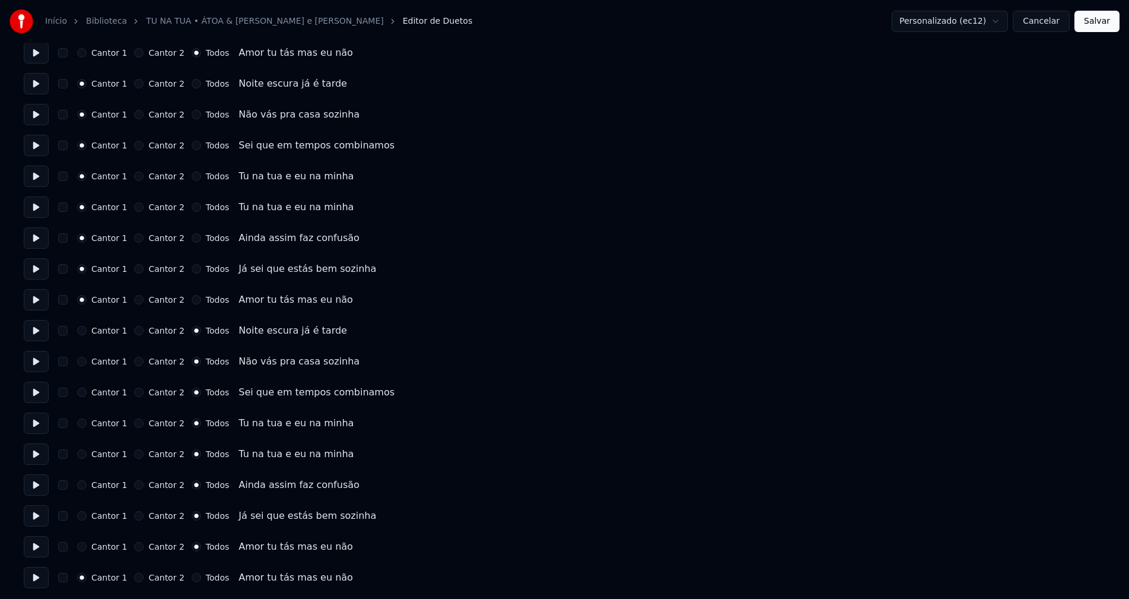
scroll to position [1402, 0]
click at [1049, 25] on button "Cancelar" at bounding box center [1041, 21] width 57 height 21
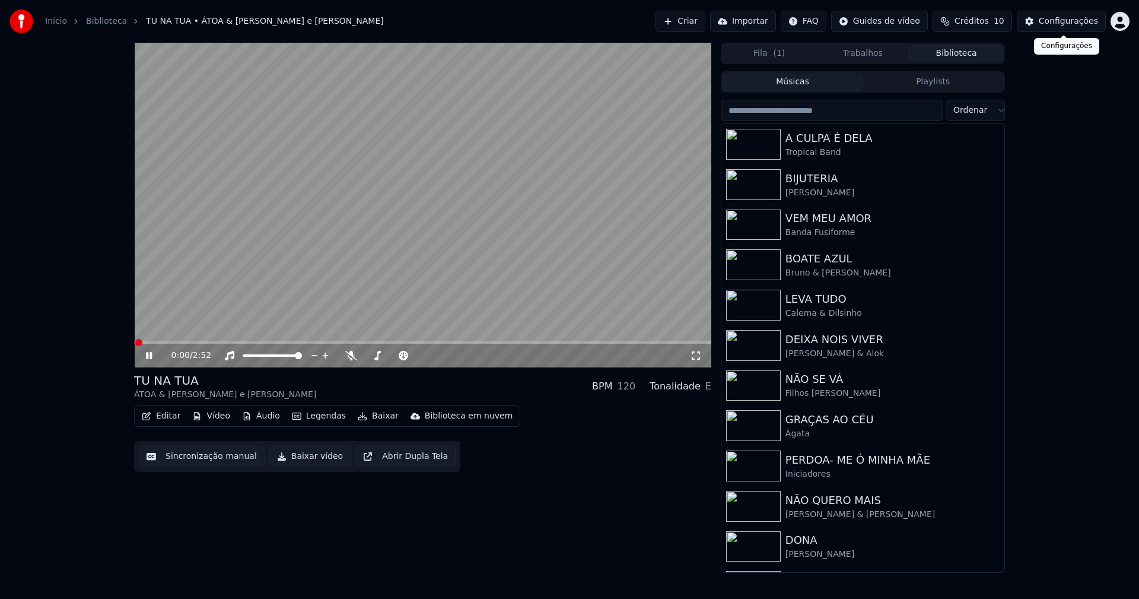
click at [1076, 18] on div "Configurações" at bounding box center [1068, 21] width 59 height 12
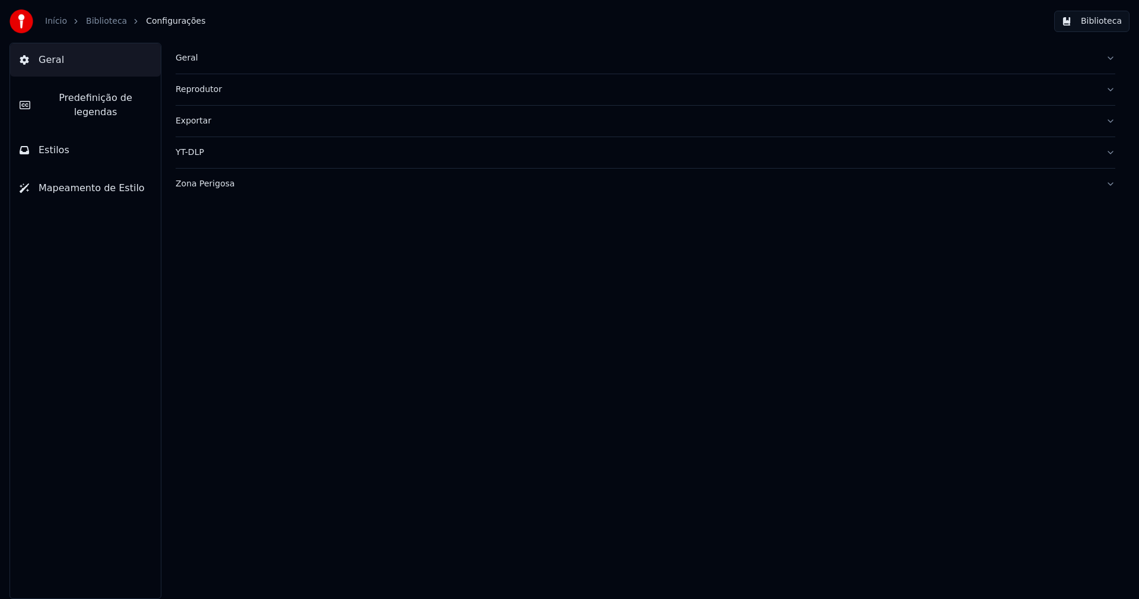
click at [124, 137] on button "Estilos" at bounding box center [85, 149] width 151 height 33
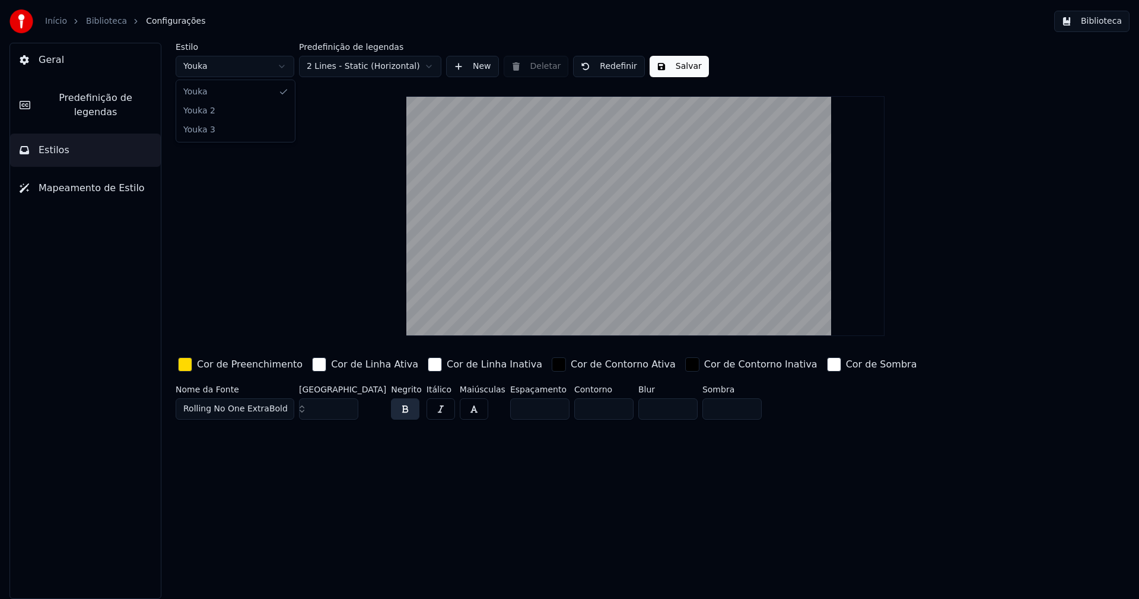
click at [243, 69] on html "Início Biblioteca Configurações Biblioteca Geral Predefinição de legendas Estil…" at bounding box center [569, 299] width 1139 height 599
click at [347, 411] on input "**" at bounding box center [328, 408] width 59 height 21
type input "**"
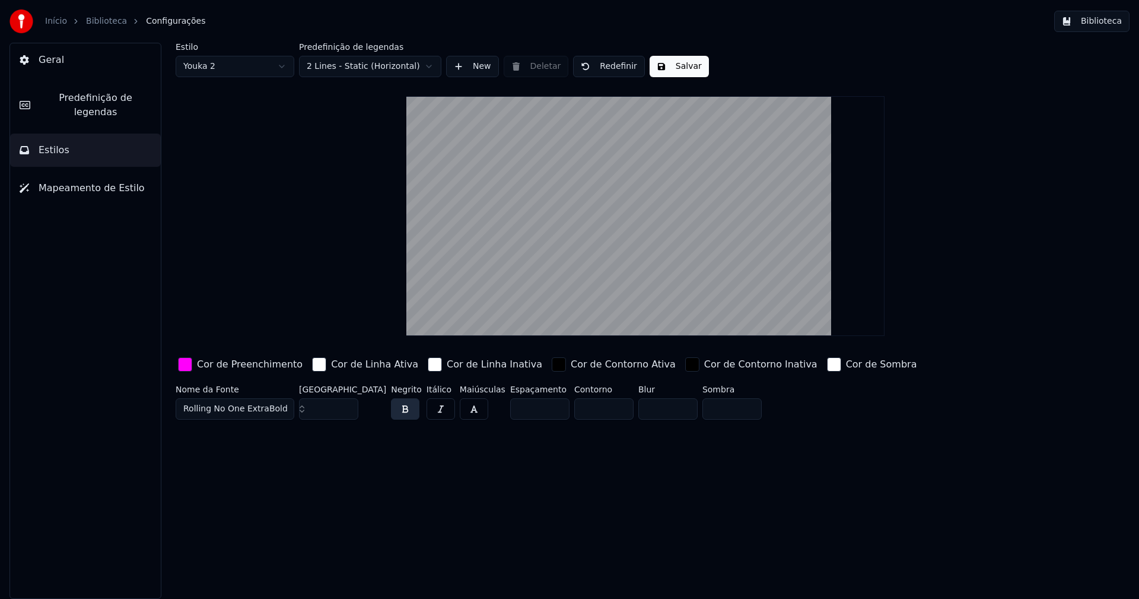
click at [347, 411] on input "**" at bounding box center [328, 408] width 59 height 21
click at [186, 368] on div "button" at bounding box center [185, 364] width 14 height 14
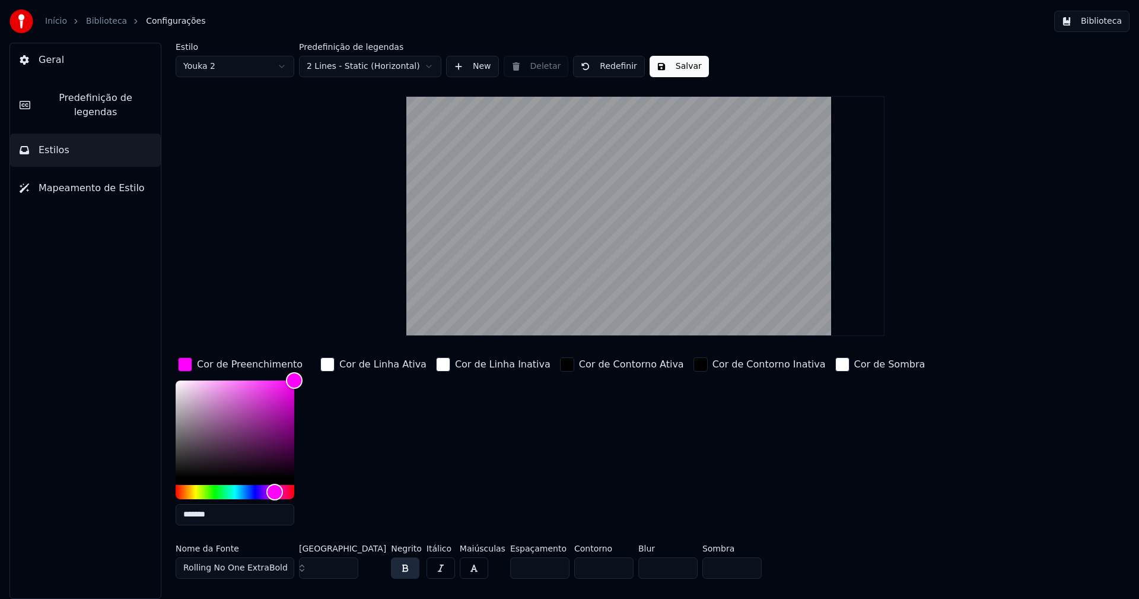
click at [220, 516] on input "*******" at bounding box center [235, 514] width 119 height 21
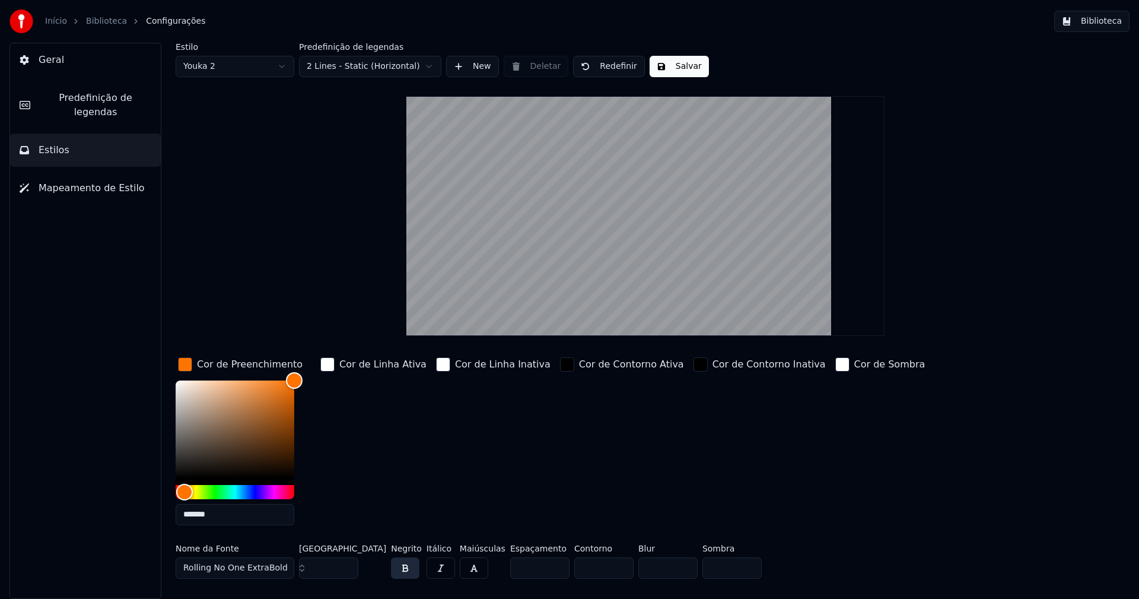
type input "*******"
click at [187, 365] on div "button" at bounding box center [185, 364] width 14 height 14
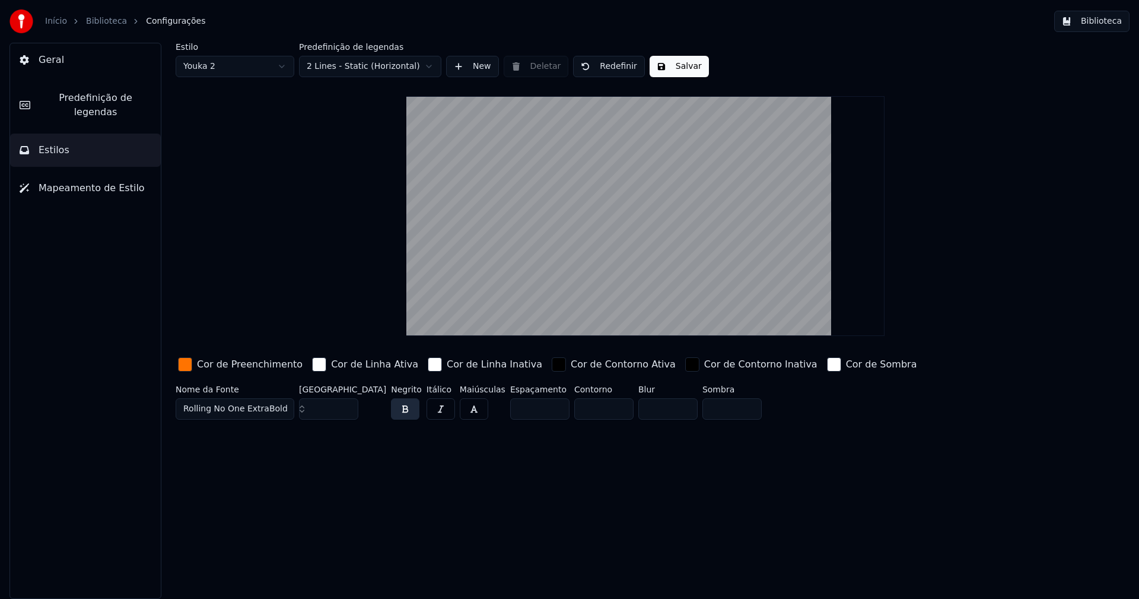
click at [673, 68] on button "Salvar" at bounding box center [679, 66] width 59 height 21
click at [1097, 24] on button "Biblioteca" at bounding box center [1091, 21] width 75 height 21
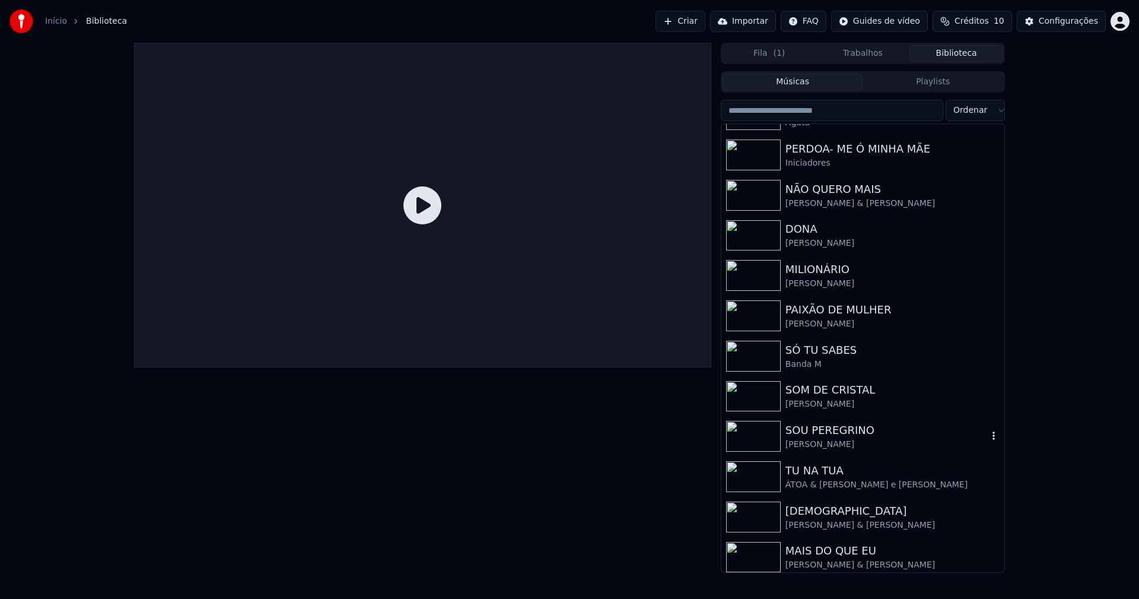
scroll to position [316, 0]
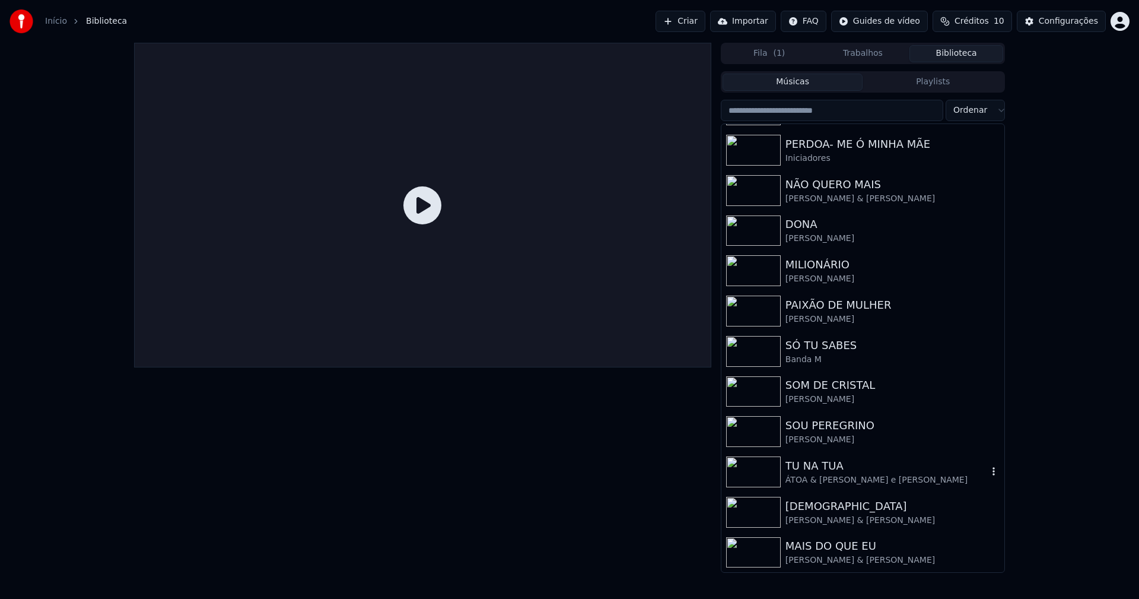
click at [828, 480] on div "ÁTOA & [PERSON_NAME] e [PERSON_NAME]" at bounding box center [887, 480] width 202 height 12
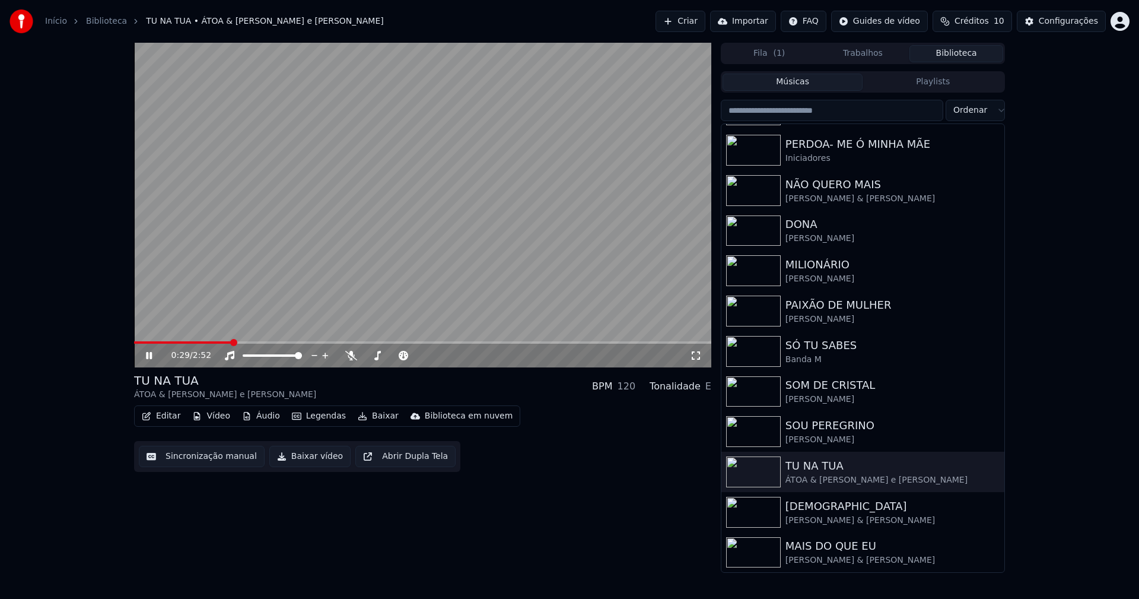
click at [233, 342] on span at bounding box center [422, 342] width 577 height 2
click at [443, 341] on div "0:51 / 2:52" at bounding box center [422, 205] width 577 height 325
click at [443, 344] on div "0:51 / 2:52" at bounding box center [422, 356] width 577 height 24
click at [443, 343] on span at bounding box center [422, 342] width 577 height 2
click at [505, 344] on span at bounding box center [422, 342] width 577 height 2
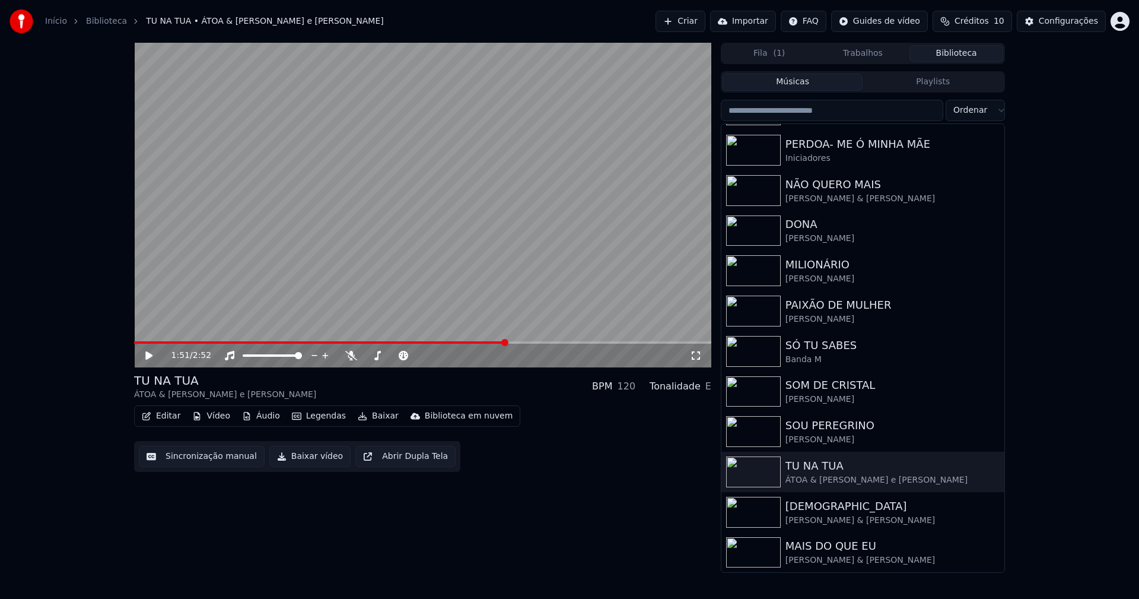
click at [310, 459] on button "Baixar vídeo" at bounding box center [309, 456] width 81 height 21
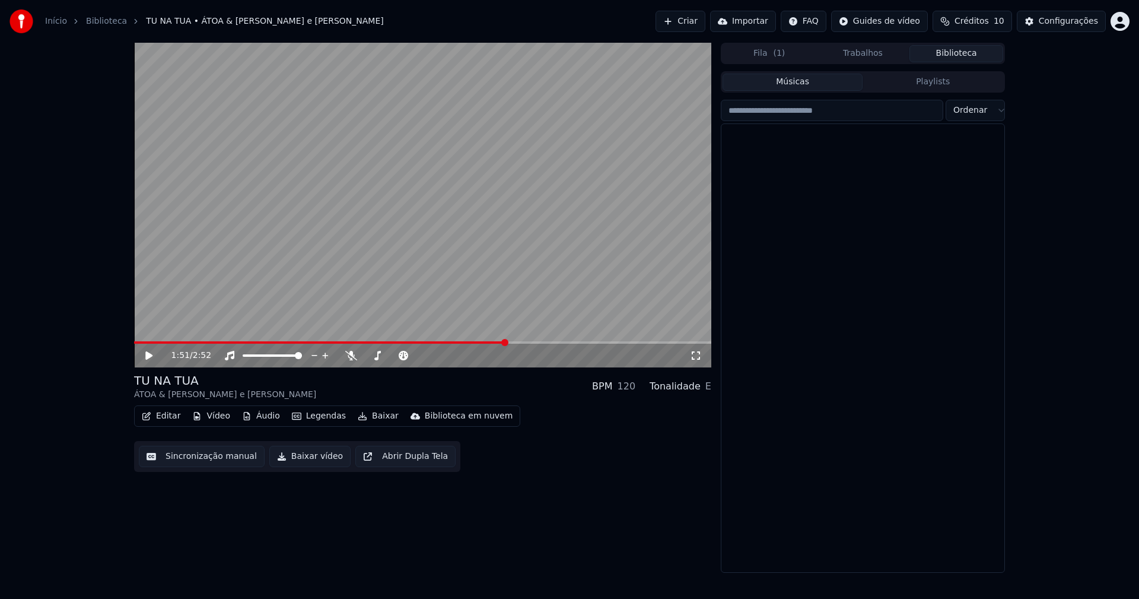
click at [953, 56] on button "Biblioteca" at bounding box center [956, 53] width 94 height 17
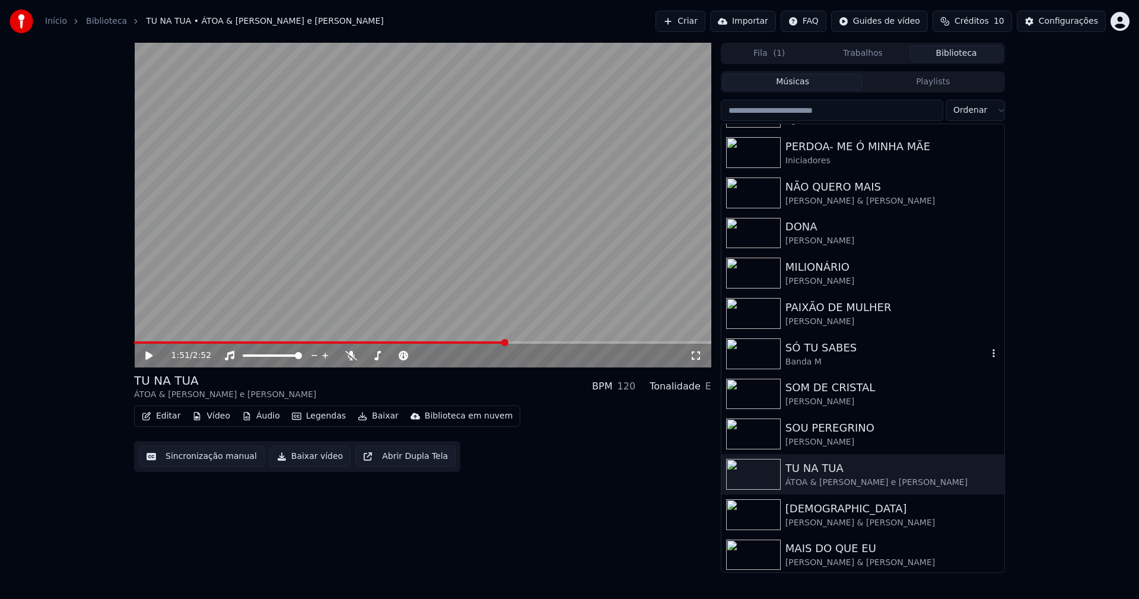
scroll to position [316, 0]
click at [1076, 21] on div "Configurações" at bounding box center [1068, 21] width 59 height 12
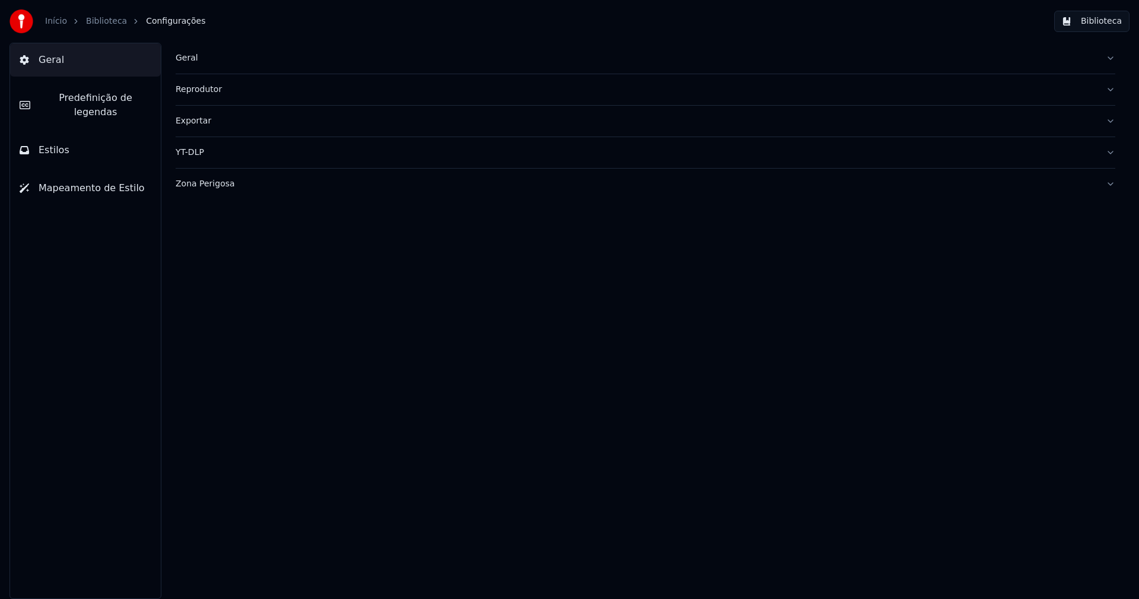
click at [185, 59] on div "Geral" at bounding box center [636, 58] width 921 height 12
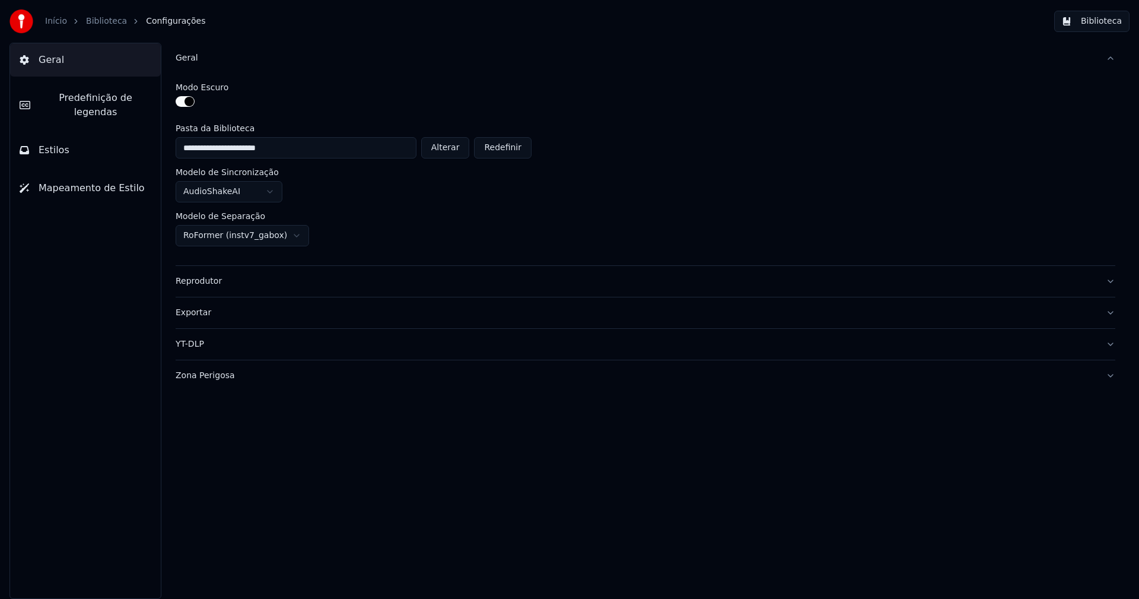
click at [456, 153] on button "Alterar" at bounding box center [445, 147] width 49 height 21
type input "**********"
click at [1106, 24] on button "Biblioteca" at bounding box center [1091, 21] width 75 height 21
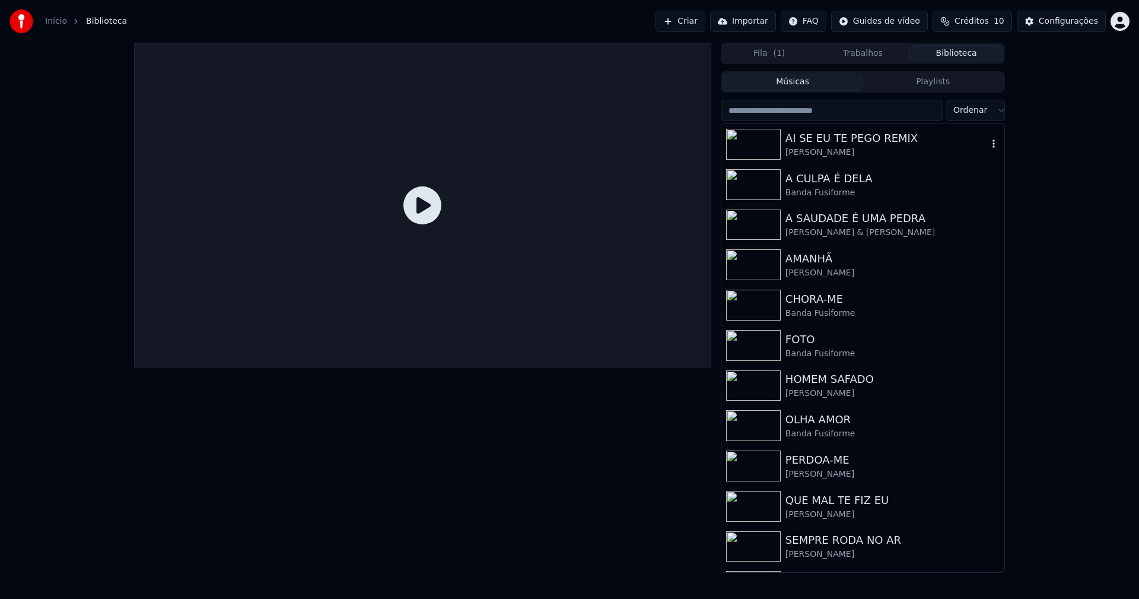
click at [818, 141] on div "AI SE EU TE PEGO REMIX" at bounding box center [887, 138] width 202 height 17
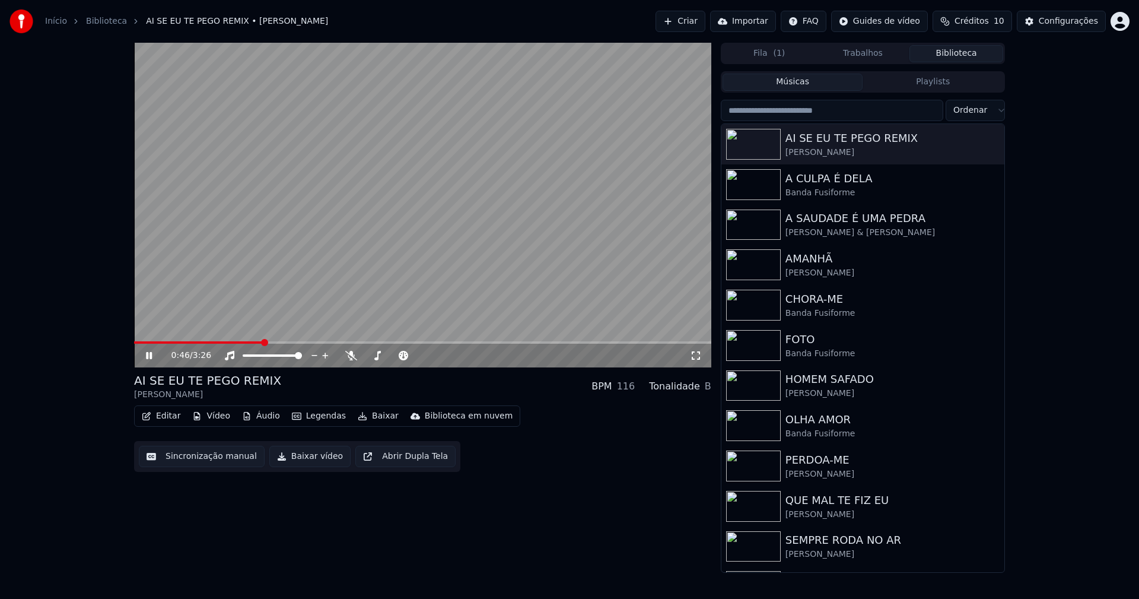
click at [263, 343] on span at bounding box center [422, 342] width 577 height 2
click at [150, 354] on icon at bounding box center [158, 355] width 28 height 9
click at [292, 459] on button "Baixar vídeo" at bounding box center [309, 456] width 81 height 21
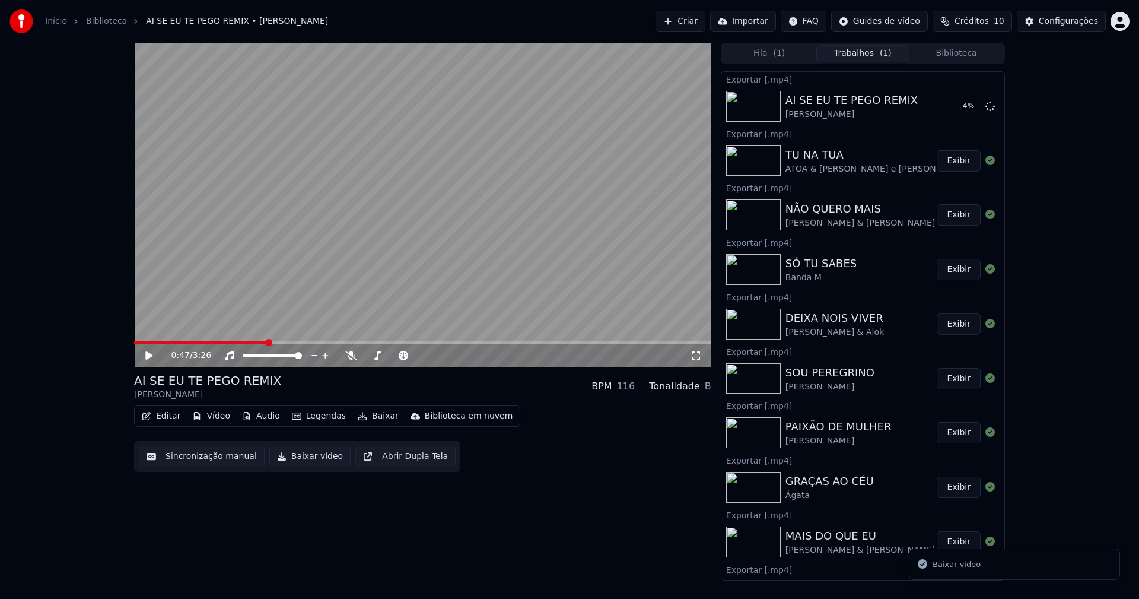
click at [959, 53] on button "Biblioteca" at bounding box center [956, 53] width 94 height 17
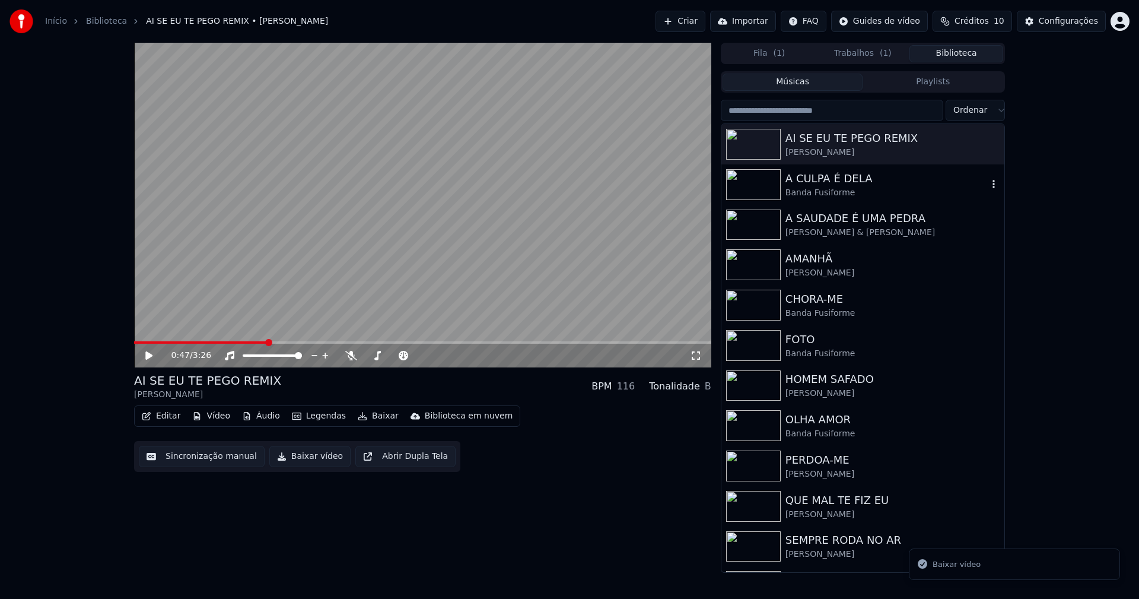
click at [841, 195] on div "Banda Fusiforme" at bounding box center [887, 193] width 202 height 12
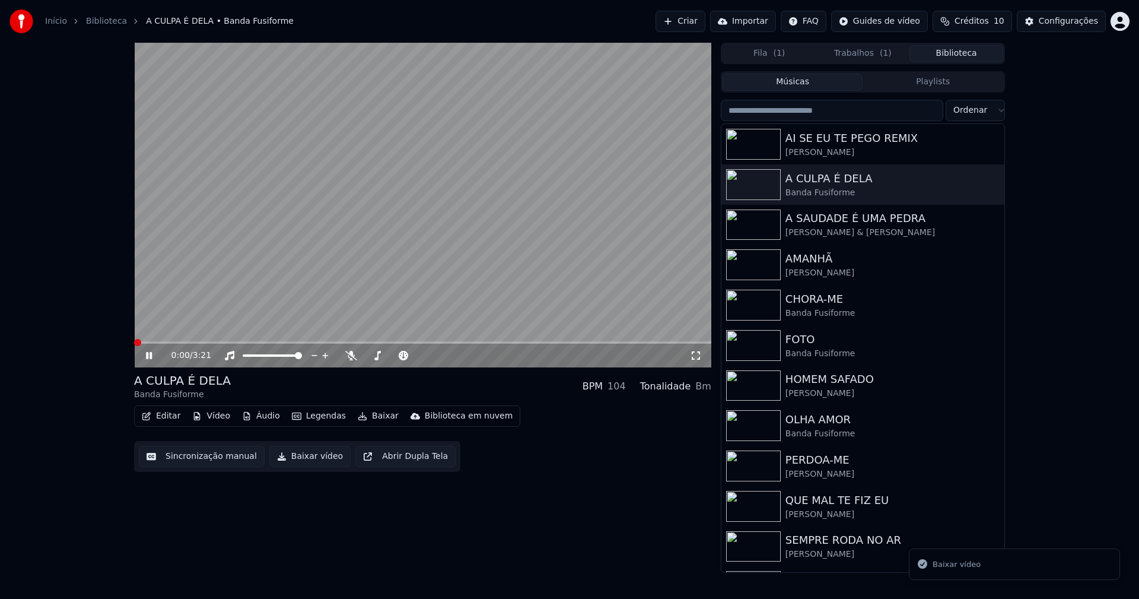
click at [300, 453] on button "Baixar vídeo" at bounding box center [309, 456] width 81 height 21
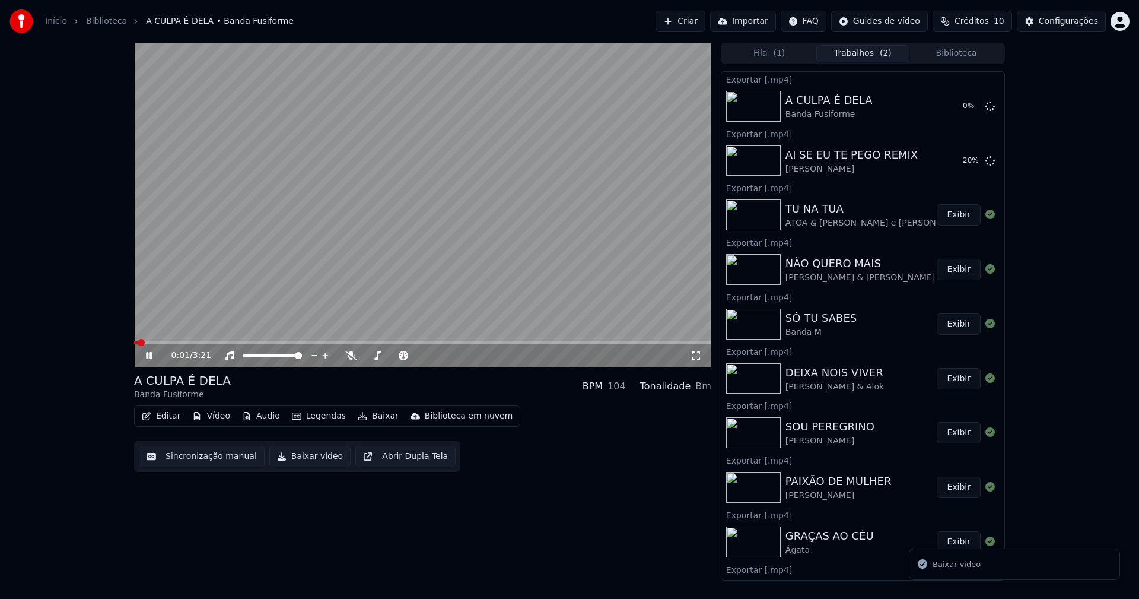
click at [968, 54] on button "Biblioteca" at bounding box center [956, 53] width 94 height 17
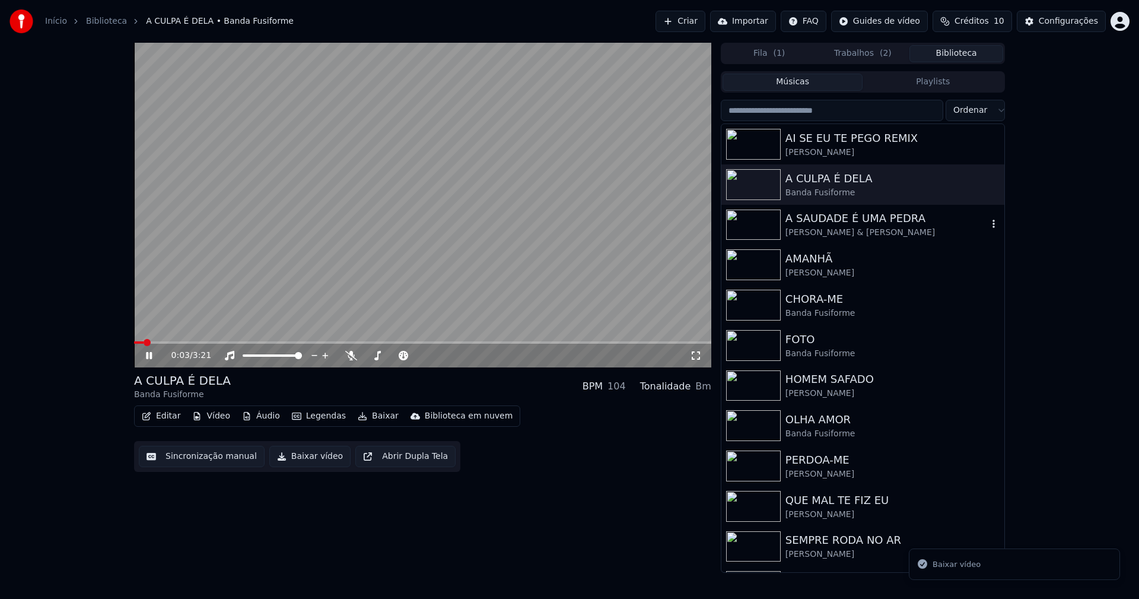
click at [851, 233] on div "[PERSON_NAME] & [PERSON_NAME]" at bounding box center [887, 233] width 202 height 12
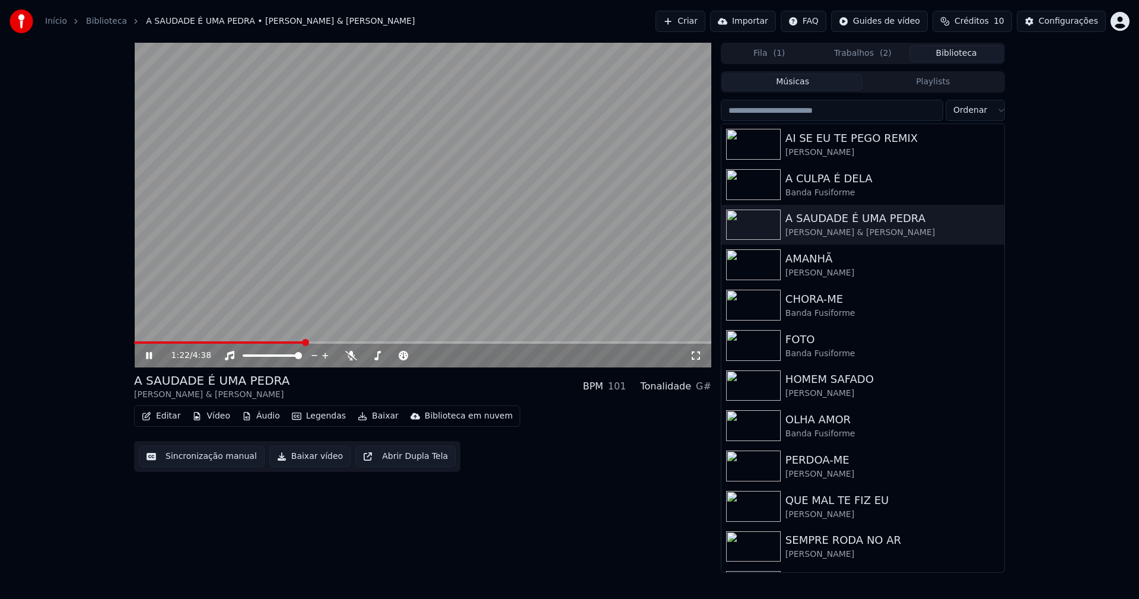
click at [304, 342] on span at bounding box center [422, 342] width 577 height 2
click at [364, 342] on span at bounding box center [422, 342] width 577 height 2
click at [152, 356] on icon at bounding box center [149, 355] width 6 height 7
click at [303, 457] on button "Baixar vídeo" at bounding box center [309, 456] width 81 height 21
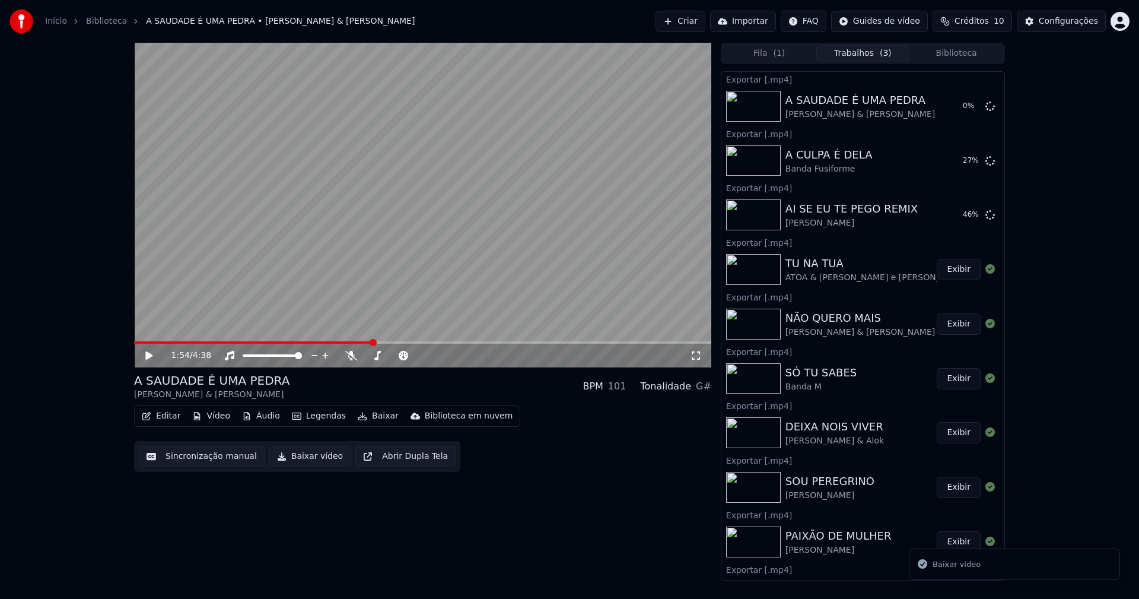
click at [963, 53] on button "Biblioteca" at bounding box center [956, 53] width 94 height 17
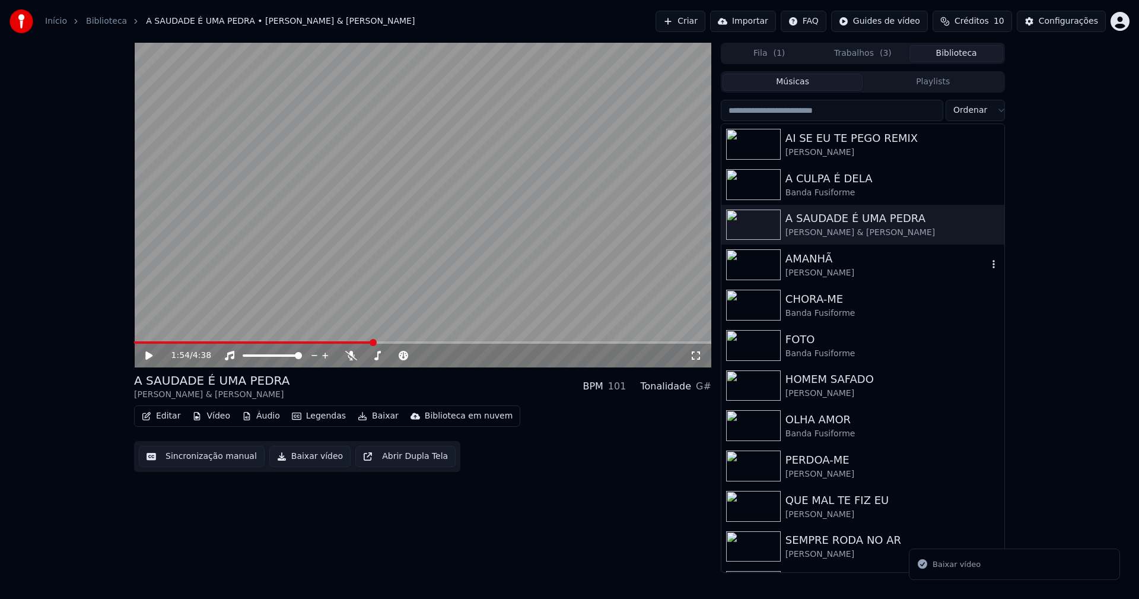
click at [826, 272] on div "[PERSON_NAME]" at bounding box center [887, 273] width 202 height 12
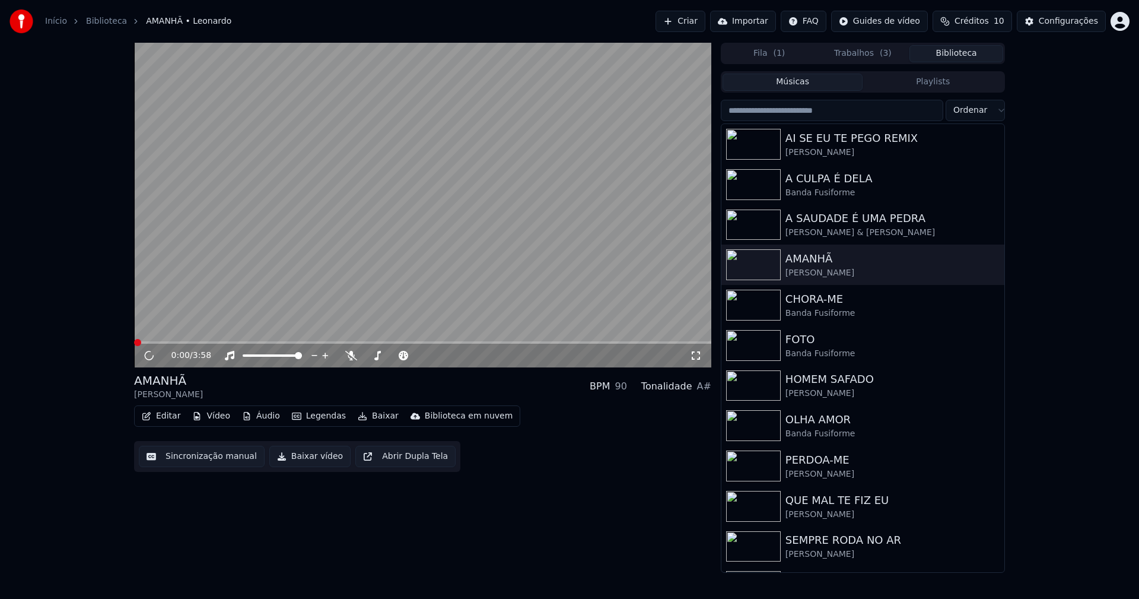
drag, startPoint x: 309, startPoint y: 457, endPoint x: 340, endPoint y: 441, distance: 34.5
click at [311, 456] on button "Baixar vídeo" at bounding box center [309, 456] width 81 height 21
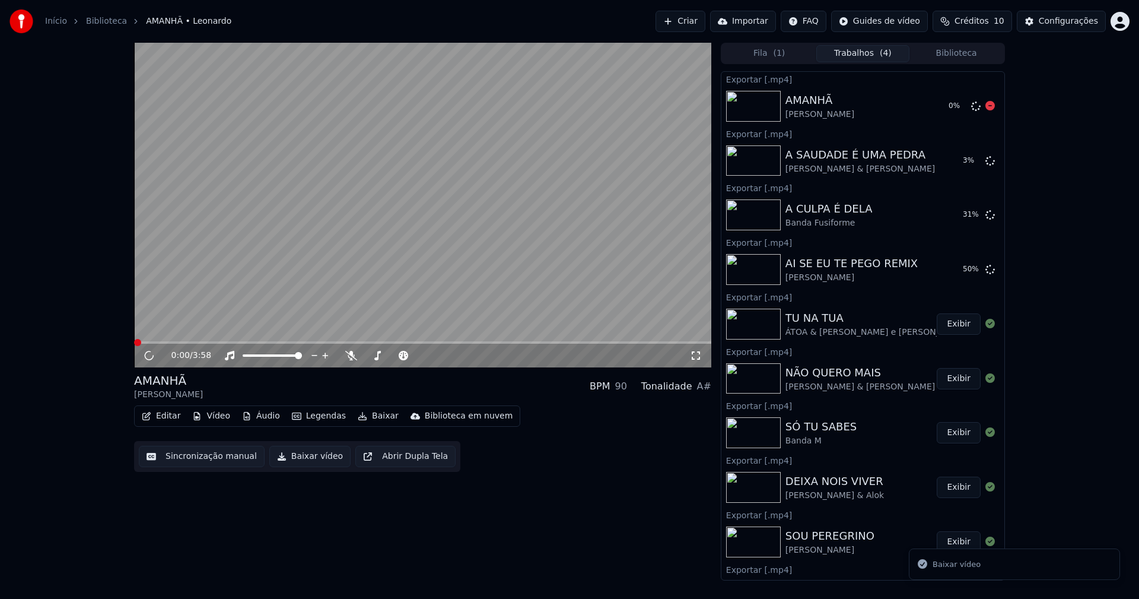
click at [959, 55] on button "Biblioteca" at bounding box center [956, 53] width 94 height 17
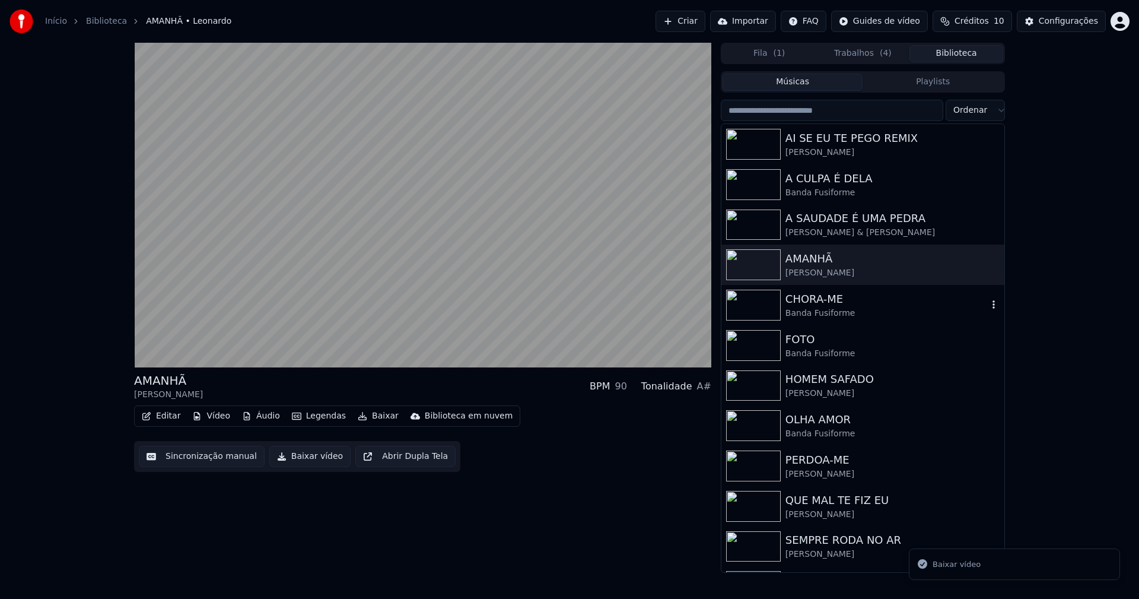
click at [841, 313] on div "Banda Fusiforme" at bounding box center [887, 313] width 202 height 12
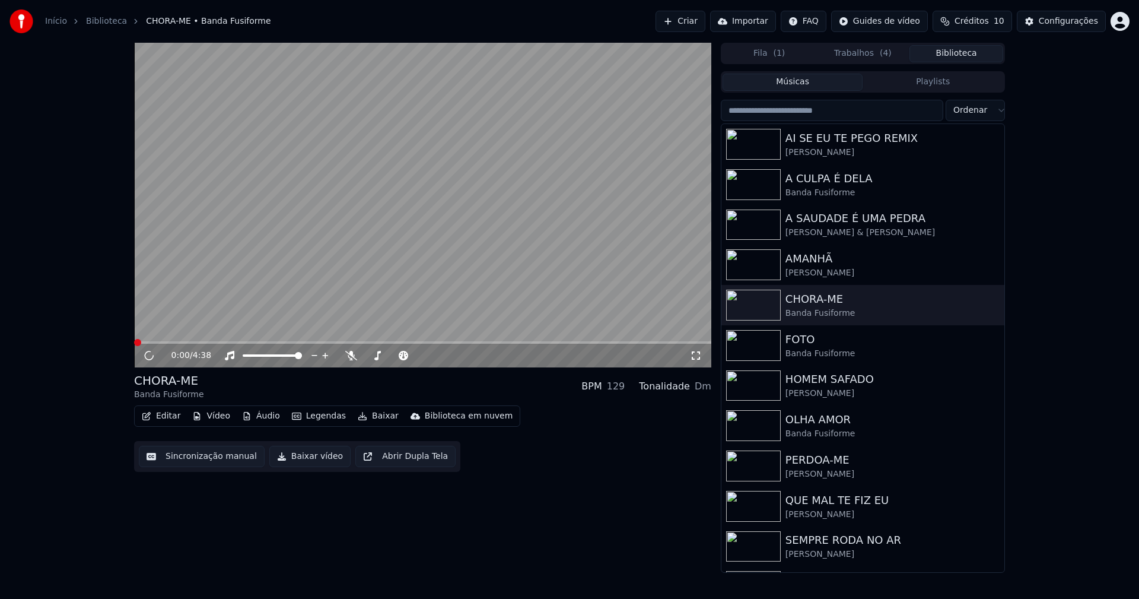
click at [298, 461] on button "Baixar vídeo" at bounding box center [309, 456] width 81 height 21
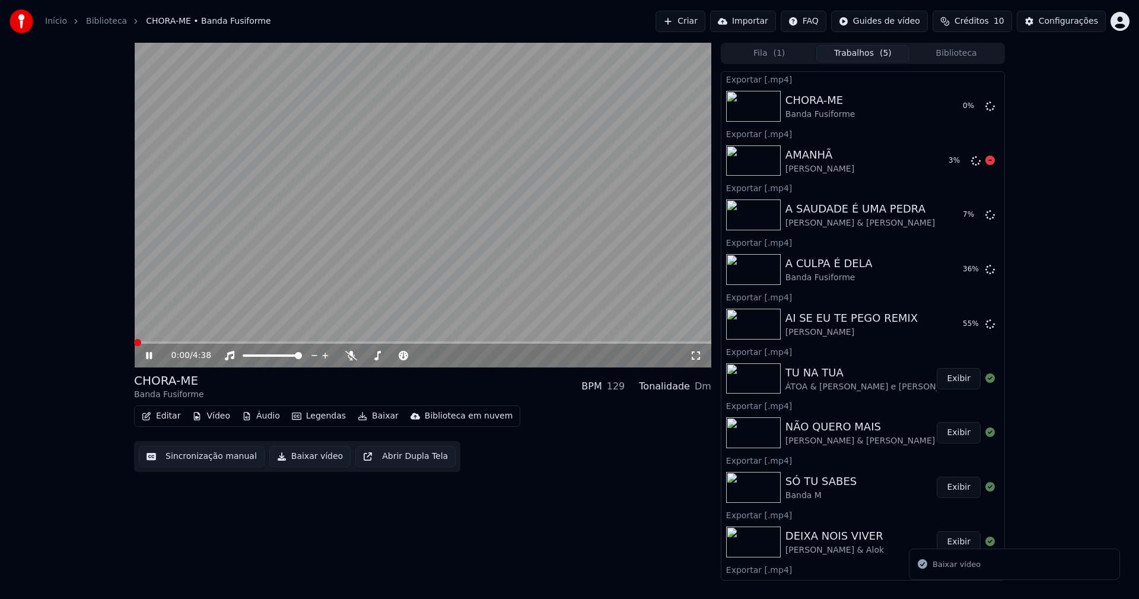
click at [962, 54] on button "Biblioteca" at bounding box center [956, 53] width 94 height 17
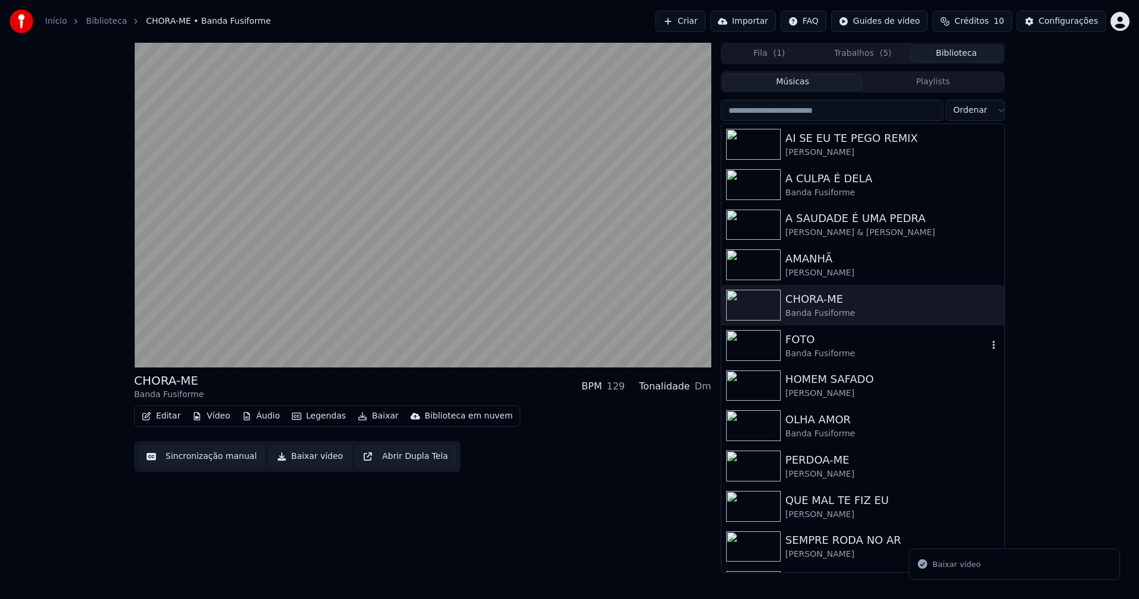
click at [838, 352] on div "Banda Fusiforme" at bounding box center [887, 354] width 202 height 12
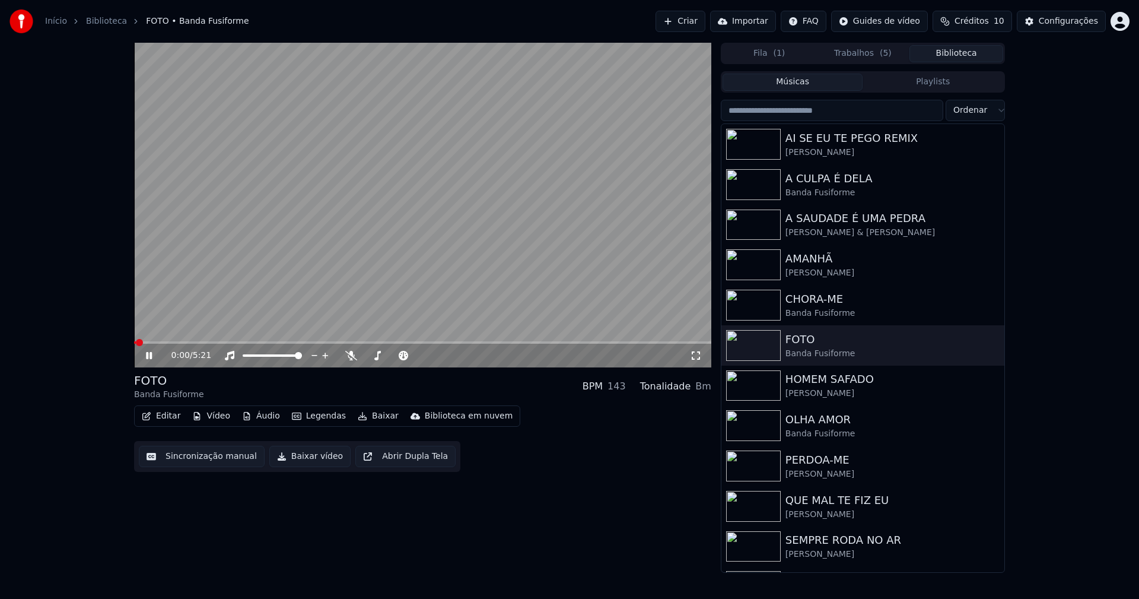
click at [151, 357] on icon at bounding box center [149, 355] width 6 height 7
drag, startPoint x: 304, startPoint y: 462, endPoint x: 466, endPoint y: 533, distance: 177.2
click at [304, 462] on button "Baixar vídeo" at bounding box center [309, 456] width 81 height 21
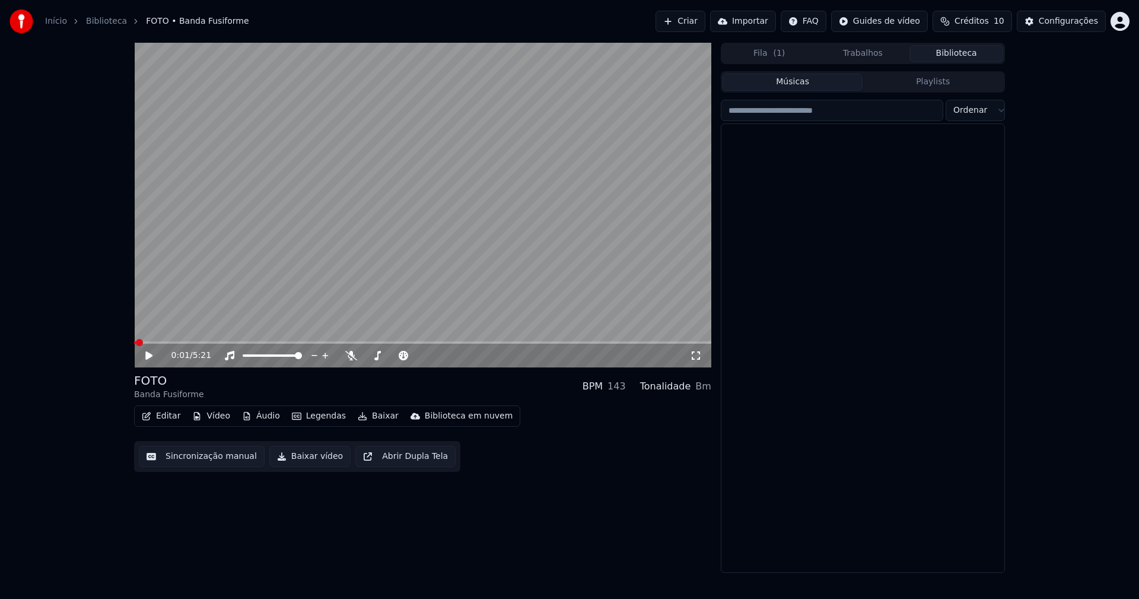
click at [978, 55] on button "Biblioteca" at bounding box center [956, 53] width 94 height 17
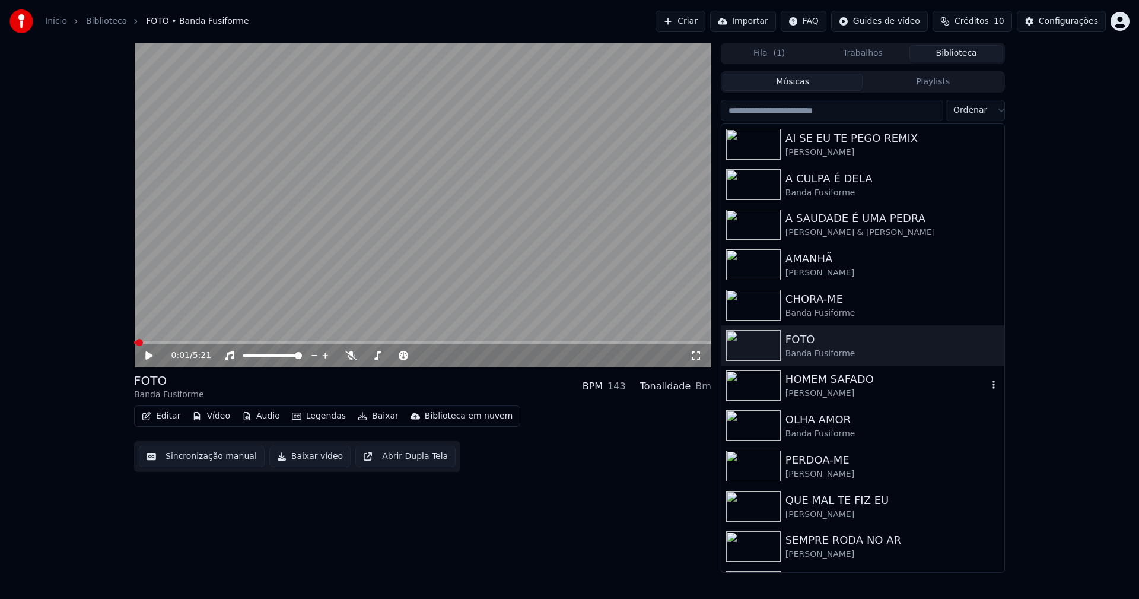
click at [831, 389] on div "[PERSON_NAME]" at bounding box center [887, 393] width 202 height 12
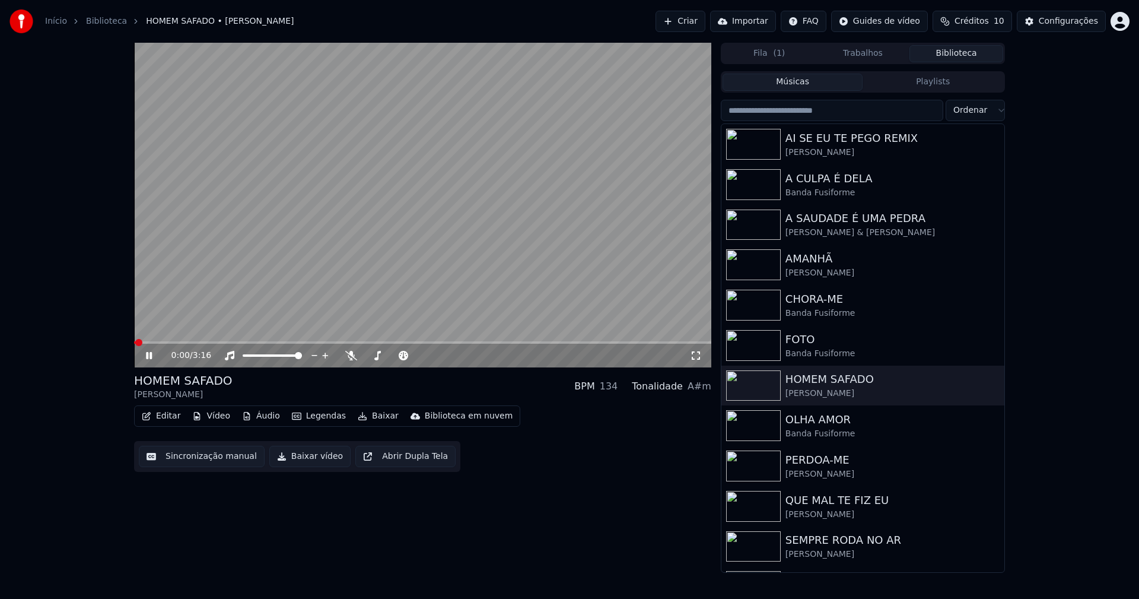
click at [310, 455] on button "Baixar vídeo" at bounding box center [309, 456] width 81 height 21
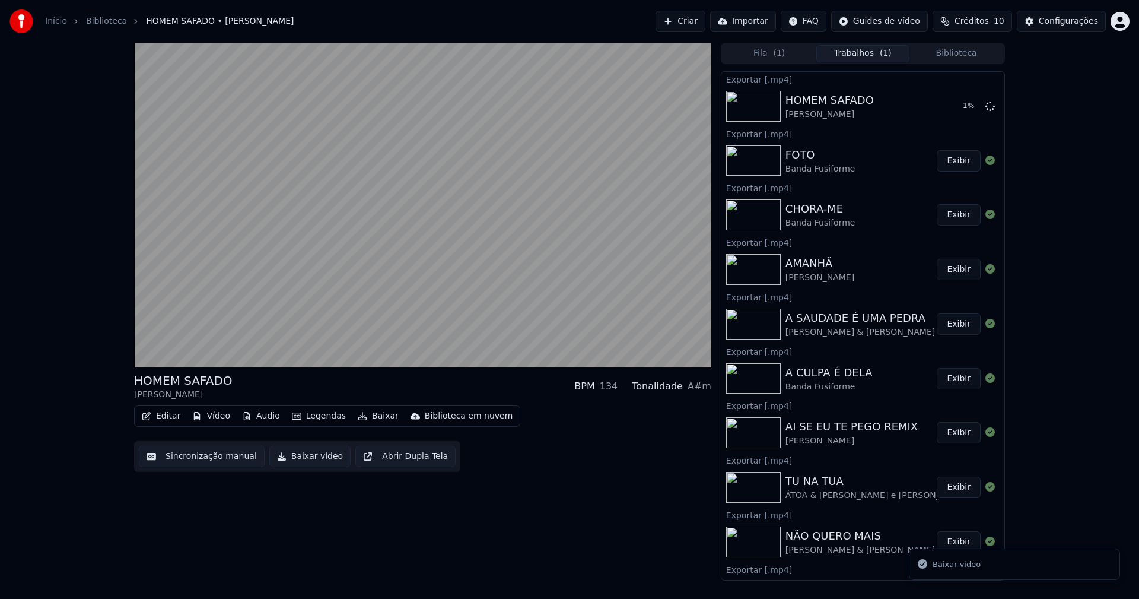
click at [977, 54] on button "Biblioteca" at bounding box center [956, 53] width 94 height 17
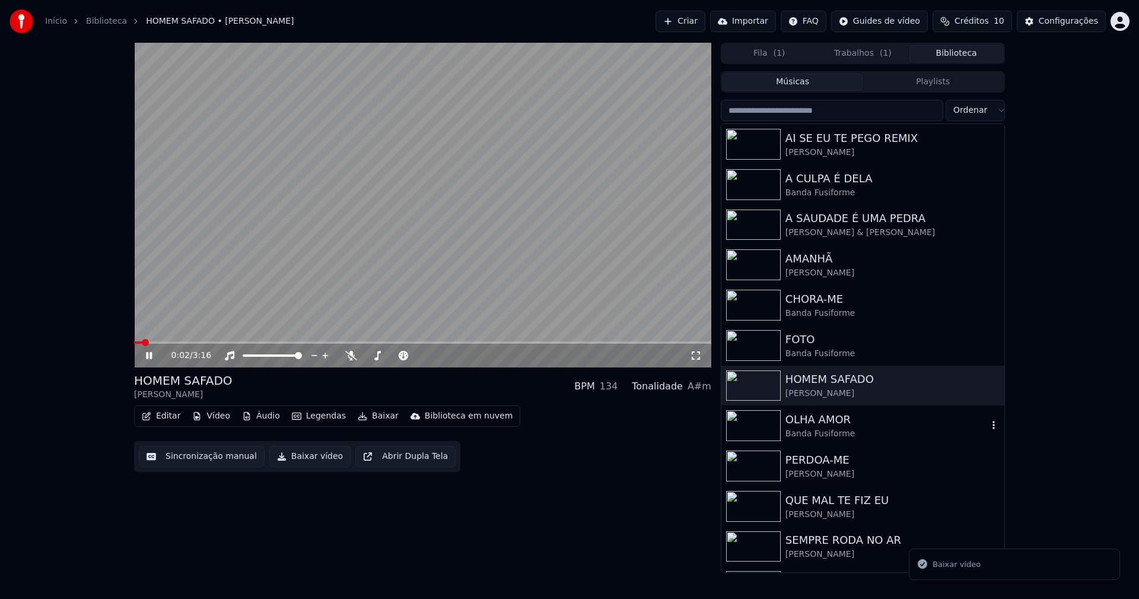
click at [835, 433] on div "Banda Fusiforme" at bounding box center [887, 434] width 202 height 12
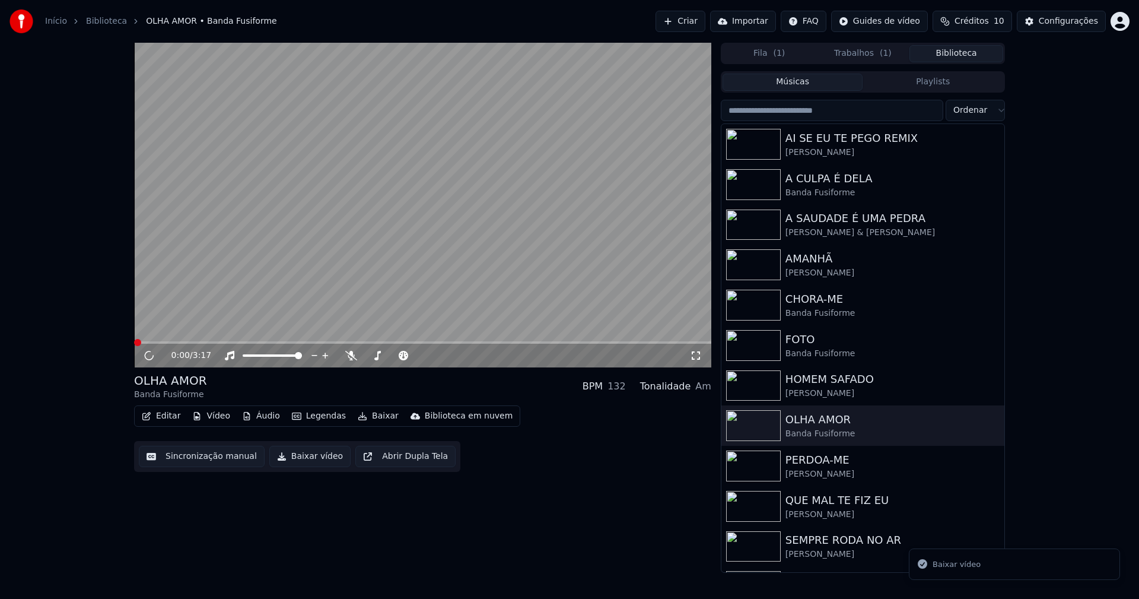
click at [305, 451] on button "Baixar vídeo" at bounding box center [309, 456] width 81 height 21
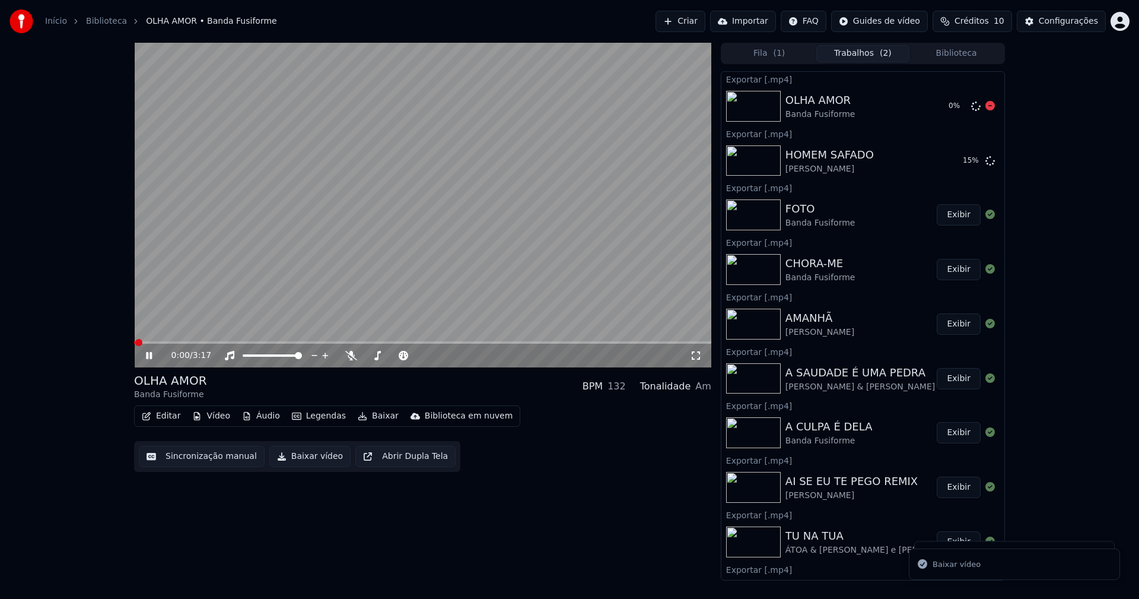
click at [982, 54] on button "Biblioteca" at bounding box center [956, 53] width 94 height 17
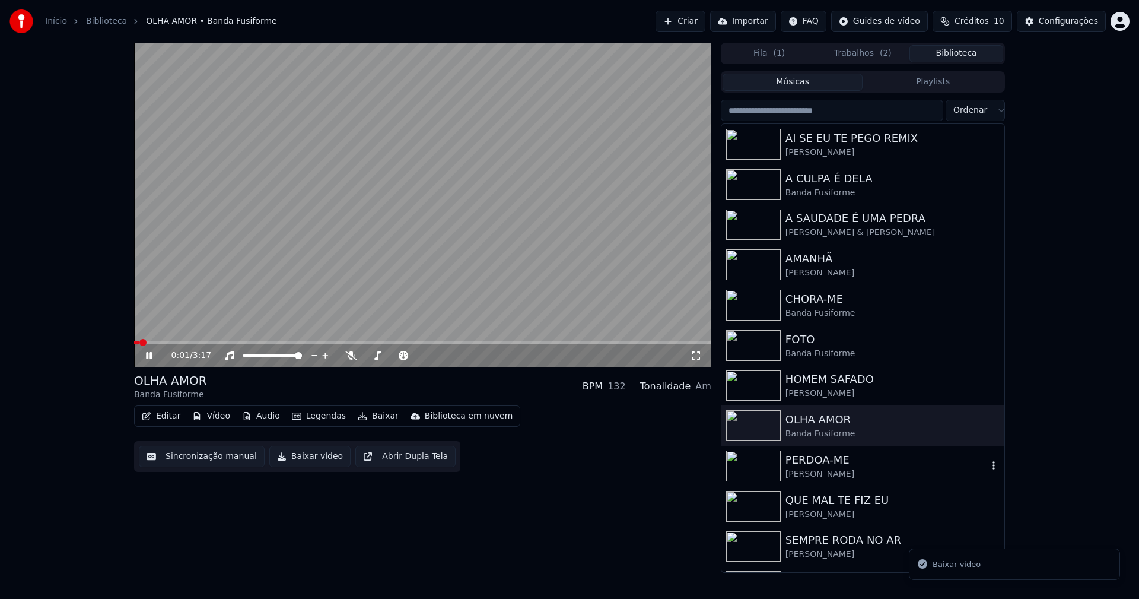
drag, startPoint x: 827, startPoint y: 475, endPoint x: 573, endPoint y: 415, distance: 261.0
click at [827, 475] on div "[PERSON_NAME]" at bounding box center [887, 474] width 202 height 12
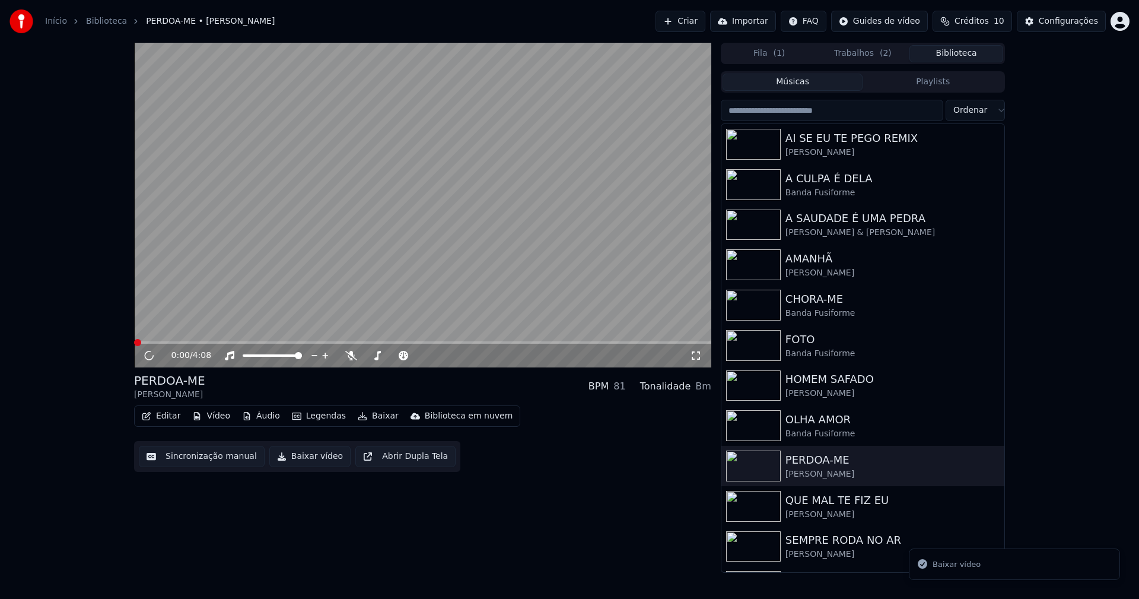
drag, startPoint x: 306, startPoint y: 454, endPoint x: 409, endPoint y: 435, distance: 104.9
click at [307, 454] on button "Baixar vídeo" at bounding box center [309, 456] width 81 height 21
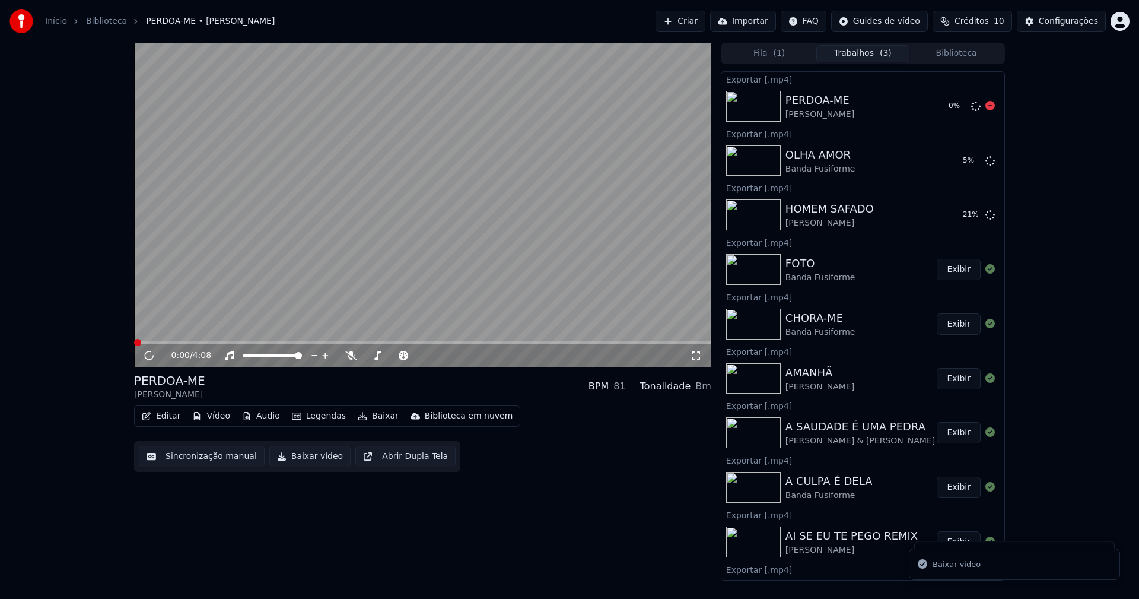
click at [968, 59] on button "Biblioteca" at bounding box center [956, 53] width 94 height 17
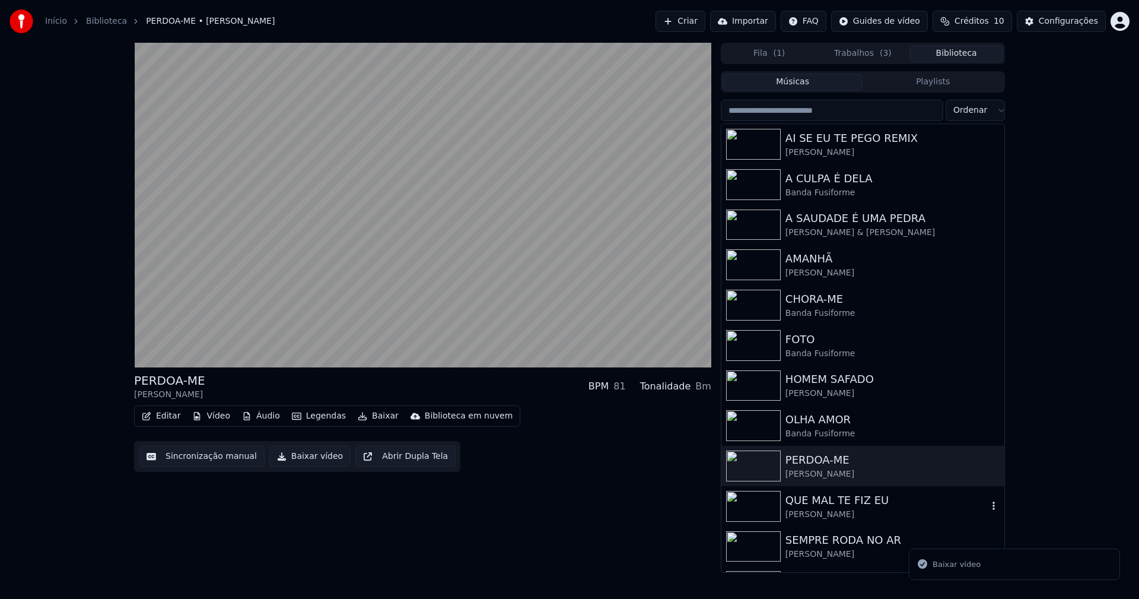
click at [841, 498] on div "QUE MAL TE FIZ EU" at bounding box center [887, 500] width 202 height 17
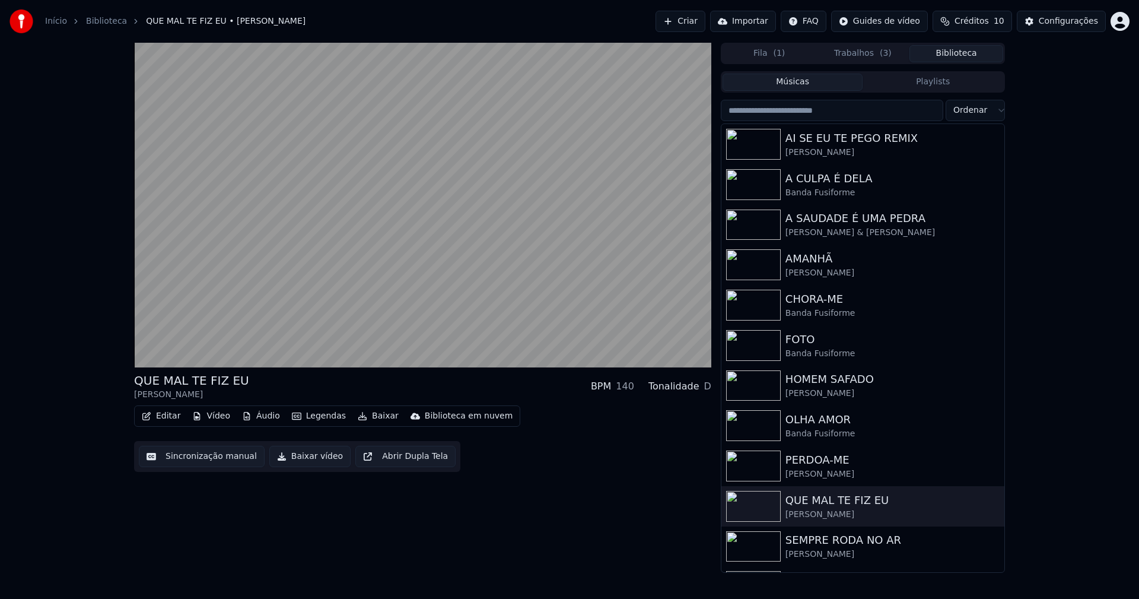
click at [303, 459] on button "Baixar vídeo" at bounding box center [309, 456] width 81 height 21
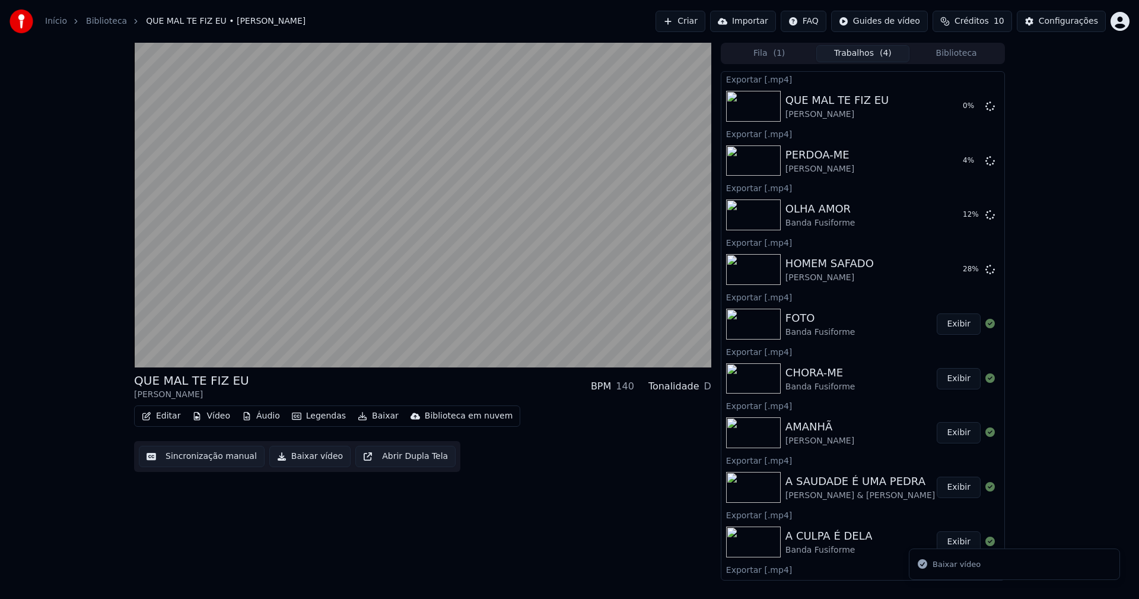
click at [972, 58] on button "Biblioteca" at bounding box center [956, 53] width 94 height 17
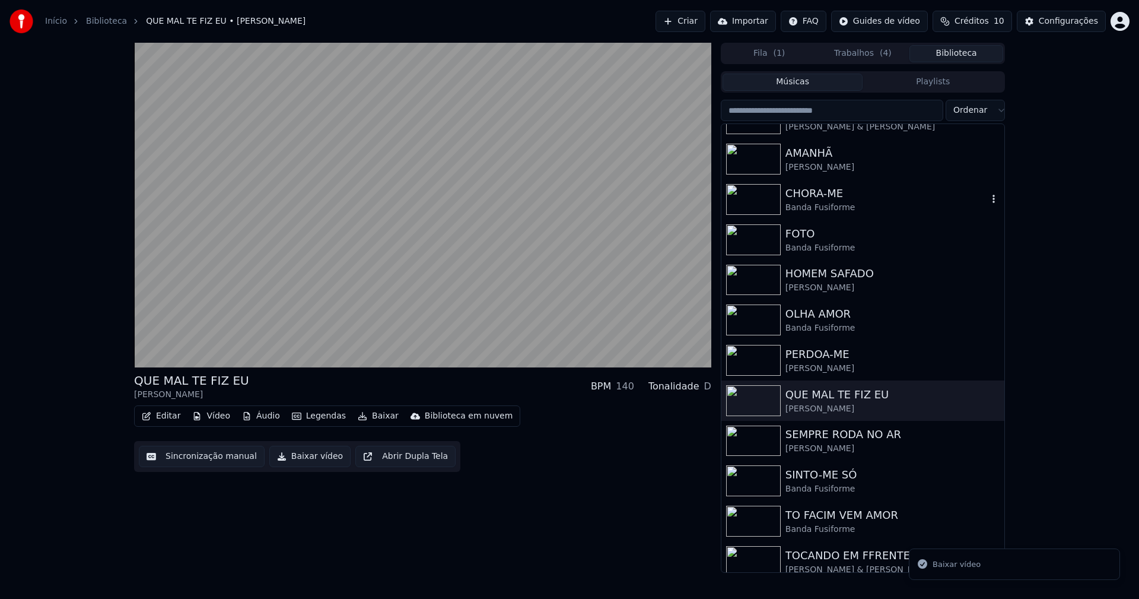
scroll to position [178, 0]
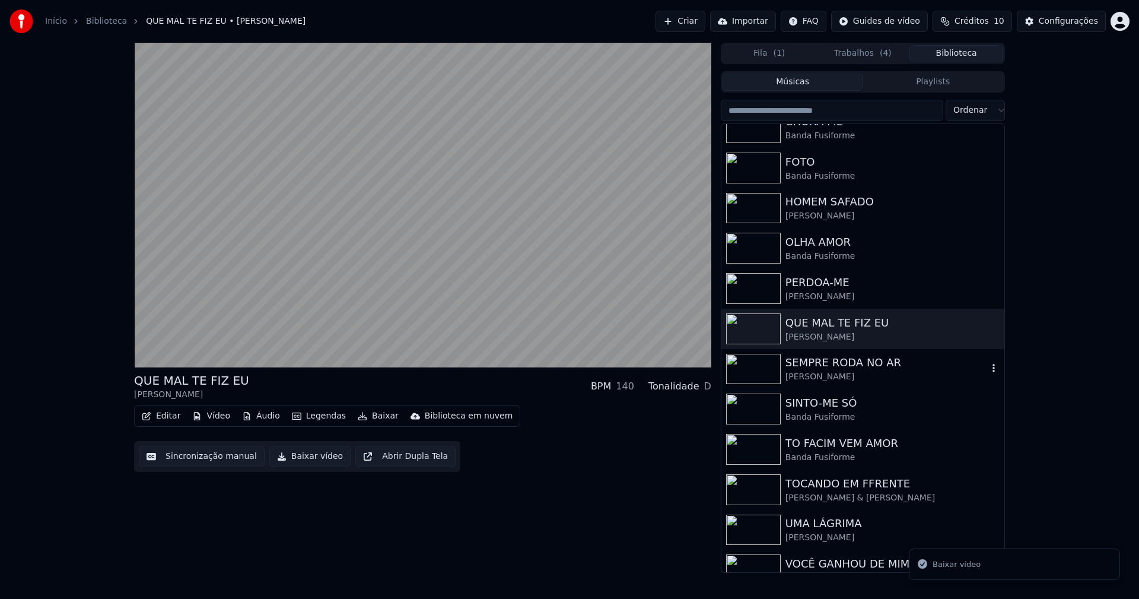
click at [823, 369] on div "SEMPRE RODA NO AR" at bounding box center [887, 362] width 202 height 17
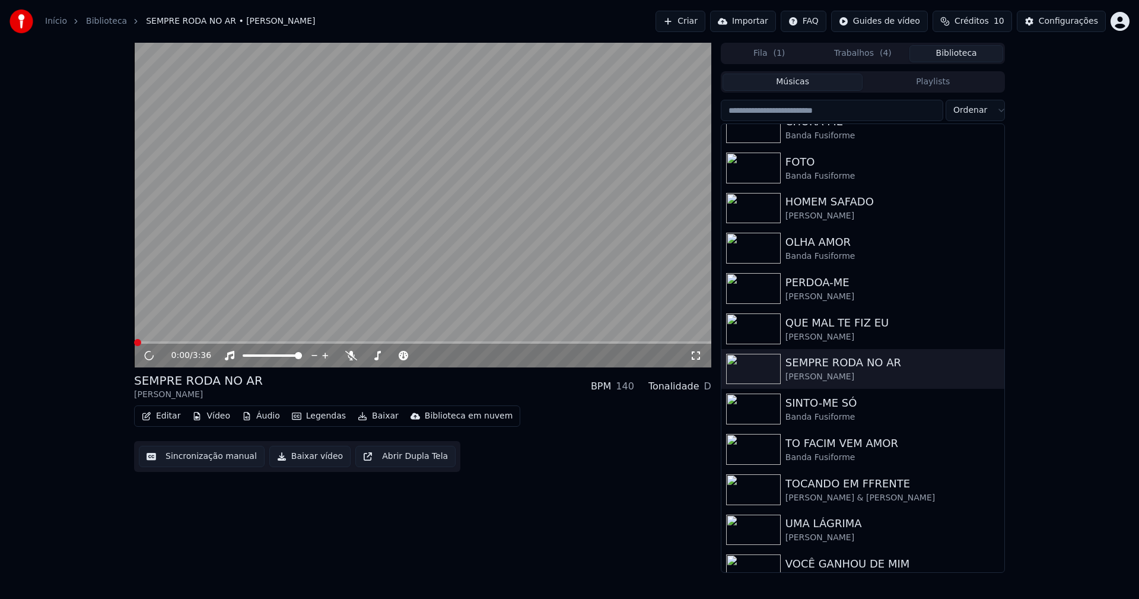
click at [300, 452] on button "Baixar vídeo" at bounding box center [309, 456] width 81 height 21
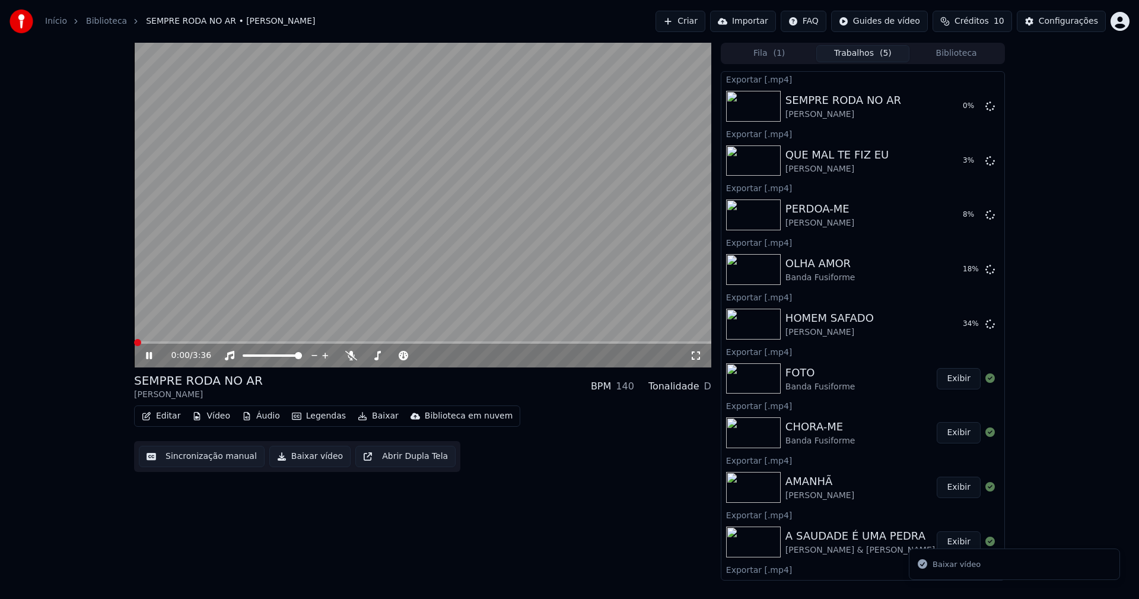
click at [962, 52] on button "Biblioteca" at bounding box center [956, 53] width 94 height 17
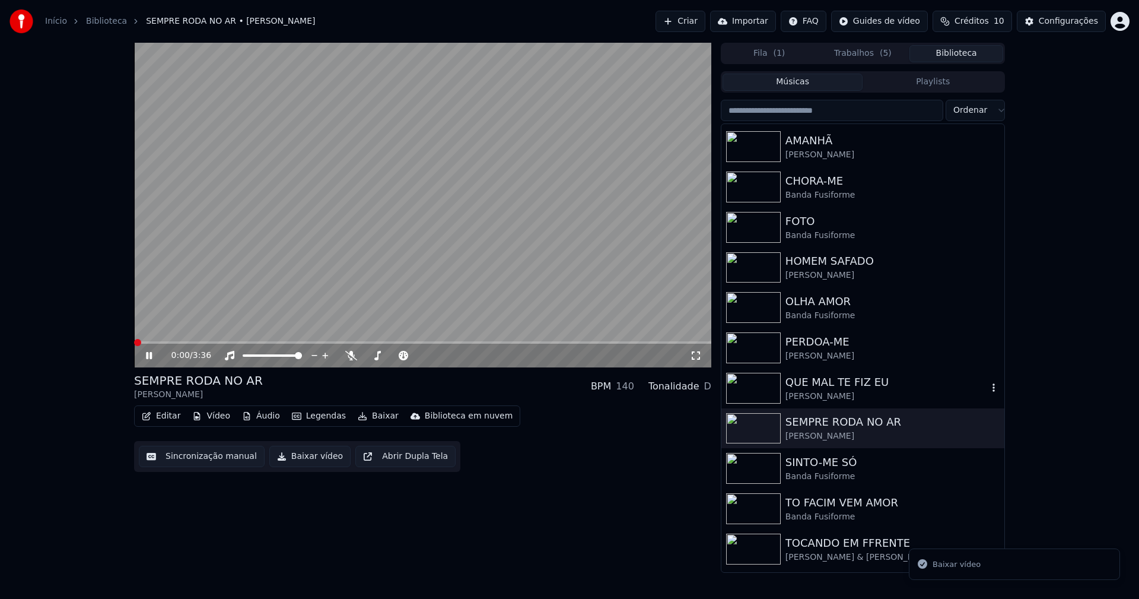
scroll to position [119, 0]
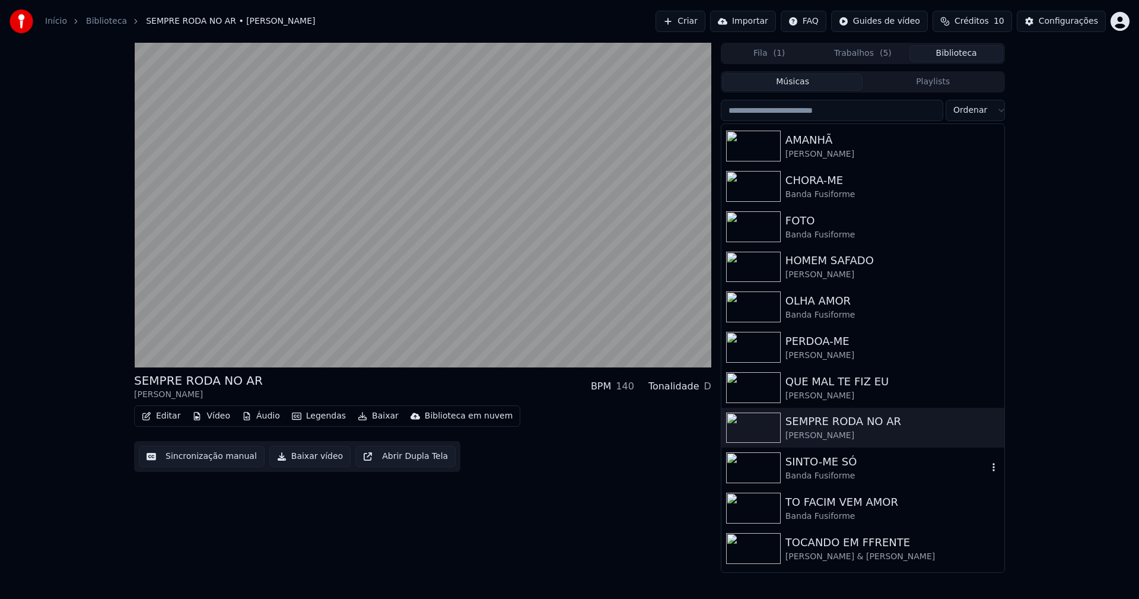
click at [815, 473] on div "Banda Fusiforme" at bounding box center [887, 476] width 202 height 12
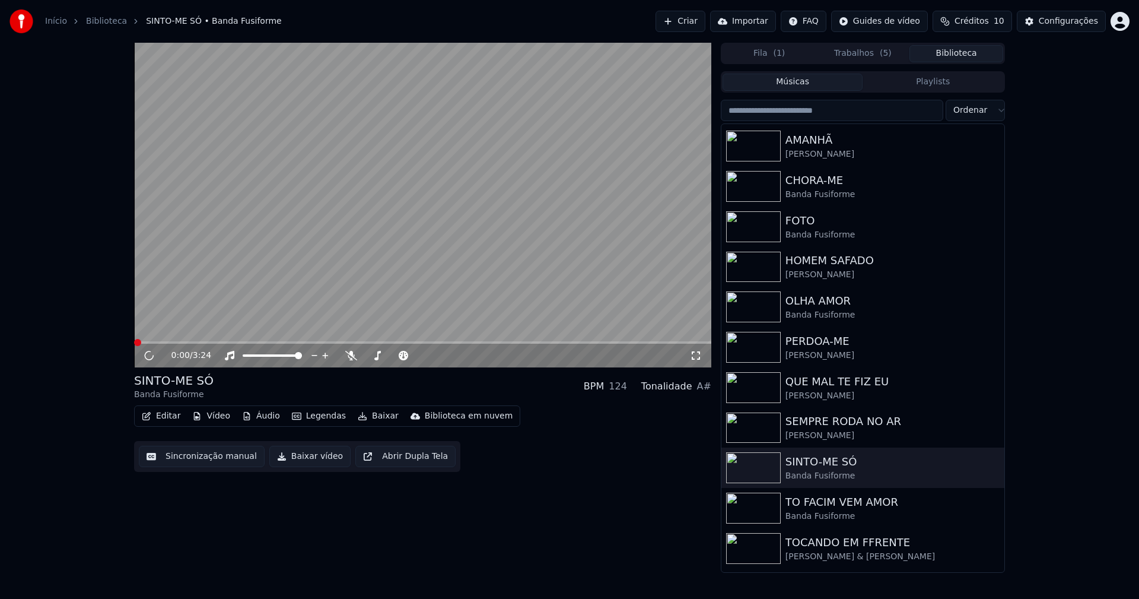
click at [311, 459] on button "Baixar vídeo" at bounding box center [309, 456] width 81 height 21
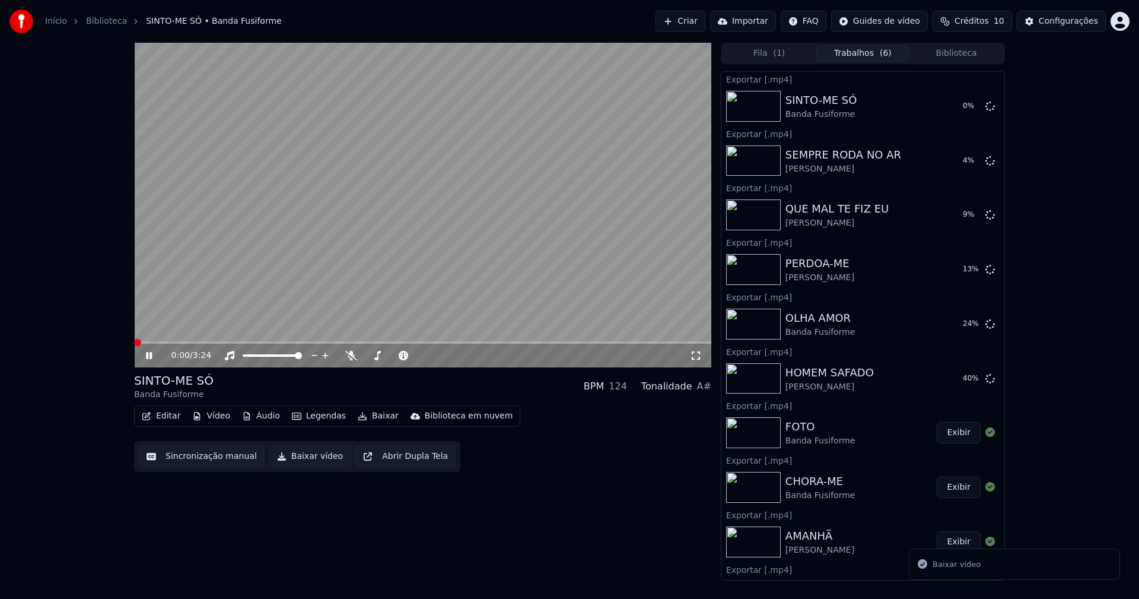
click at [151, 356] on icon at bounding box center [149, 355] width 6 height 7
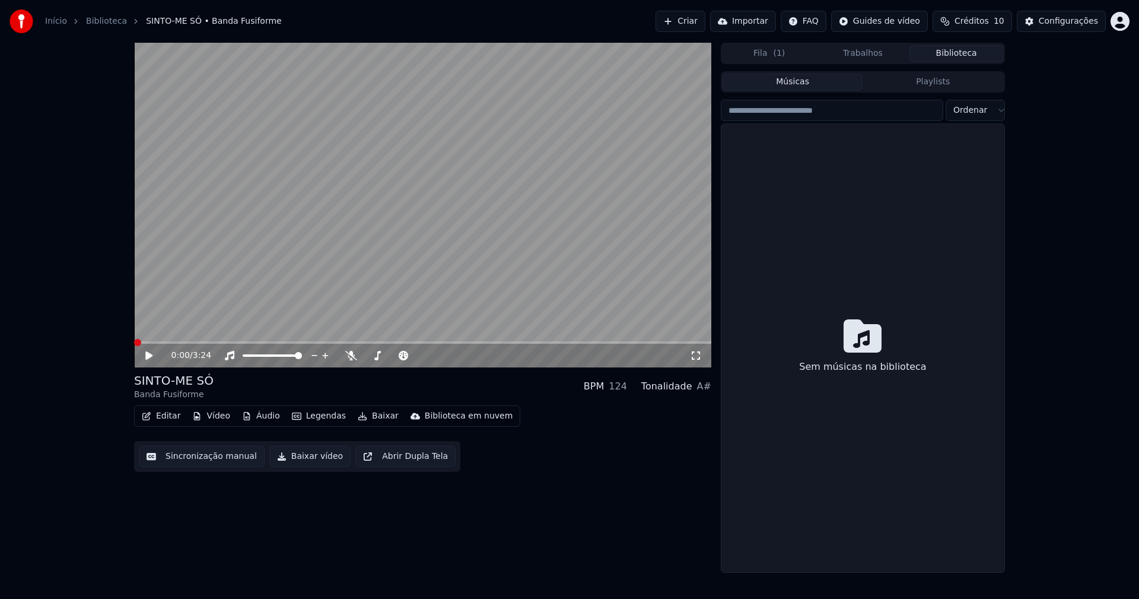
click at [968, 55] on button "Biblioteca" at bounding box center [956, 53] width 94 height 17
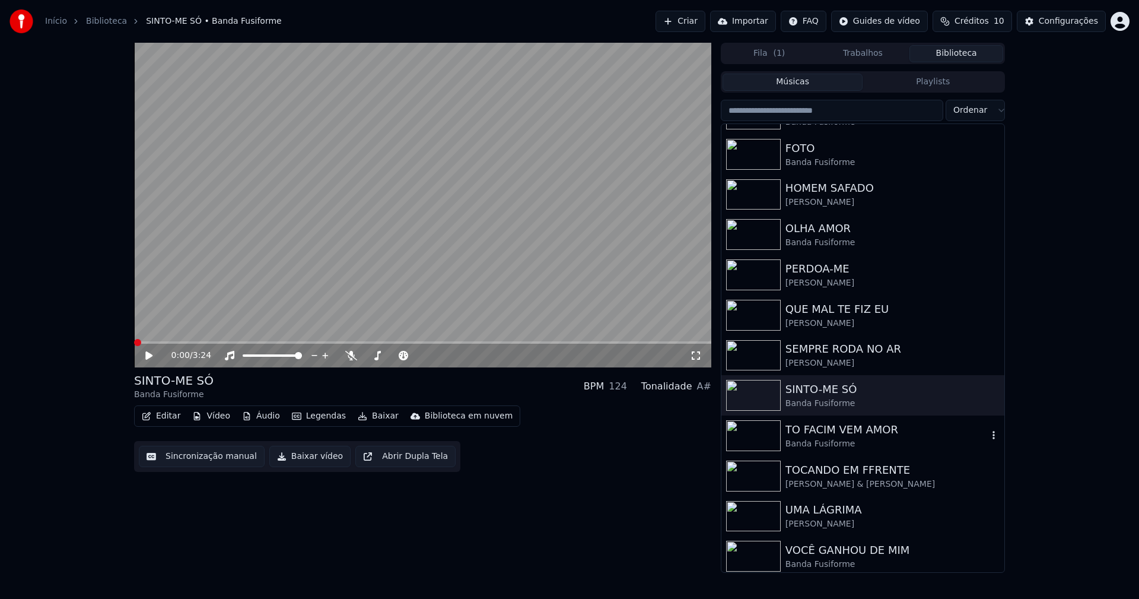
scroll to position [196, 0]
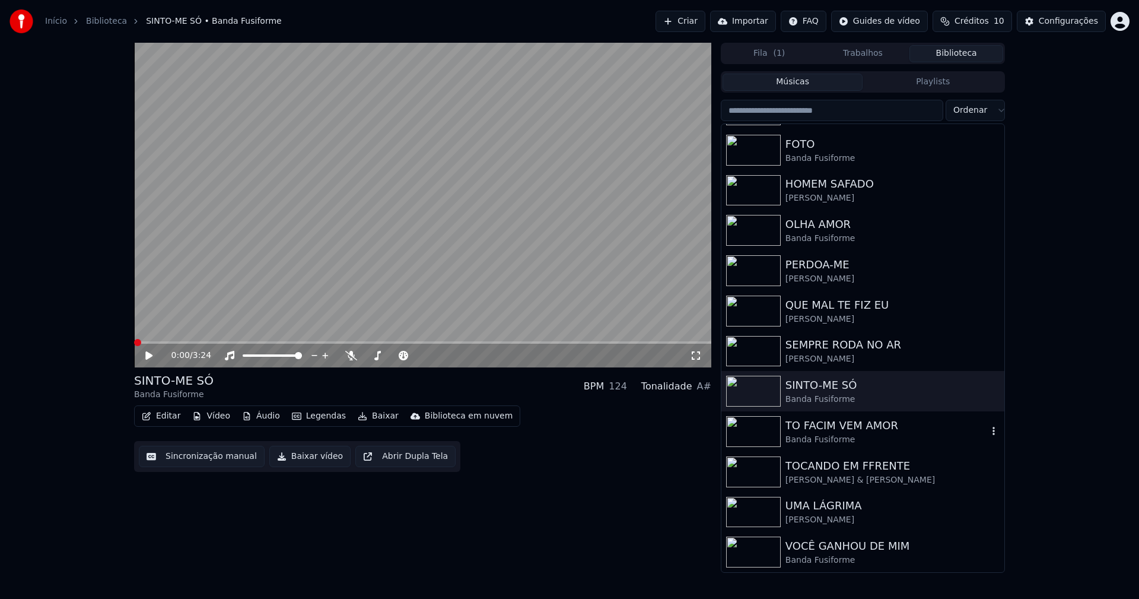
click at [813, 440] on div "Banda Fusiforme" at bounding box center [887, 440] width 202 height 12
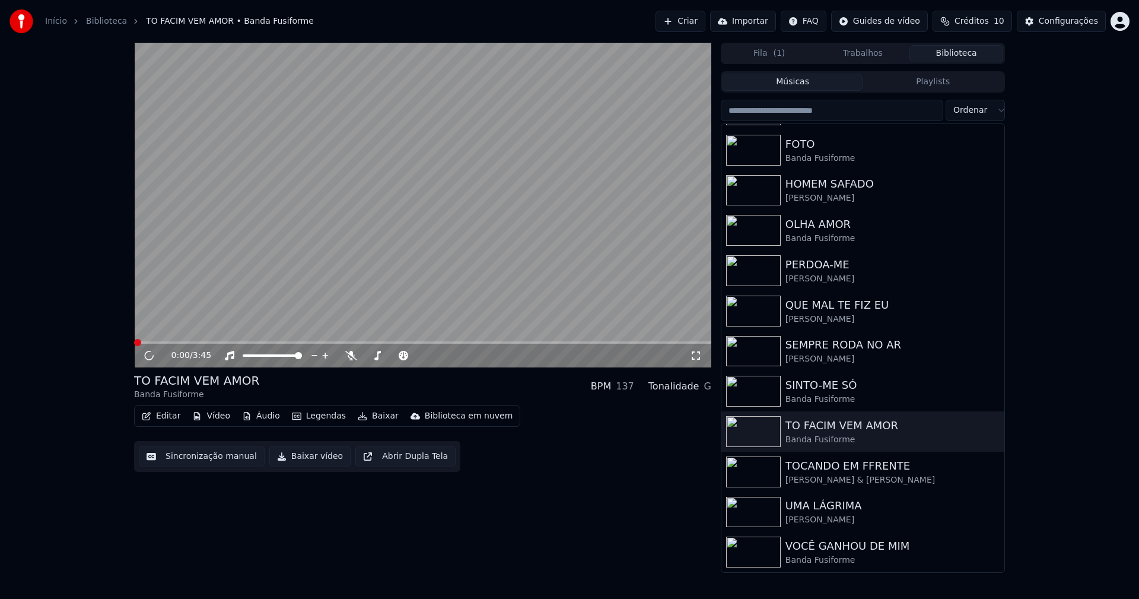
click at [311, 463] on button "Baixar vídeo" at bounding box center [309, 456] width 81 height 21
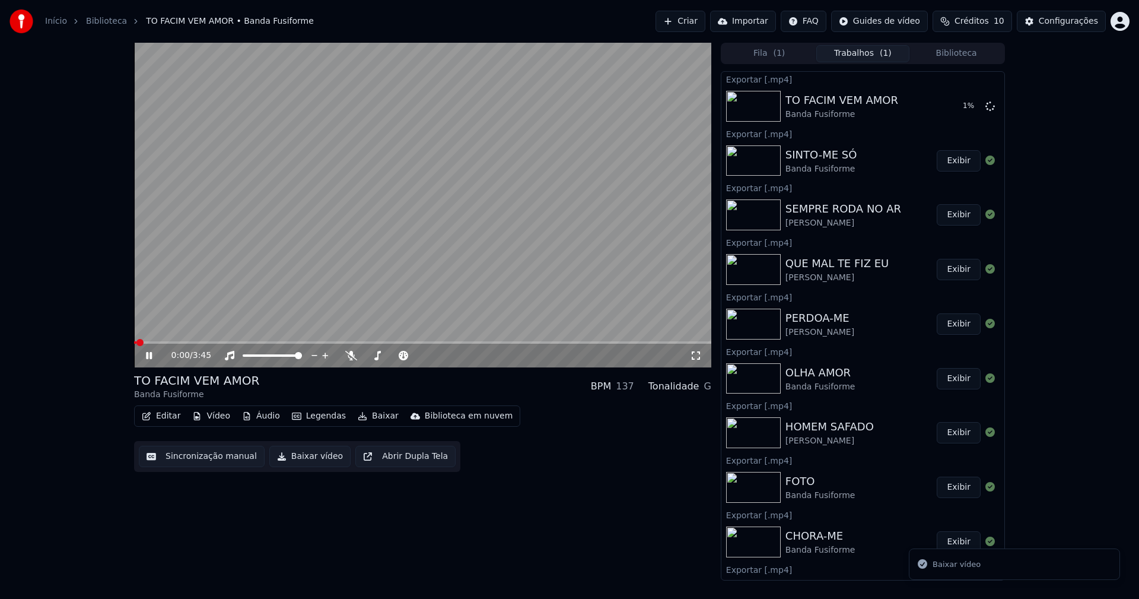
click at [970, 59] on button "Biblioteca" at bounding box center [956, 53] width 94 height 17
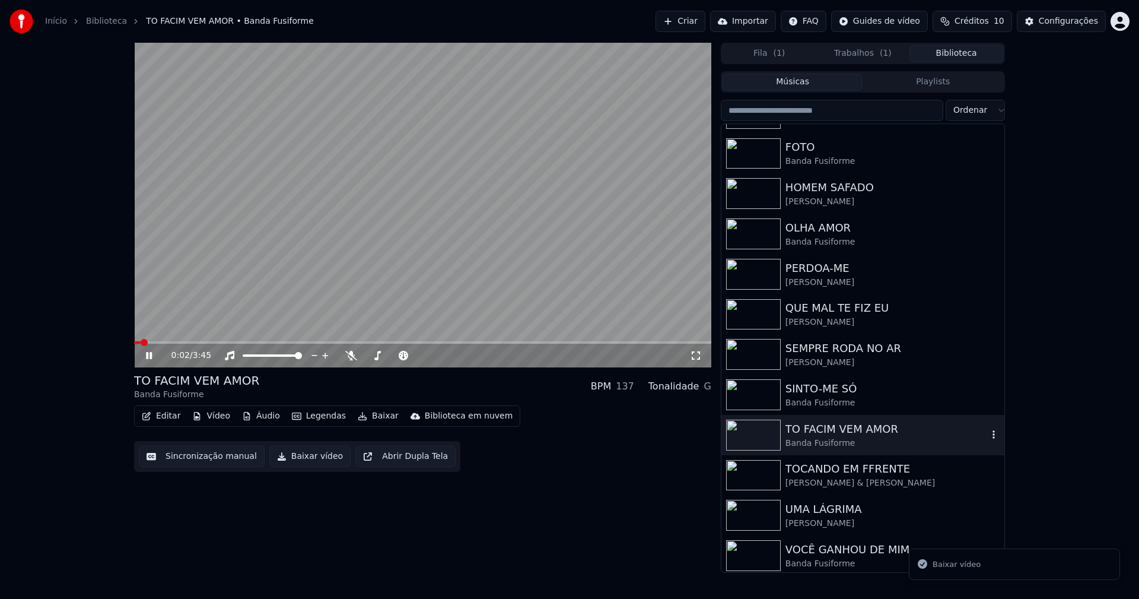
scroll to position [196, 0]
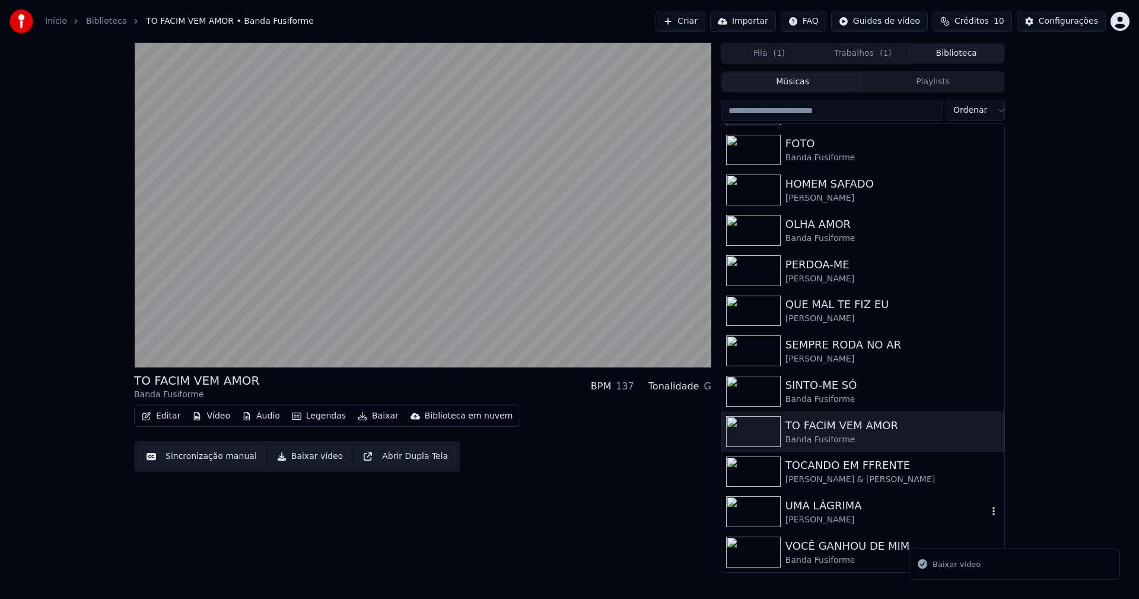
click at [835, 516] on div "[PERSON_NAME]" at bounding box center [887, 520] width 202 height 12
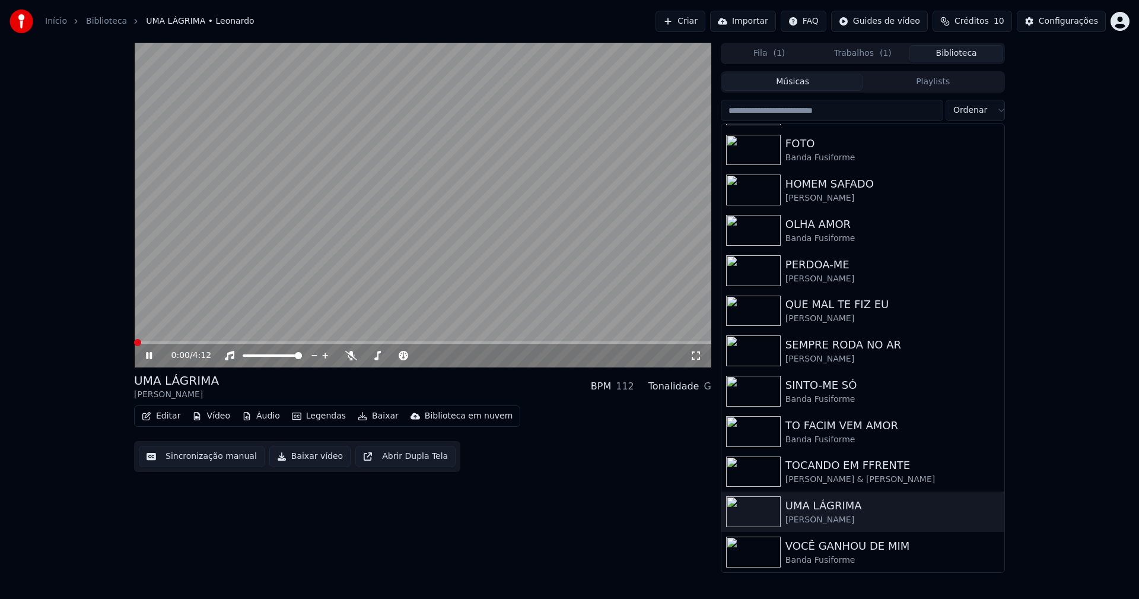
click at [314, 456] on button "Baixar vídeo" at bounding box center [309, 456] width 81 height 21
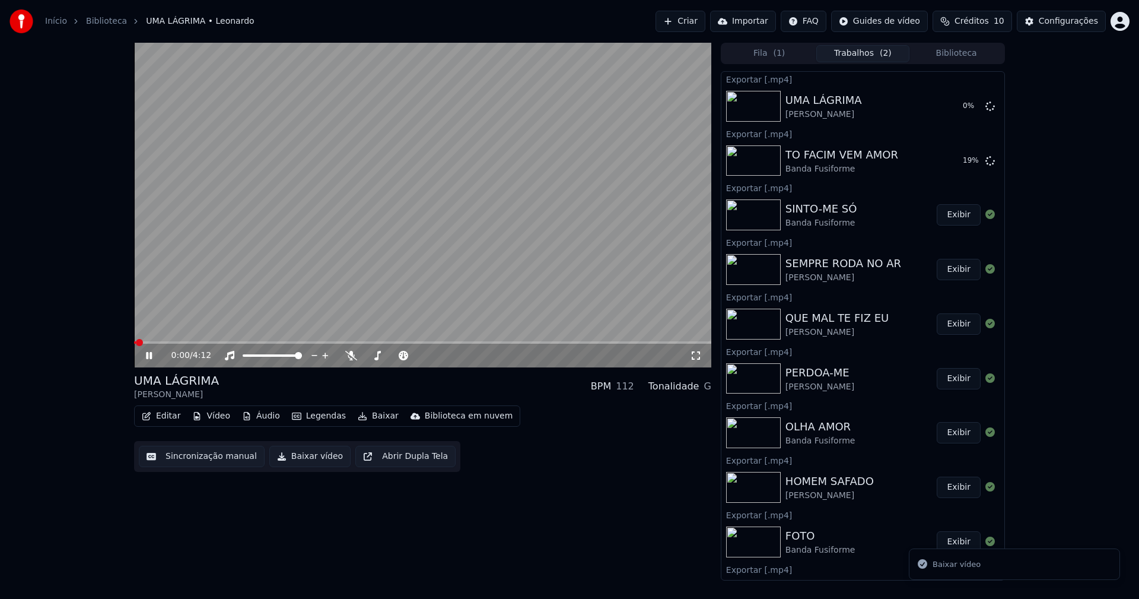
click at [957, 56] on button "Biblioteca" at bounding box center [956, 53] width 94 height 17
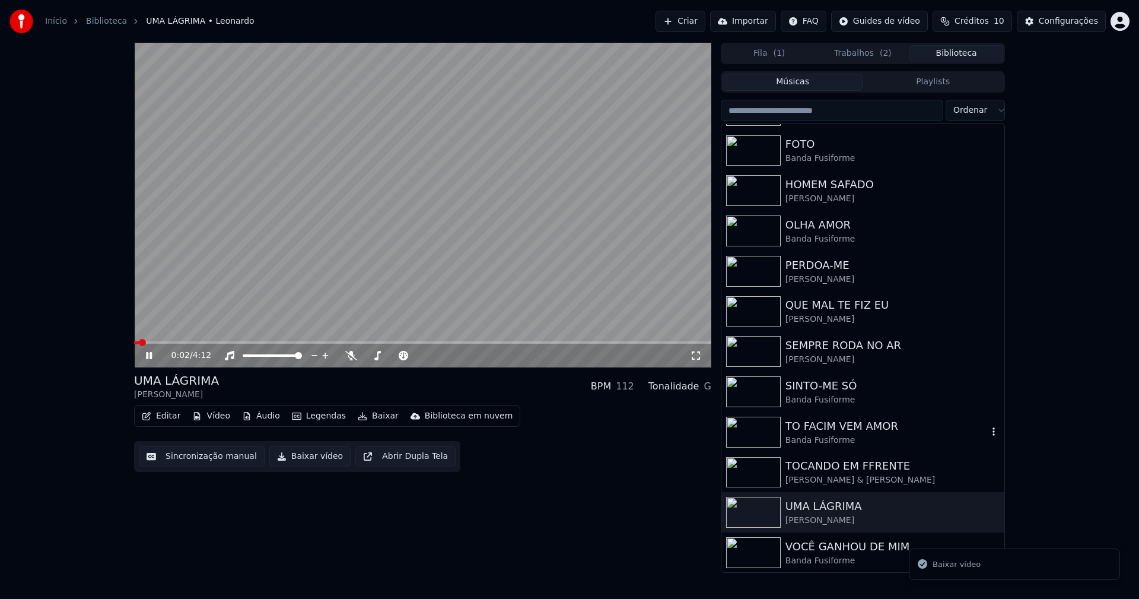
scroll to position [196, 0]
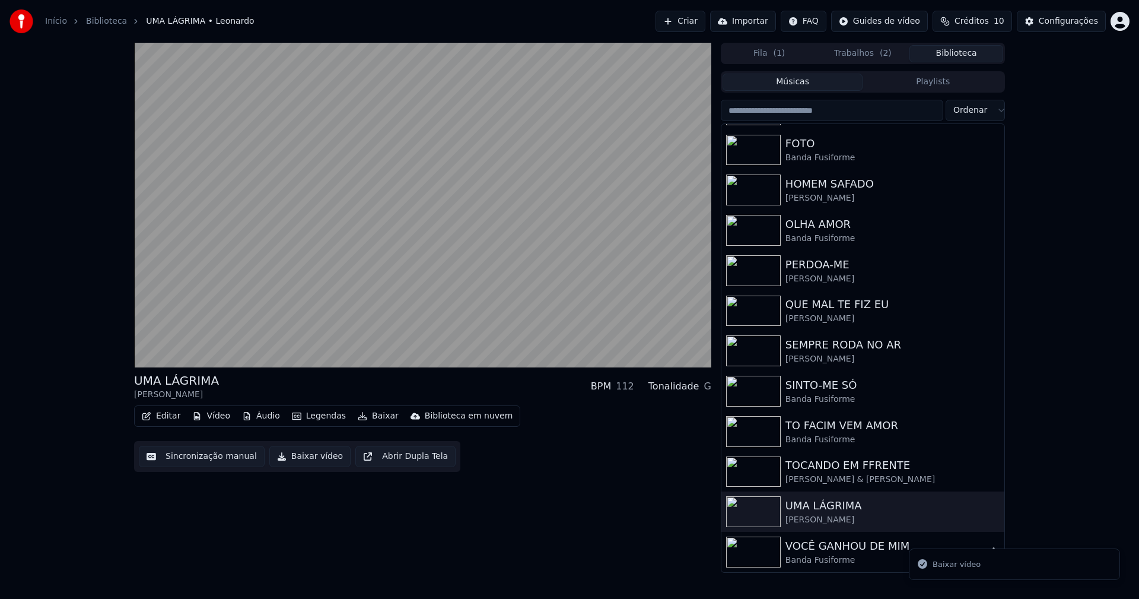
click at [830, 559] on div "Banda Fusiforme" at bounding box center [887, 560] width 202 height 12
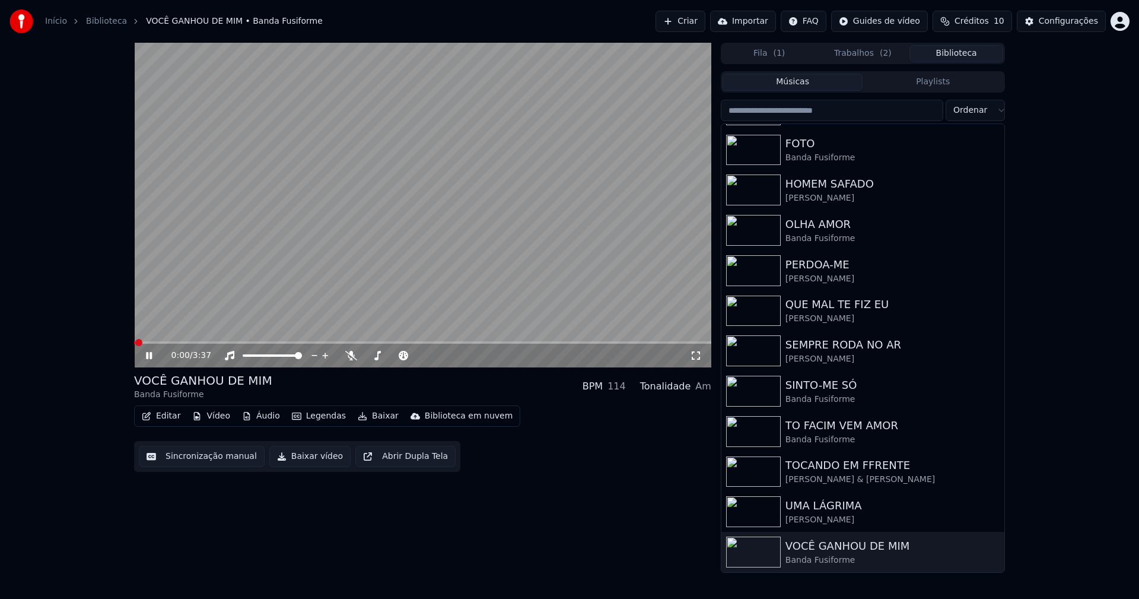
click at [150, 355] on icon at bounding box center [158, 355] width 28 height 9
click at [308, 462] on button "Baixar vídeo" at bounding box center [309, 456] width 81 height 21
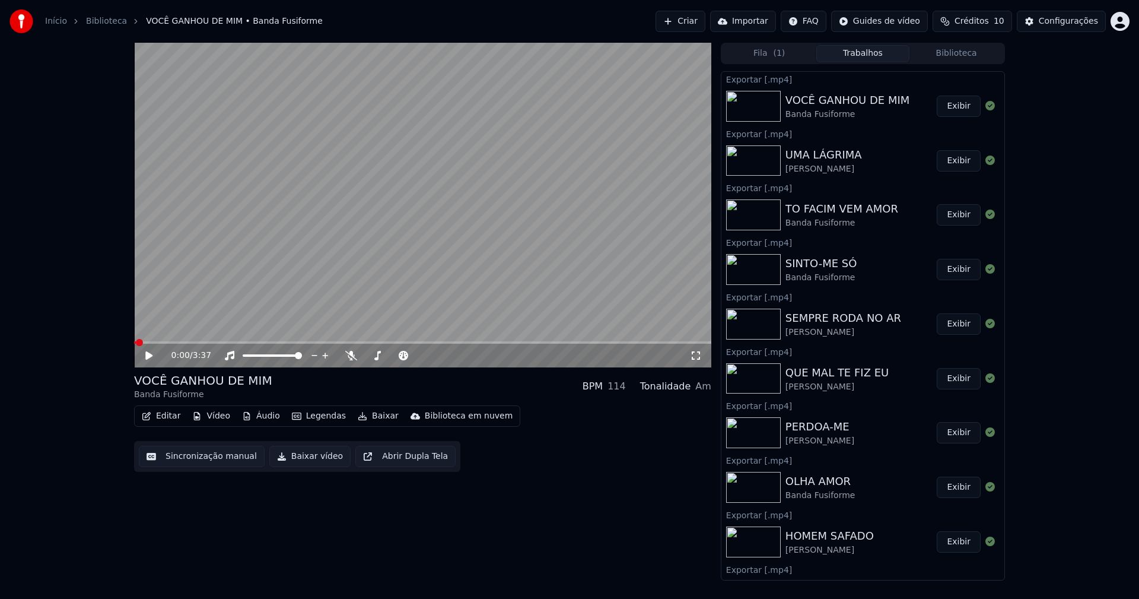
drag, startPoint x: 960, startPoint y: 52, endPoint x: 936, endPoint y: 50, distance: 24.4
click at [960, 52] on button "Biblioteca" at bounding box center [956, 53] width 94 height 17
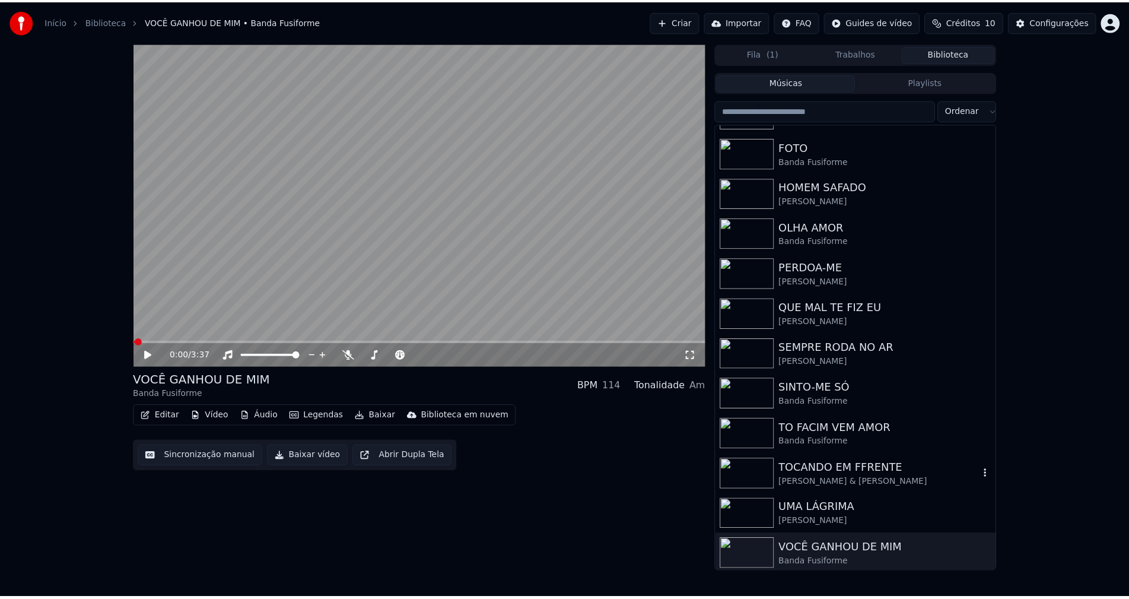
scroll to position [196, 0]
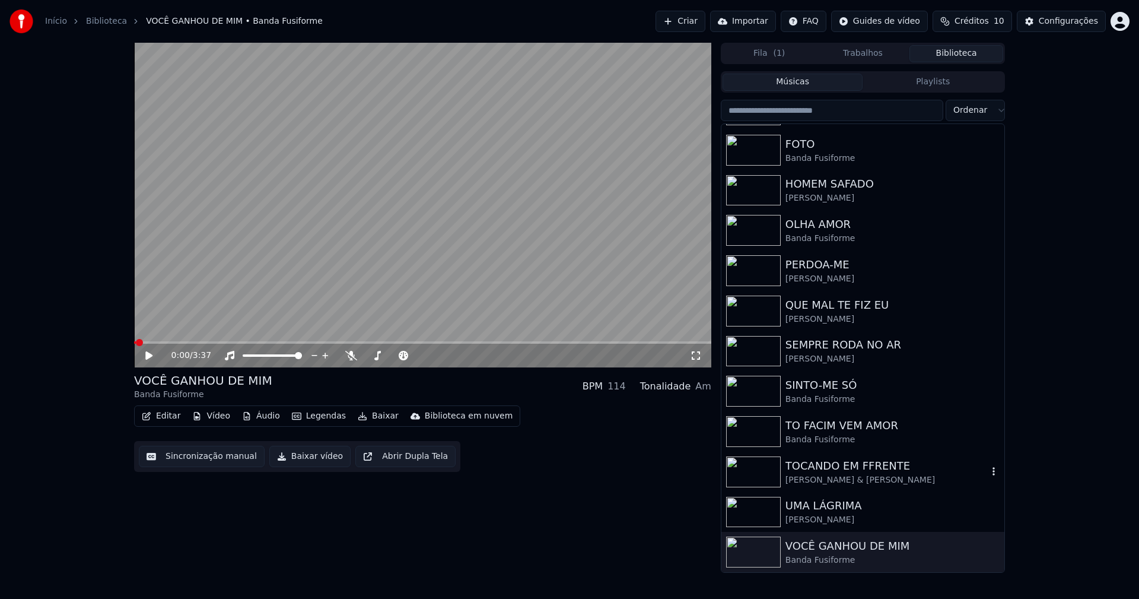
click at [829, 480] on div "[PERSON_NAME] & [PERSON_NAME]" at bounding box center [887, 480] width 202 height 12
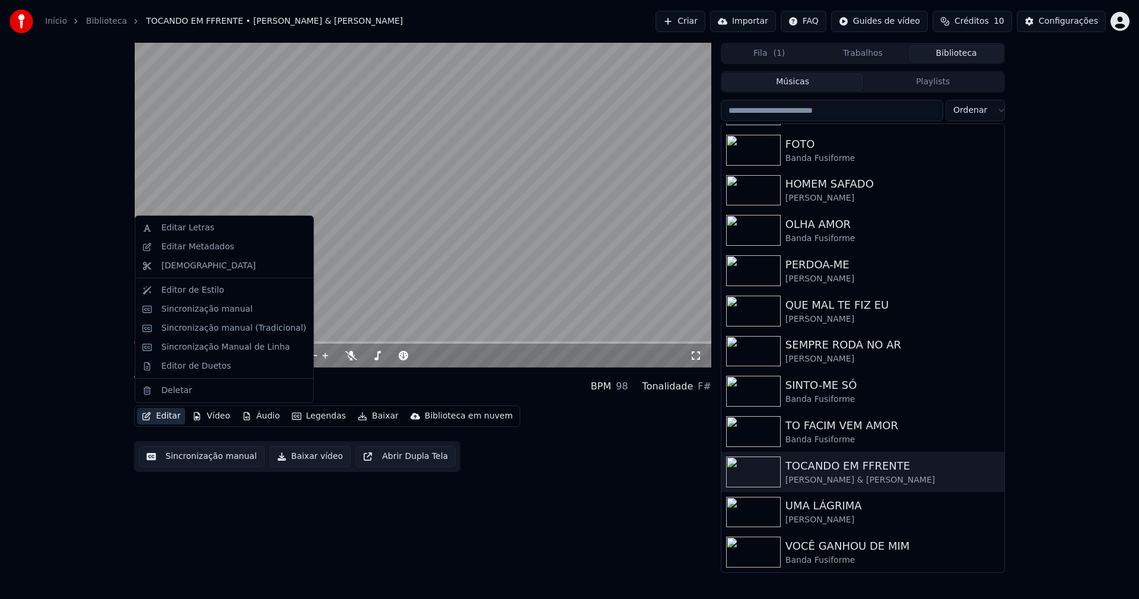
click at [169, 415] on button "Editar" at bounding box center [161, 416] width 48 height 17
click at [192, 367] on div "Editor de Duetos" at bounding box center [195, 366] width 69 height 12
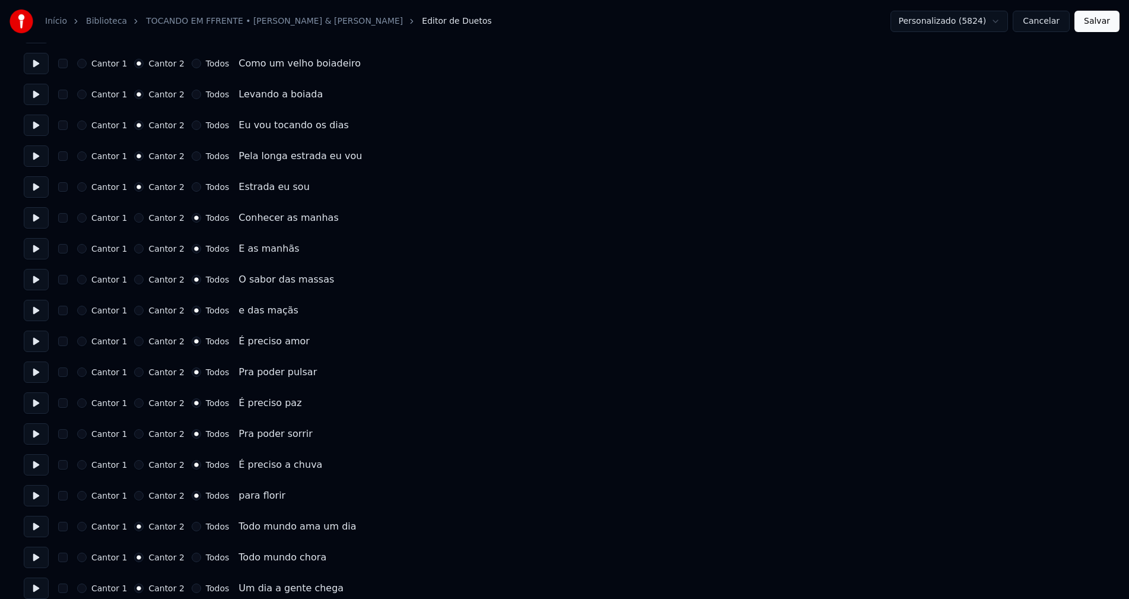
scroll to position [831, 0]
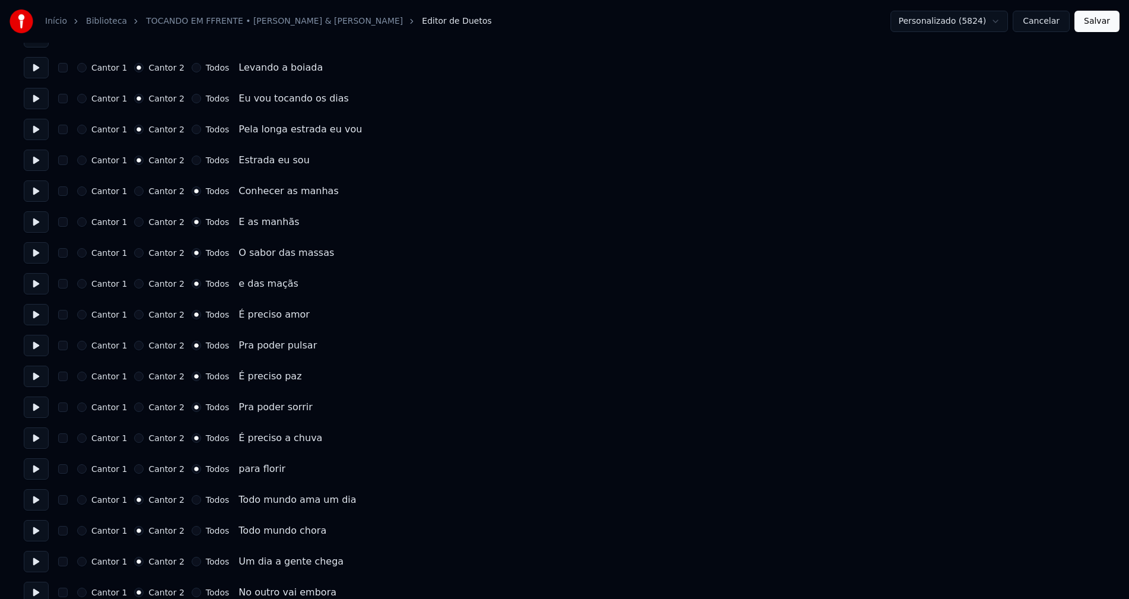
drag, startPoint x: 1044, startPoint y: 24, endPoint x: 1023, endPoint y: 29, distance: 20.7
click at [1041, 24] on button "Cancelar" at bounding box center [1041, 21] width 57 height 21
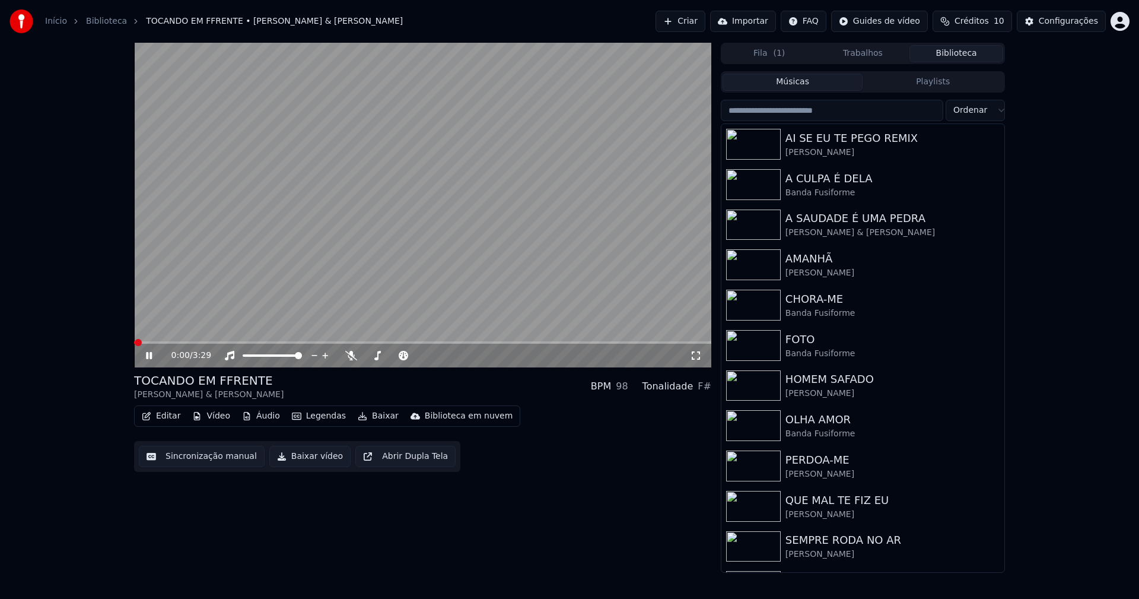
click at [170, 421] on button "Editar" at bounding box center [161, 416] width 48 height 17
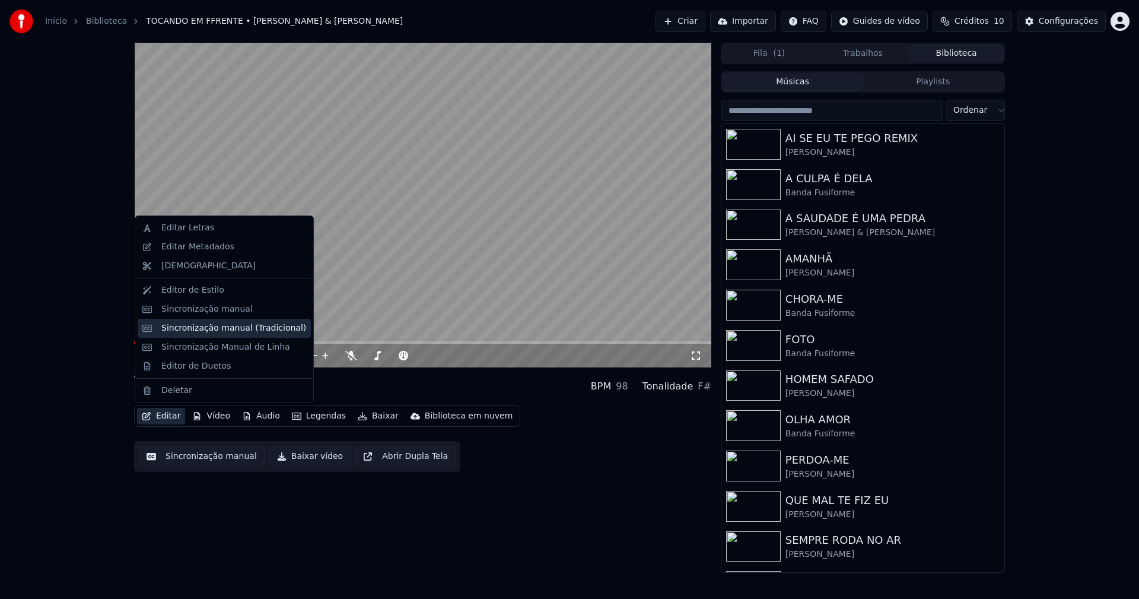
click at [197, 326] on div "Sincronização manual (Tradicional)" at bounding box center [233, 328] width 145 height 12
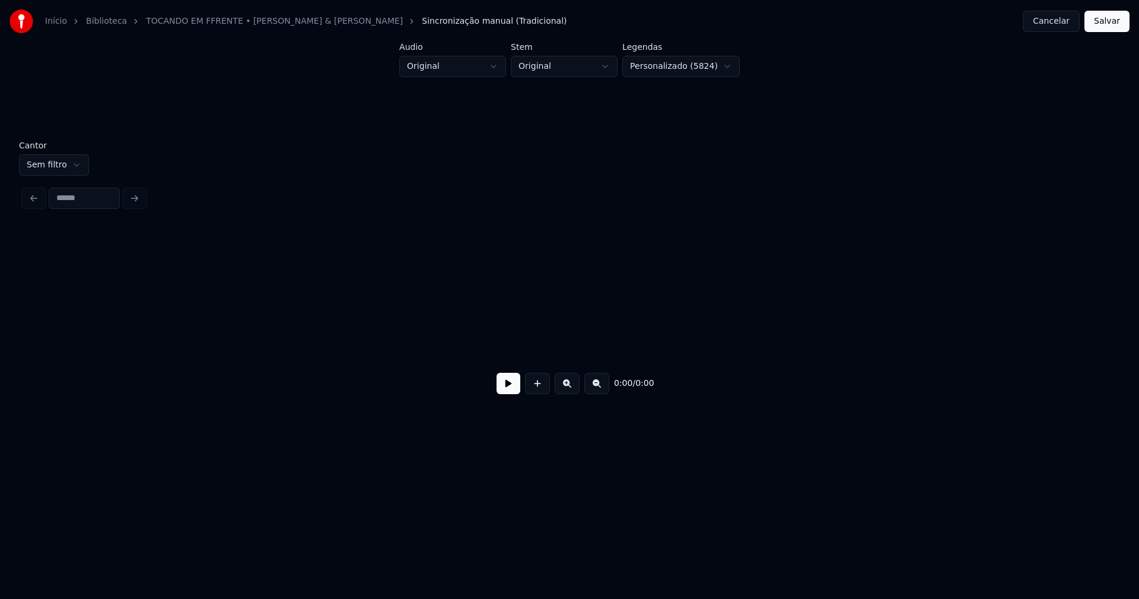
scroll to position [0, 1884]
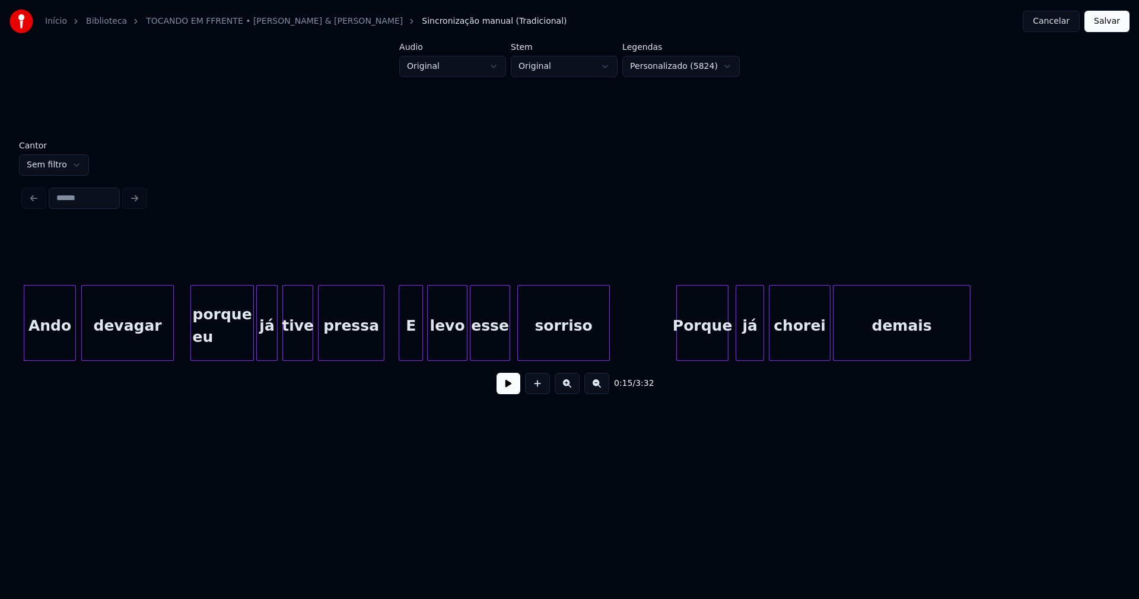
click at [511, 390] on button at bounding box center [509, 383] width 24 height 21
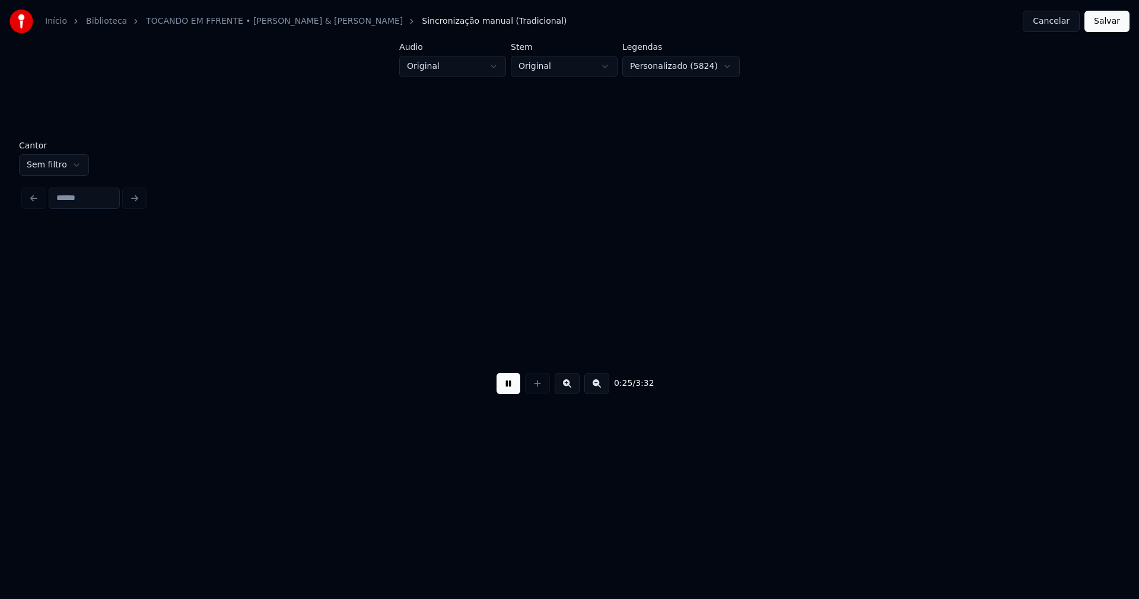
scroll to position [0, 2976]
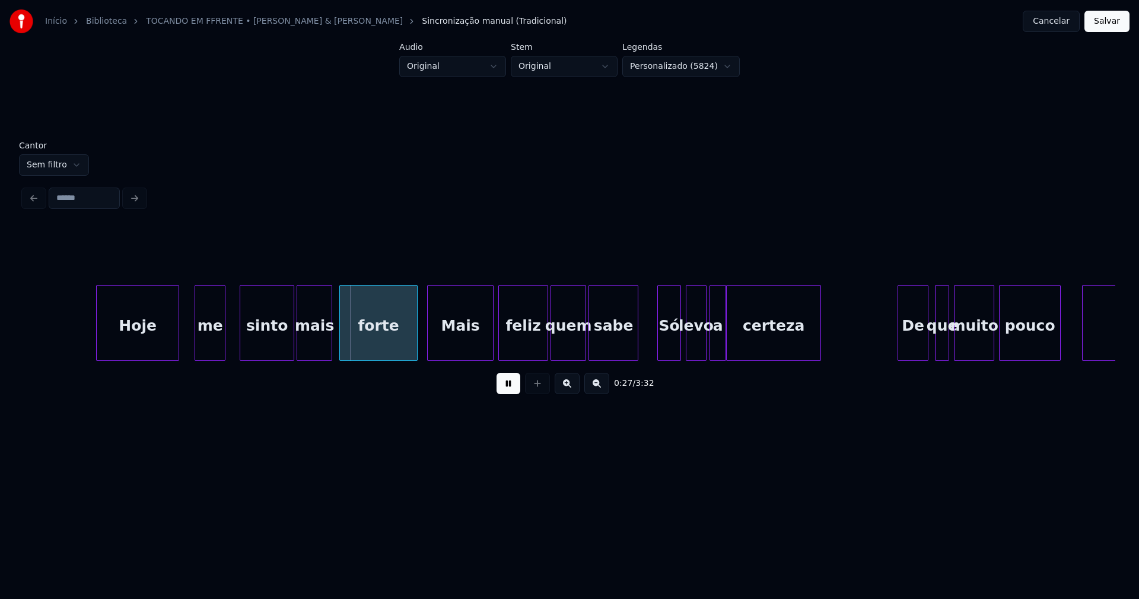
drag, startPoint x: 509, startPoint y: 390, endPoint x: 661, endPoint y: 282, distance: 186.4
click at [510, 387] on button at bounding box center [509, 383] width 24 height 21
click at [1055, 30] on button "Cancelar" at bounding box center [1051, 21] width 57 height 21
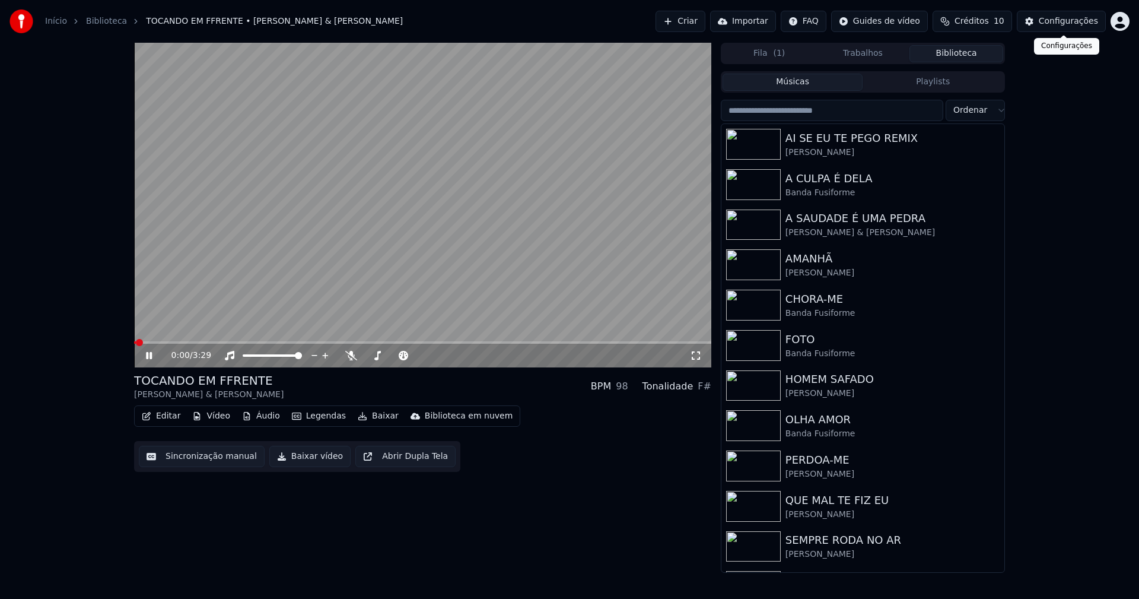
click at [1073, 21] on div "Configurações" at bounding box center [1068, 21] width 59 height 12
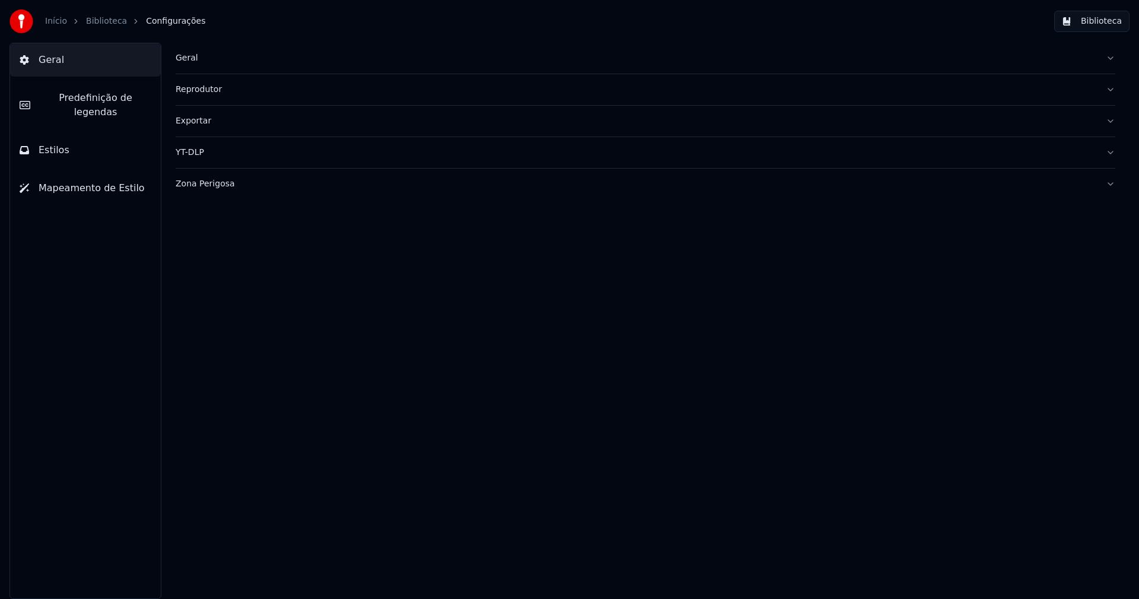
click at [66, 133] on button "Estilos" at bounding box center [85, 149] width 151 height 33
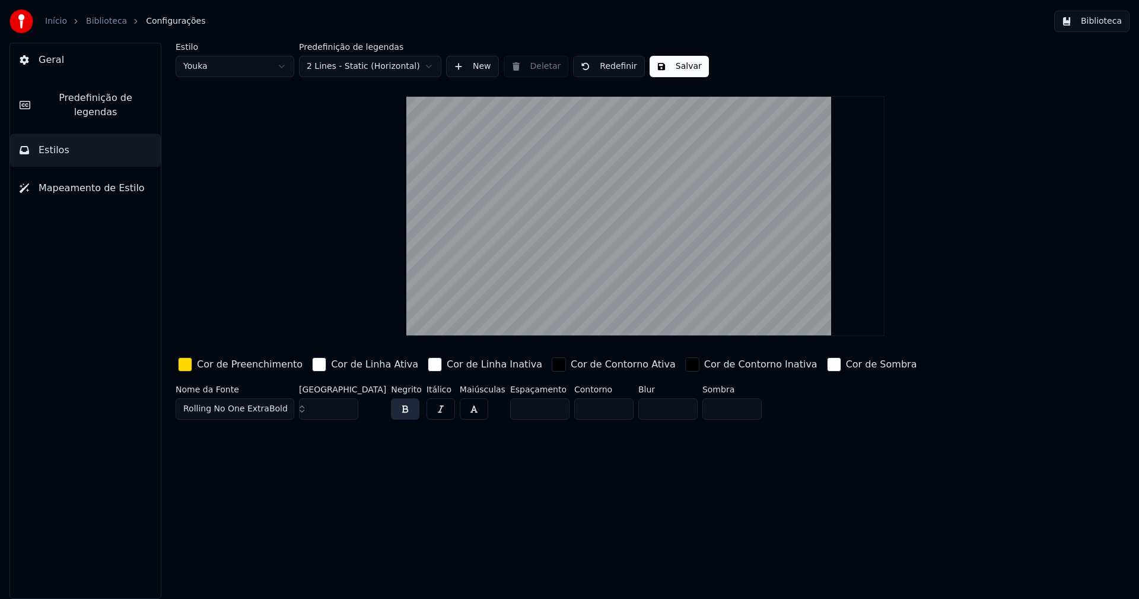
click at [189, 367] on div "button" at bounding box center [185, 364] width 14 height 14
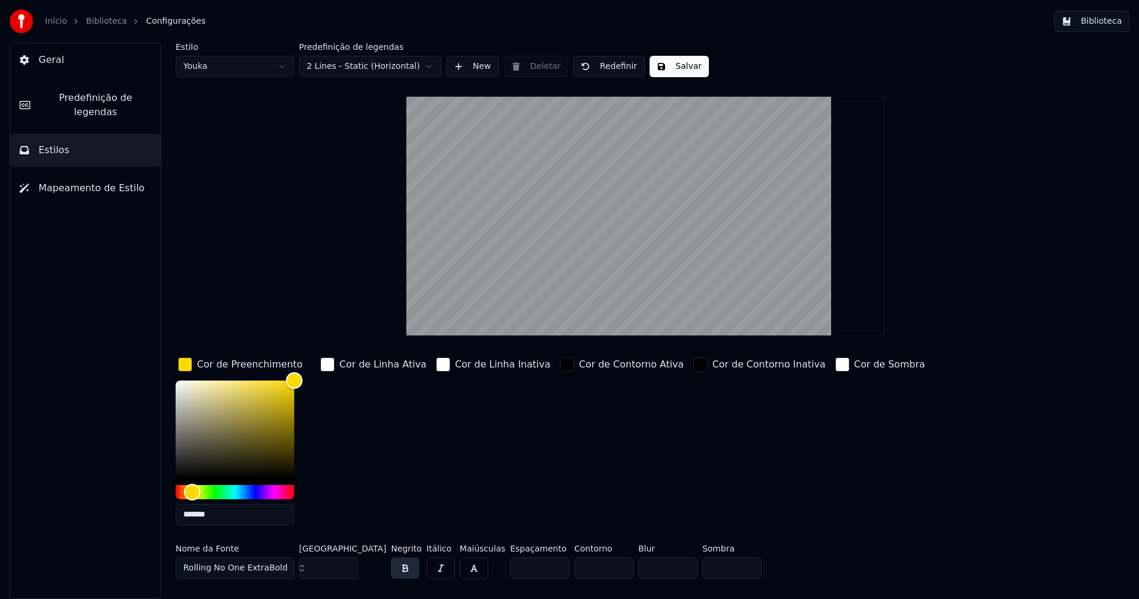
click at [217, 515] on input "*******" at bounding box center [235, 514] width 119 height 21
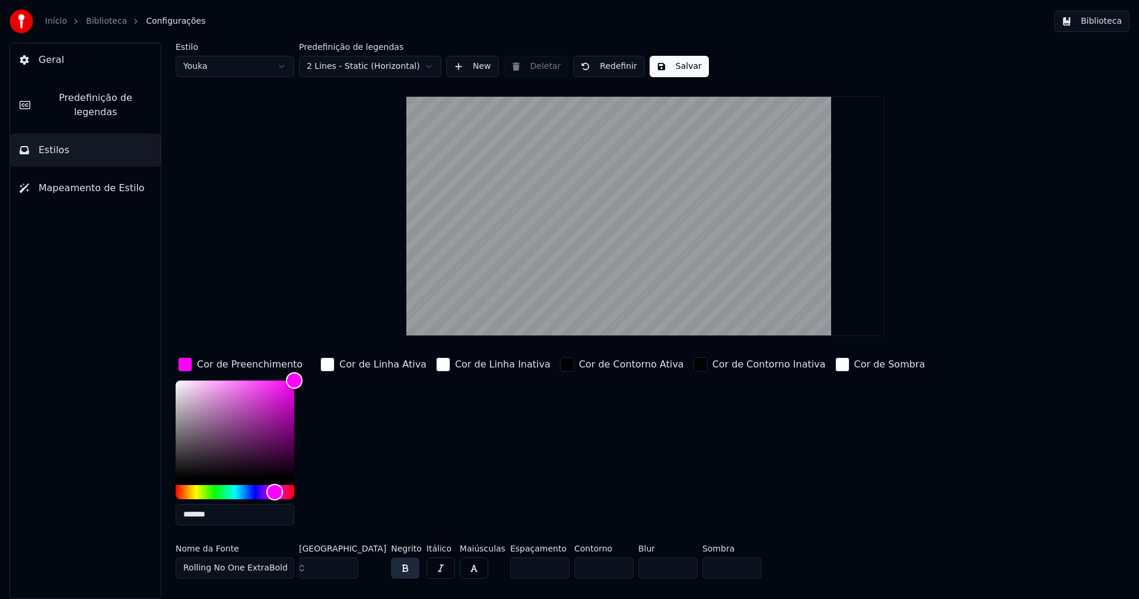
type input "*******"
click at [186, 367] on div "button" at bounding box center [185, 364] width 14 height 14
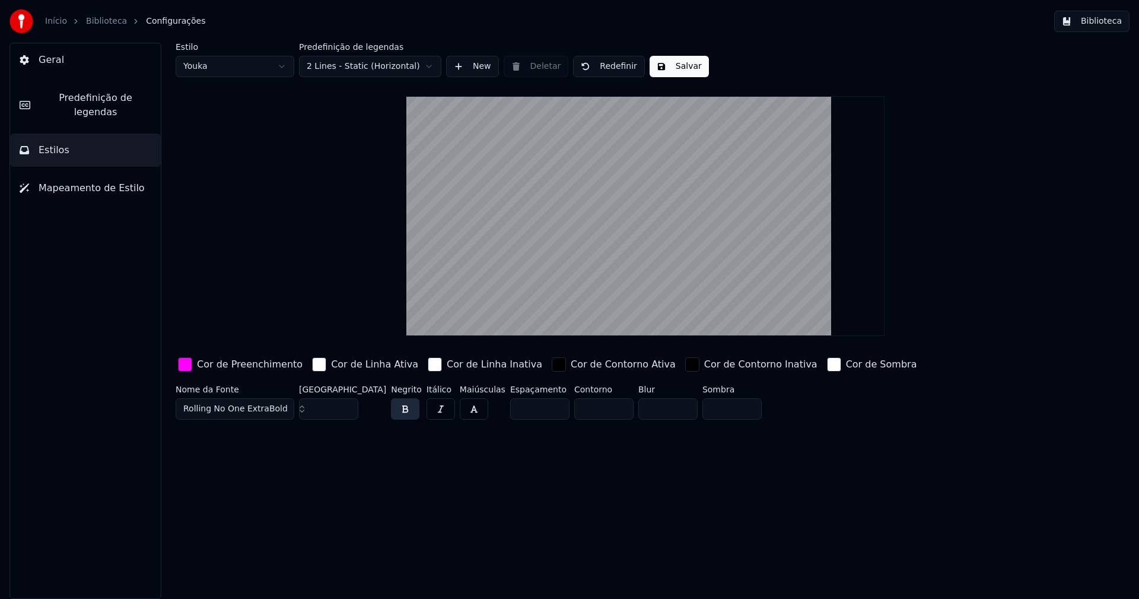
drag, startPoint x: 680, startPoint y: 74, endPoint x: 613, endPoint y: 61, distance: 68.3
click at [680, 75] on button "Salvar" at bounding box center [679, 66] width 59 height 21
click at [208, 64] on html "Início Biblioteca Configurações Biblioteca Geral Predefinição de legendas Estil…" at bounding box center [569, 299] width 1139 height 599
click at [346, 403] on input "**" at bounding box center [328, 408] width 59 height 21
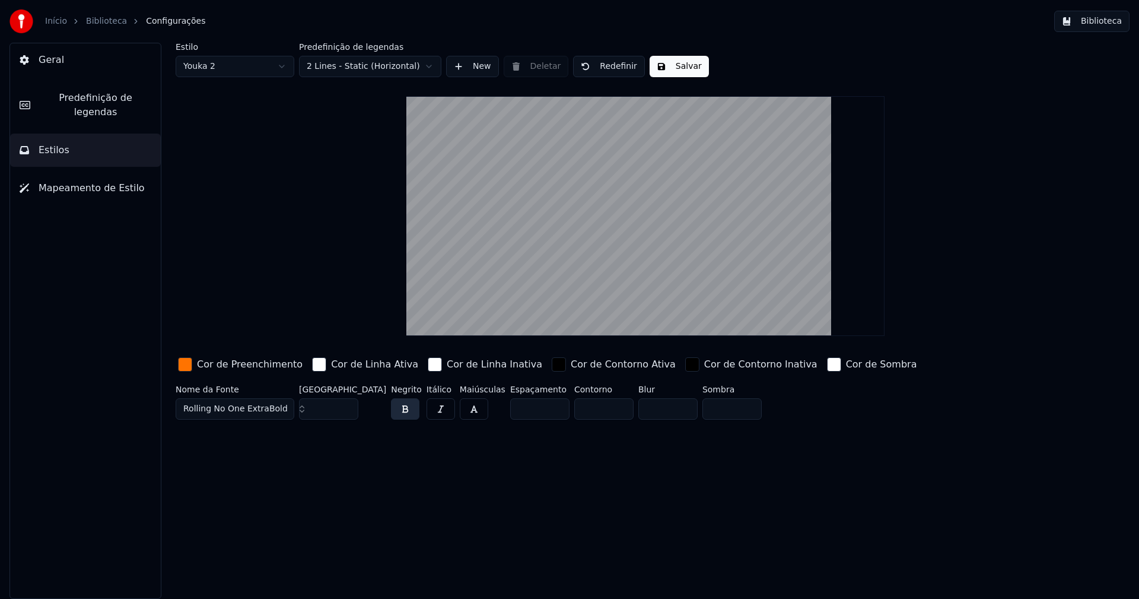
click at [346, 403] on input "***" at bounding box center [328, 408] width 59 height 21
type input "***"
click at [346, 411] on input "***" at bounding box center [328, 408] width 59 height 21
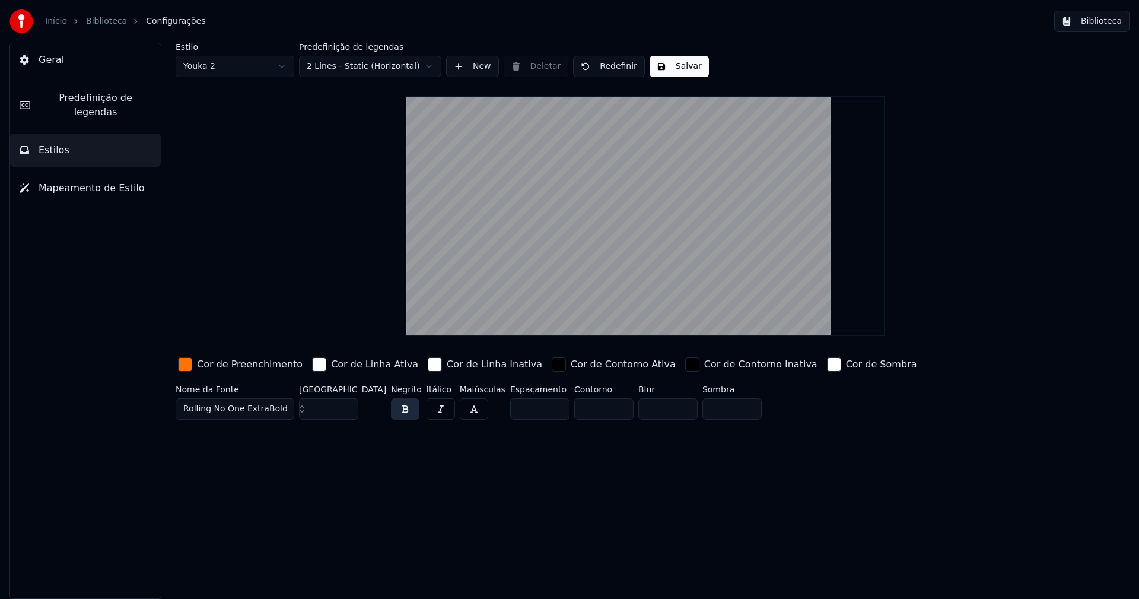
click at [185, 365] on div "button" at bounding box center [185, 364] width 14 height 14
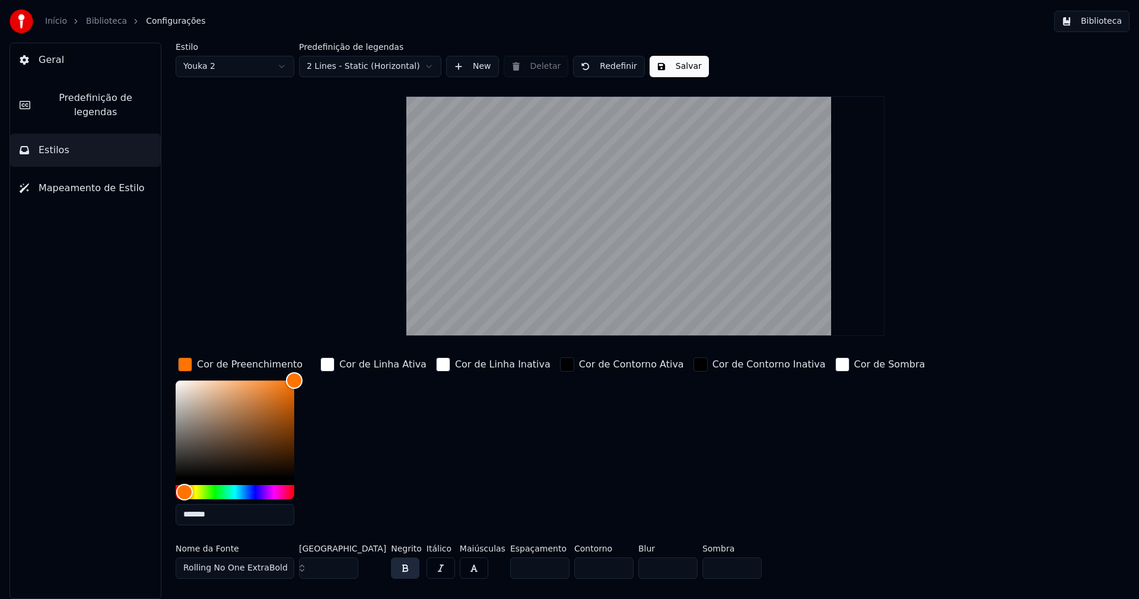
click at [218, 511] on input "*******" at bounding box center [235, 514] width 119 height 21
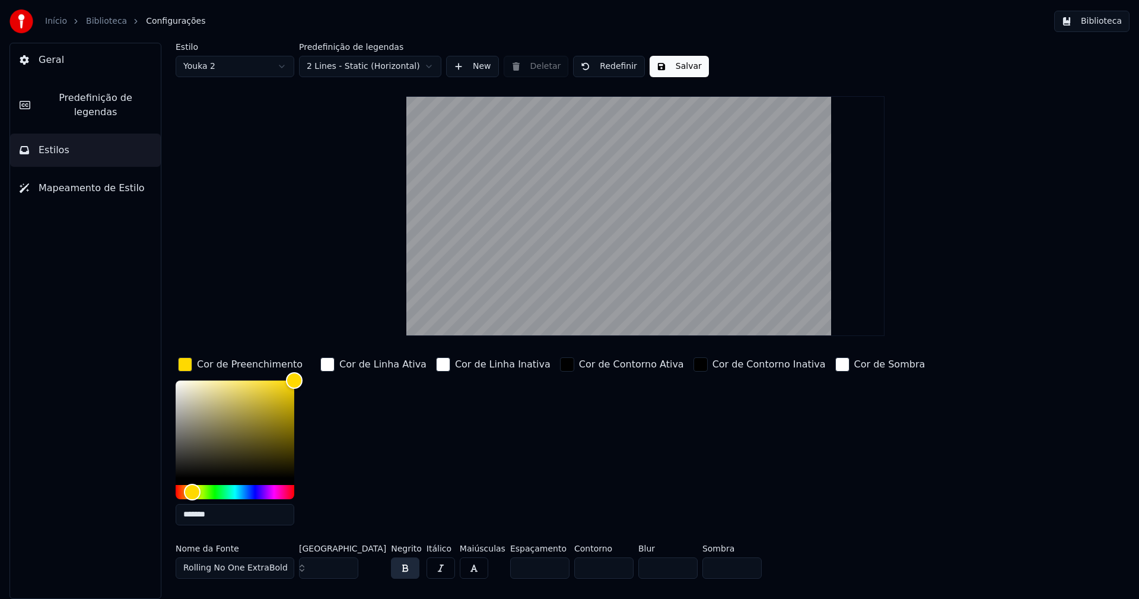
type input "*******"
click at [186, 364] on div "button" at bounding box center [185, 364] width 14 height 14
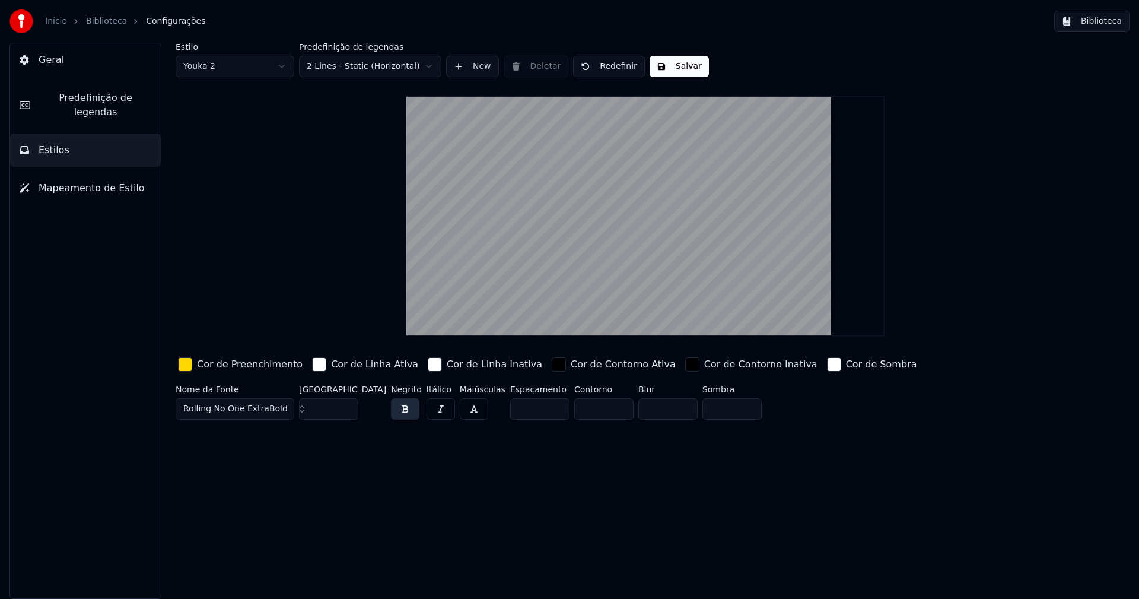
drag, startPoint x: 675, startPoint y: 71, endPoint x: 688, endPoint y: 62, distance: 15.8
click at [675, 71] on button "Salvar" at bounding box center [679, 66] width 59 height 21
click at [1106, 20] on button "Biblioteca" at bounding box center [1091, 21] width 75 height 21
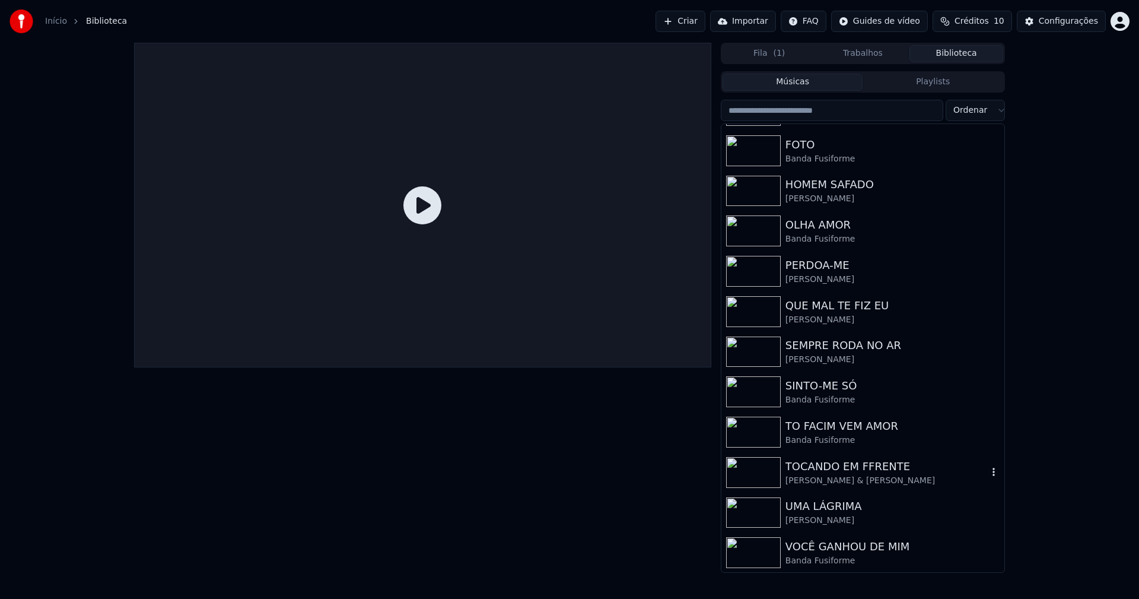
scroll to position [196, 0]
drag, startPoint x: 873, startPoint y: 475, endPoint x: 906, endPoint y: 464, distance: 34.3
click at [876, 475] on div "[PERSON_NAME] & [PERSON_NAME]" at bounding box center [887, 480] width 202 height 12
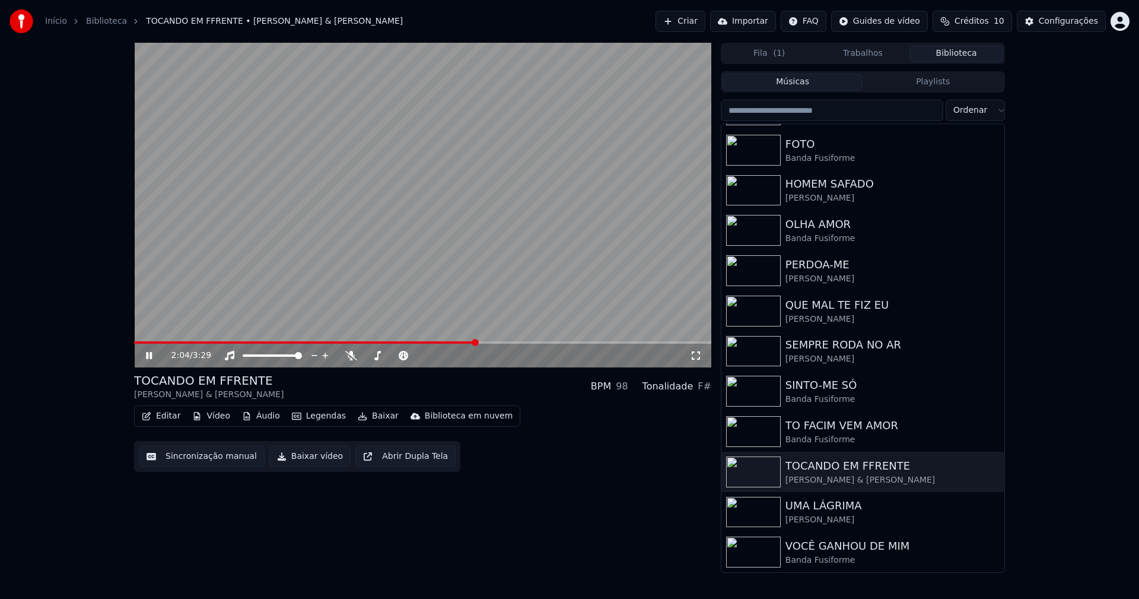
click at [476, 341] on span at bounding box center [422, 342] width 577 height 2
click at [148, 354] on icon at bounding box center [149, 355] width 6 height 7
click at [312, 457] on button "Baixar vídeo" at bounding box center [309, 456] width 81 height 21
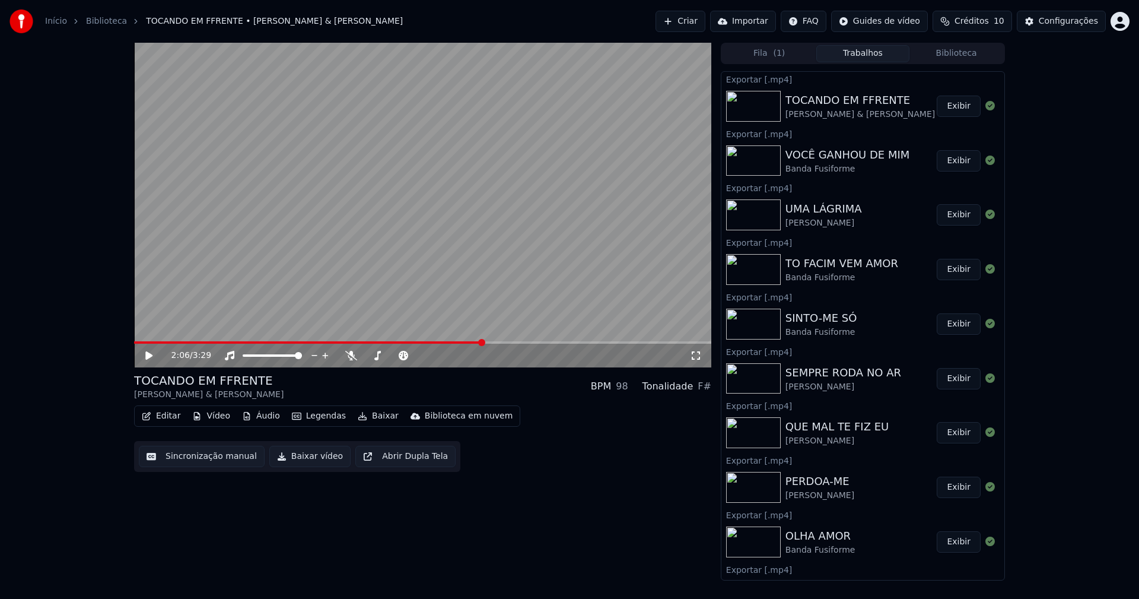
click at [960, 58] on button "Biblioteca" at bounding box center [956, 53] width 94 height 17
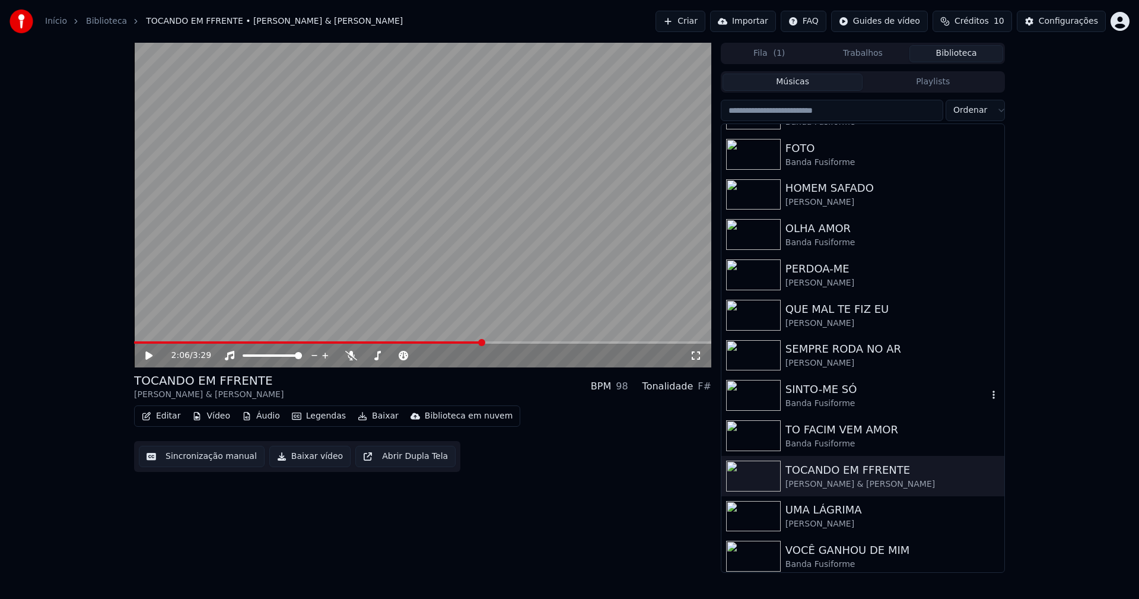
scroll to position [195, 0]
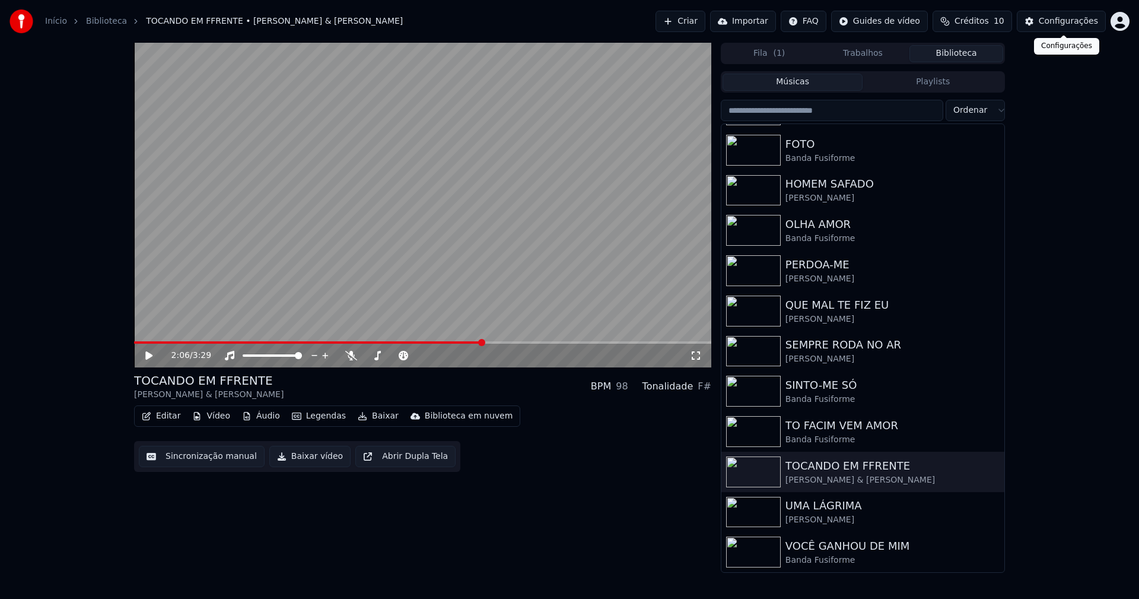
click at [1075, 21] on div "Configurações" at bounding box center [1068, 21] width 59 height 12
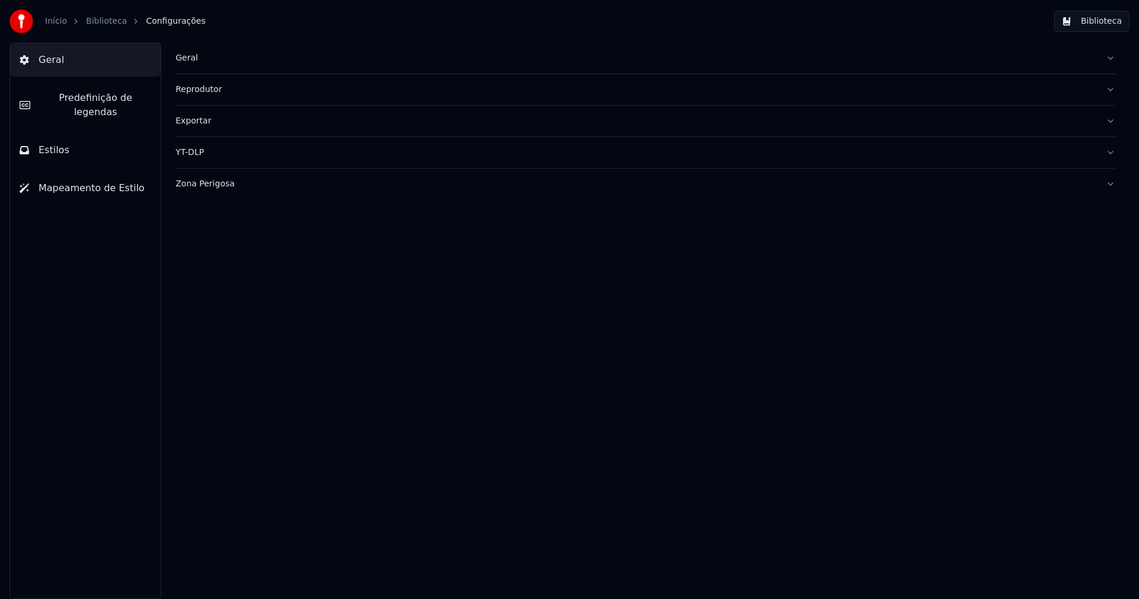
click at [189, 58] on div "Geral" at bounding box center [636, 58] width 921 height 12
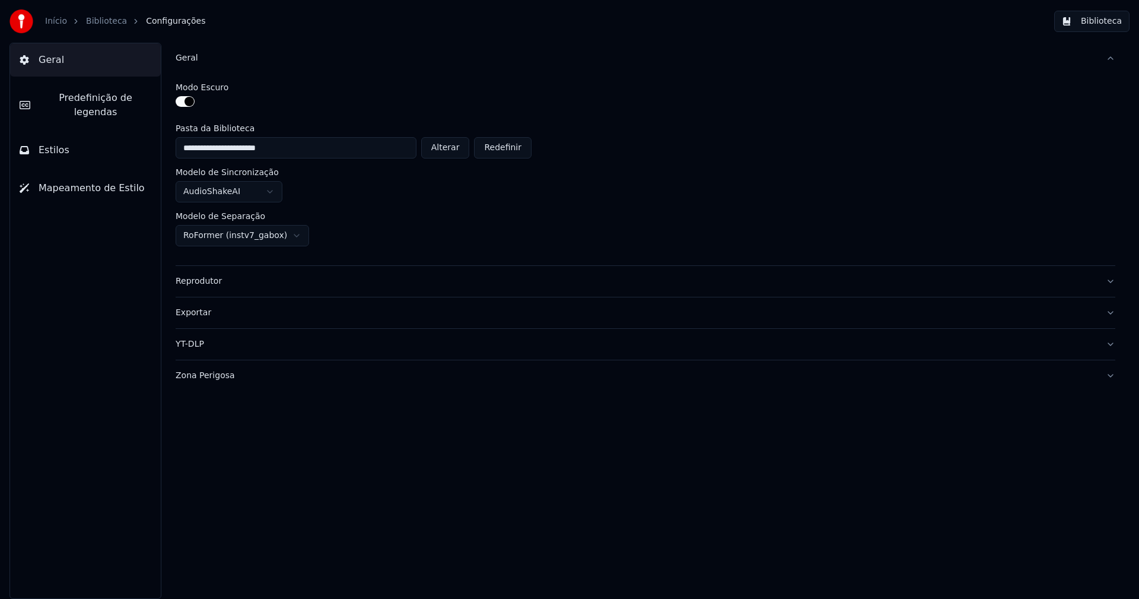
click at [453, 148] on button "Alterar" at bounding box center [445, 147] width 49 height 21
type input "**********"
click at [1105, 21] on button "Biblioteca" at bounding box center [1091, 21] width 75 height 21
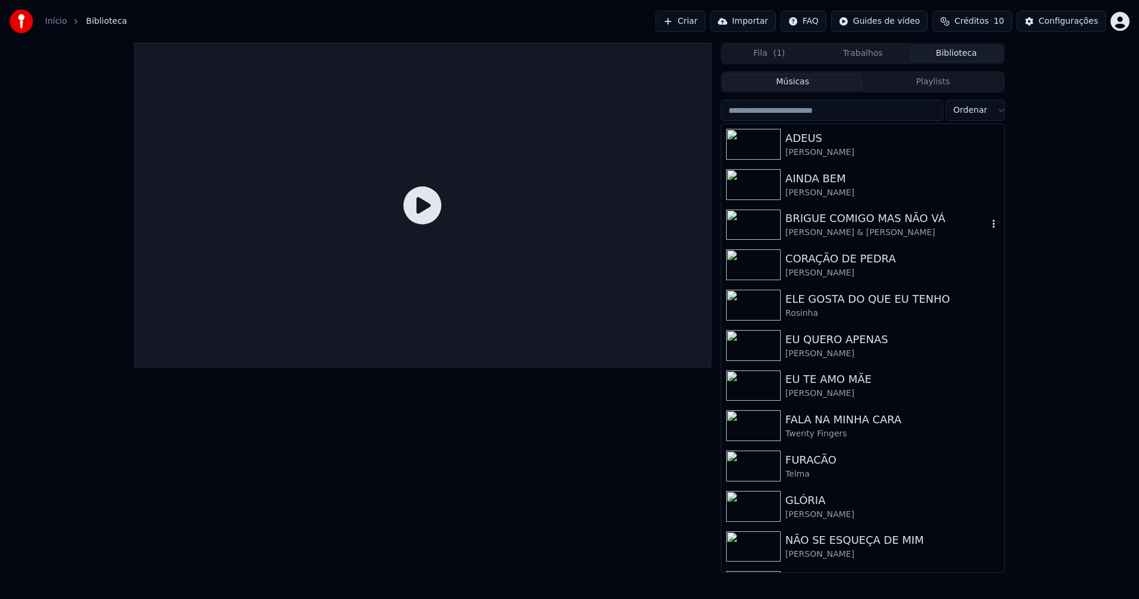
click at [823, 229] on div "[PERSON_NAME] & [PERSON_NAME]" at bounding box center [887, 233] width 202 height 12
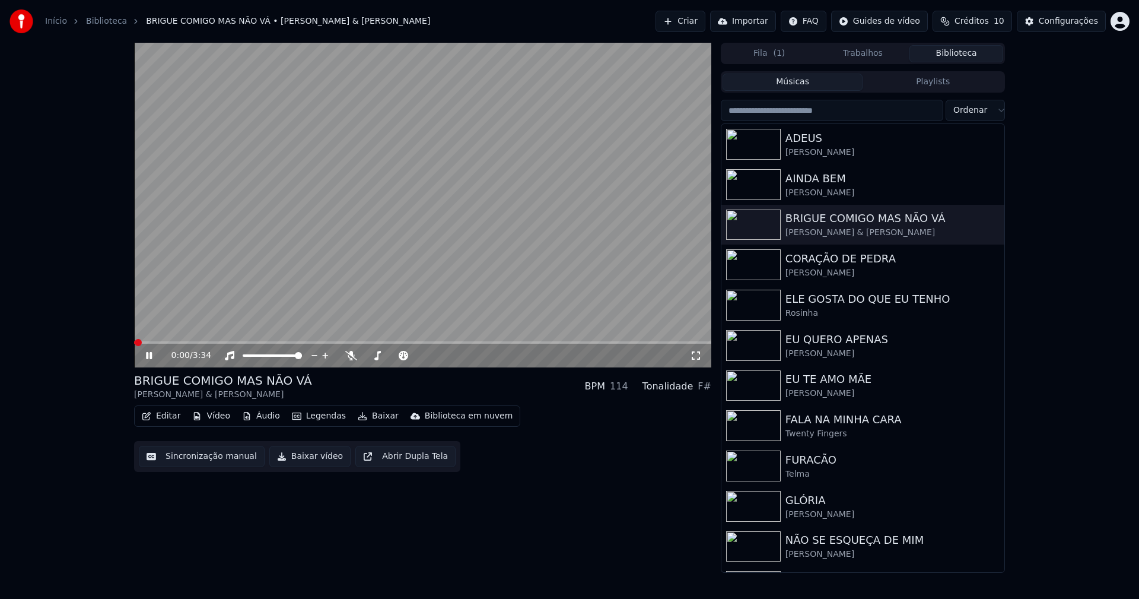
click at [315, 458] on button "Baixar vídeo" at bounding box center [309, 456] width 81 height 21
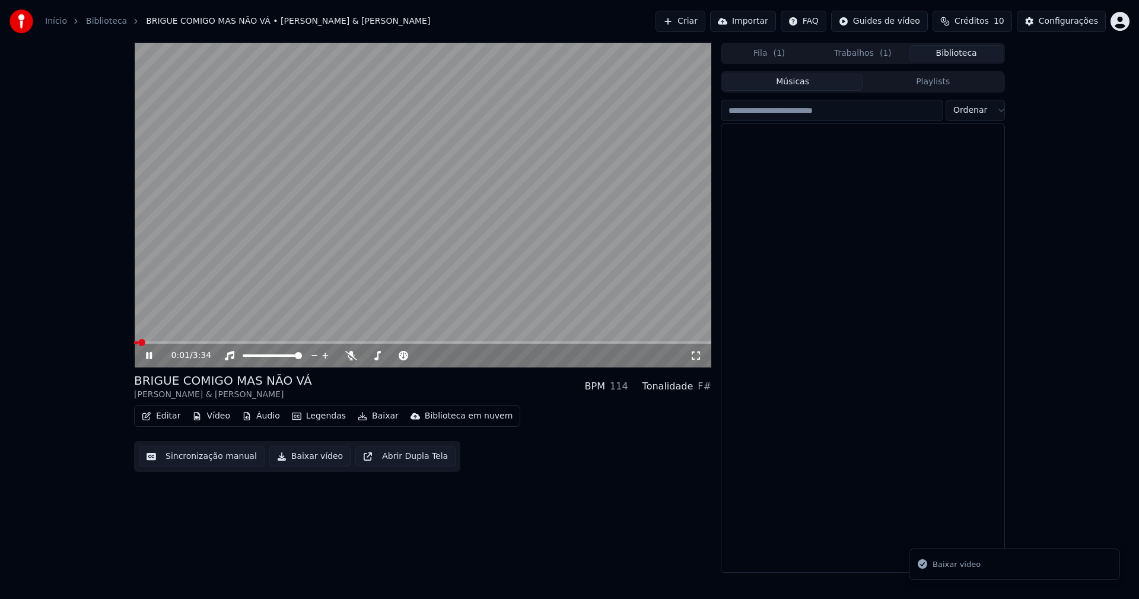
click at [972, 53] on button "Biblioteca" at bounding box center [956, 53] width 94 height 17
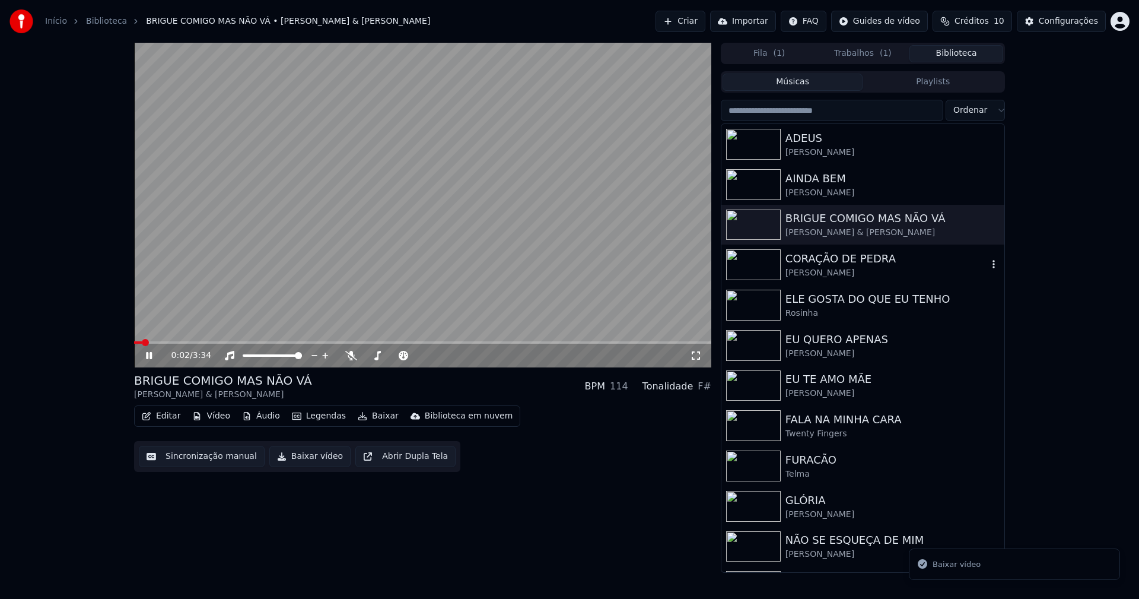
click at [834, 274] on div "[PERSON_NAME]" at bounding box center [887, 273] width 202 height 12
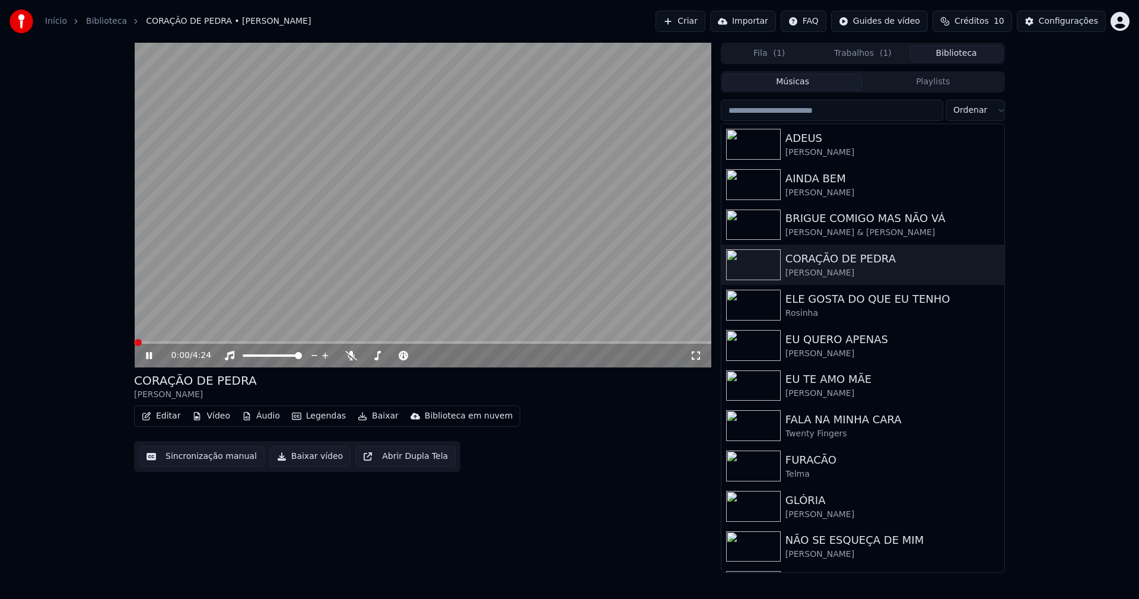
click at [305, 454] on button "Baixar vídeo" at bounding box center [309, 456] width 81 height 21
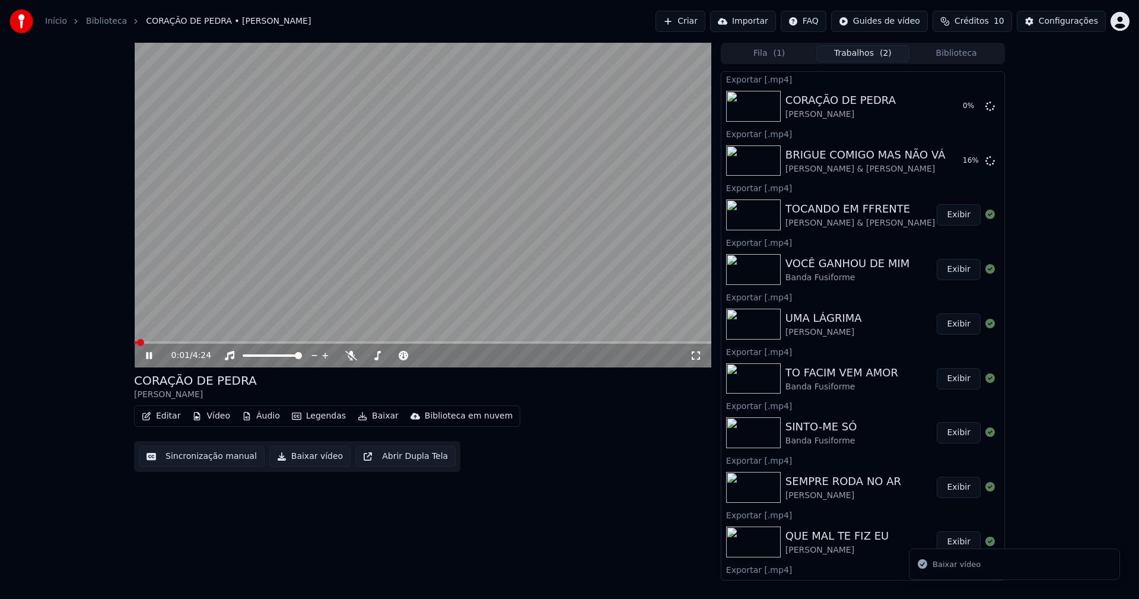
click at [319, 342] on span at bounding box center [422, 342] width 577 height 2
click at [985, 107] on icon at bounding box center [989, 105] width 9 height 9
click at [985, 158] on icon at bounding box center [989, 159] width 9 height 9
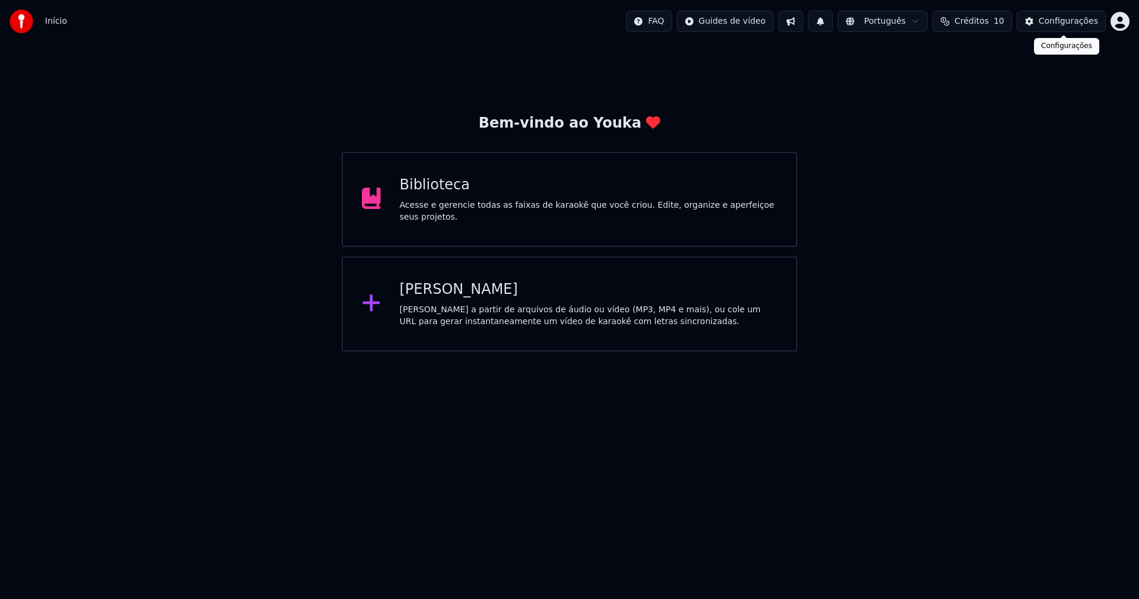
click at [1084, 21] on div "Configurações" at bounding box center [1068, 21] width 59 height 12
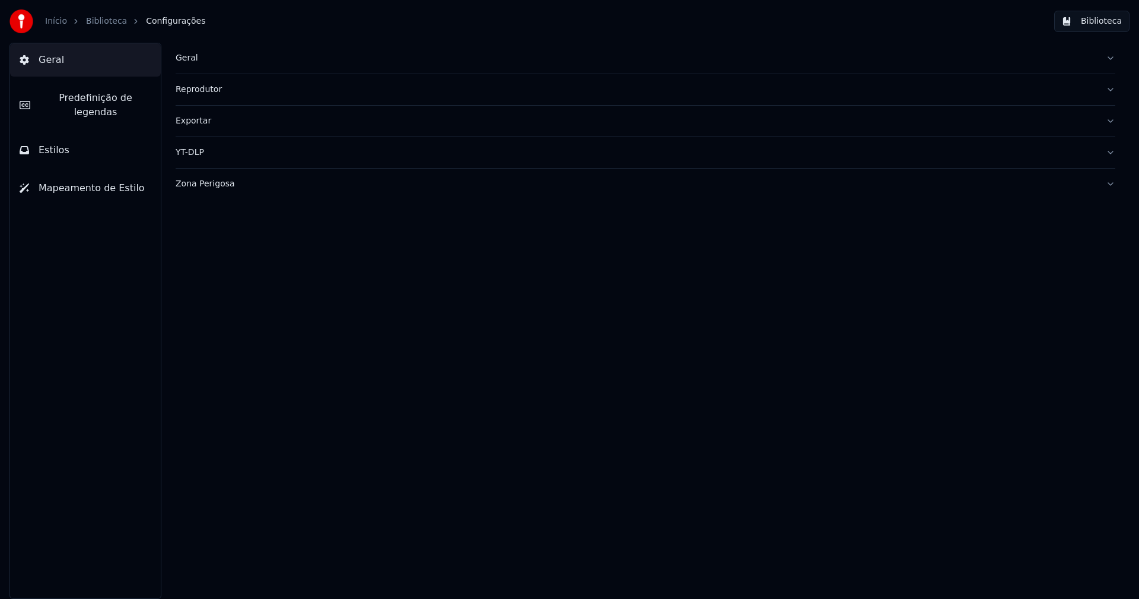
click at [90, 139] on button "Estilos" at bounding box center [85, 149] width 151 height 33
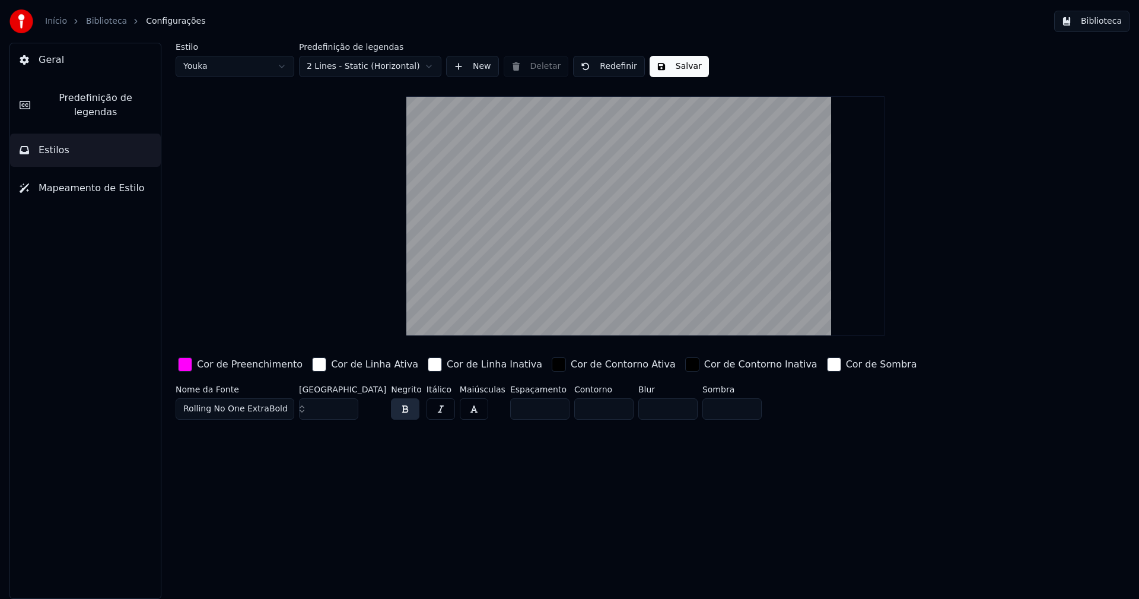
click at [186, 364] on div "button" at bounding box center [185, 364] width 14 height 14
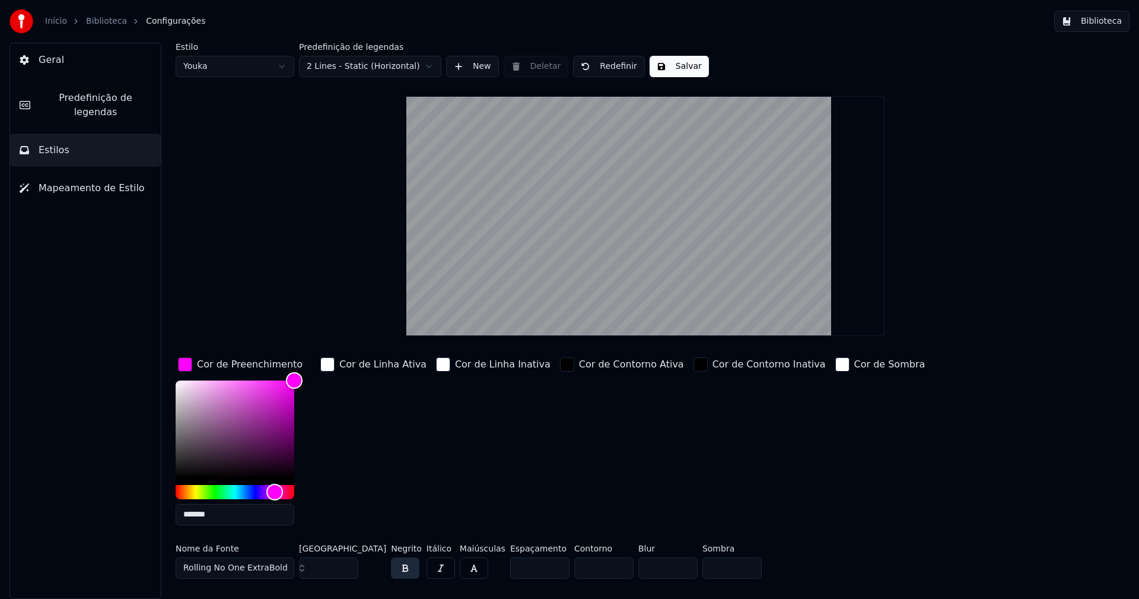
click at [228, 517] on input "*******" at bounding box center [235, 514] width 119 height 21
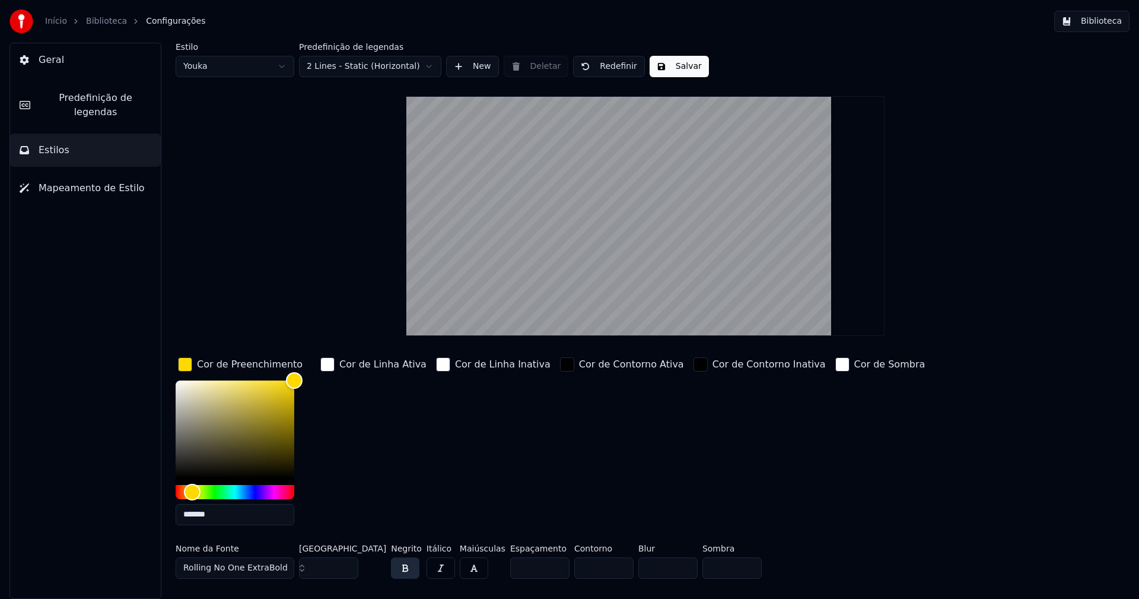
type input "*******"
click at [183, 365] on div "button" at bounding box center [185, 364] width 14 height 14
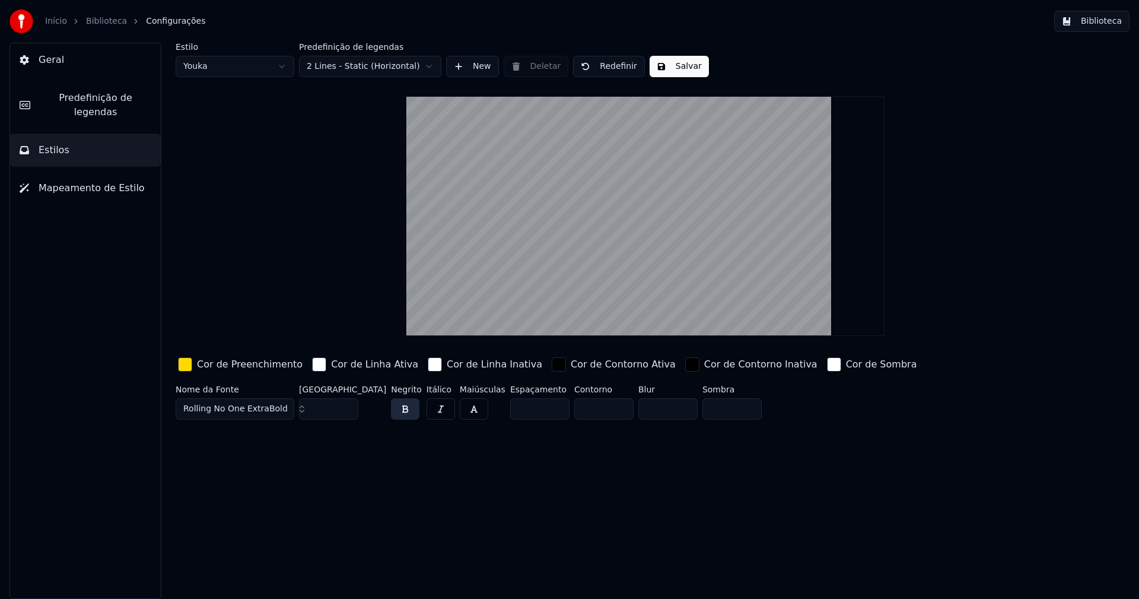
click at [678, 65] on button "Salvar" at bounding box center [679, 66] width 59 height 21
click at [234, 71] on html "Início Biblioteca Configurações Biblioteca Geral Predefinição de legendas Estil…" at bounding box center [569, 299] width 1139 height 599
drag, startPoint x: 208, startPoint y: 113, endPoint x: 211, endPoint y: 107, distance: 6.1
click at [189, 367] on div "button" at bounding box center [185, 364] width 14 height 14
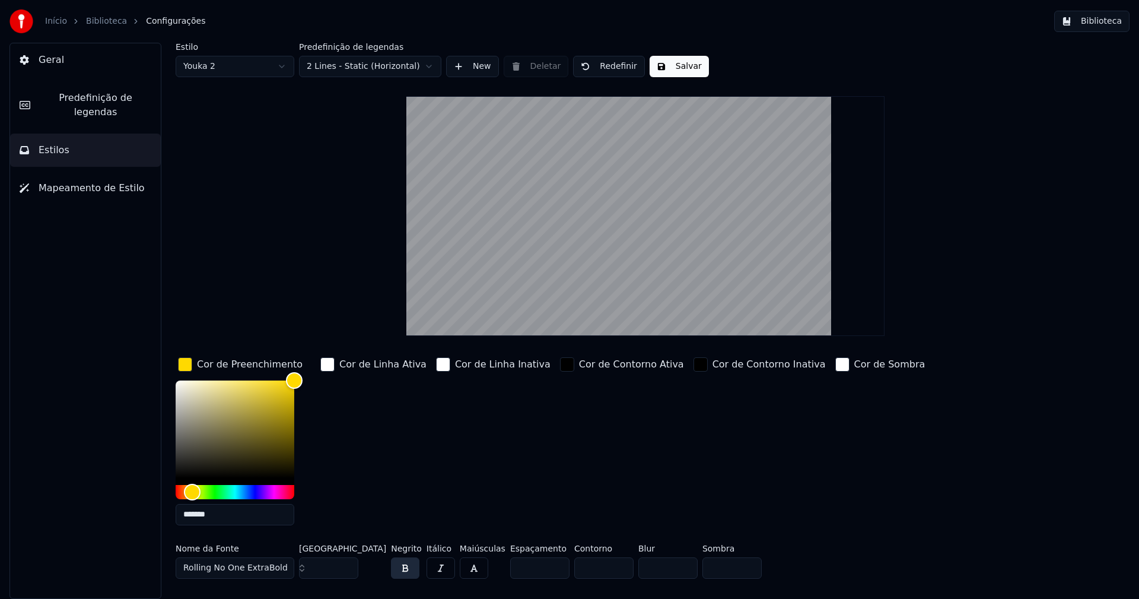
click at [222, 516] on input "*******" at bounding box center [235, 514] width 119 height 21
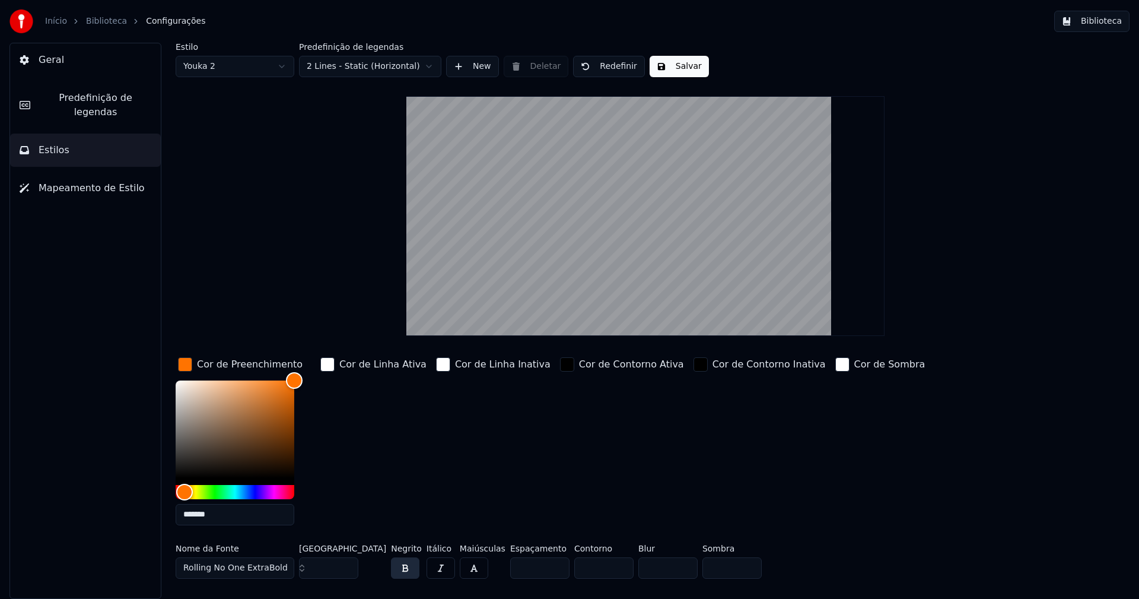
type input "*******"
drag, startPoint x: 184, startPoint y: 368, endPoint x: 191, endPoint y: 363, distance: 8.9
click at [186, 367] on div "button" at bounding box center [185, 364] width 14 height 14
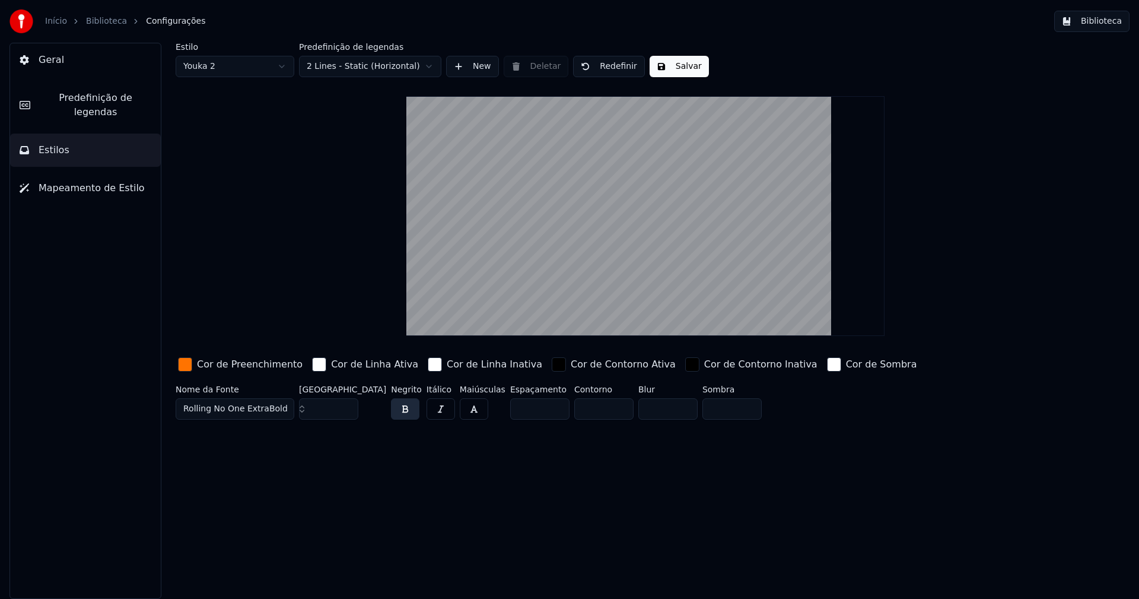
click at [348, 411] on input "***" at bounding box center [328, 408] width 59 height 21
click at [348, 411] on input "**" at bounding box center [328, 408] width 59 height 21
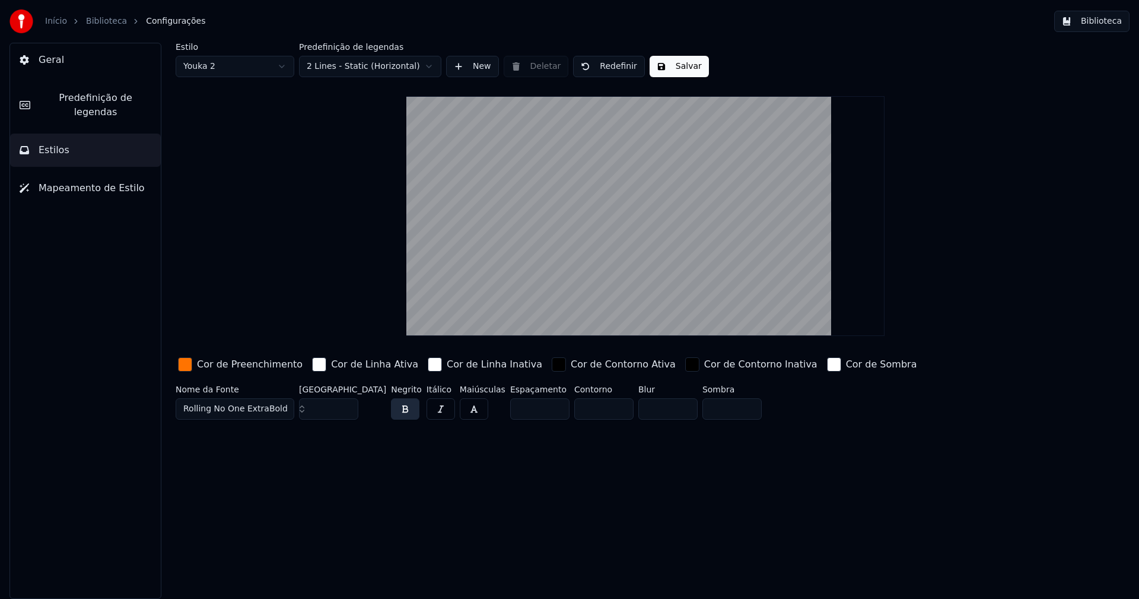
click at [348, 411] on input "**" at bounding box center [328, 408] width 59 height 21
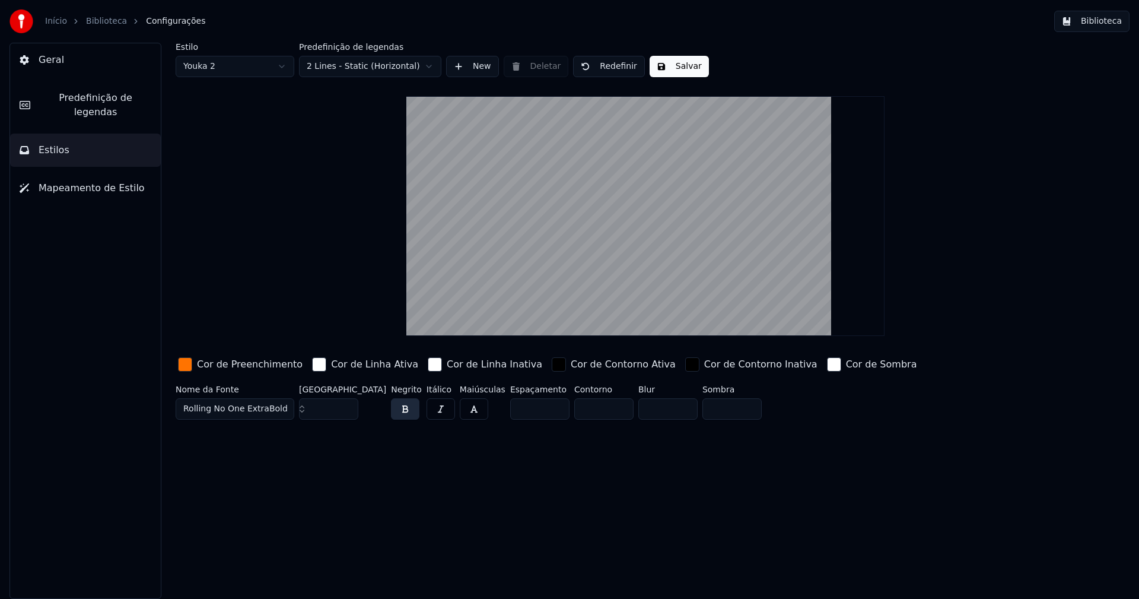
click at [348, 411] on input "**" at bounding box center [328, 408] width 59 height 21
type input "**"
click at [348, 411] on input "**" at bounding box center [328, 408] width 59 height 21
click at [673, 65] on button "Salvar" at bounding box center [679, 66] width 59 height 21
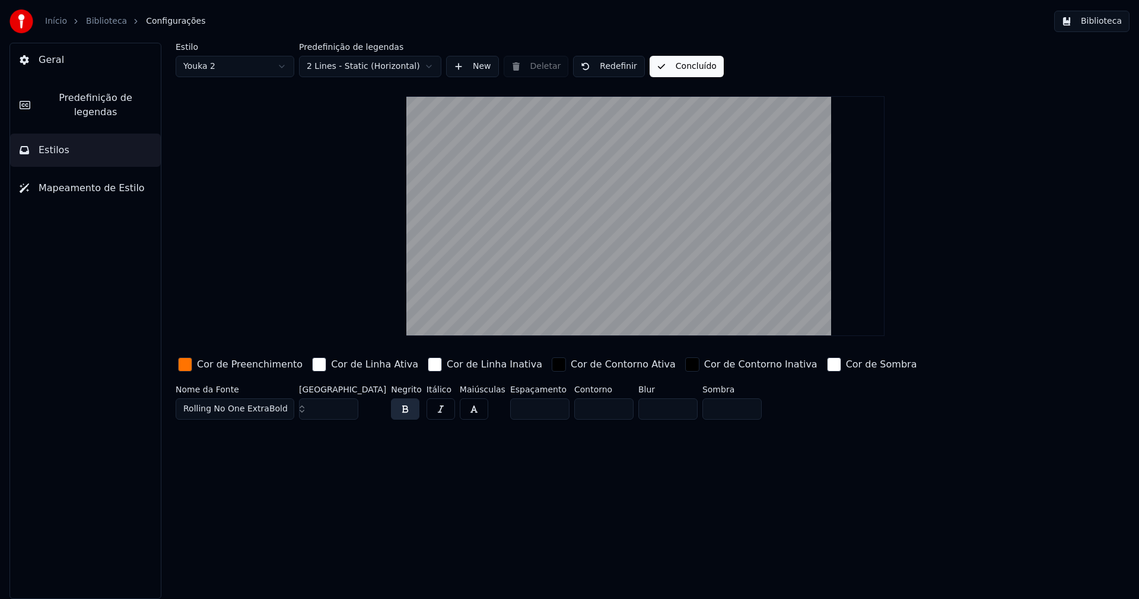
click at [1114, 24] on button "Biblioteca" at bounding box center [1091, 21] width 75 height 21
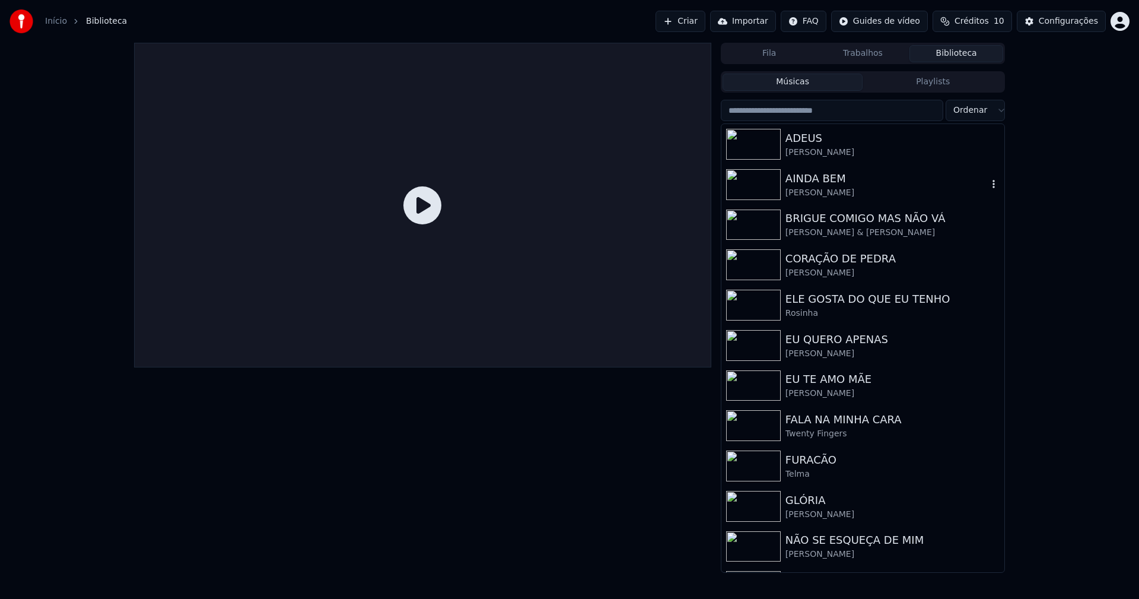
click at [842, 187] on div "[PERSON_NAME]" at bounding box center [887, 193] width 202 height 12
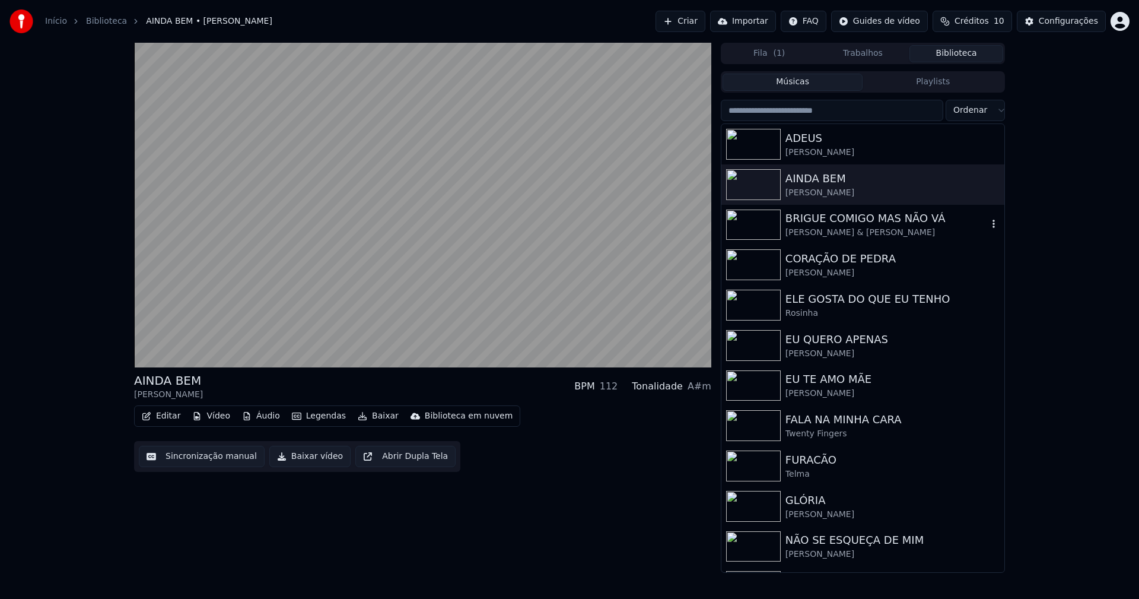
drag, startPoint x: 875, startPoint y: 236, endPoint x: 793, endPoint y: 123, distance: 139.2
click at [875, 235] on div "[PERSON_NAME] & [PERSON_NAME]" at bounding box center [887, 233] width 202 height 12
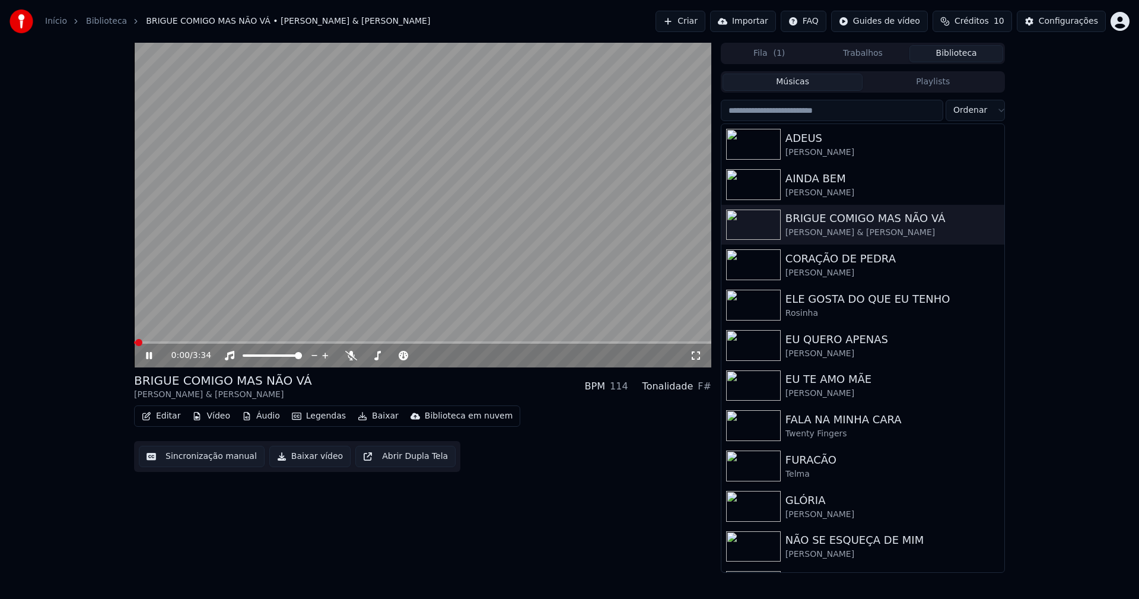
click at [307, 459] on button "Baixar vídeo" at bounding box center [309, 456] width 81 height 21
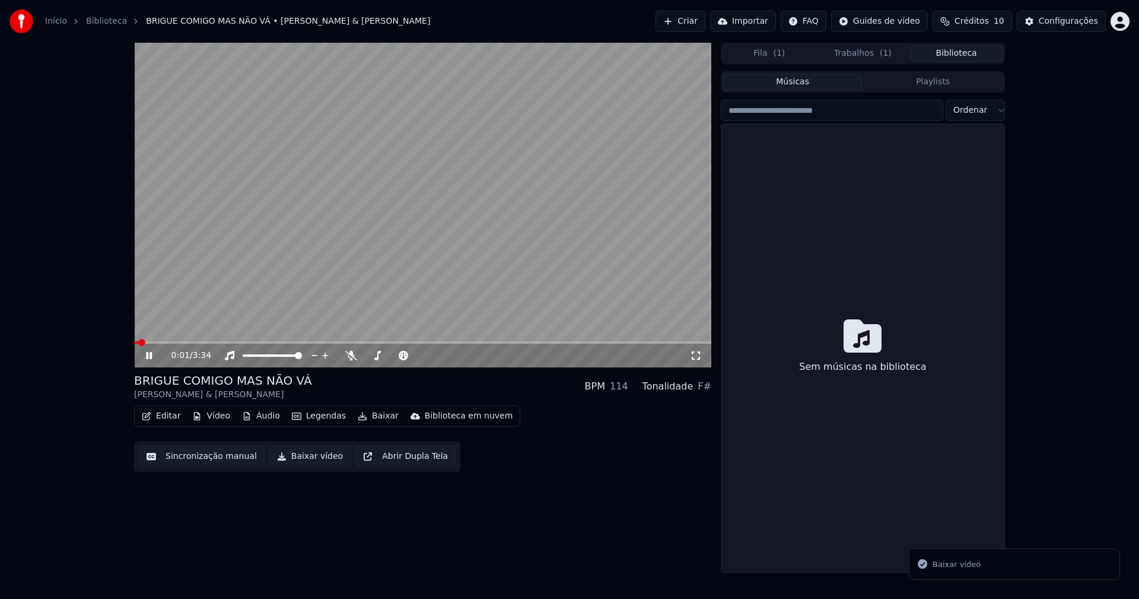
click at [974, 55] on button "Biblioteca" at bounding box center [956, 53] width 94 height 17
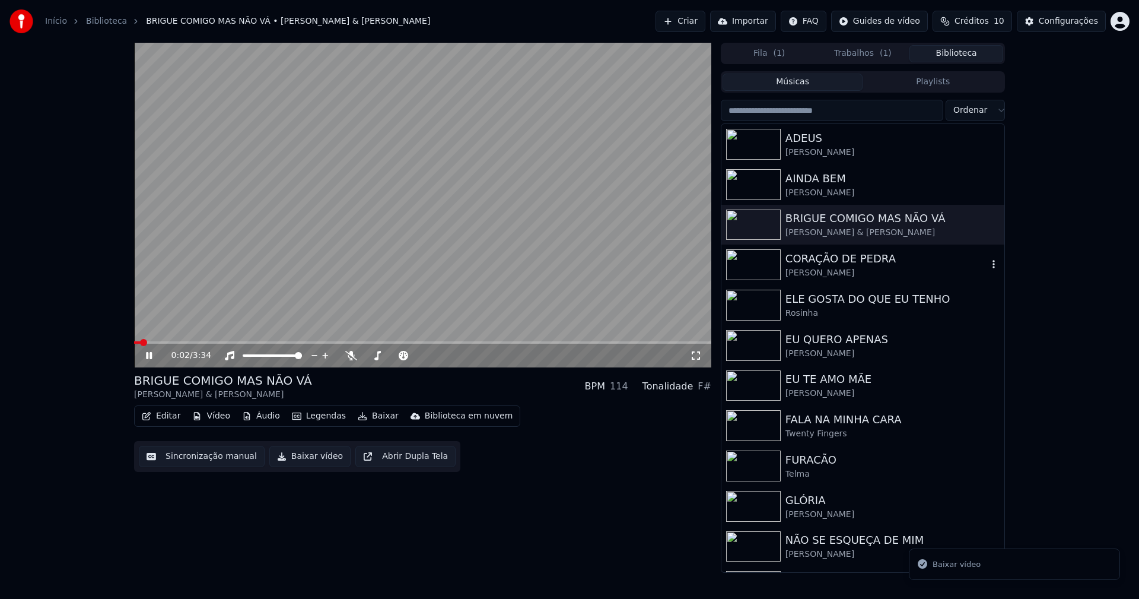
drag, startPoint x: 866, startPoint y: 260, endPoint x: 899, endPoint y: 247, distance: 35.7
click at [874, 259] on div "CORAÇÃO DE PEDRA" at bounding box center [887, 258] width 202 height 17
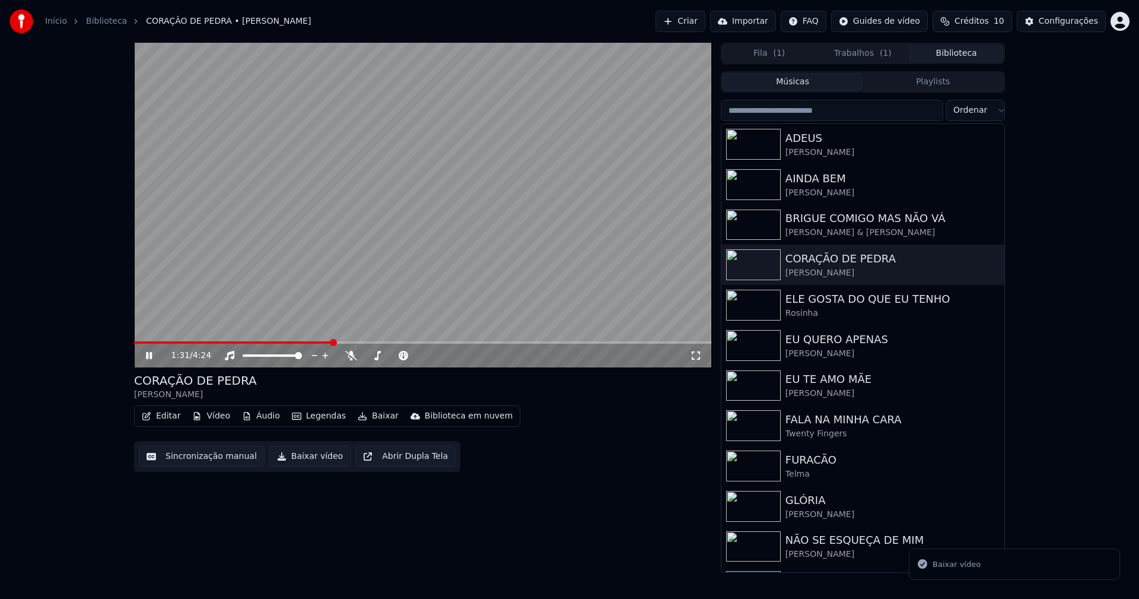
click at [332, 342] on span at bounding box center [422, 342] width 577 height 2
click at [298, 342] on span at bounding box center [216, 342] width 164 height 2
click at [153, 354] on icon at bounding box center [158, 355] width 28 height 9
drag, startPoint x: 310, startPoint y: 460, endPoint x: 586, endPoint y: 263, distance: 338.1
click at [311, 460] on button "Baixar vídeo" at bounding box center [309, 456] width 81 height 21
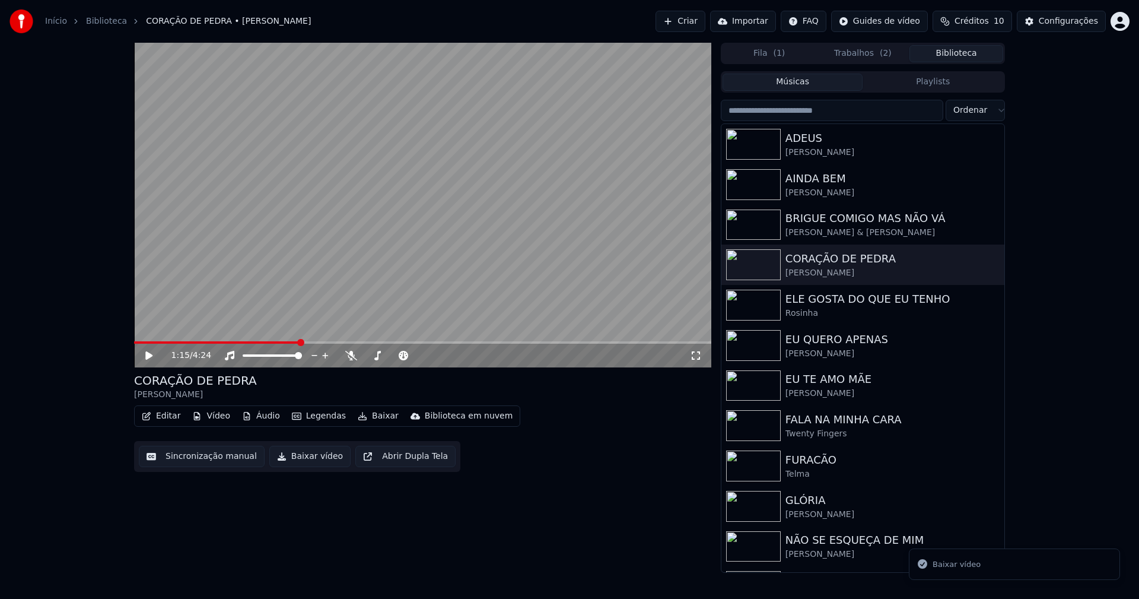
click at [972, 56] on button "Biblioteca" at bounding box center [956, 53] width 94 height 17
click at [838, 349] on div "[PERSON_NAME]" at bounding box center [887, 354] width 202 height 12
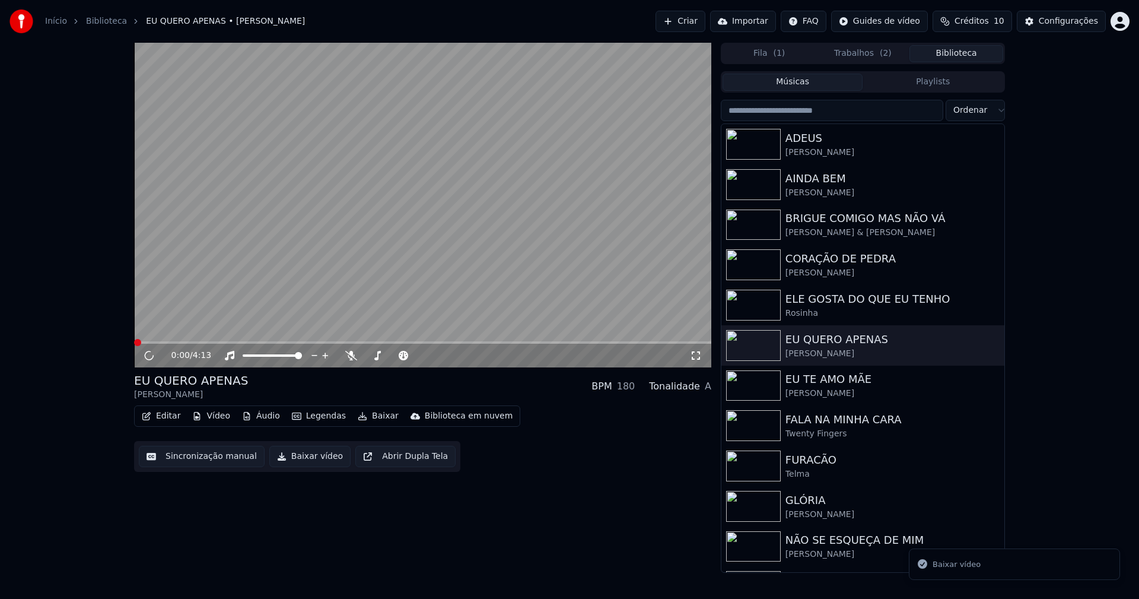
click at [315, 456] on button "Baixar vídeo" at bounding box center [309, 456] width 81 height 21
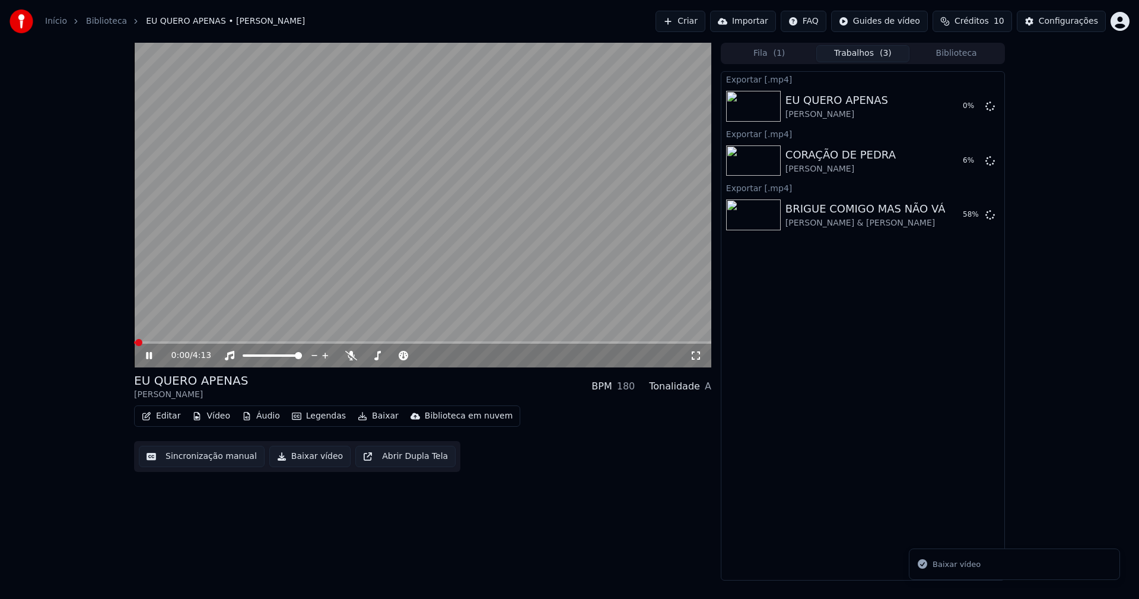
click at [958, 56] on button "Biblioteca" at bounding box center [956, 53] width 94 height 17
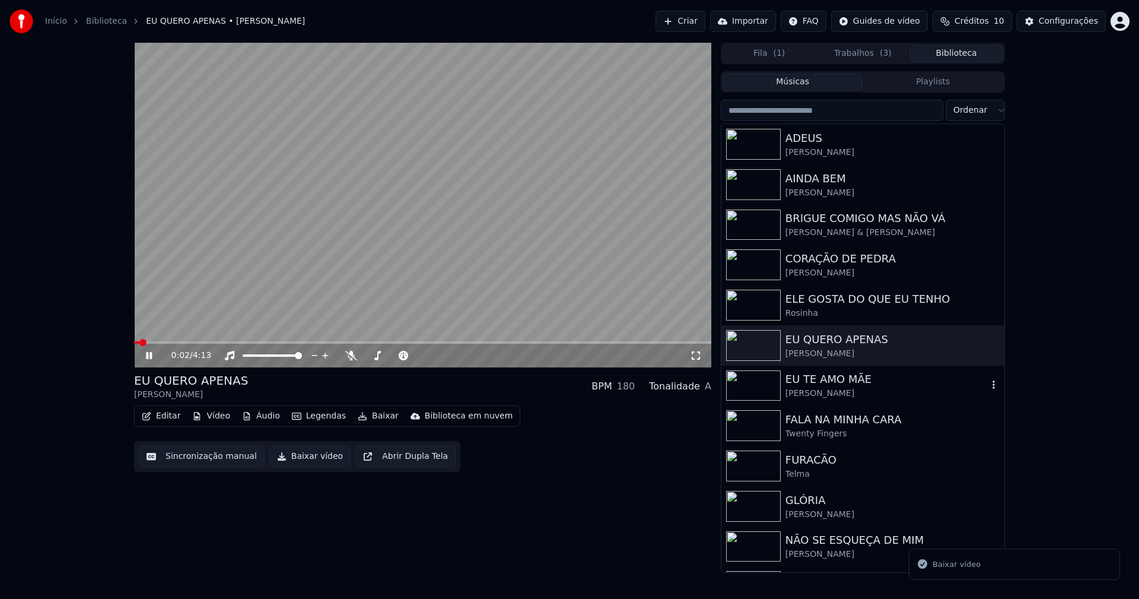
drag, startPoint x: 835, startPoint y: 393, endPoint x: 623, endPoint y: 405, distance: 212.7
click at [835, 392] on div "[PERSON_NAME]" at bounding box center [887, 393] width 202 height 12
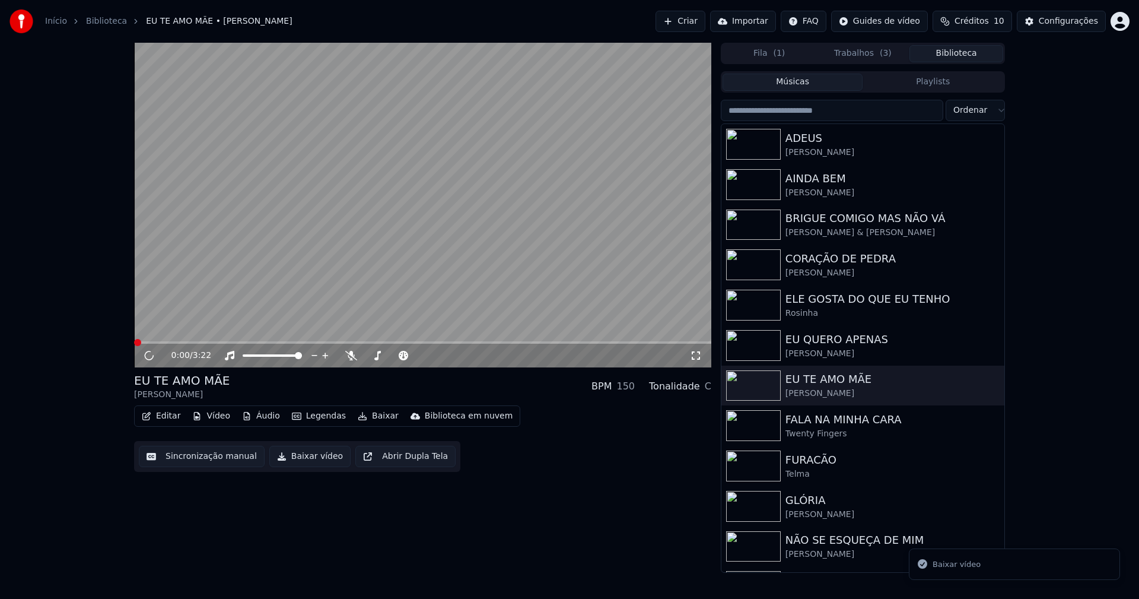
click at [302, 460] on button "Baixar vídeo" at bounding box center [309, 456] width 81 height 21
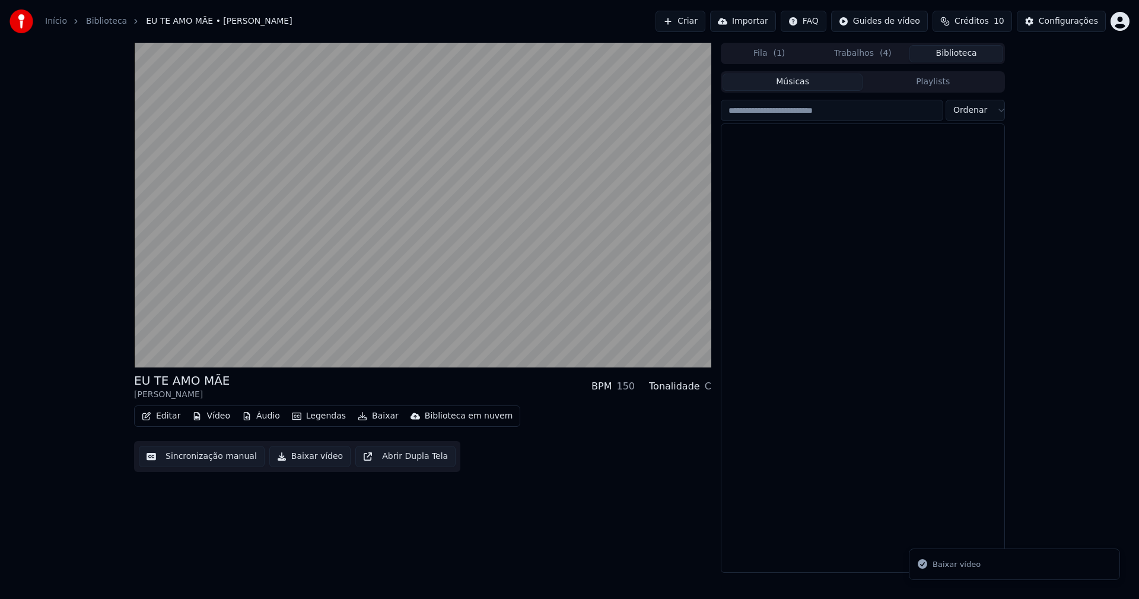
click at [967, 60] on button "Biblioteca" at bounding box center [956, 53] width 94 height 17
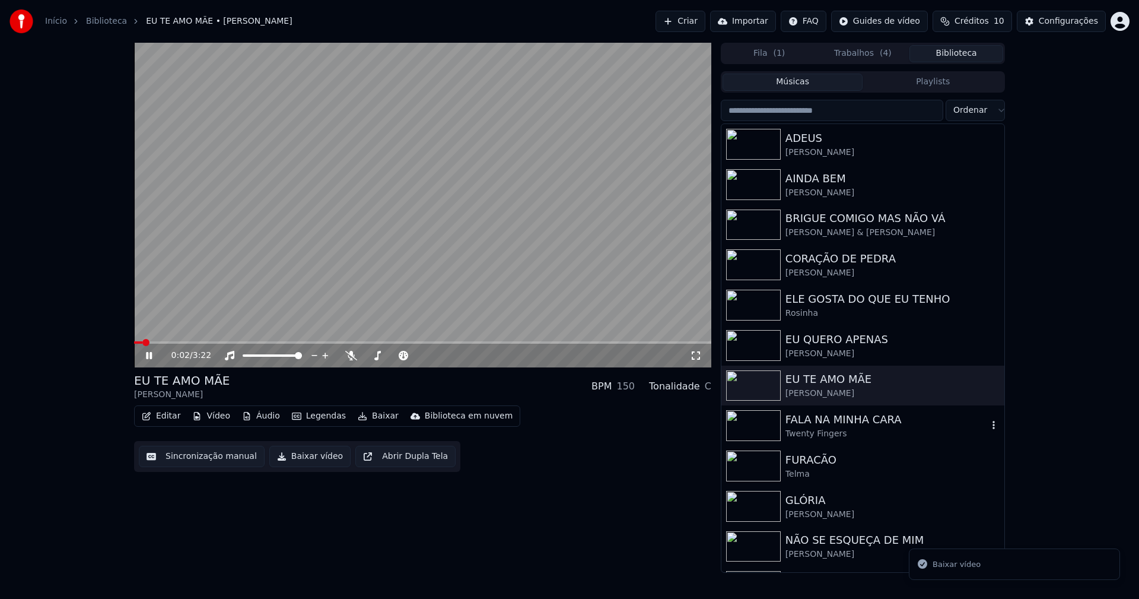
click at [834, 434] on div "Twenty Fingers" at bounding box center [887, 434] width 202 height 12
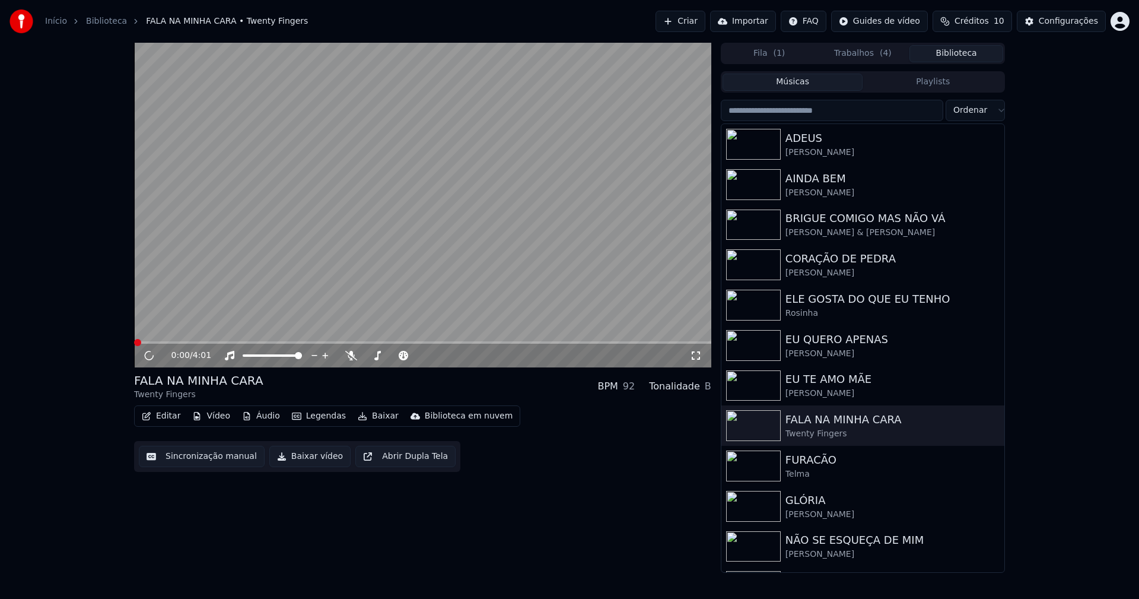
click at [296, 458] on button "Baixar vídeo" at bounding box center [309, 456] width 81 height 21
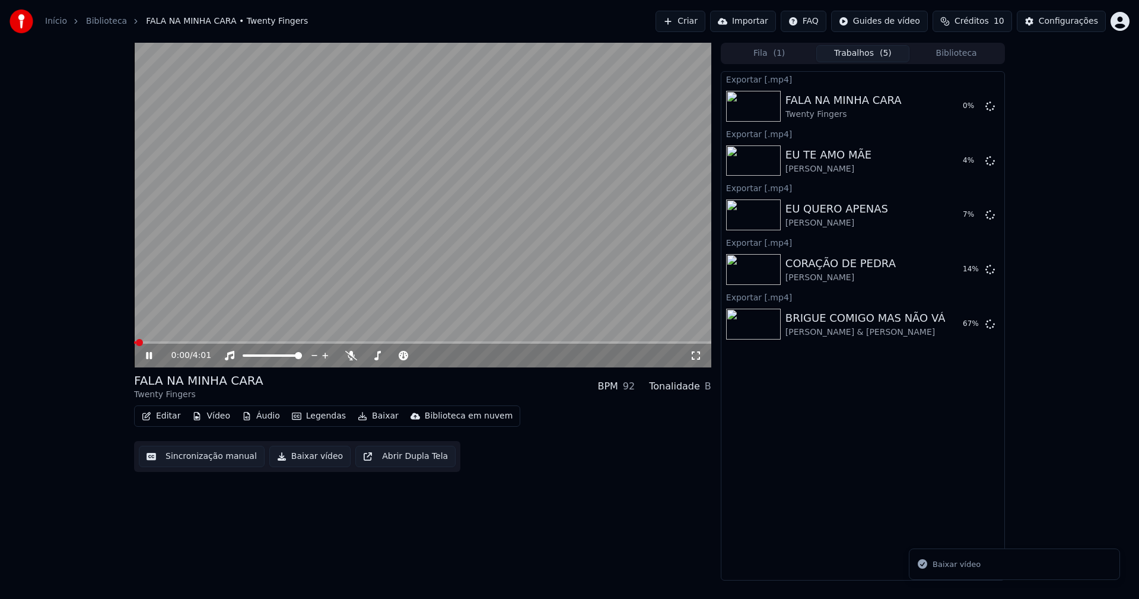
click at [975, 57] on button "Biblioteca" at bounding box center [956, 53] width 94 height 17
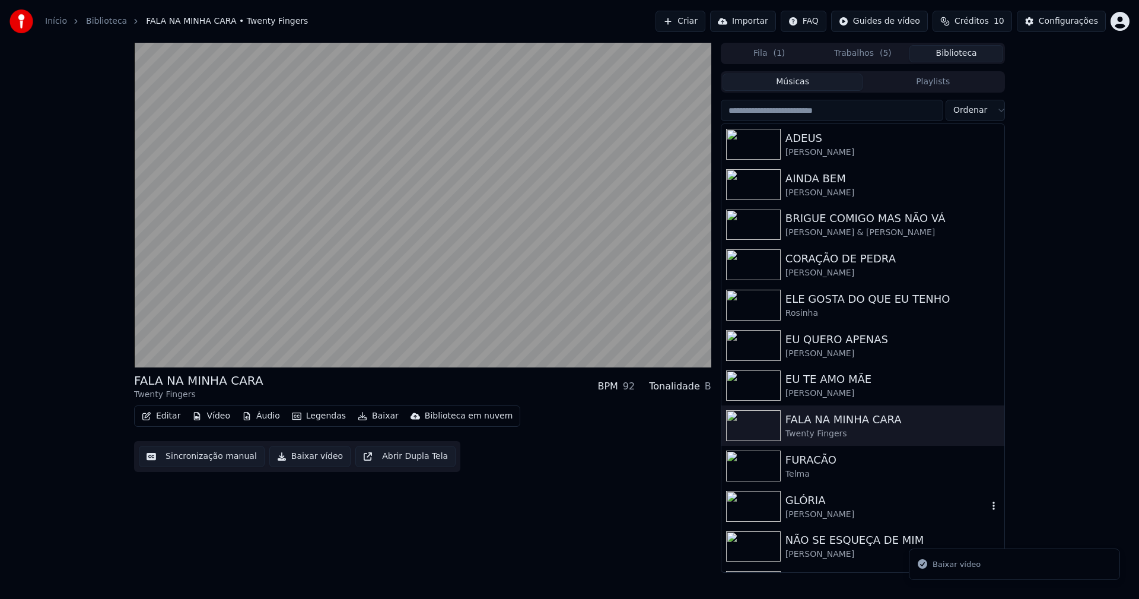
click at [847, 512] on div "[PERSON_NAME]" at bounding box center [887, 514] width 202 height 12
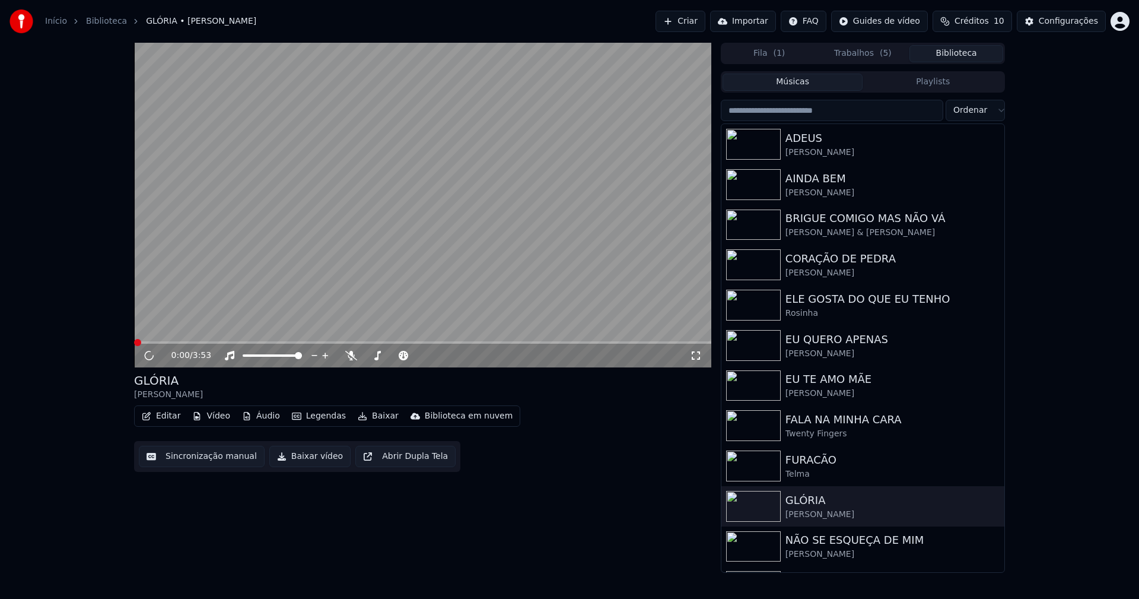
drag, startPoint x: 298, startPoint y: 458, endPoint x: 369, endPoint y: 487, distance: 76.9
click at [298, 457] on button "Baixar vídeo" at bounding box center [309, 456] width 81 height 21
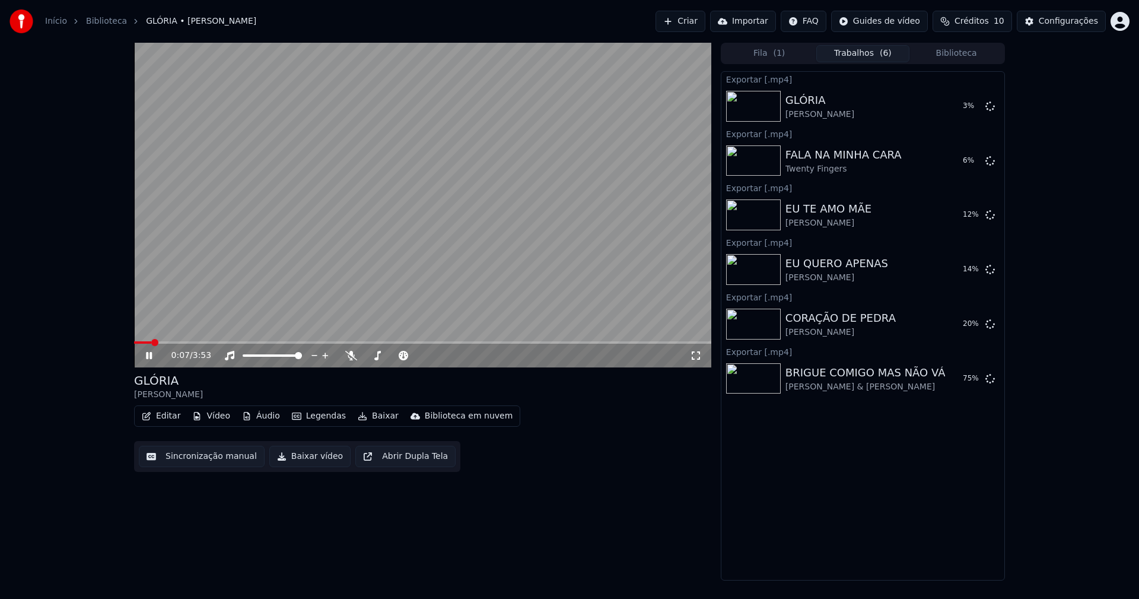
click at [151, 354] on icon at bounding box center [149, 355] width 6 height 7
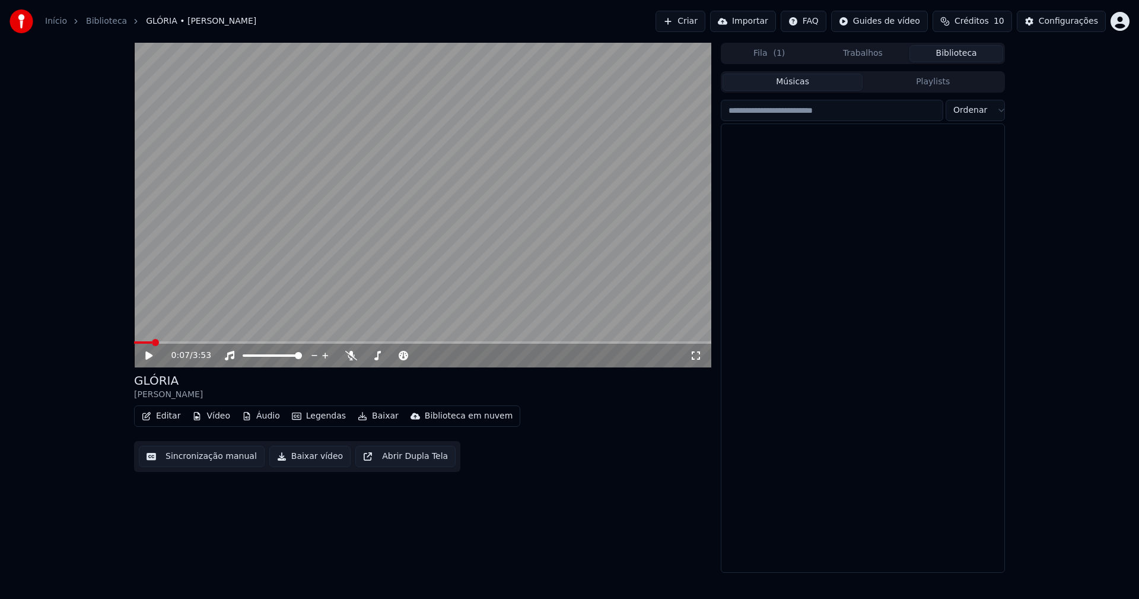
click at [965, 55] on button "Biblioteca" at bounding box center [956, 53] width 94 height 17
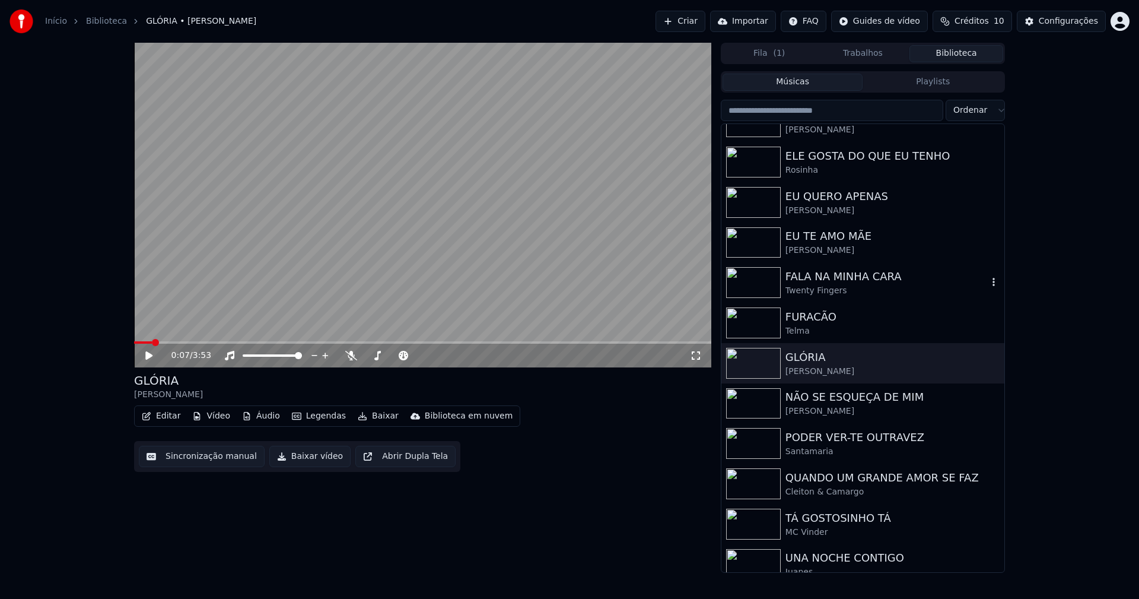
scroll to position [178, 0]
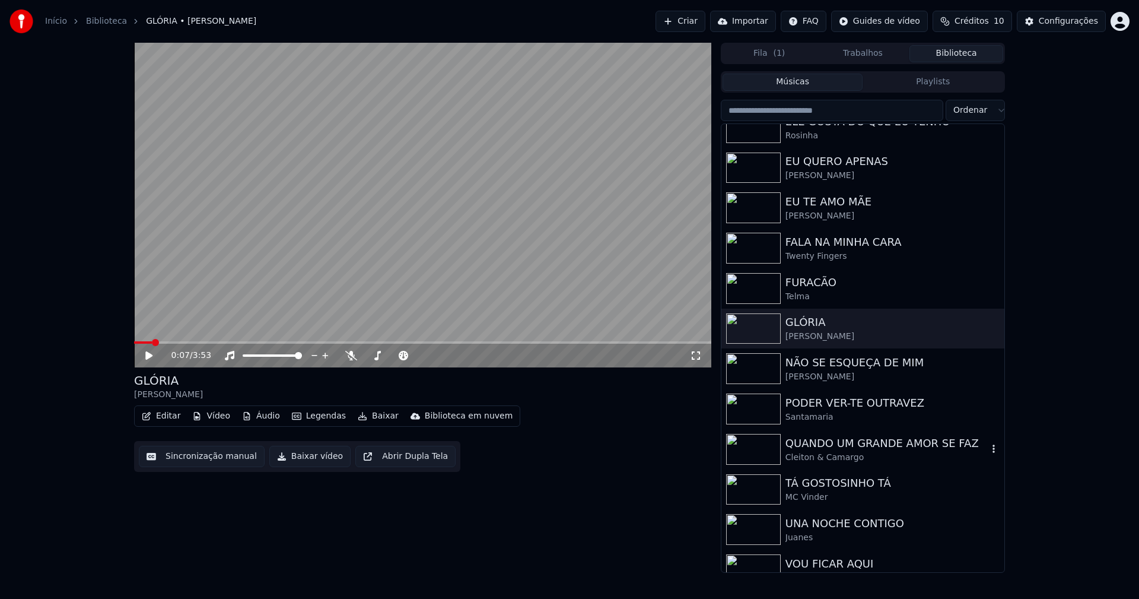
click at [832, 450] on div "QUANDO UM GRANDE AMOR SE FAZ" at bounding box center [887, 443] width 202 height 17
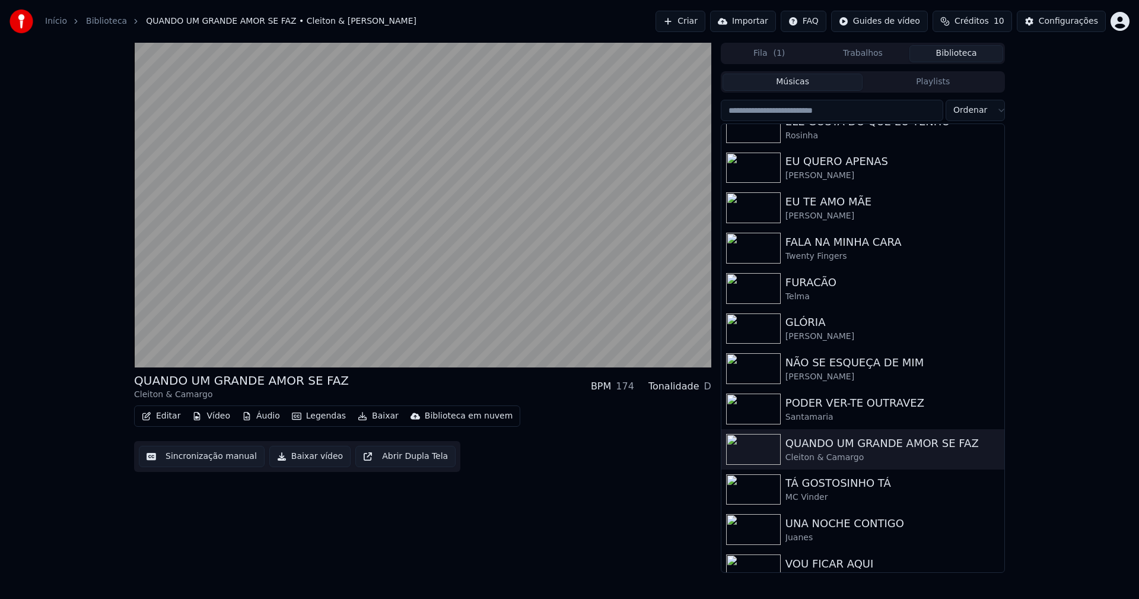
click at [316, 458] on button "Baixar vídeo" at bounding box center [309, 456] width 81 height 21
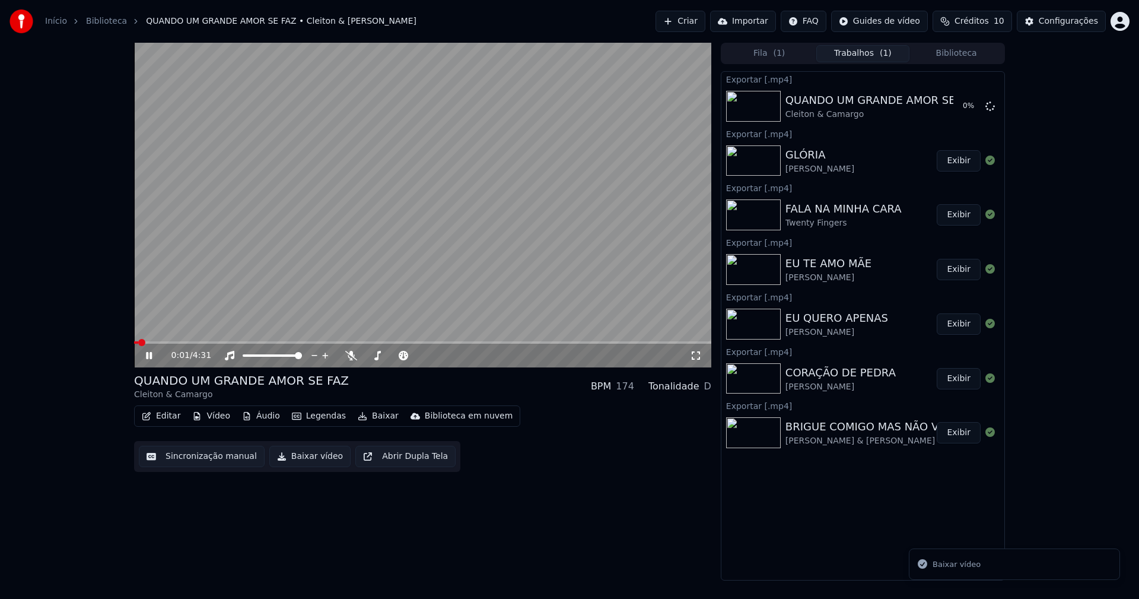
click at [972, 53] on button "Biblioteca" at bounding box center [956, 53] width 94 height 17
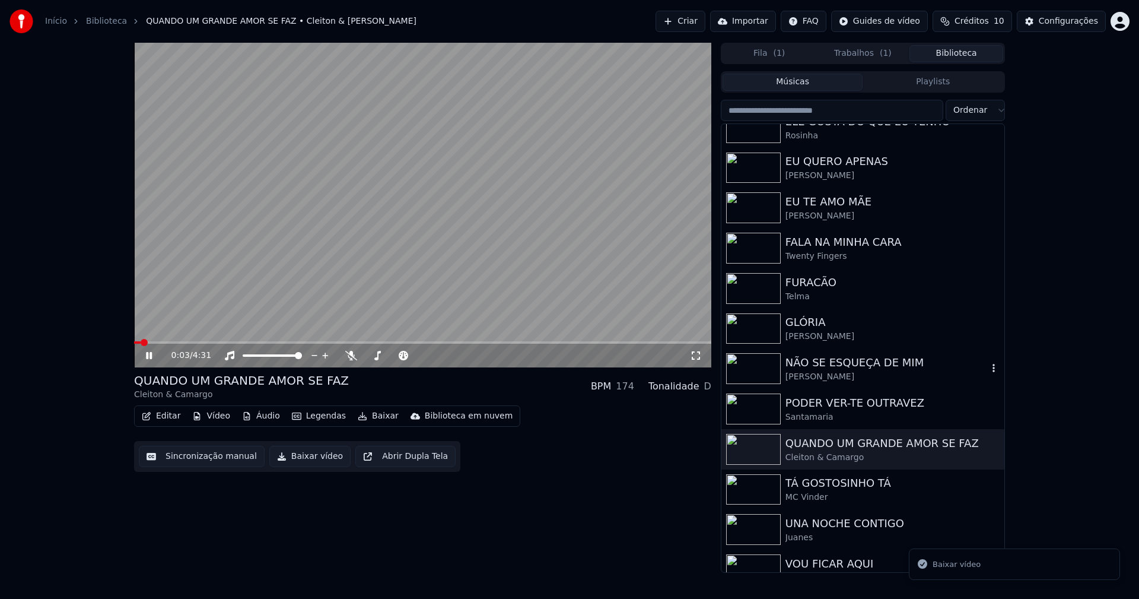
scroll to position [196, 0]
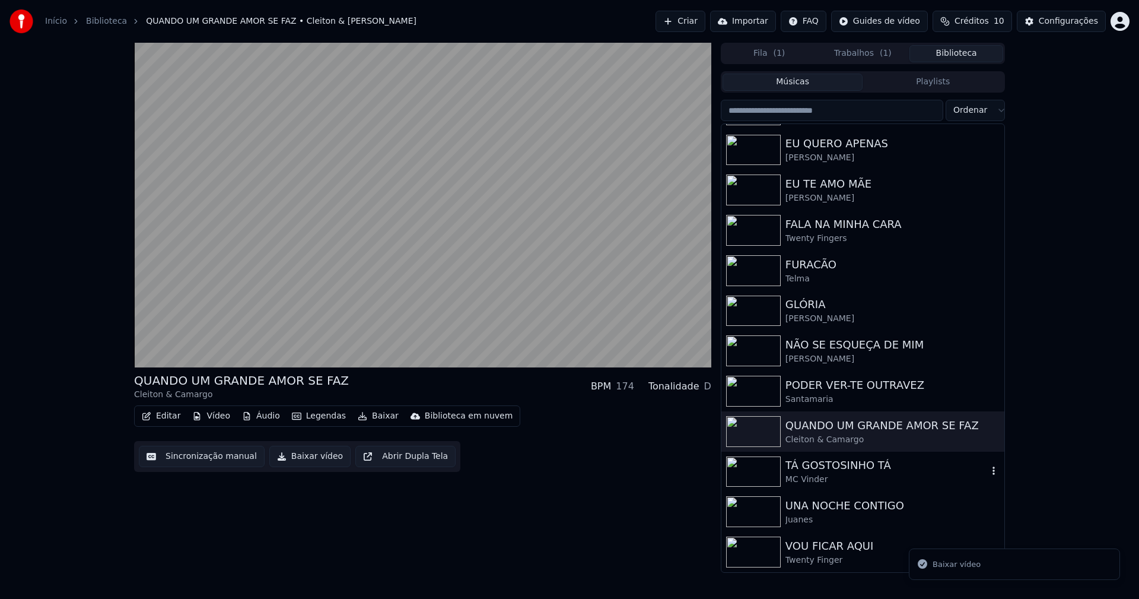
click at [873, 470] on div "TÁ GOSTOSINHO TÁ" at bounding box center [887, 465] width 202 height 17
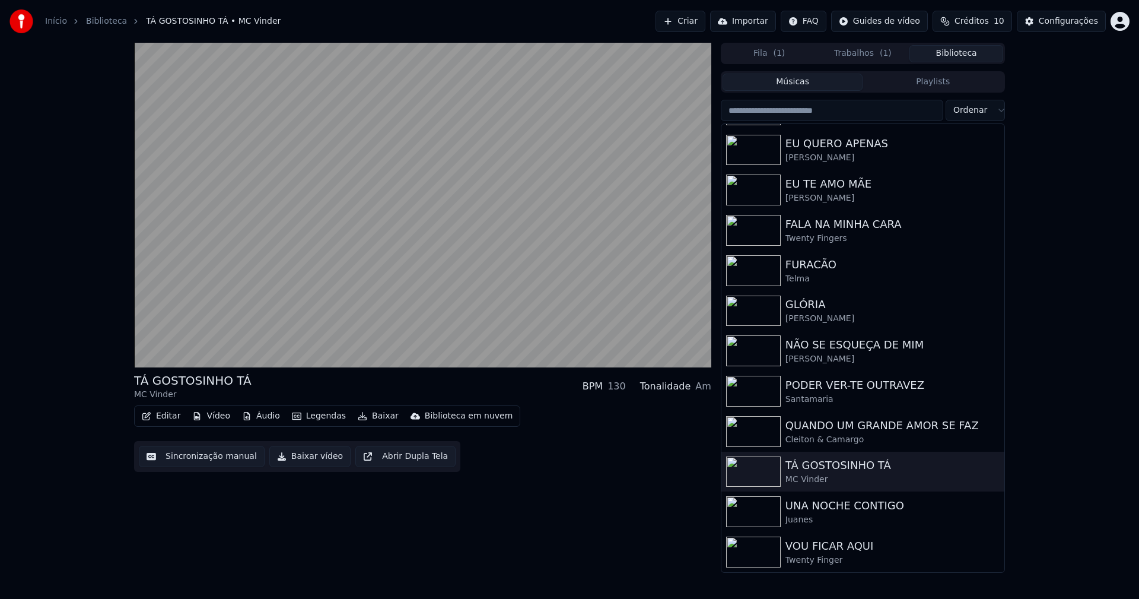
click at [304, 462] on button "Baixar vídeo" at bounding box center [309, 456] width 81 height 21
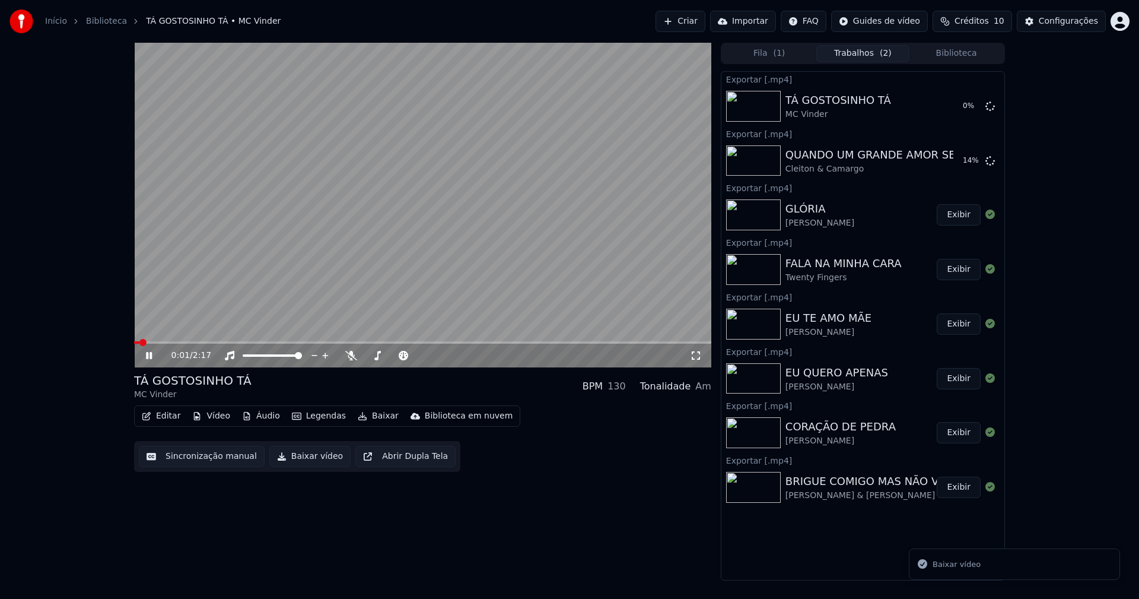
click at [967, 57] on button "Biblioteca" at bounding box center [956, 53] width 94 height 17
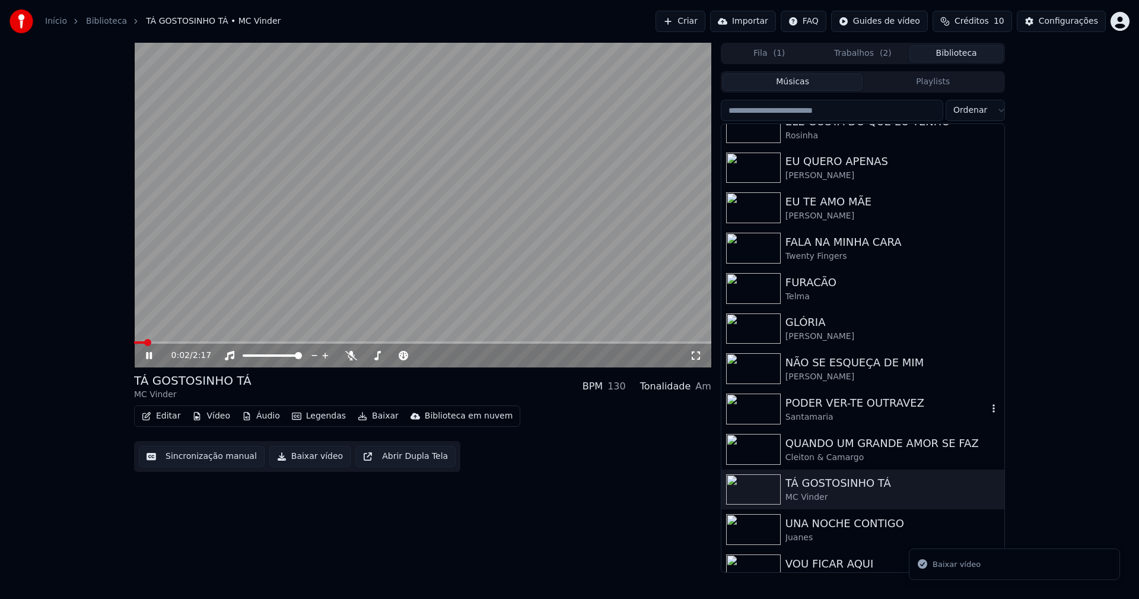
scroll to position [196, 0]
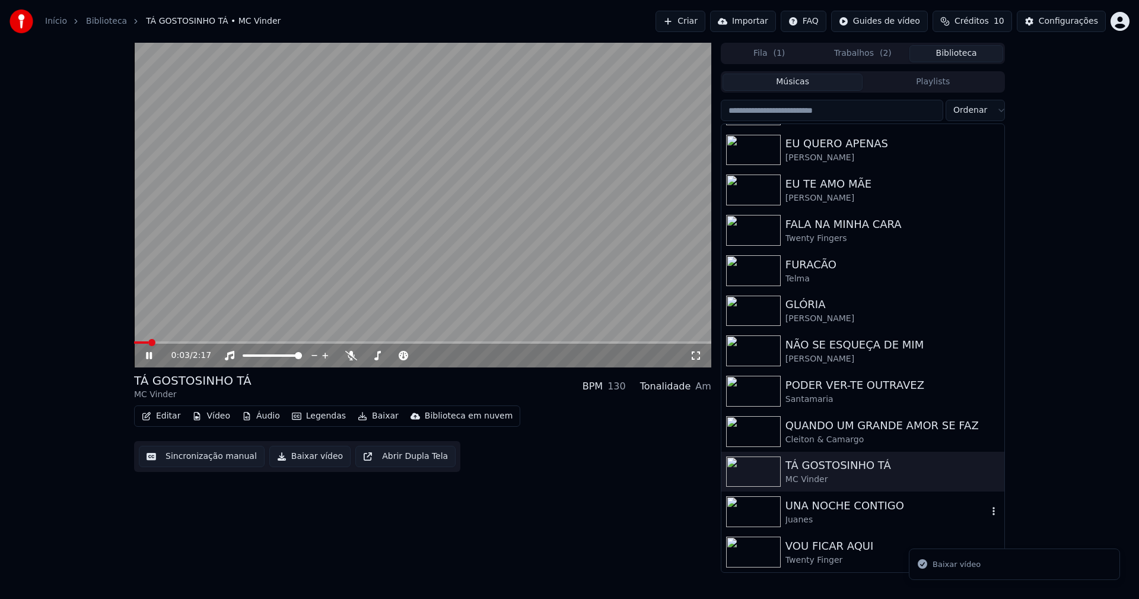
click at [825, 509] on div "UNA NOCHE CONTIGO" at bounding box center [887, 505] width 202 height 17
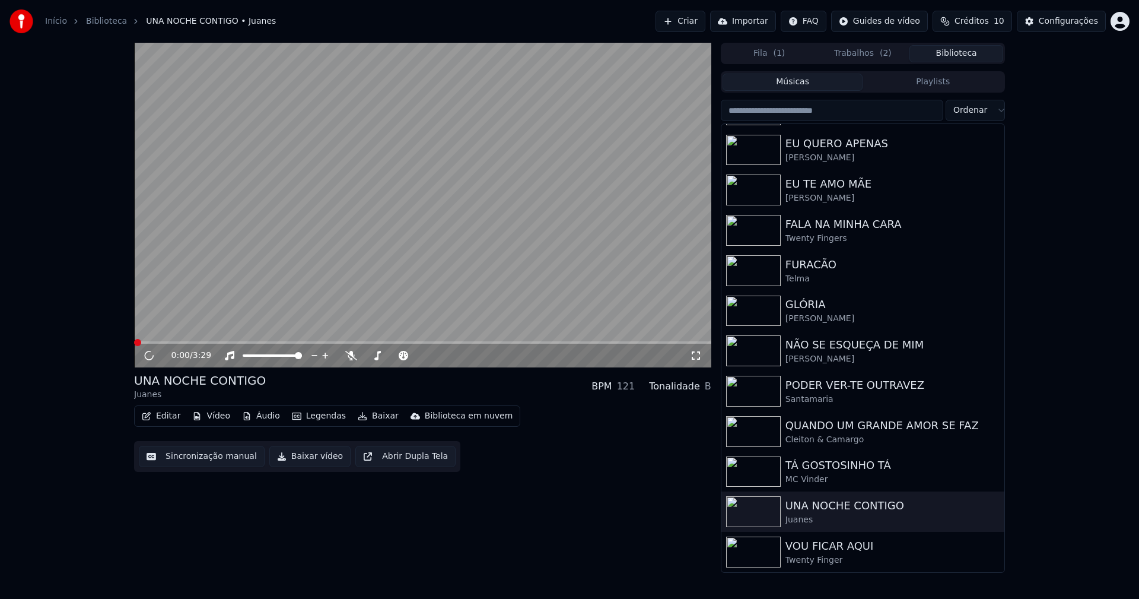
click at [303, 458] on button "Baixar vídeo" at bounding box center [309, 456] width 81 height 21
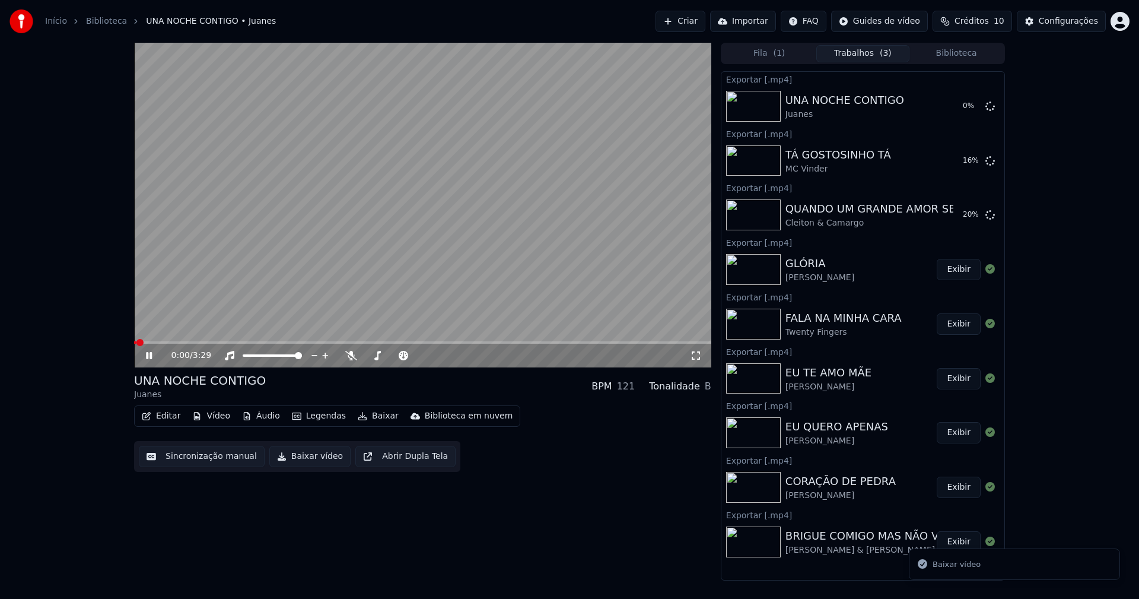
click at [962, 55] on button "Biblioteca" at bounding box center [956, 53] width 94 height 17
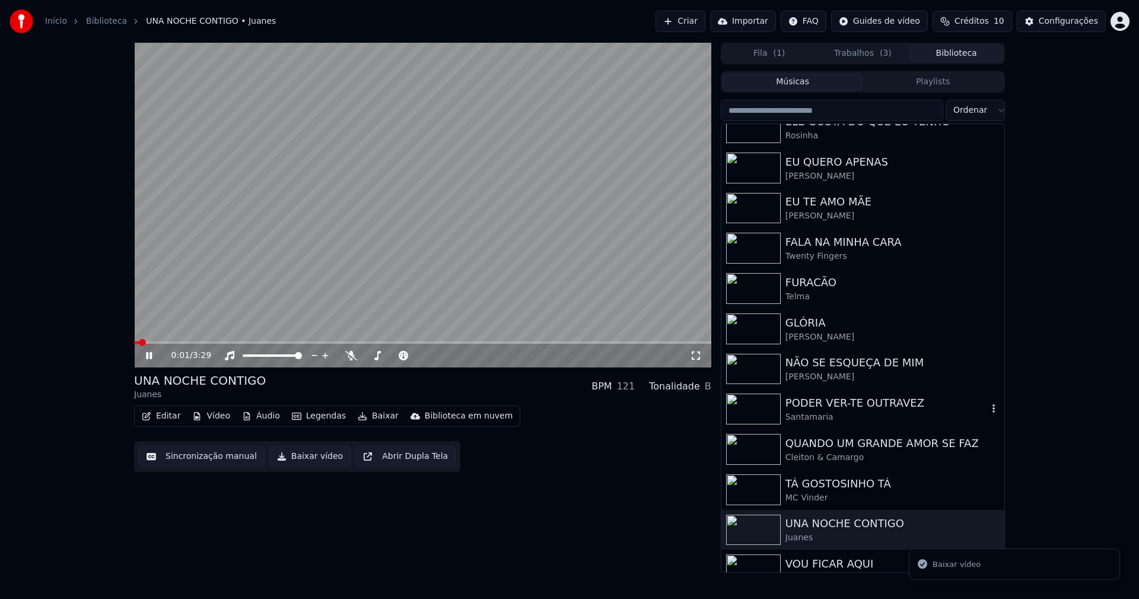
scroll to position [196, 0]
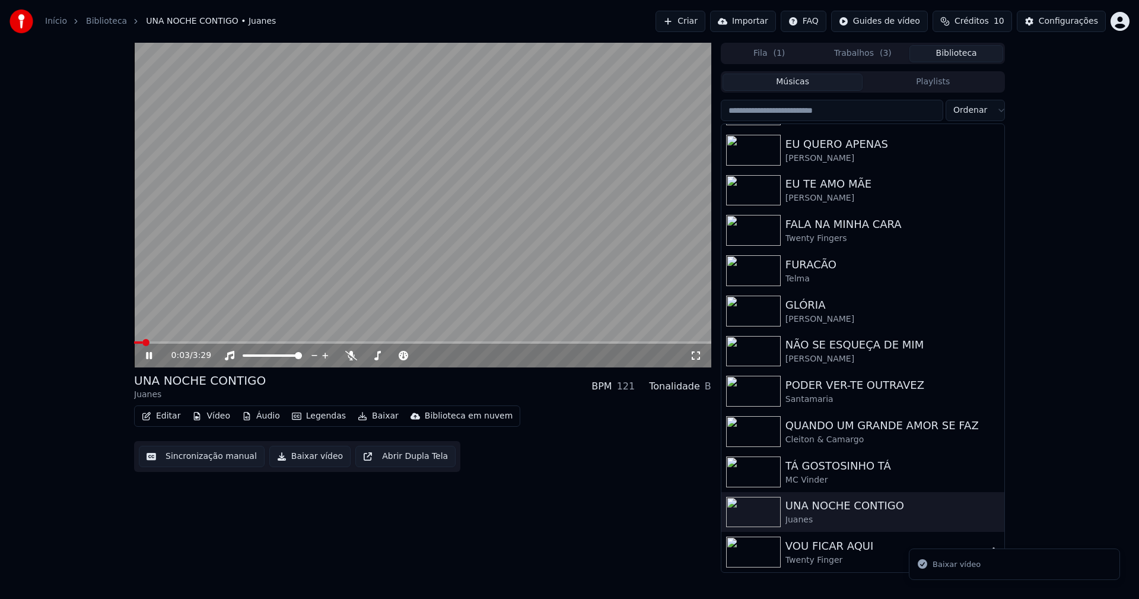
click at [819, 554] on div "Twenty Finger" at bounding box center [887, 560] width 202 height 12
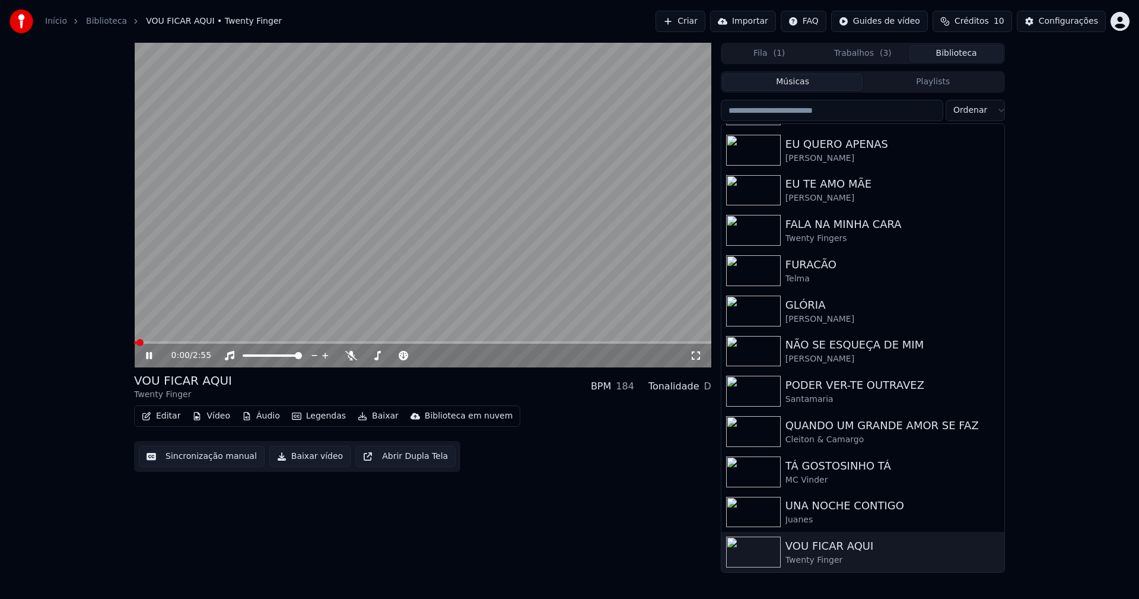
click at [148, 356] on icon at bounding box center [149, 355] width 6 height 7
click at [307, 460] on button "Baixar vídeo" at bounding box center [309, 456] width 81 height 21
